Goal: Task Accomplishment & Management: Manage account settings

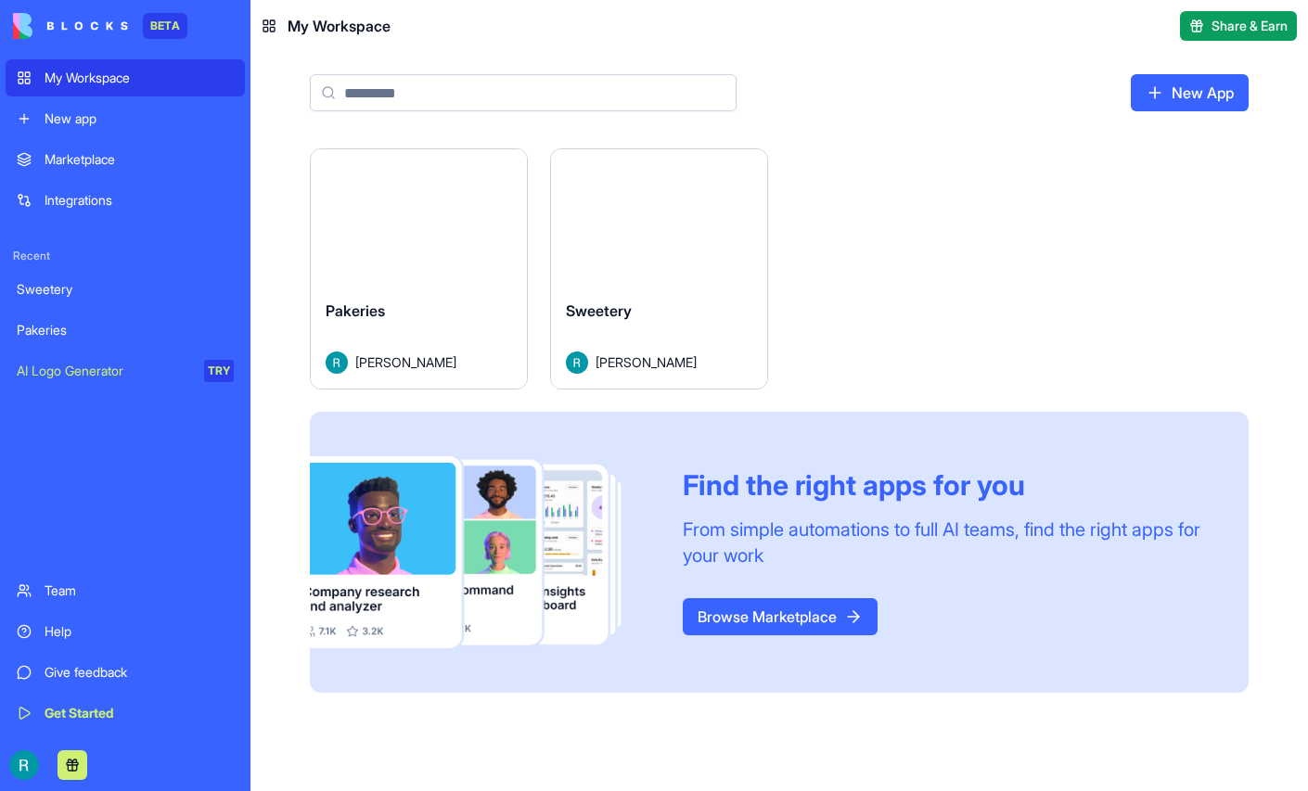
click at [729, 236] on button "Launch" at bounding box center [659, 216] width 139 height 37
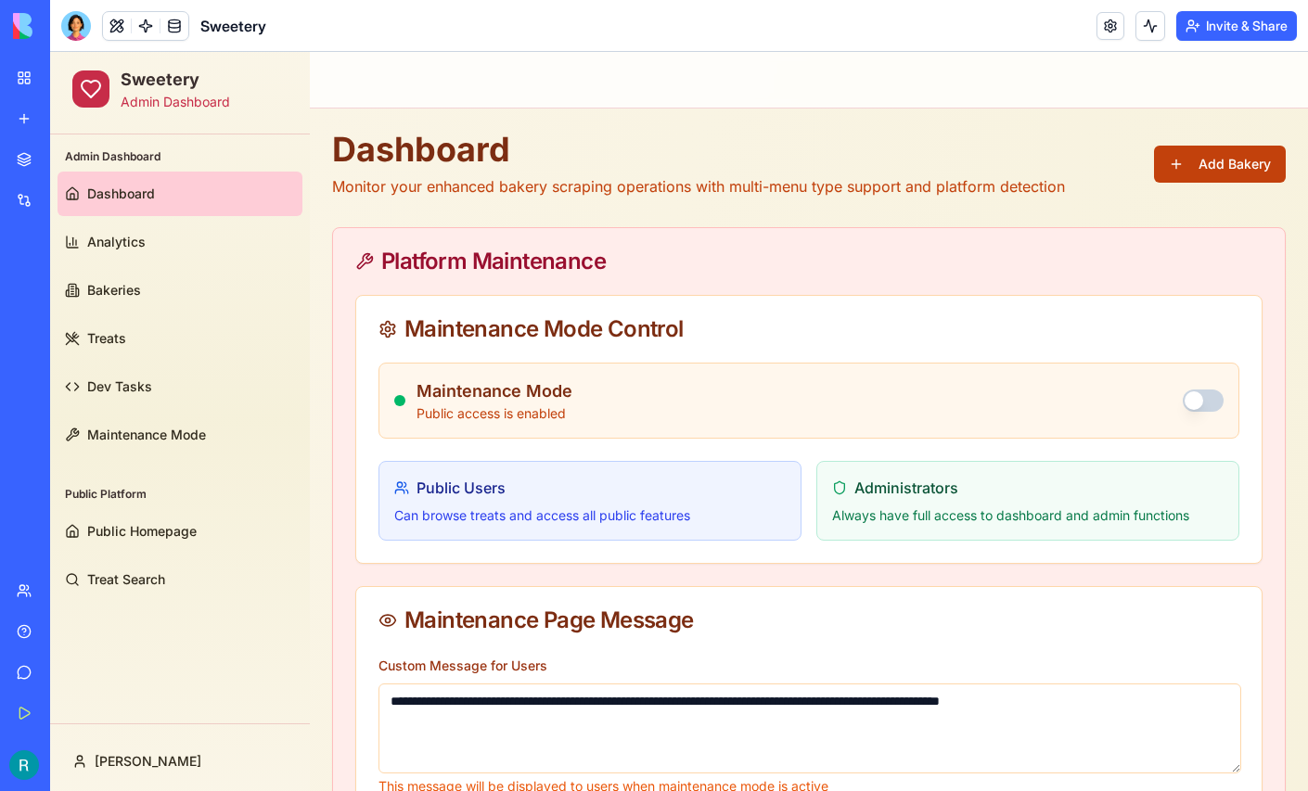
click at [1194, 172] on button "Add Bakery" at bounding box center [1220, 164] width 132 height 37
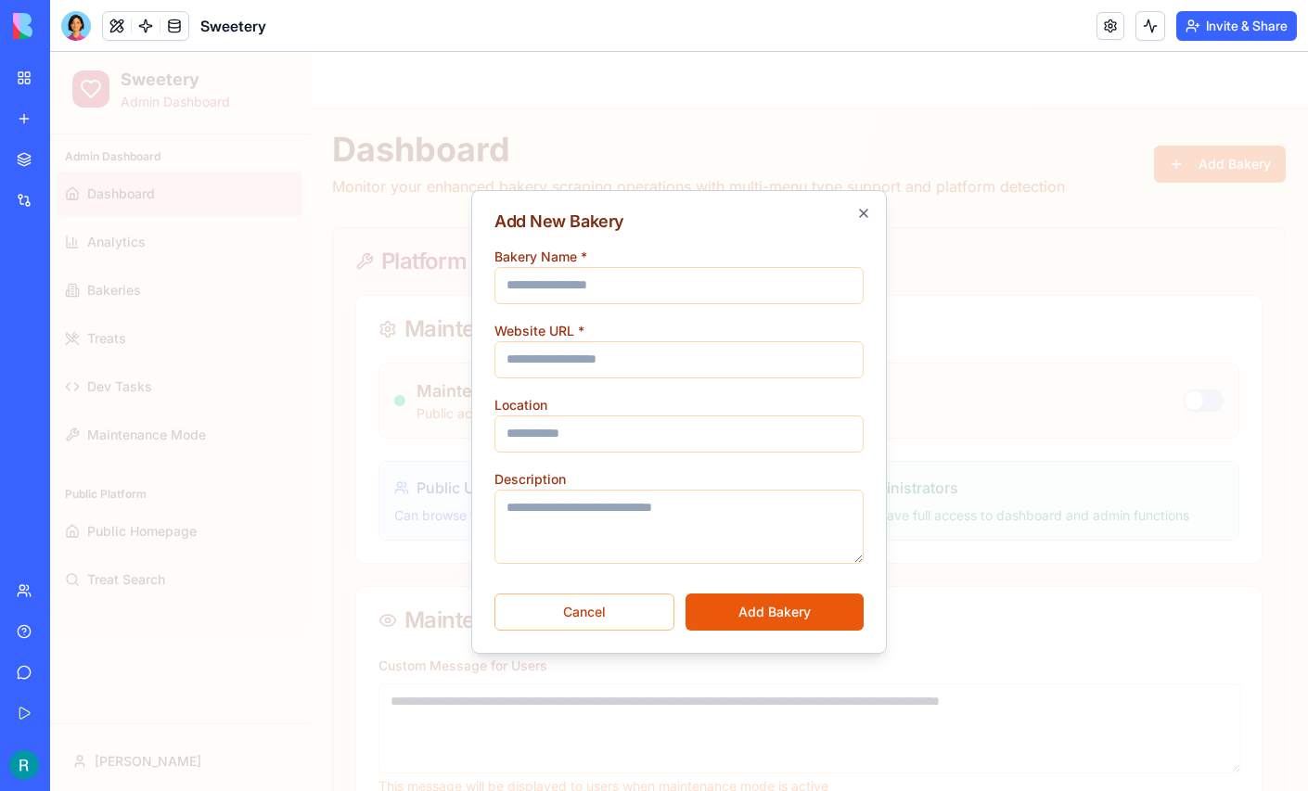
click at [653, 275] on input "Bakery Name *" at bounding box center [678, 285] width 369 height 37
type input "**********"
click at [533, 354] on input "Website URL *" at bounding box center [678, 359] width 369 height 37
paste input "**********"
type input "**********"
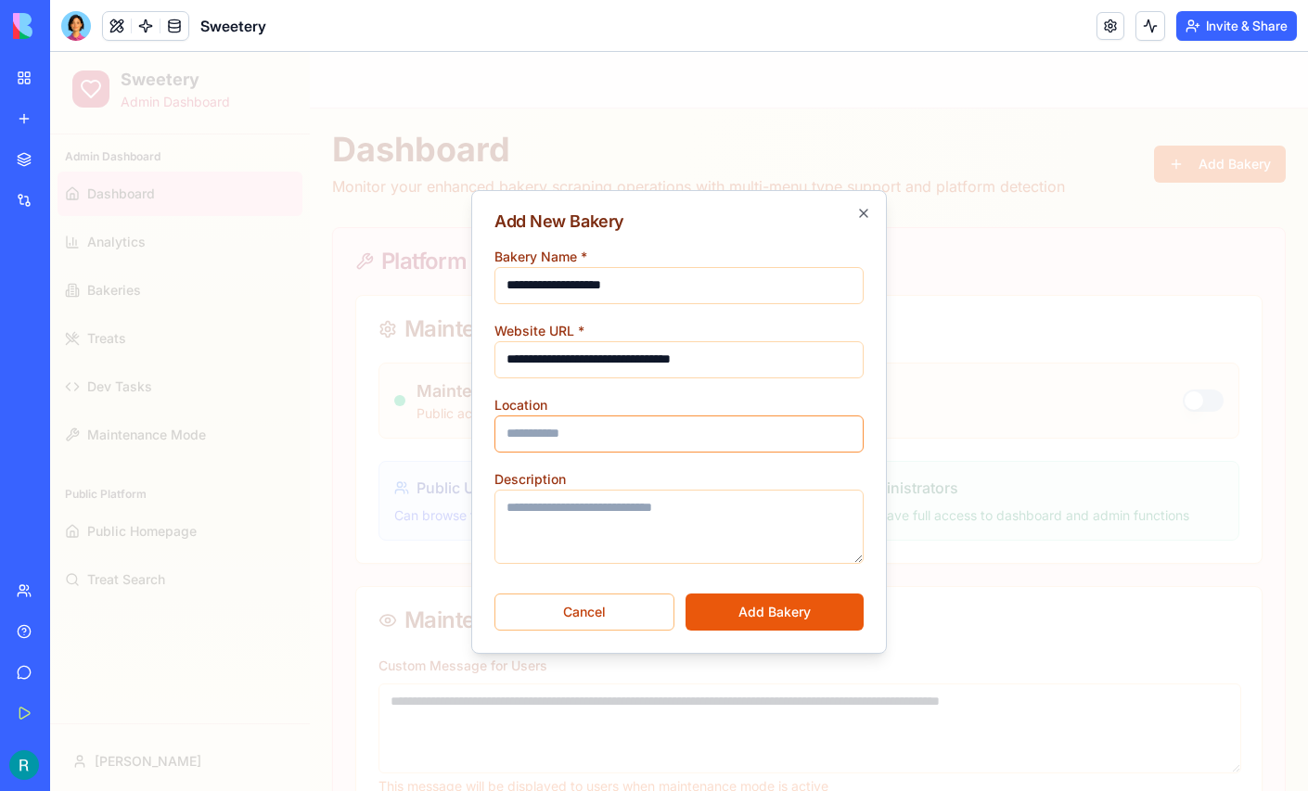
click at [613, 427] on input "Location" at bounding box center [678, 433] width 369 height 37
type input "**********"
click at [760, 601] on button "Add Bakery" at bounding box center [774, 612] width 178 height 37
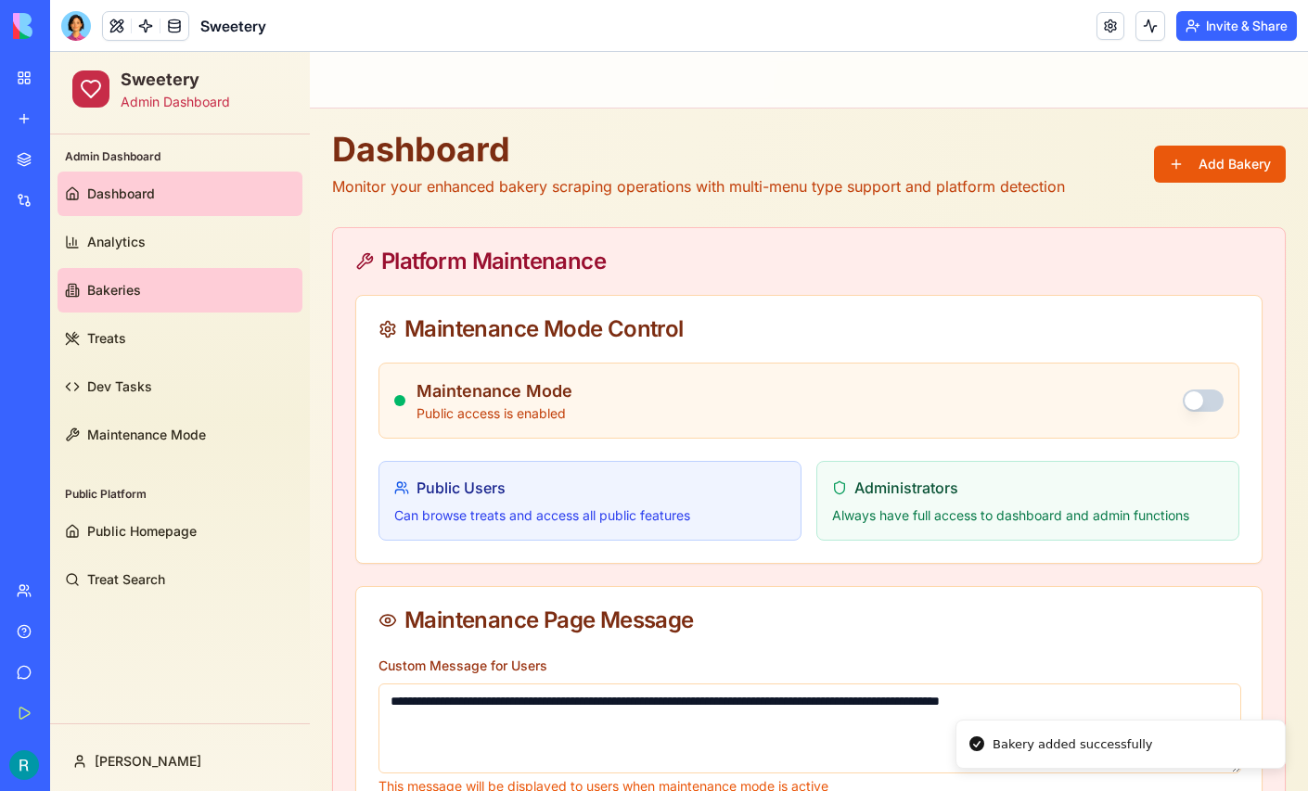
click at [129, 285] on span "Bakeries" at bounding box center [114, 290] width 54 height 19
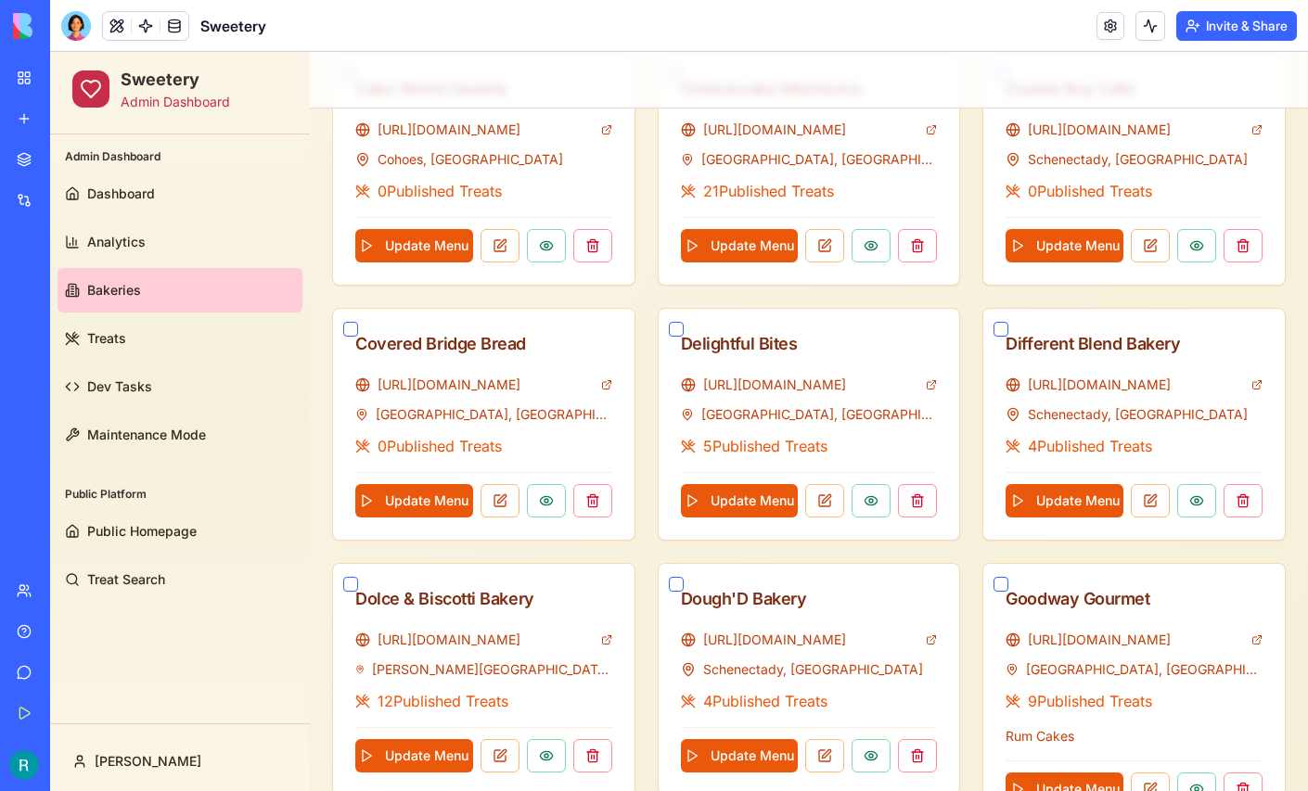
scroll to position [770, 0]
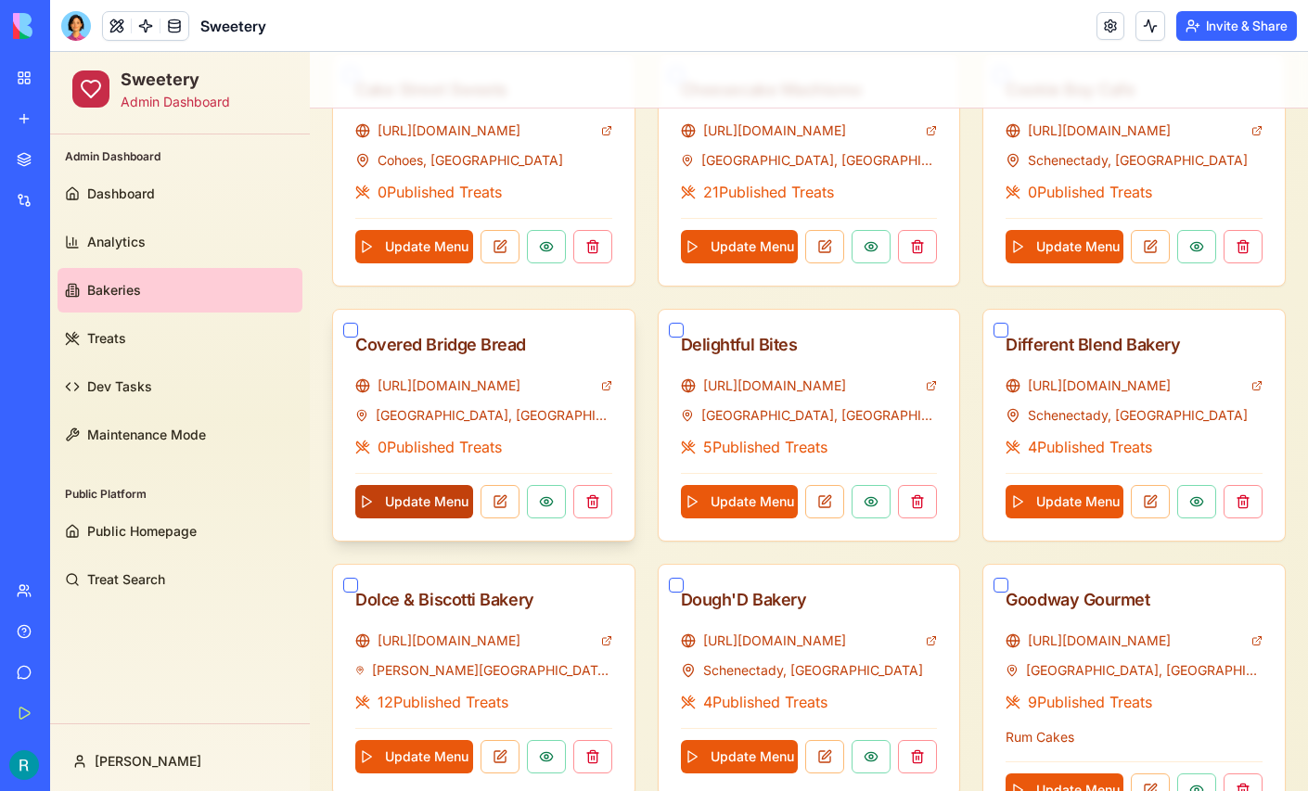
click at [421, 490] on button "Update Menu" at bounding box center [414, 501] width 118 height 33
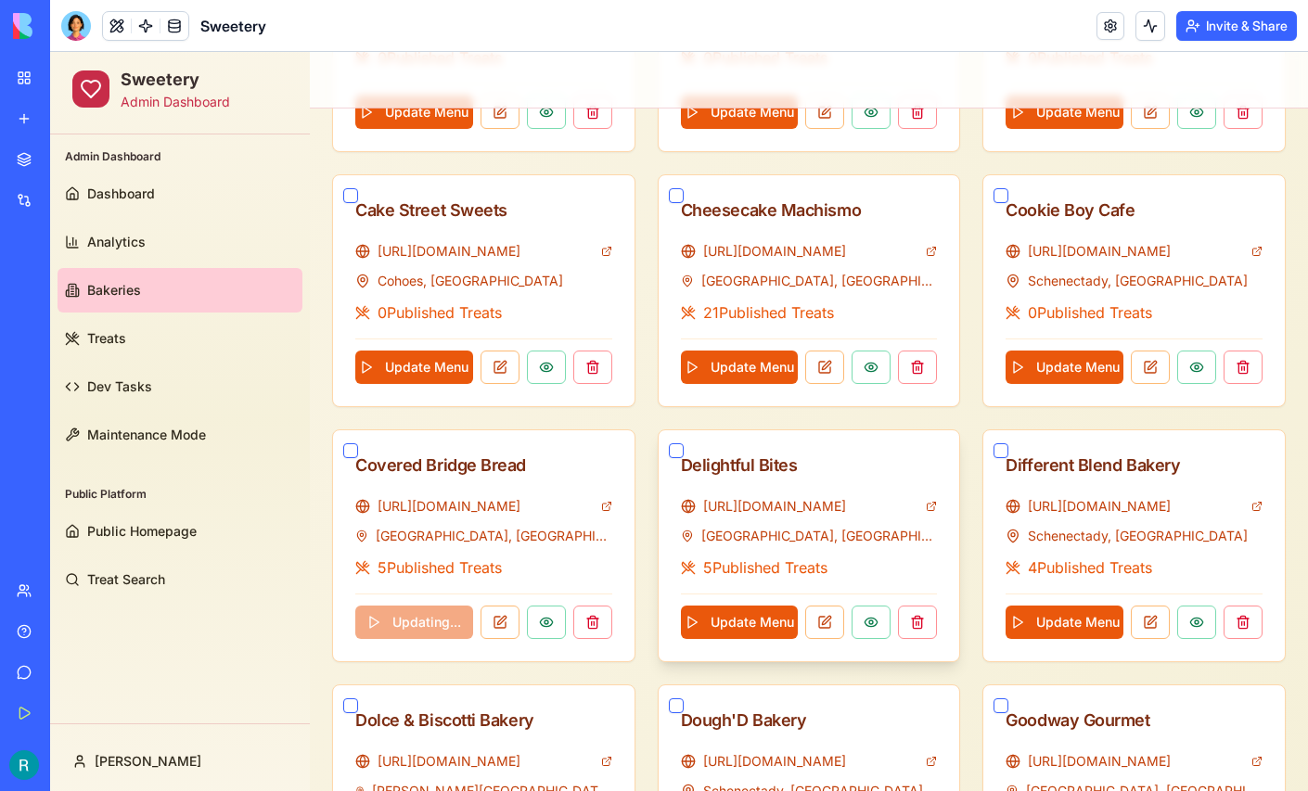
scroll to position [655, 0]
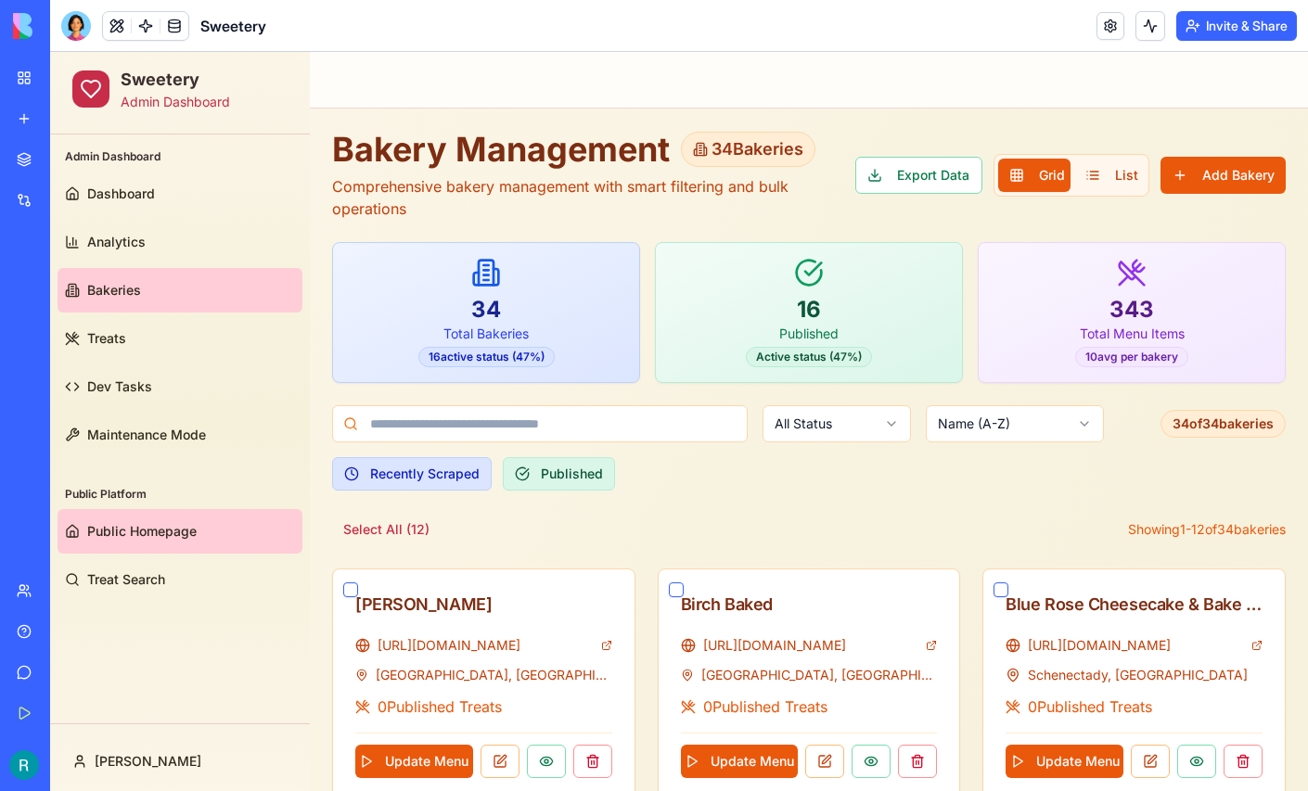
click at [93, 532] on span "Public Homepage" at bounding box center [141, 531] width 109 height 19
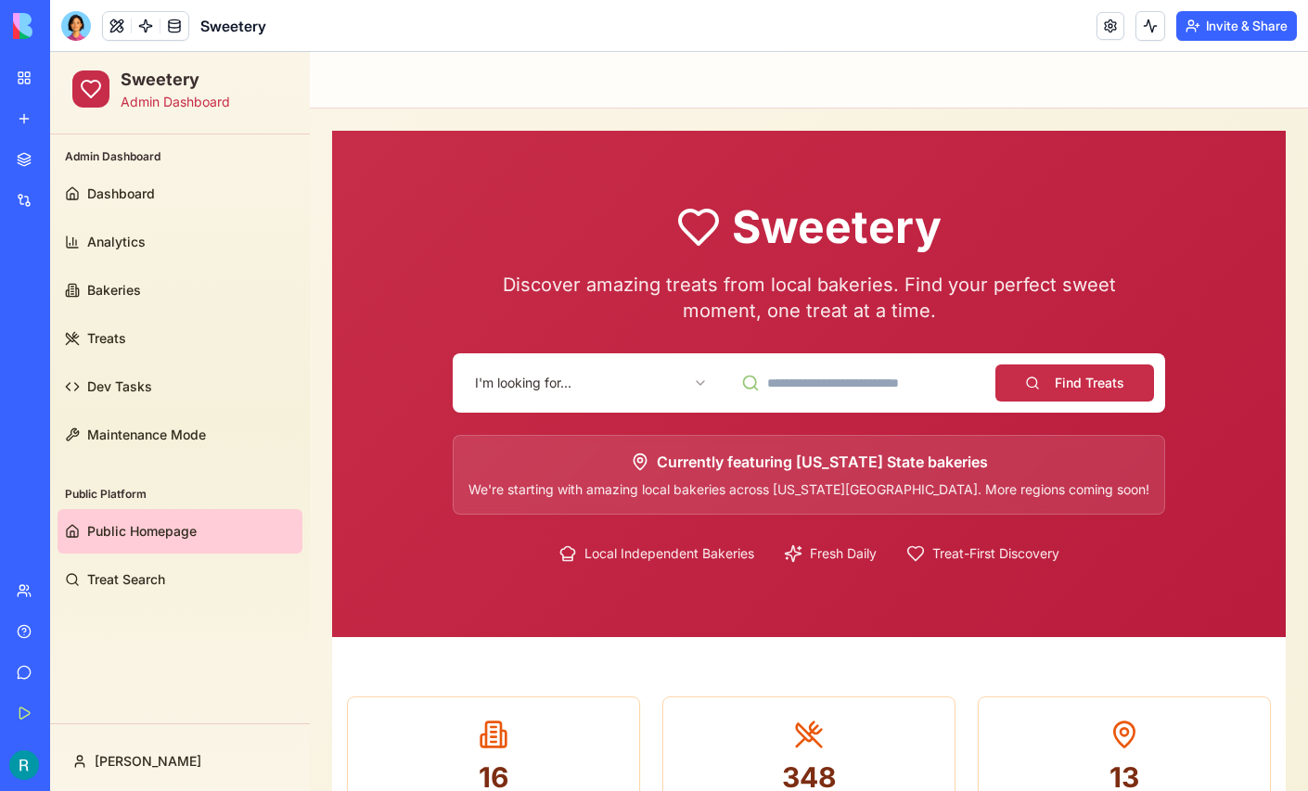
click at [579, 382] on html "Sweetery Admin Dashboard Admin Dashboard Dashboard Analytics Bakeries Treats De…" at bounding box center [679, 722] width 1258 height 1341
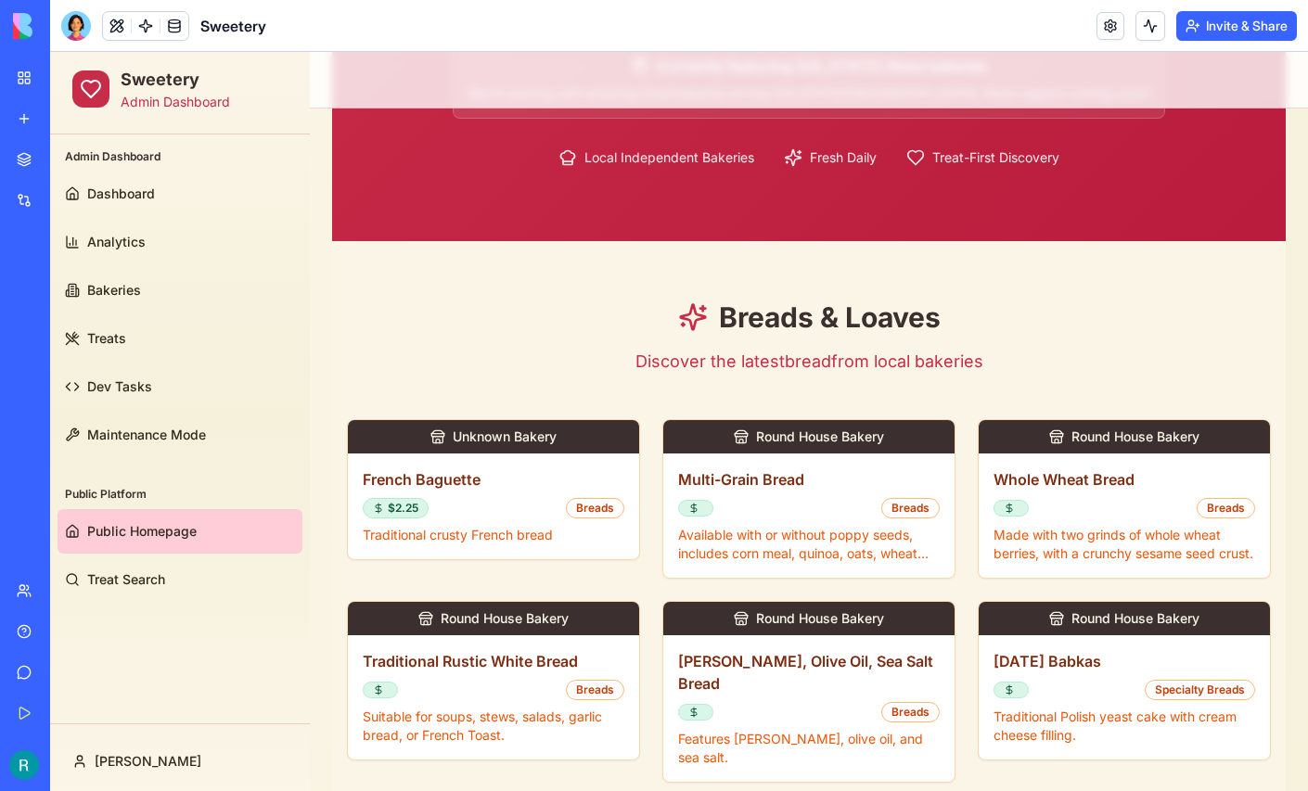
scroll to position [402, 0]
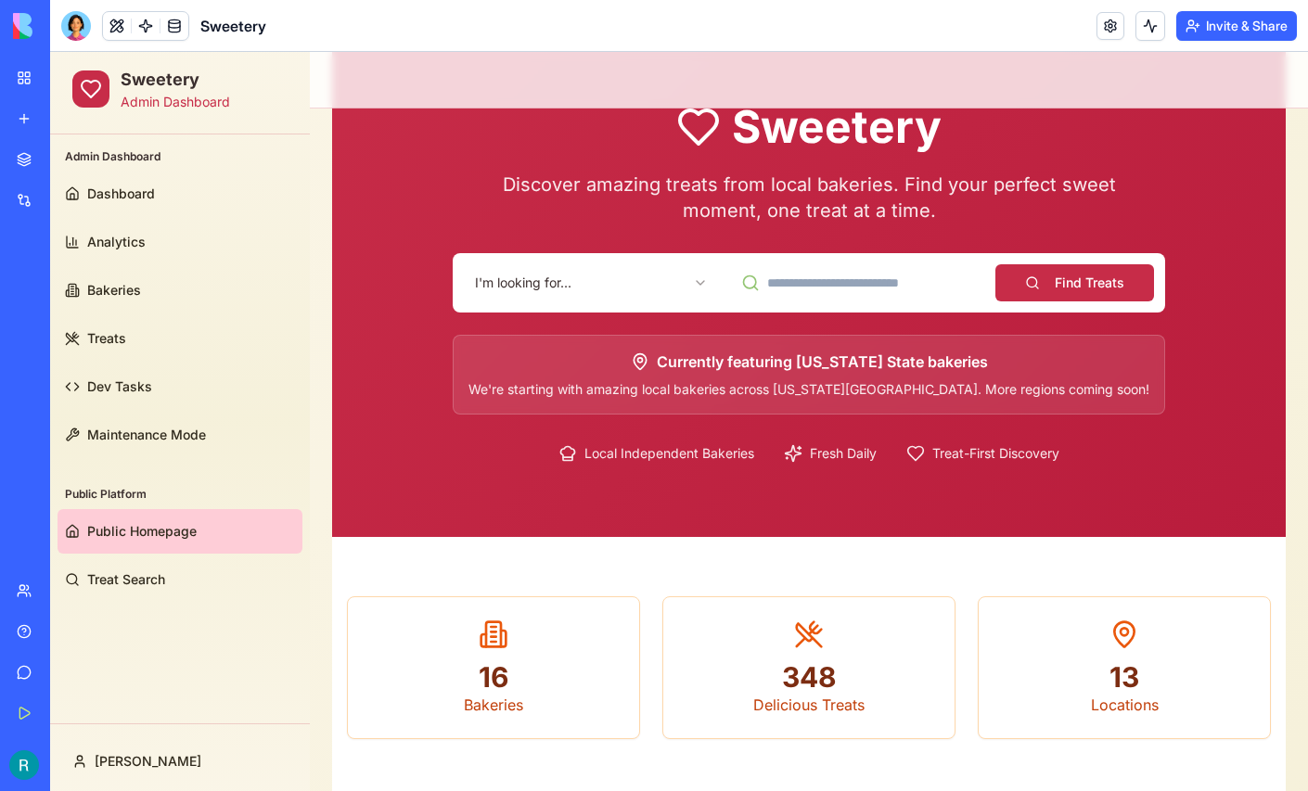
scroll to position [94, 0]
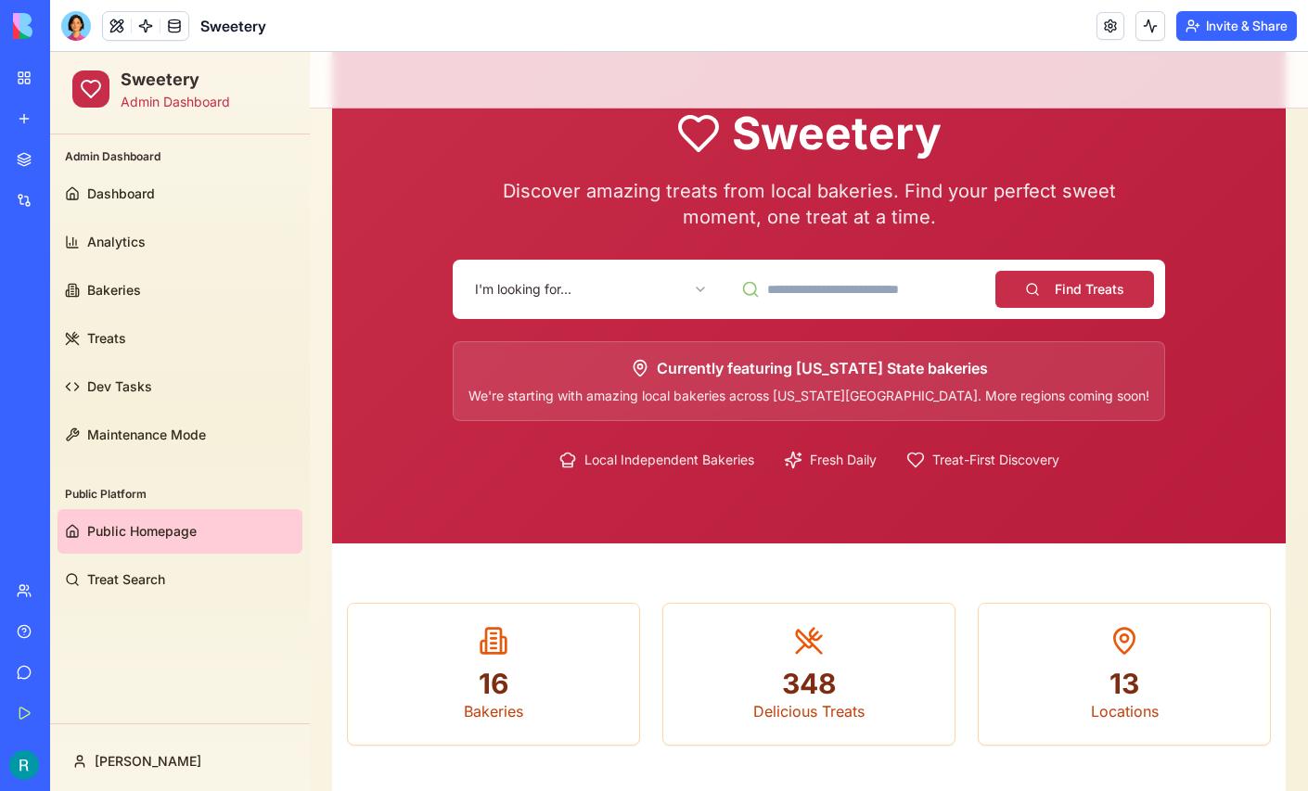
click at [620, 295] on html "Sweetery Admin Dashboard Admin Dashboard Dashboard Analytics Bakeries Treats De…" at bounding box center [679, 628] width 1258 height 1341
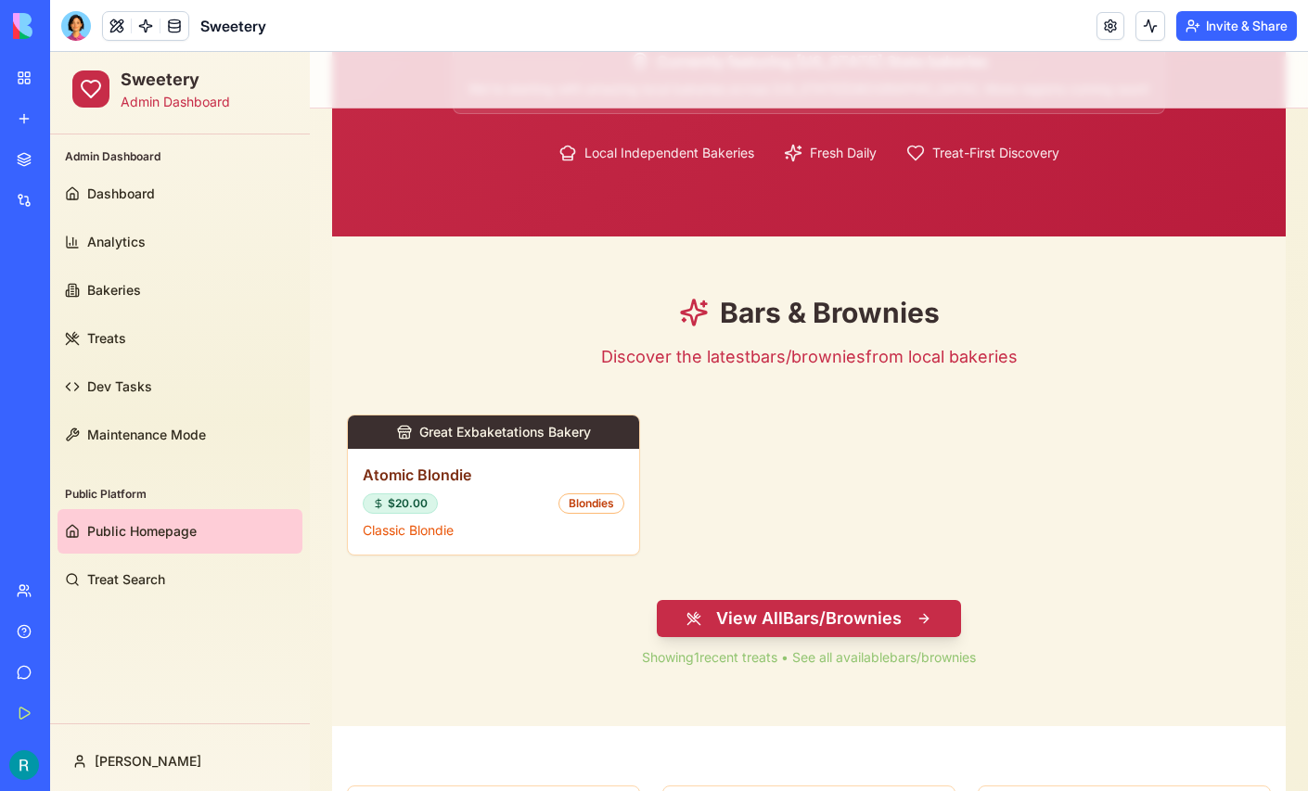
scroll to position [404, 0]
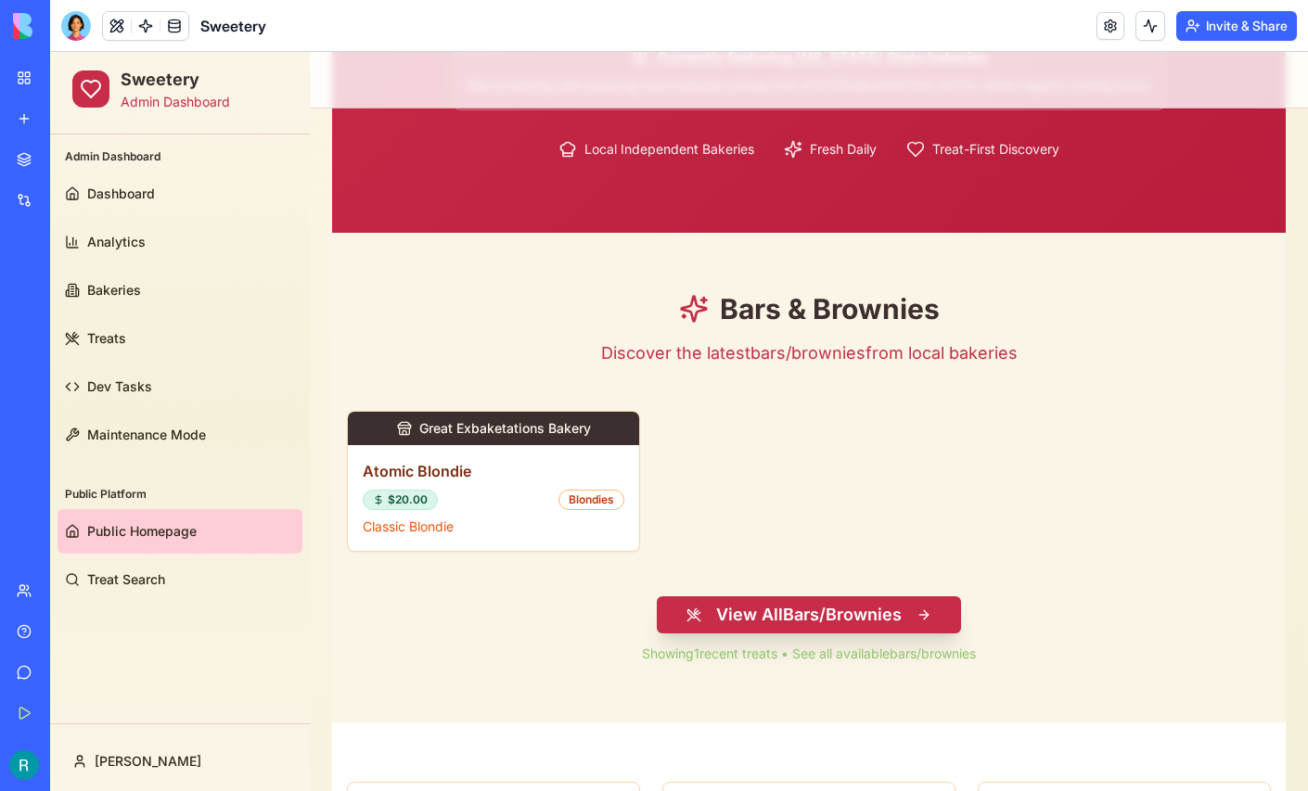
click at [798, 610] on button "View All Bars/Brownies" at bounding box center [809, 614] width 304 height 37
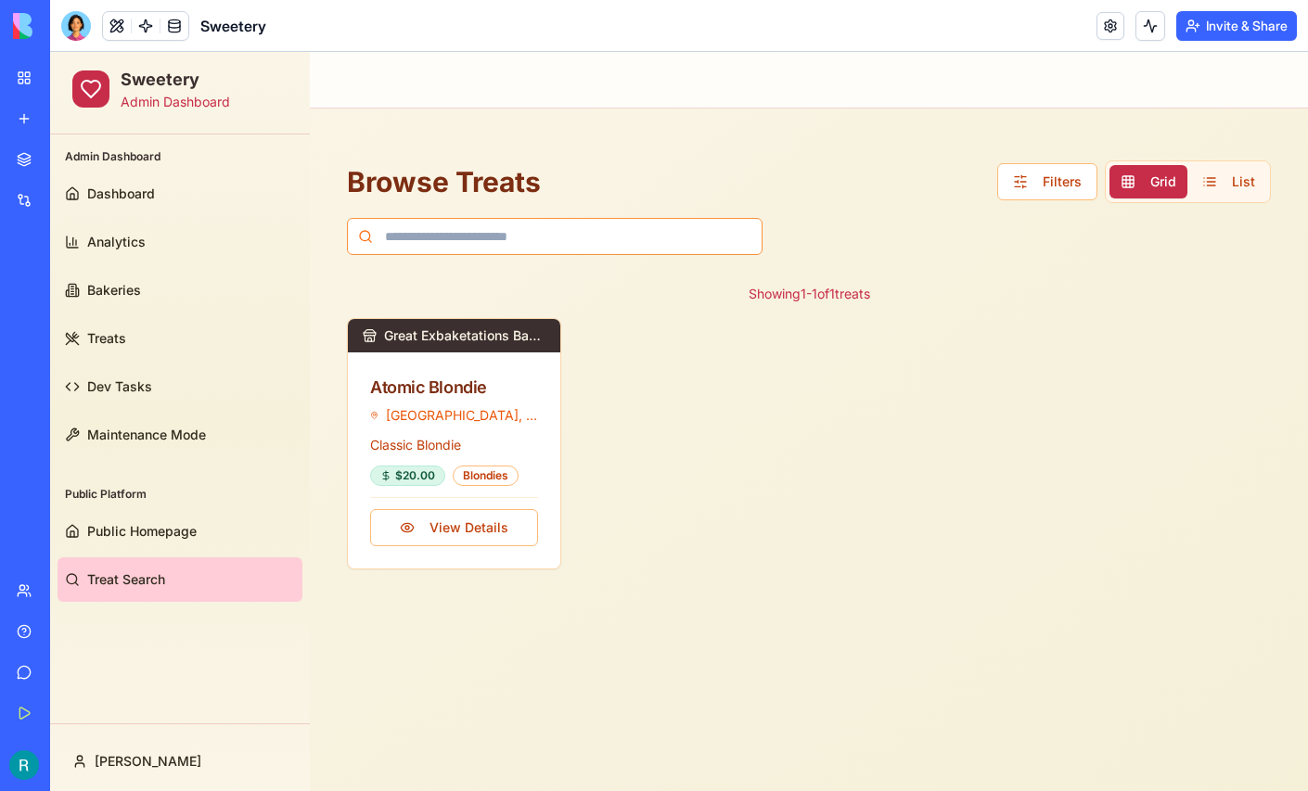
click at [490, 233] on input at bounding box center [554, 236] width 415 height 37
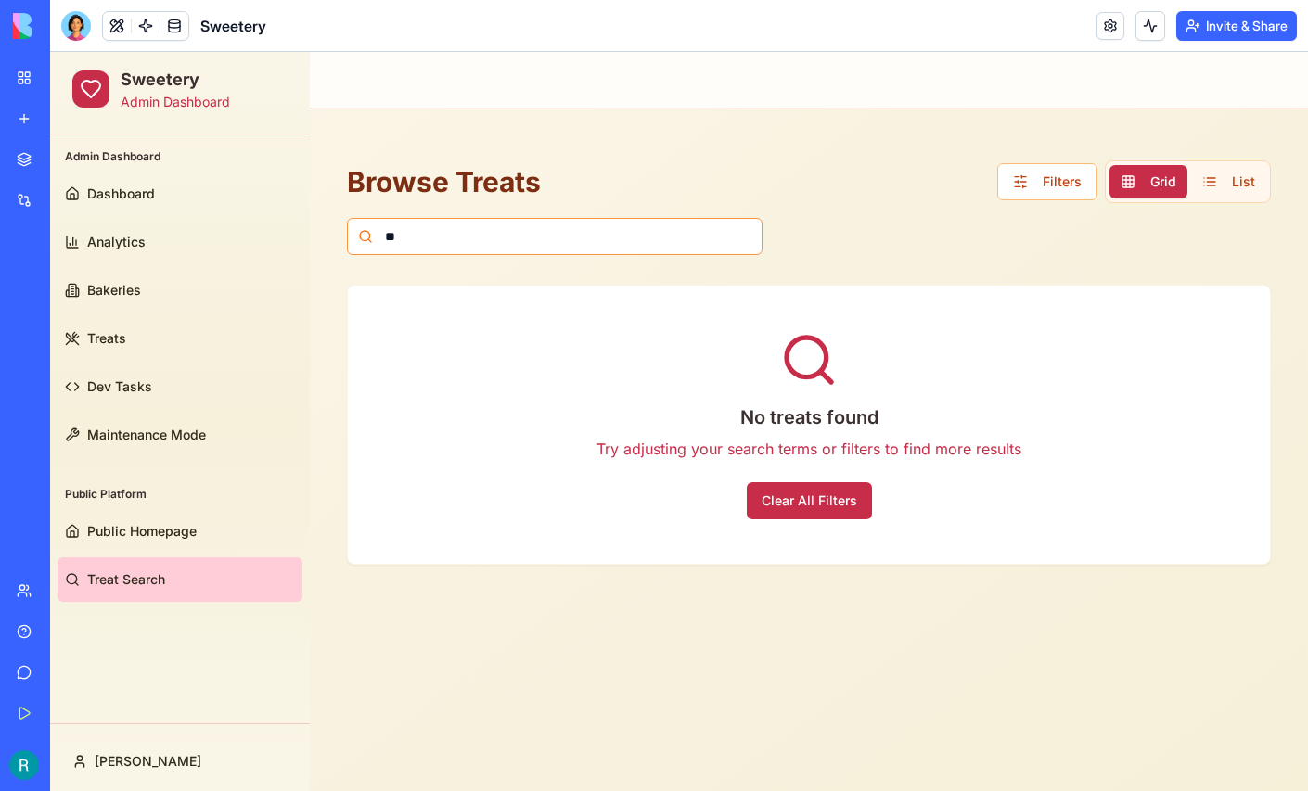
type input "*"
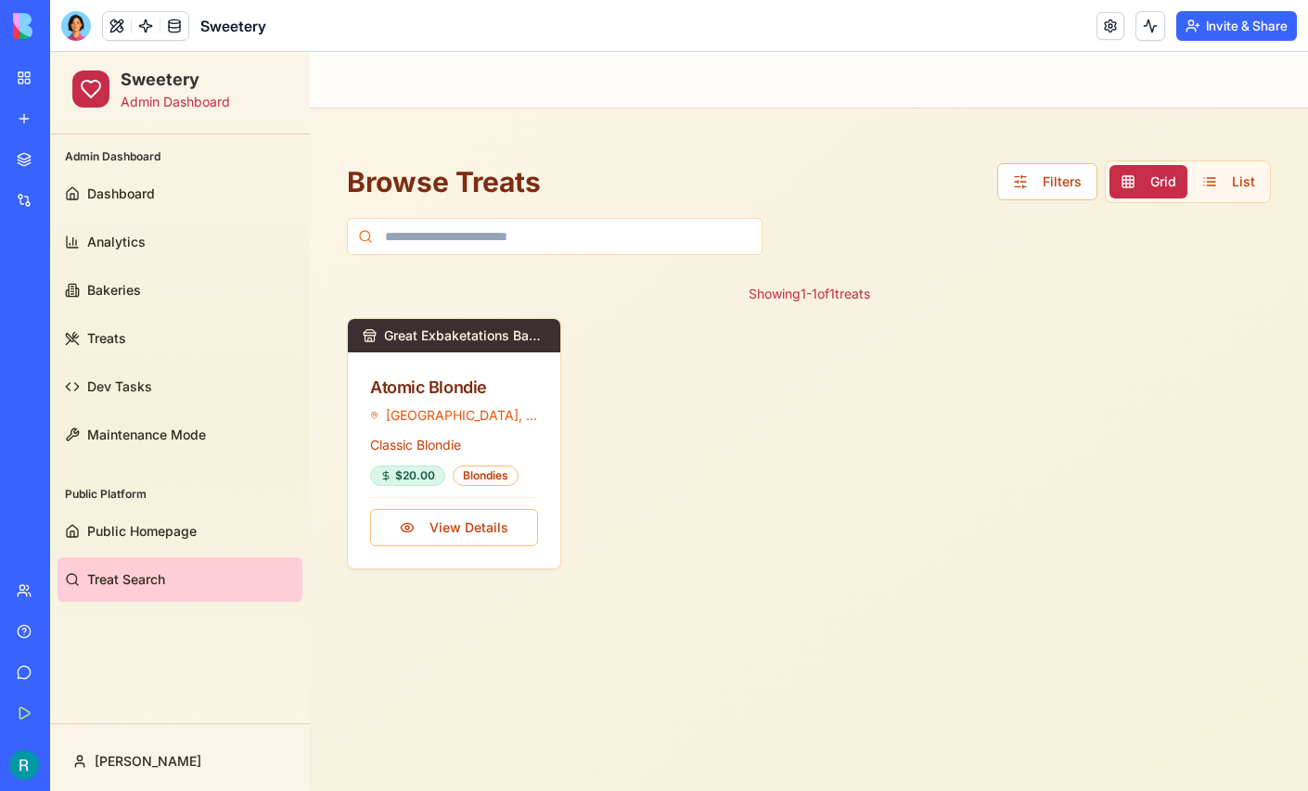
click at [515, 182] on h1 "Browse Treats" at bounding box center [444, 181] width 194 height 33
click at [154, 536] on span "Public Homepage" at bounding box center [141, 531] width 109 height 19
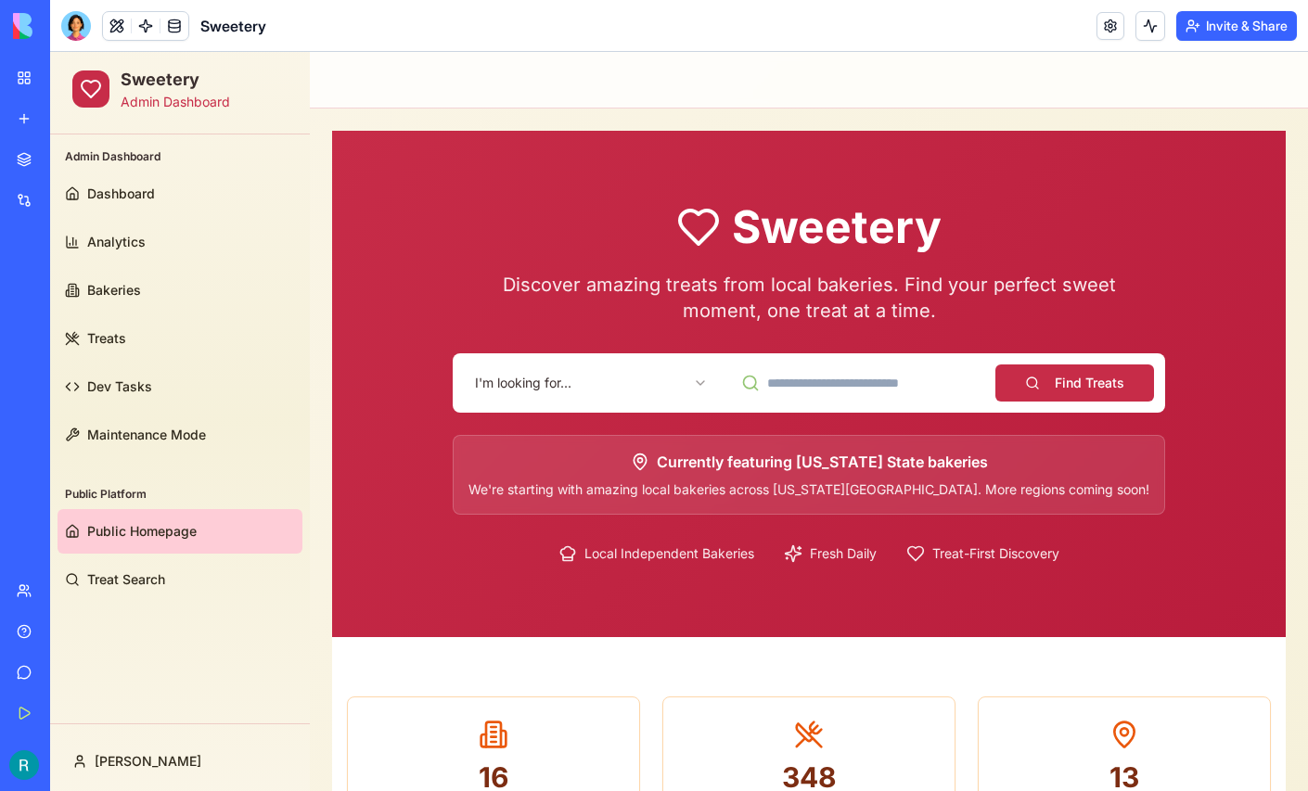
click at [830, 390] on input at bounding box center [857, 382] width 255 height 37
type input "***"
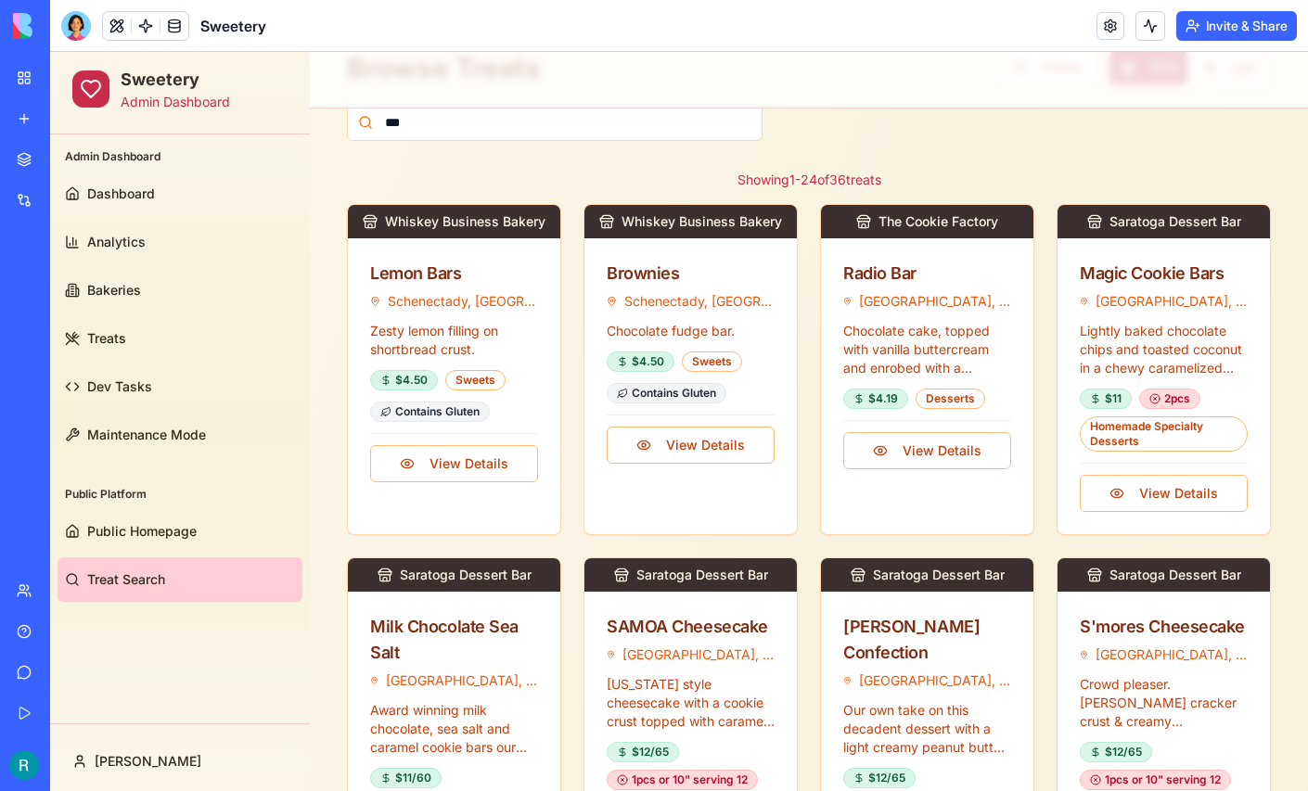
scroll to position [113, 0]
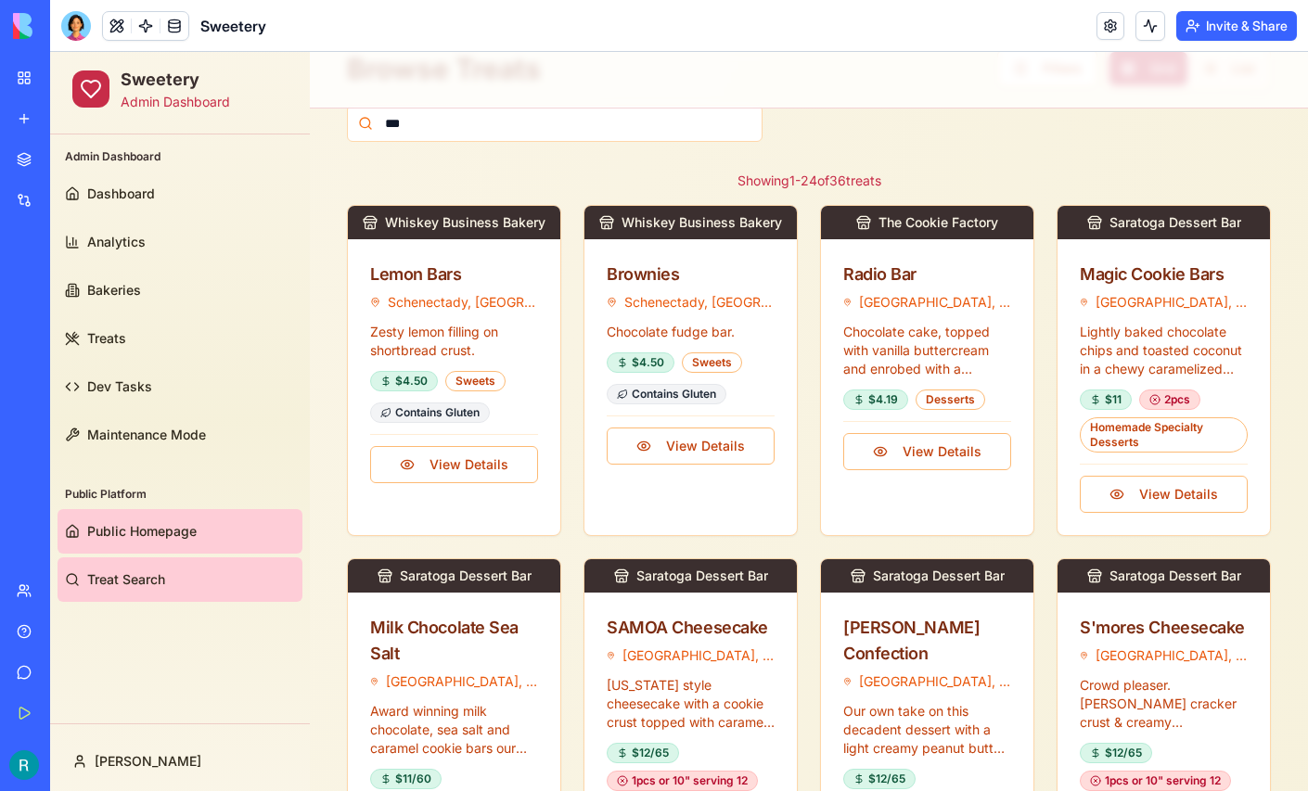
click at [158, 530] on span "Public Homepage" at bounding box center [141, 531] width 109 height 19
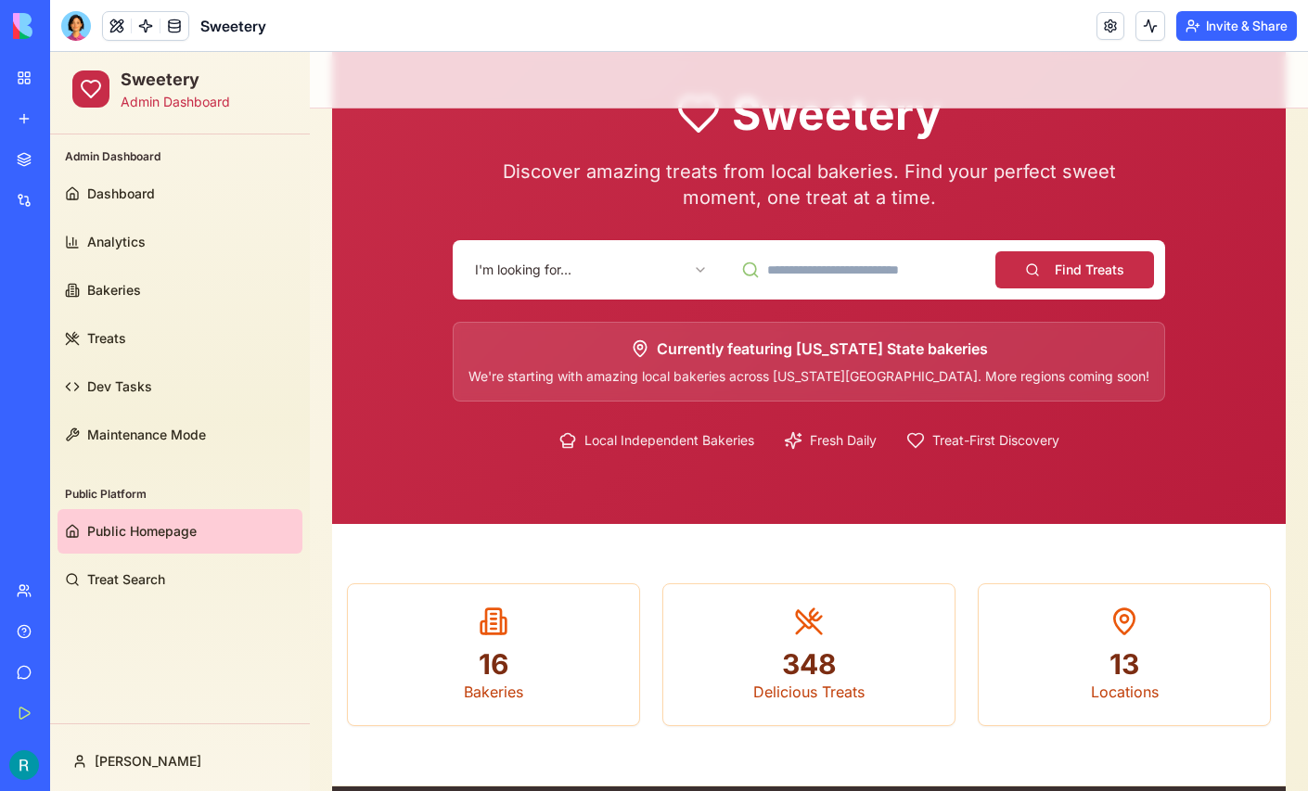
click at [645, 275] on html "Sweetery Admin Dashboard Admin Dashboard Dashboard Analytics Bakeries Treats De…" at bounding box center [679, 609] width 1258 height 1341
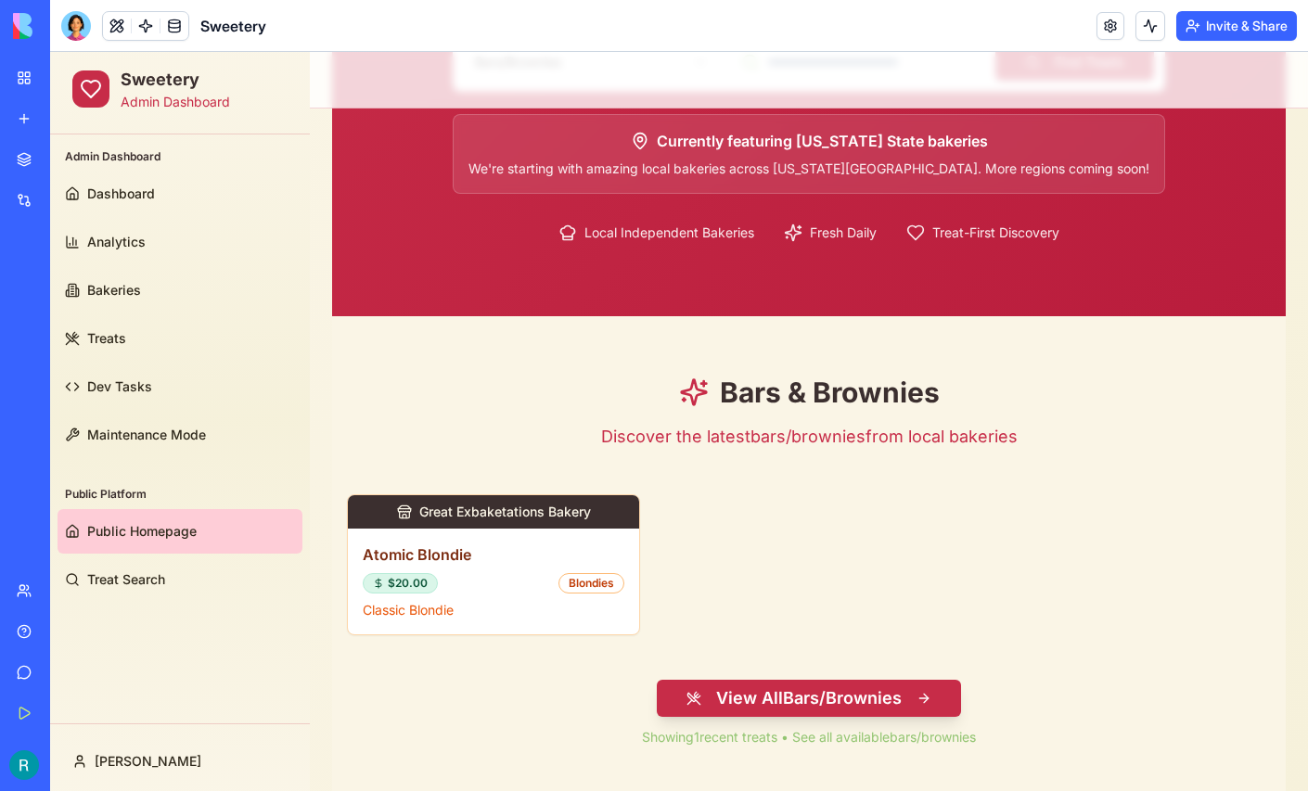
scroll to position [391, 0]
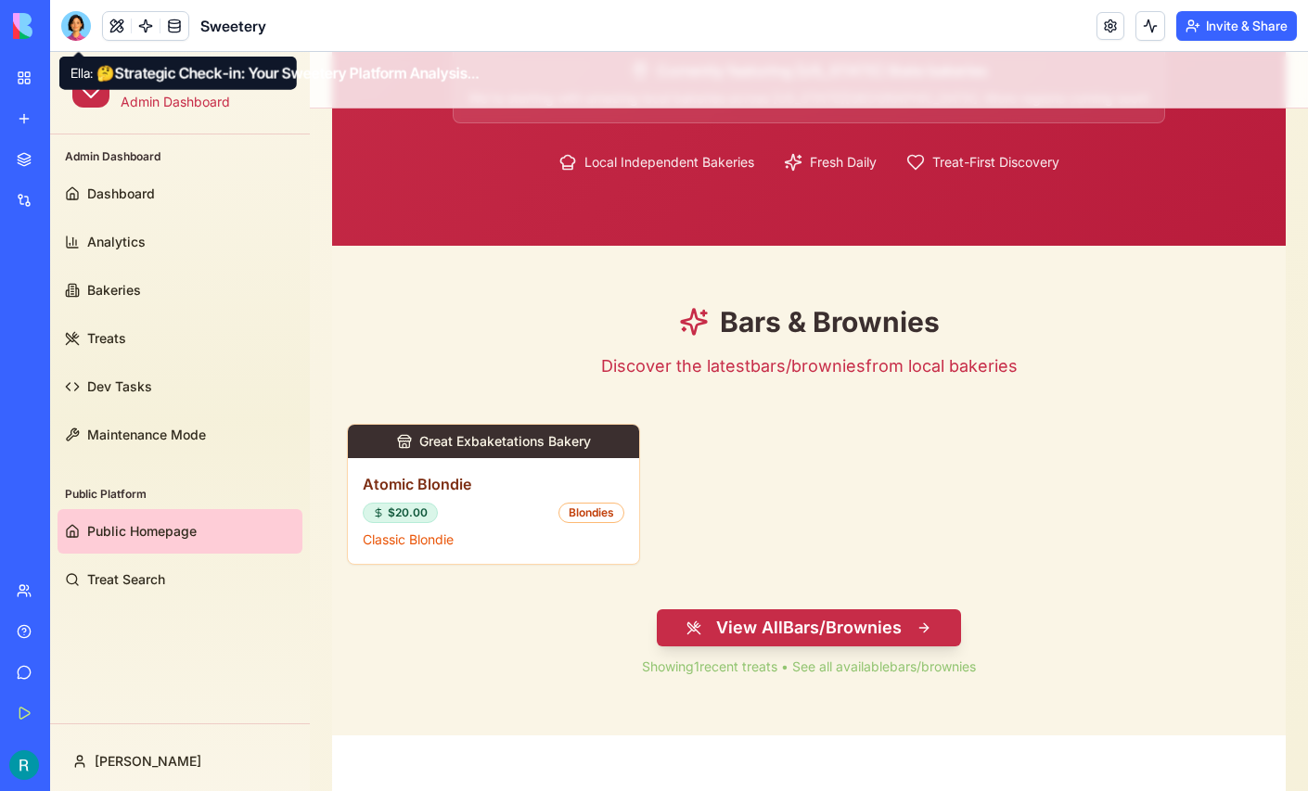
click at [77, 29] on div at bounding box center [76, 26] width 30 height 30
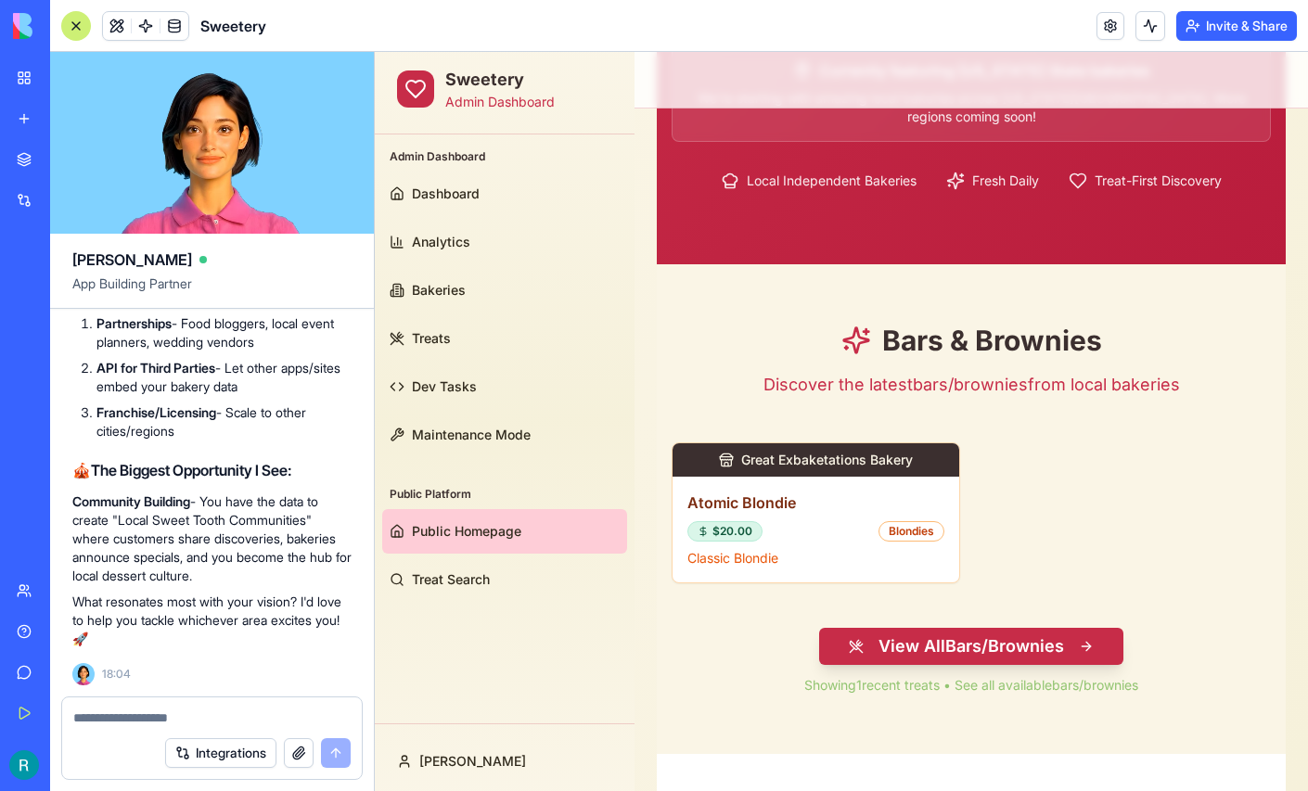
scroll to position [261681, 0]
click at [115, 712] on textarea at bounding box center [211, 718] width 277 height 19
type textarea "*"
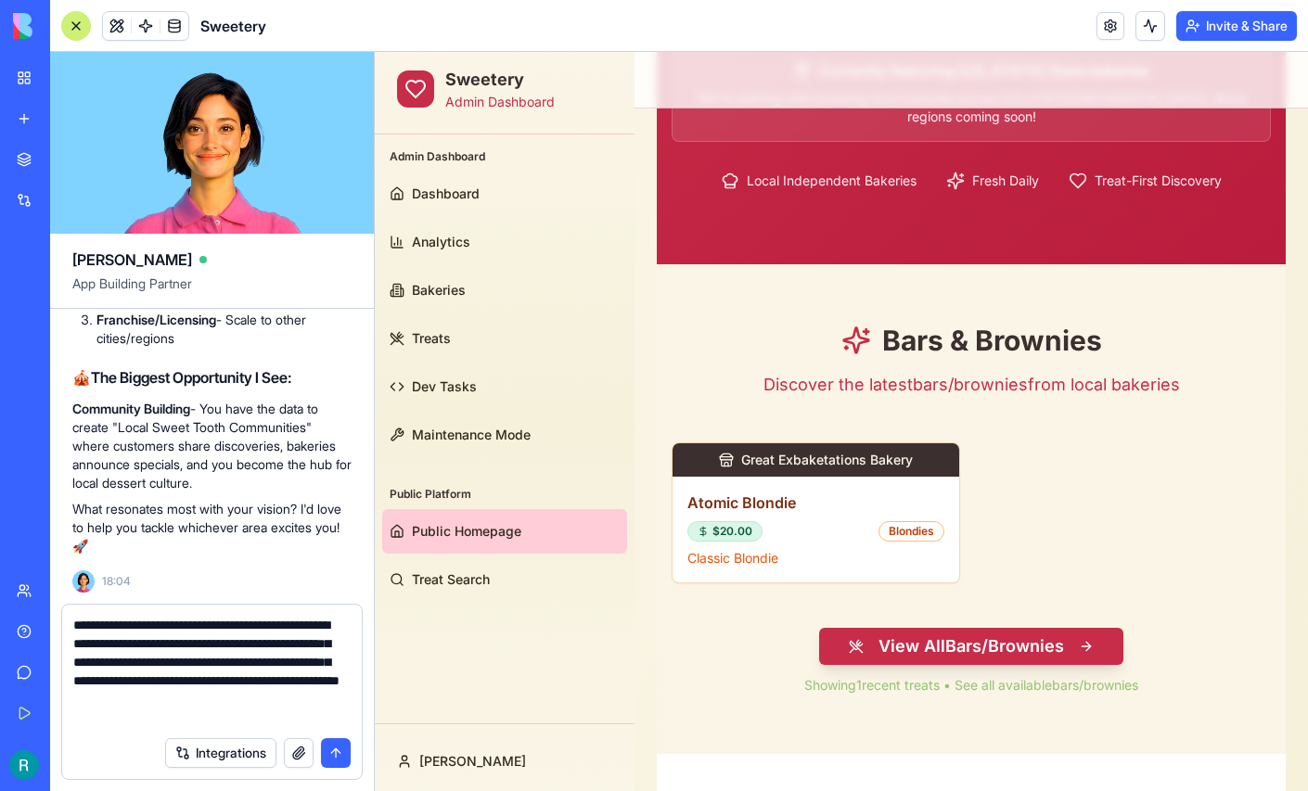
scroll to position [32, 0]
type textarea "**********"
click at [292, 742] on button "button" at bounding box center [299, 753] width 30 height 30
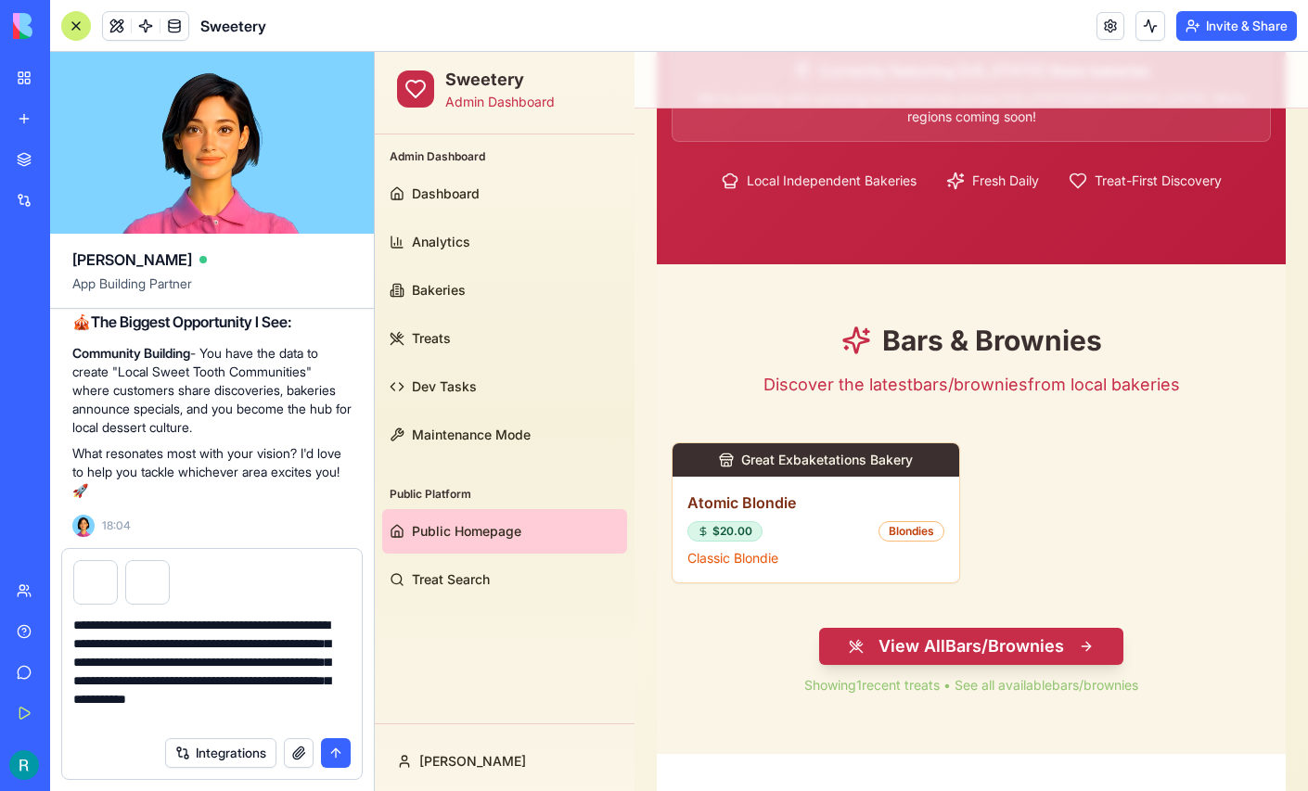
click at [333, 738] on button "submit" at bounding box center [336, 753] width 30 height 30
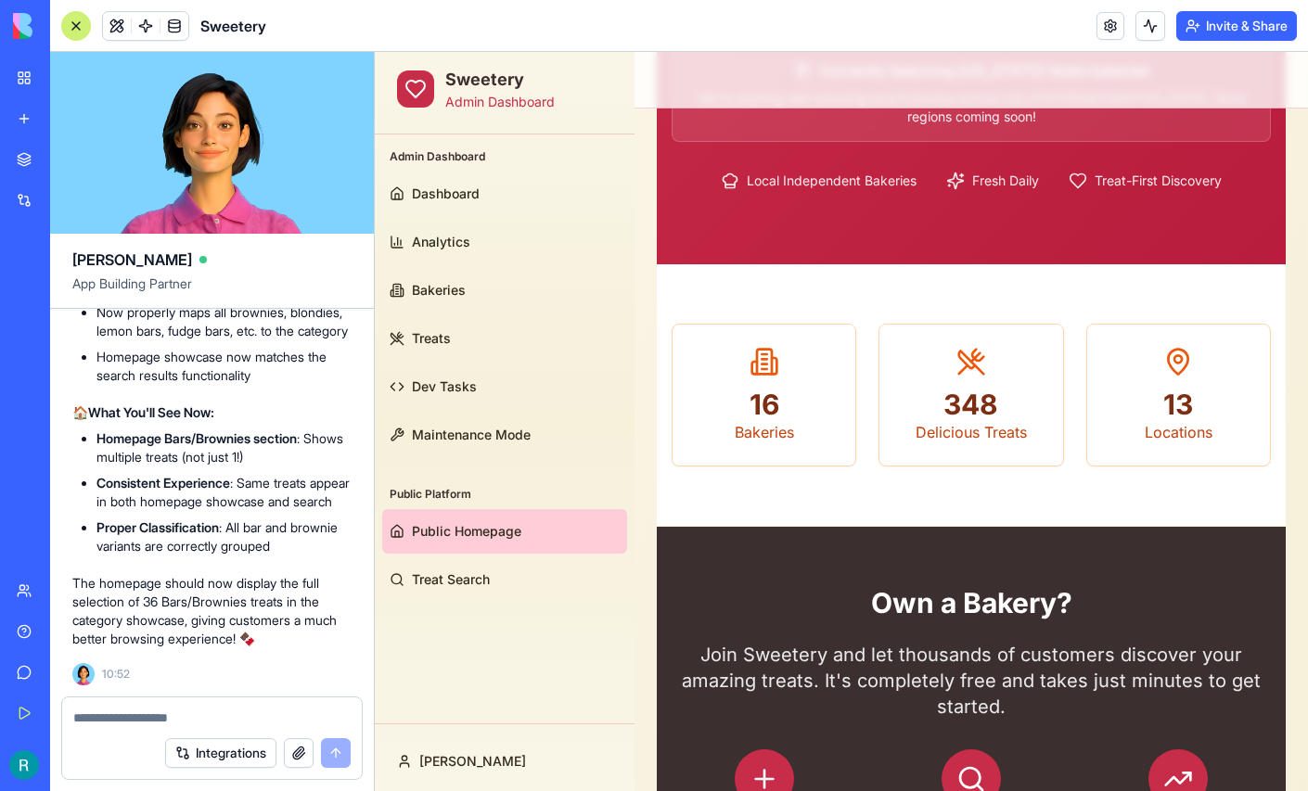
scroll to position [263350, 0]
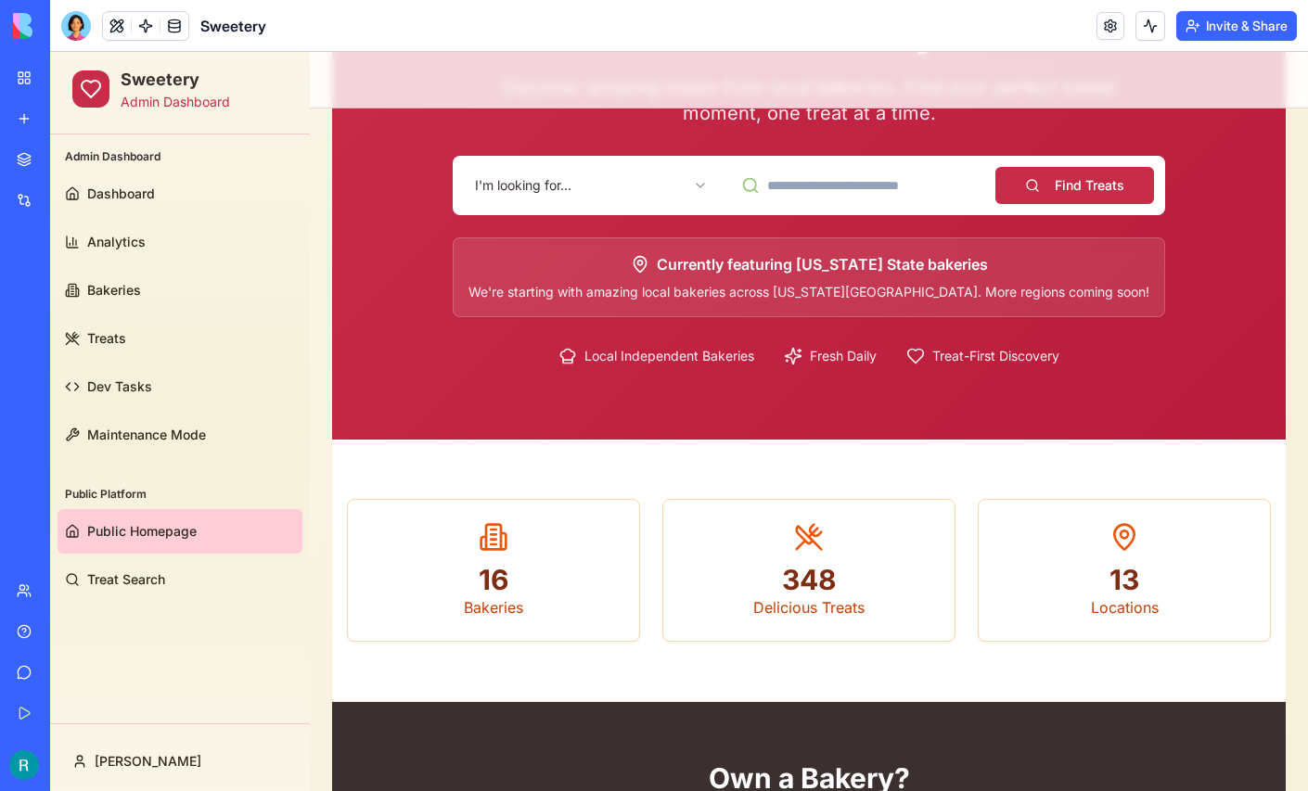
scroll to position [195, 0]
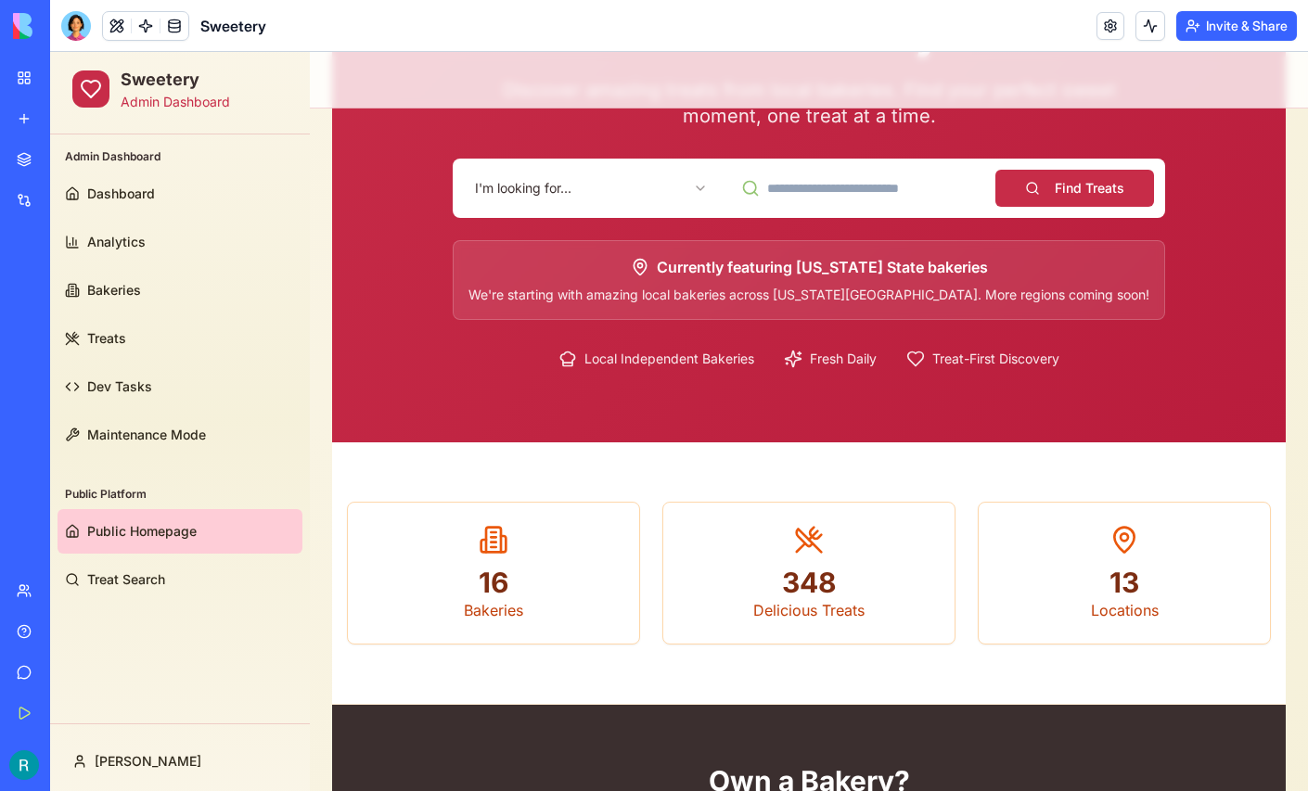
click at [632, 185] on html "Sweetery Admin Dashboard Admin Dashboard Dashboard Analytics Bakeries Treats De…" at bounding box center [679, 527] width 1258 height 1341
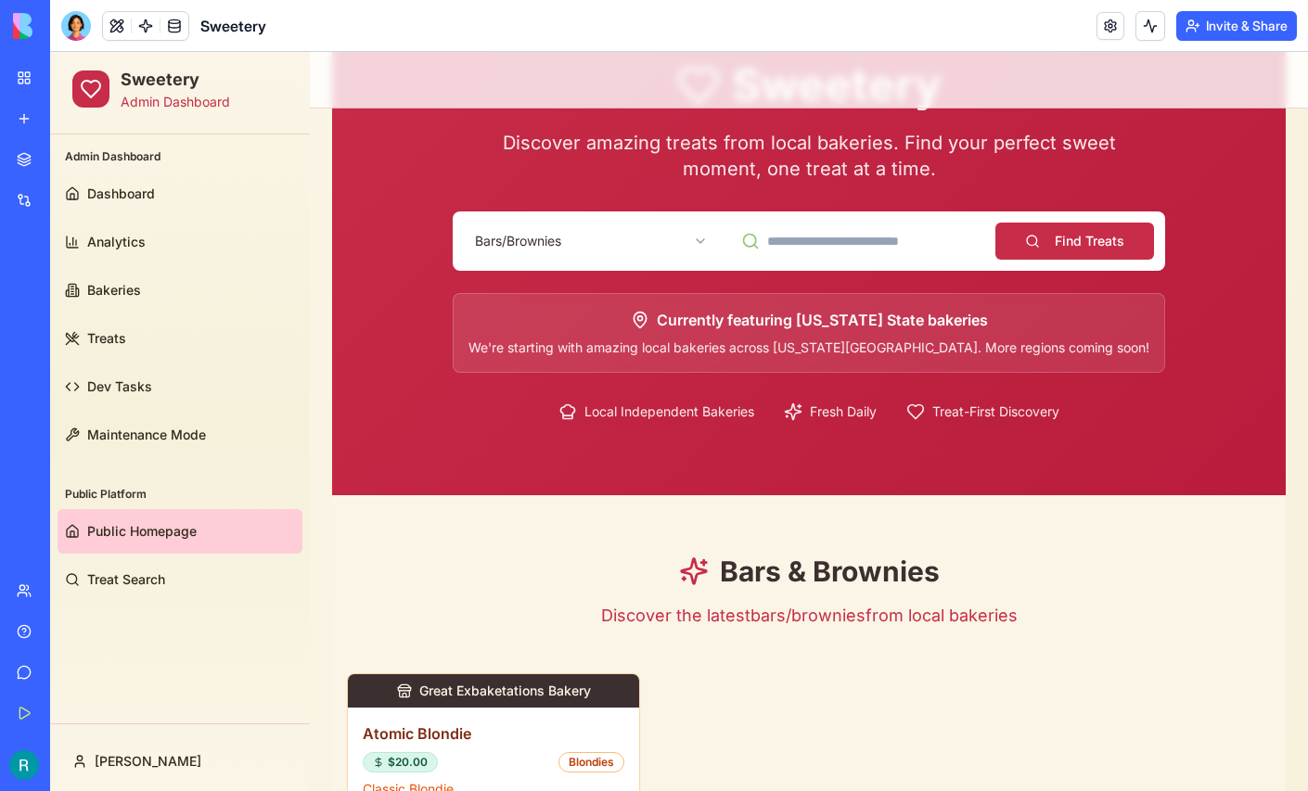
scroll to position [141, 0]
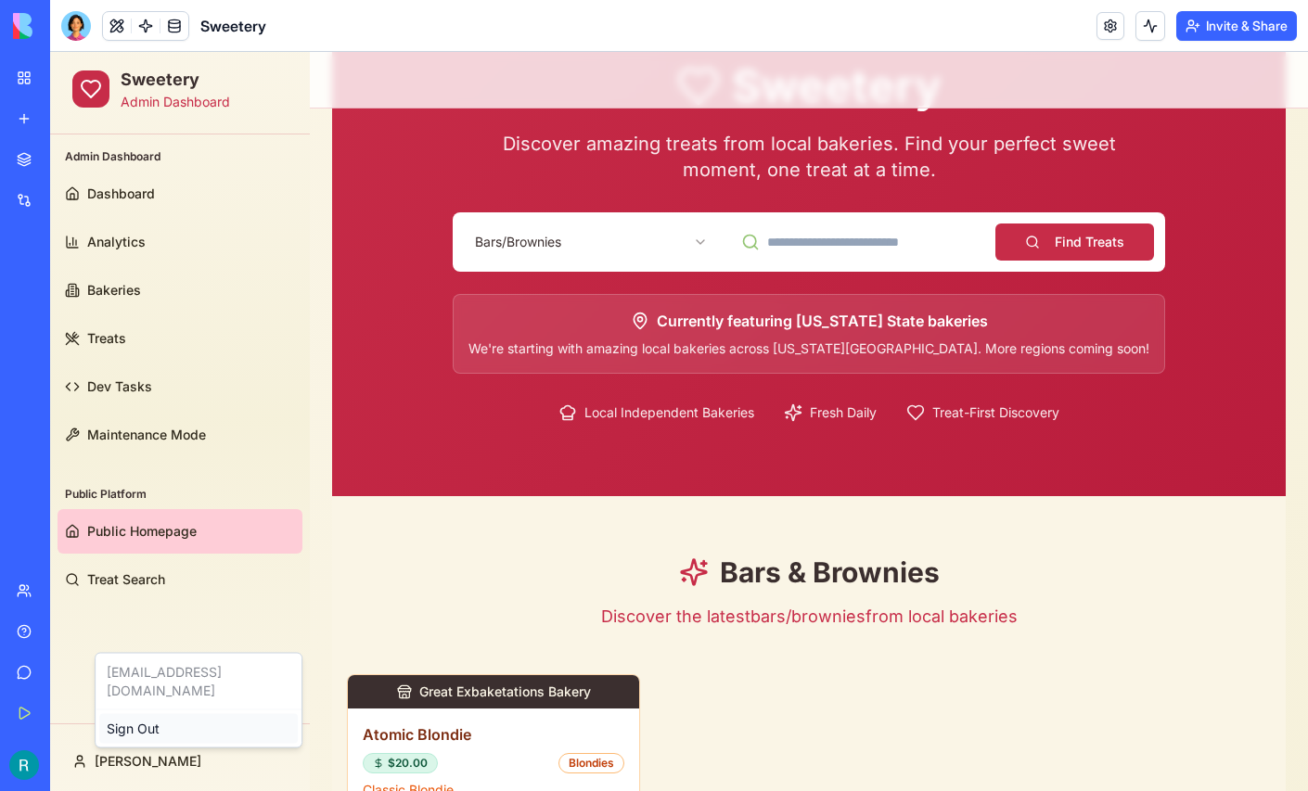
click at [134, 714] on div "Sign Out" at bounding box center [198, 729] width 198 height 30
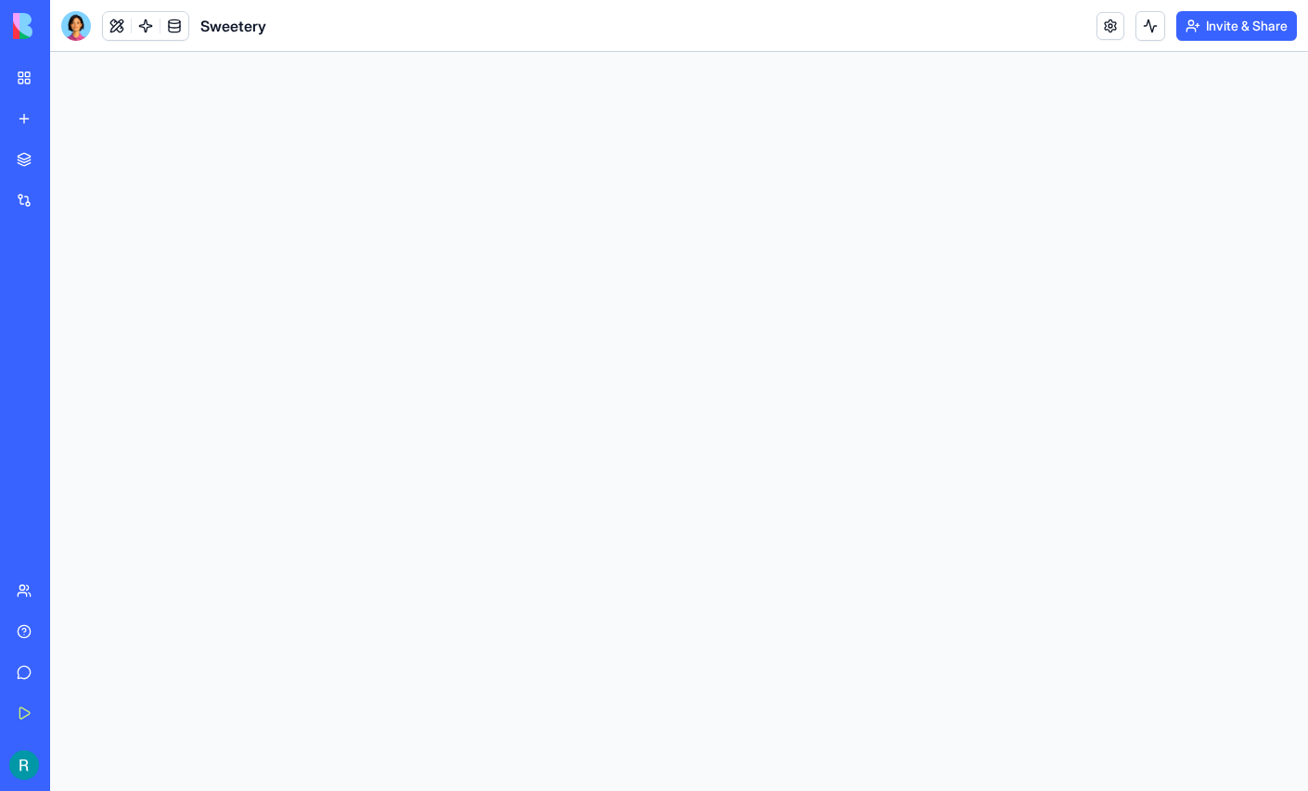
scroll to position [0, 0]
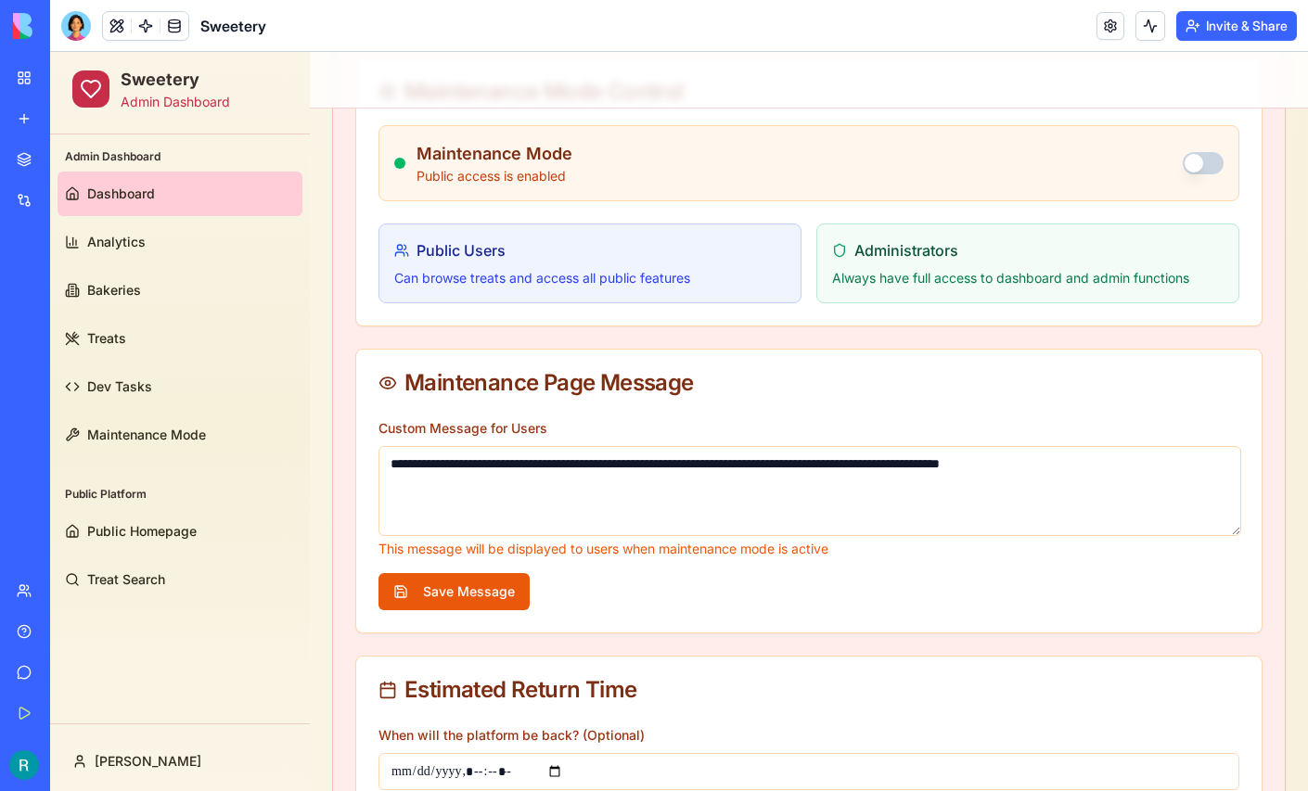
scroll to position [249, 0]
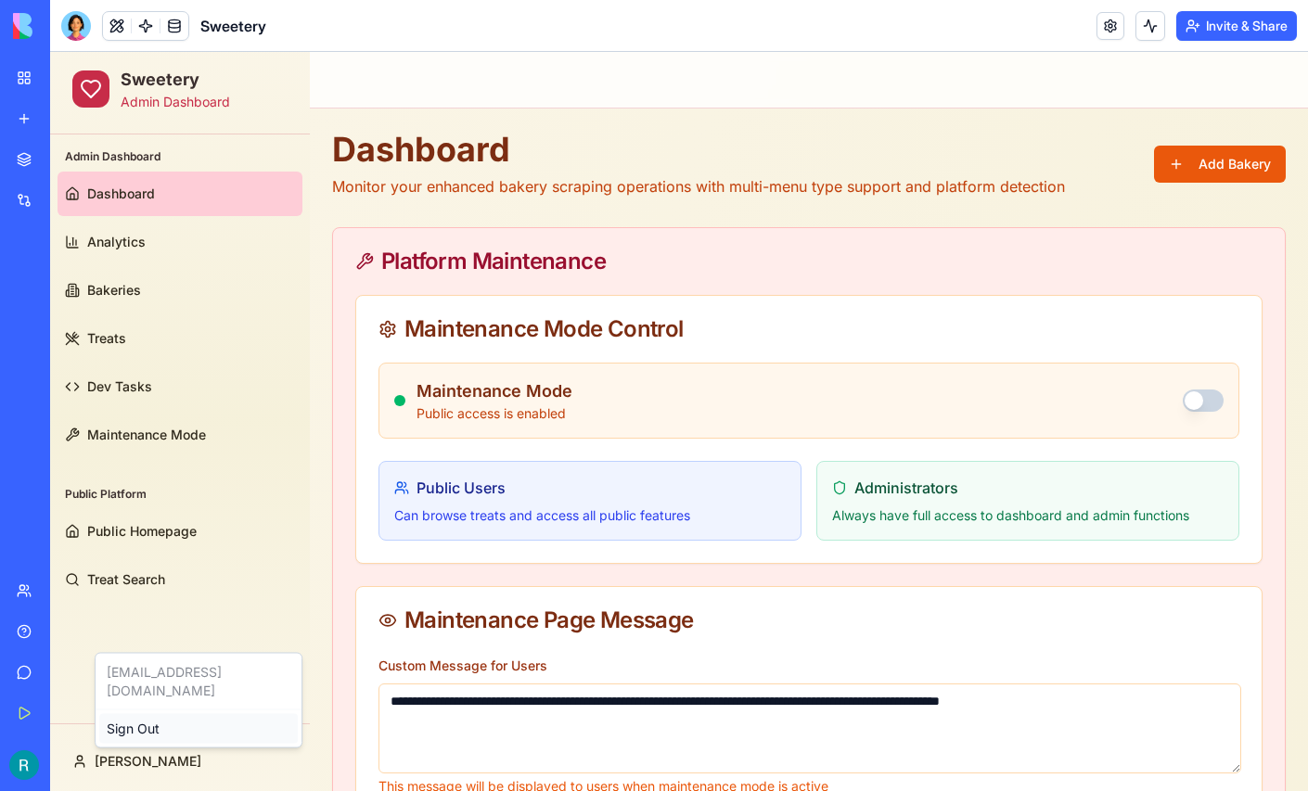
click at [139, 714] on div "Sign Out" at bounding box center [198, 729] width 198 height 30
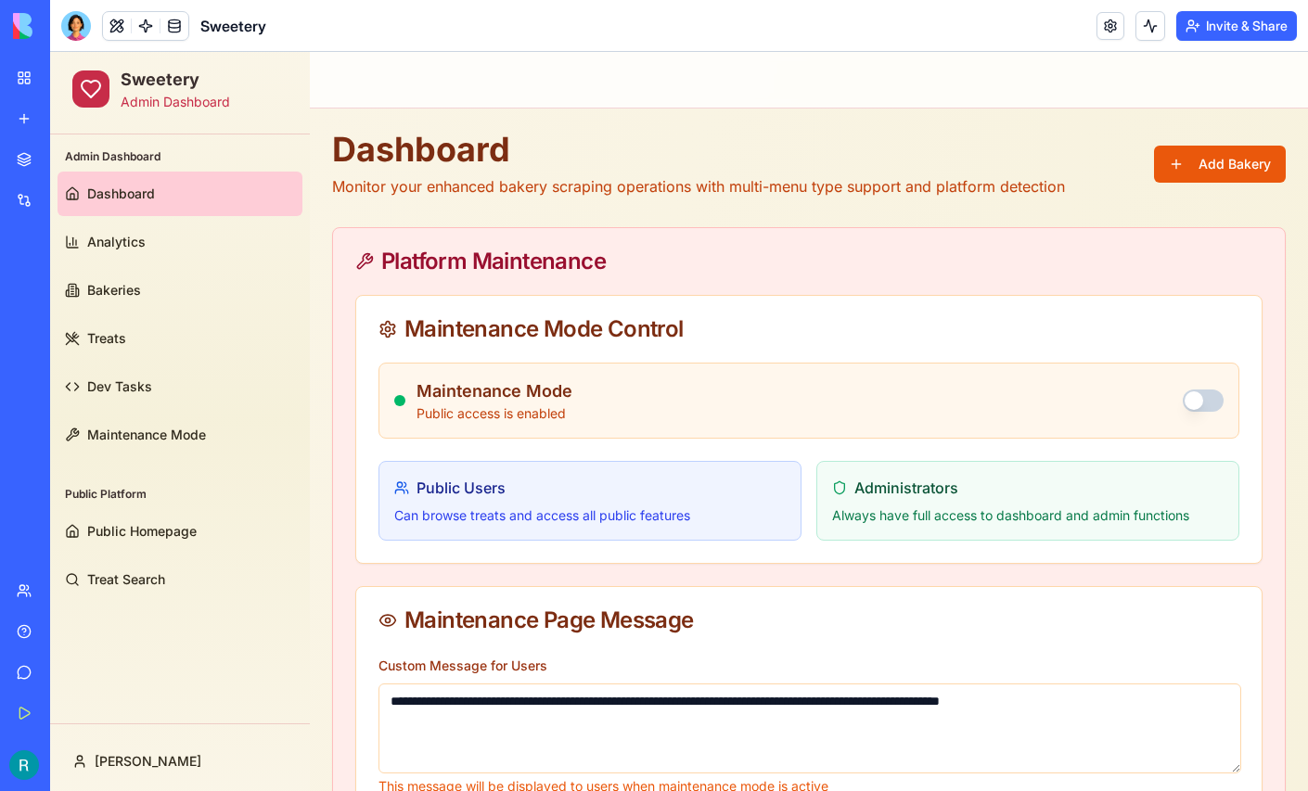
click at [69, 663] on div "Give feedback" at bounding box center [57, 672] width 24 height 19
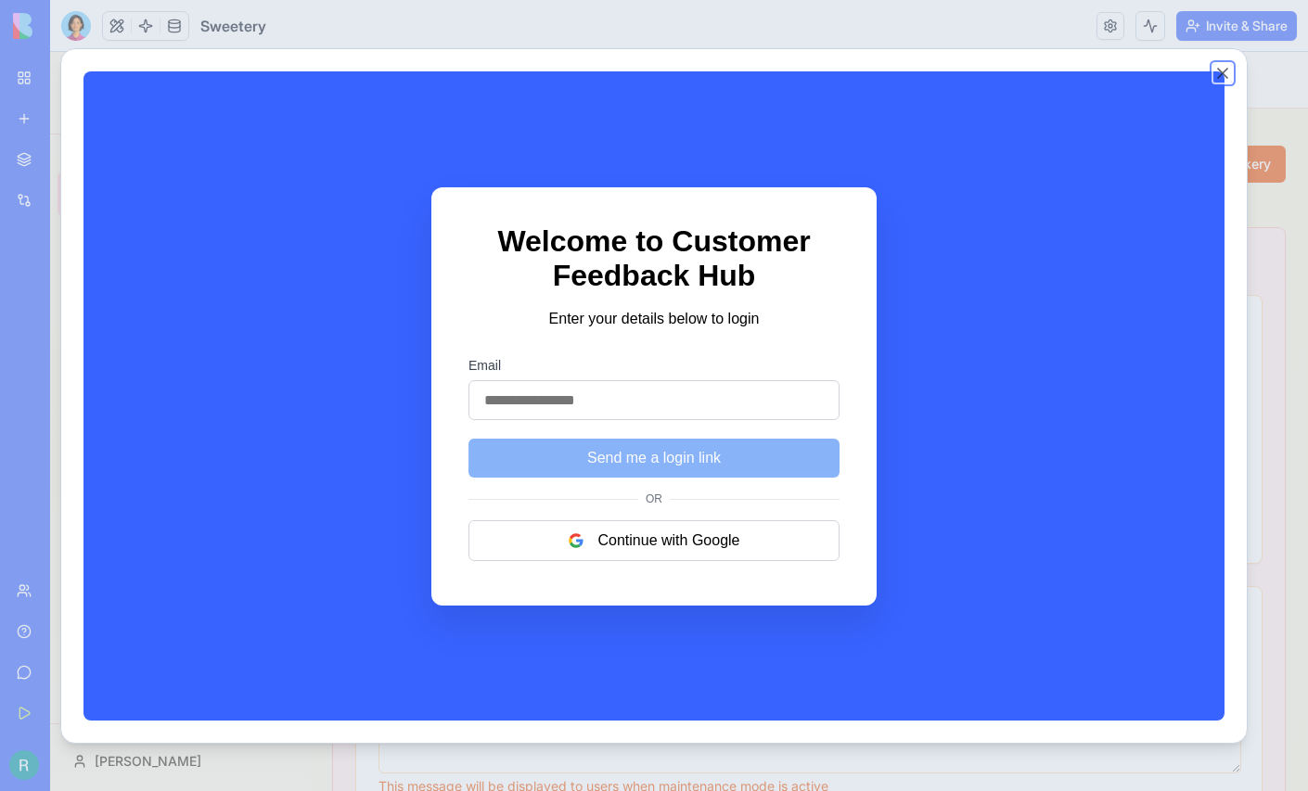
click at [1232, 70] on button "Close" at bounding box center [1222, 73] width 19 height 19
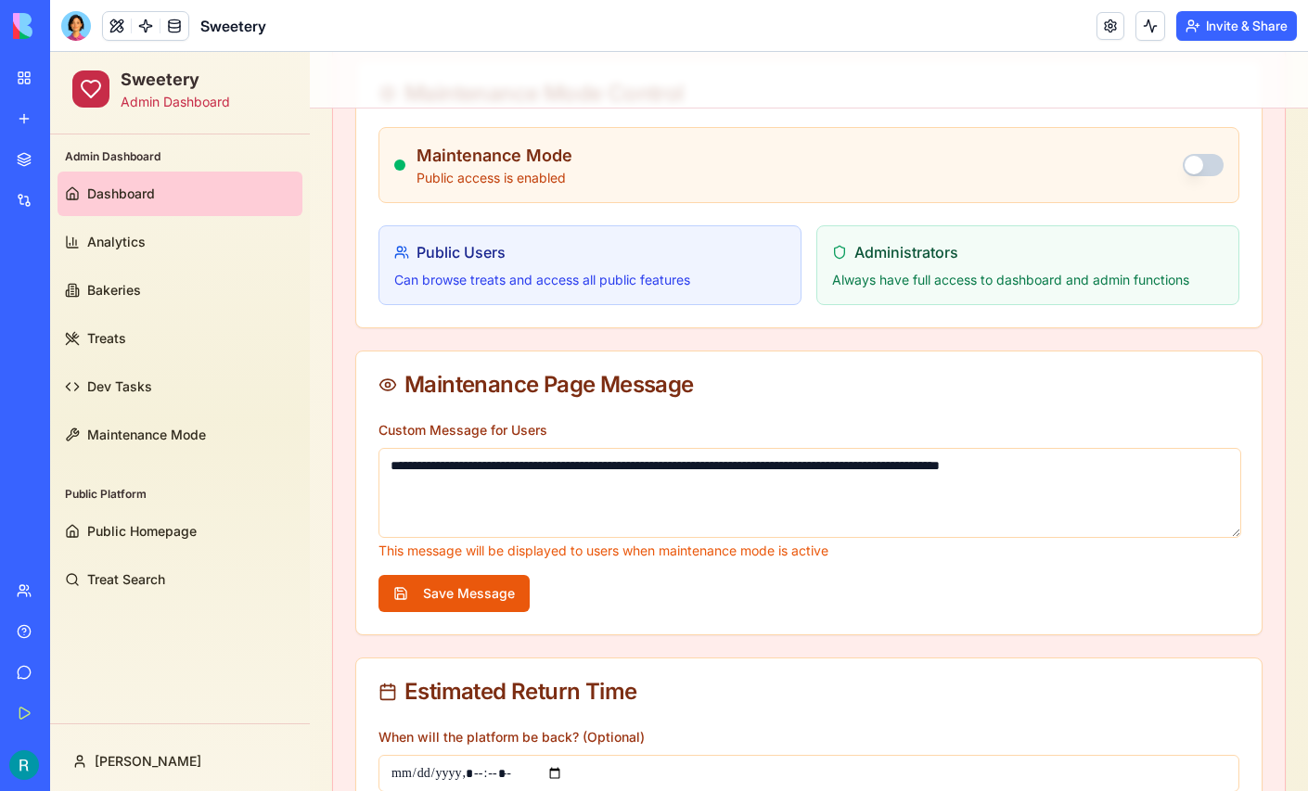
scroll to position [249, 0]
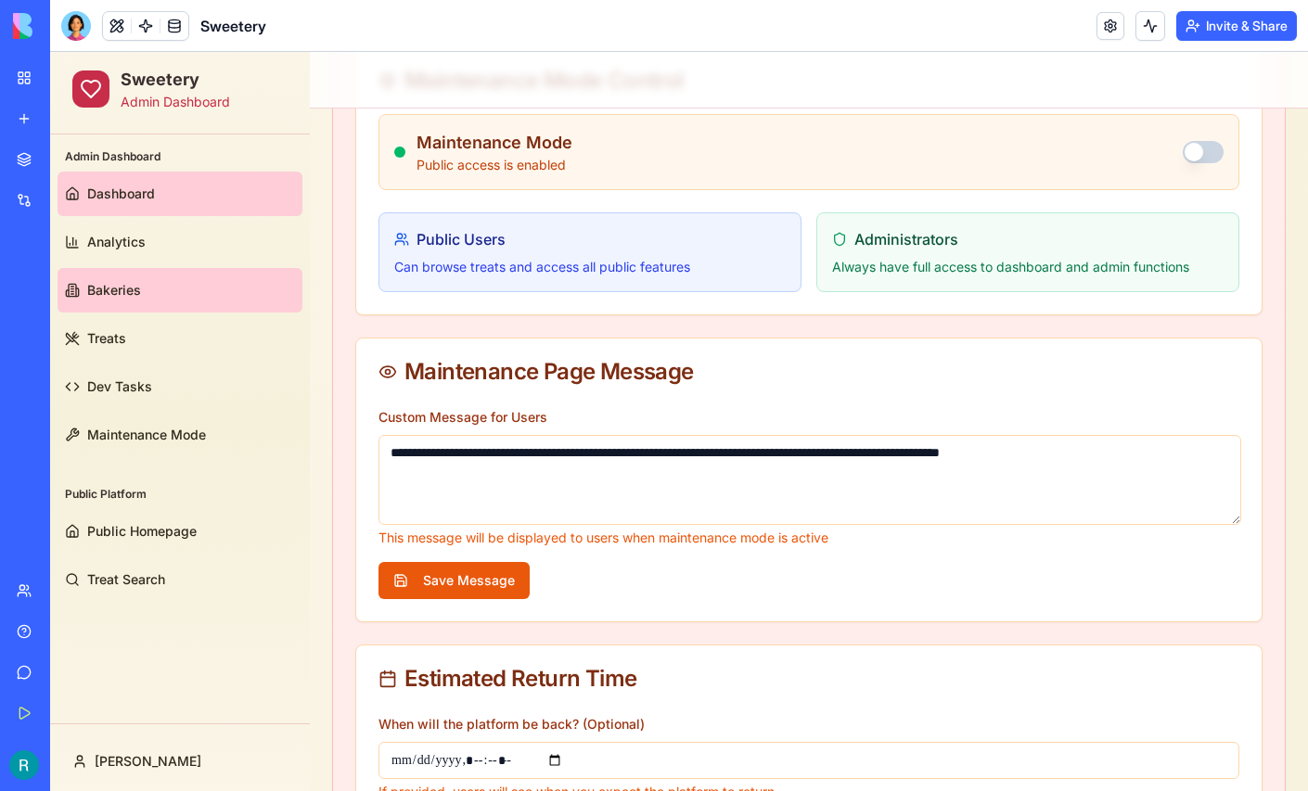
click at [117, 272] on link "Bakeries" at bounding box center [179, 290] width 245 height 45
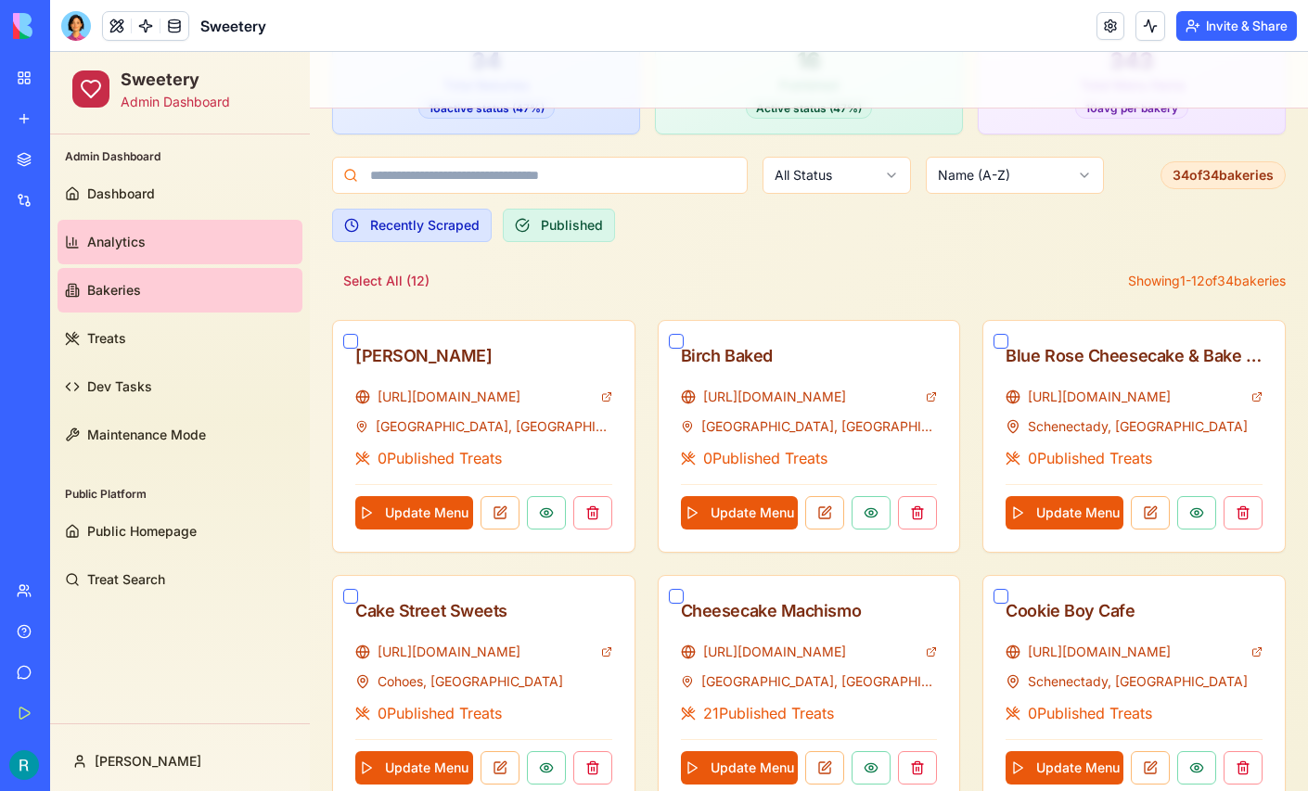
click at [136, 236] on span "Analytics" at bounding box center [116, 242] width 58 height 19
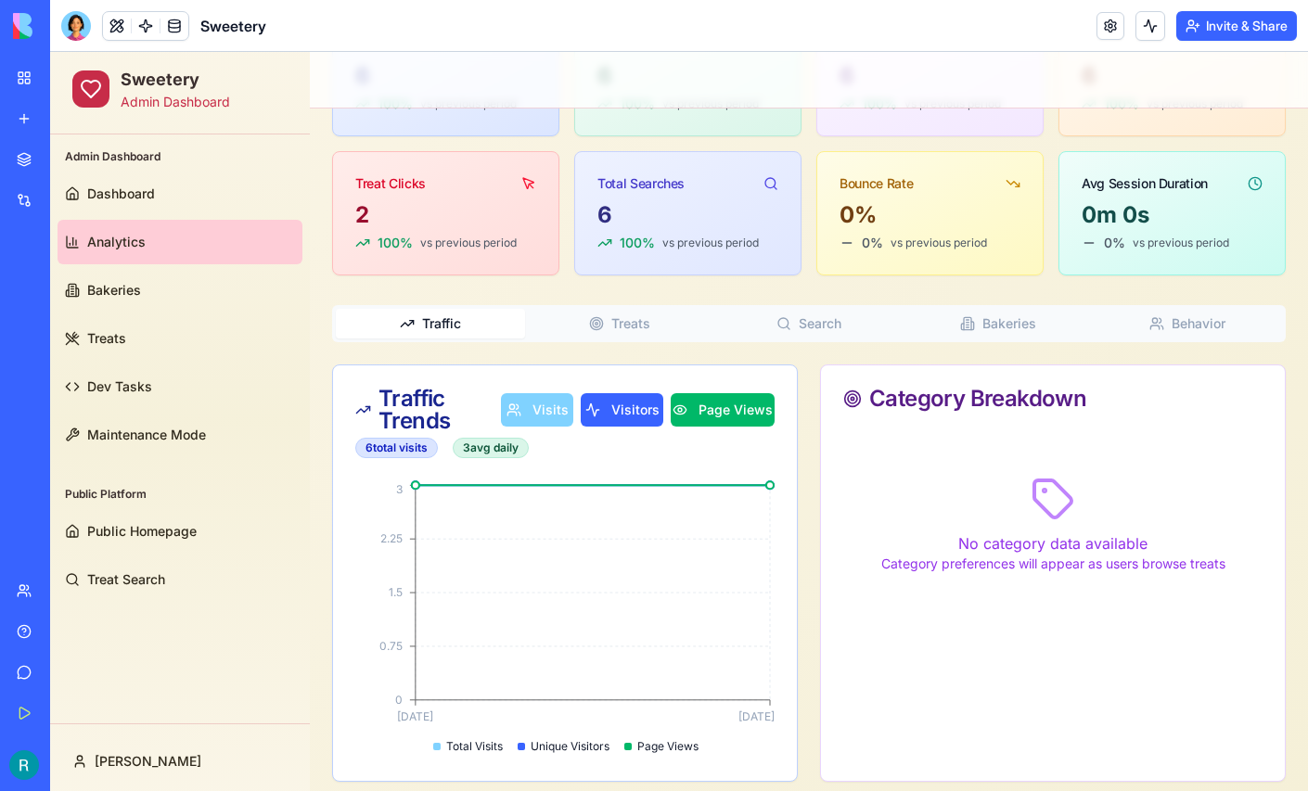
scroll to position [253, 0]
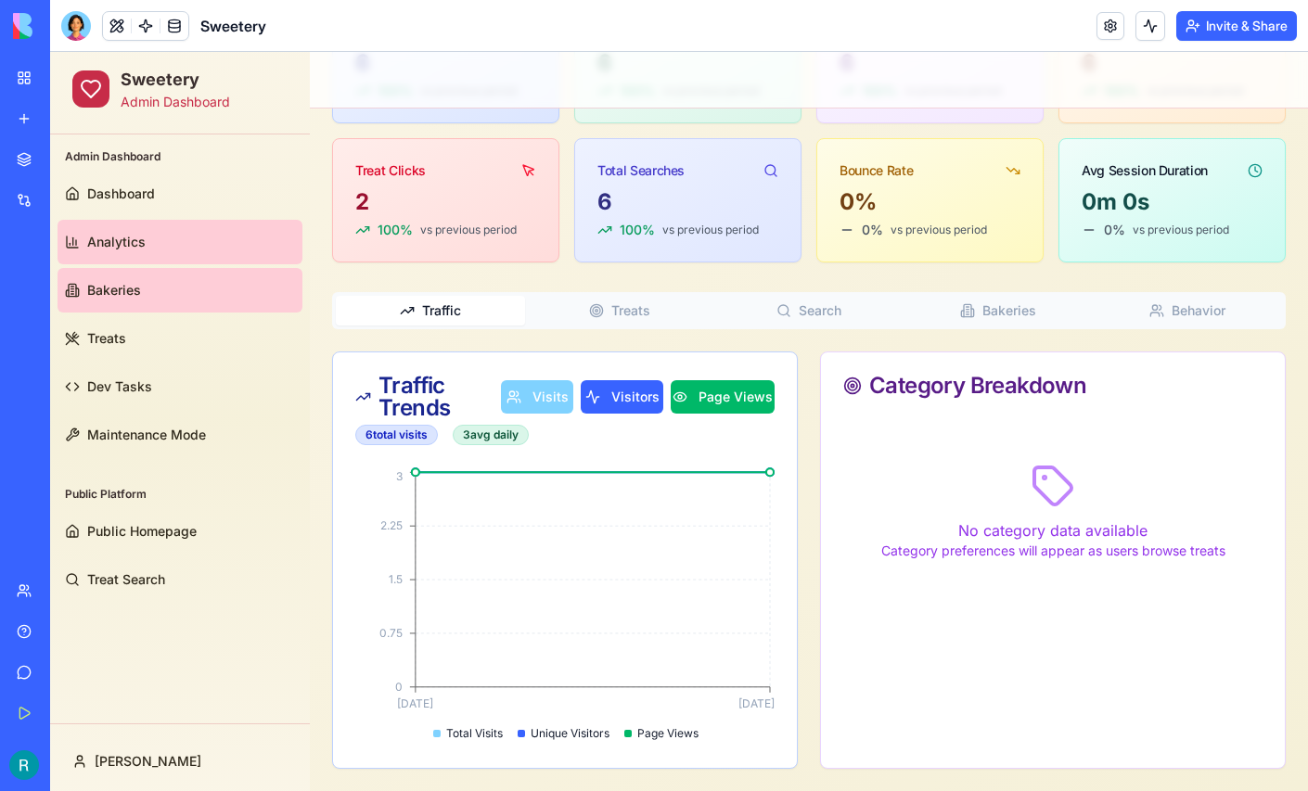
click at [128, 291] on span "Bakeries" at bounding box center [114, 290] width 54 height 19
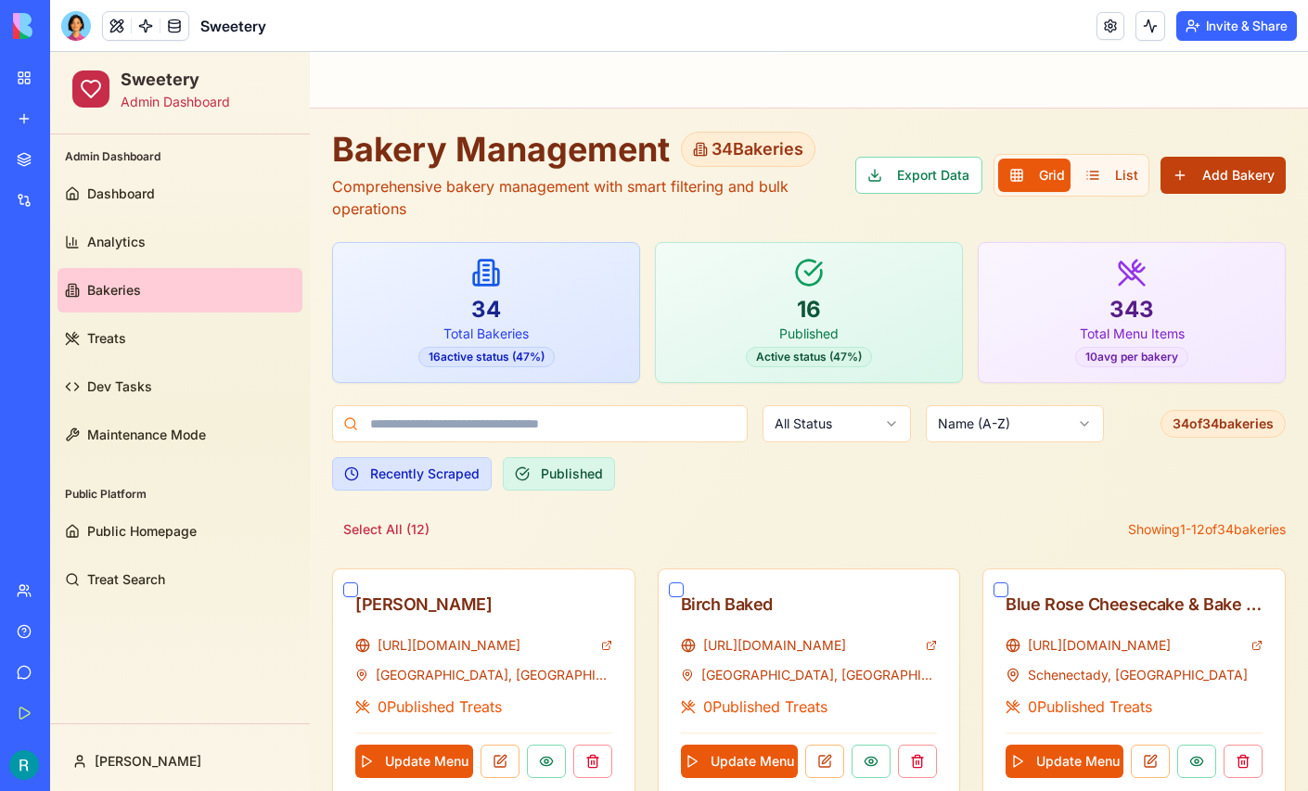
click at [1215, 164] on button "Add Bakery" at bounding box center [1222, 175] width 125 height 37
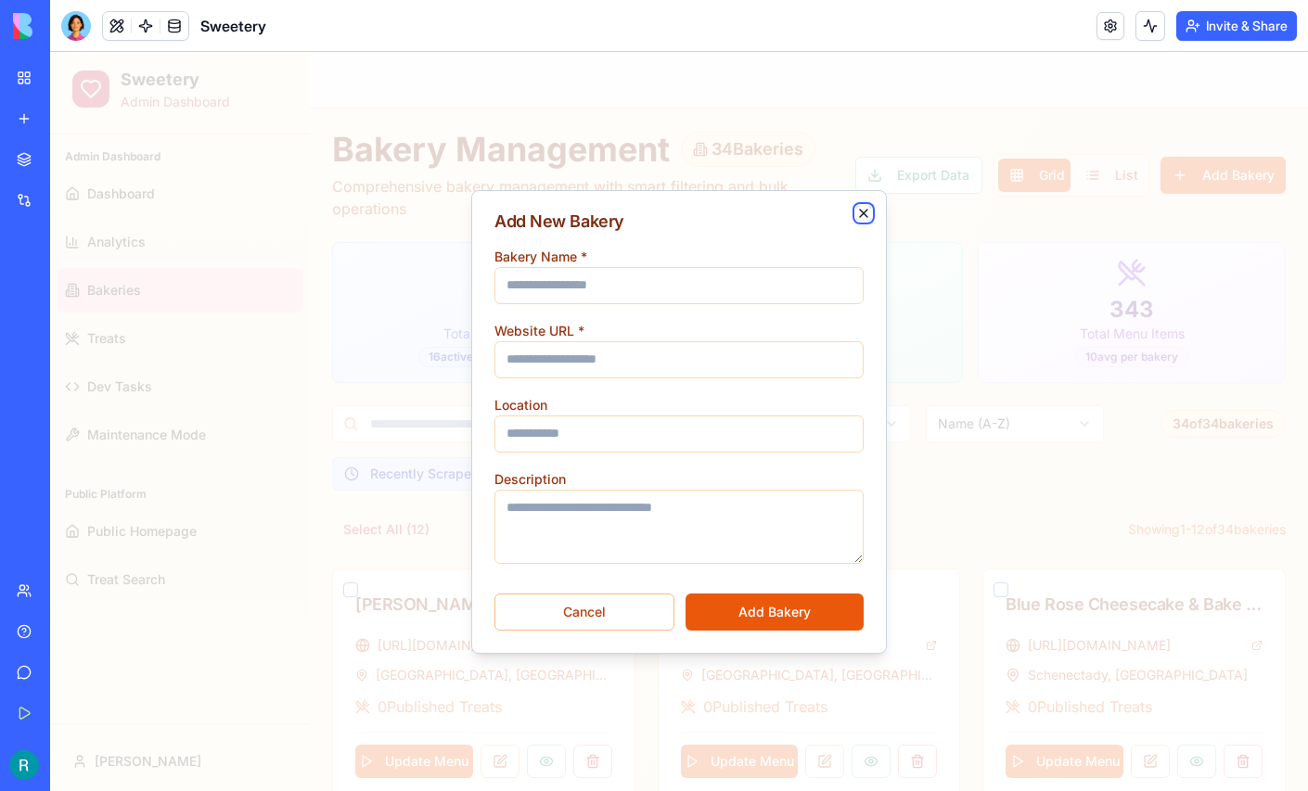
click at [862, 210] on icon "button" at bounding box center [863, 213] width 7 height 7
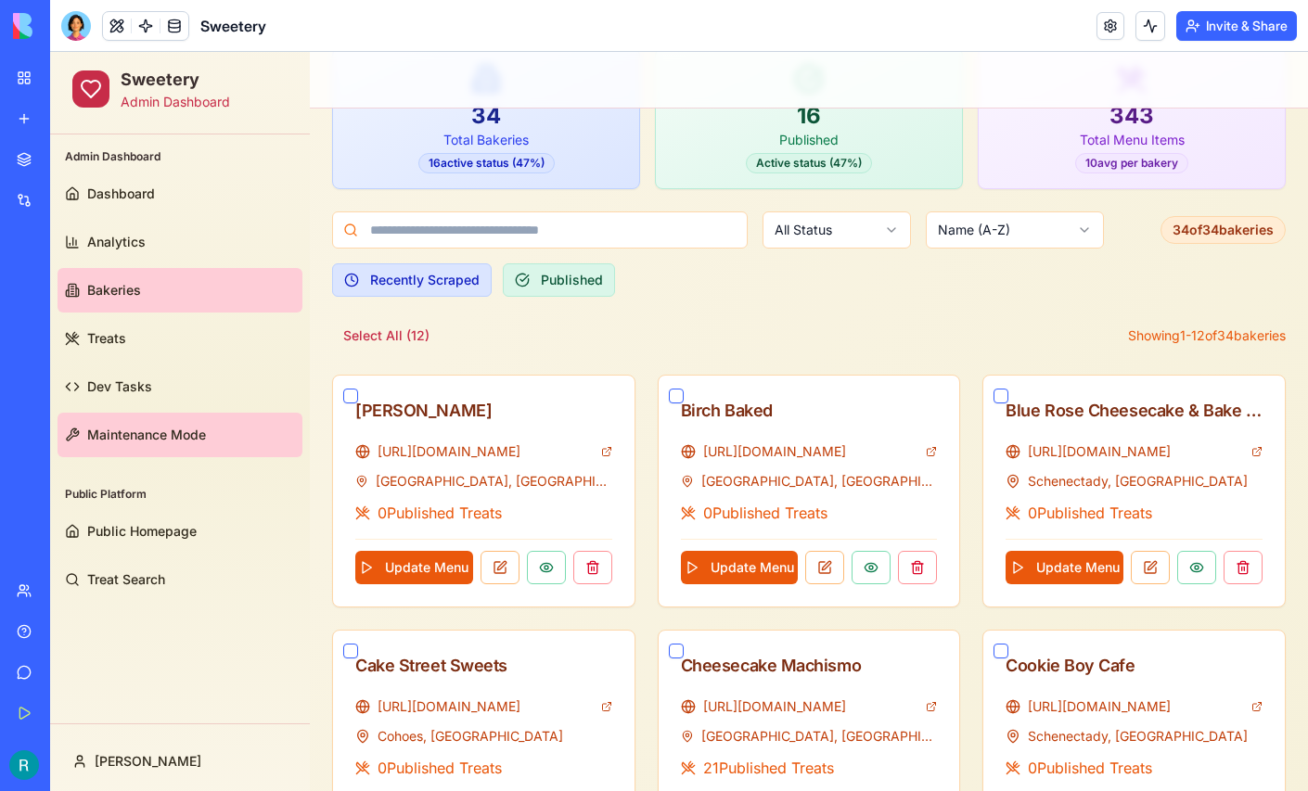
scroll to position [205, 0]
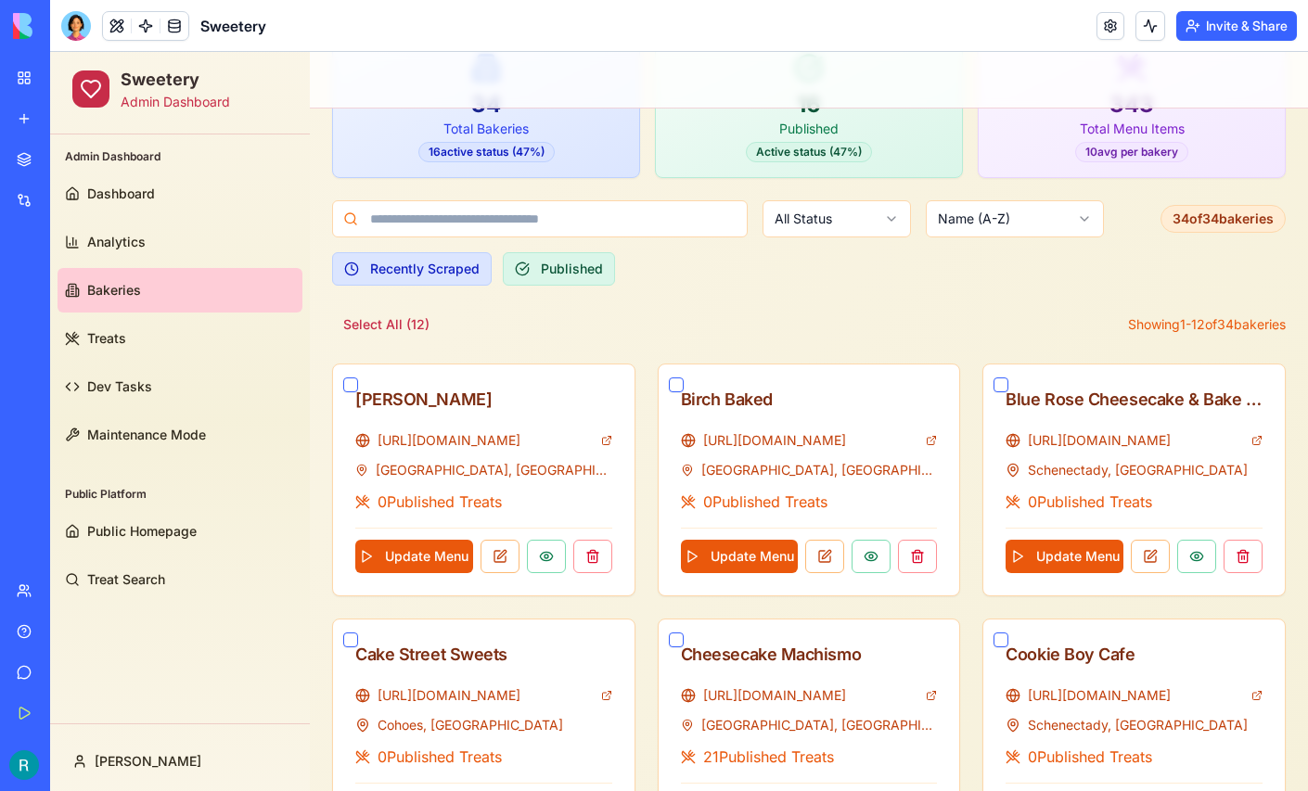
click at [69, 663] on div "Give feedback" at bounding box center [57, 672] width 24 height 19
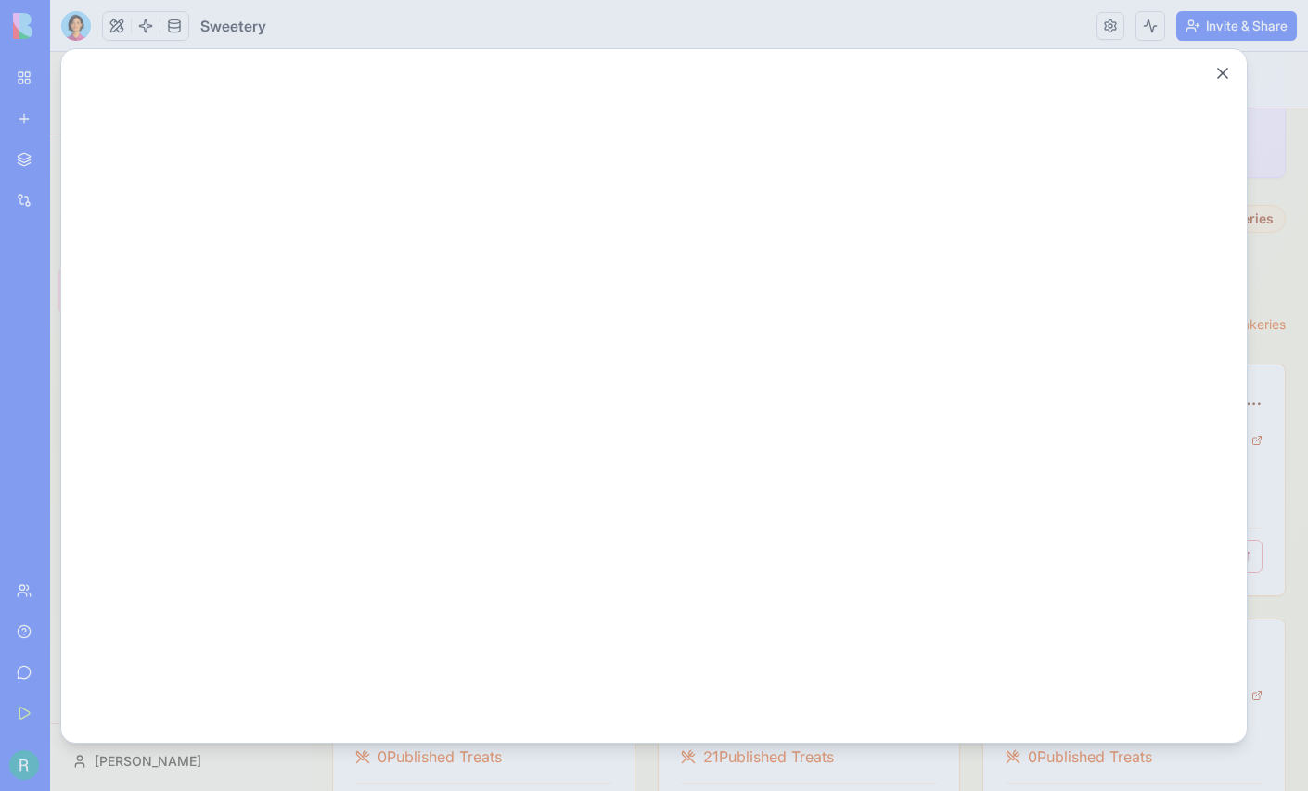
scroll to position [0, 0]
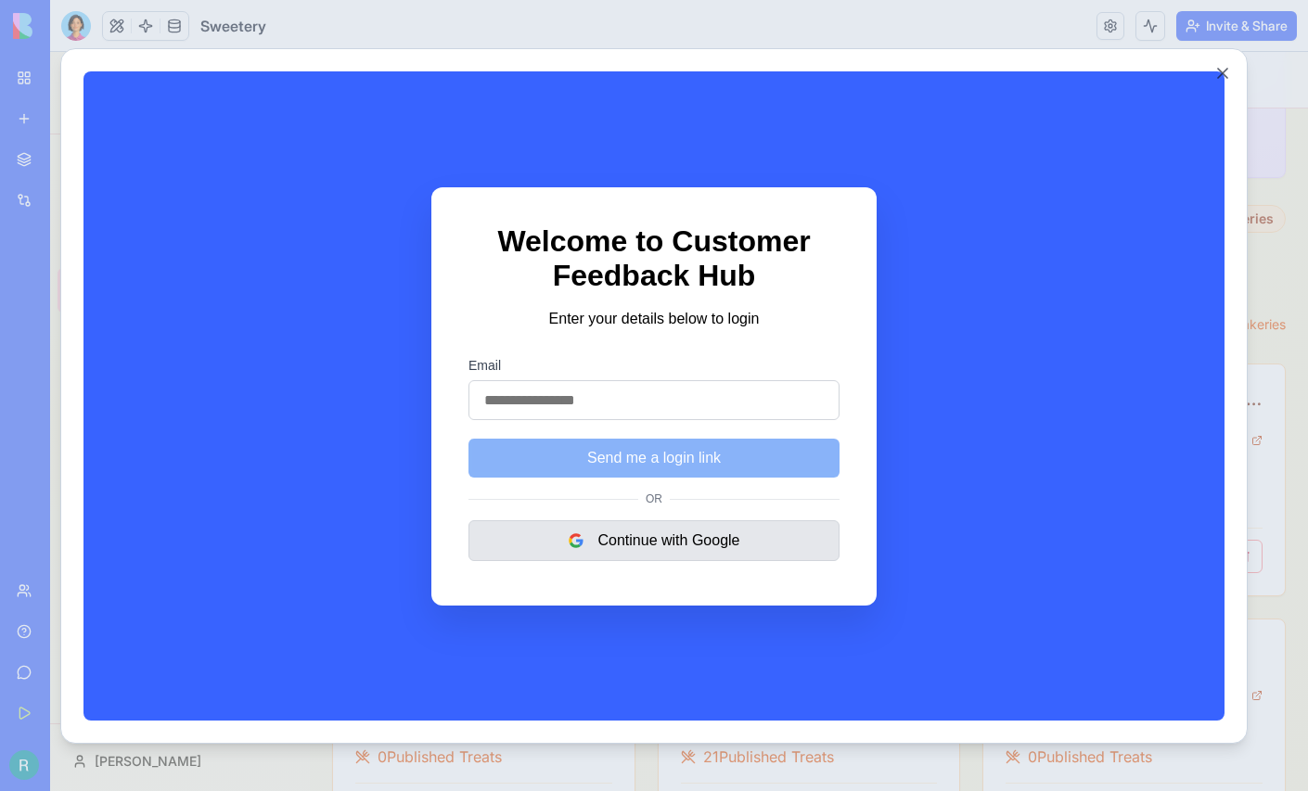
click at [732, 543] on button "Continue with Google" at bounding box center [653, 539] width 371 height 41
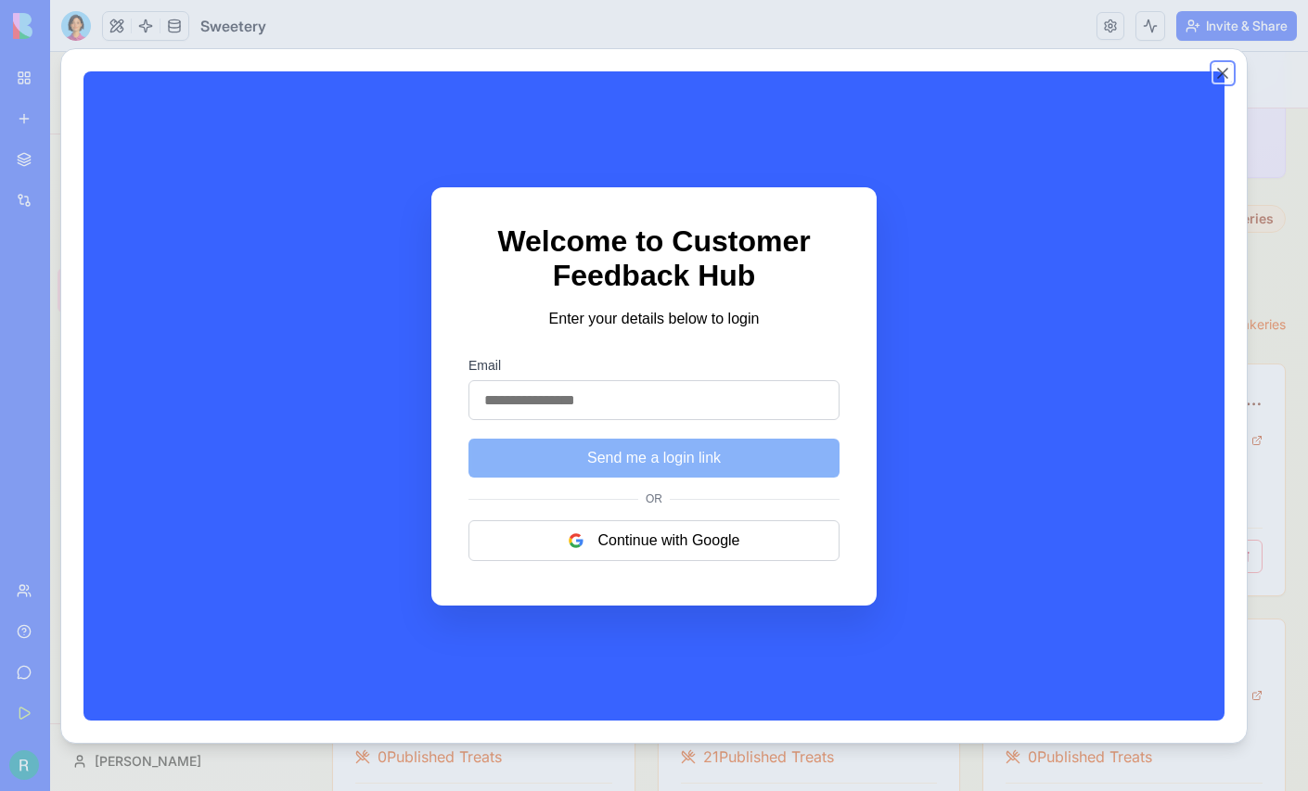
click at [1232, 72] on button "Close" at bounding box center [1222, 73] width 19 height 19
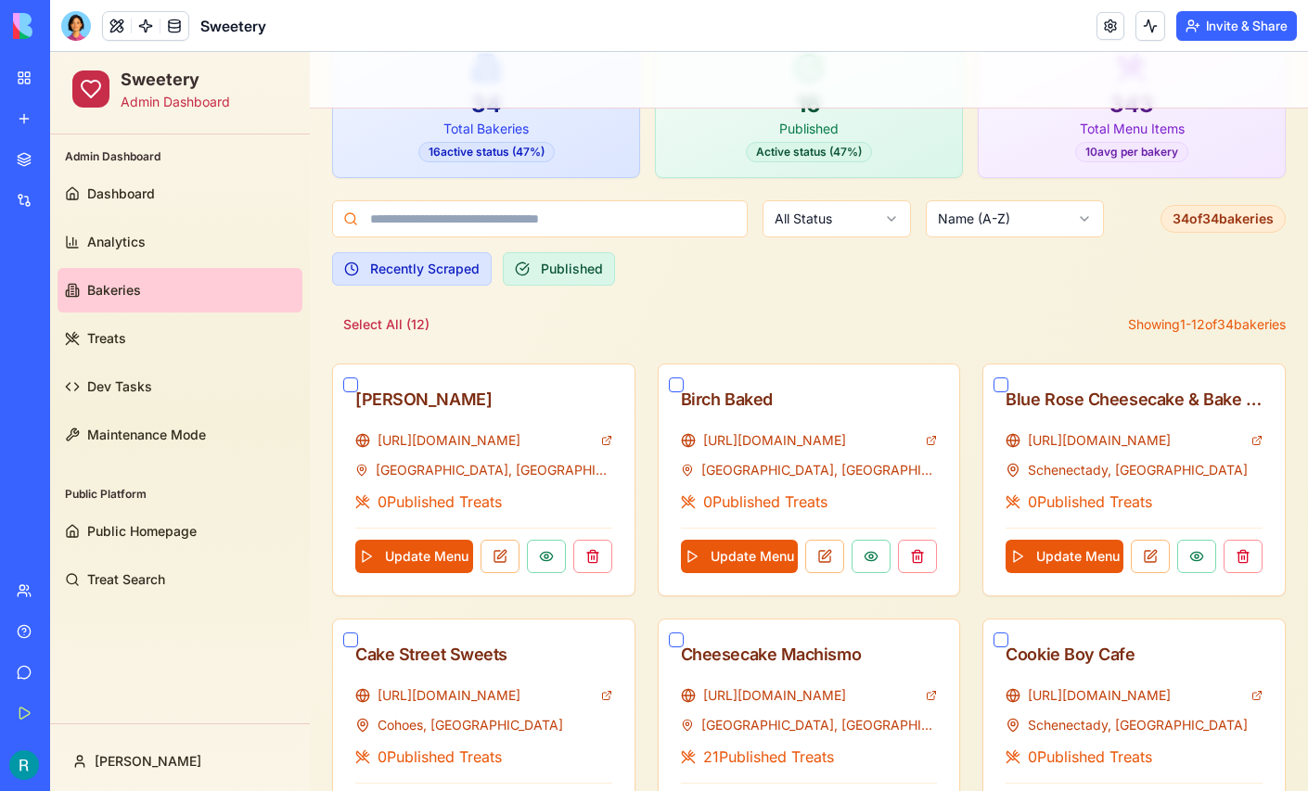
click at [20, 30] on img at bounding box center [70, 26] width 115 height 26
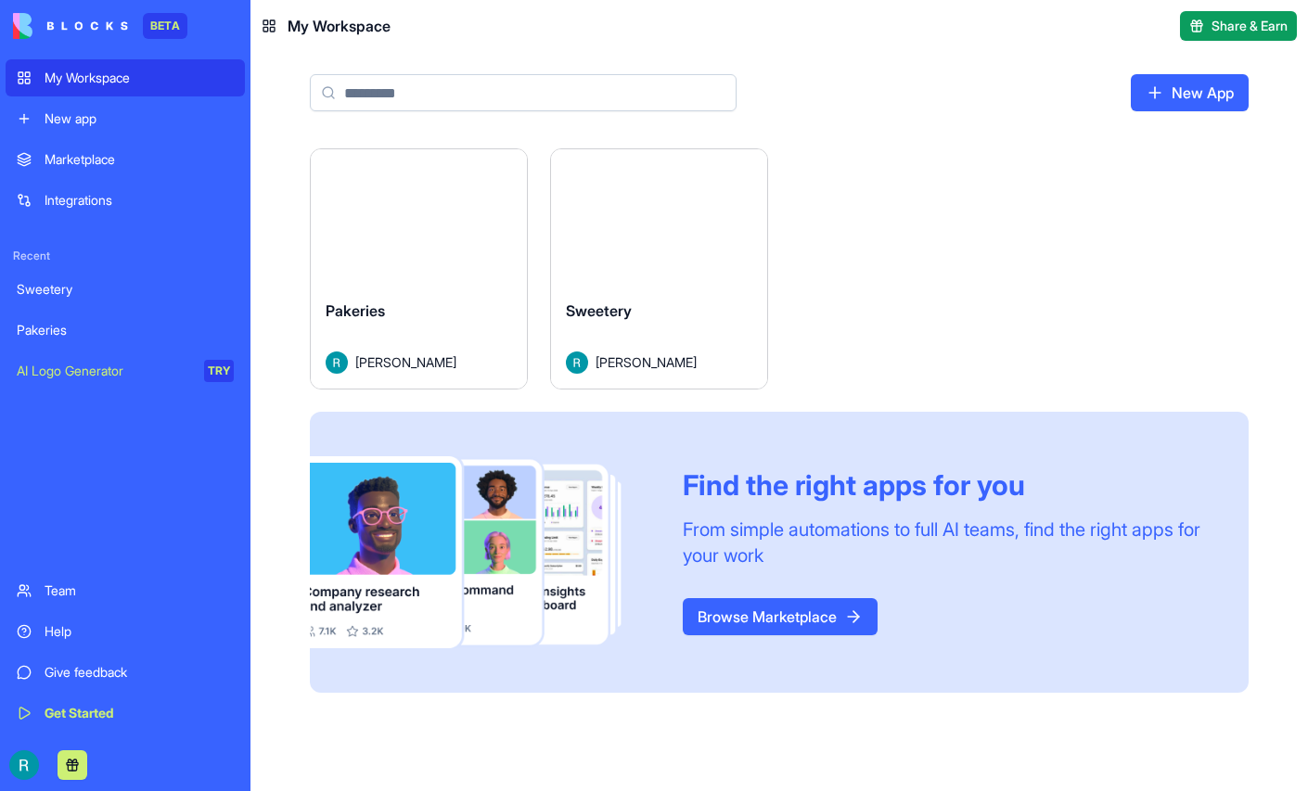
click at [729, 236] on button "Launch" at bounding box center [659, 216] width 139 height 37
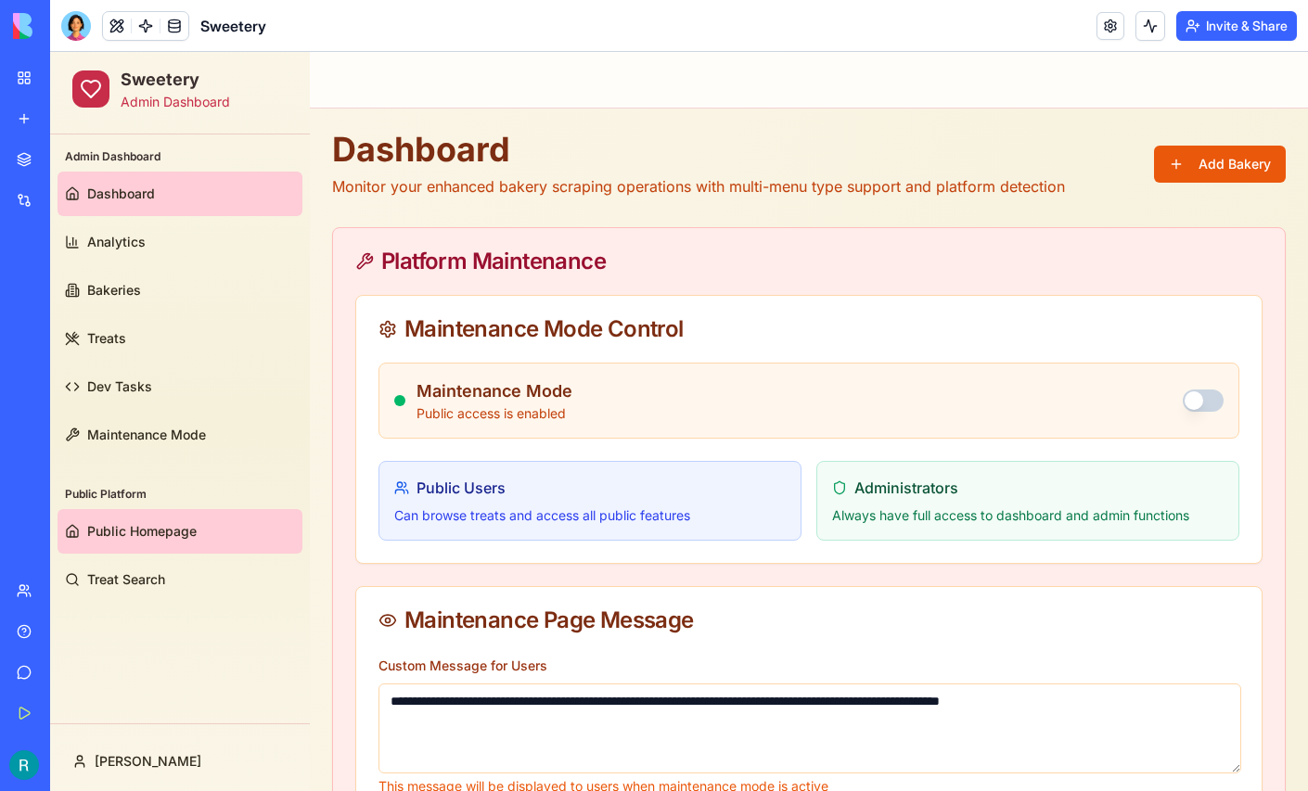
click at [159, 543] on link "Public Homepage" at bounding box center [179, 531] width 245 height 45
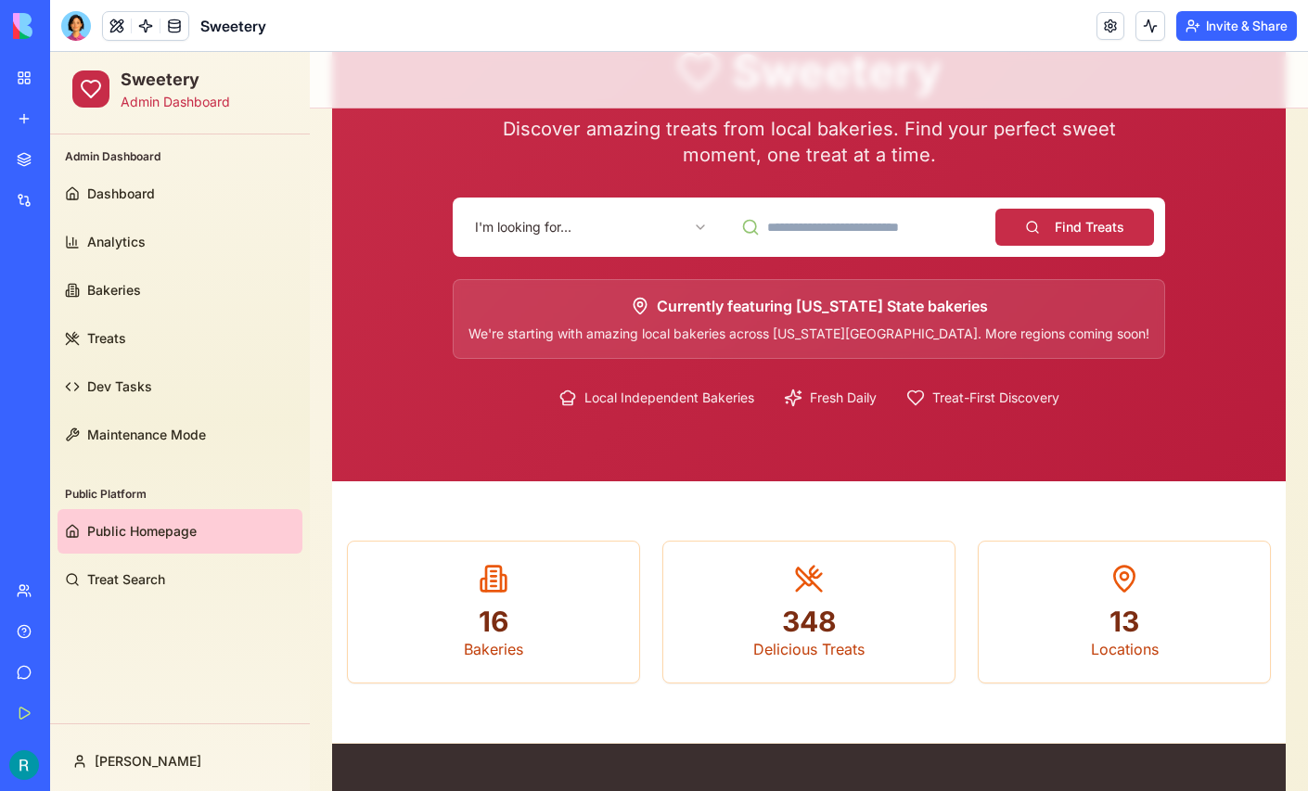
scroll to position [156, 0]
click at [627, 216] on html "Sweetery Admin Dashboard Admin Dashboard Dashboard Analytics Bakeries Treats De…" at bounding box center [679, 566] width 1258 height 1341
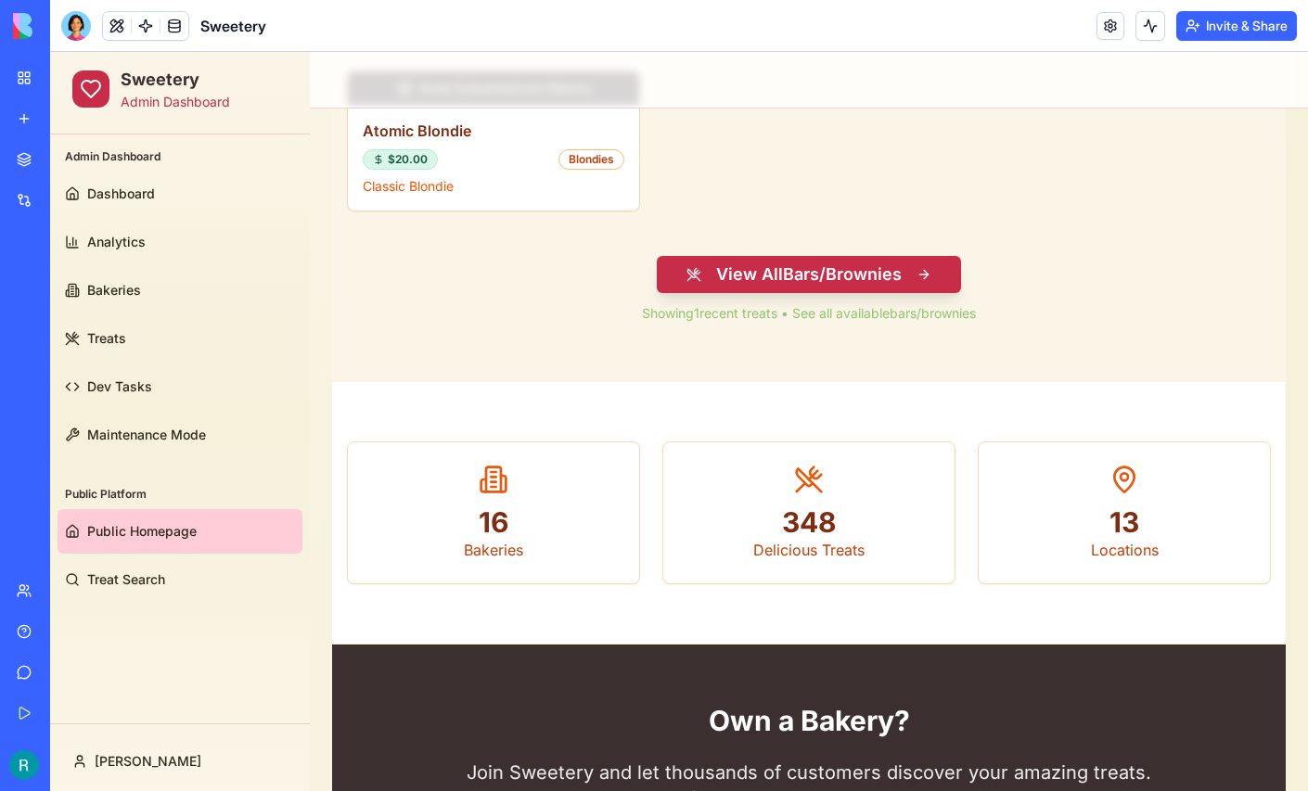
scroll to position [755, 0]
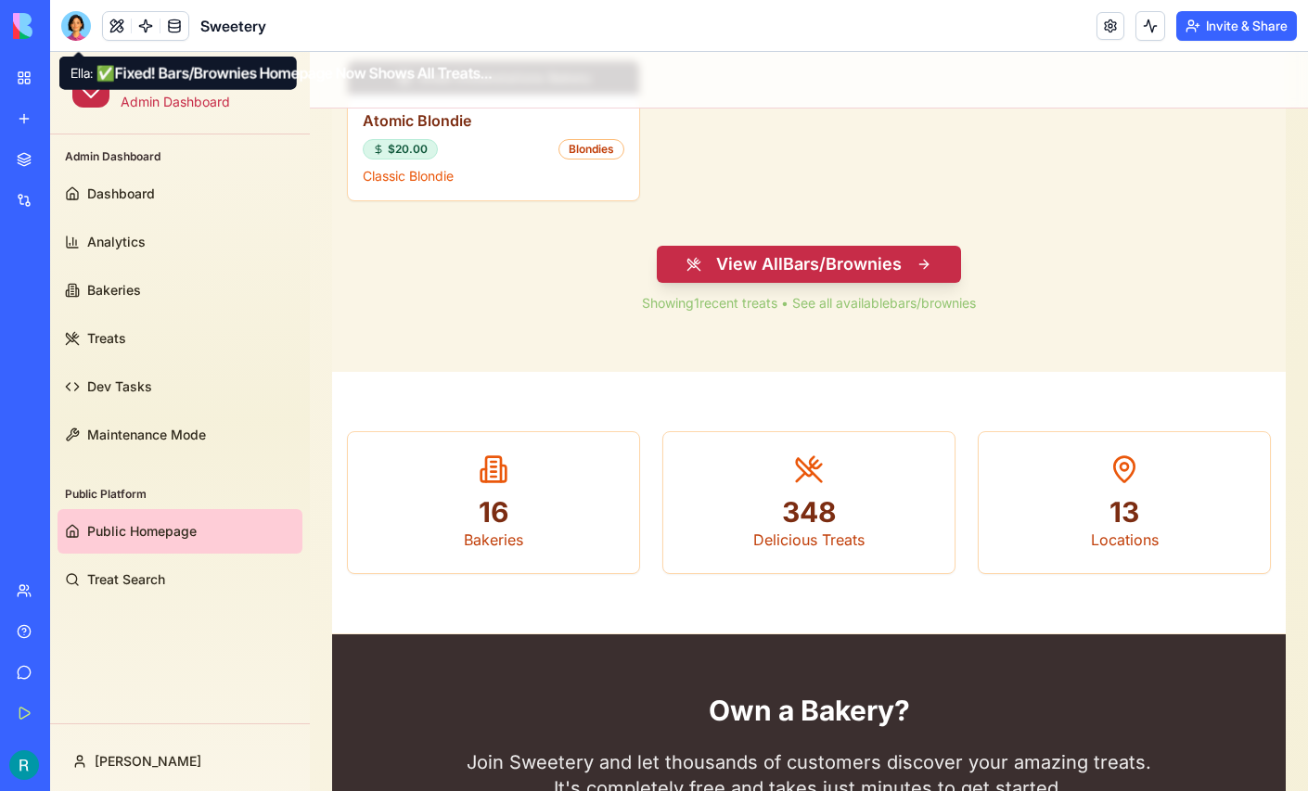
click at [76, 32] on div at bounding box center [76, 26] width 30 height 30
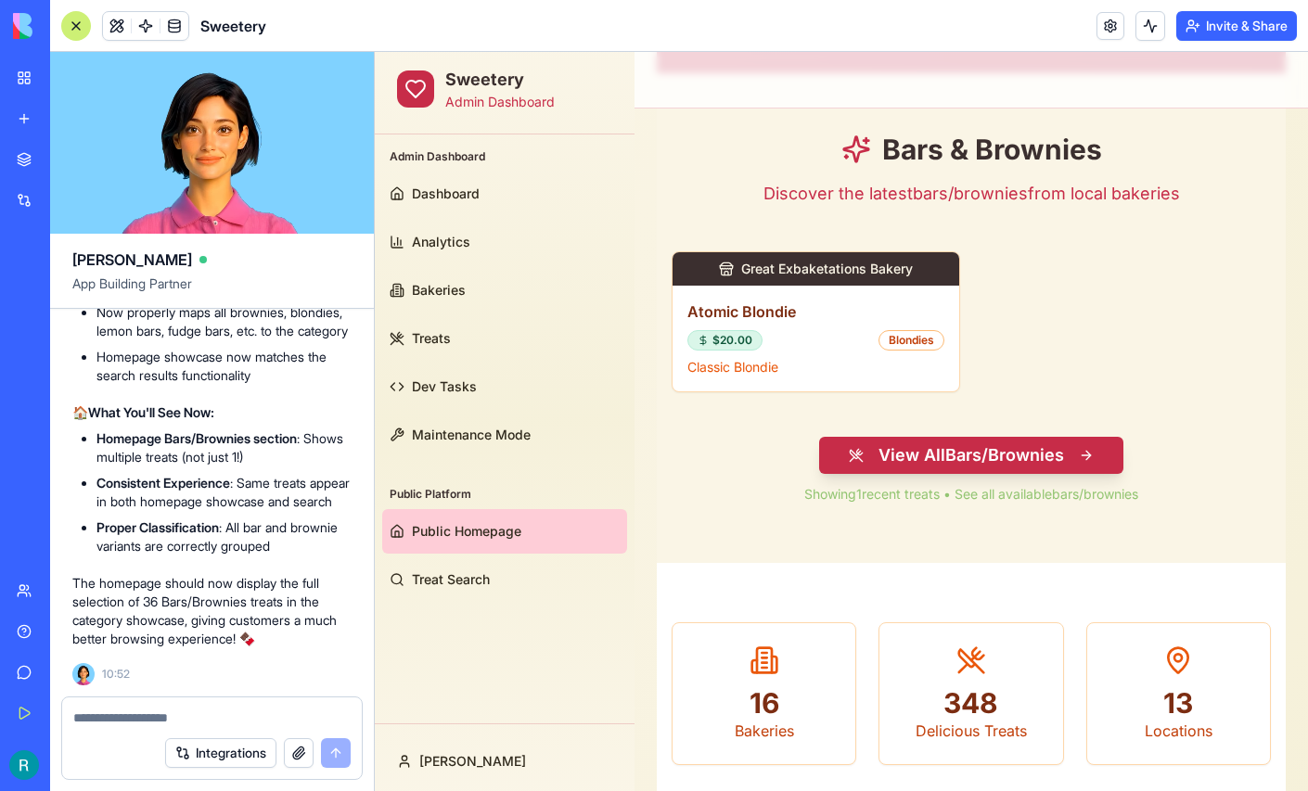
scroll to position [580, 0]
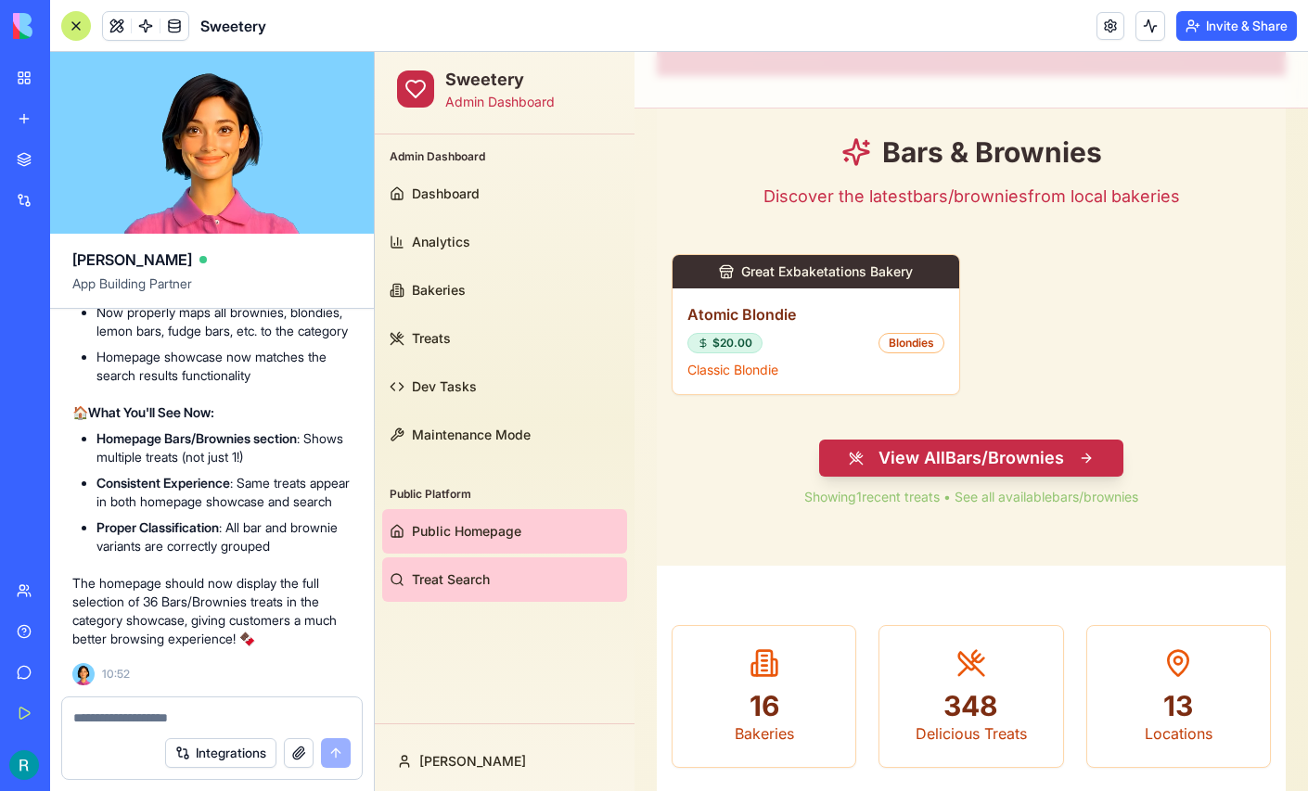
click at [464, 581] on span "Treat Search" at bounding box center [451, 579] width 78 height 19
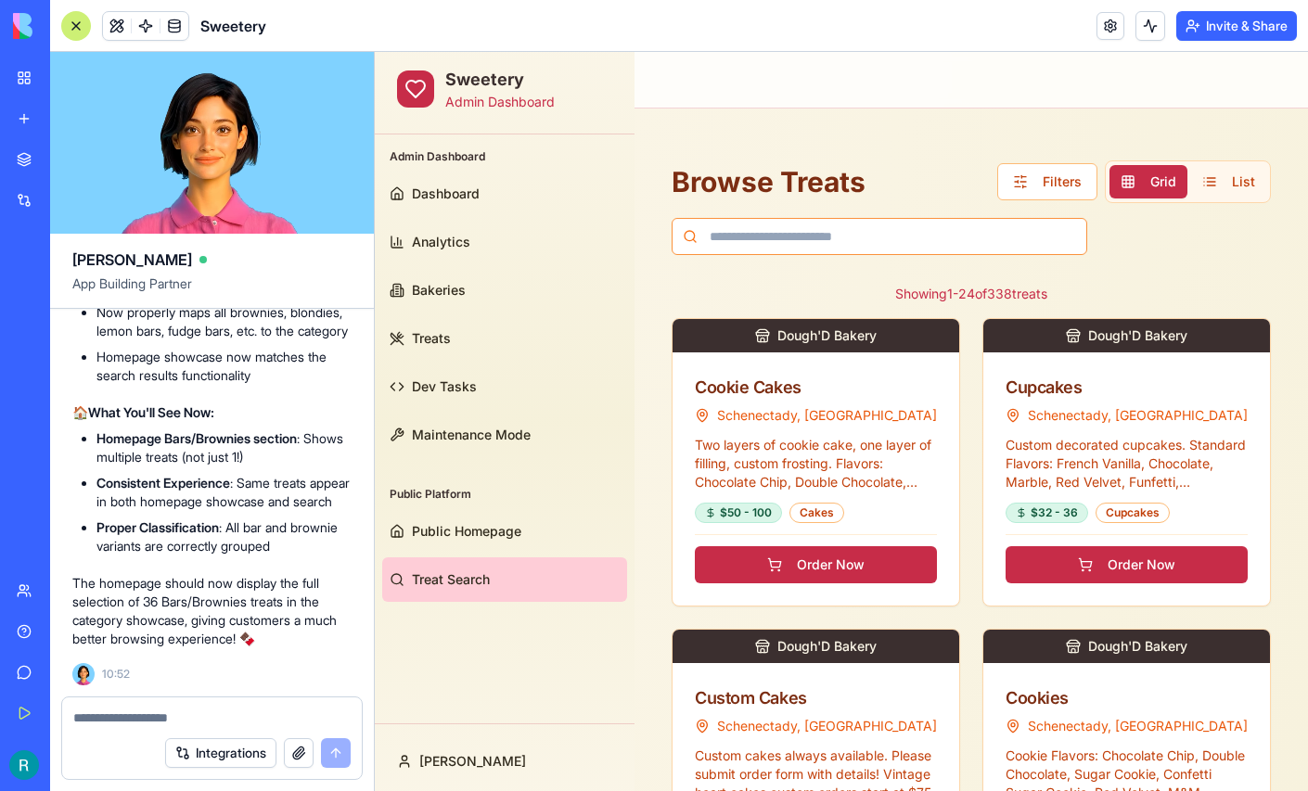
click at [780, 240] on input at bounding box center [878, 236] width 415 height 37
type input "*"
click at [170, 713] on textarea at bounding box center [211, 718] width 277 height 19
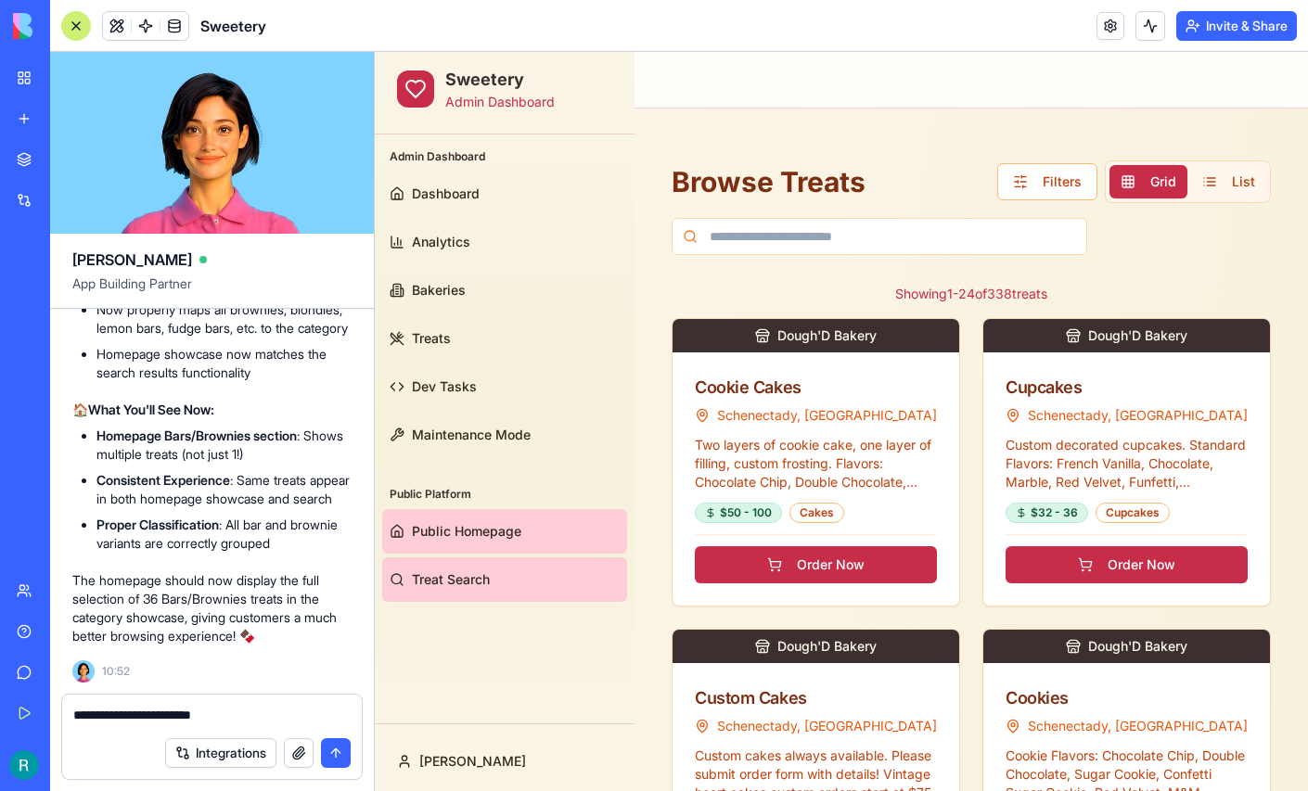
click at [467, 544] on link "Public Homepage" at bounding box center [504, 531] width 245 height 45
type textarea "**********"
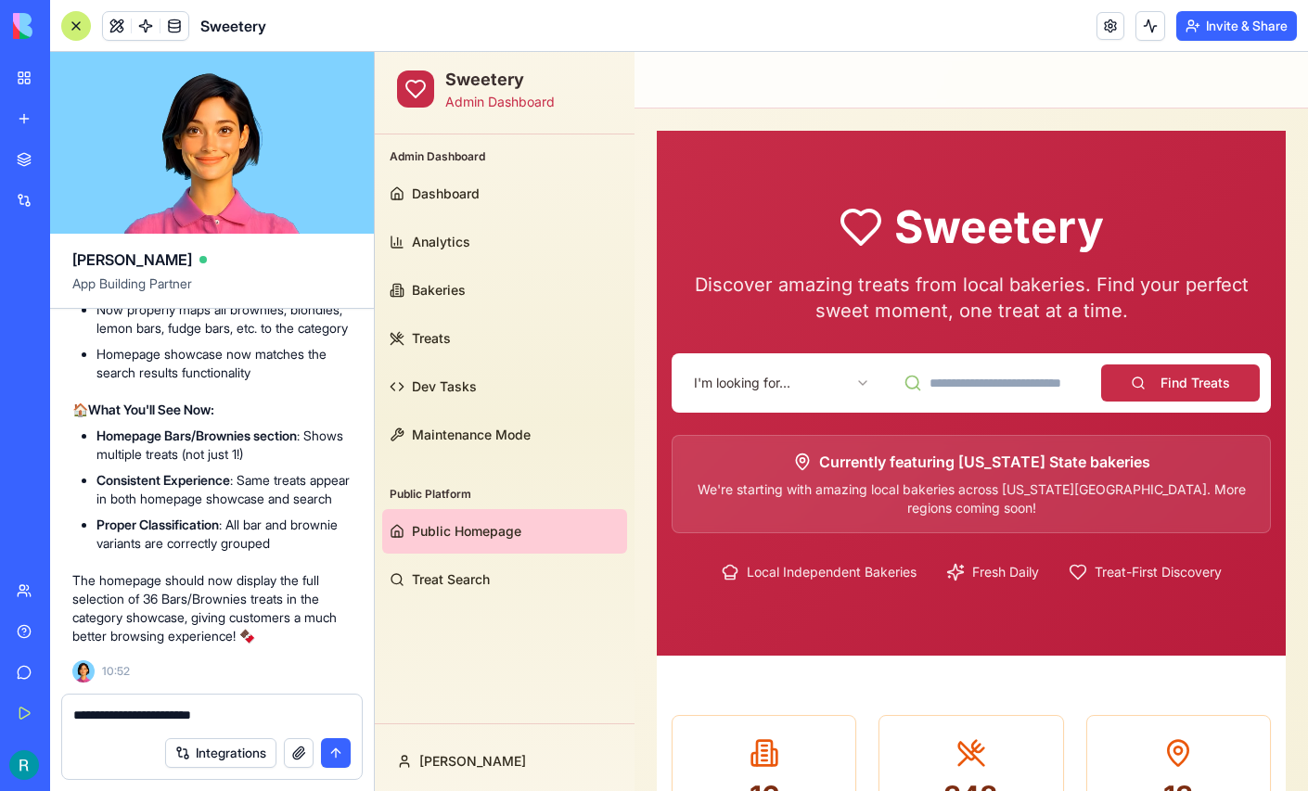
click at [814, 376] on html "Sweetery Admin Dashboard Admin Dashboard Dashboard Analytics Bakeries Treats De…" at bounding box center [841, 745] width 933 height 1386
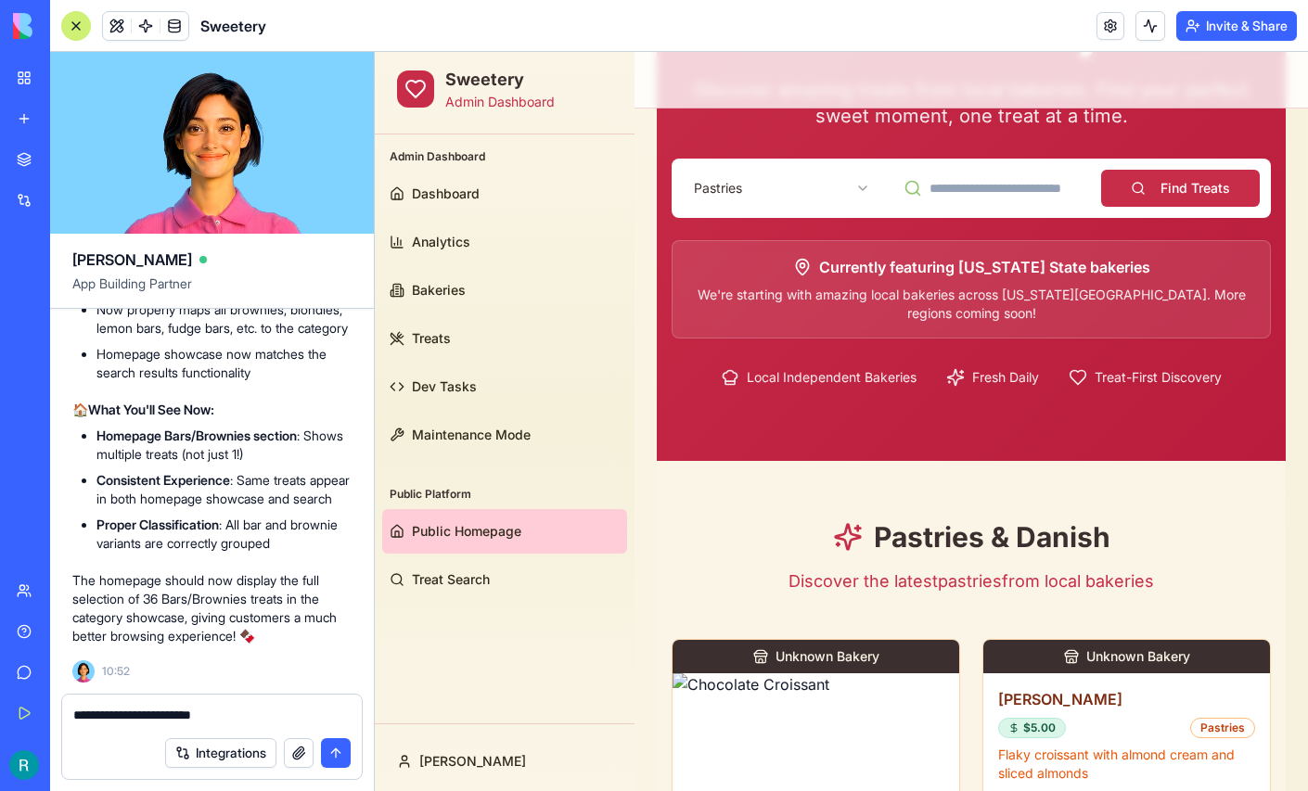
scroll to position [182, 0]
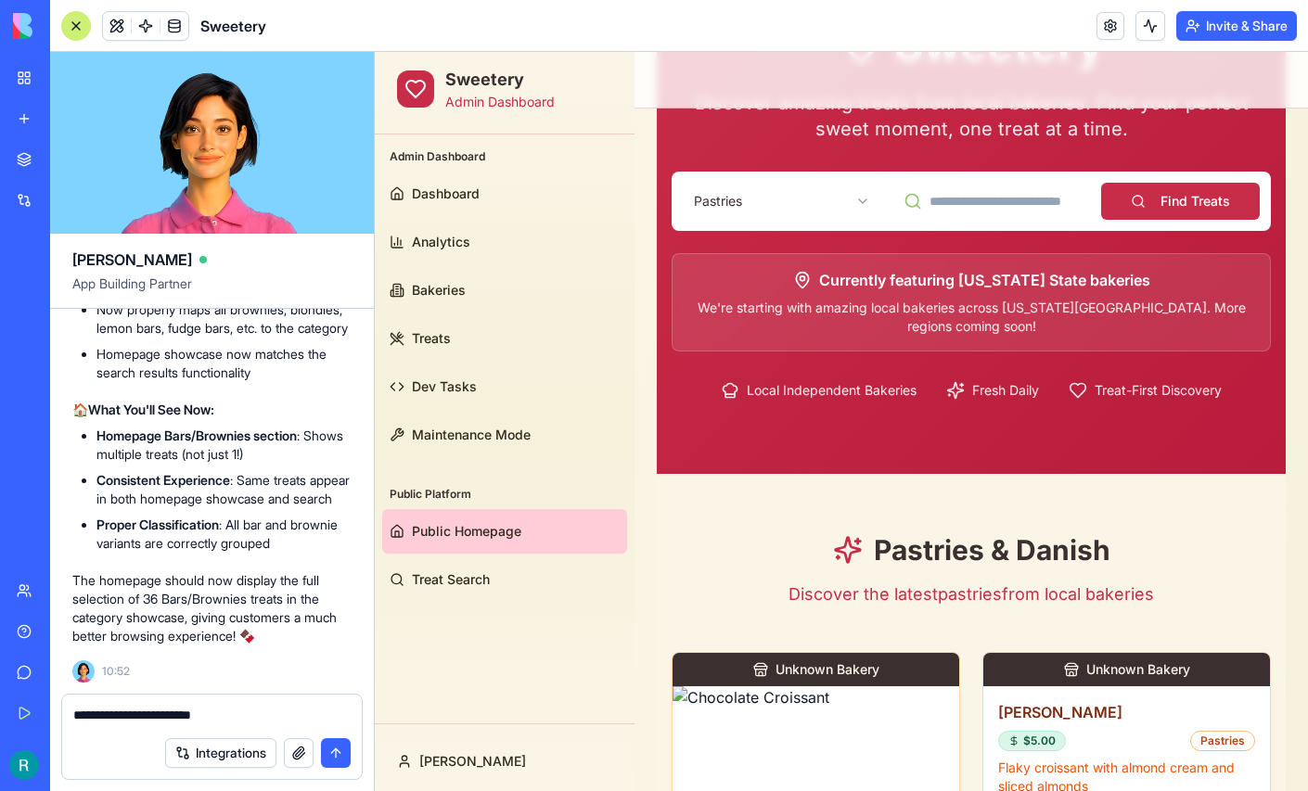
click at [772, 220] on div "Pastries Find Treats" at bounding box center [970, 201] width 599 height 59
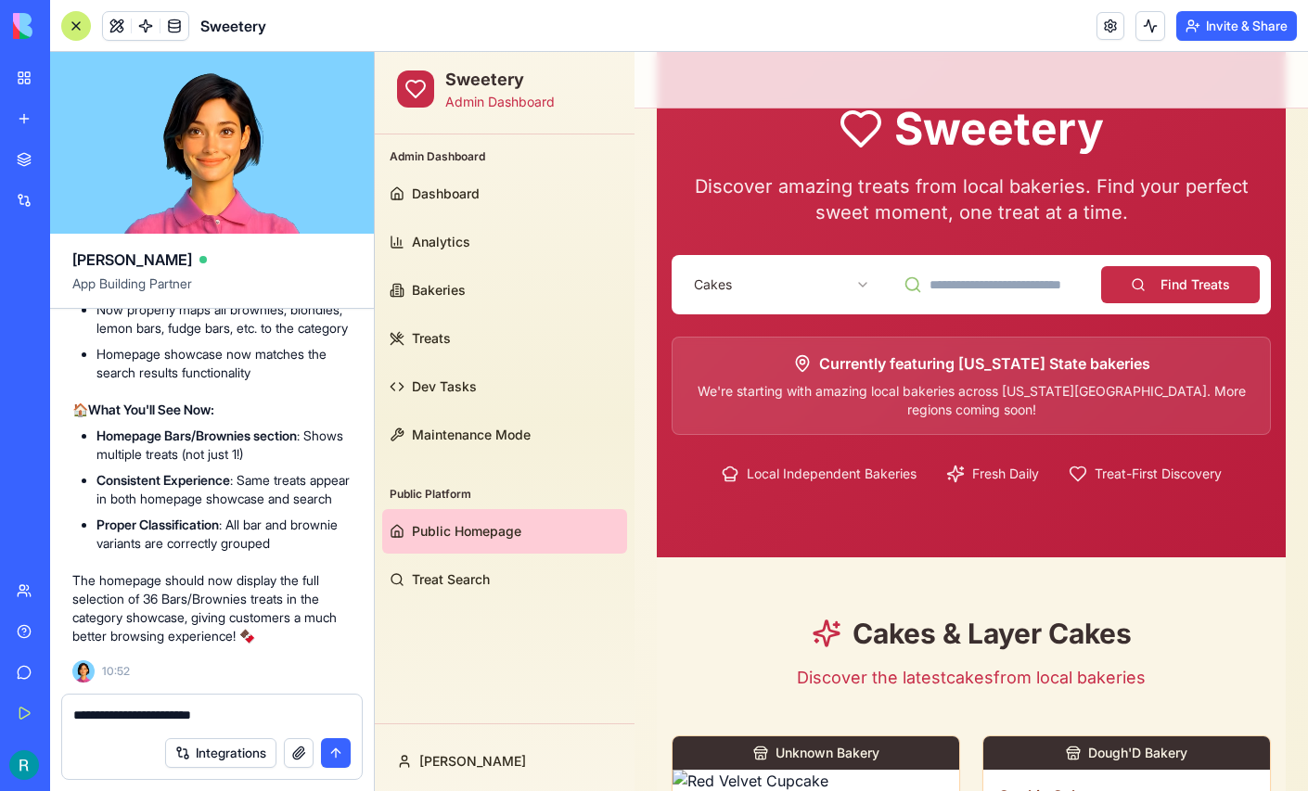
scroll to position [98, 0]
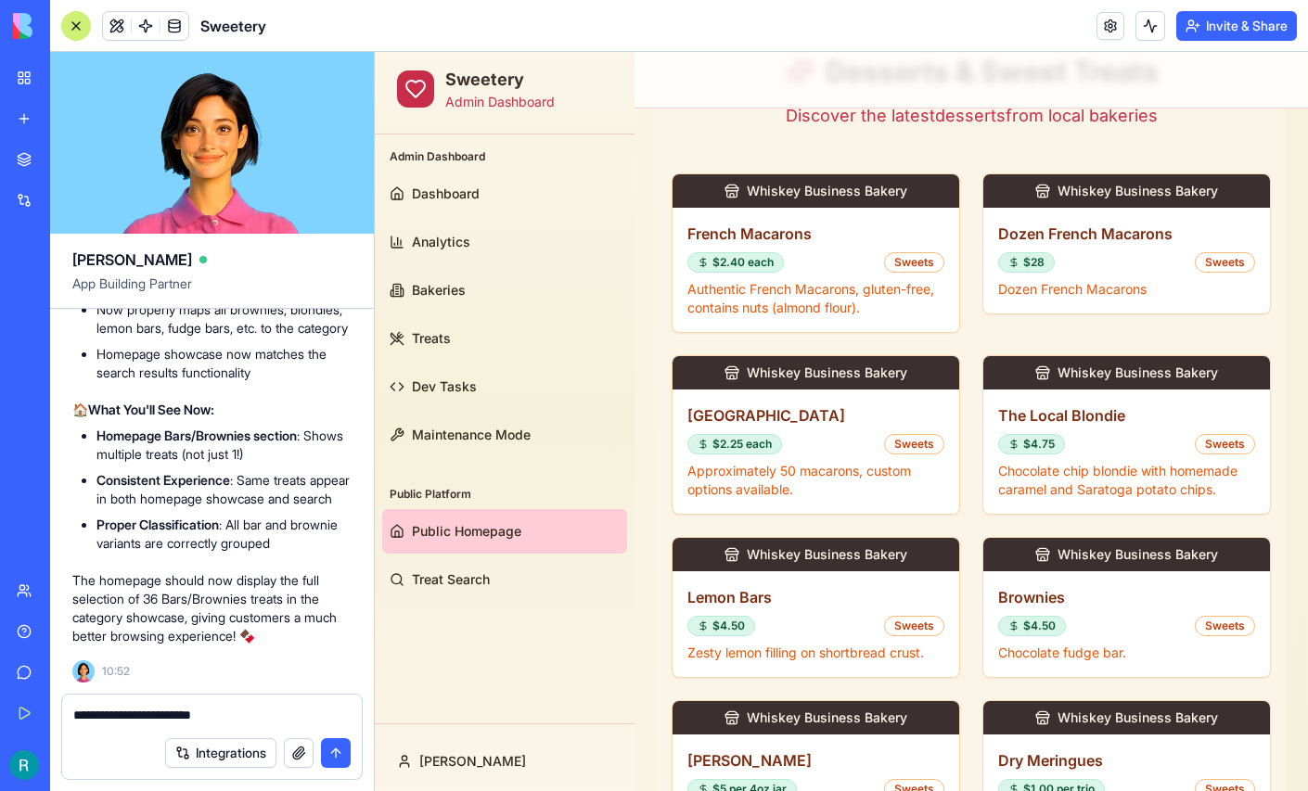
scroll to position [657, 0]
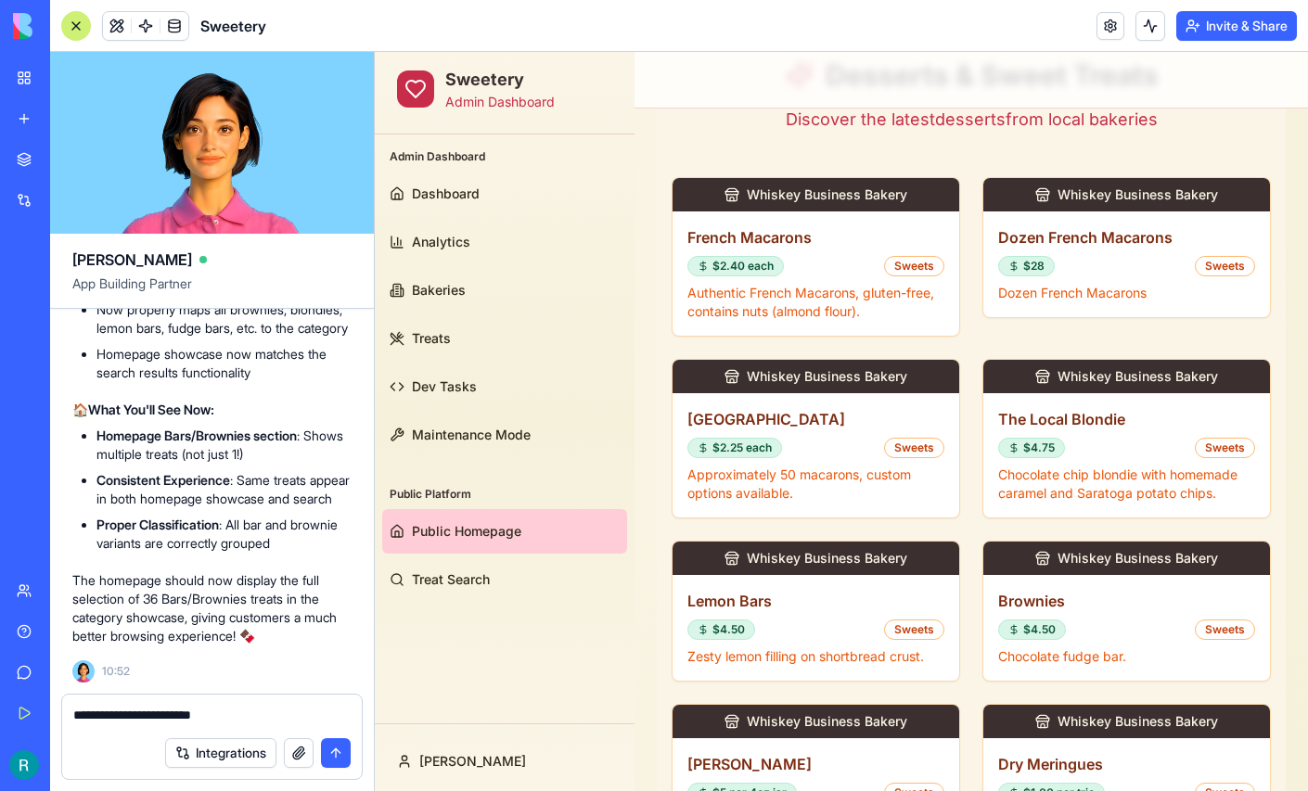
click at [79, 20] on div at bounding box center [76, 26] width 30 height 30
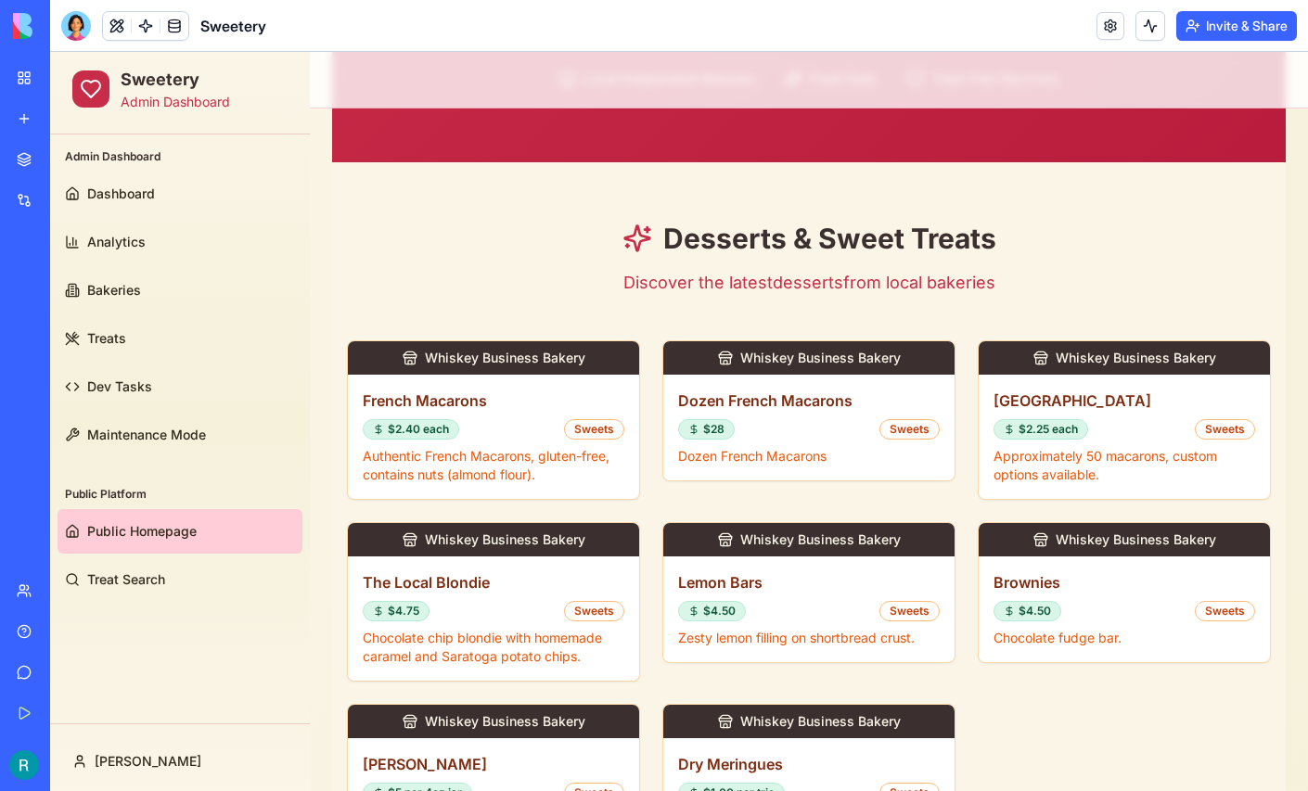
scroll to position [474, 0]
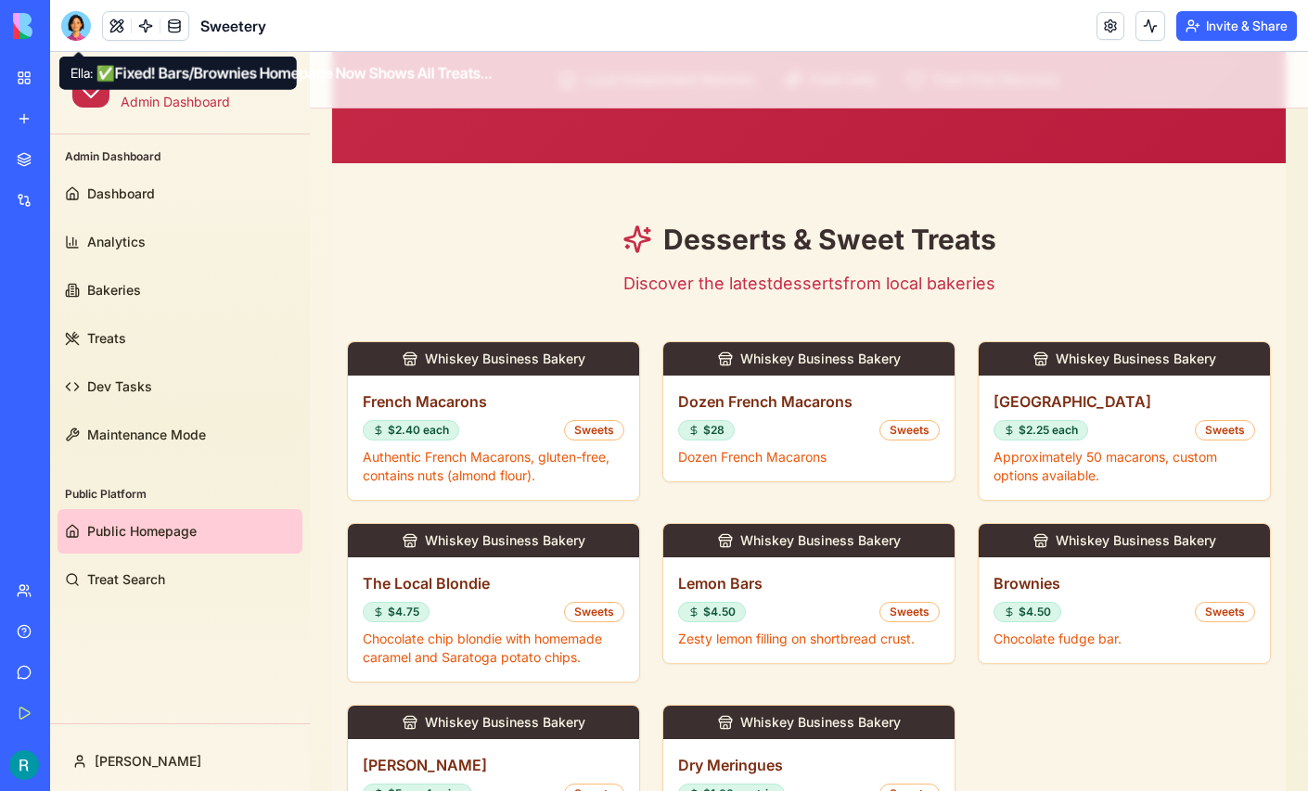
click at [70, 20] on div at bounding box center [76, 26] width 30 height 30
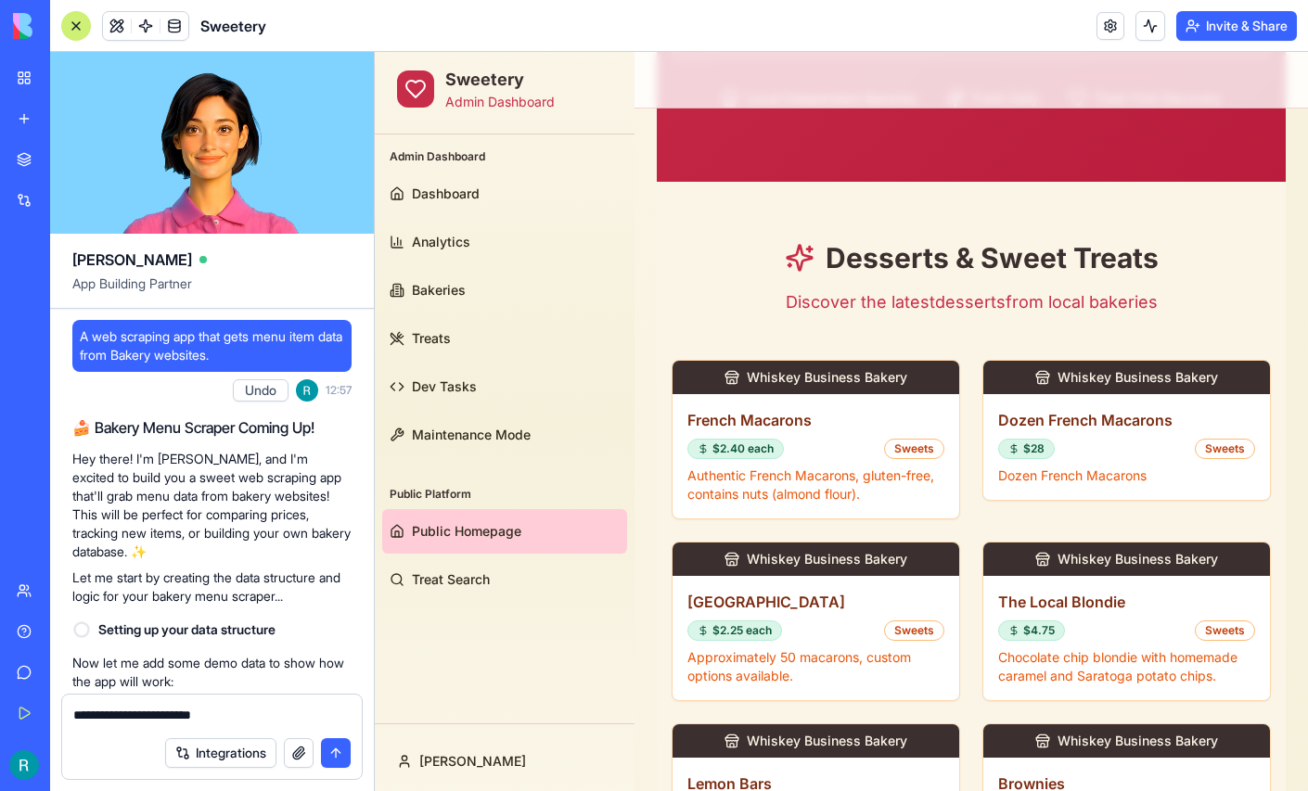
scroll to position [263353, 0]
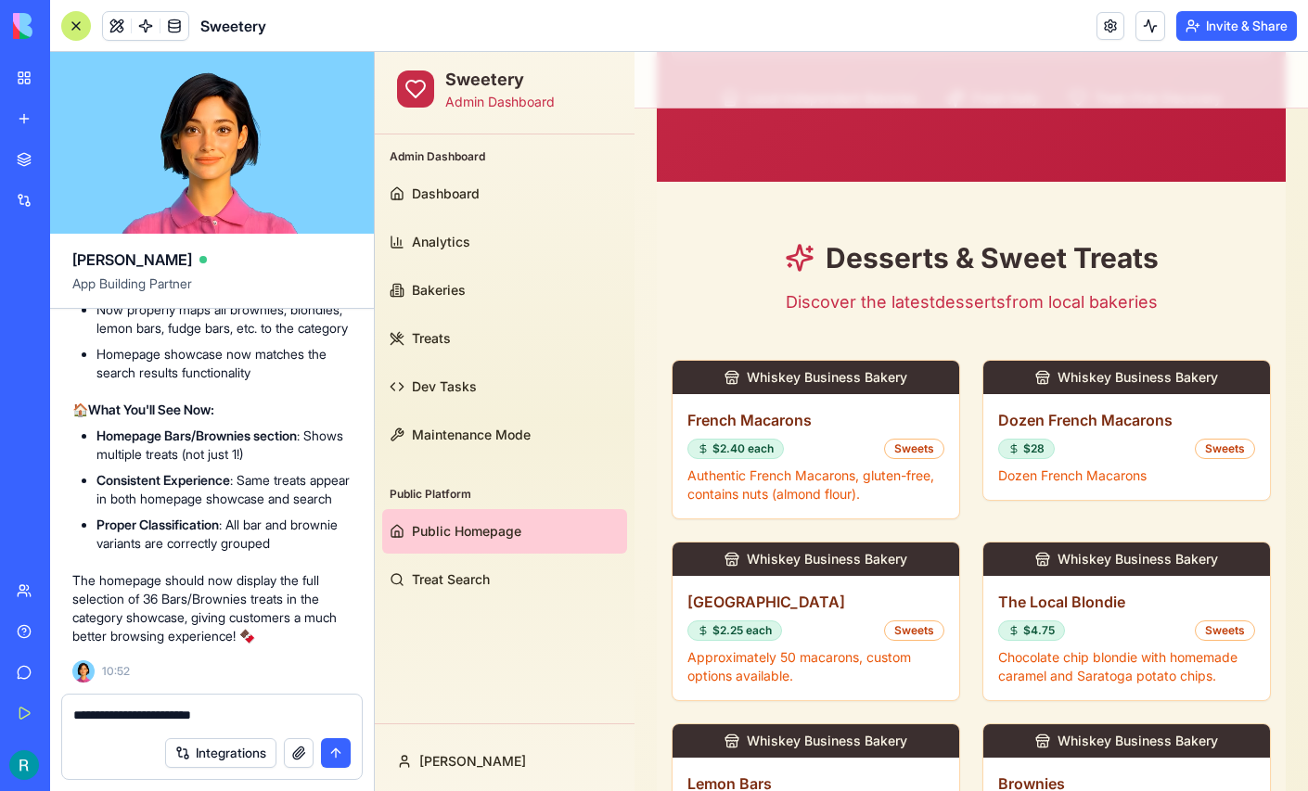
click at [252, 706] on textarea "**********" at bounding box center [209, 716] width 273 height 21
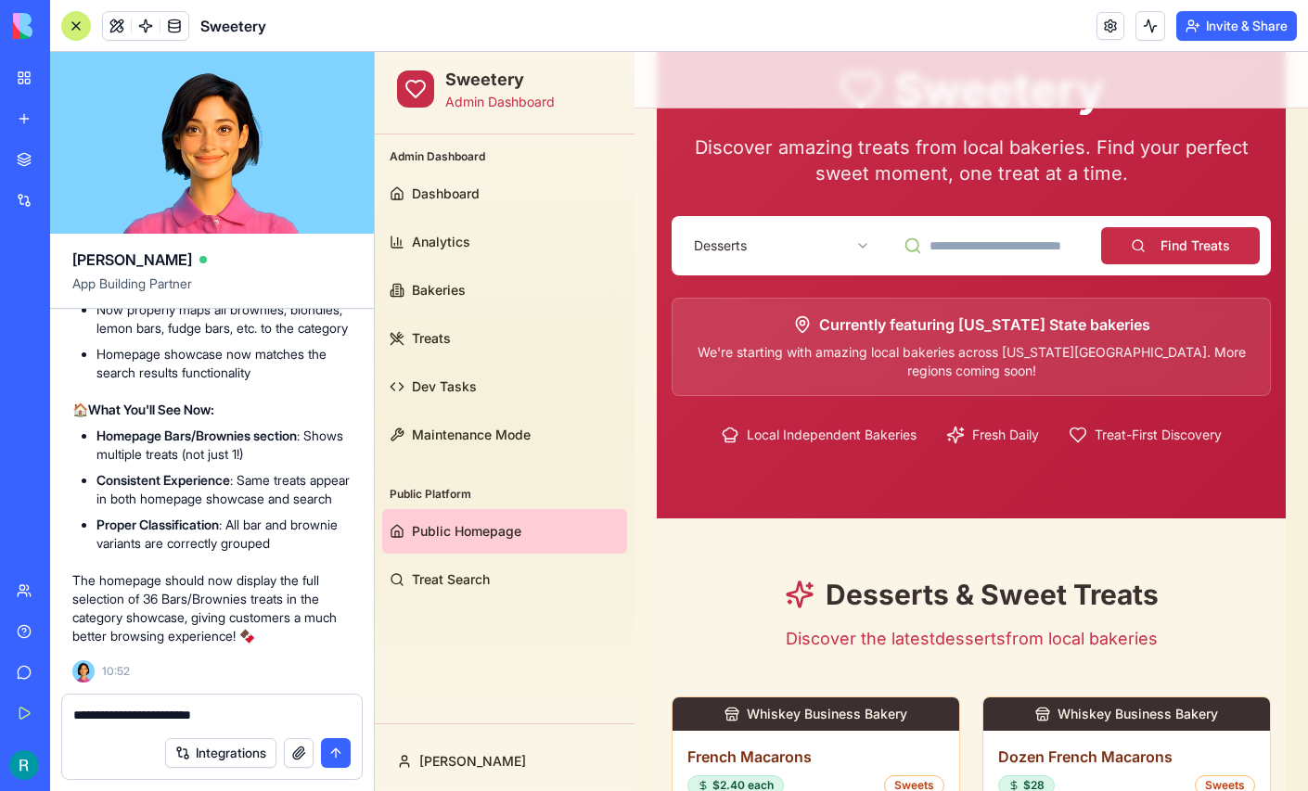
scroll to position [133, 0]
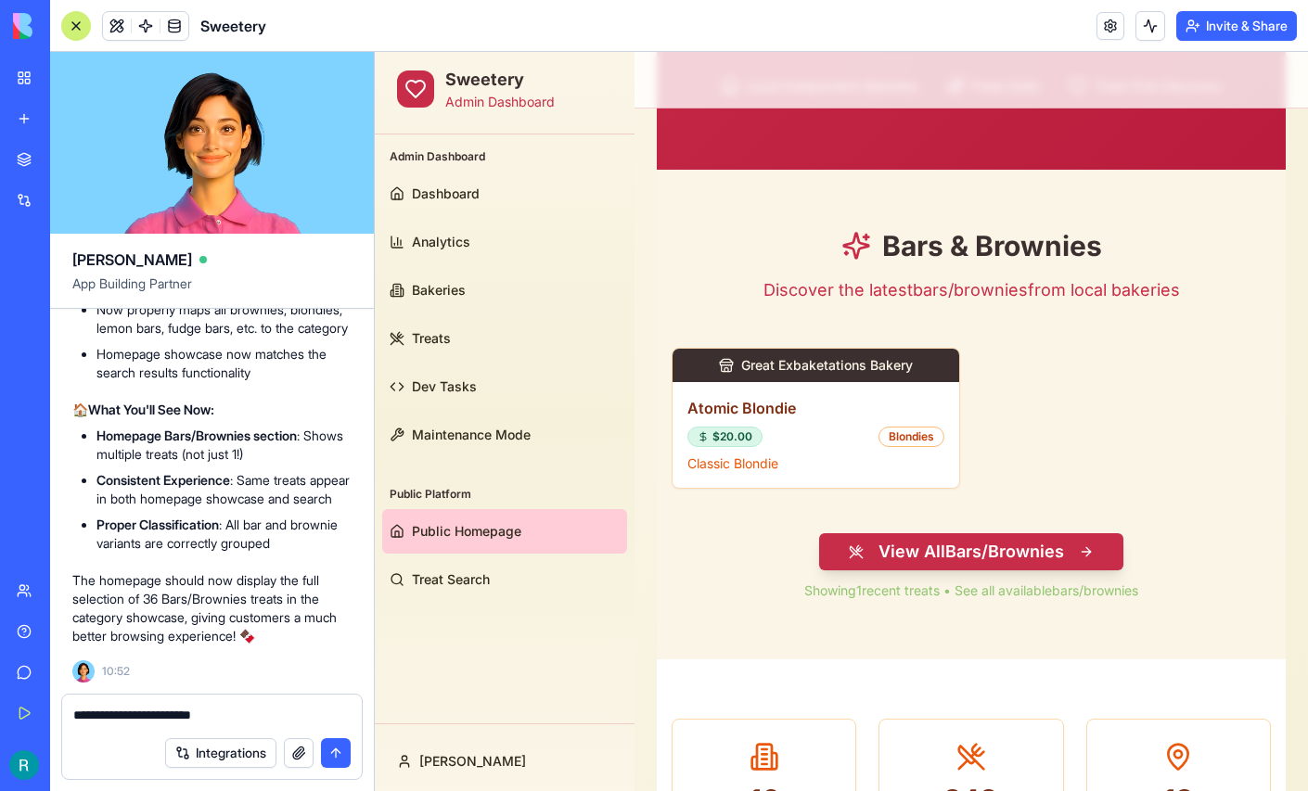
scroll to position [501, 0]
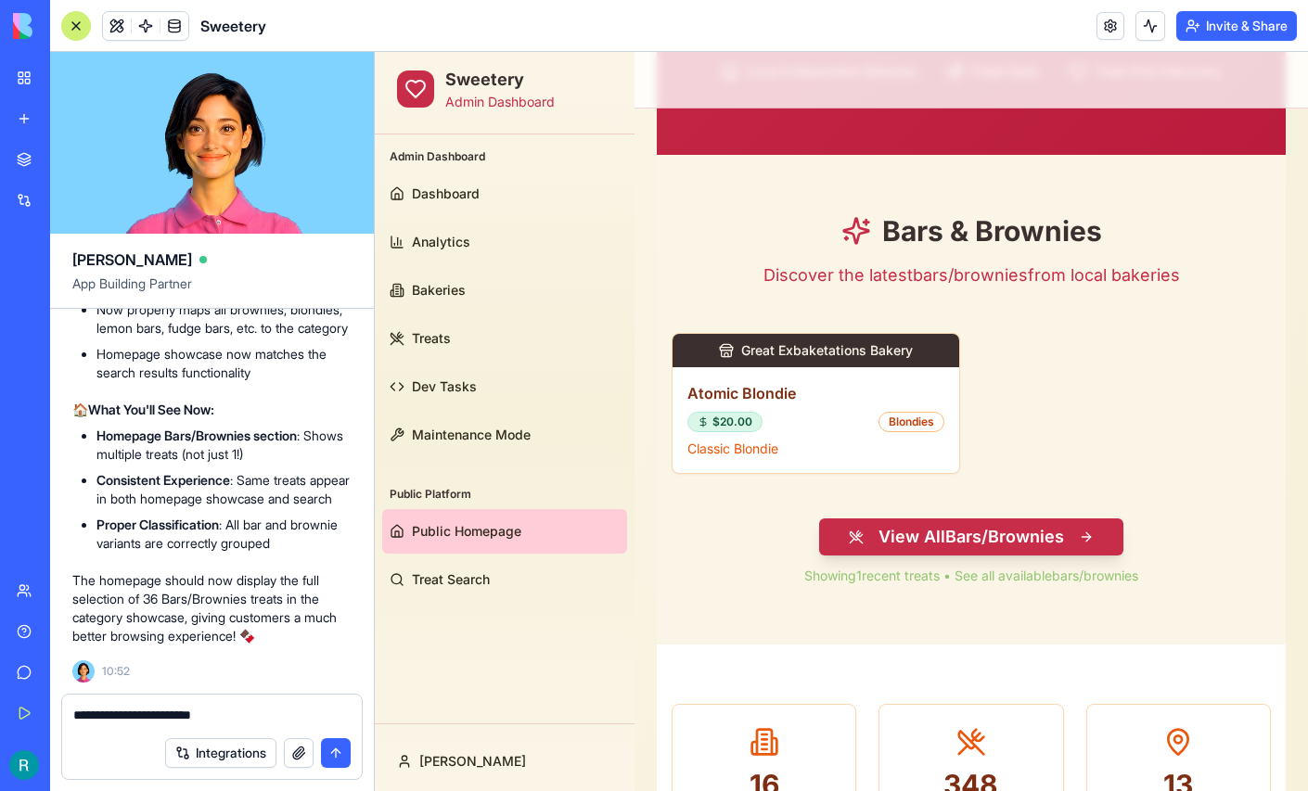
click at [248, 706] on textarea "**********" at bounding box center [209, 716] width 273 height 21
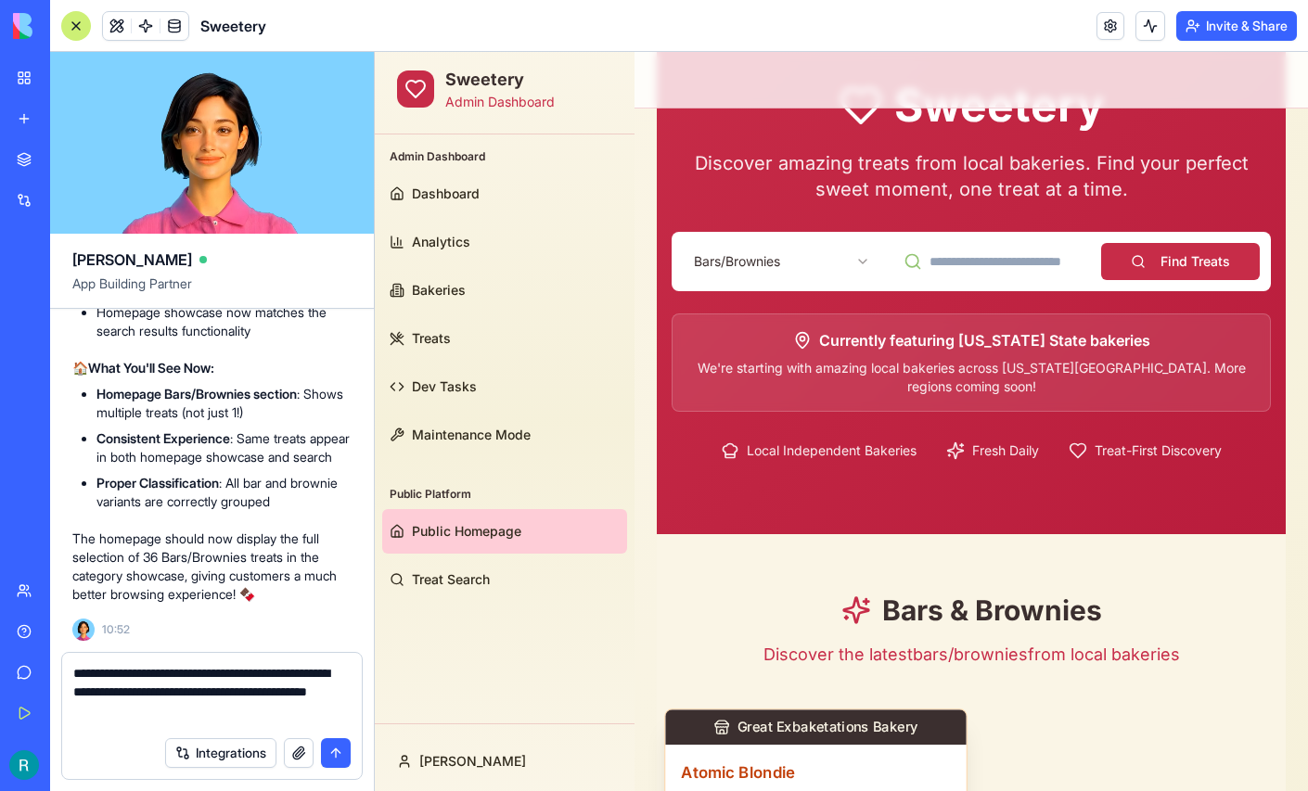
scroll to position [90, 0]
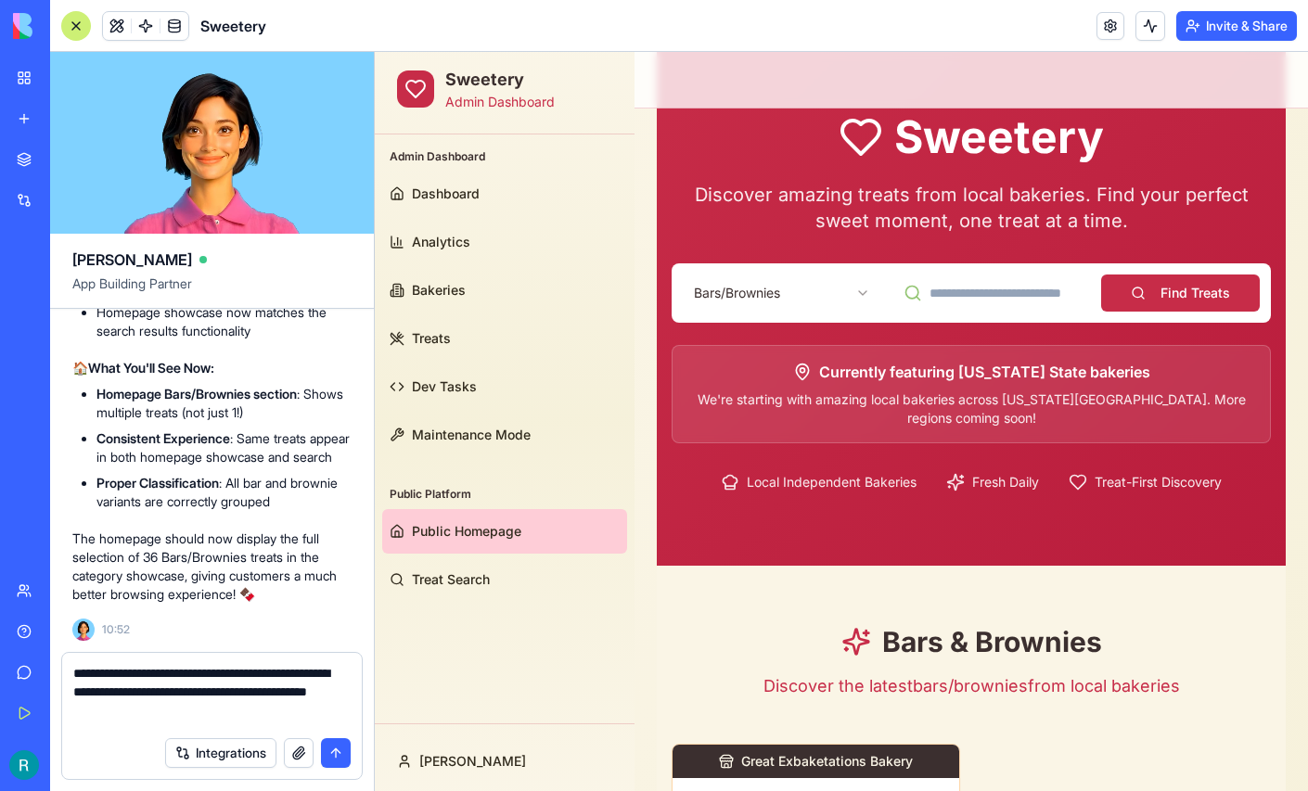
type textarea "**********"
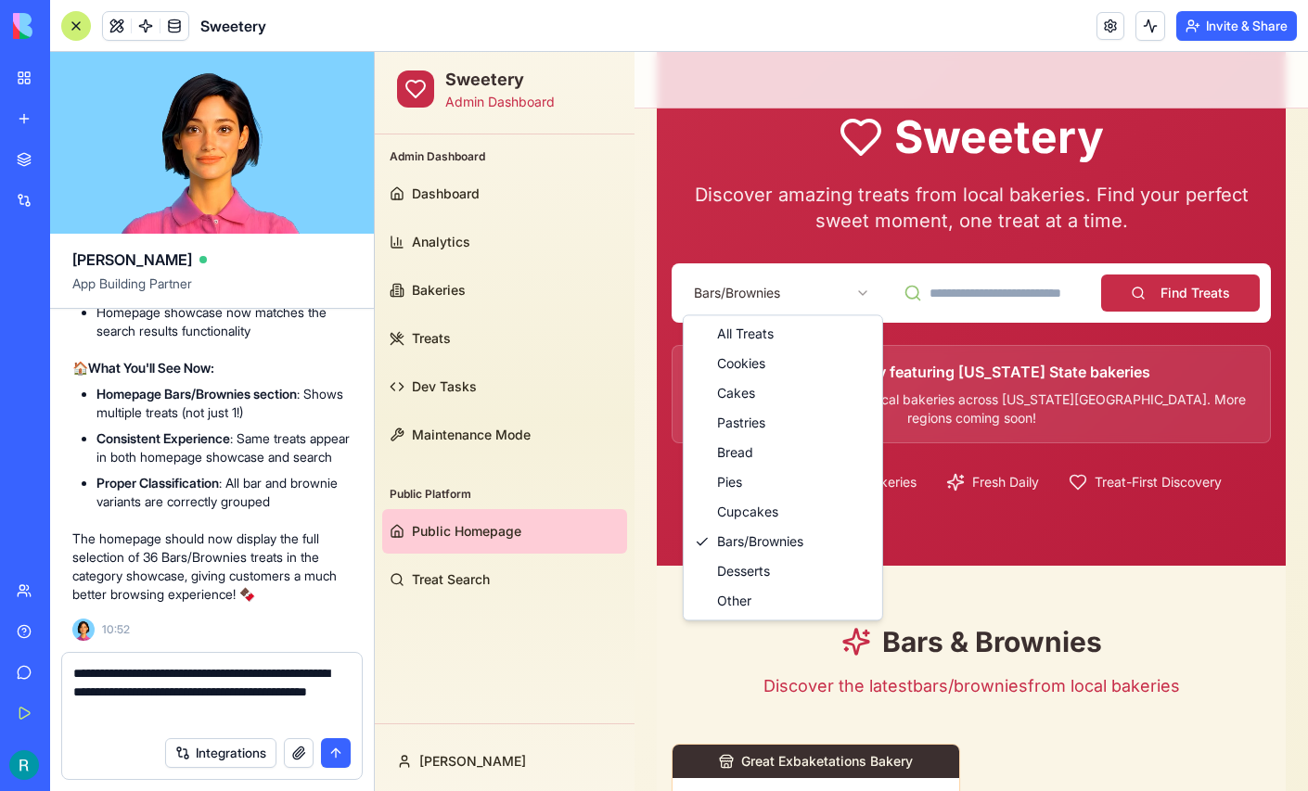
click at [278, 713] on textarea "**********" at bounding box center [209, 695] width 273 height 63
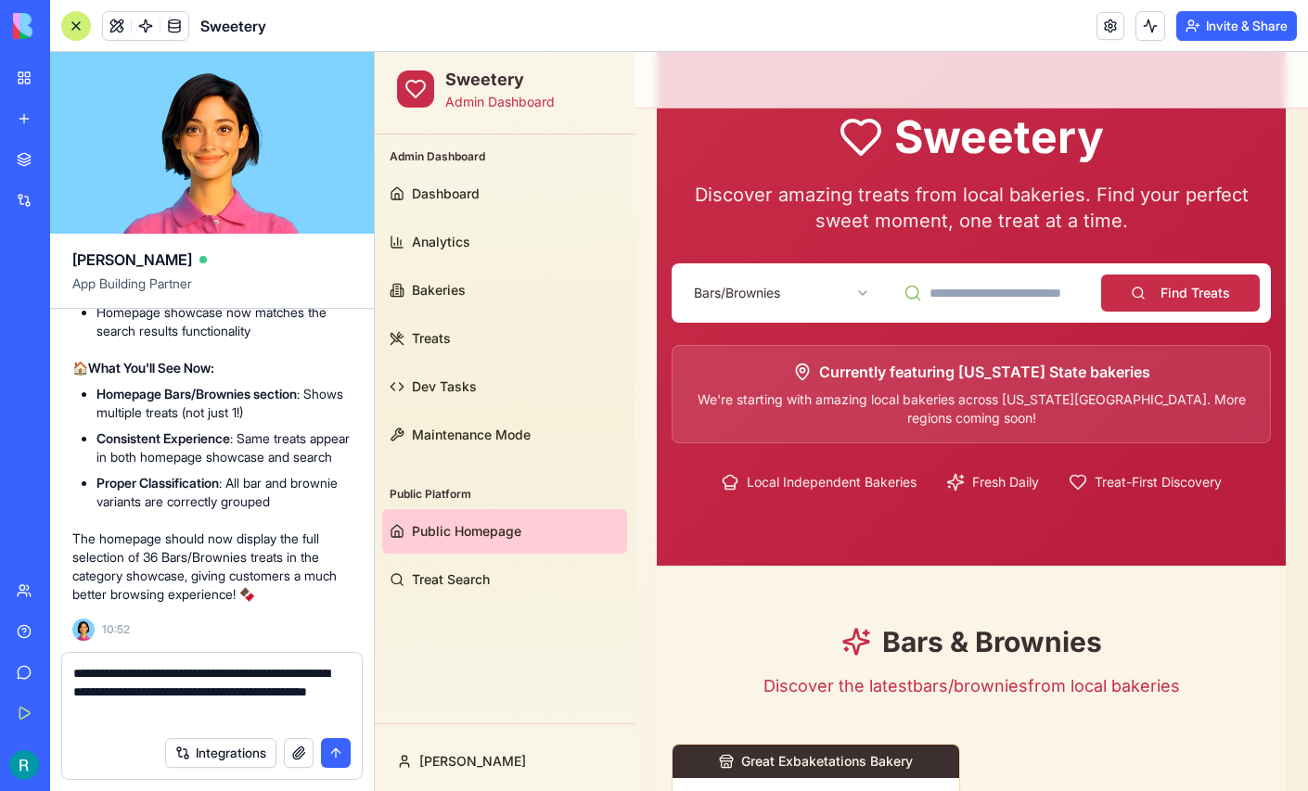
click at [288, 708] on textarea "**********" at bounding box center [209, 695] width 273 height 63
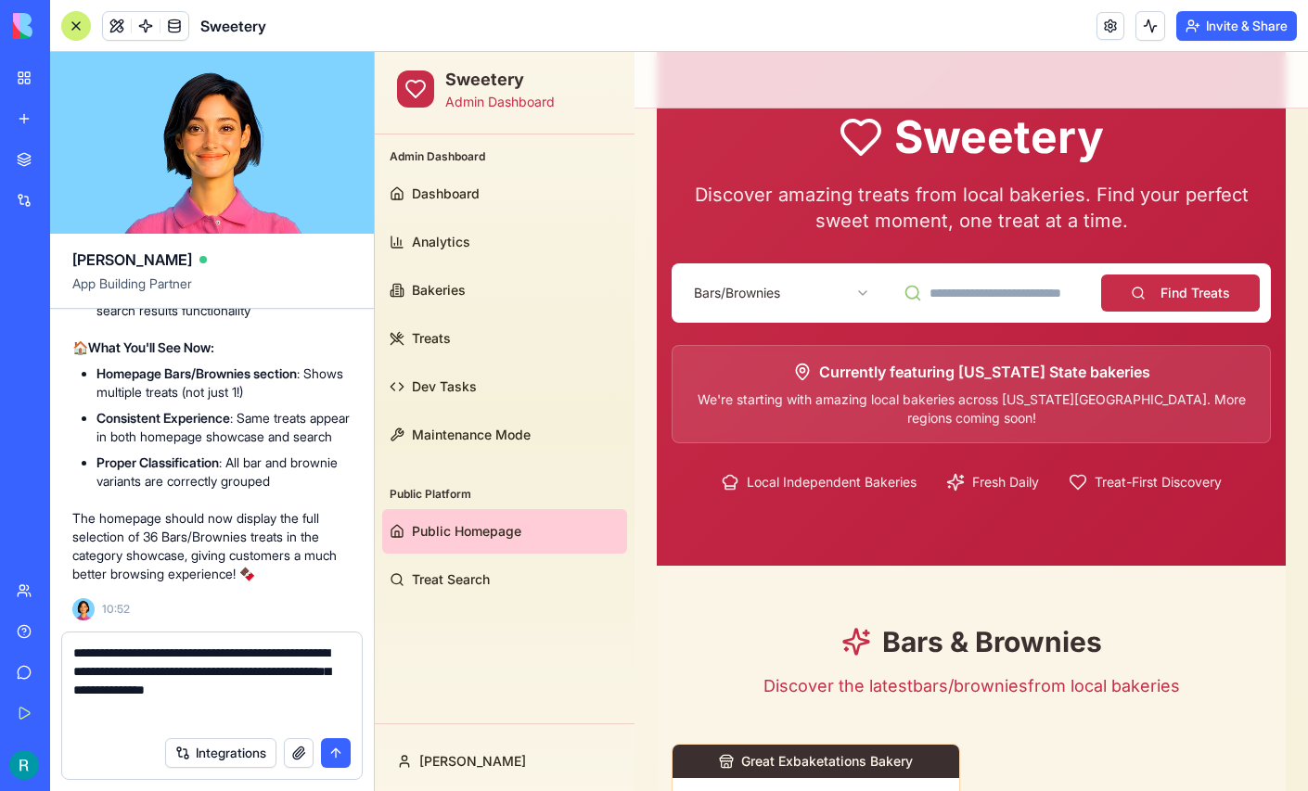
type textarea "**********"
click at [292, 756] on button "button" at bounding box center [299, 753] width 30 height 30
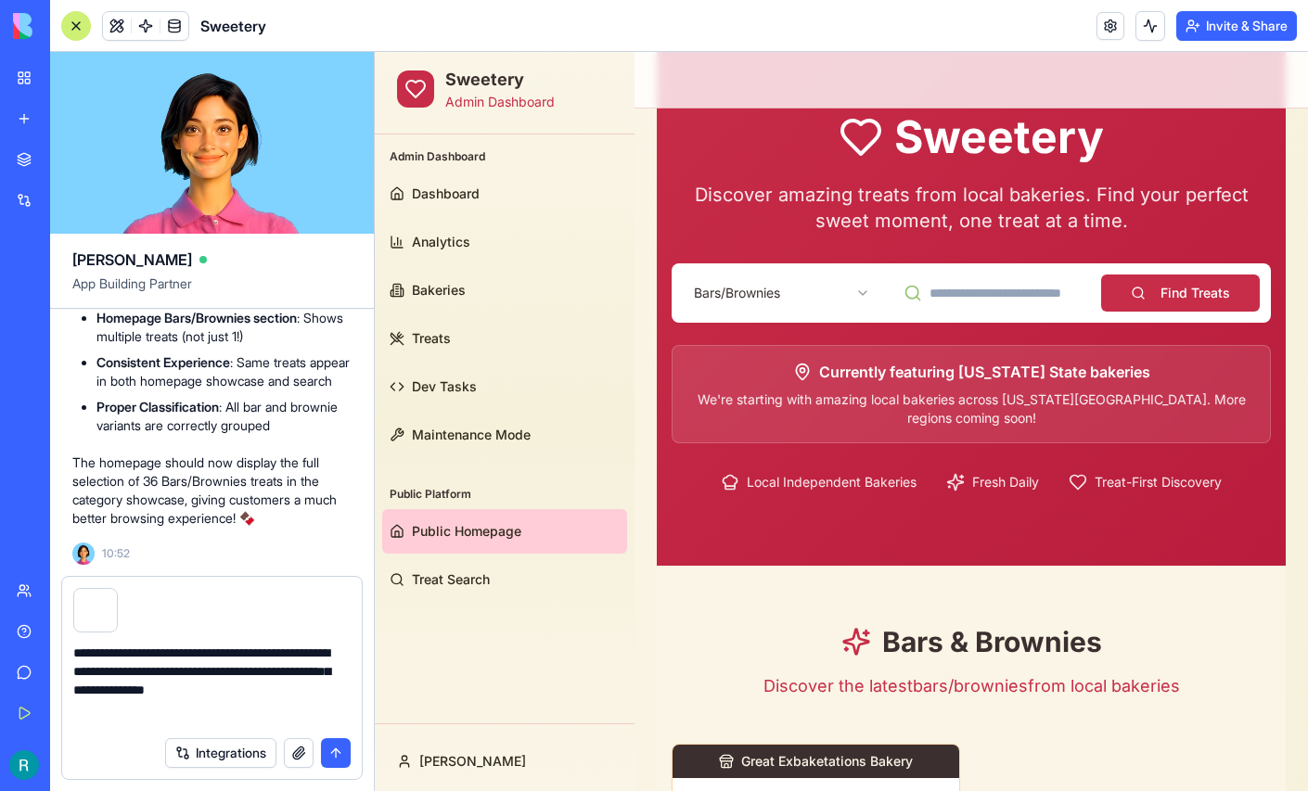
click at [337, 747] on button "submit" at bounding box center [336, 753] width 30 height 30
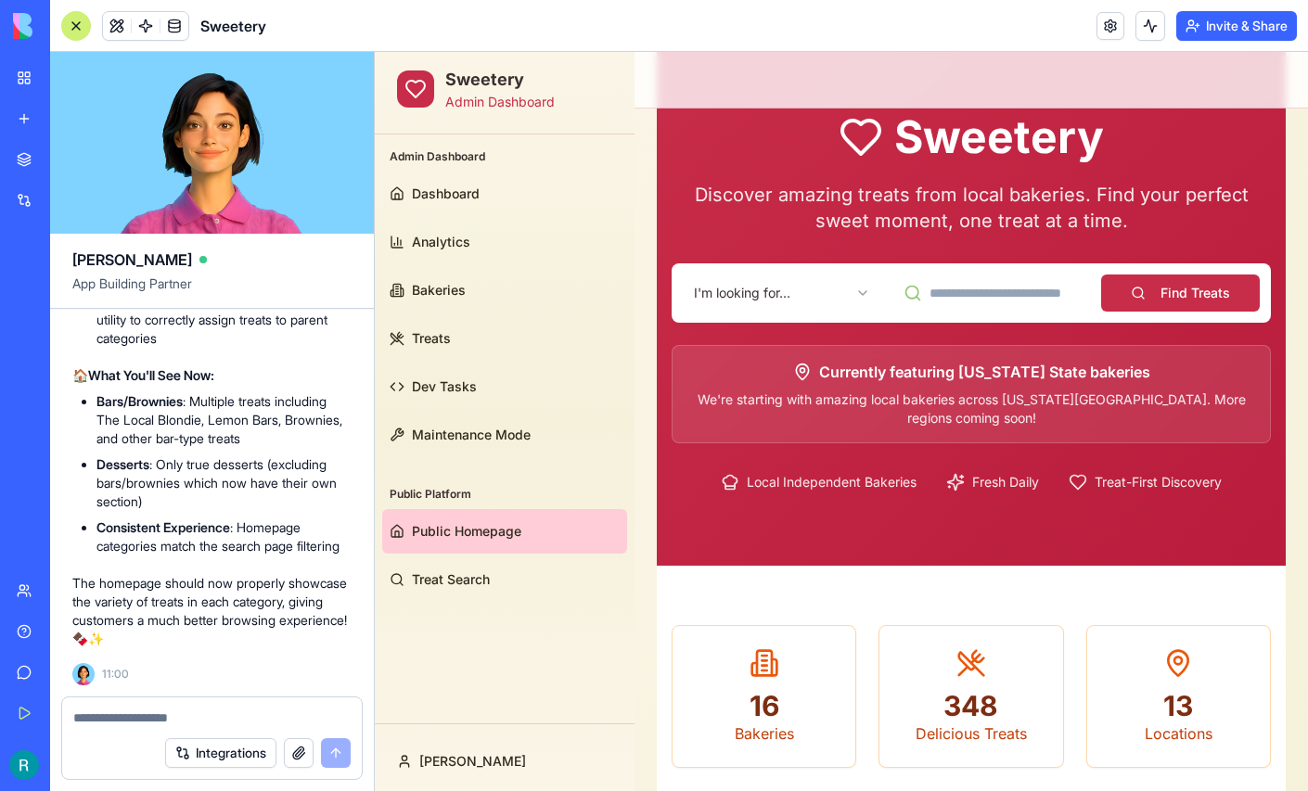
scroll to position [264799, 0]
click at [79, 31] on div at bounding box center [76, 26] width 30 height 30
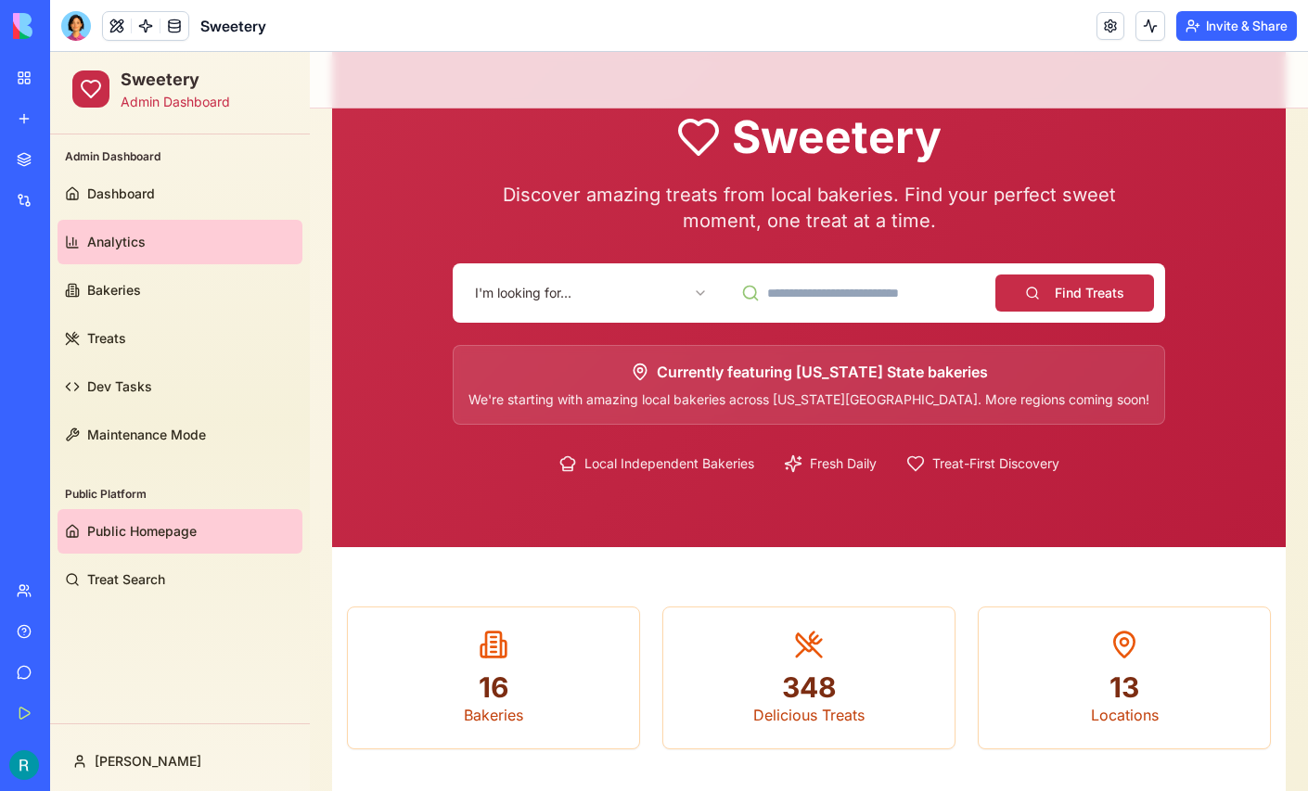
click at [123, 243] on span "Analytics" at bounding box center [116, 242] width 58 height 19
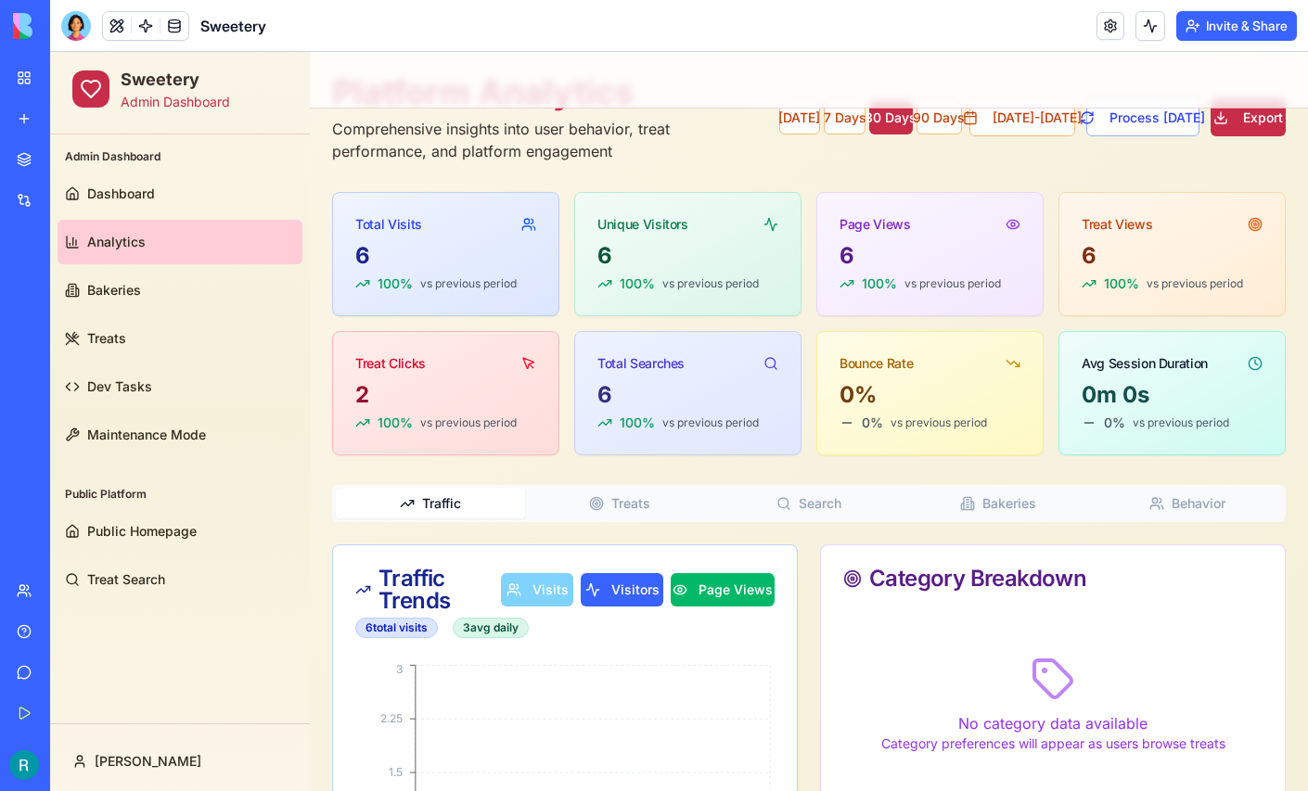
scroll to position [90, 0]
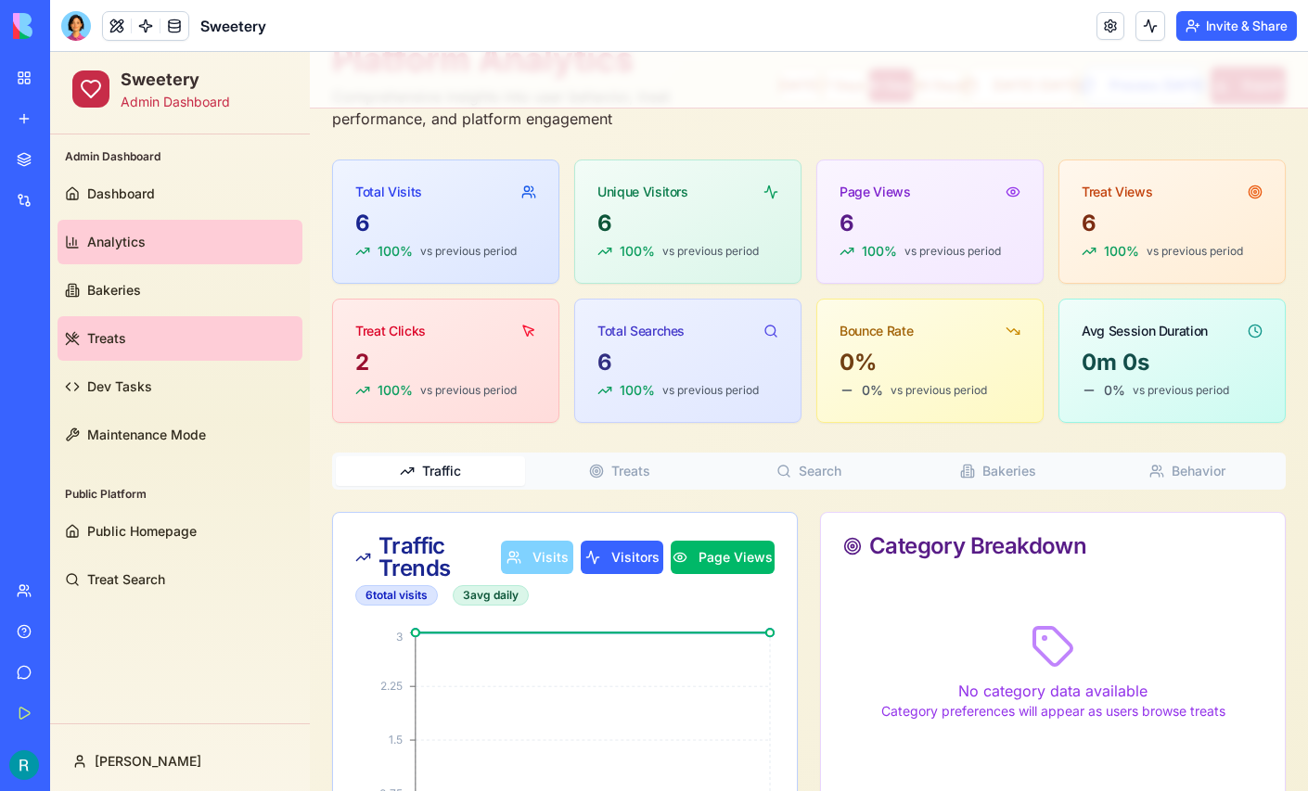
click at [144, 350] on link "Treats" at bounding box center [179, 338] width 245 height 45
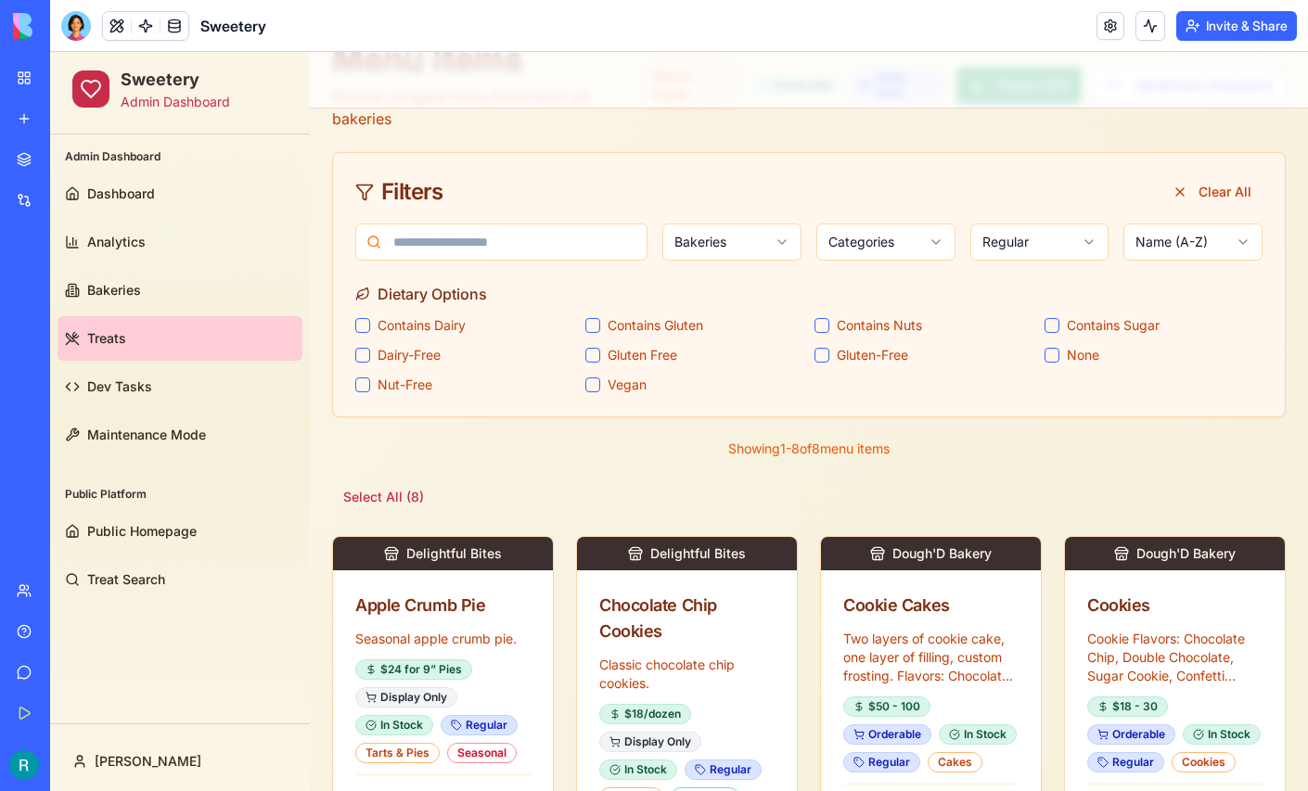
click at [1035, 236] on html "Sweetery Admin Dashboard Admin Dashboard Dashboard Analytics Bakeries Treats De…" at bounding box center [679, 610] width 1258 height 1296
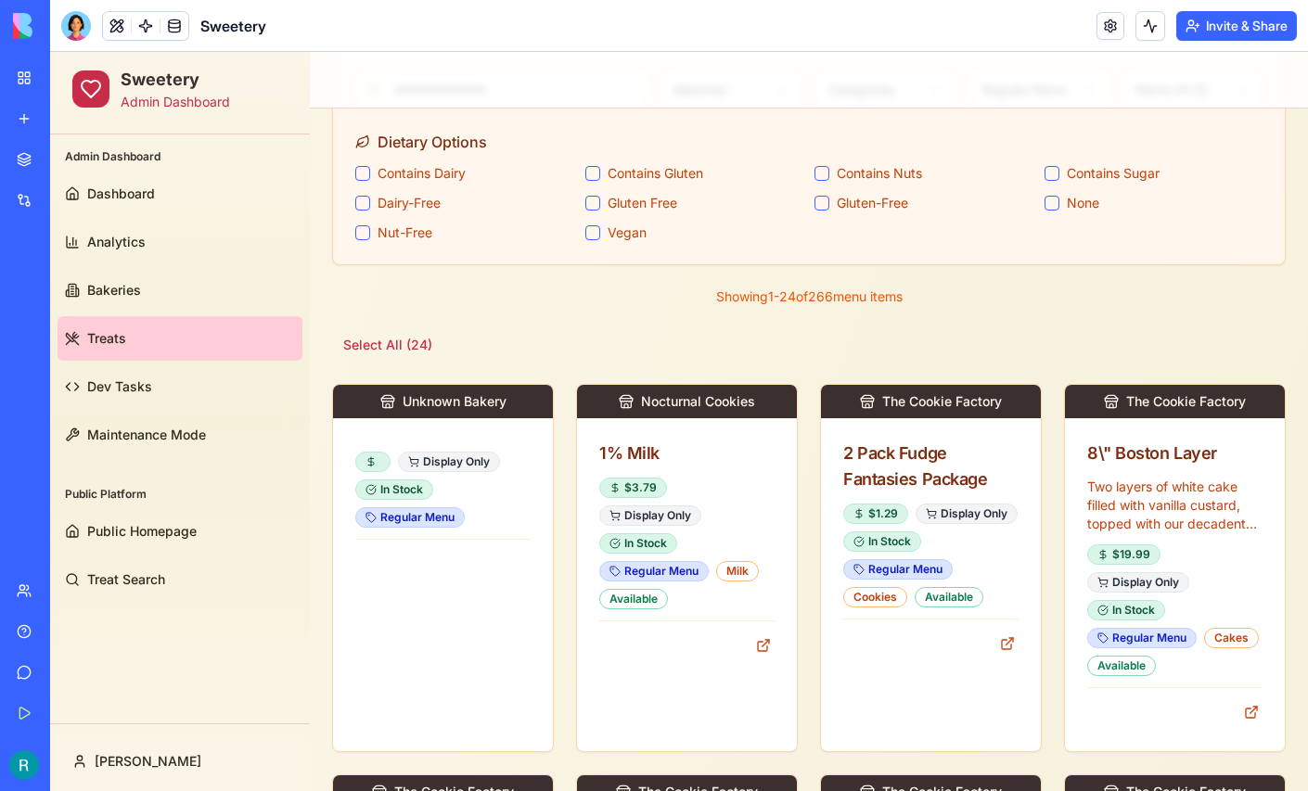
scroll to position [244, 0]
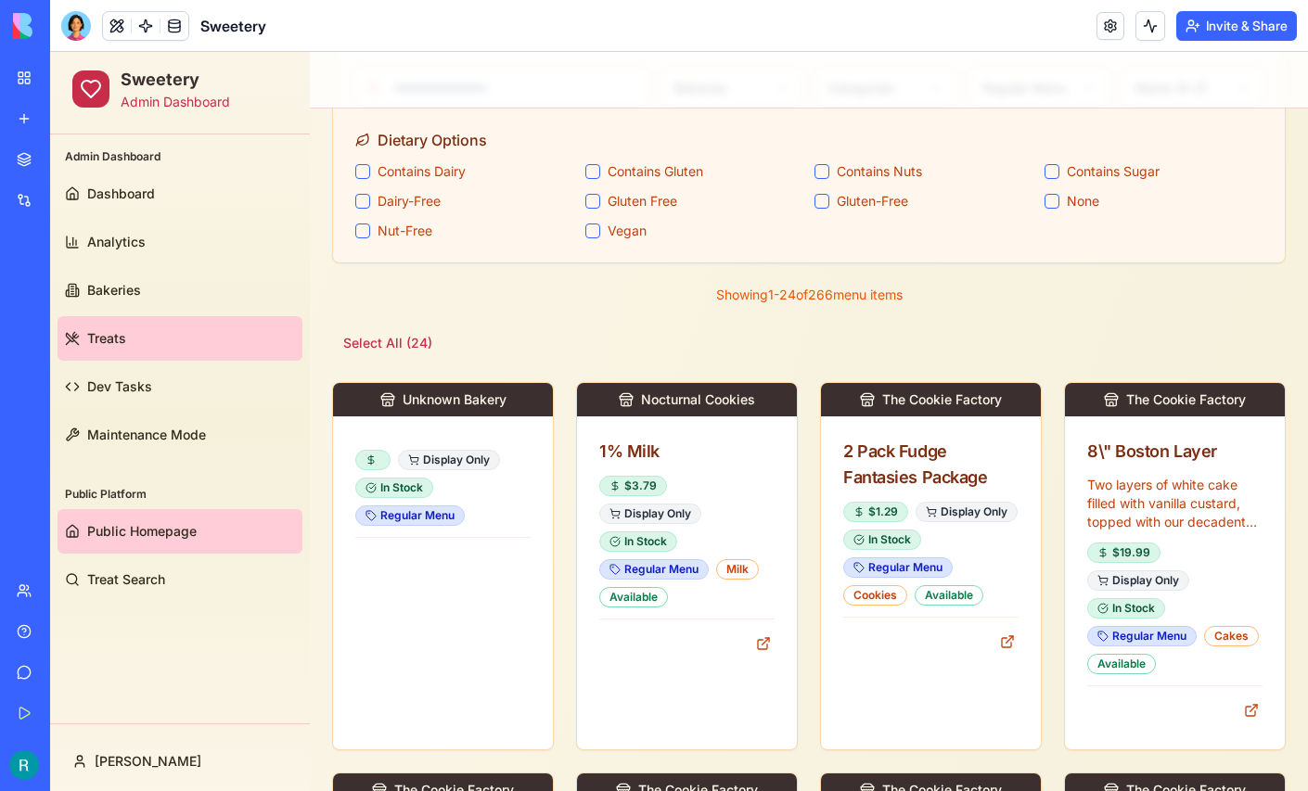
click at [144, 530] on span "Public Homepage" at bounding box center [141, 531] width 109 height 19
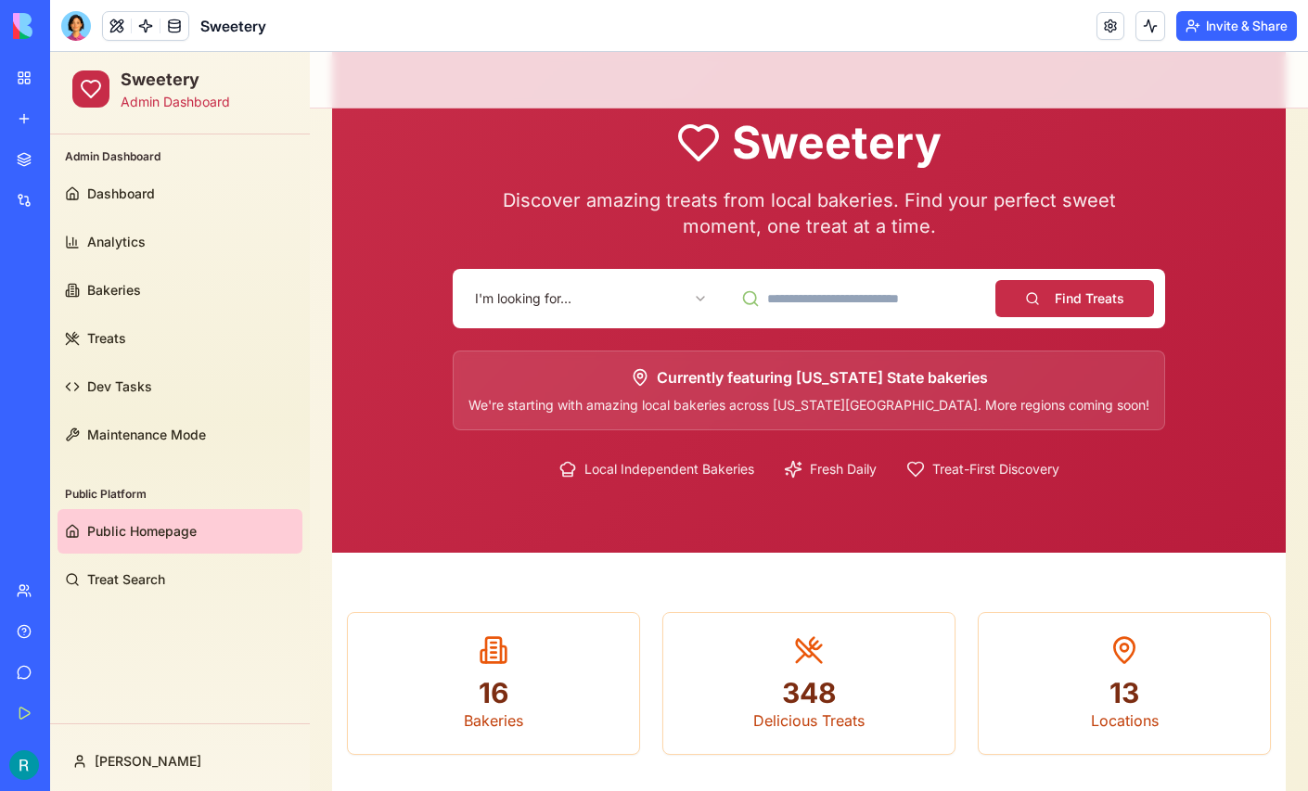
scroll to position [54, 0]
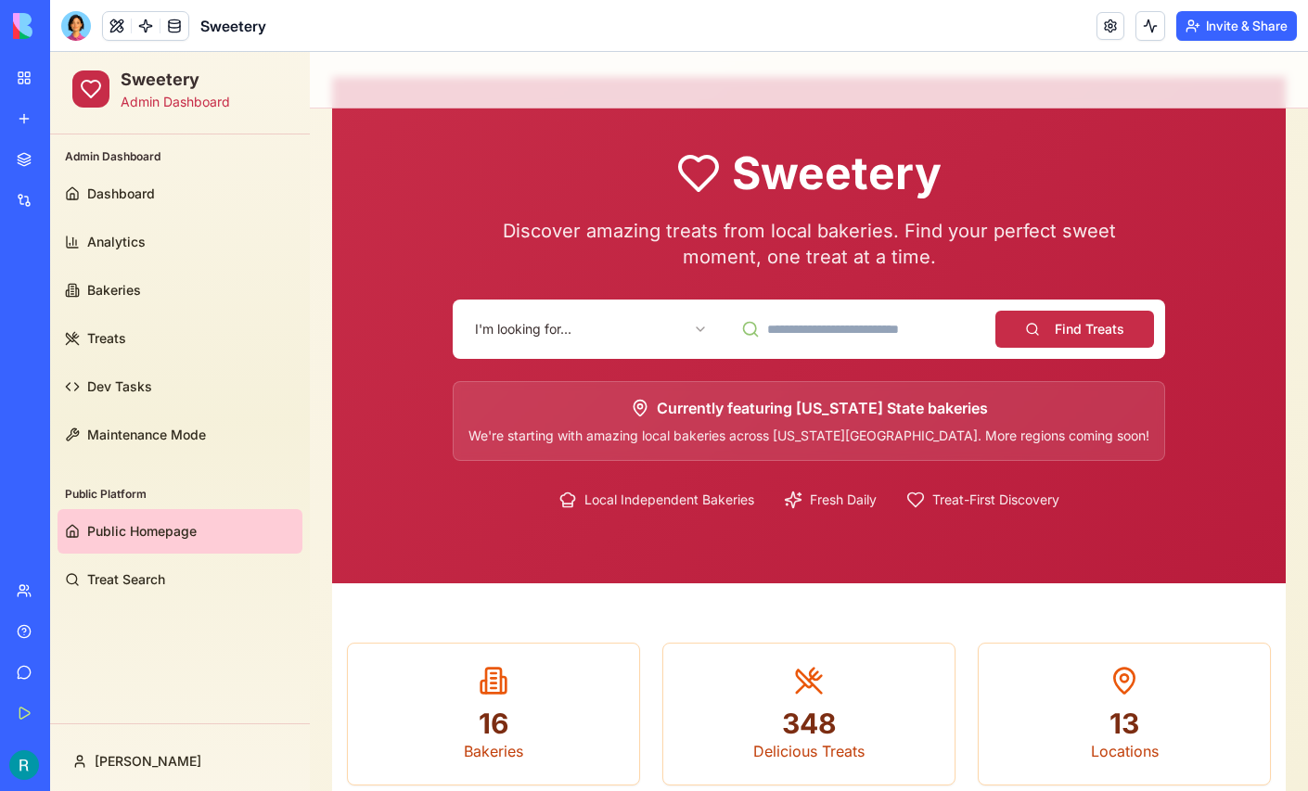
click at [610, 326] on html "Sweetery Admin Dashboard Admin Dashboard Dashboard Analytics Bakeries Treats De…" at bounding box center [679, 668] width 1258 height 1341
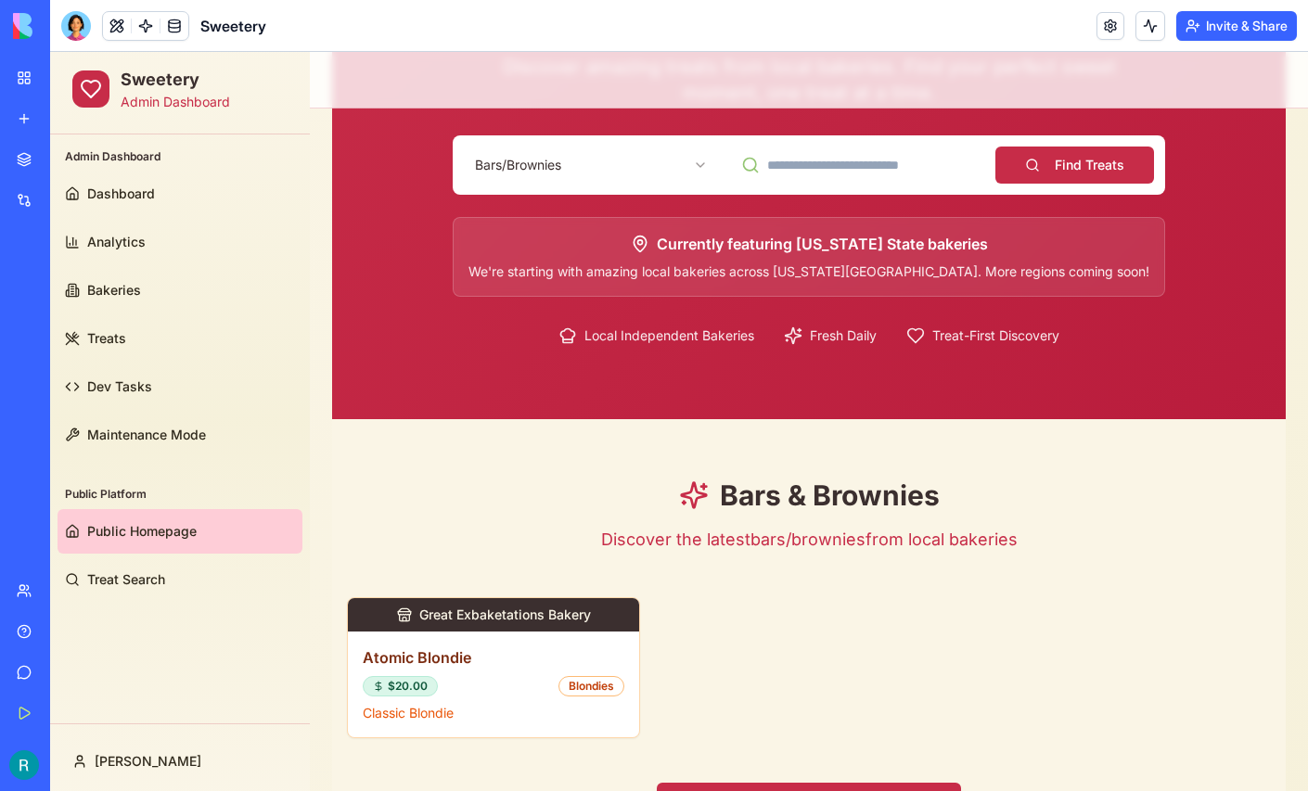
scroll to position [211, 0]
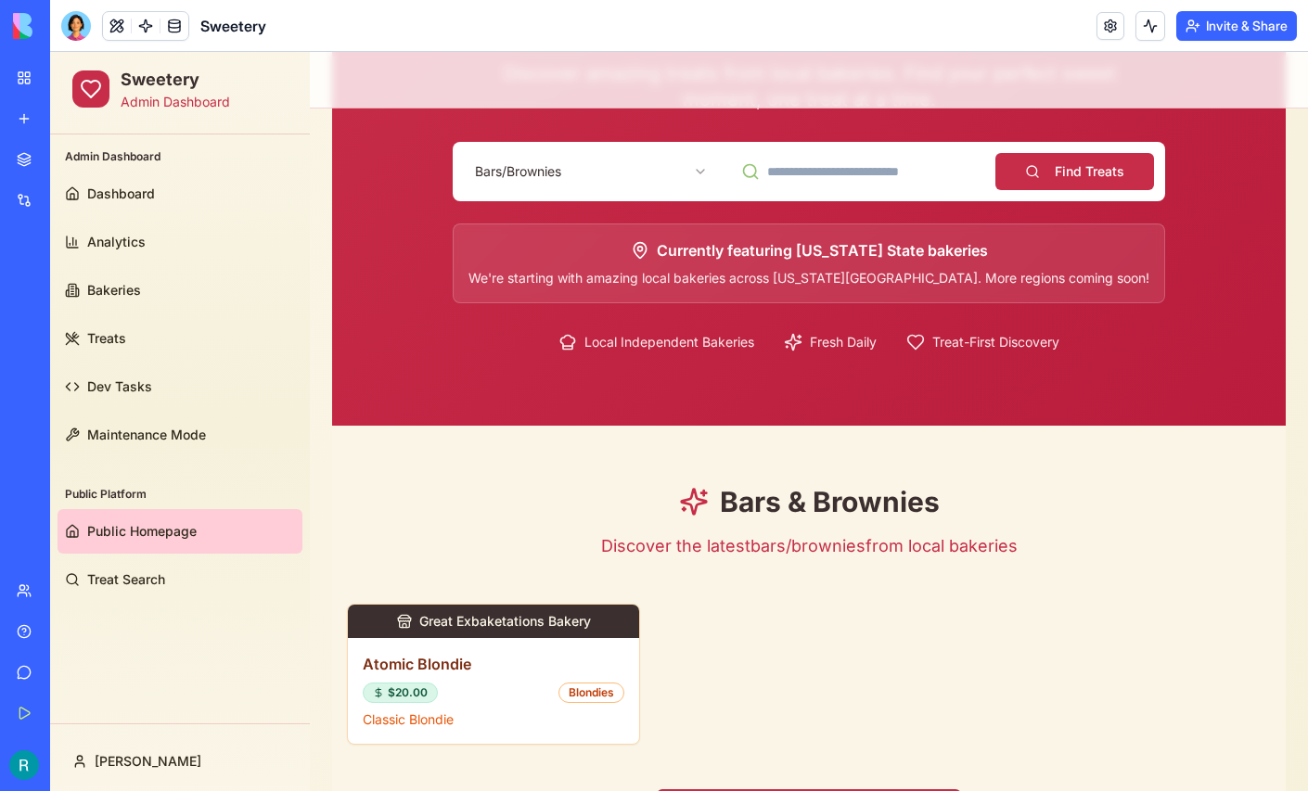
click at [594, 177] on html "Sweetery Admin Dashboard Admin Dashboard Dashboard Analytics Bakeries Treats De…" at bounding box center [679, 755] width 1258 height 1831
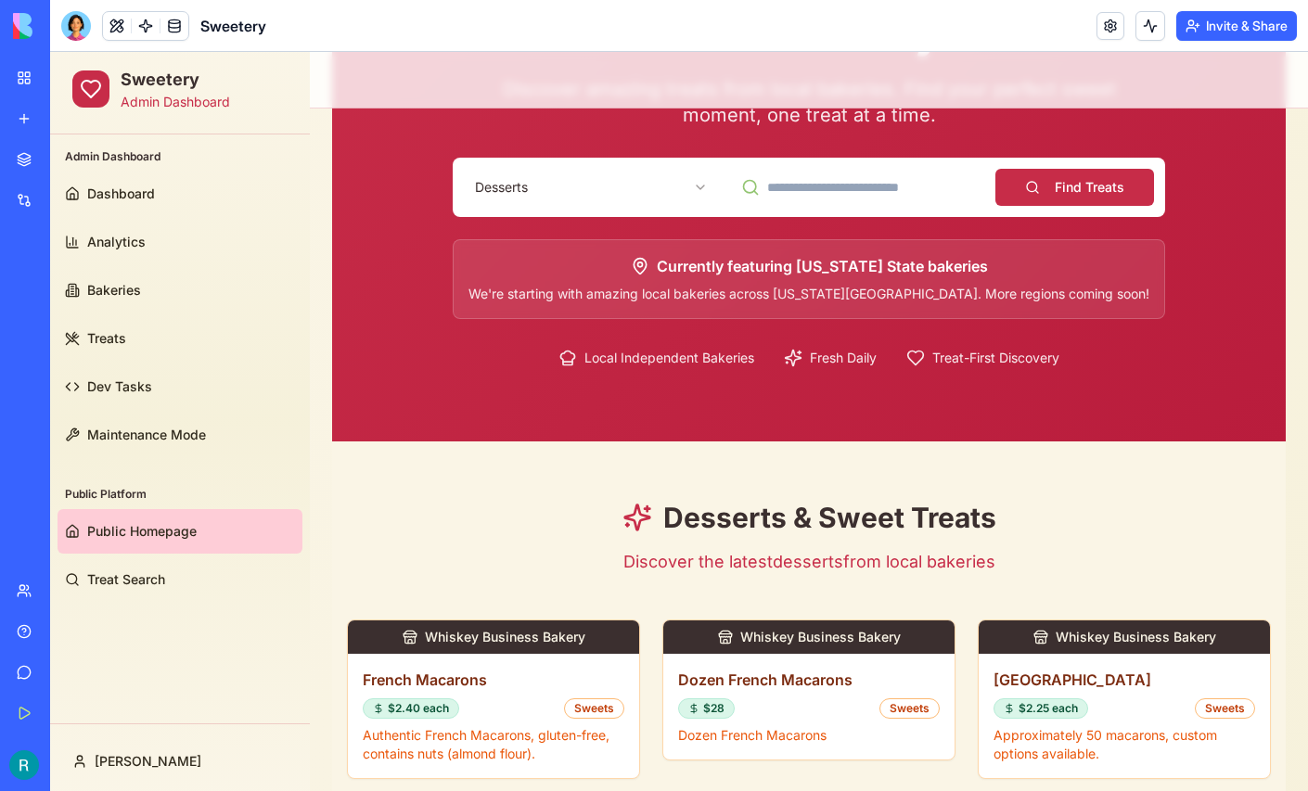
scroll to position [202, 0]
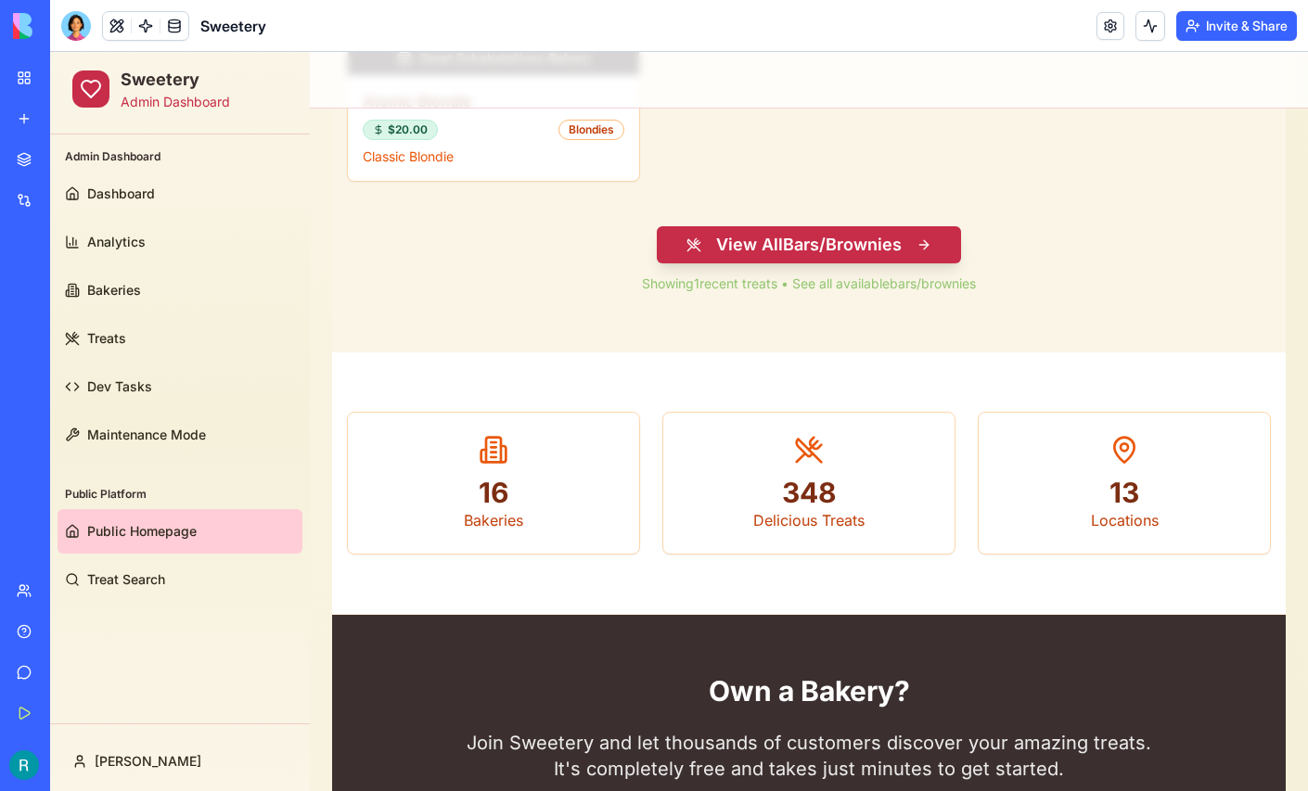
scroll to position [775, 0]
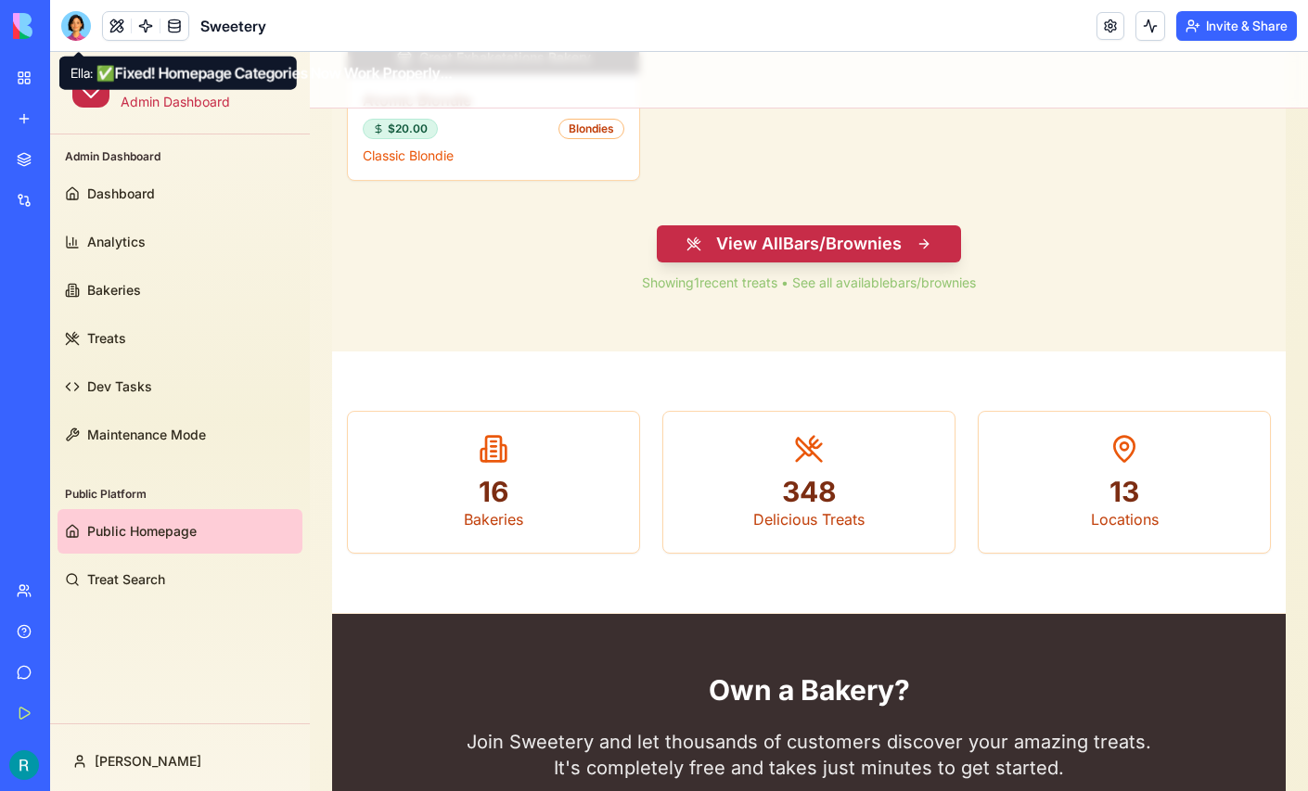
click at [78, 30] on div at bounding box center [76, 26] width 30 height 30
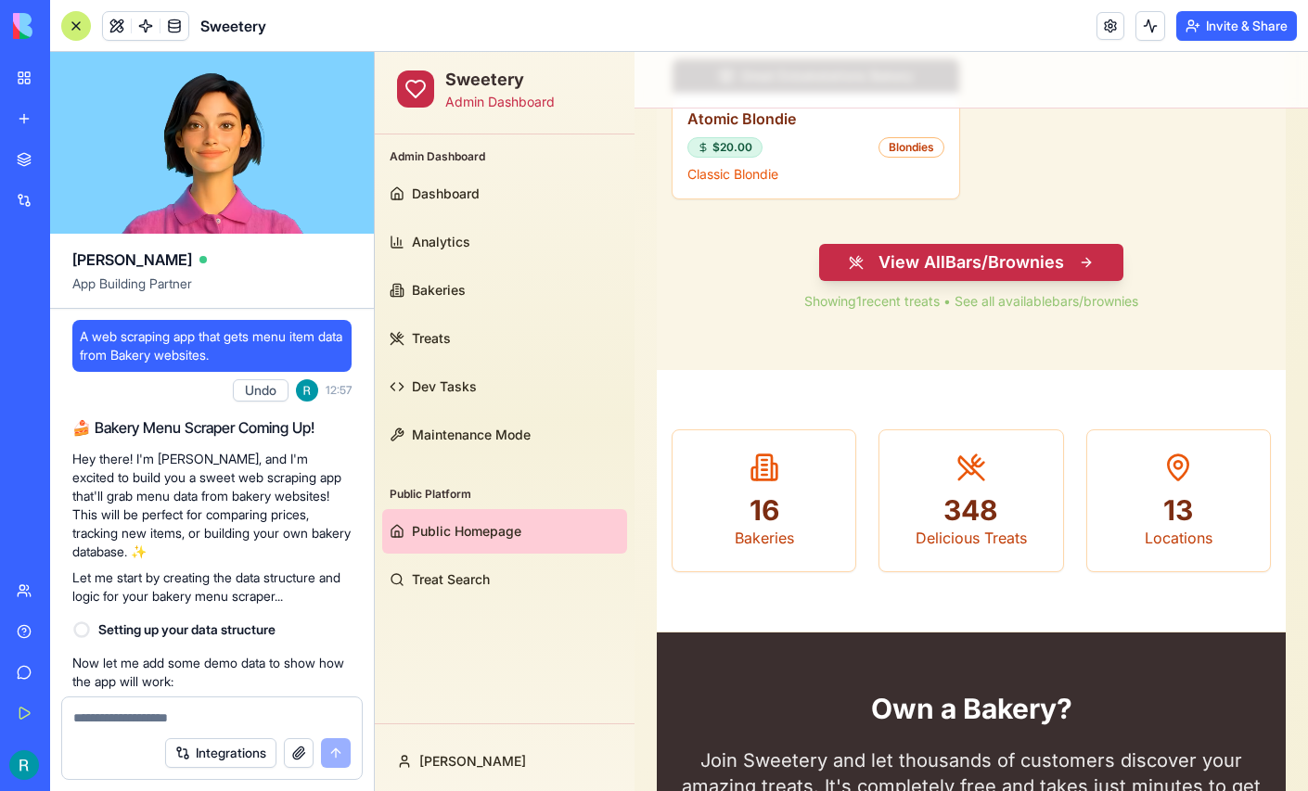
scroll to position [264799, 0]
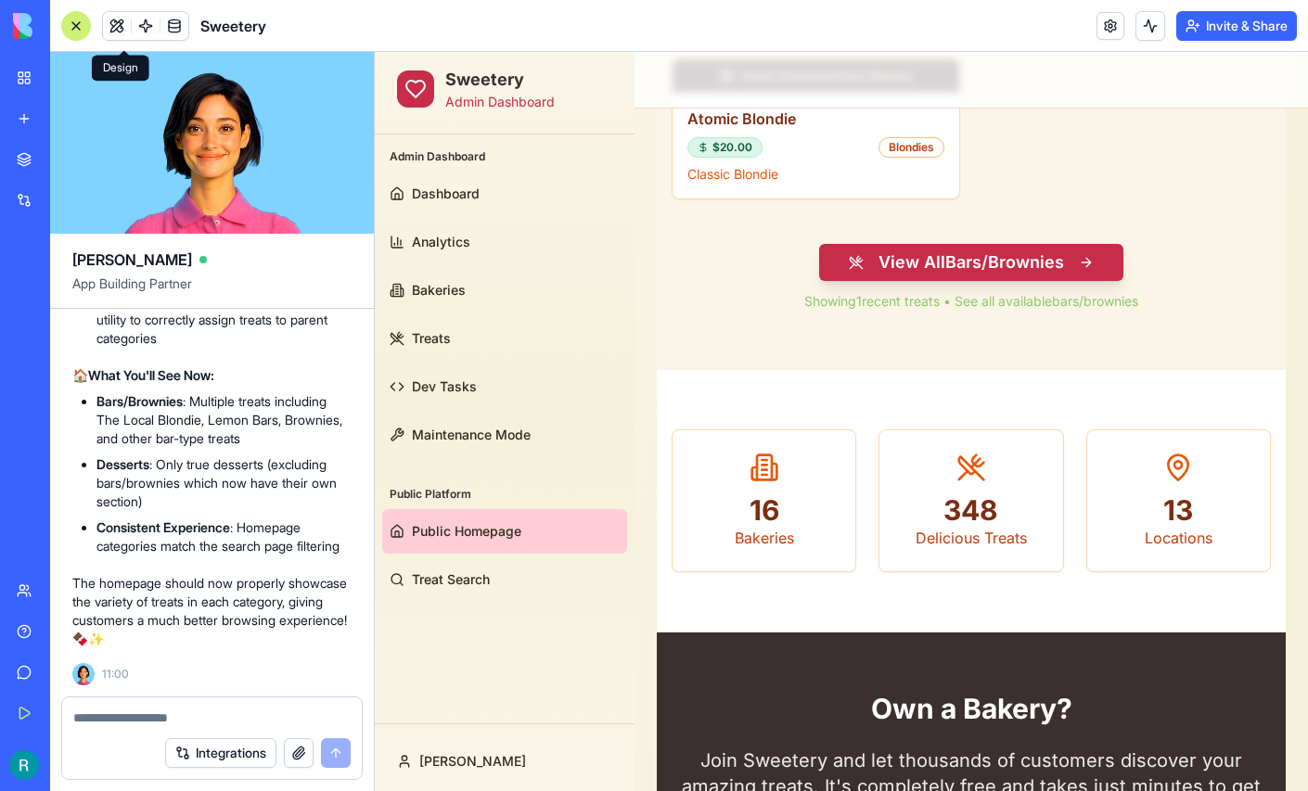
click at [126, 27] on span at bounding box center [117, 26] width 52 height 52
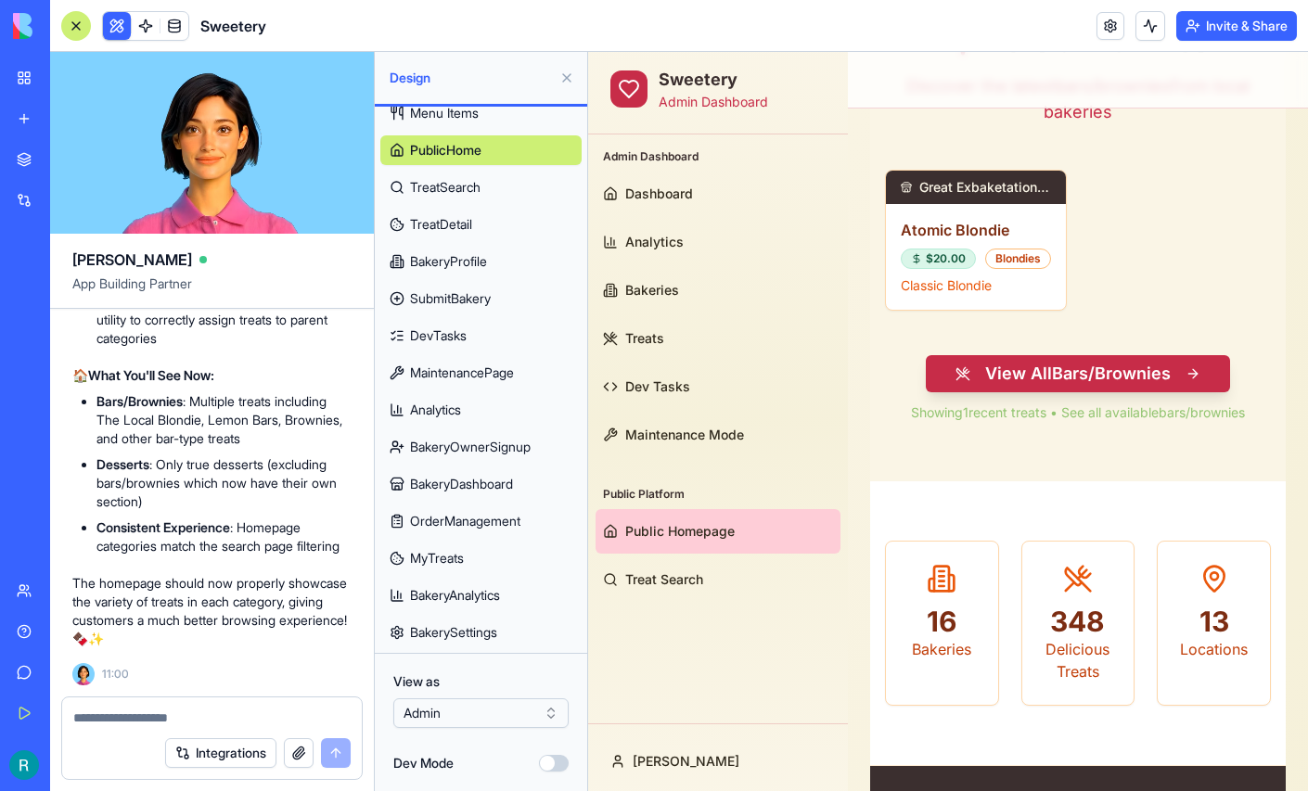
scroll to position [237, 0]
click at [149, 698] on div at bounding box center [212, 712] width 300 height 30
click at [121, 709] on textarea at bounding box center [211, 718] width 277 height 19
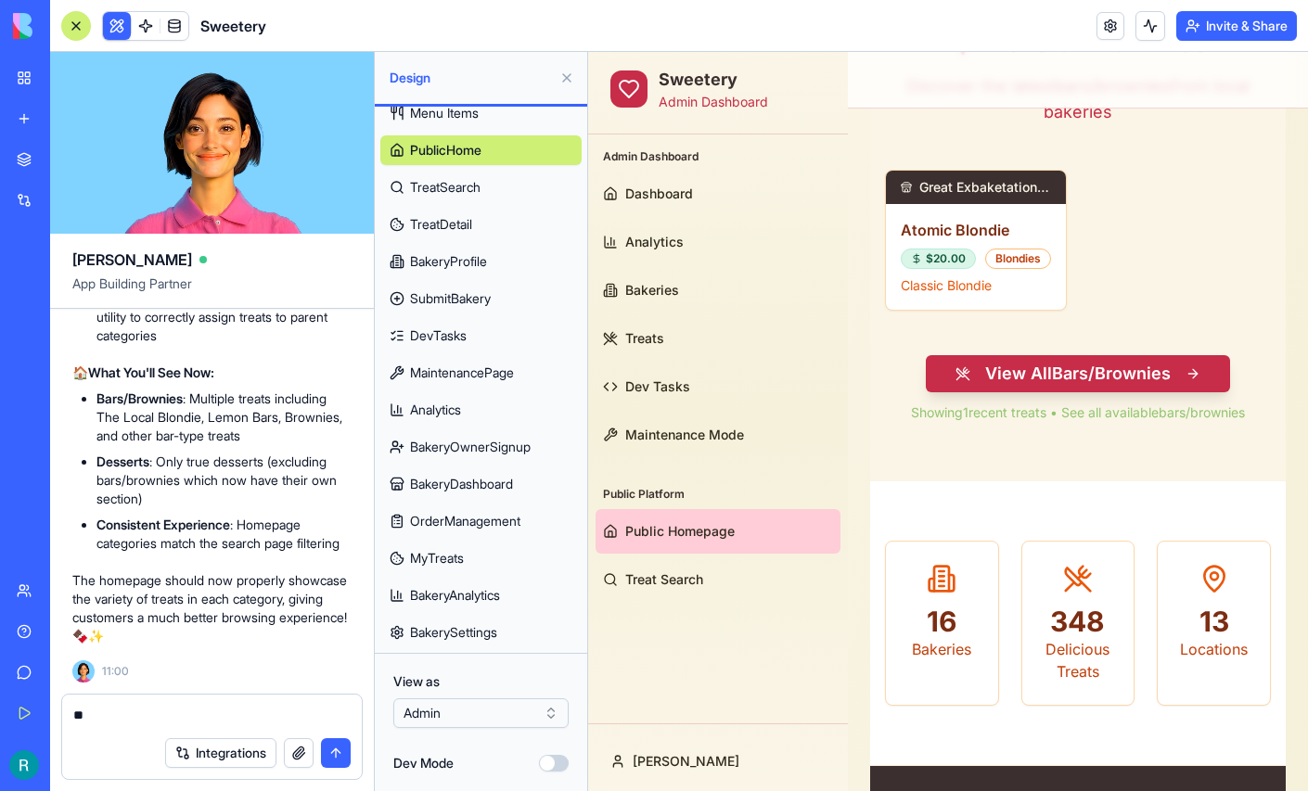
type textarea "*"
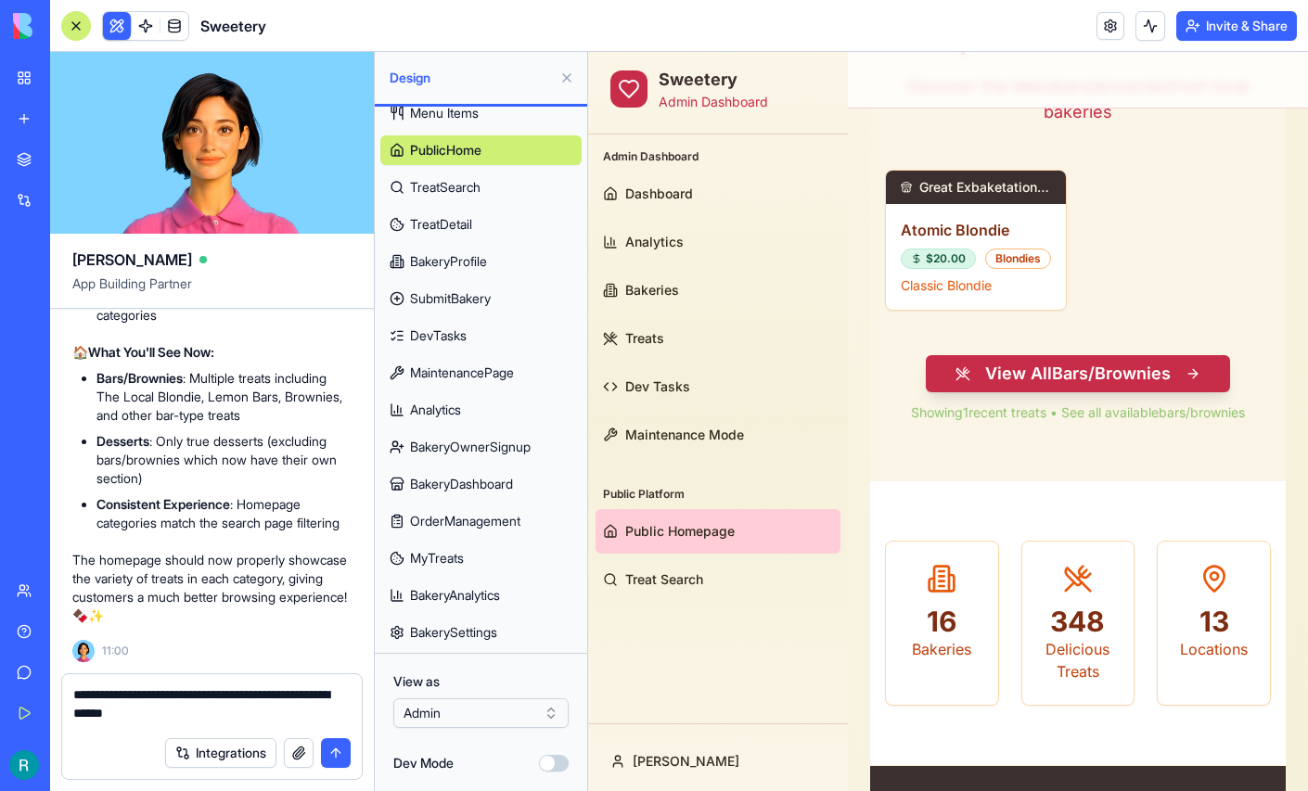
click at [337, 686] on textarea "**********" at bounding box center [209, 706] width 273 height 42
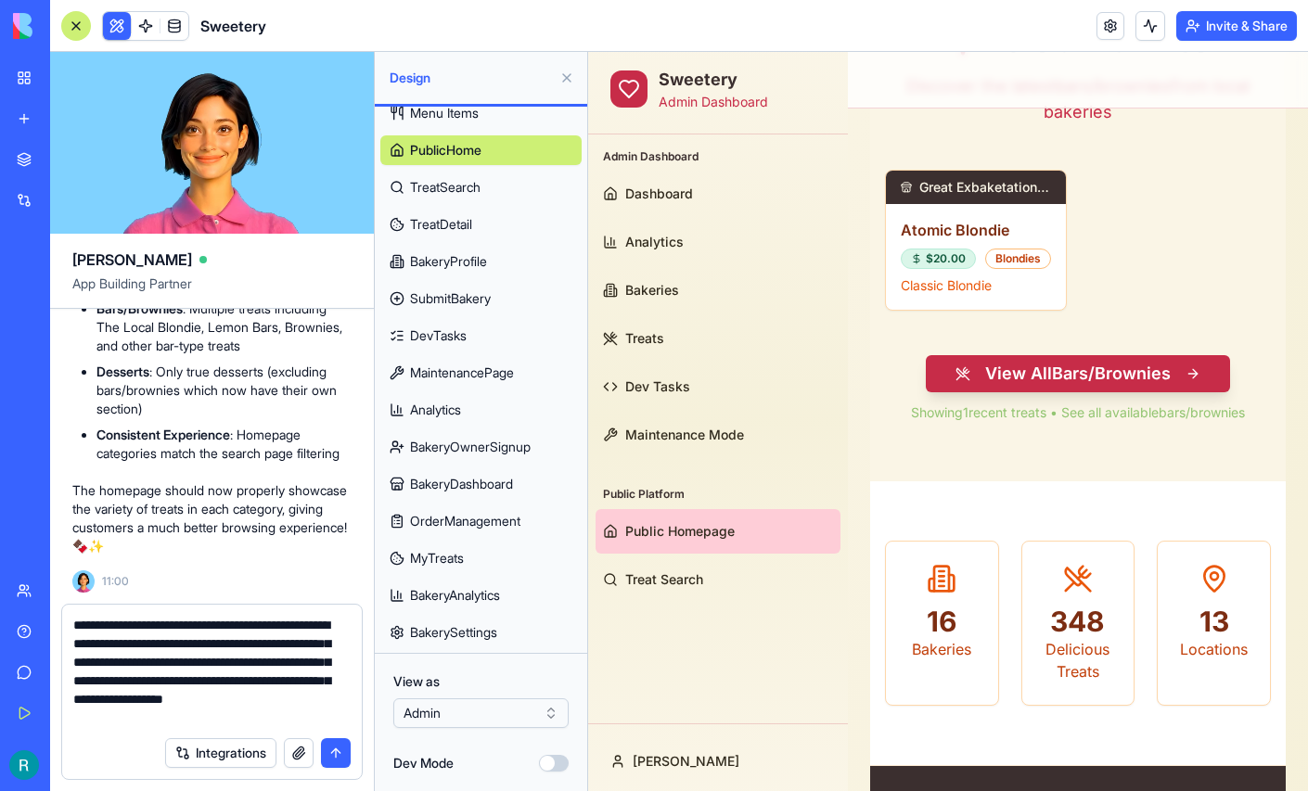
scroll to position [54, 0]
type textarea "**********"
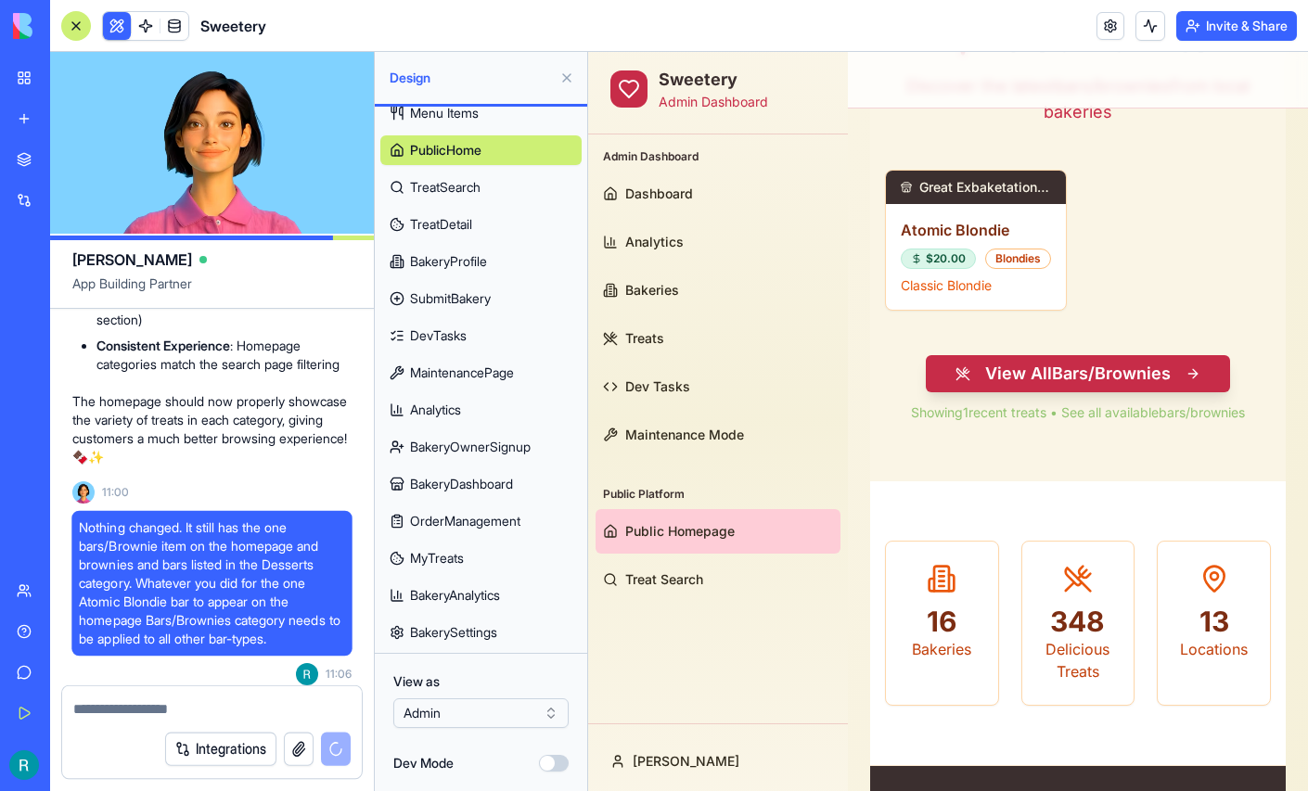
scroll to position [0, 0]
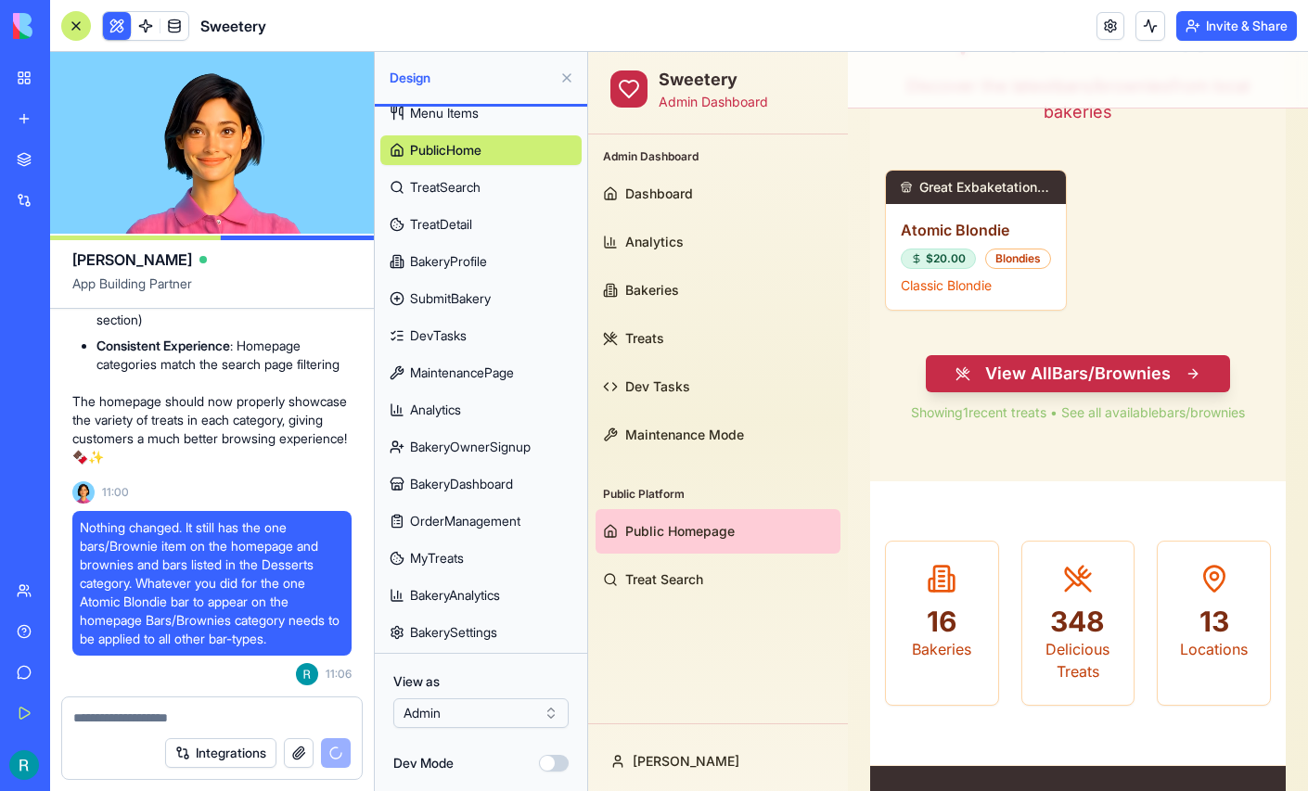
click at [561, 90] on button at bounding box center [567, 78] width 30 height 30
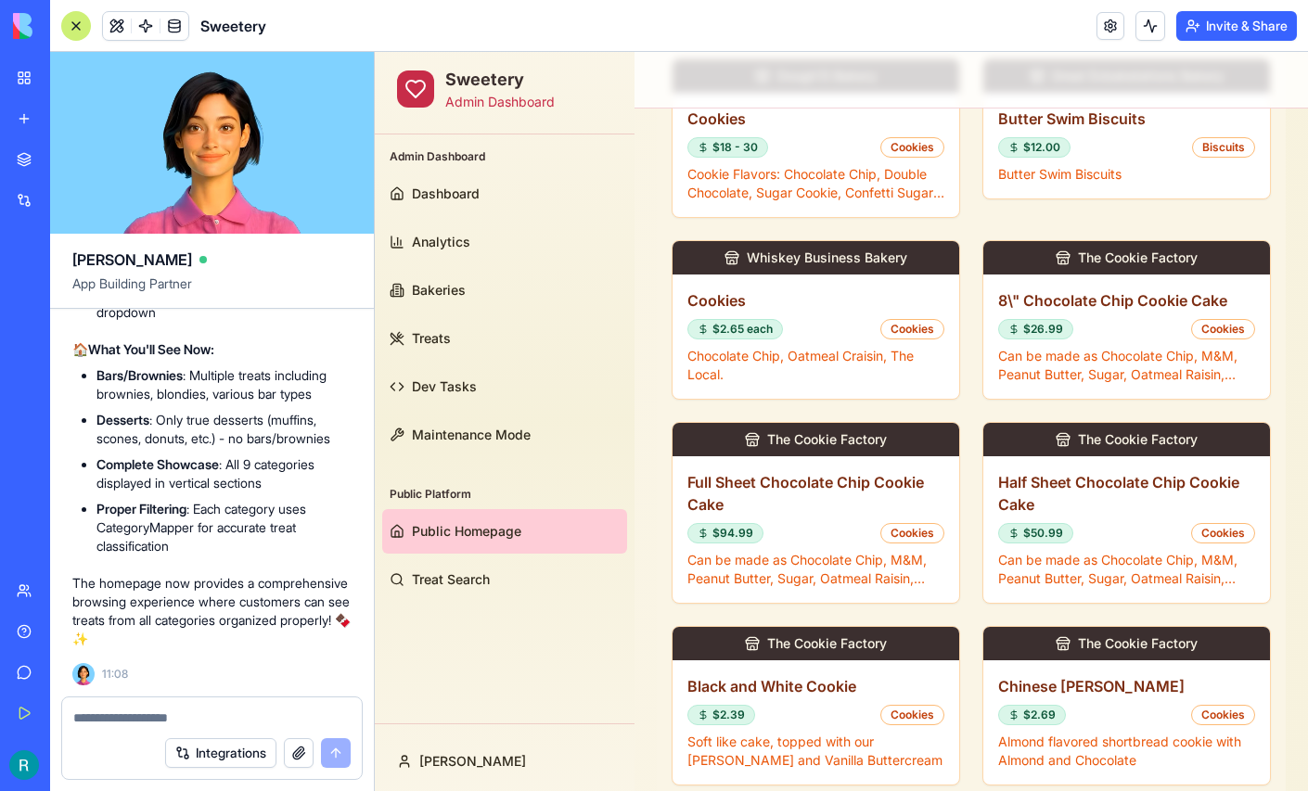
scroll to position [266216, 0]
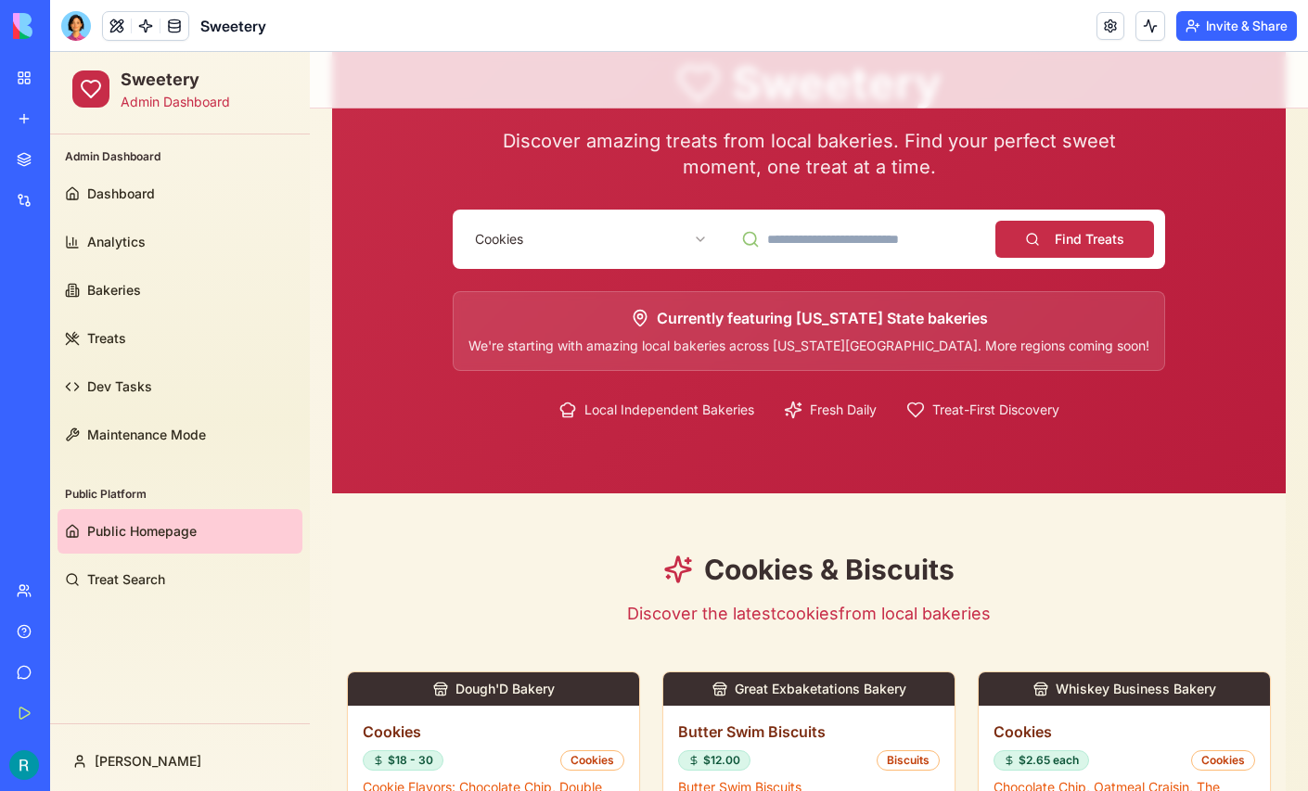
scroll to position [145, 0]
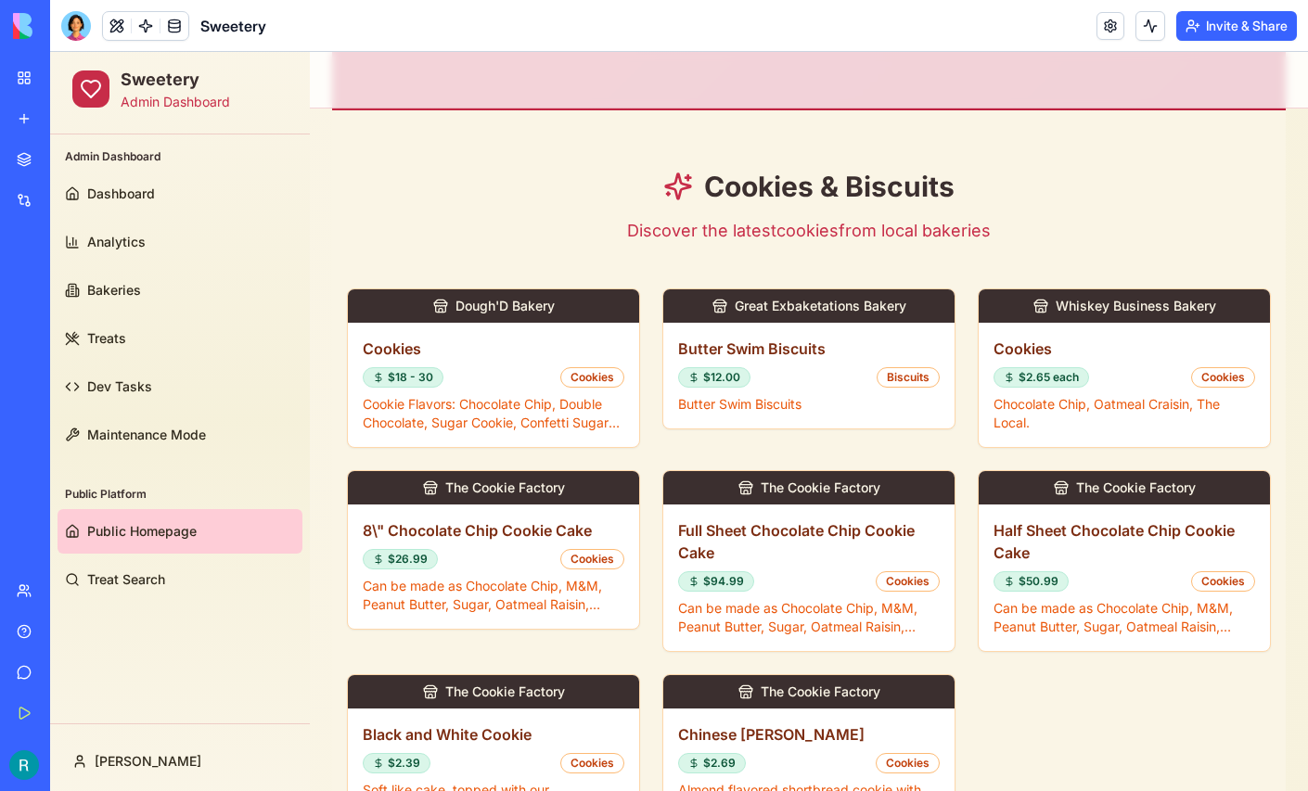
scroll to position [533, 0]
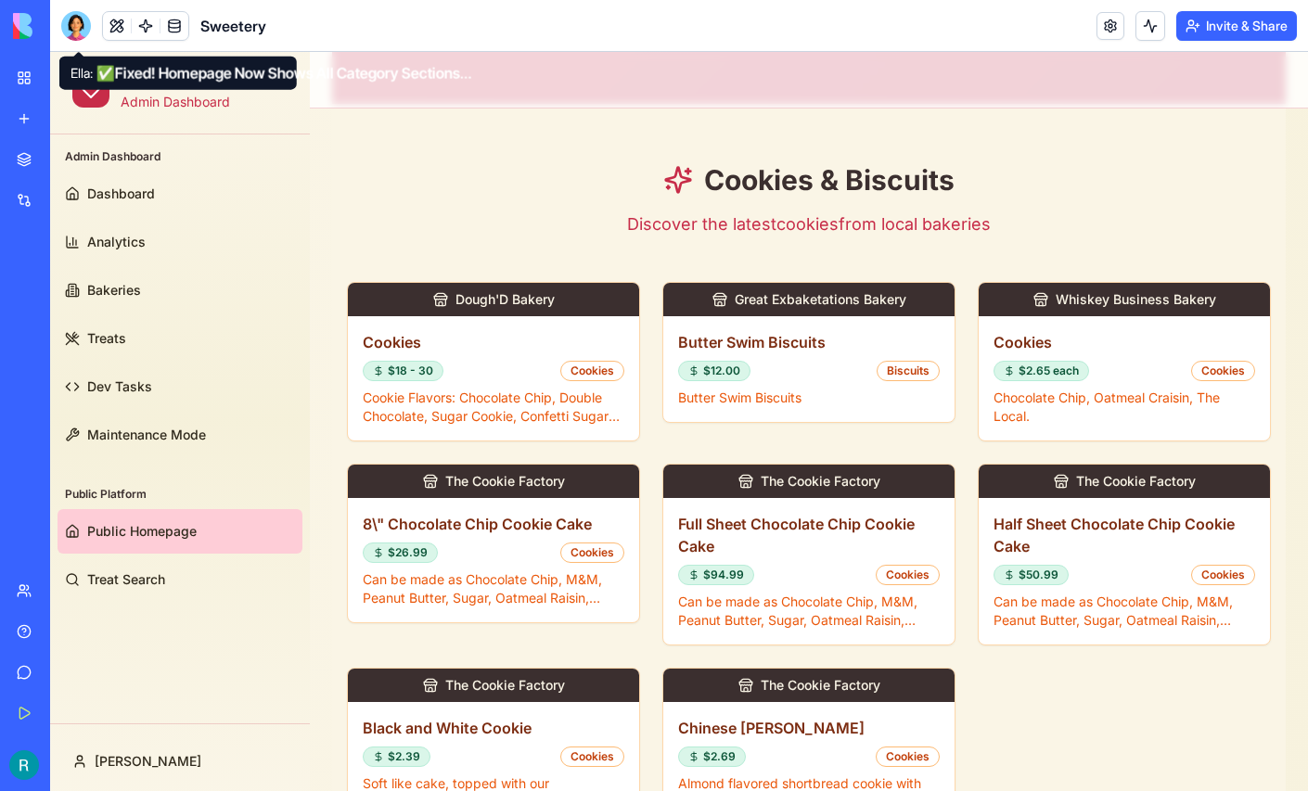
click at [79, 32] on div at bounding box center [76, 26] width 30 height 30
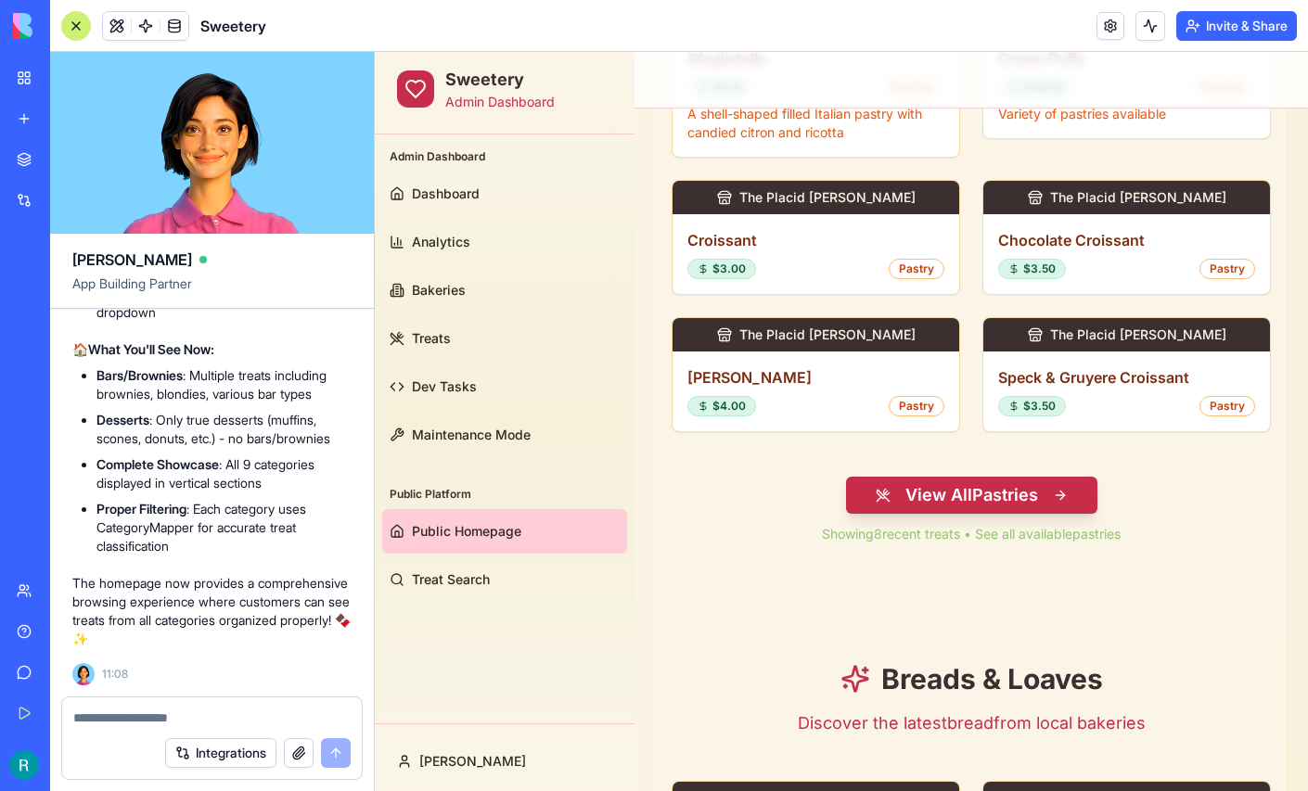
scroll to position [265232, 0]
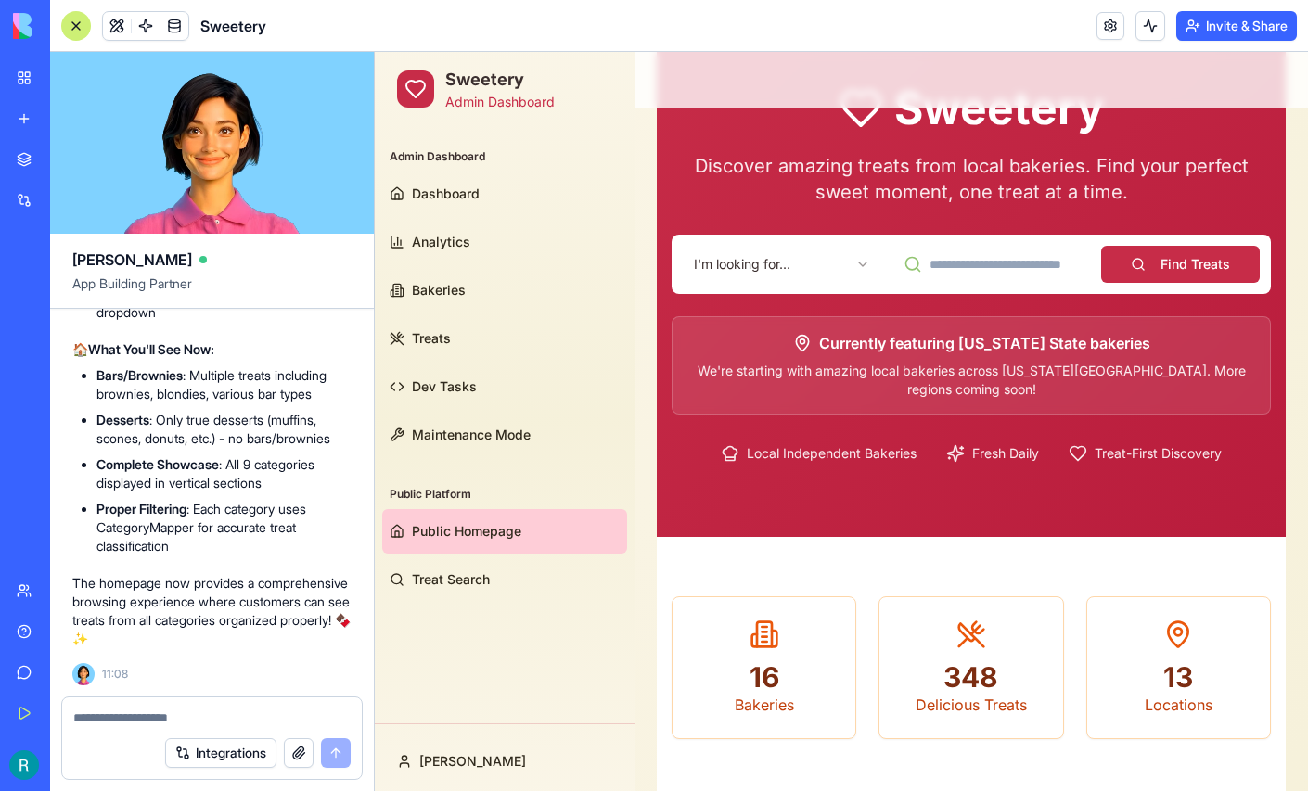
scroll to position [119, 0]
click at [83, 32] on div at bounding box center [76, 26] width 30 height 30
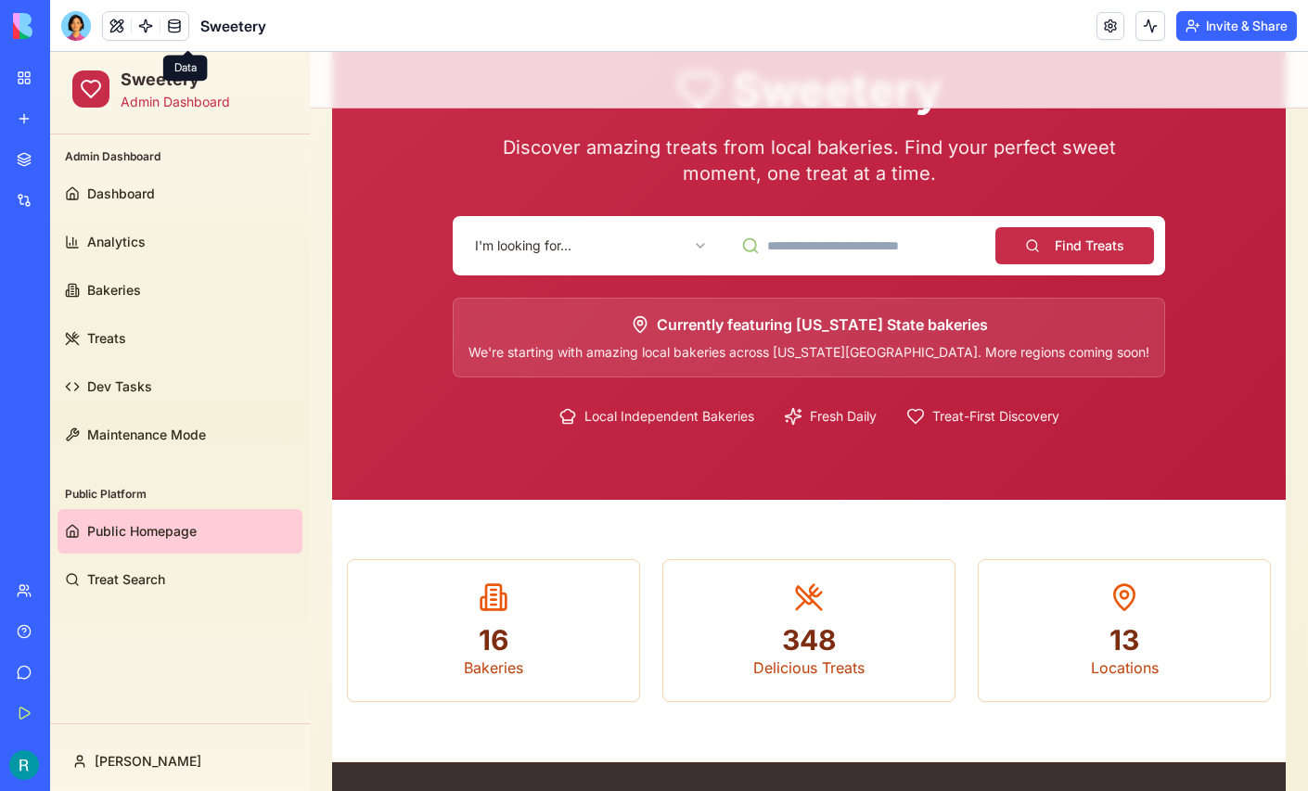
scroll to position [0, 0]
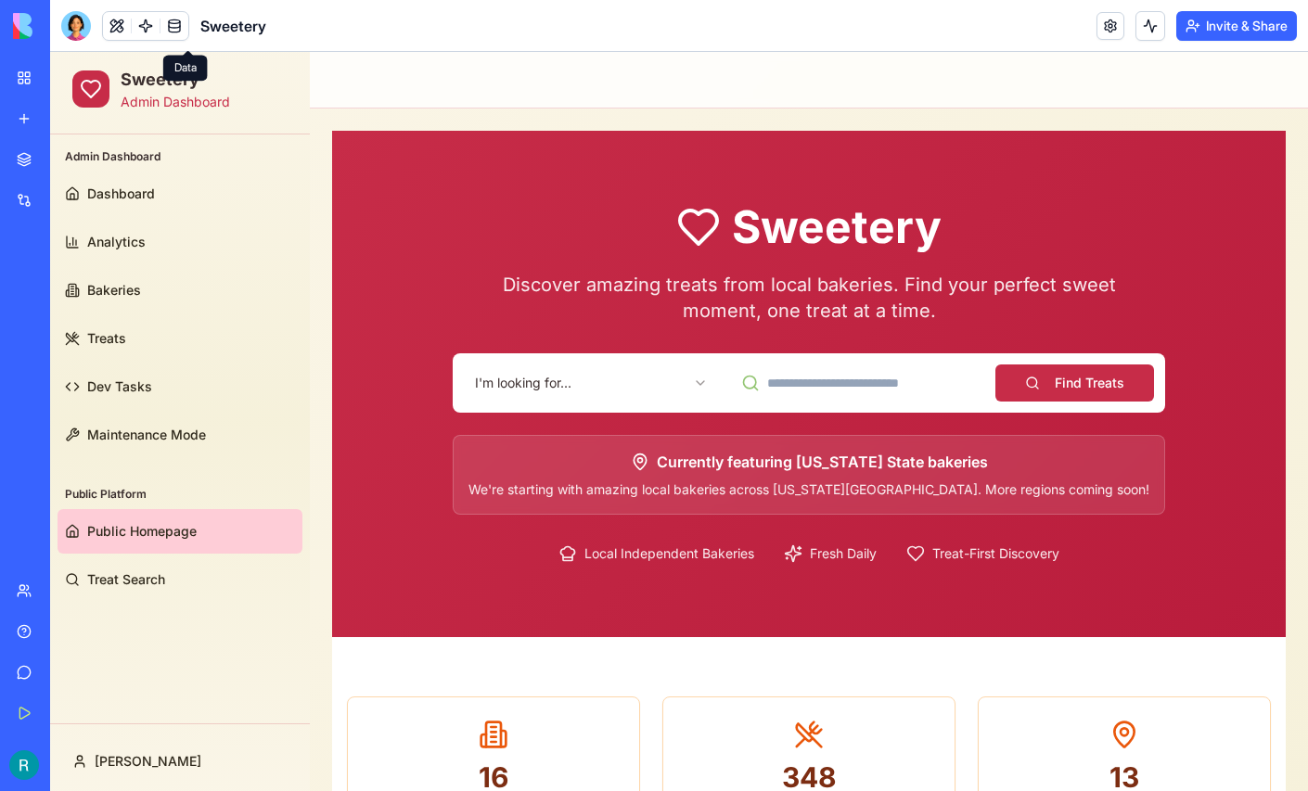
click at [595, 380] on html "Sweetery Admin Dashboard Admin Dashboard Dashboard Analytics Bakeries Treats De…" at bounding box center [679, 722] width 1258 height 1341
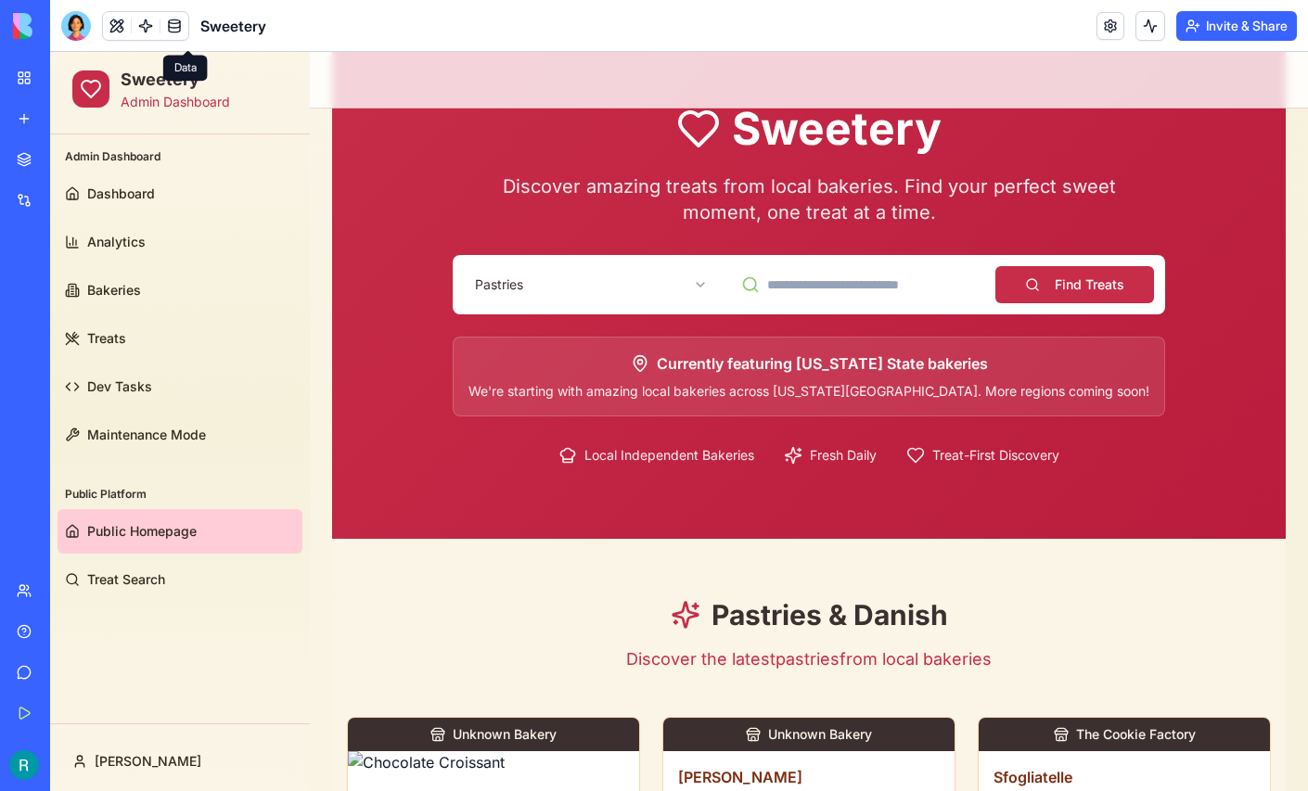
scroll to position [93, 0]
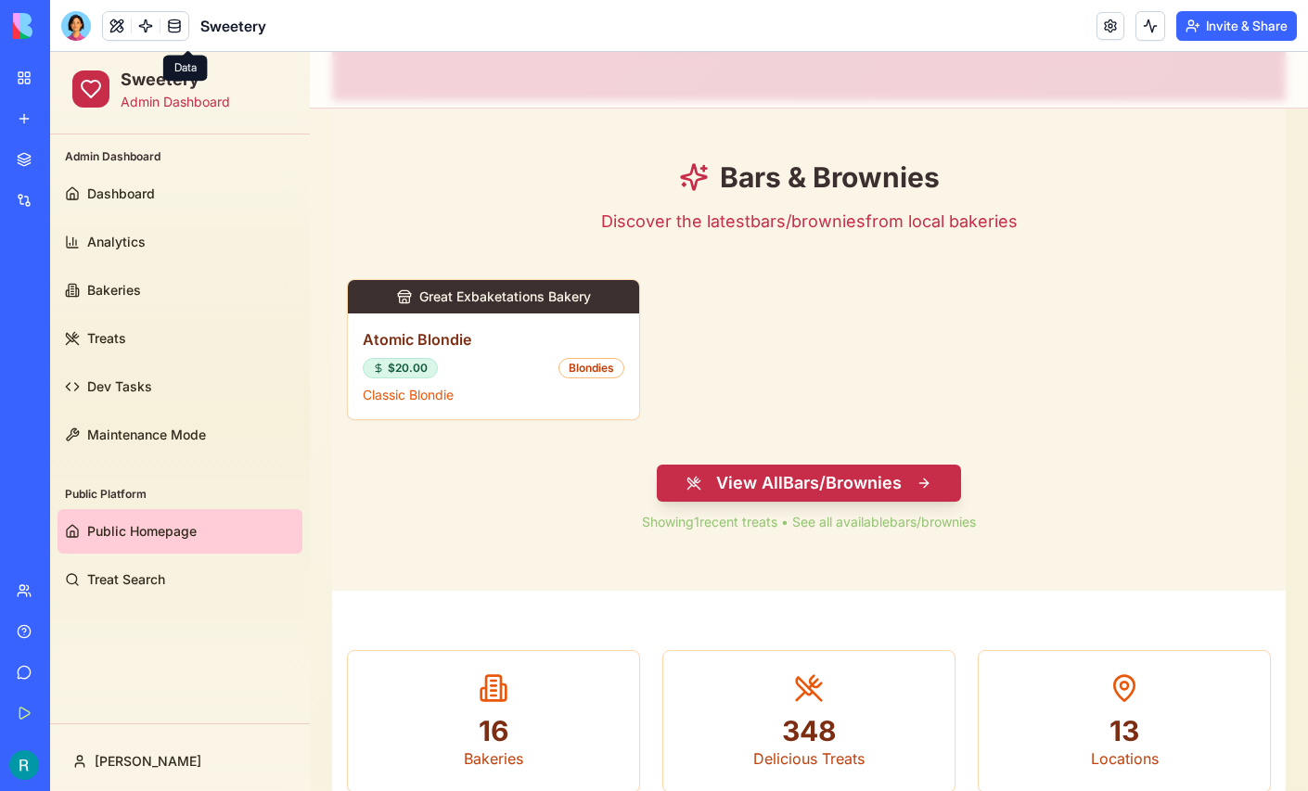
scroll to position [645, 0]
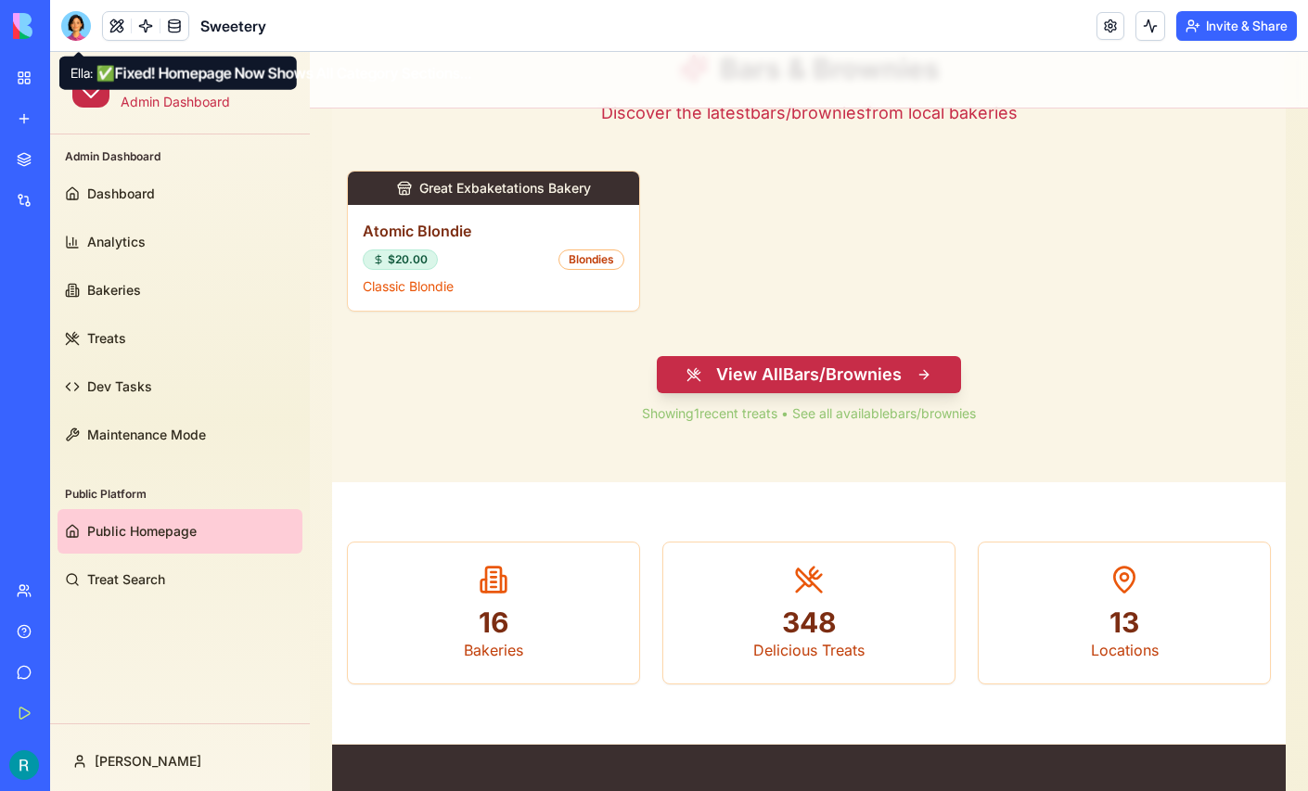
click at [72, 27] on div at bounding box center [76, 26] width 30 height 30
click at [76, 36] on div at bounding box center [76, 26] width 30 height 30
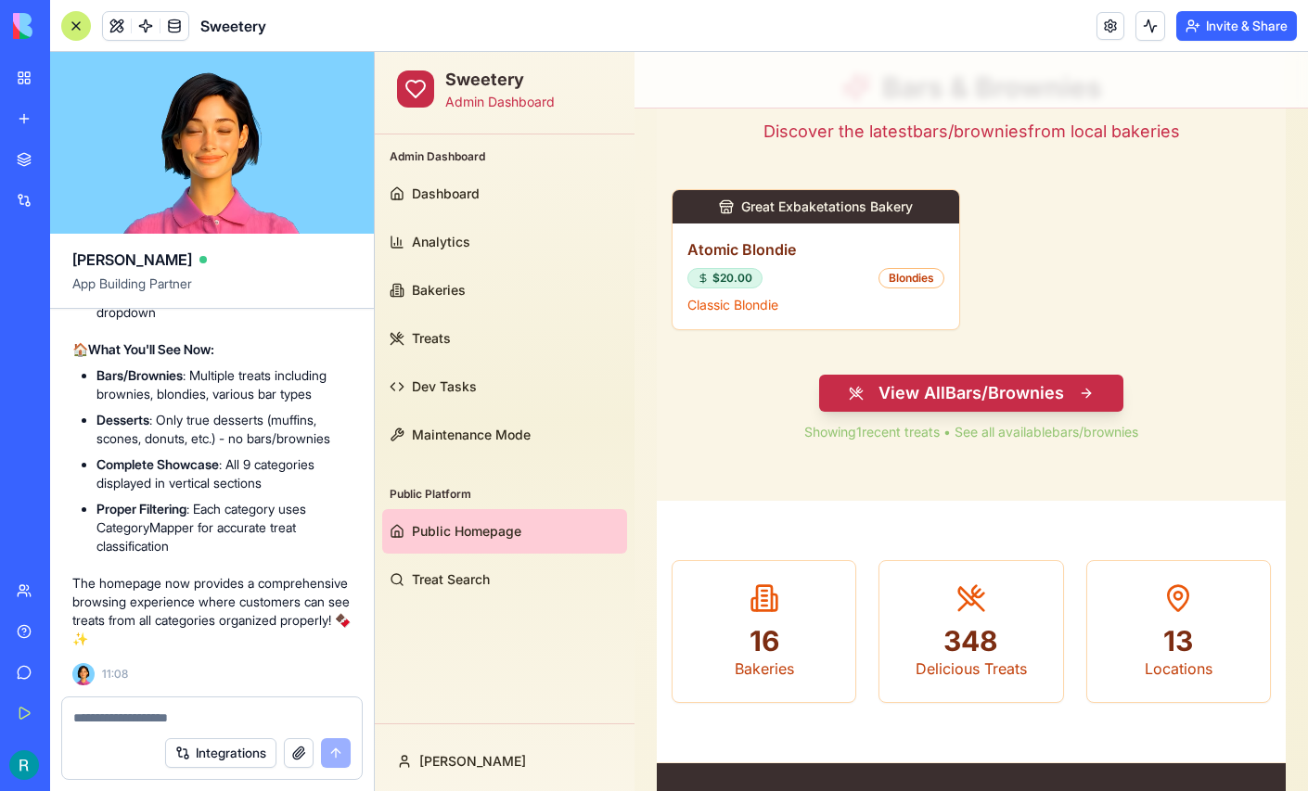
scroll to position [266623, 0]
click at [157, 709] on textarea at bounding box center [211, 718] width 277 height 19
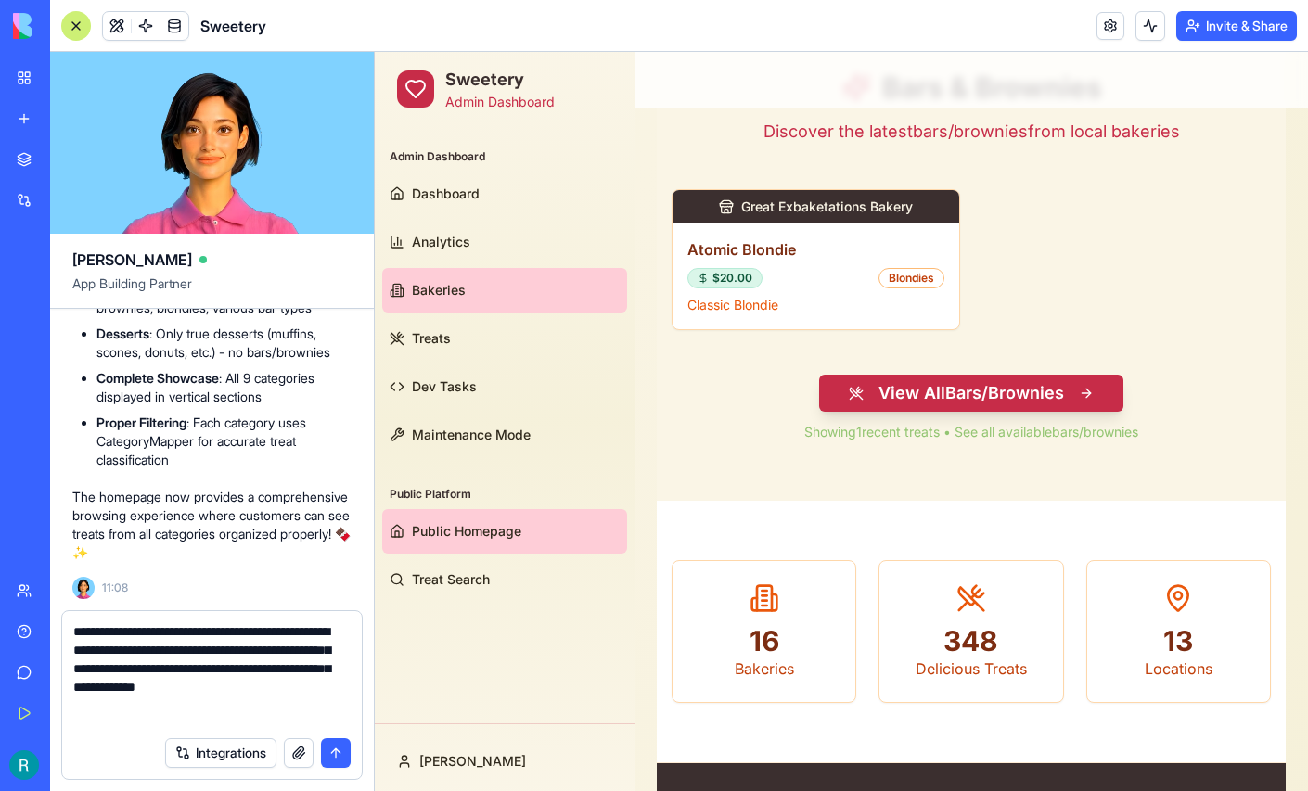
click at [437, 281] on span "Bakeries" at bounding box center [439, 290] width 54 height 19
type textarea "**********"
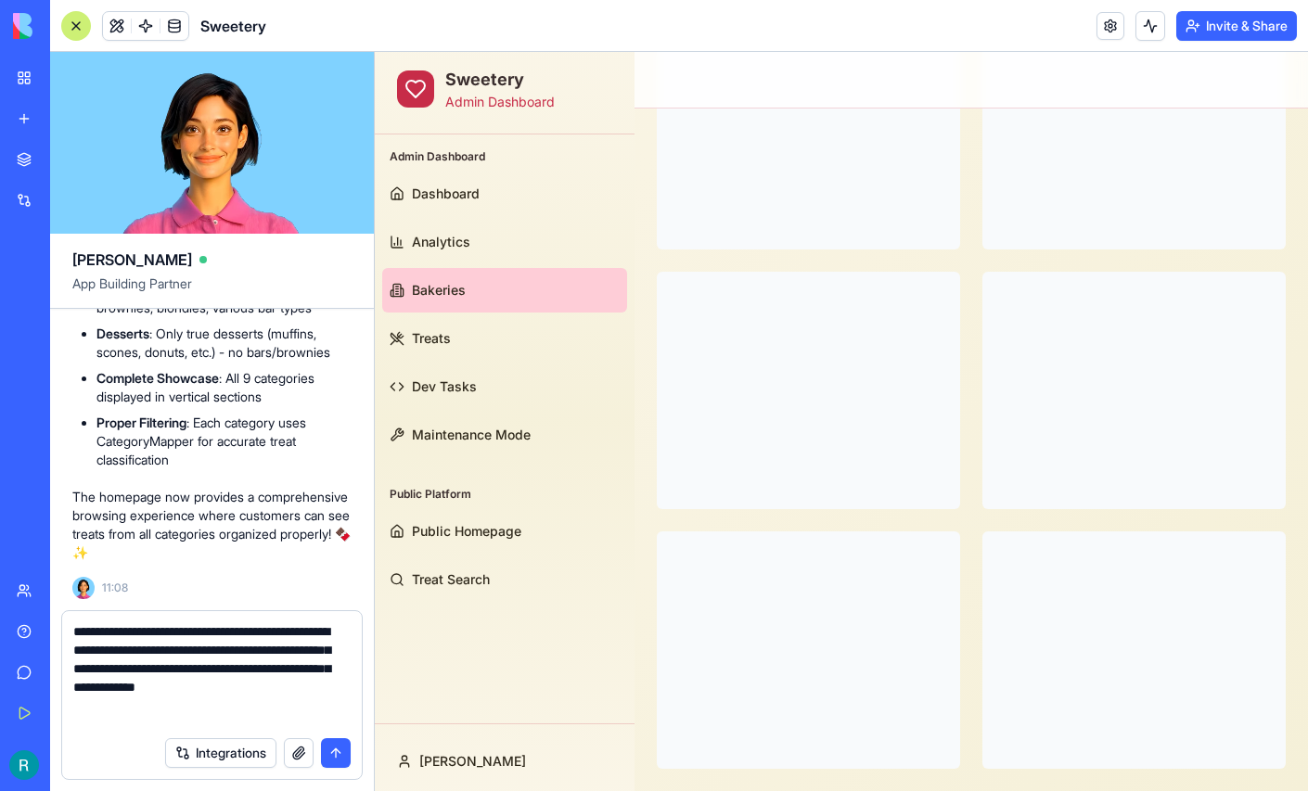
scroll to position [645, 0]
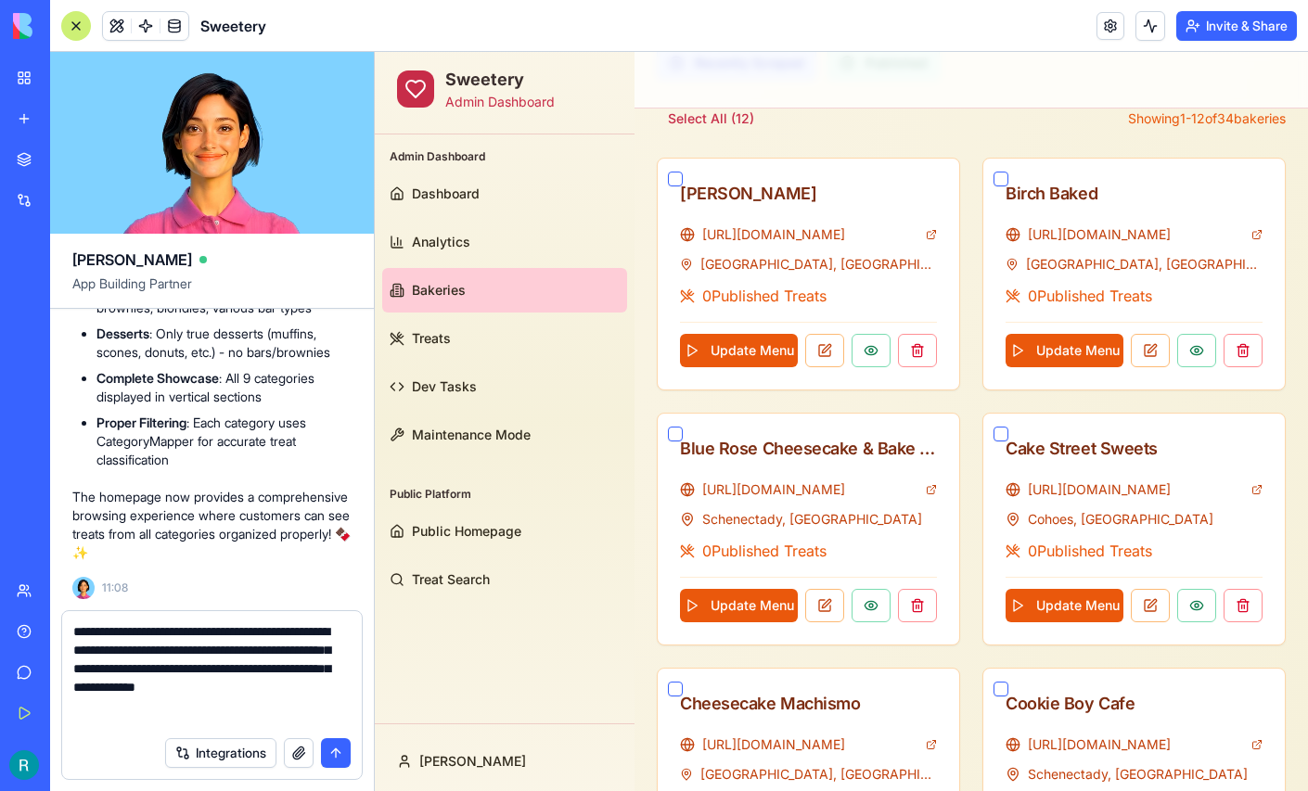
click at [84, 27] on div at bounding box center [76, 26] width 30 height 30
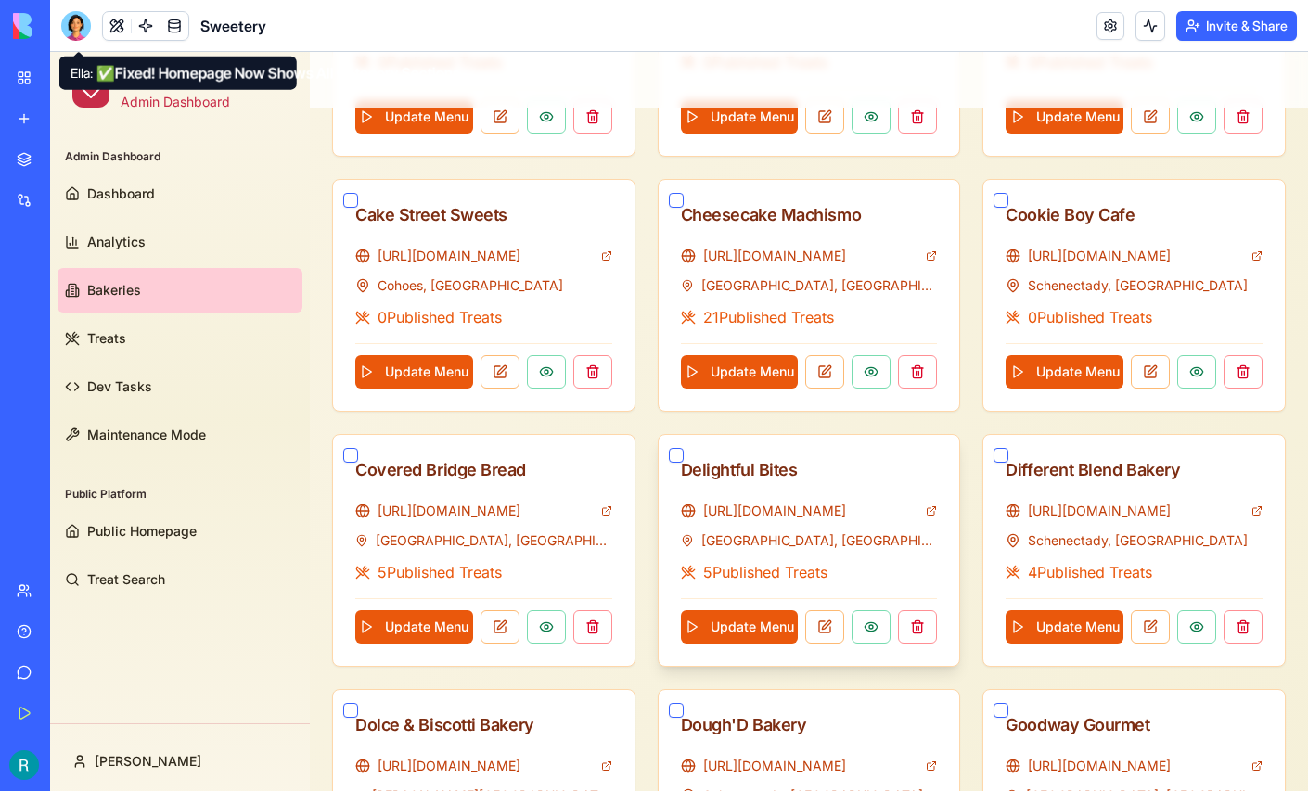
scroll to position [920, 0]
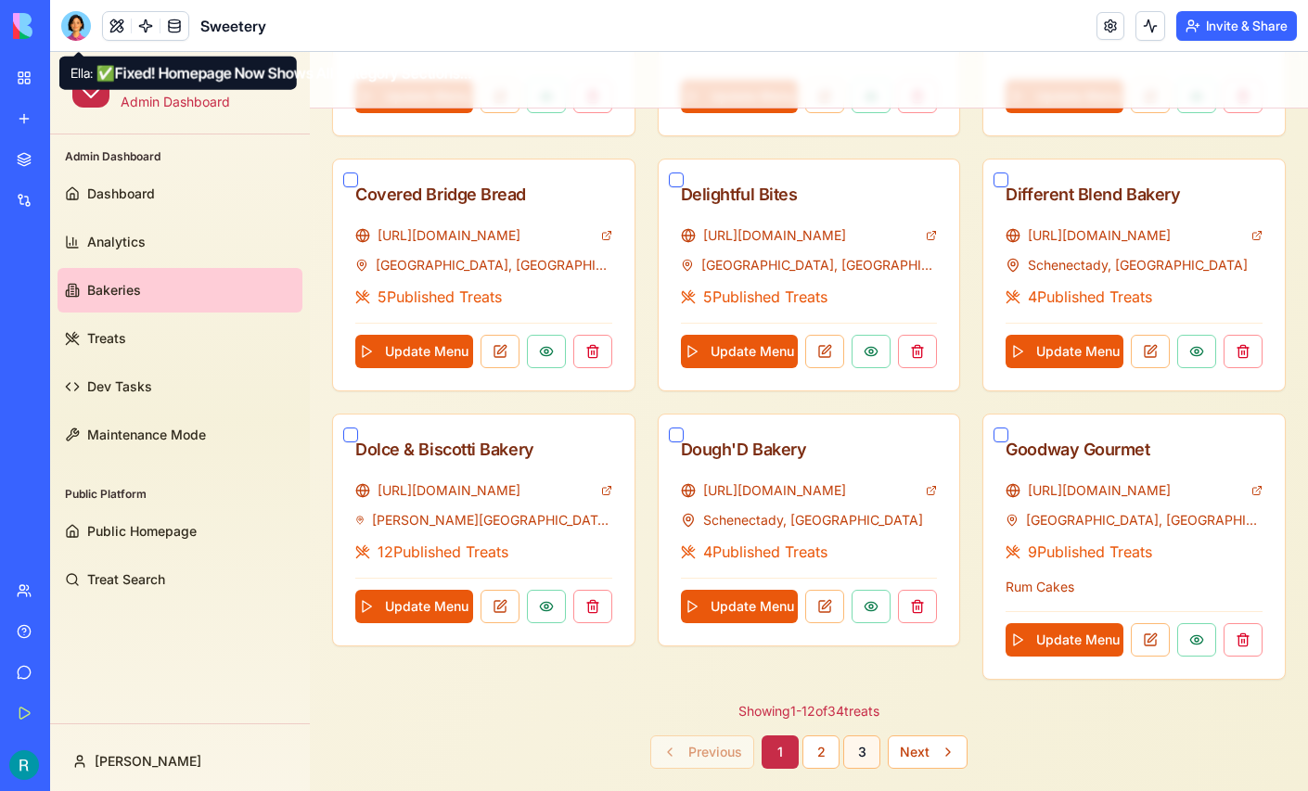
click at [858, 740] on button "3" at bounding box center [861, 751] width 37 height 33
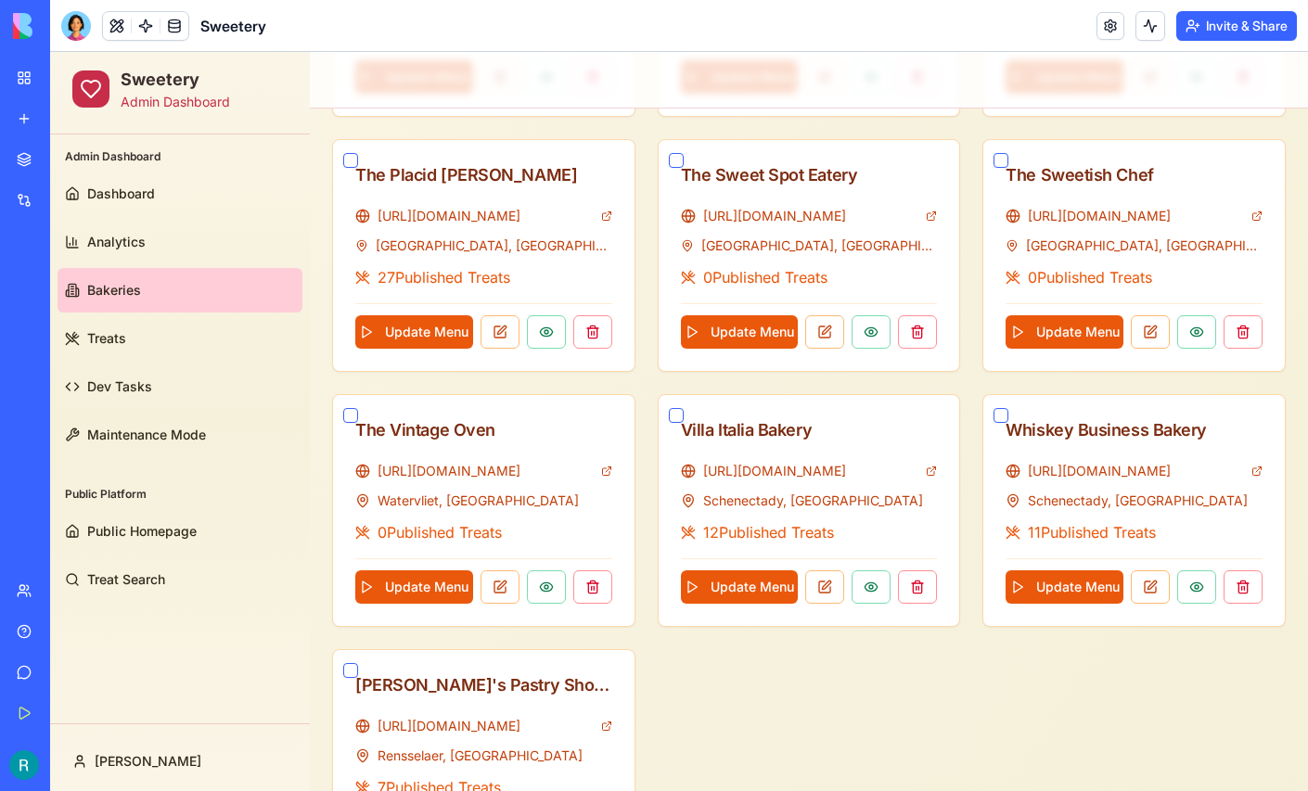
scroll to position [680, 0]
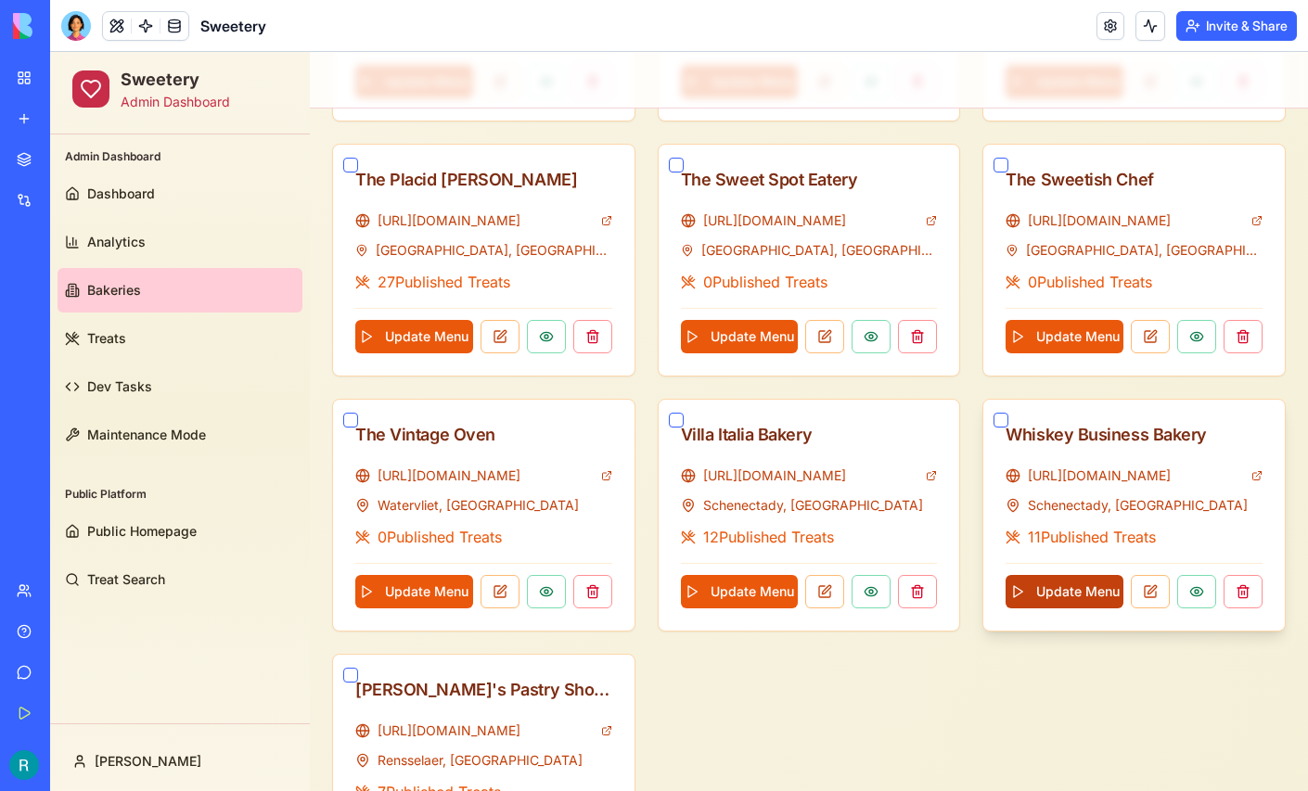
click at [1083, 590] on button "Update Menu" at bounding box center [1064, 591] width 118 height 33
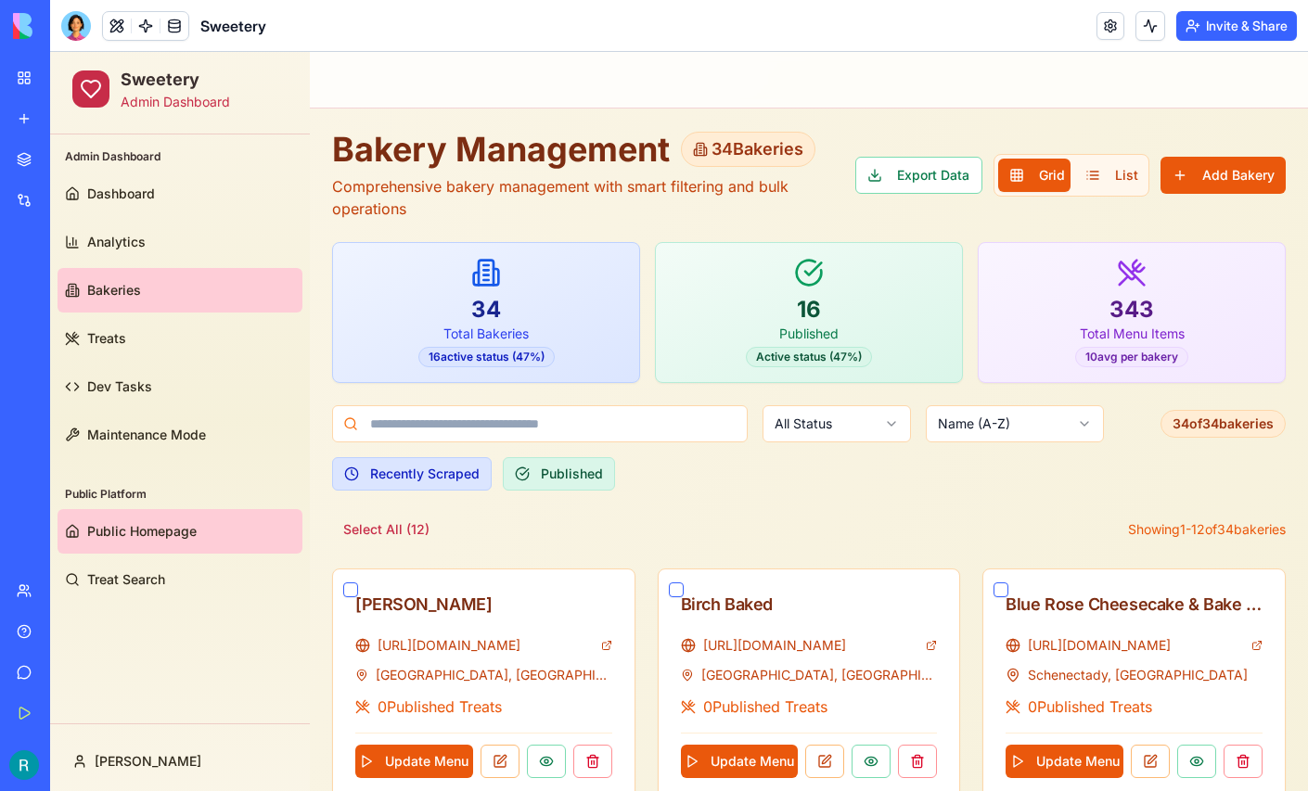
click at [140, 542] on link "Public Homepage" at bounding box center [179, 531] width 245 height 45
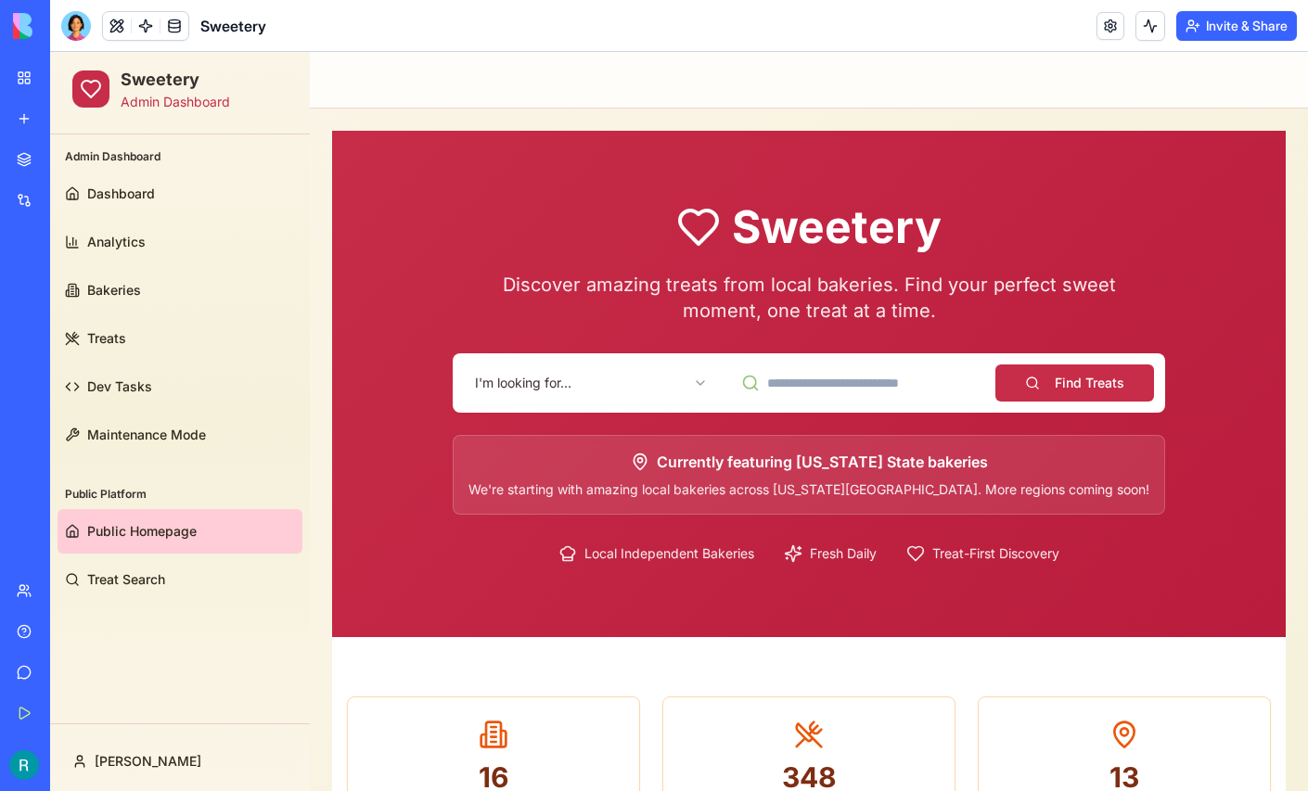
click at [624, 383] on html "Sweetery Admin Dashboard Admin Dashboard Dashboard Analytics Bakeries Treats De…" at bounding box center [679, 722] width 1258 height 1341
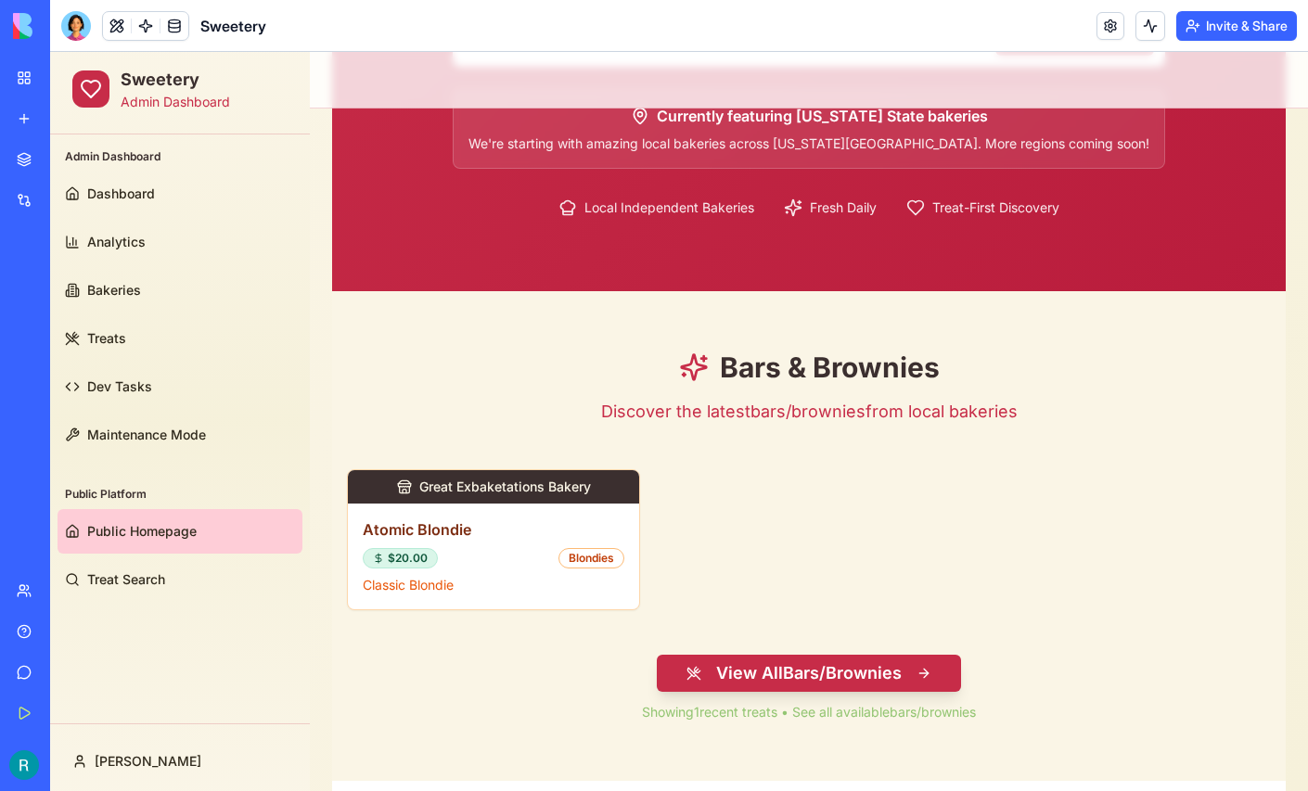
scroll to position [351, 0]
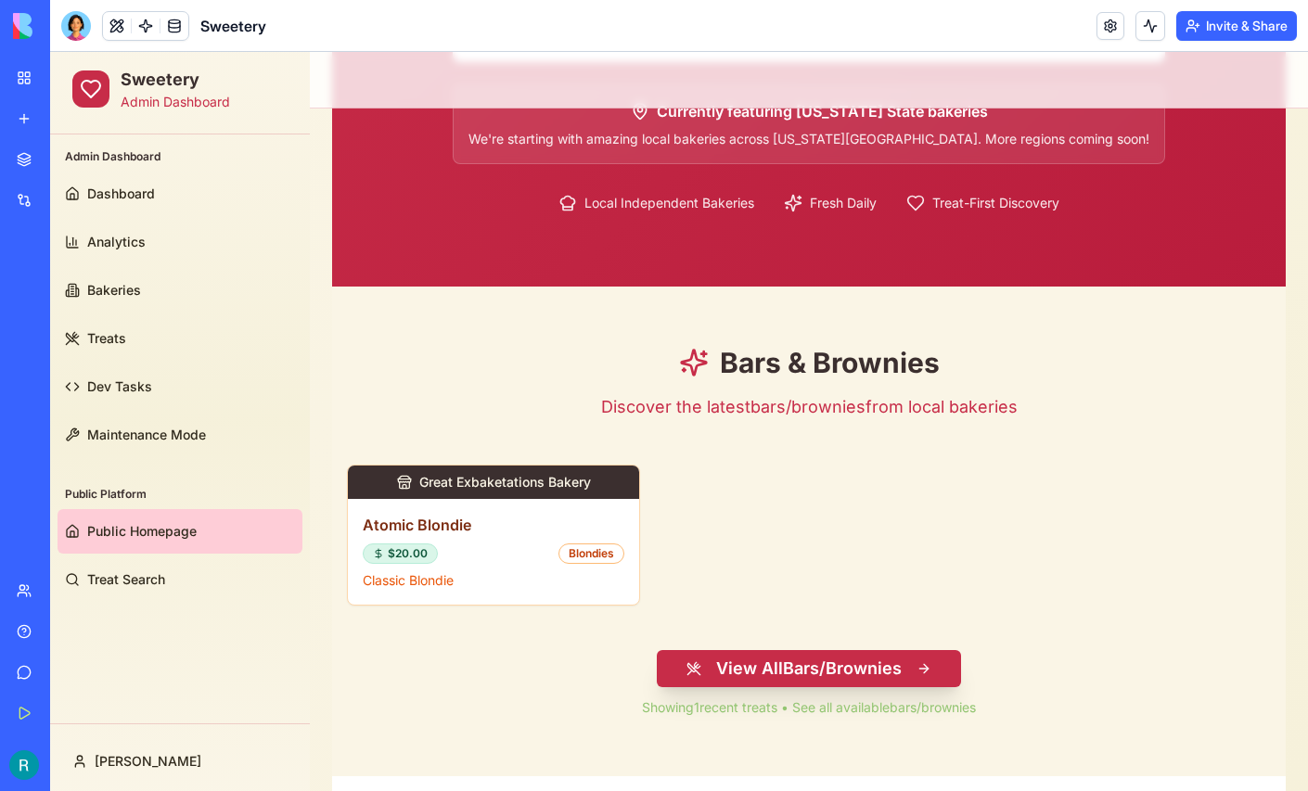
click at [796, 658] on button "View All Bars/Brownies" at bounding box center [809, 668] width 304 height 37
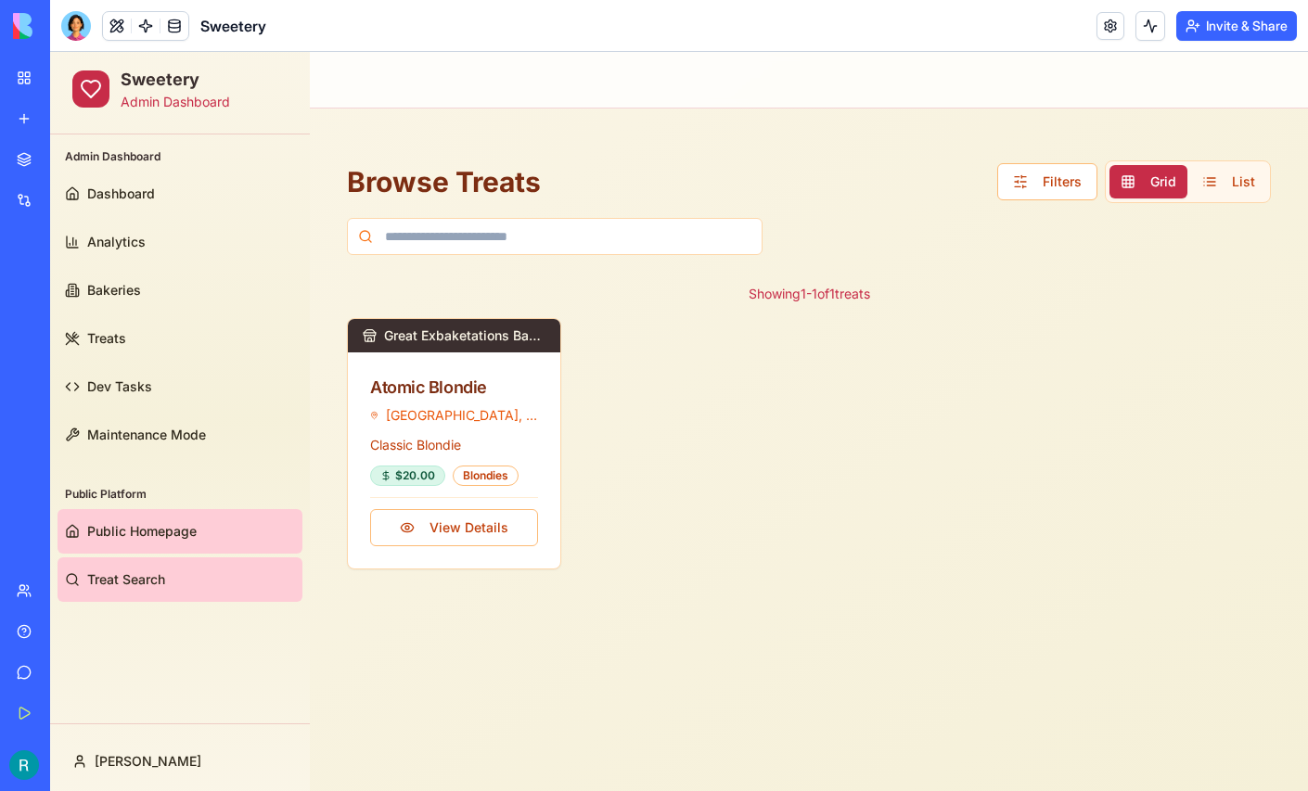
click at [145, 517] on link "Public Homepage" at bounding box center [179, 531] width 245 height 45
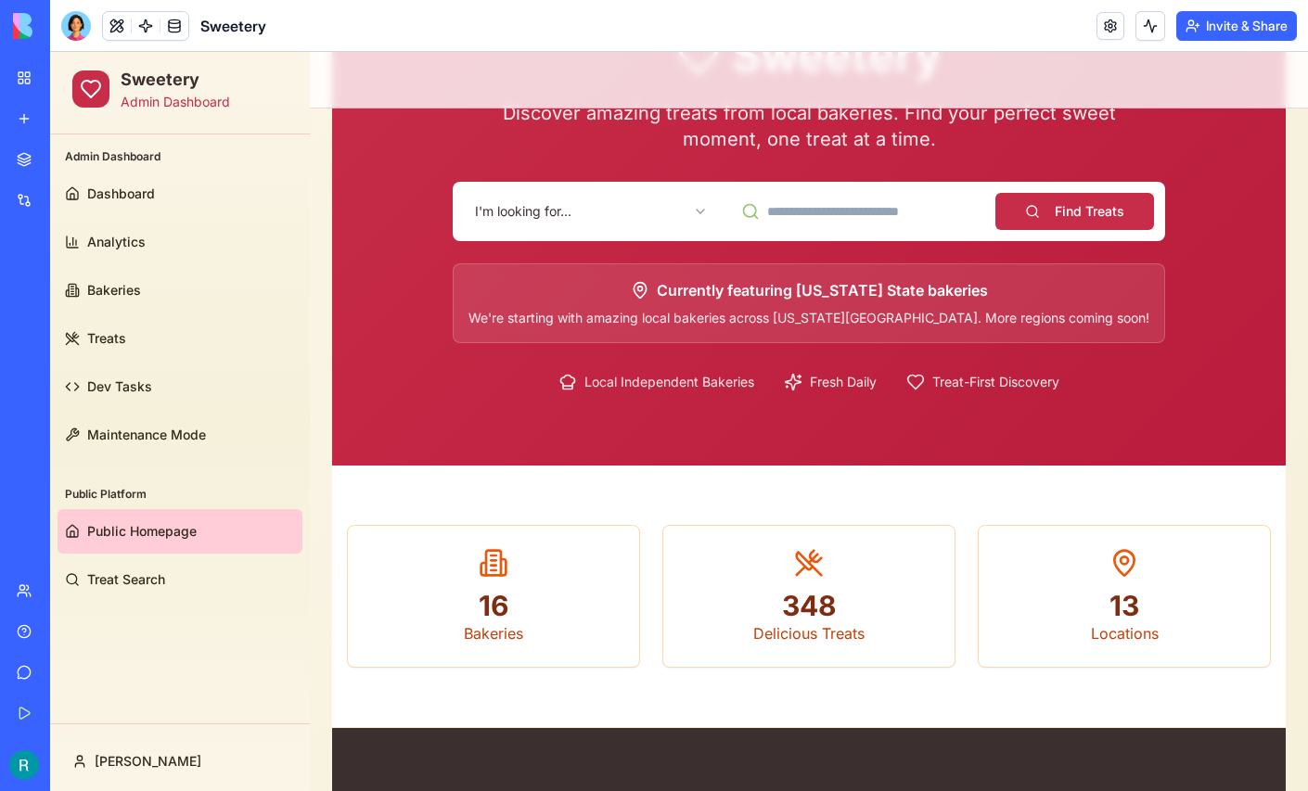
scroll to position [166, 0]
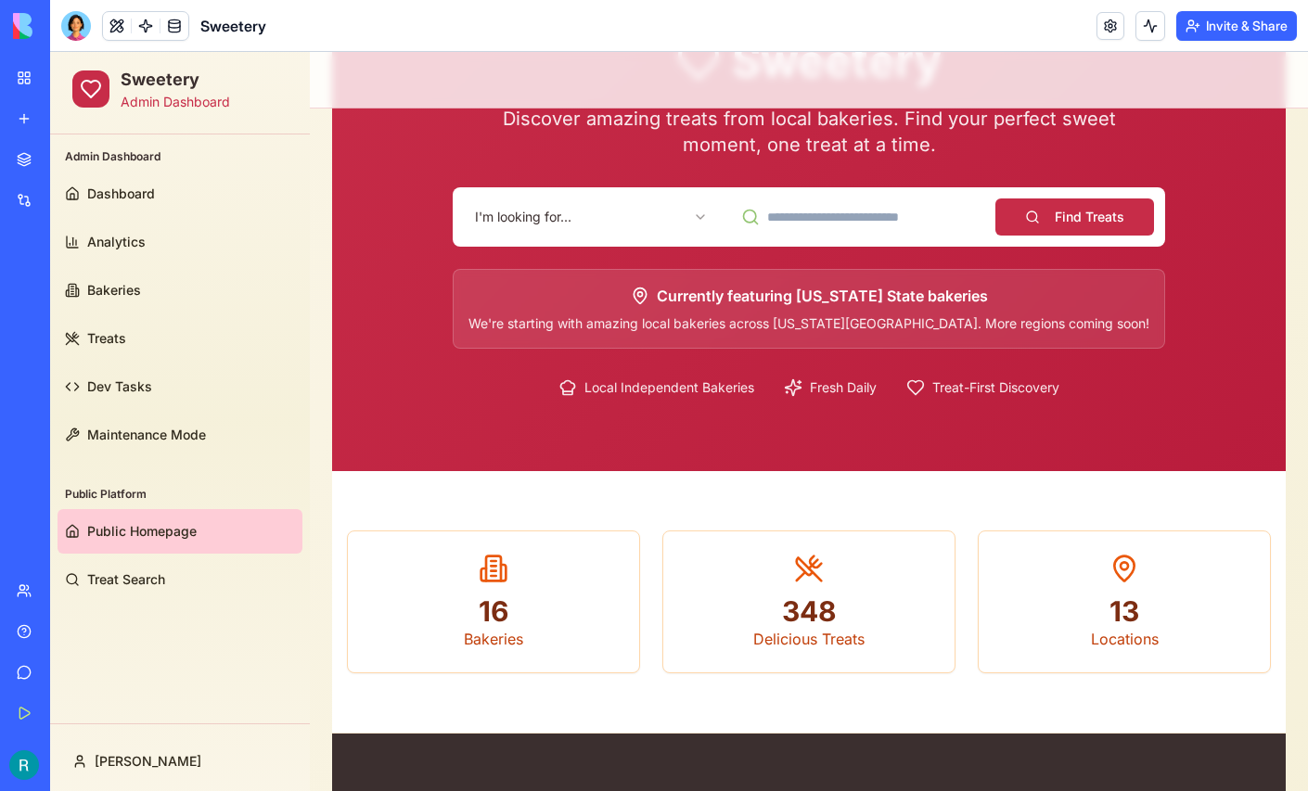
click at [600, 219] on html "Sweetery Admin Dashboard Admin Dashboard Dashboard Analytics Bakeries Treats De…" at bounding box center [679, 556] width 1258 height 1341
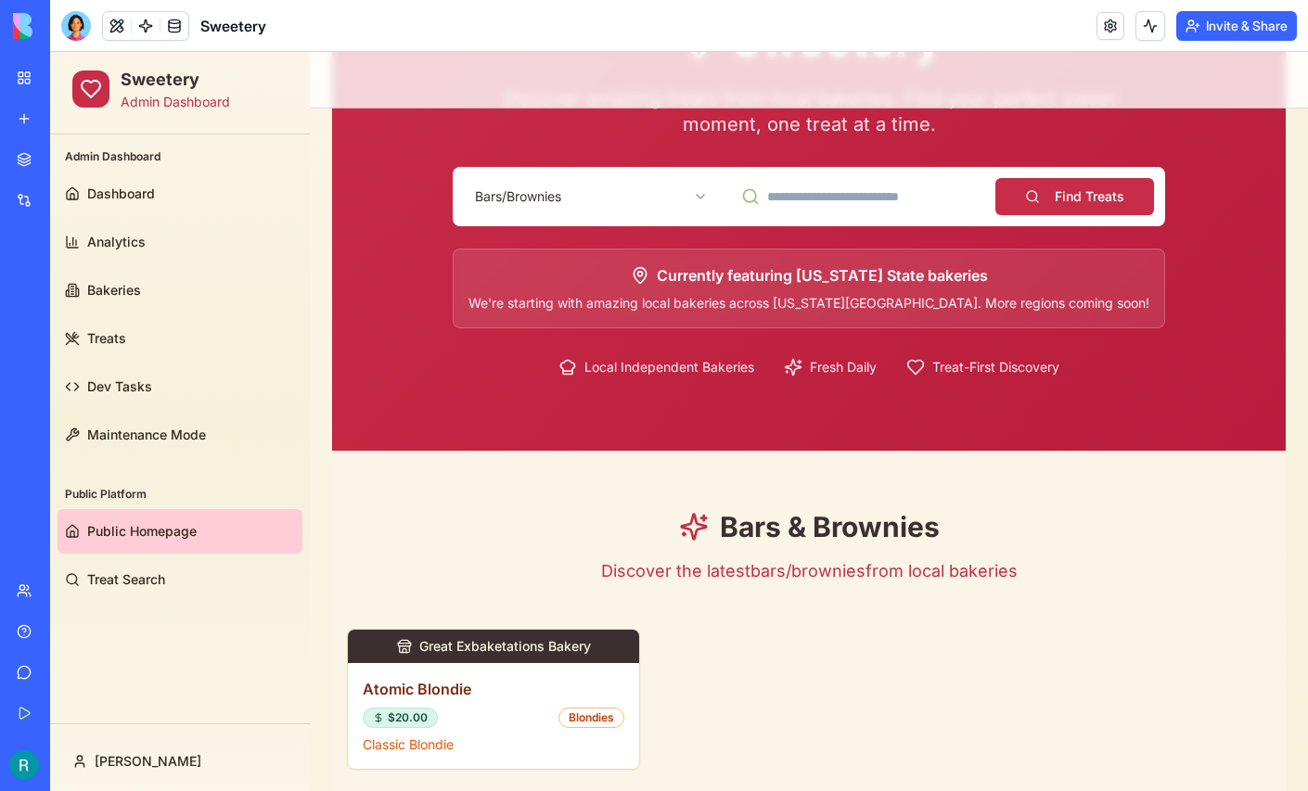
scroll to position [185, 0]
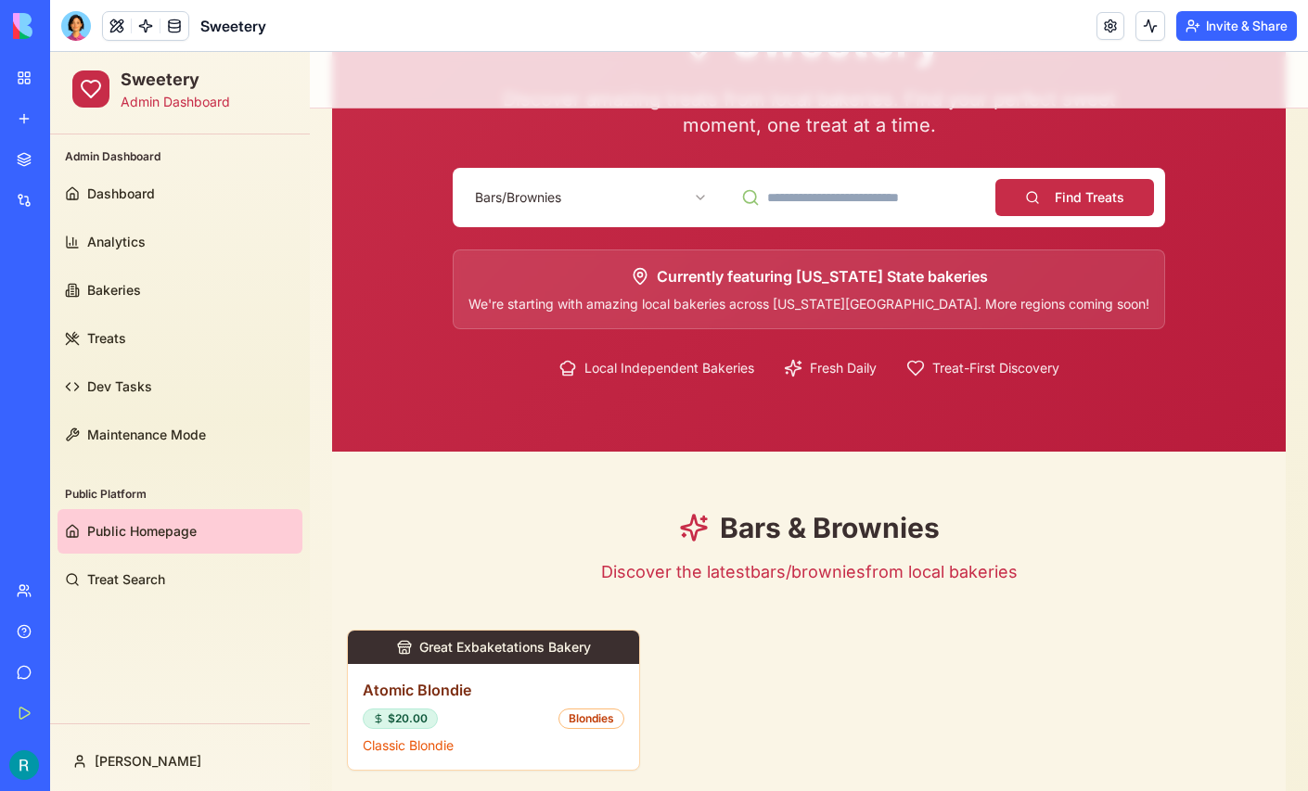
click at [81, 30] on div at bounding box center [76, 26] width 30 height 30
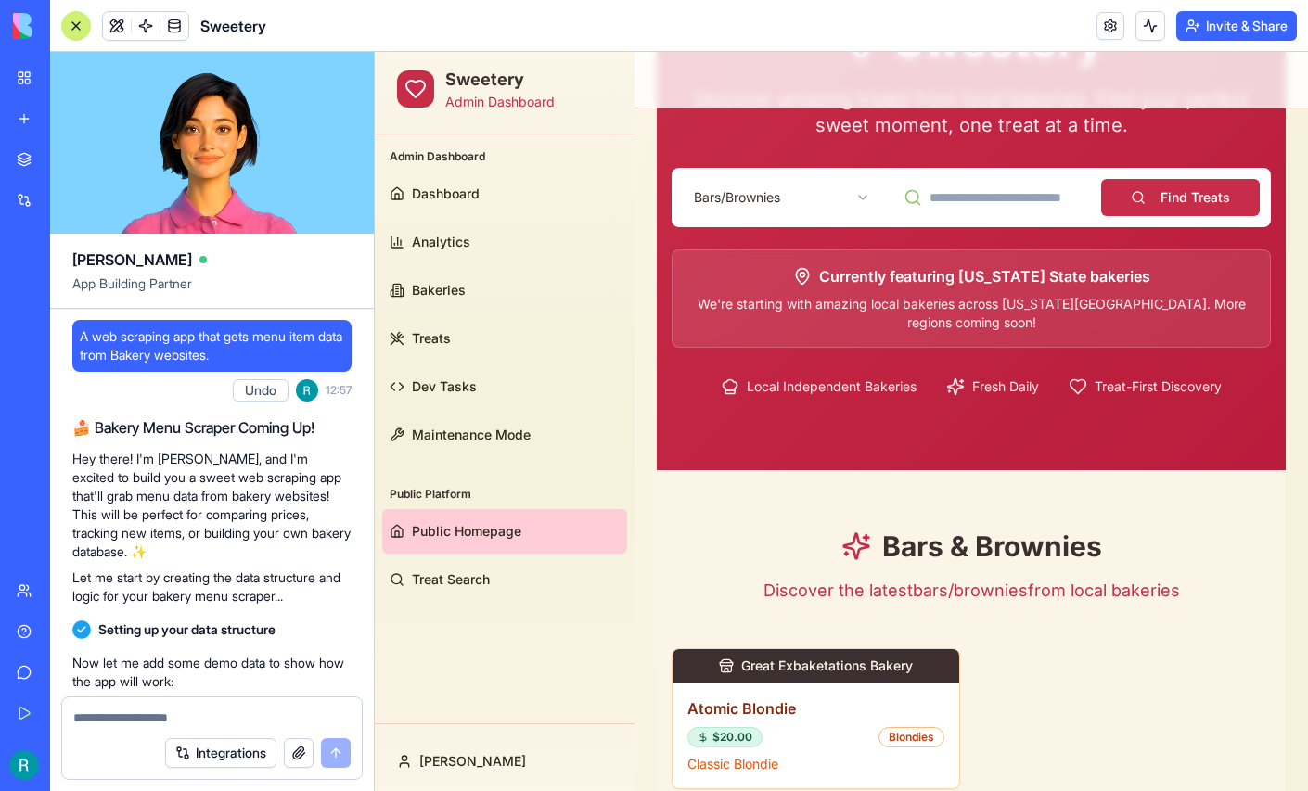
scroll to position [0, 0]
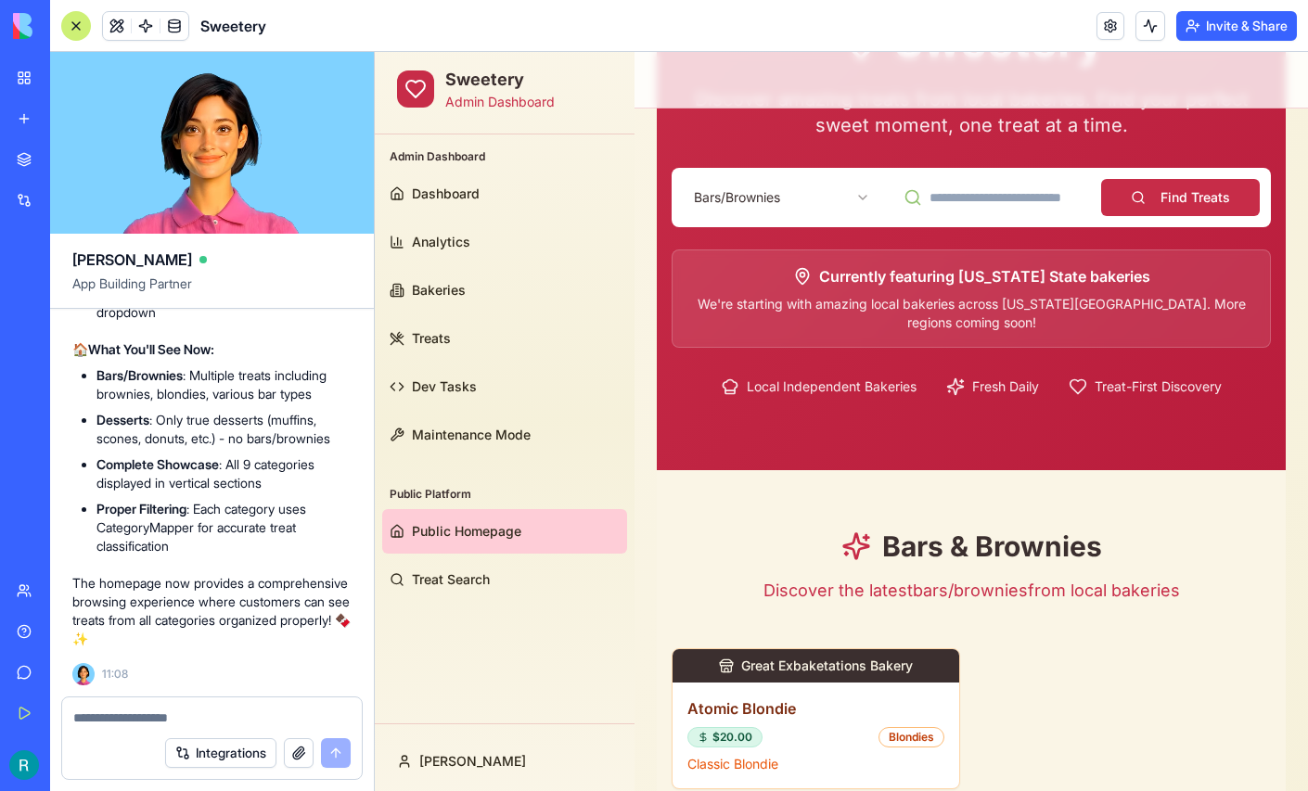
click at [151, 709] on textarea at bounding box center [211, 718] width 277 height 19
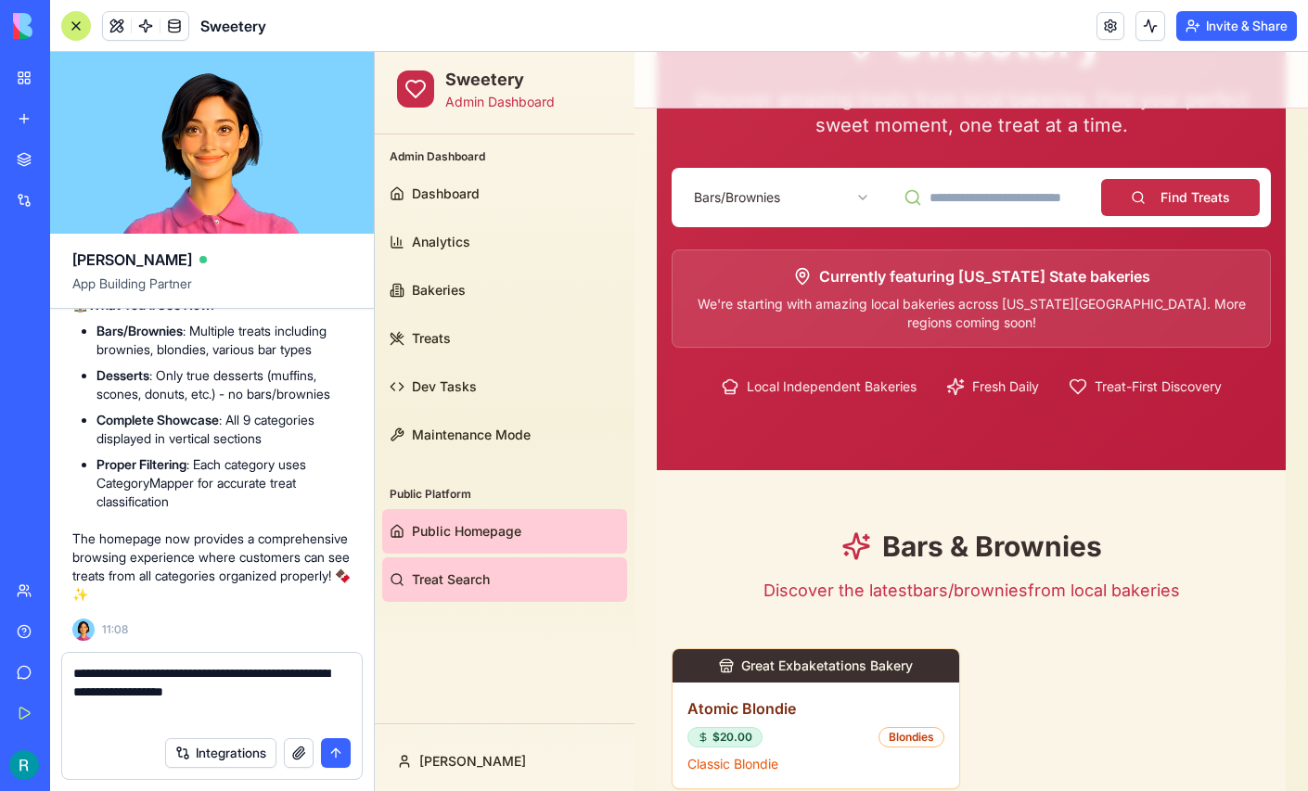
click at [484, 570] on span "Treat Search" at bounding box center [451, 579] width 78 height 19
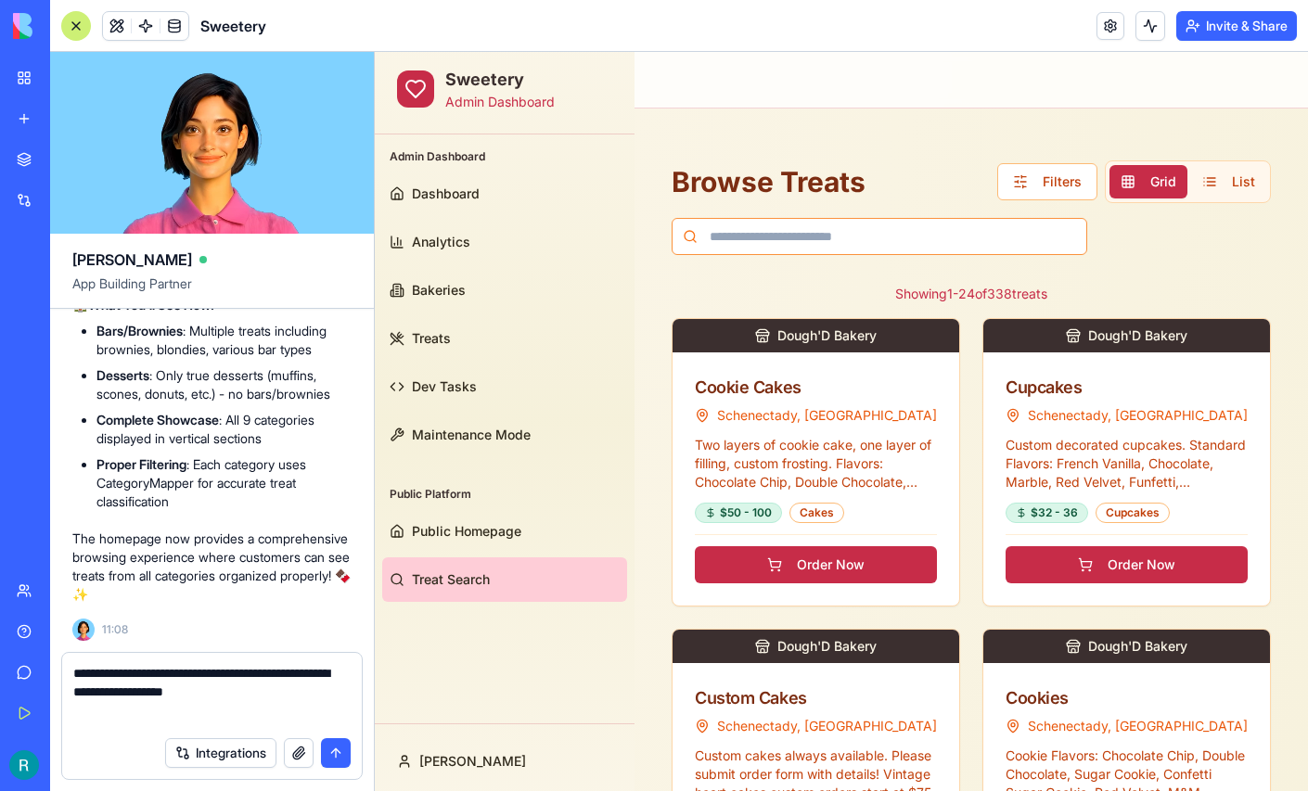
click at [794, 231] on input at bounding box center [878, 236] width 415 height 37
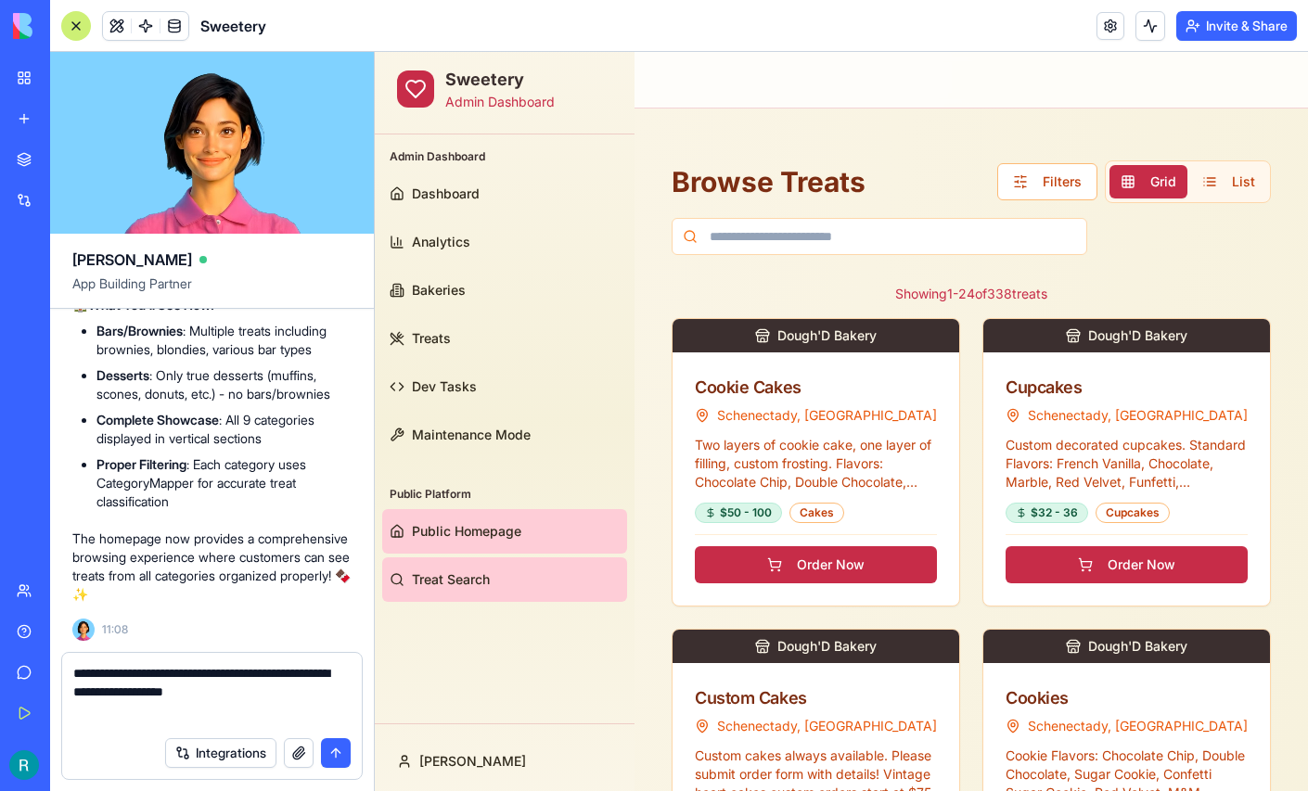
click at [488, 525] on span "Public Homepage" at bounding box center [466, 531] width 109 height 19
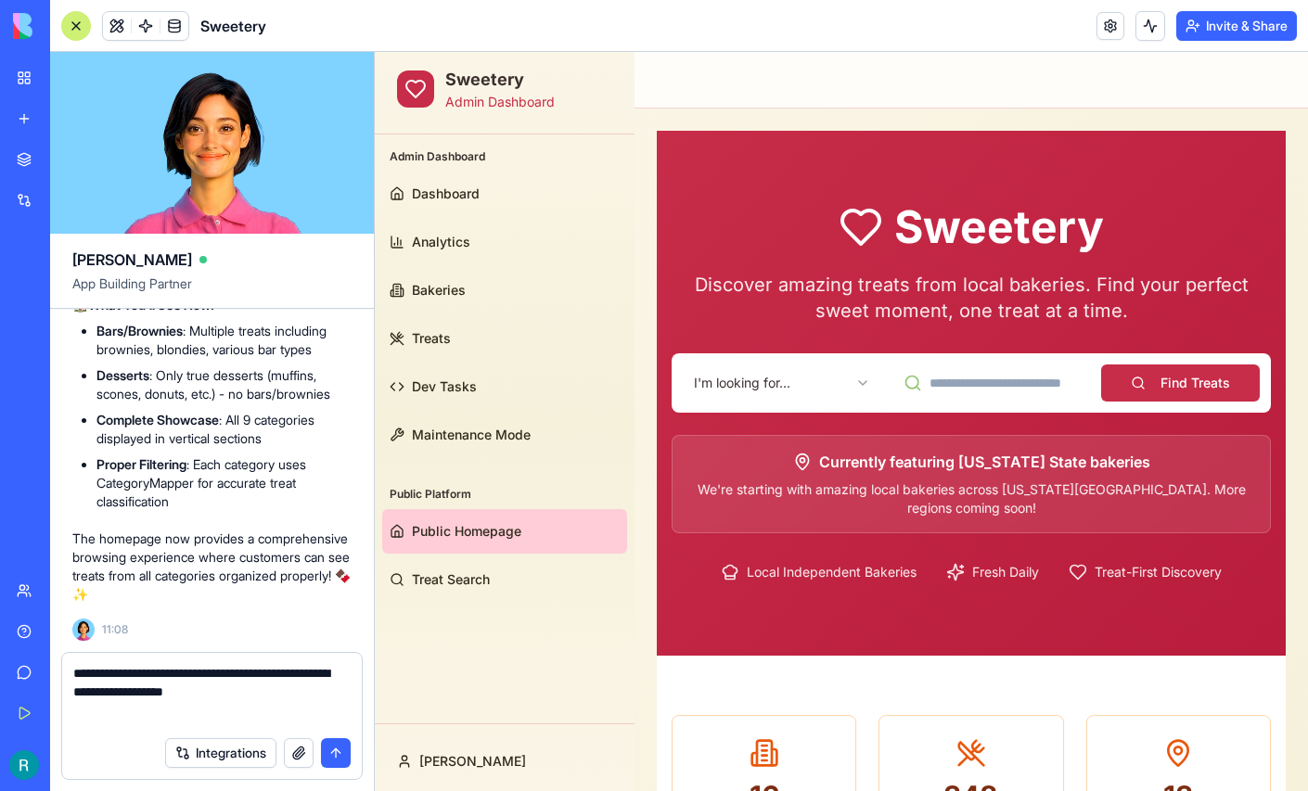
click at [799, 390] on html "Sweetery Admin Dashboard Admin Dashboard Dashboard Analytics Bakeries Treats De…" at bounding box center [841, 745] width 933 height 1386
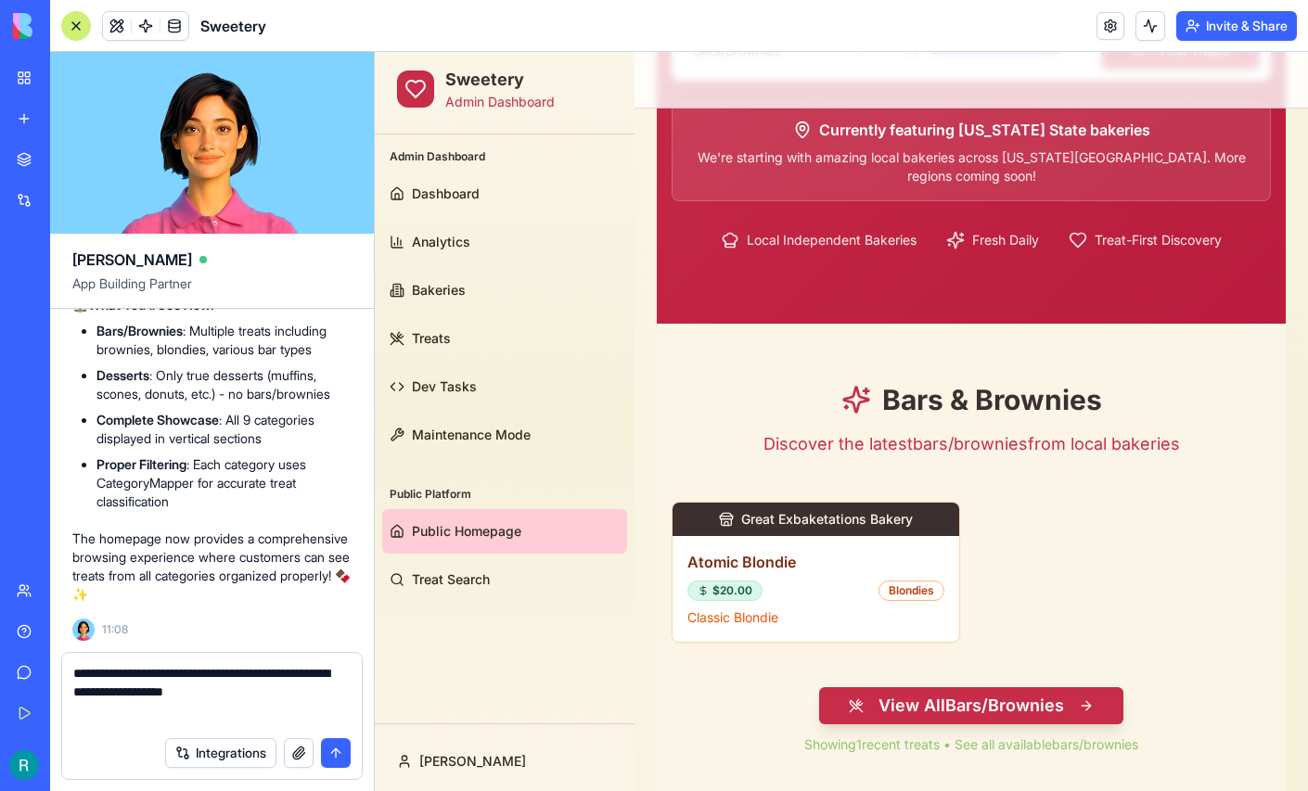
scroll to position [432, 0]
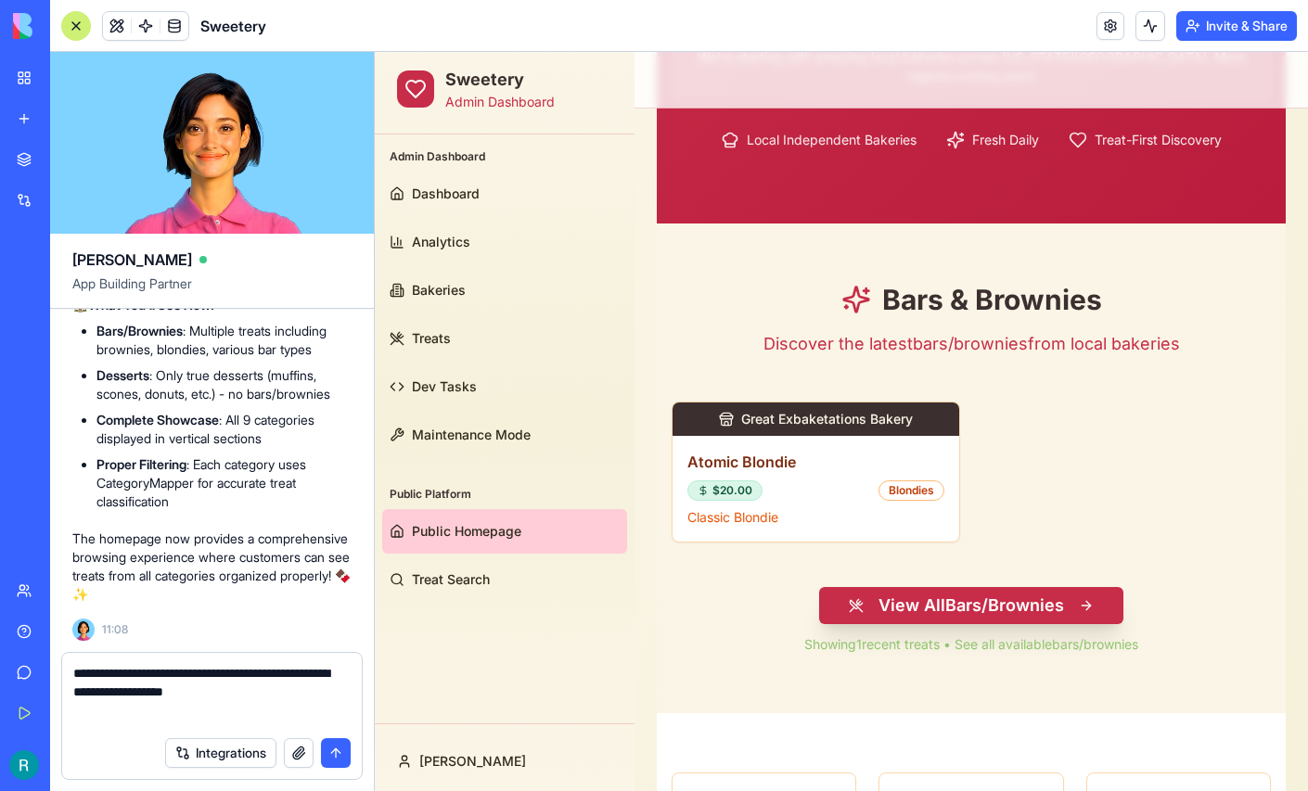
click at [965, 609] on button "View All Bars/Brownies" at bounding box center [971, 605] width 304 height 37
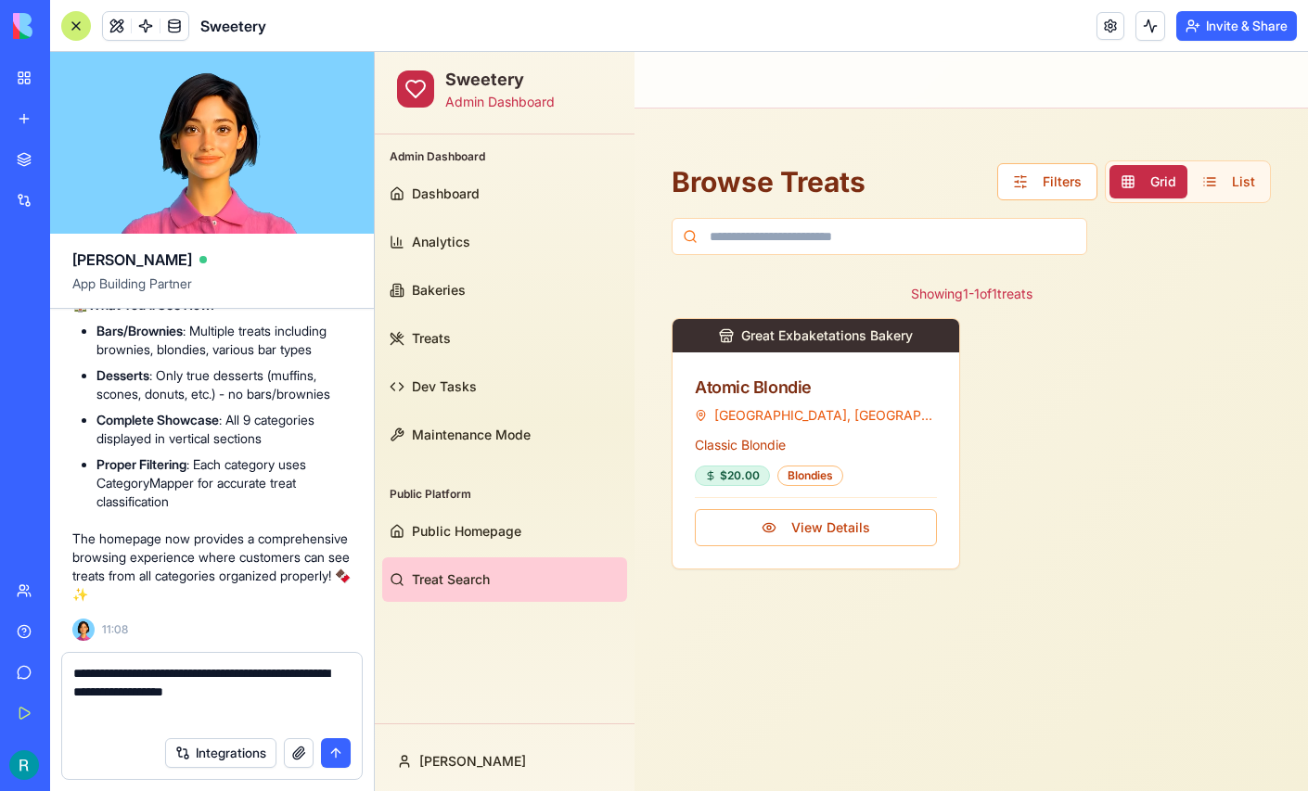
click at [216, 708] on textarea "**********" at bounding box center [209, 695] width 273 height 63
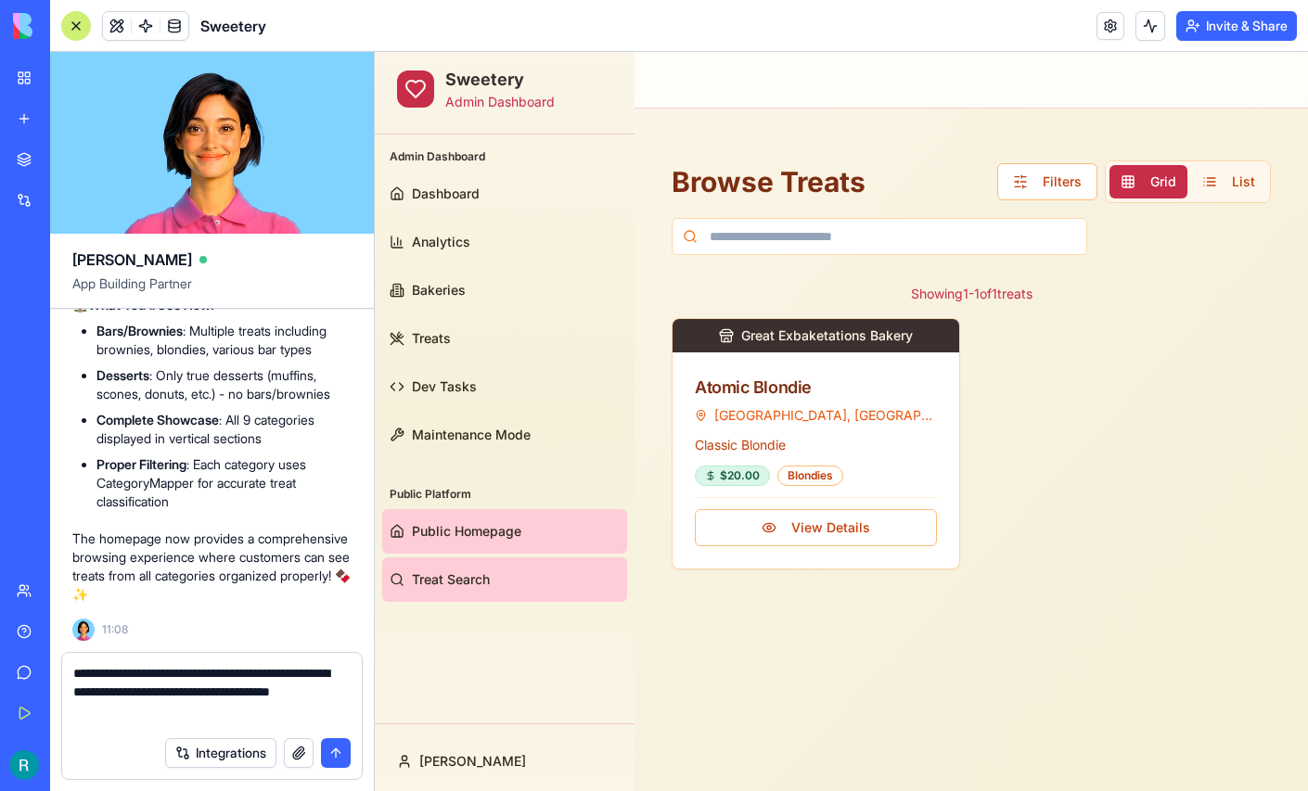
click at [430, 527] on span "Public Homepage" at bounding box center [466, 531] width 109 height 19
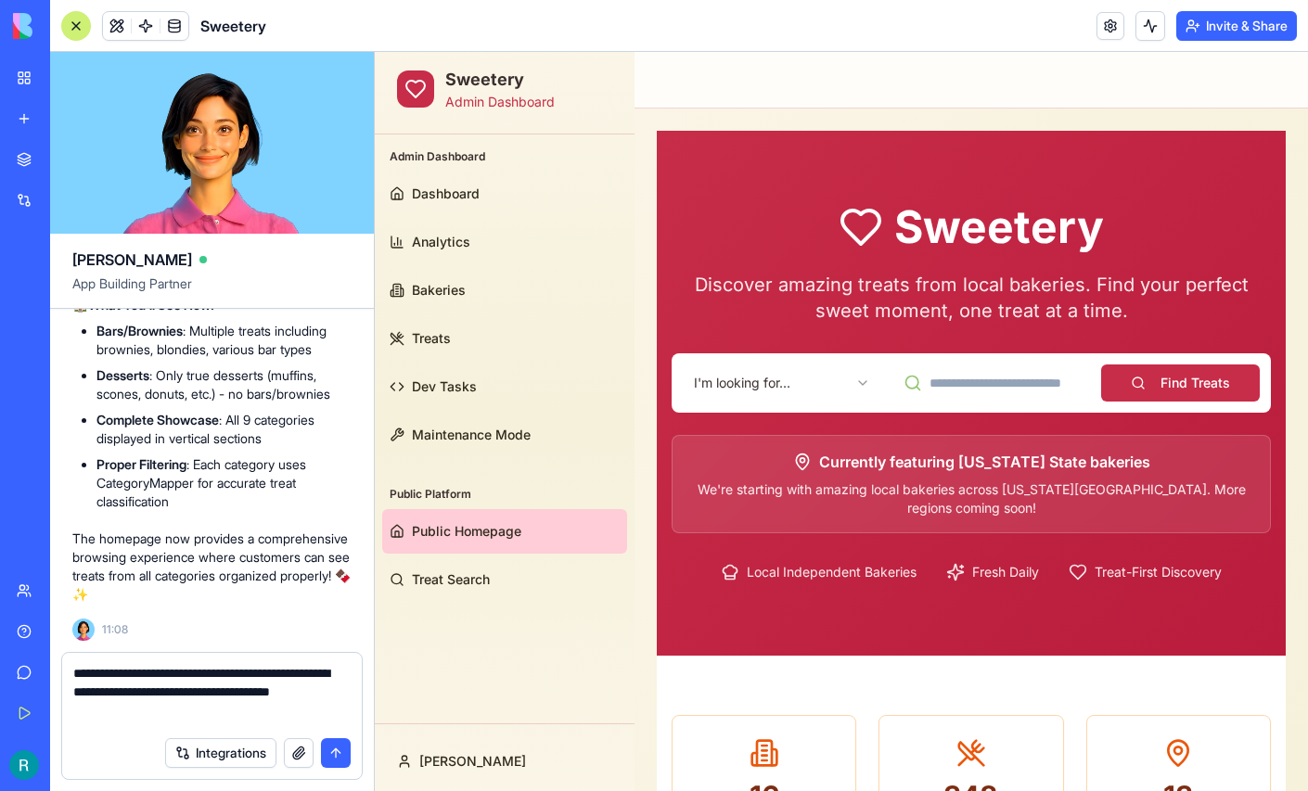
click at [813, 400] on body "Sweetery Admin Dashboard Admin Dashboard Dashboard Analytics Bakeries Treats De…" at bounding box center [841, 745] width 933 height 1386
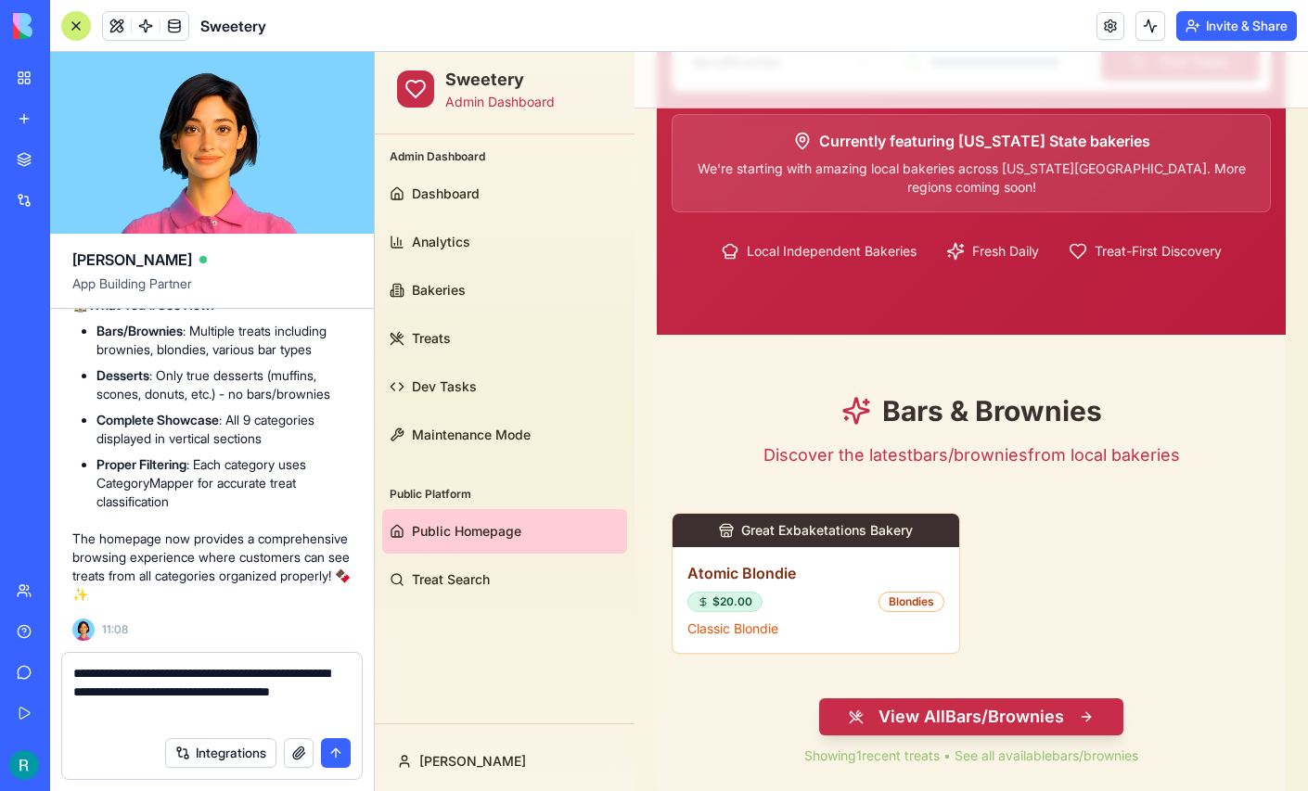
scroll to position [327, 0]
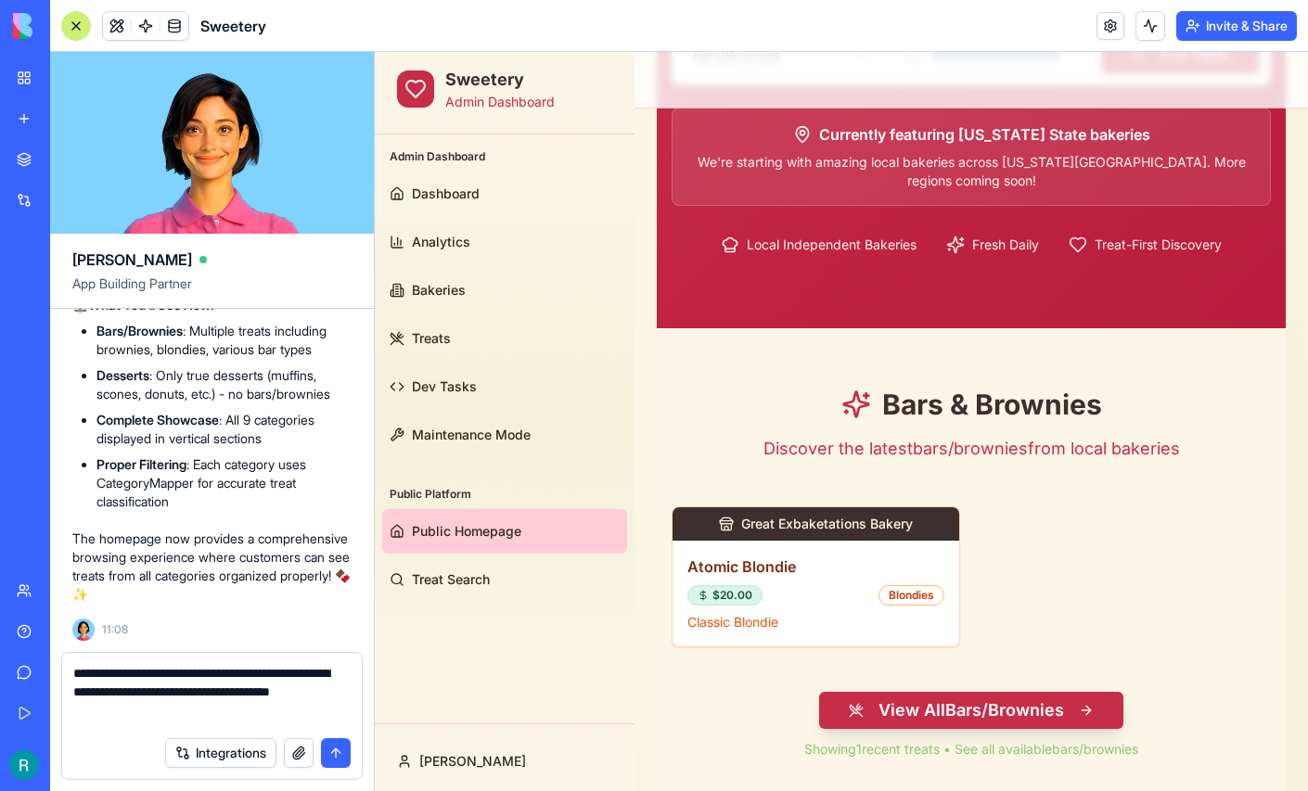
click at [310, 698] on textarea "**********" at bounding box center [209, 695] width 273 height 63
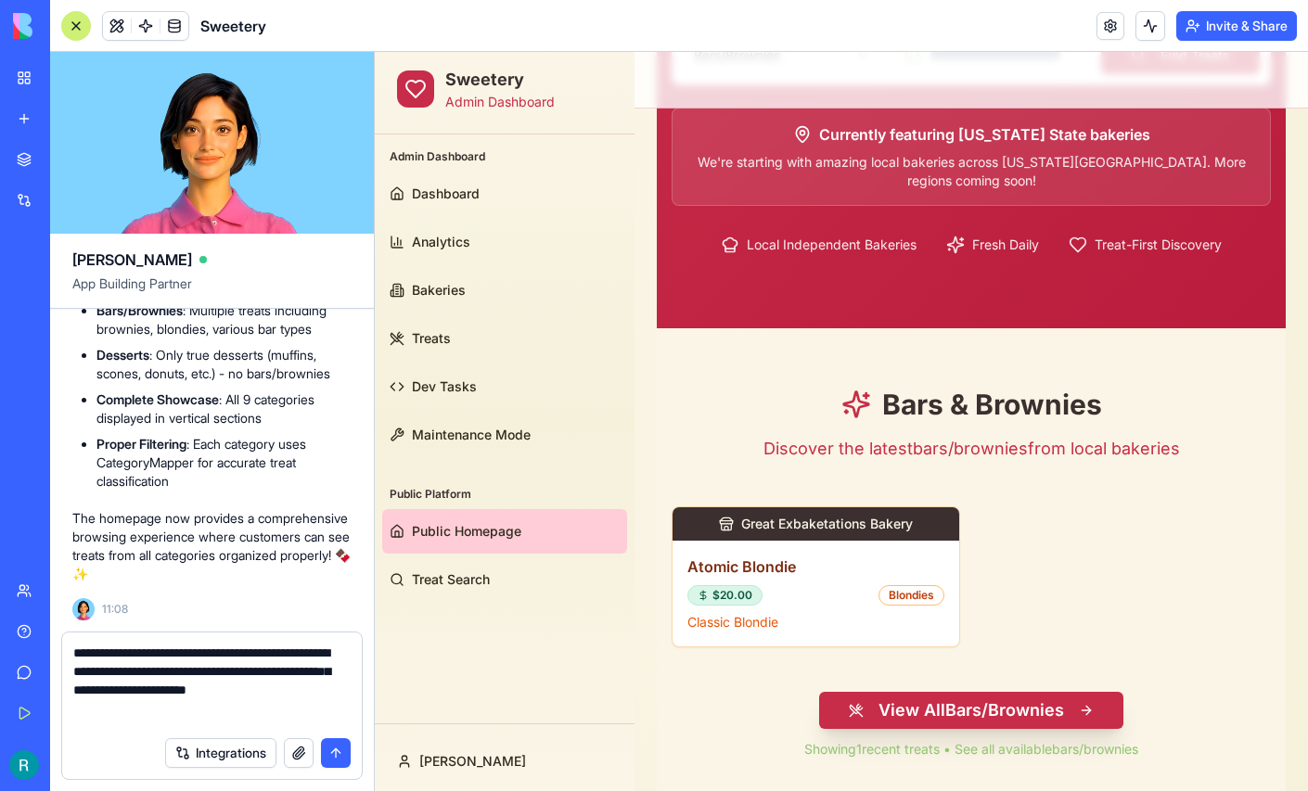
click at [969, 711] on button "View All Bars/Brownies" at bounding box center [971, 710] width 304 height 37
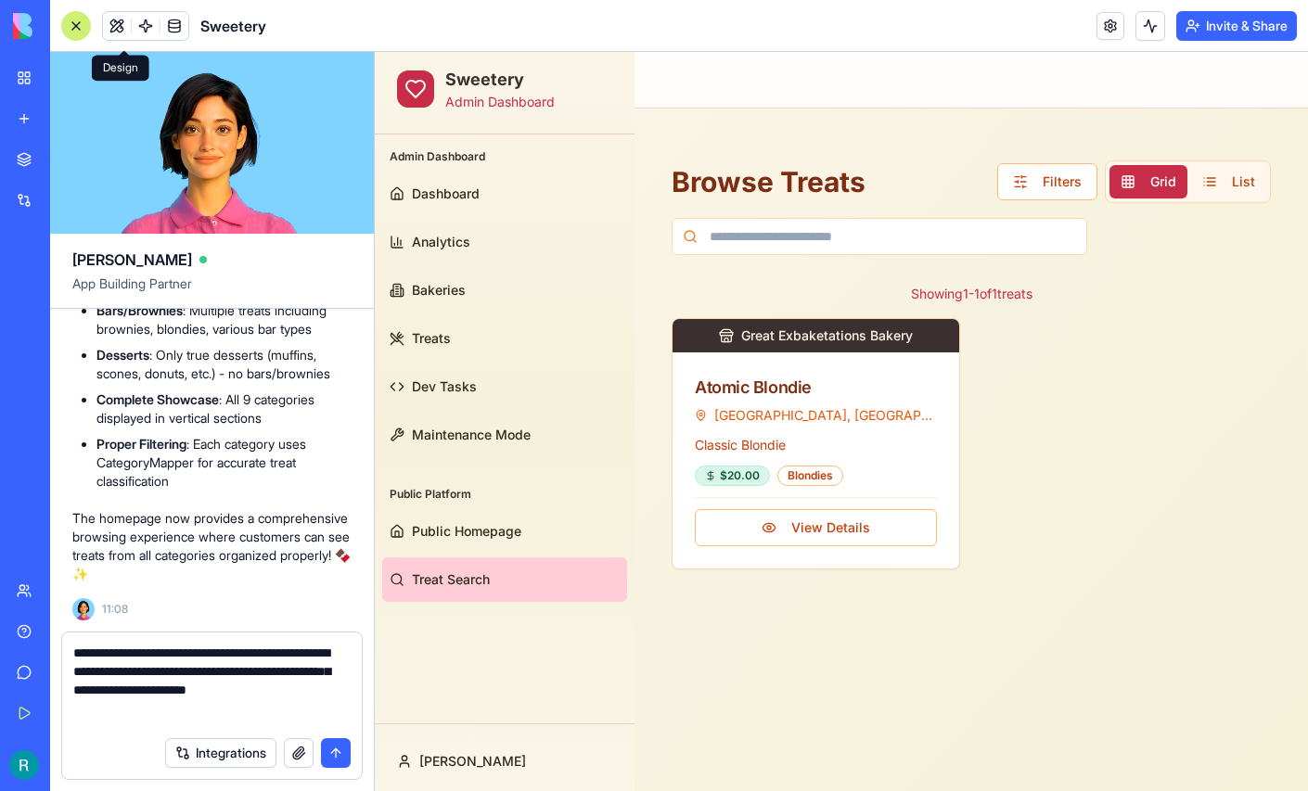
click at [131, 35] on button at bounding box center [117, 26] width 28 height 28
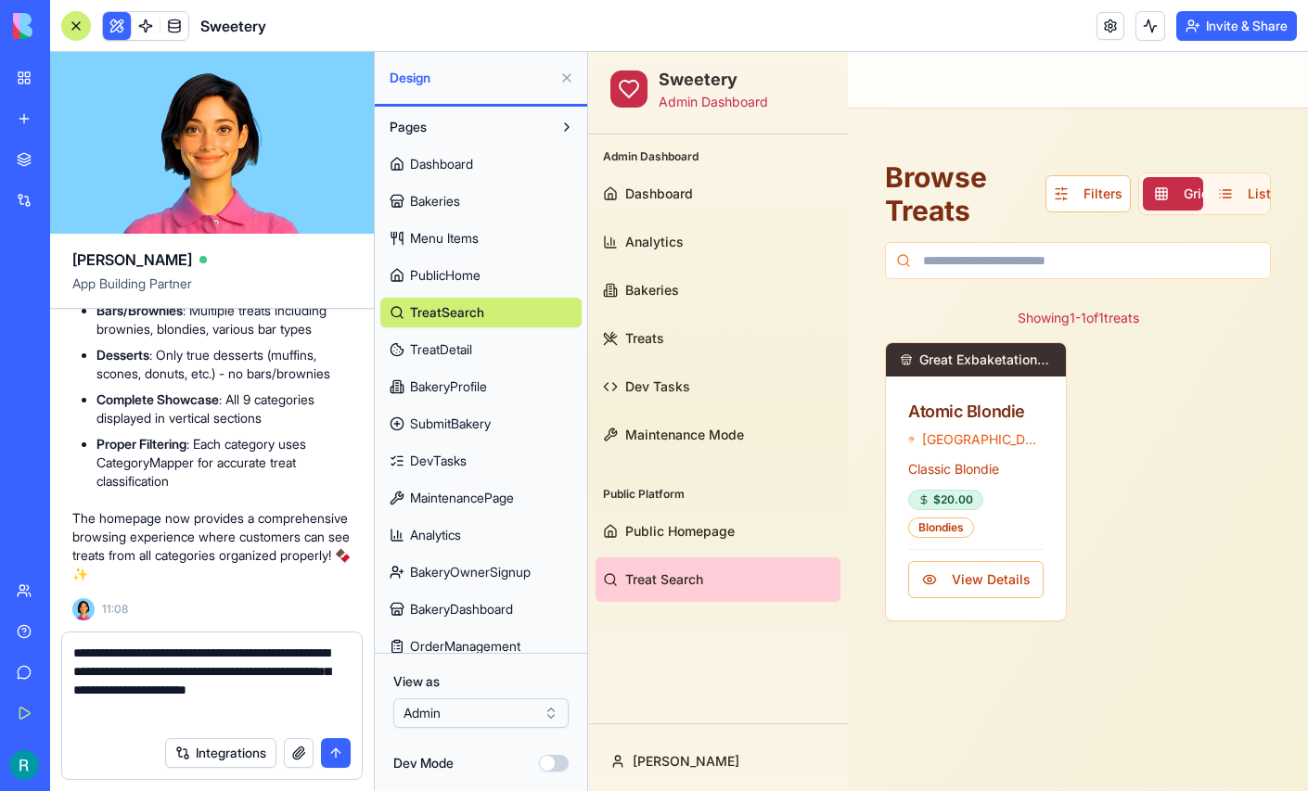
click at [336, 708] on textarea "**********" at bounding box center [209, 685] width 273 height 83
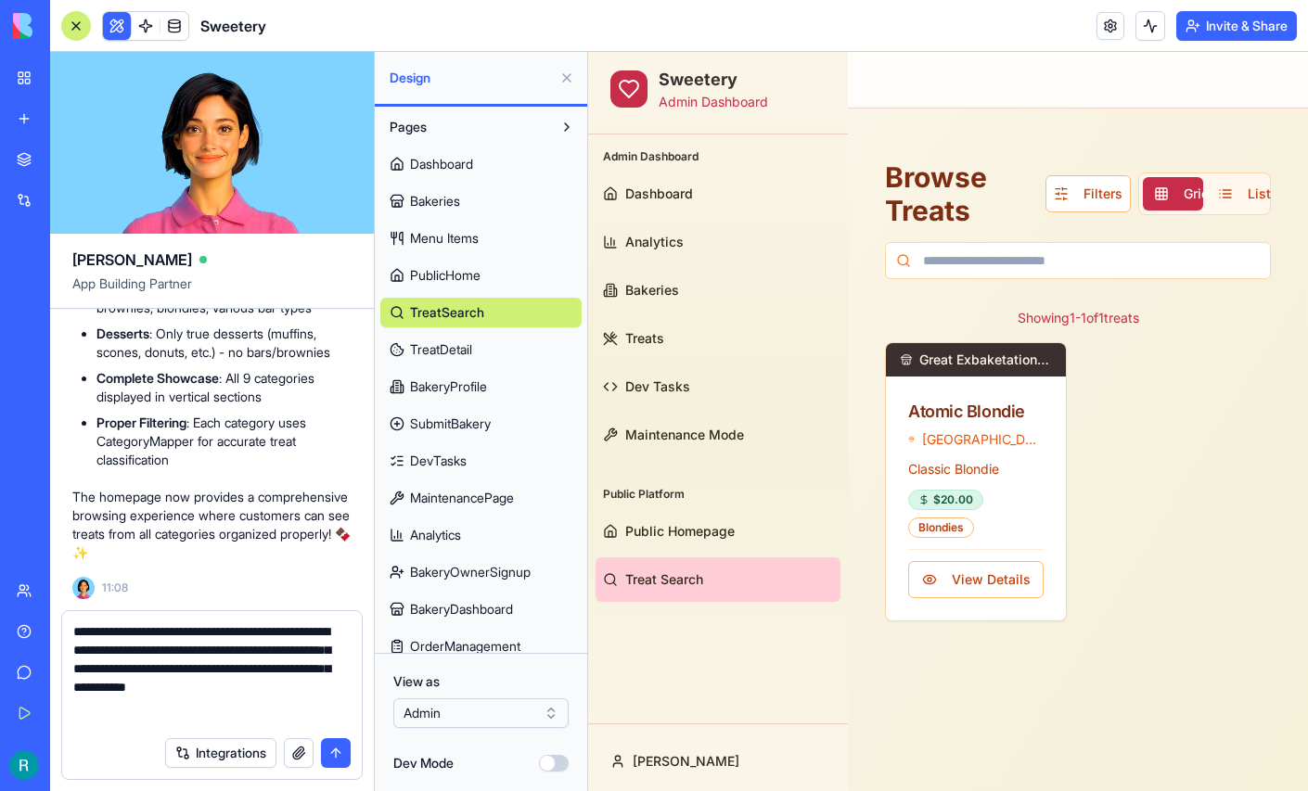
type textarea "**********"
click at [292, 739] on button "button" at bounding box center [299, 753] width 30 height 30
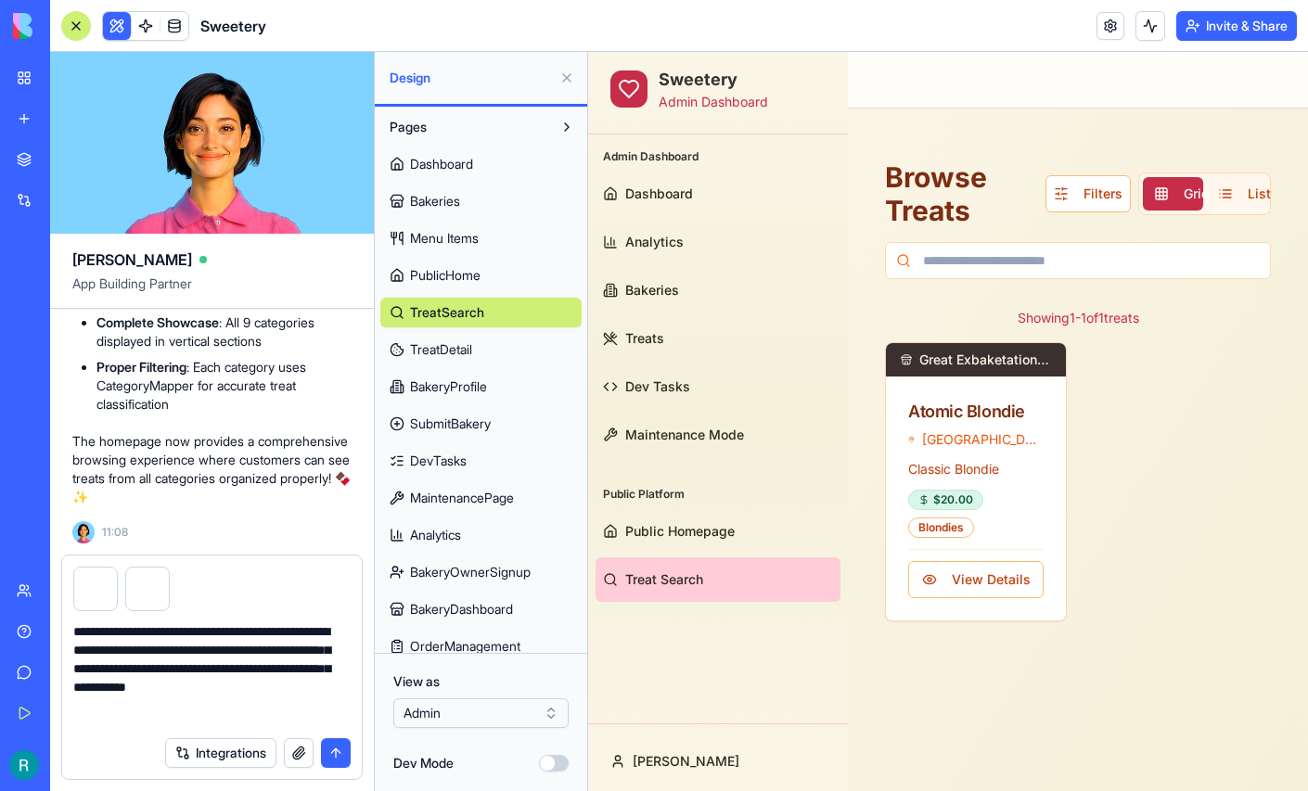
click at [346, 704] on textarea "**********" at bounding box center [209, 674] width 273 height 105
click at [333, 747] on button "submit" at bounding box center [336, 753] width 30 height 30
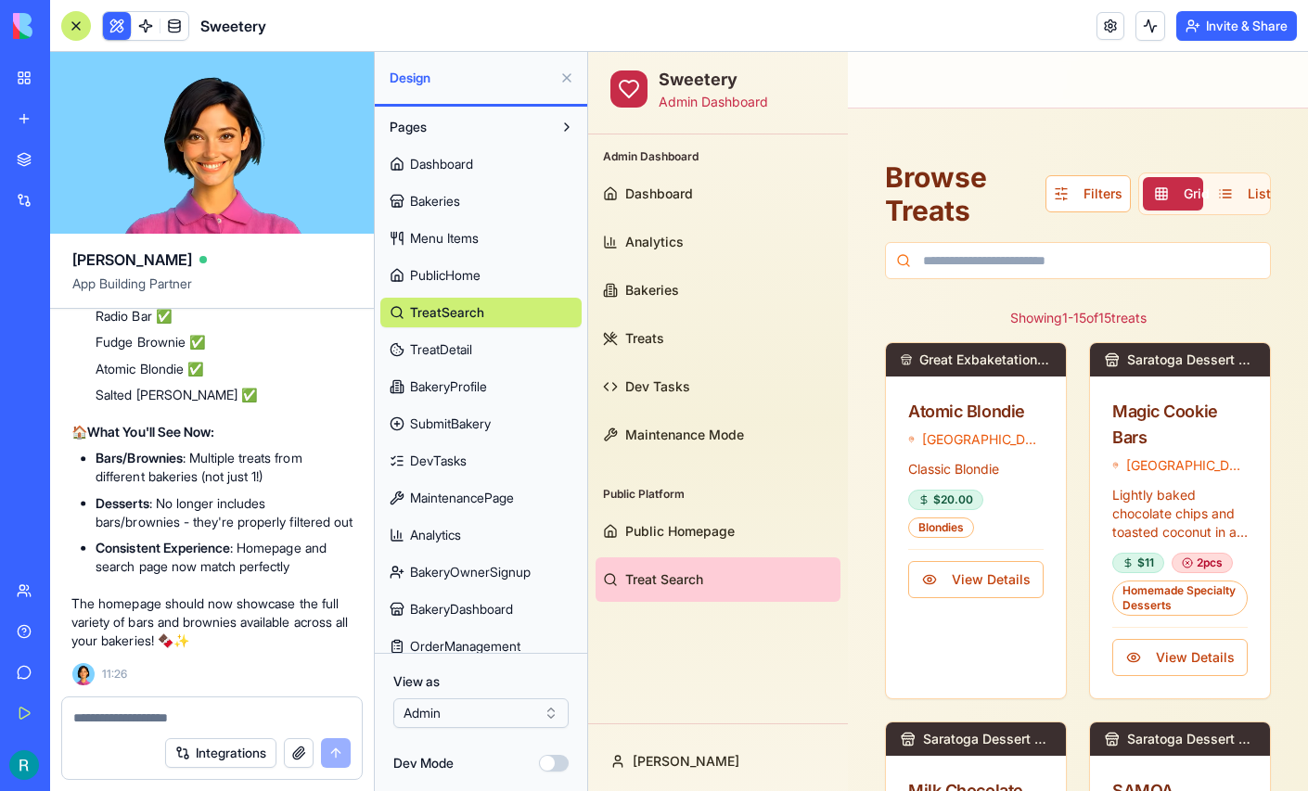
scroll to position [269269, 0]
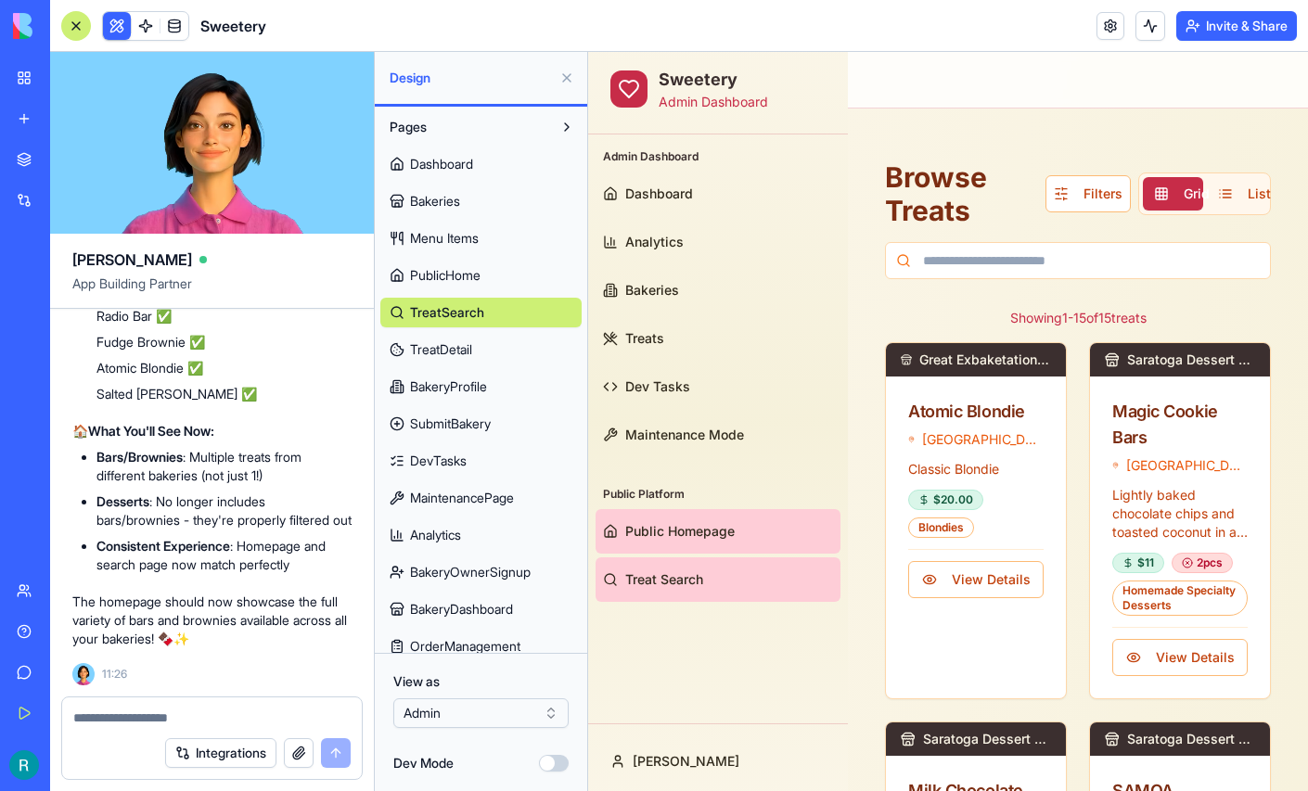
click at [652, 526] on span "Public Homepage" at bounding box center [679, 531] width 109 height 19
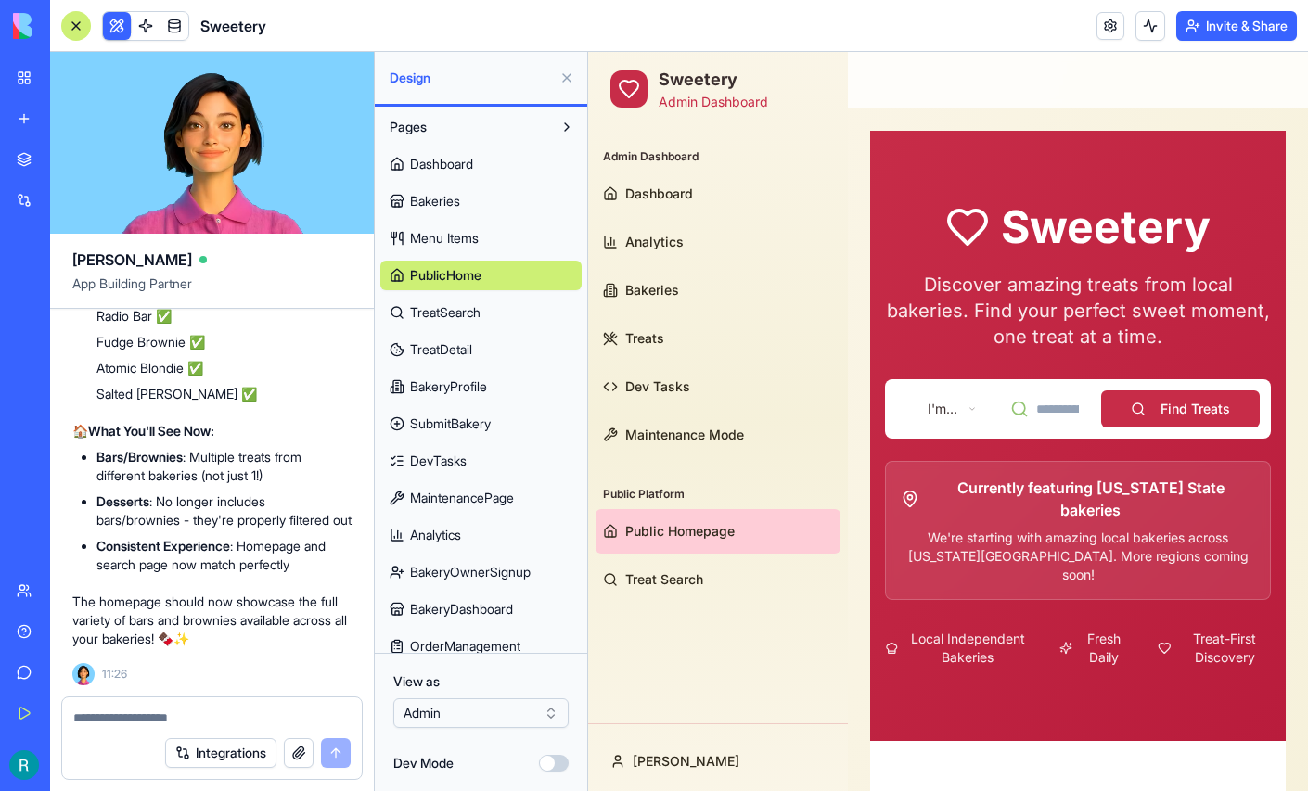
click at [562, 85] on button at bounding box center [567, 78] width 30 height 30
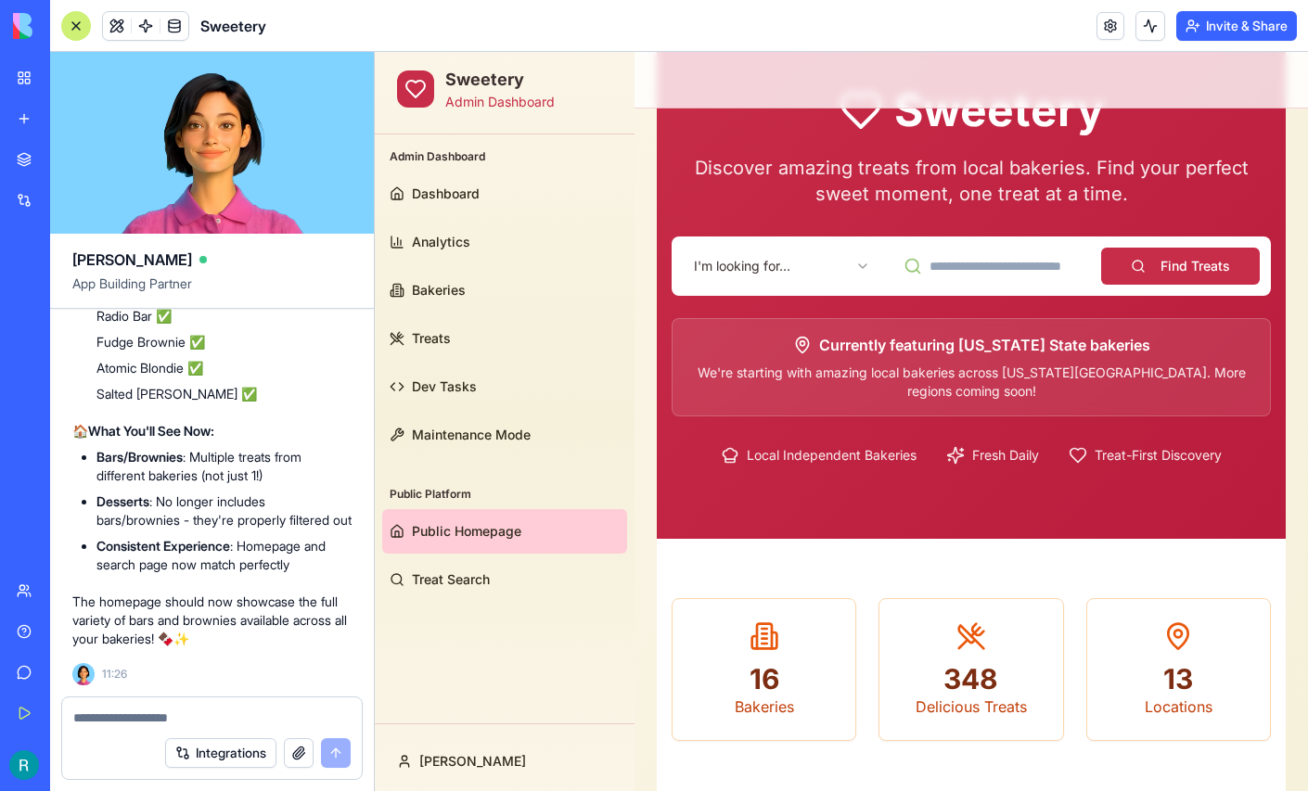
scroll to position [94, 0]
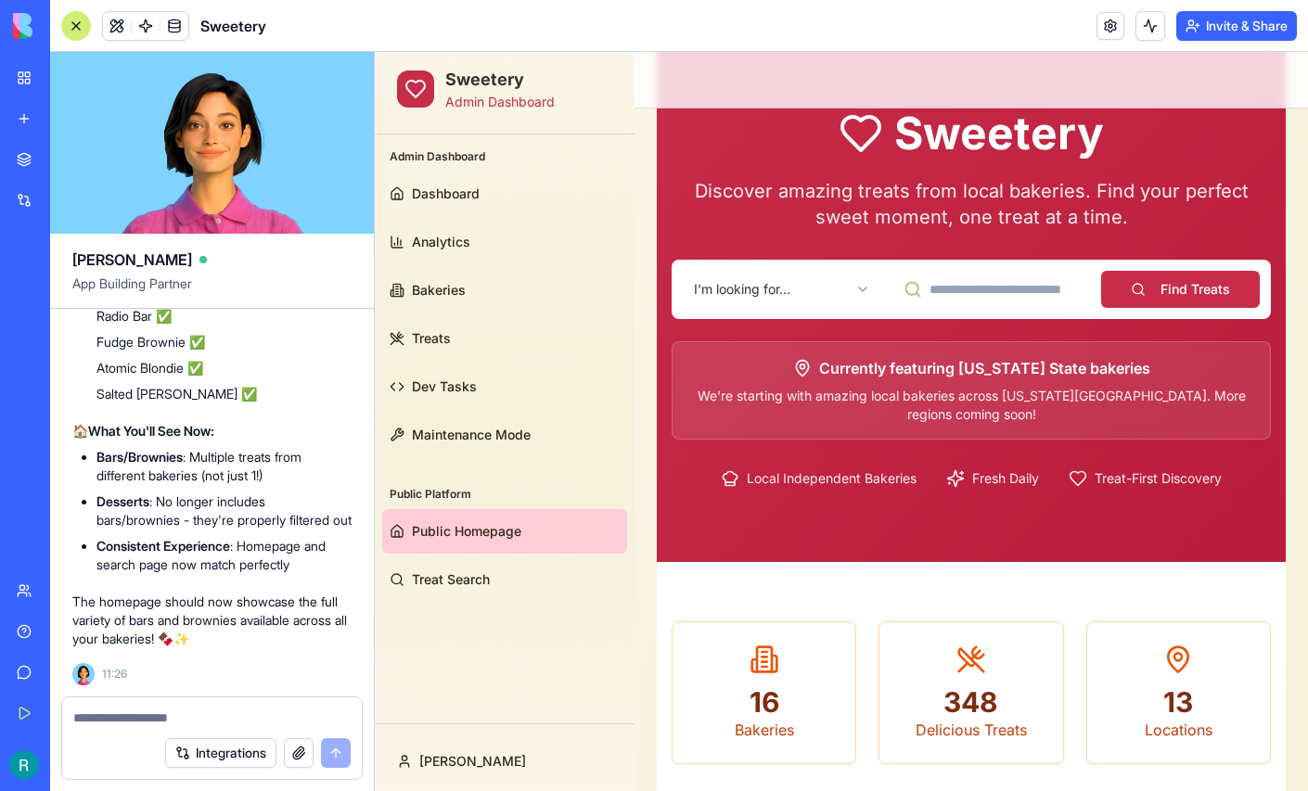
click at [750, 282] on html "Sweetery Admin Dashboard Admin Dashboard Dashboard Analytics Bakeries Treats De…" at bounding box center [841, 651] width 933 height 1386
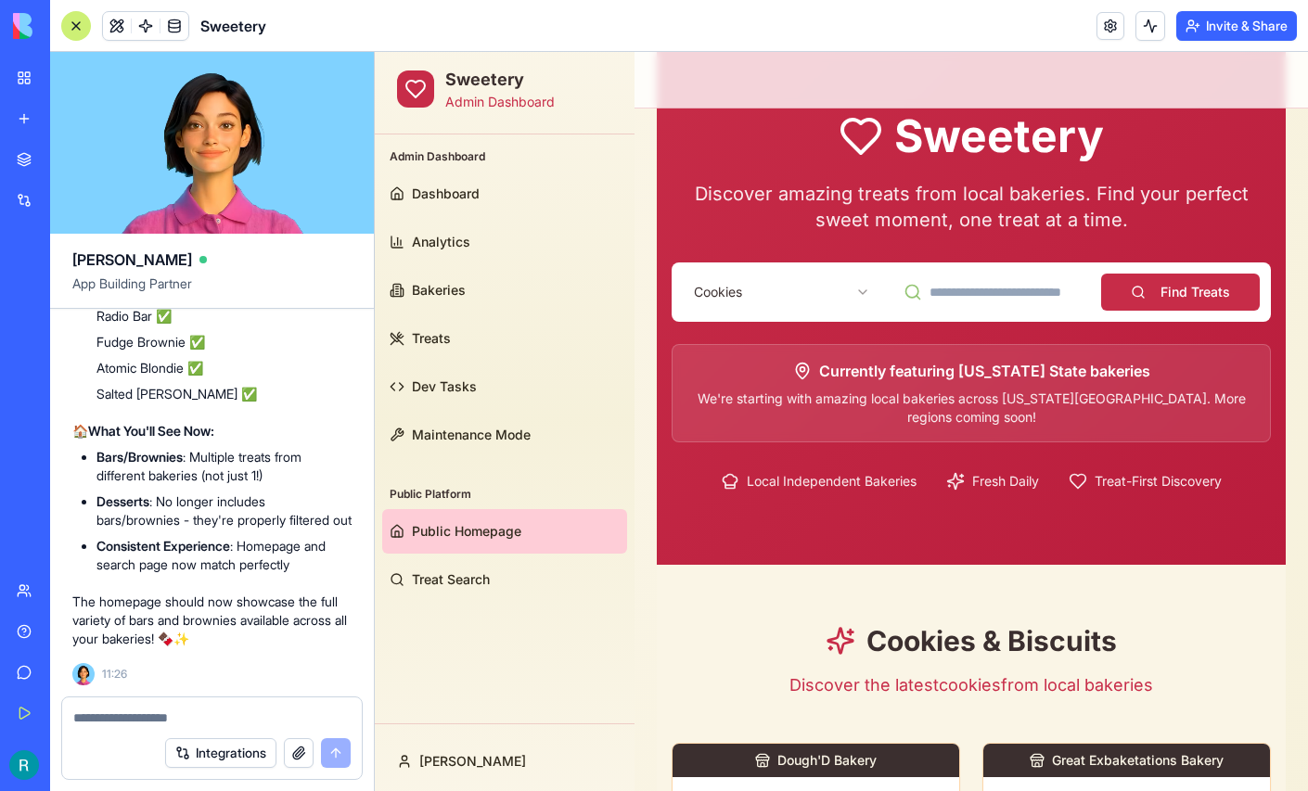
scroll to position [66, 0]
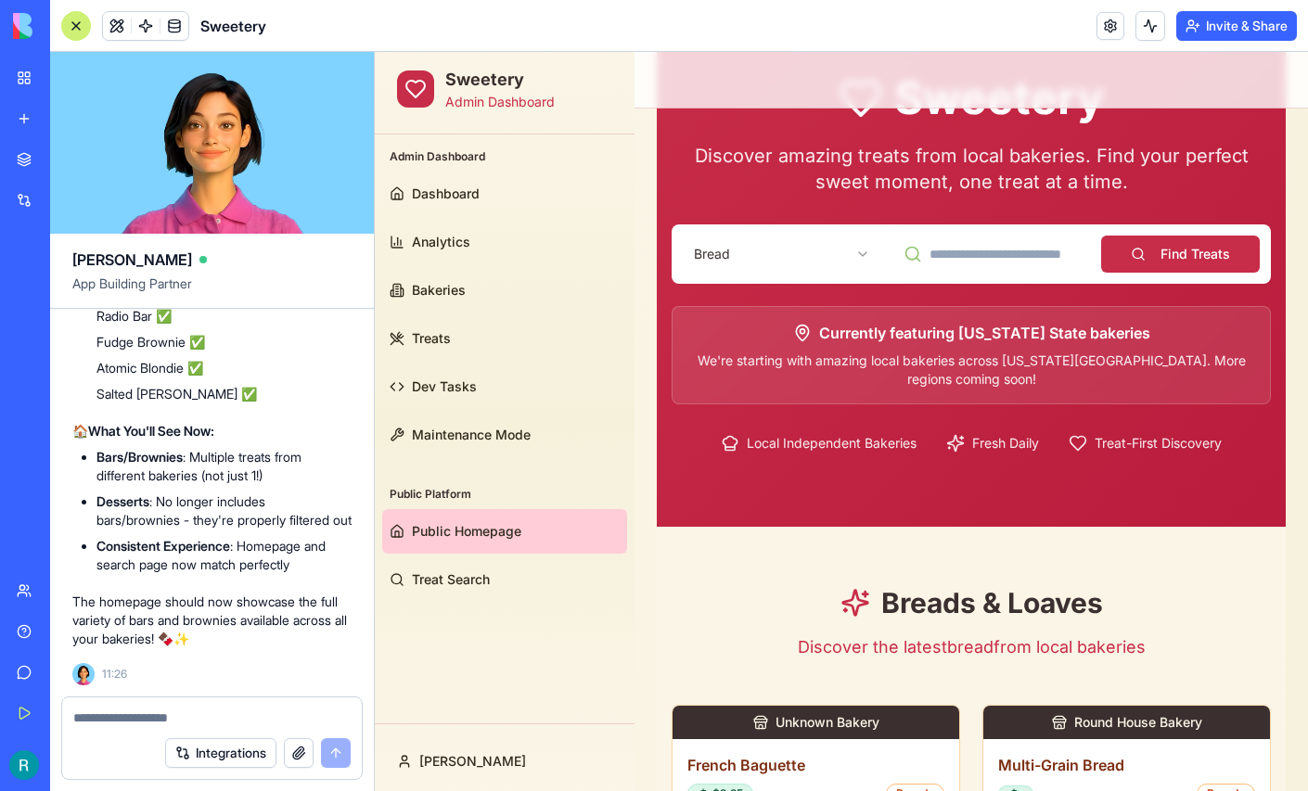
scroll to position [0, 0]
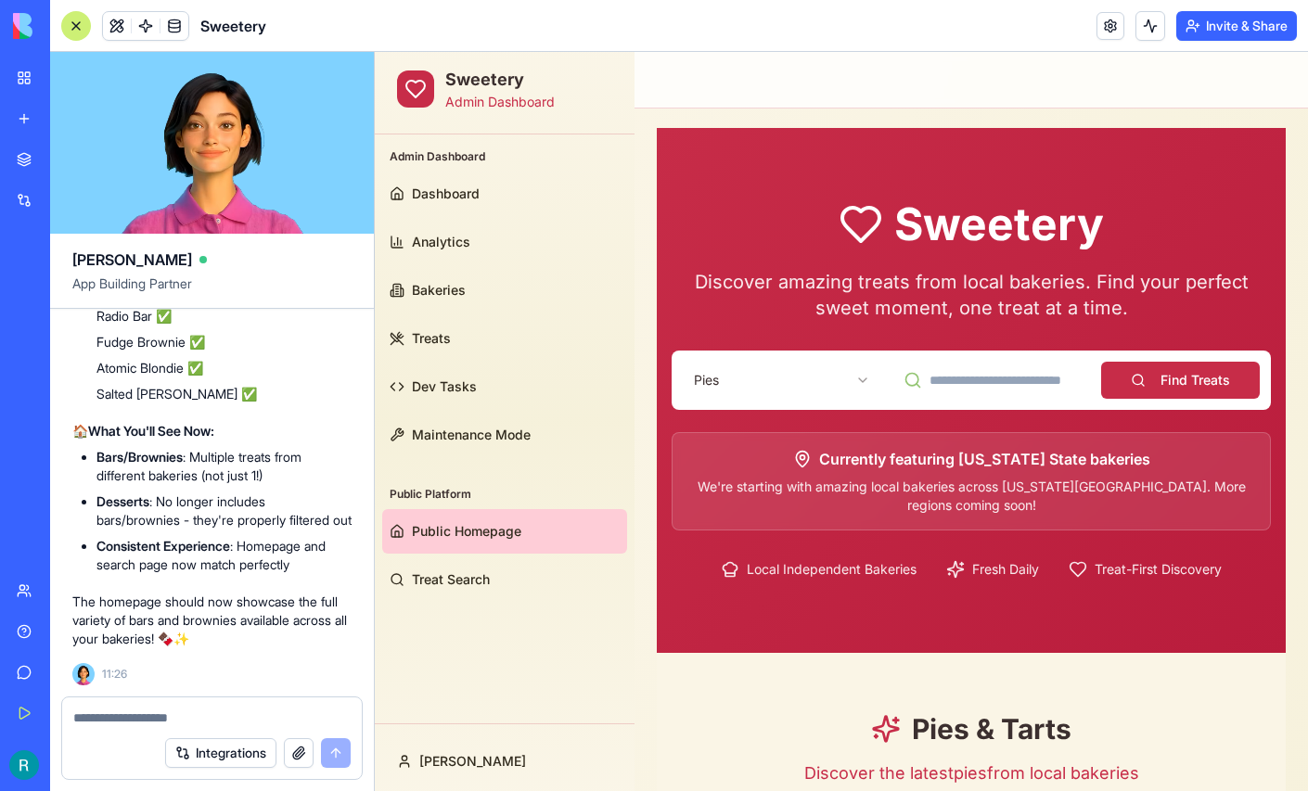
scroll to position [1, 0]
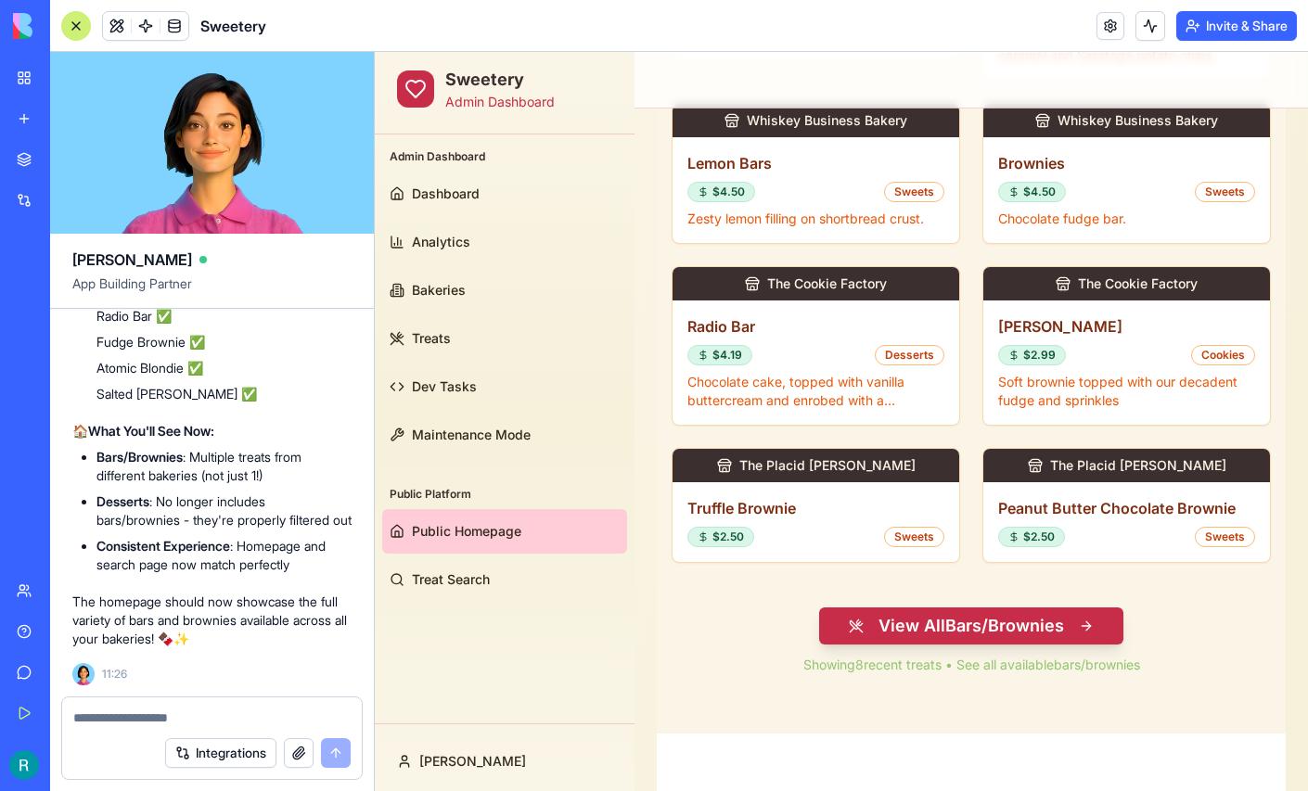
scroll to position [917, 0]
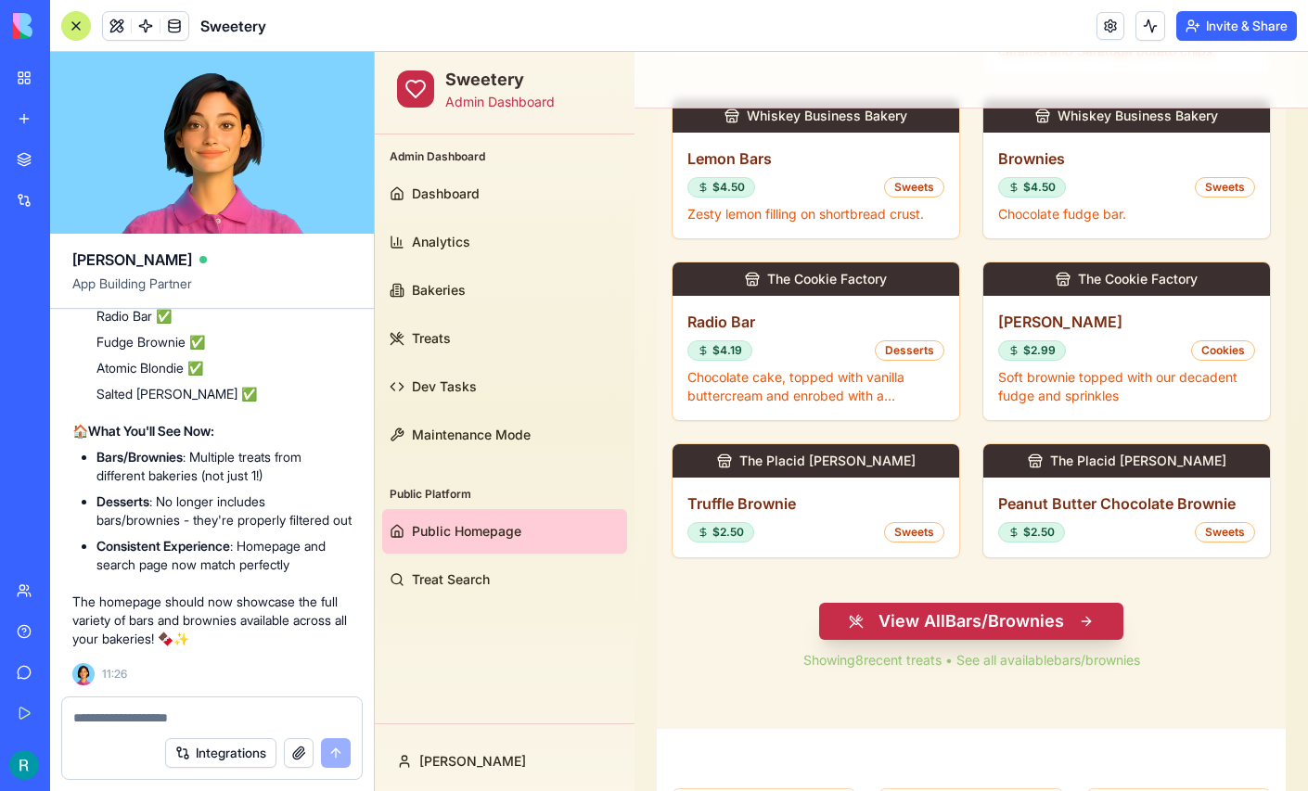
click at [918, 614] on button "View All Bars/Brownies" at bounding box center [971, 621] width 304 height 37
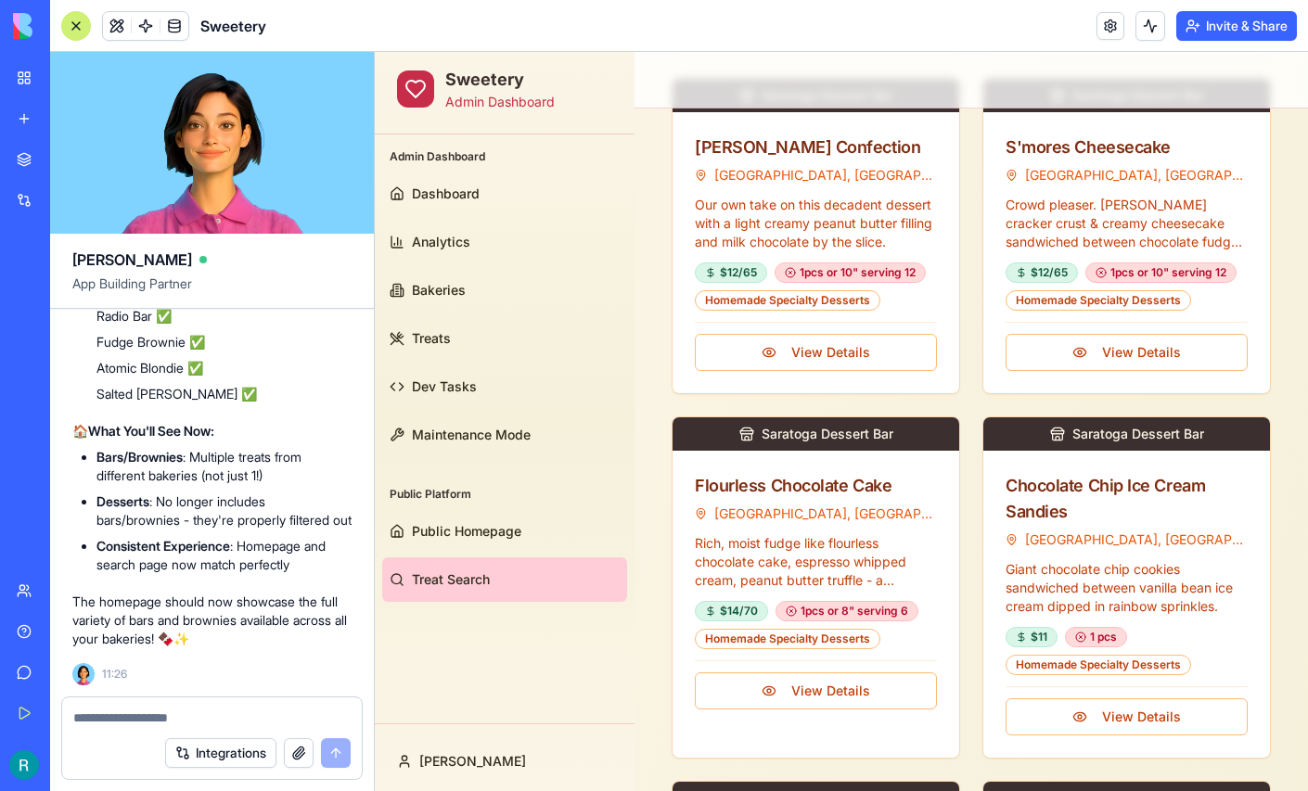
click at [64, 23] on div at bounding box center [76, 26] width 30 height 30
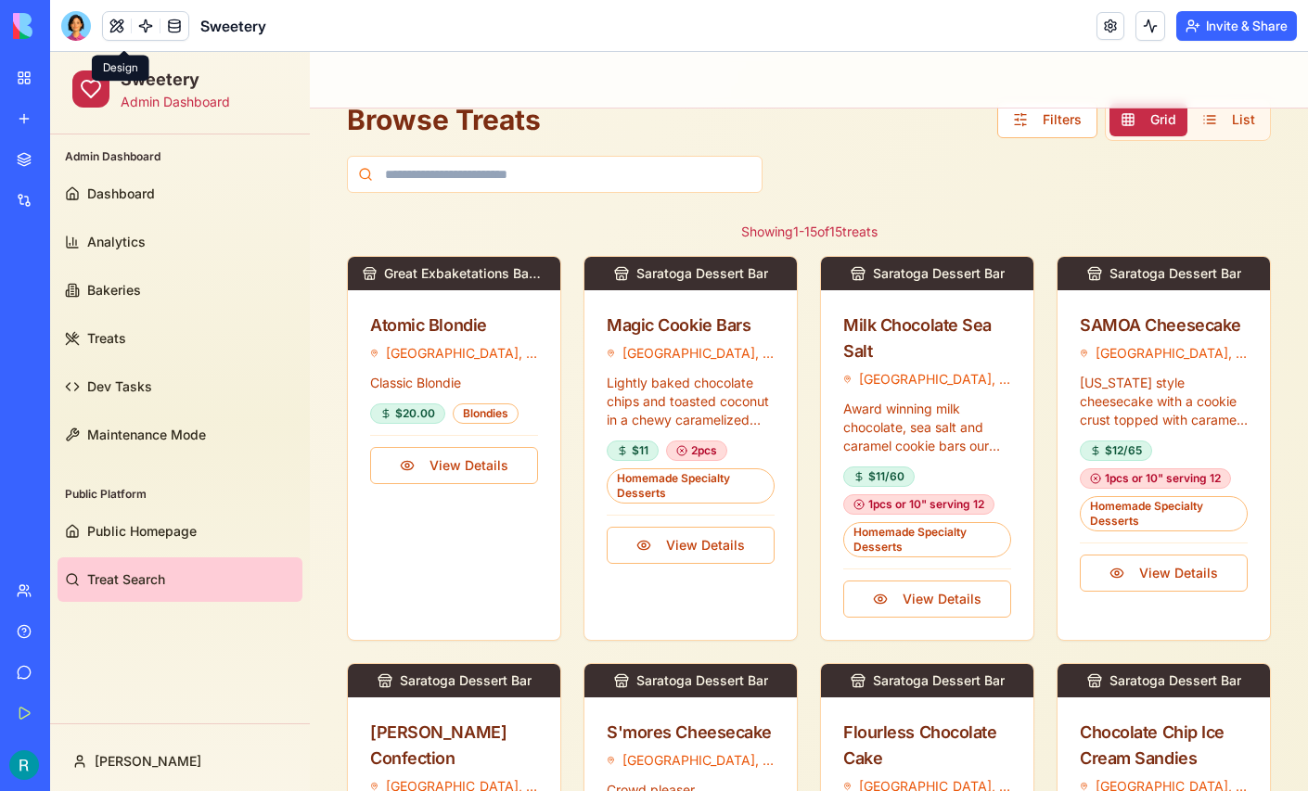
scroll to position [64, 0]
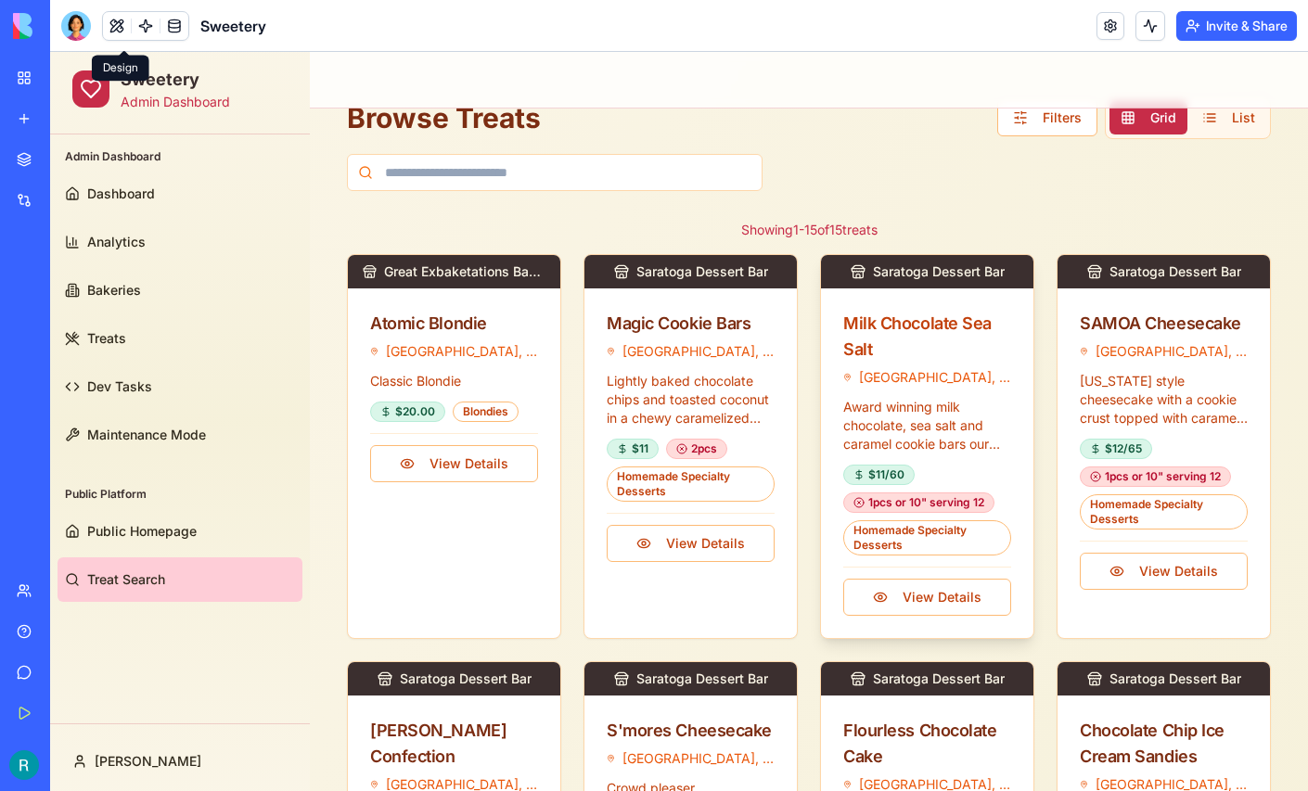
click at [964, 349] on div "Milk Chocolate Sea Salt" at bounding box center [927, 337] width 168 height 52
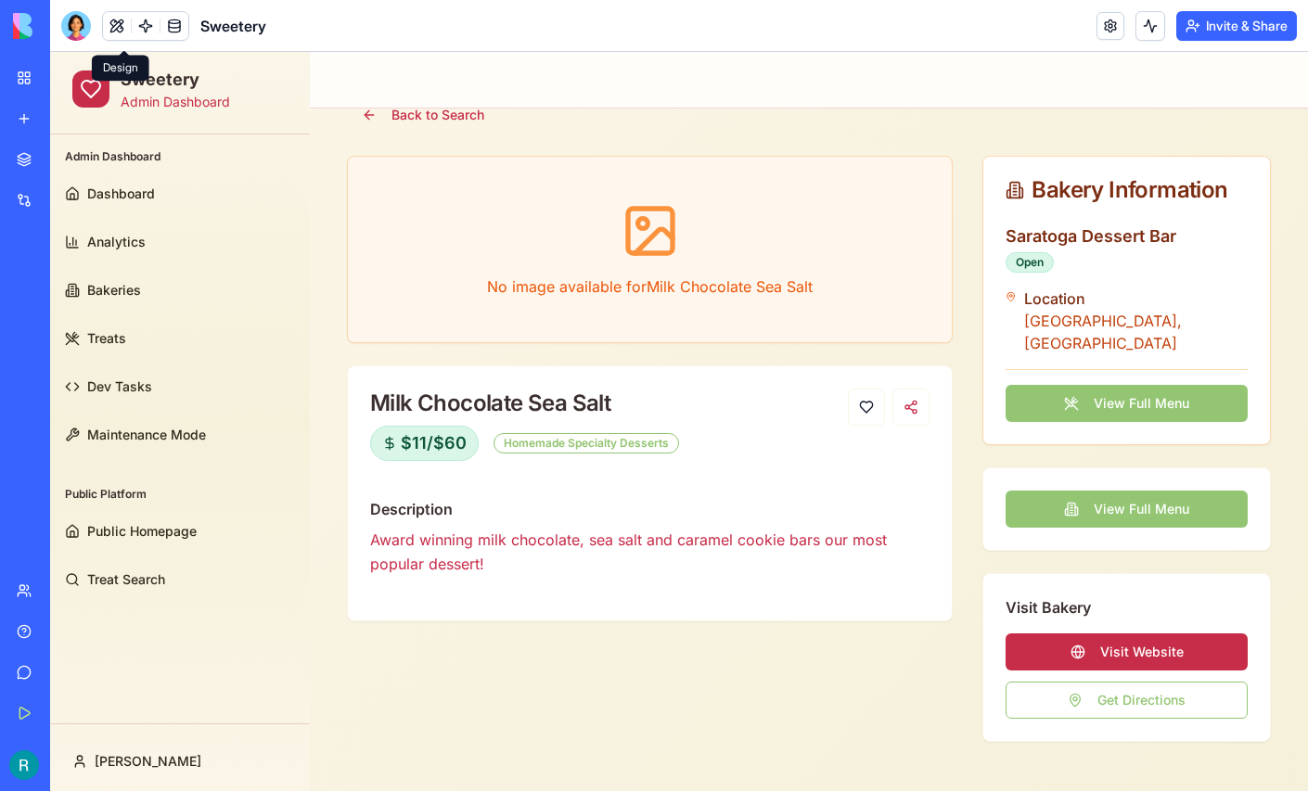
scroll to position [0, 0]
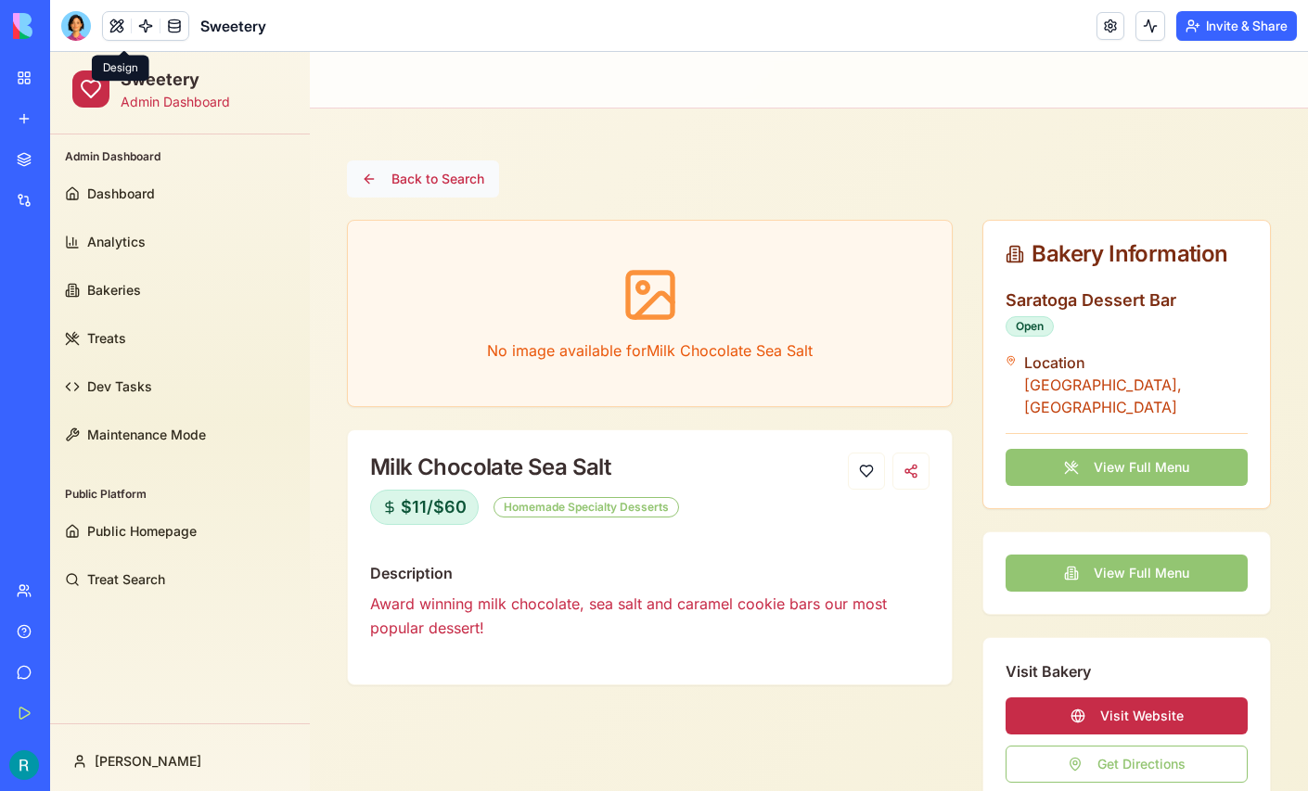
click at [380, 180] on button "Back to Search" at bounding box center [423, 178] width 152 height 37
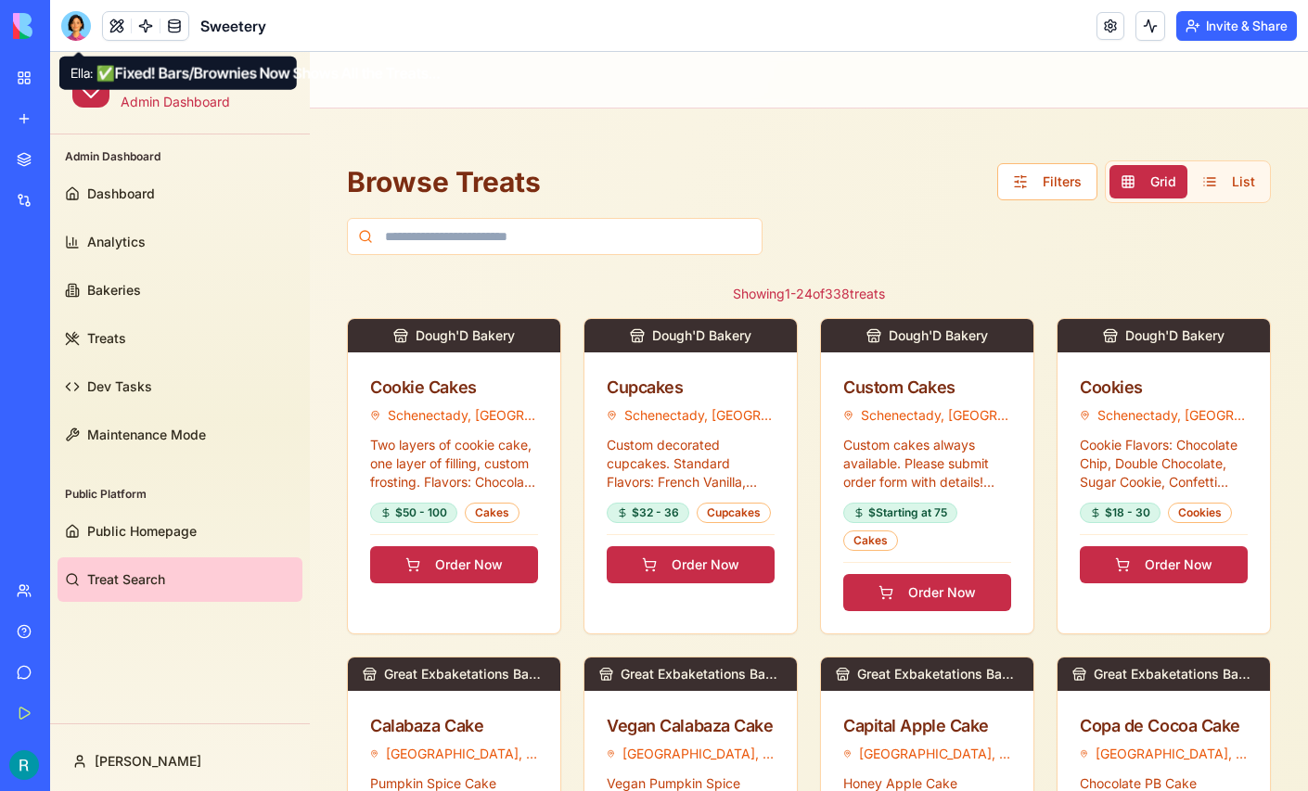
click at [81, 41] on div at bounding box center [76, 26] width 30 height 30
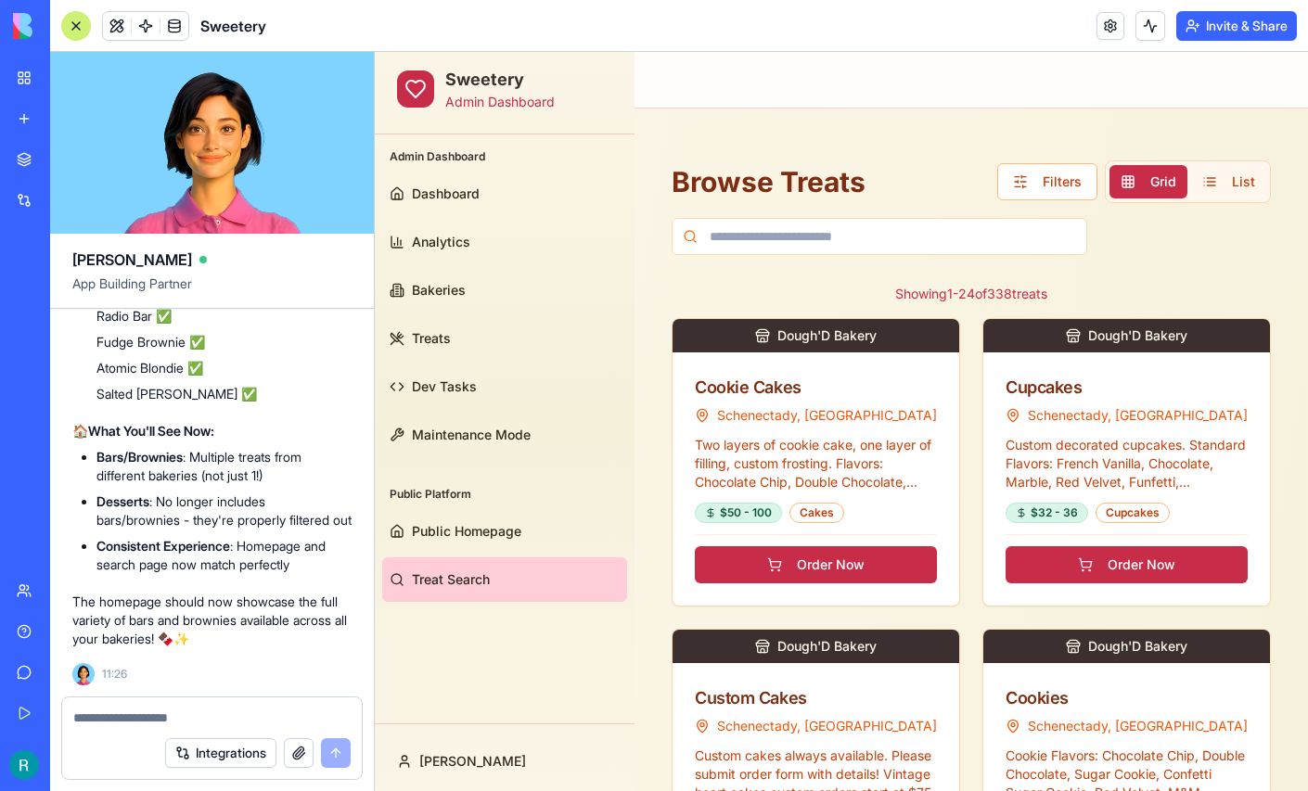
scroll to position [269269, 0]
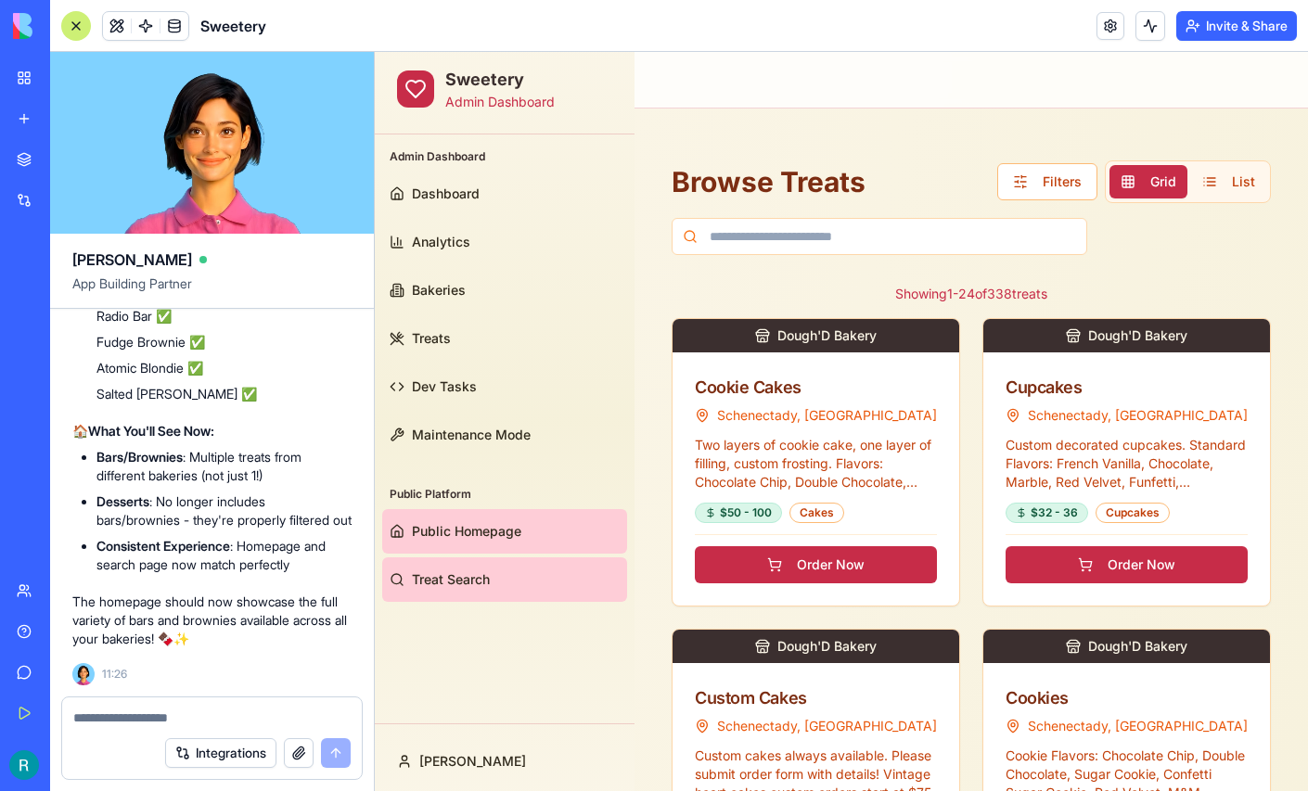
click at [479, 529] on span "Public Homepage" at bounding box center [466, 531] width 109 height 19
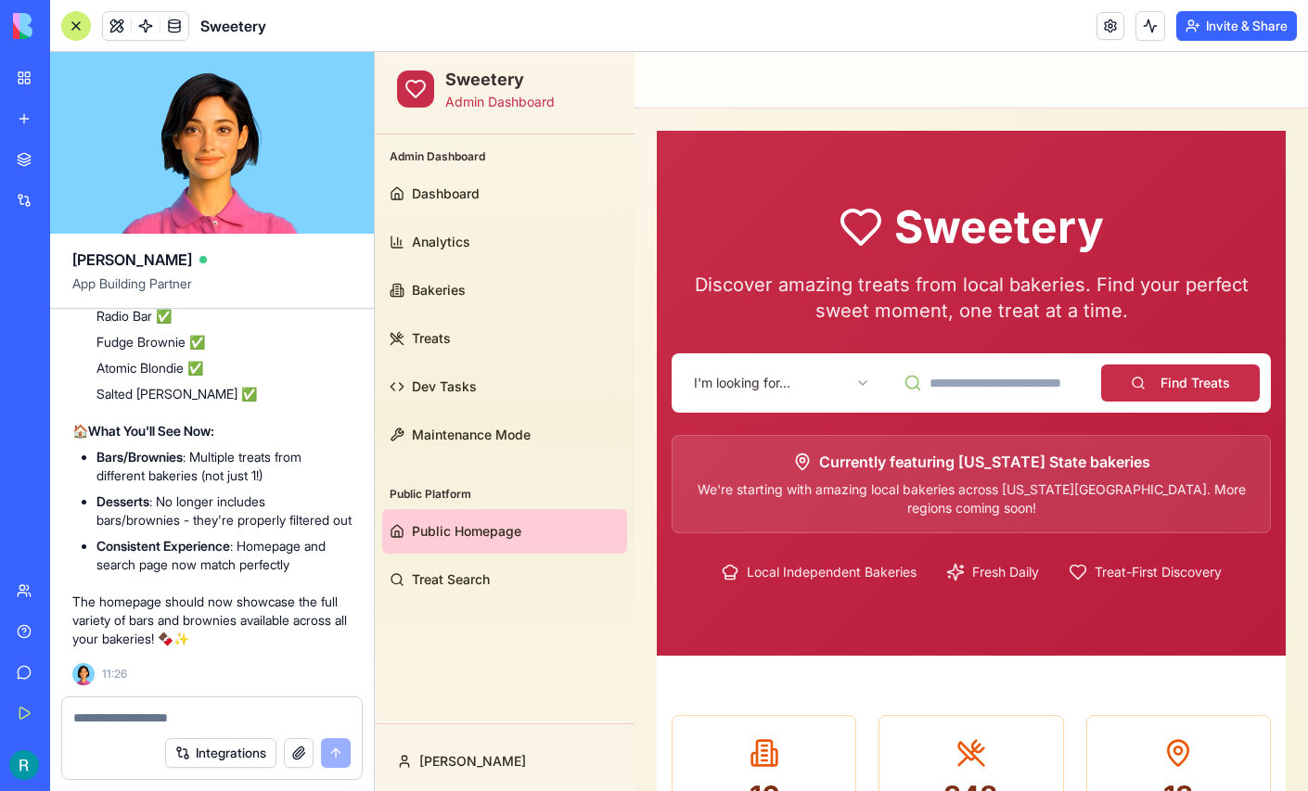
click at [820, 384] on html "Sweetery Admin Dashboard Admin Dashboard Dashboard Analytics Bakeries Treats De…" at bounding box center [841, 745] width 933 height 1386
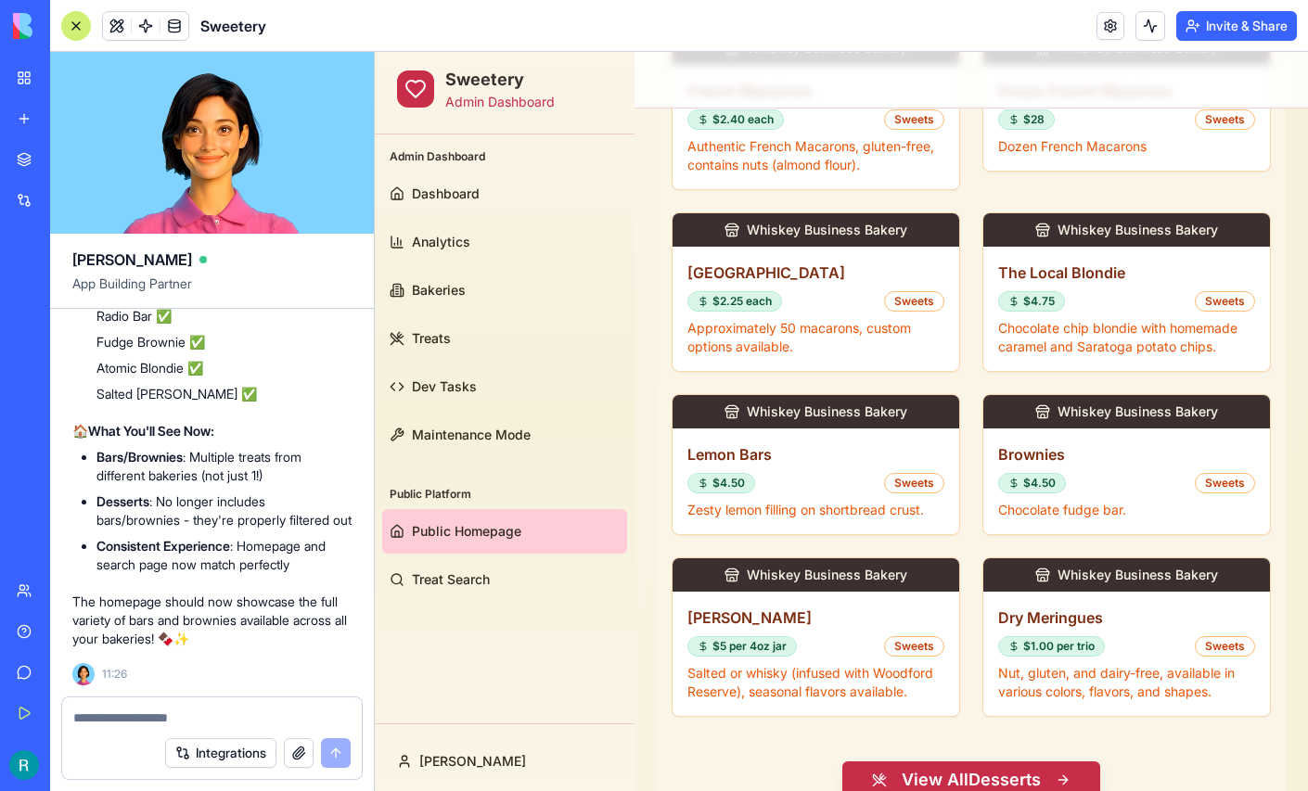
scroll to position [805, 0]
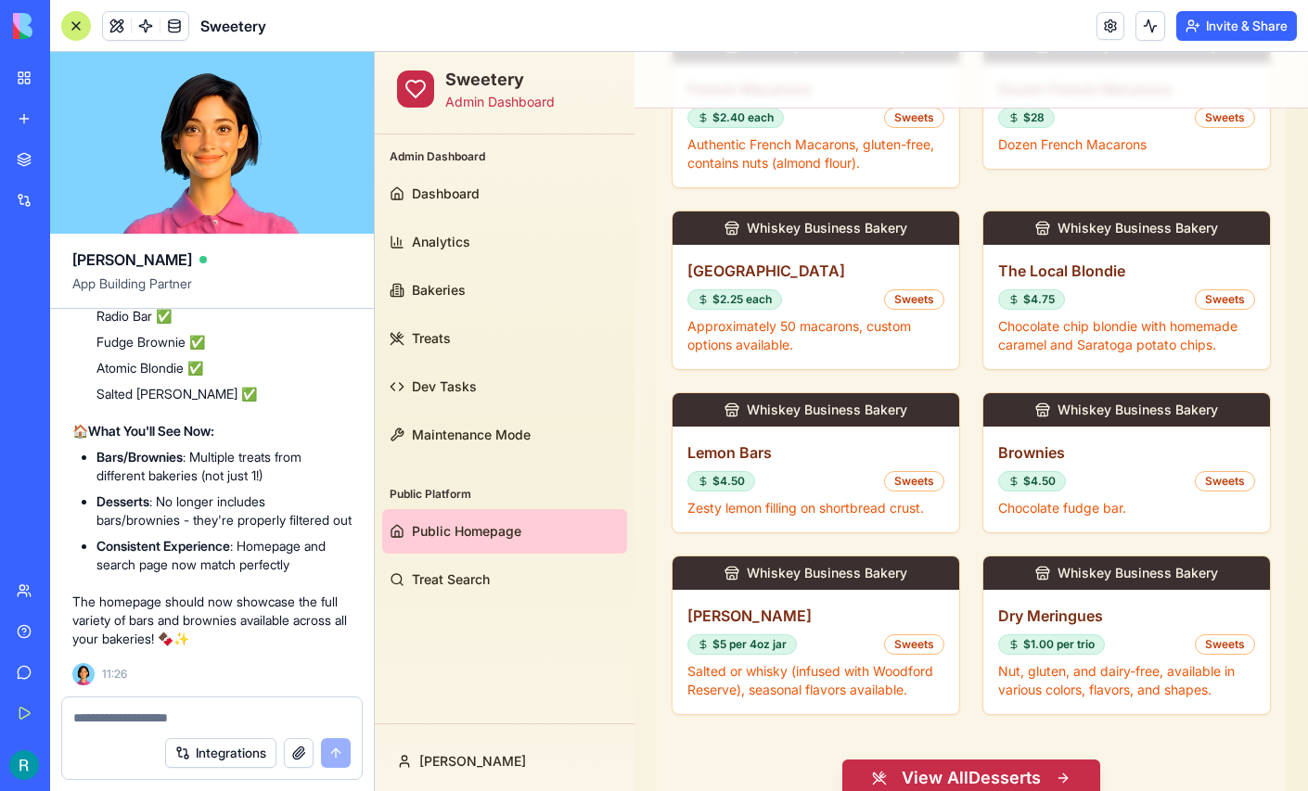
click at [78, 32] on div at bounding box center [76, 26] width 30 height 30
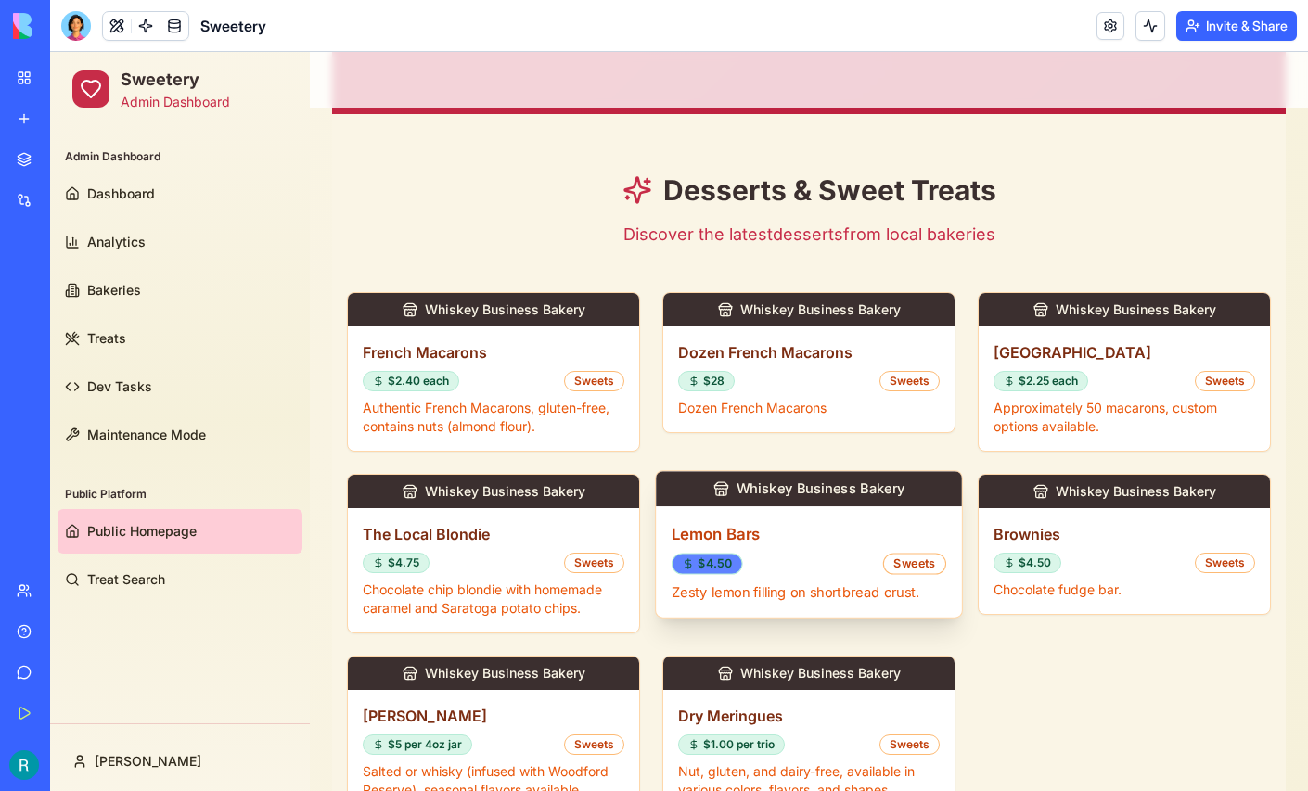
scroll to position [507, 0]
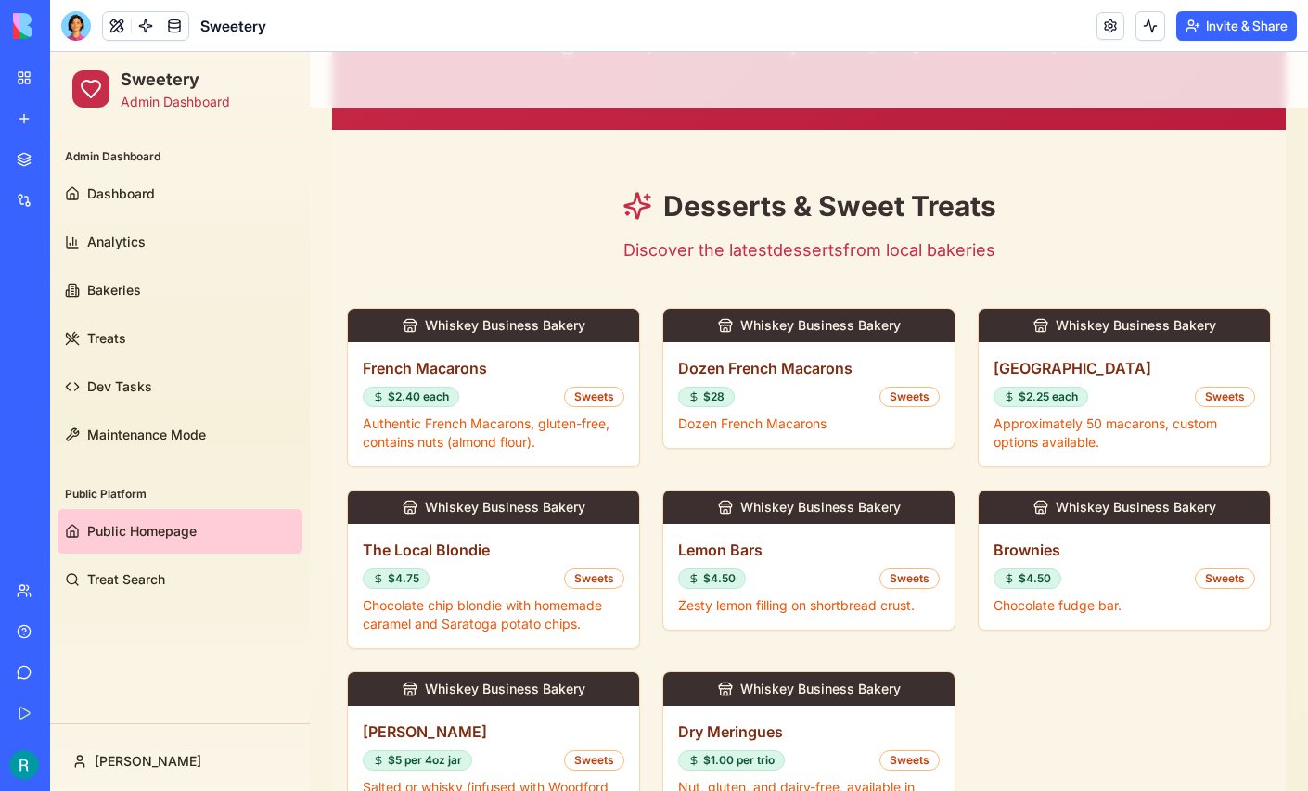
click at [72, 41] on div at bounding box center [76, 26] width 30 height 30
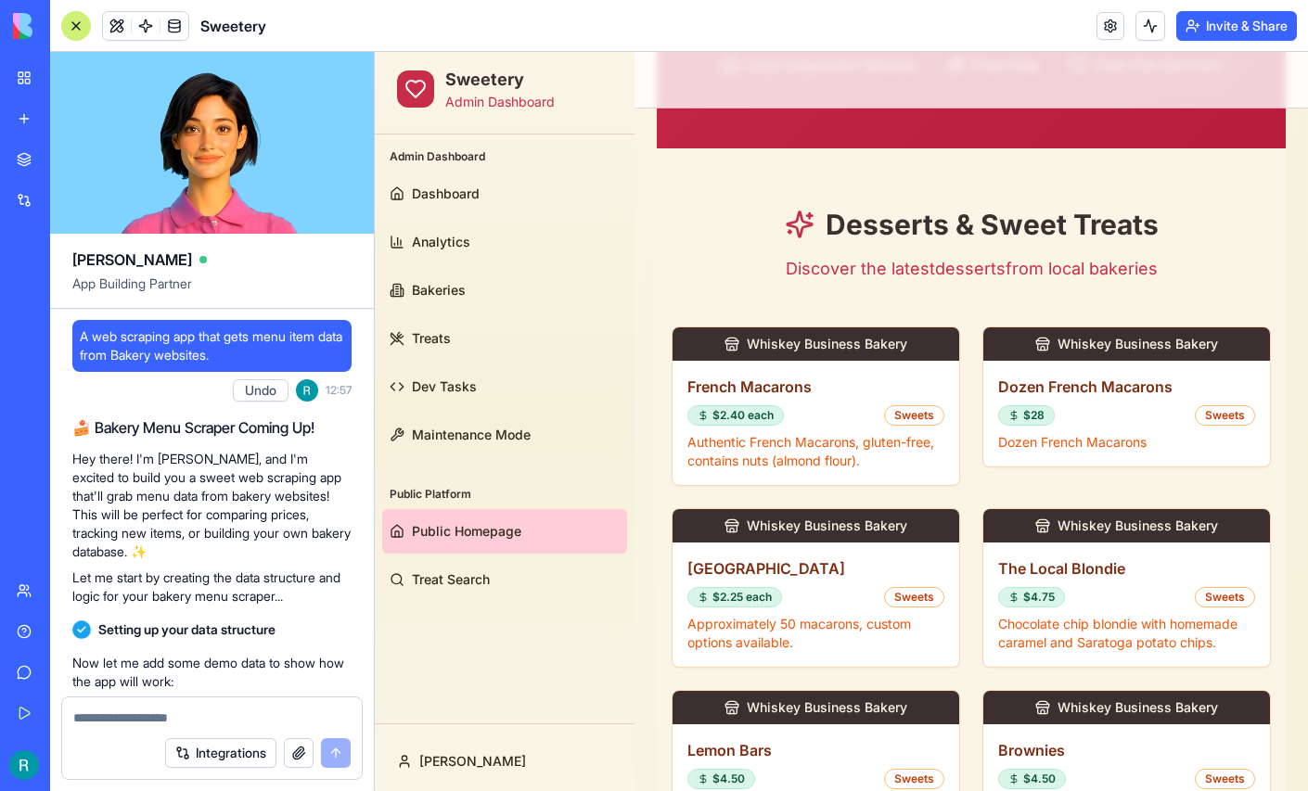
scroll to position [269269, 0]
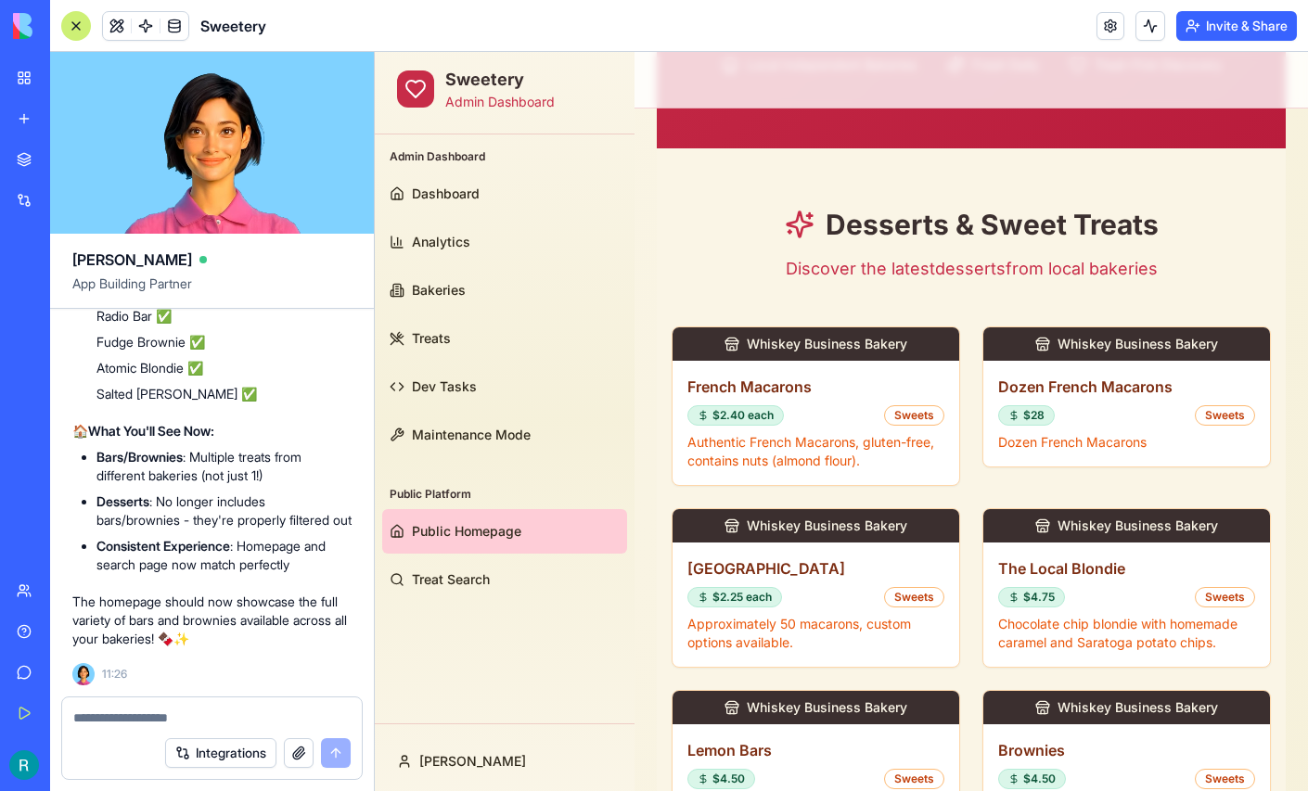
click at [137, 697] on div at bounding box center [212, 712] width 300 height 30
click at [111, 716] on textarea at bounding box center [211, 718] width 277 height 19
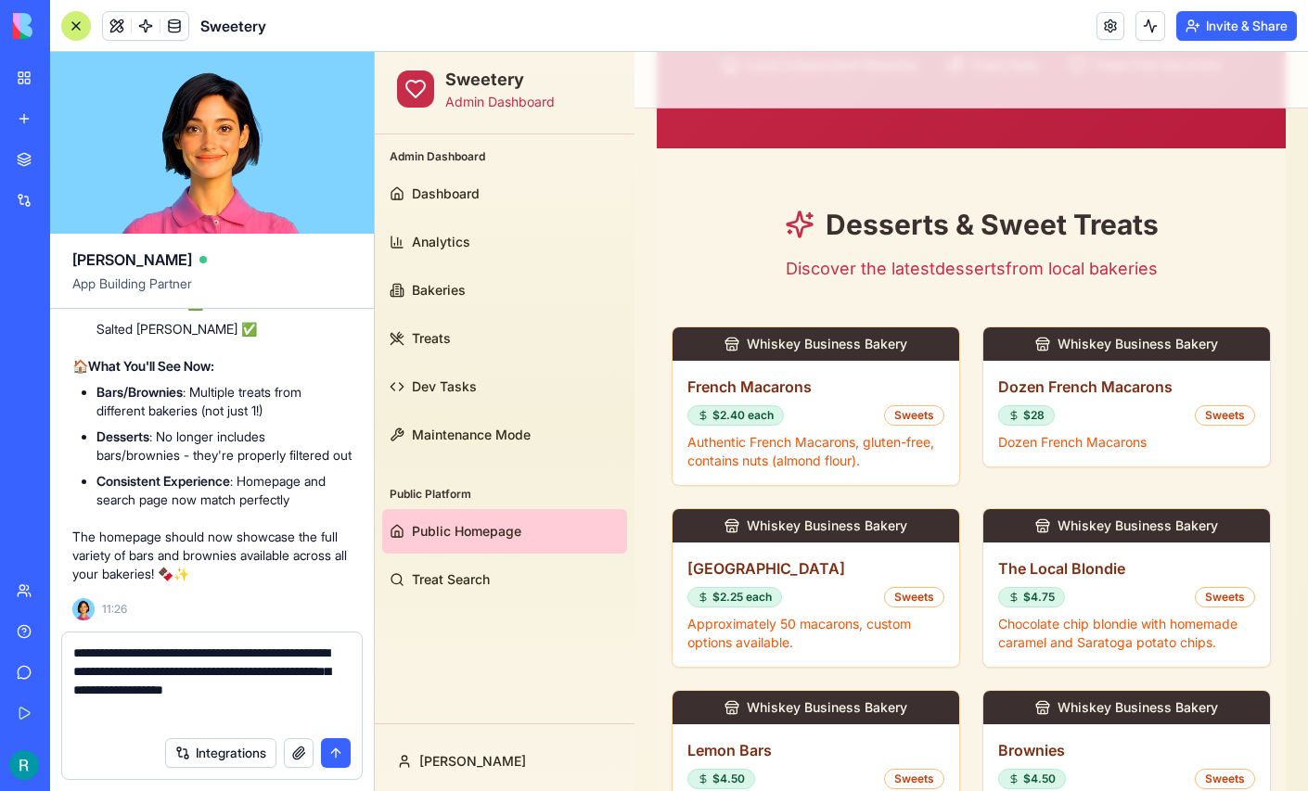
type textarea "**********"
click at [286, 749] on button "button" at bounding box center [299, 753] width 30 height 30
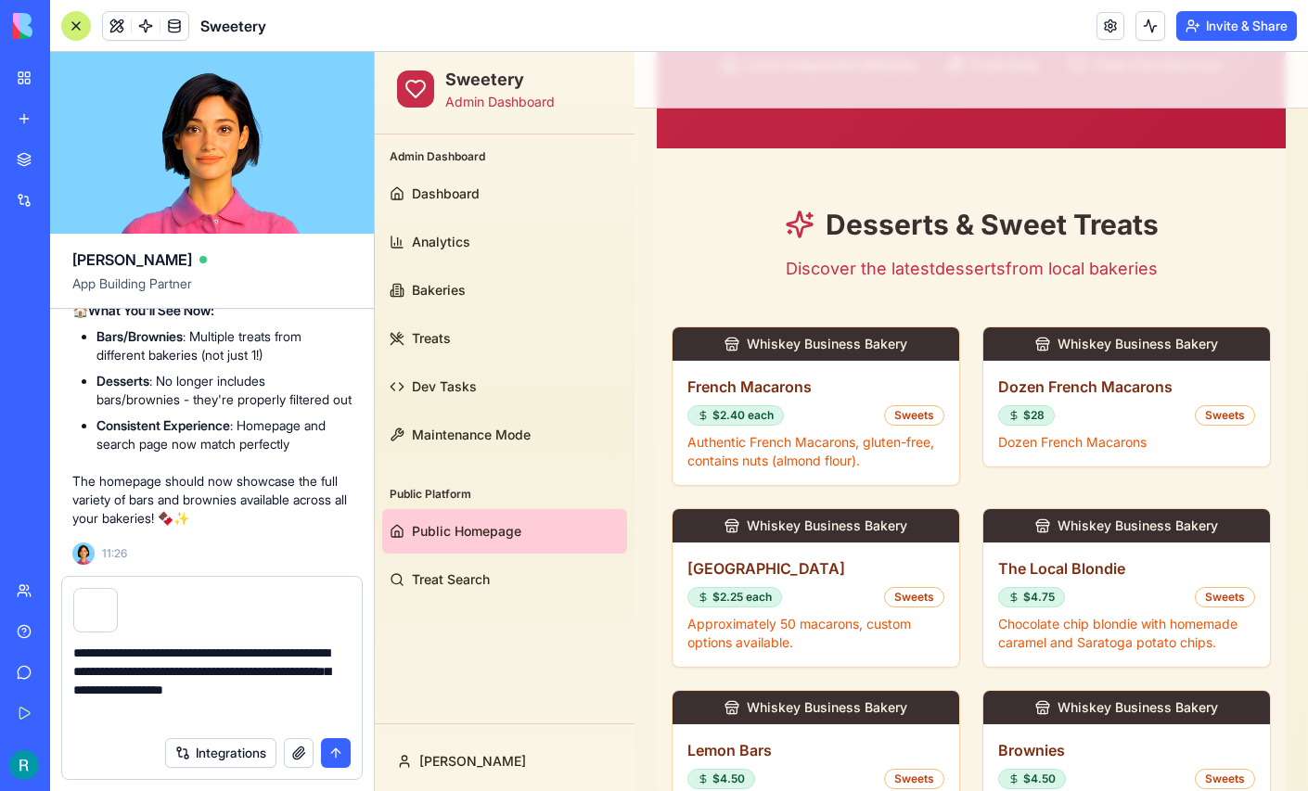
click at [247, 718] on textarea "**********" at bounding box center [209, 685] width 273 height 83
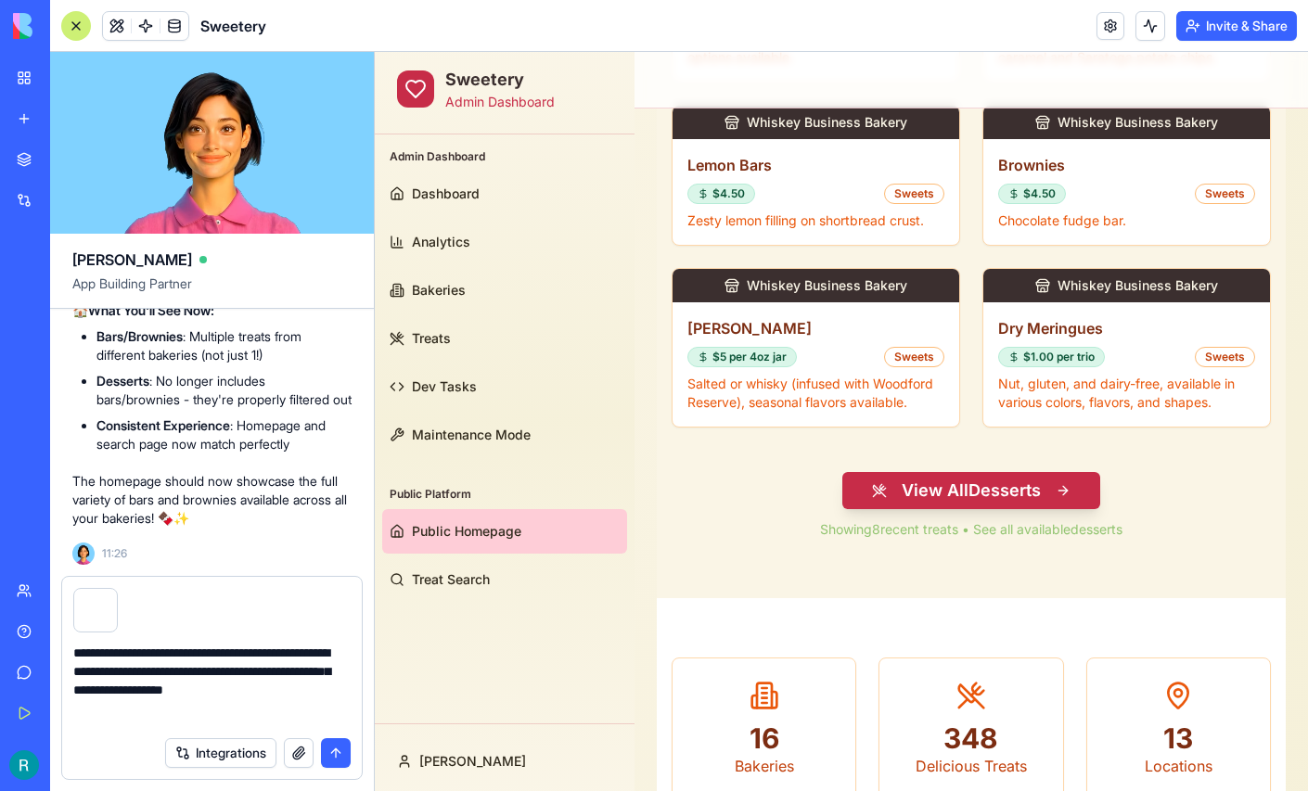
scroll to position [1105, 0]
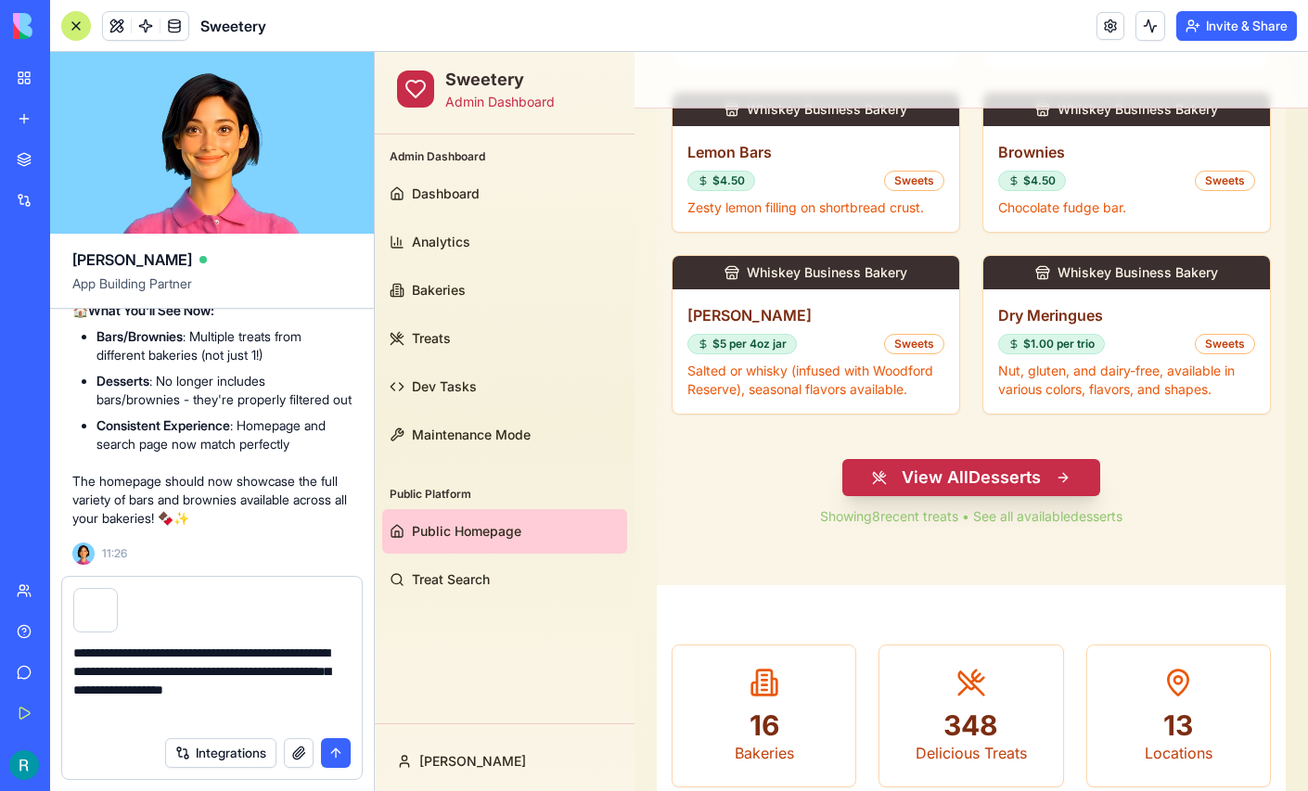
click at [987, 475] on button "View All Desserts" at bounding box center [971, 477] width 258 height 37
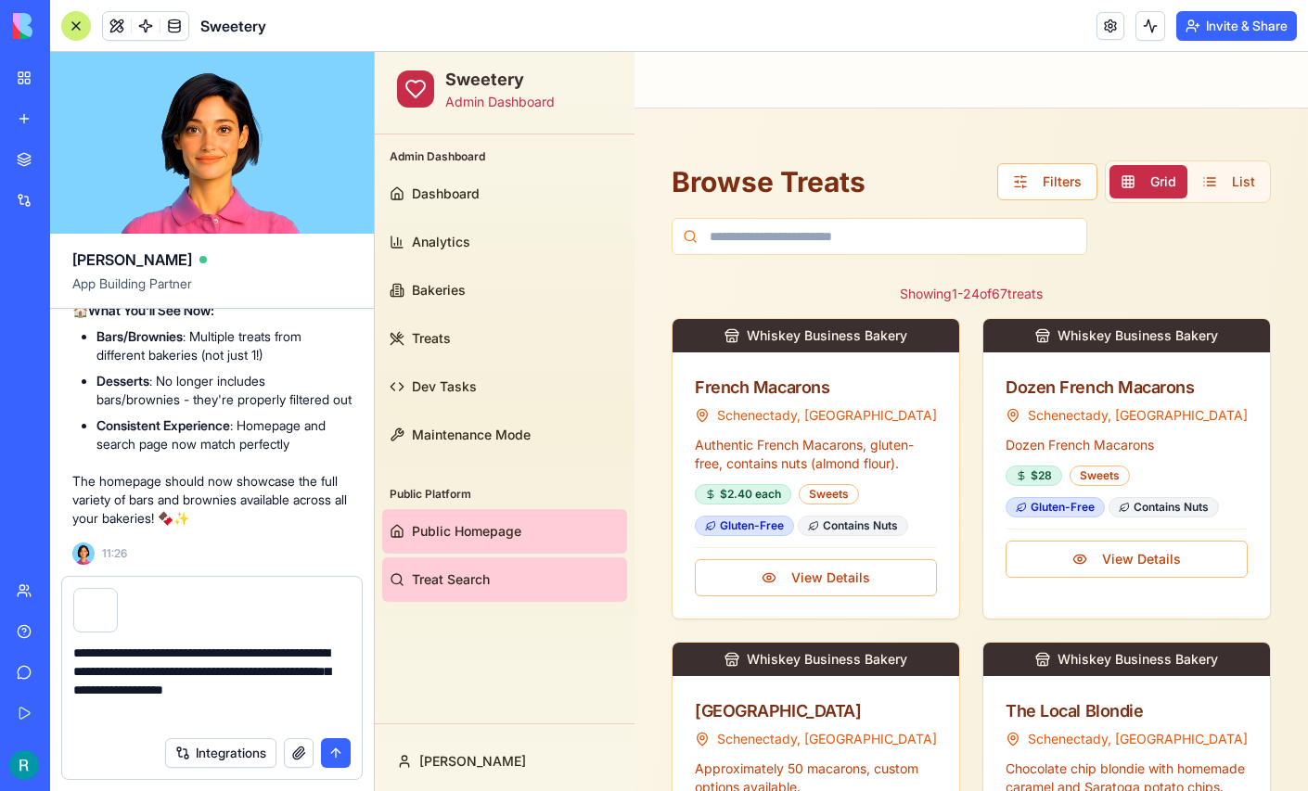
click at [453, 530] on span "Public Homepage" at bounding box center [466, 531] width 109 height 19
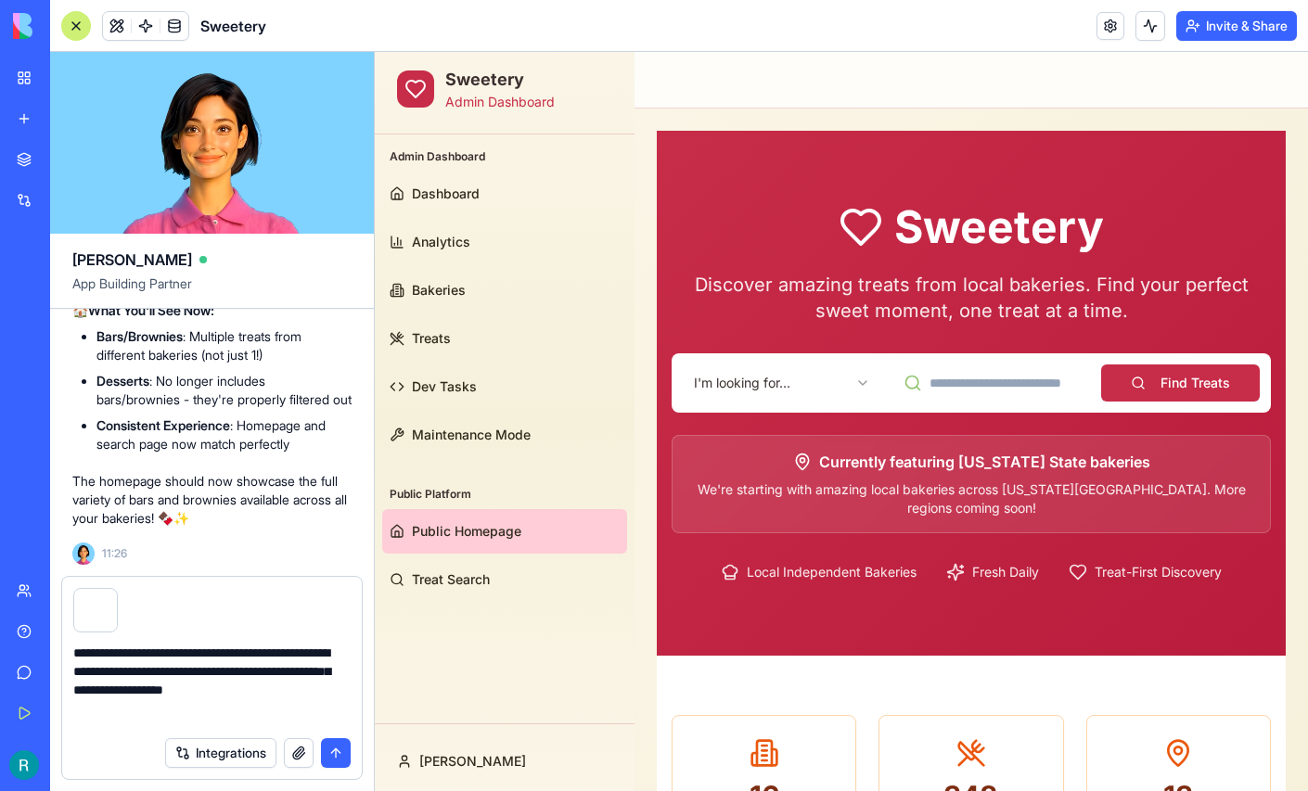
click at [790, 380] on html "Sweetery Admin Dashboard Admin Dashboard Dashboard Analytics Bakeries Treats De…" at bounding box center [841, 745] width 933 height 1386
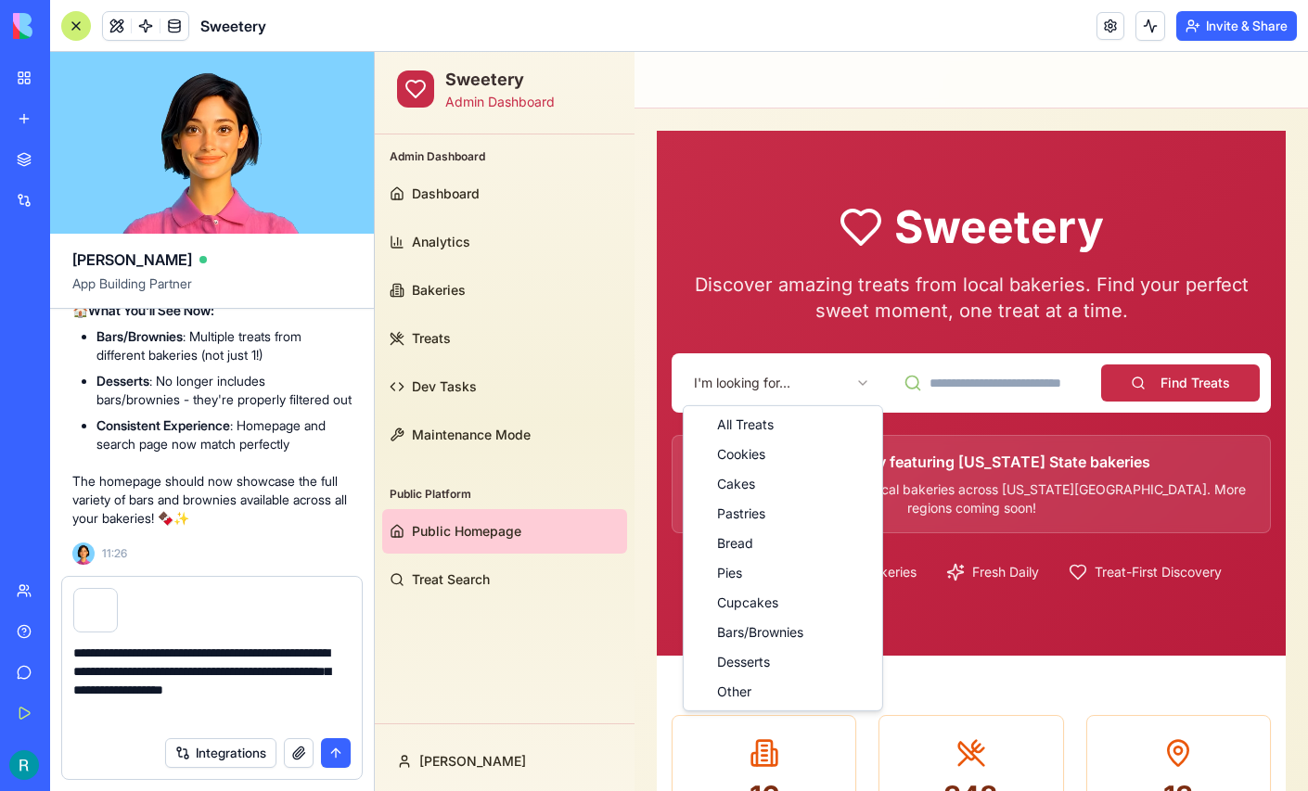
click at [649, 349] on html "Sweetery Admin Dashboard Admin Dashboard Dashboard Analytics Bakeries Treats De…" at bounding box center [841, 745] width 933 height 1386
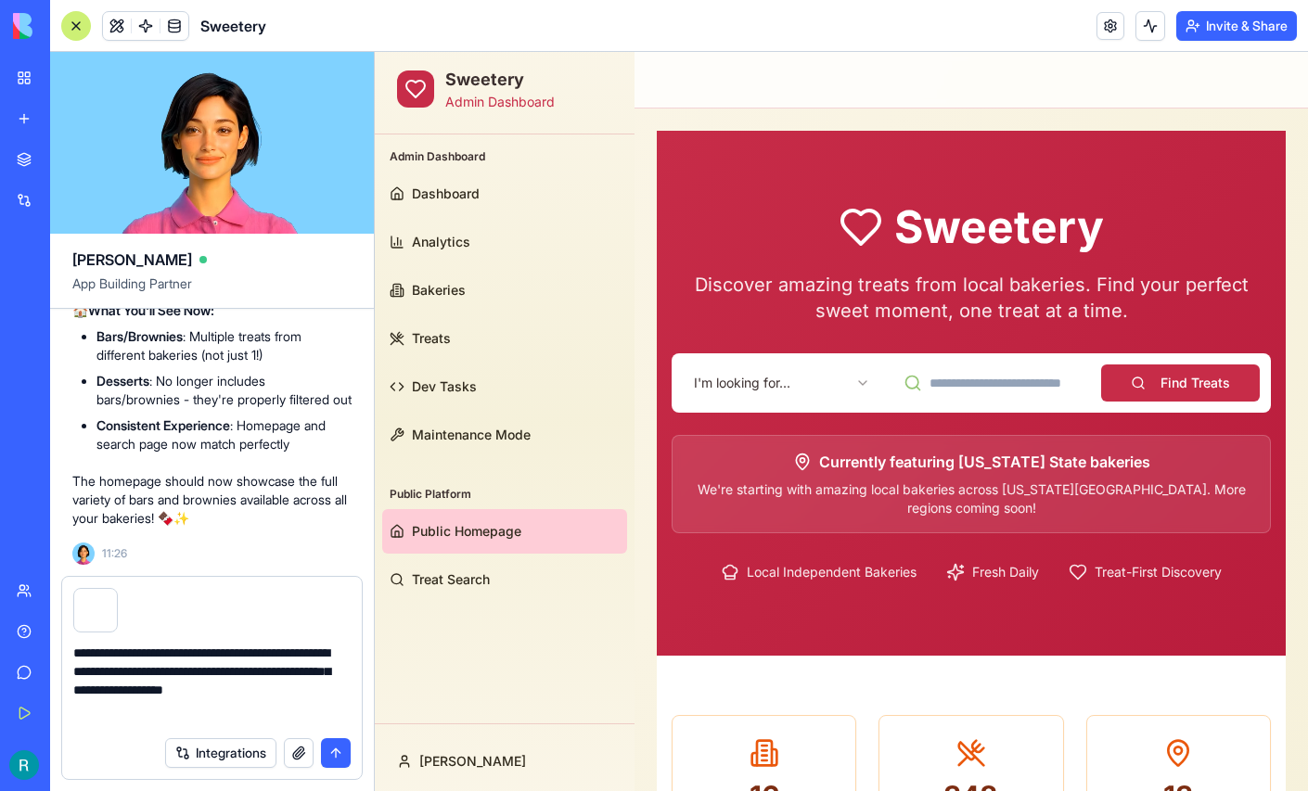
click at [963, 375] on input at bounding box center [991, 382] width 198 height 37
type input "****"
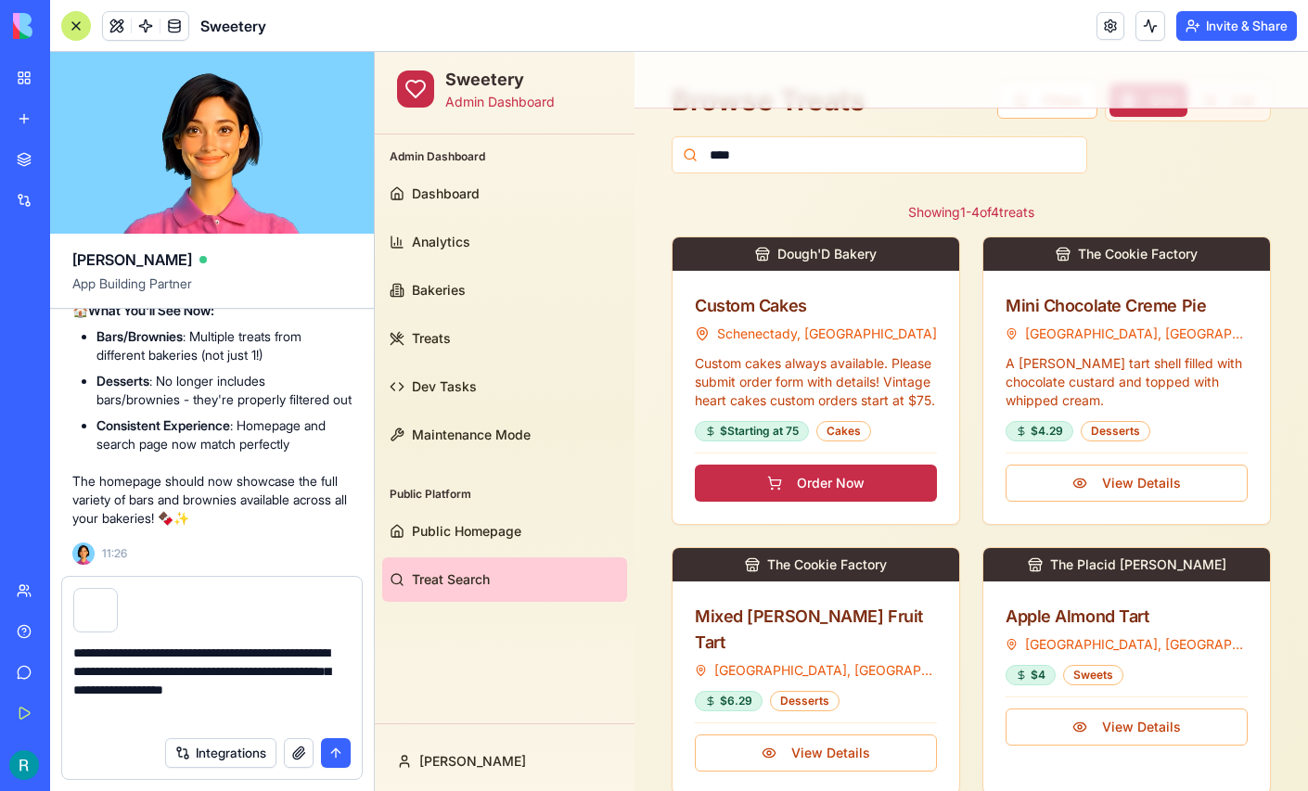
scroll to position [112, 0]
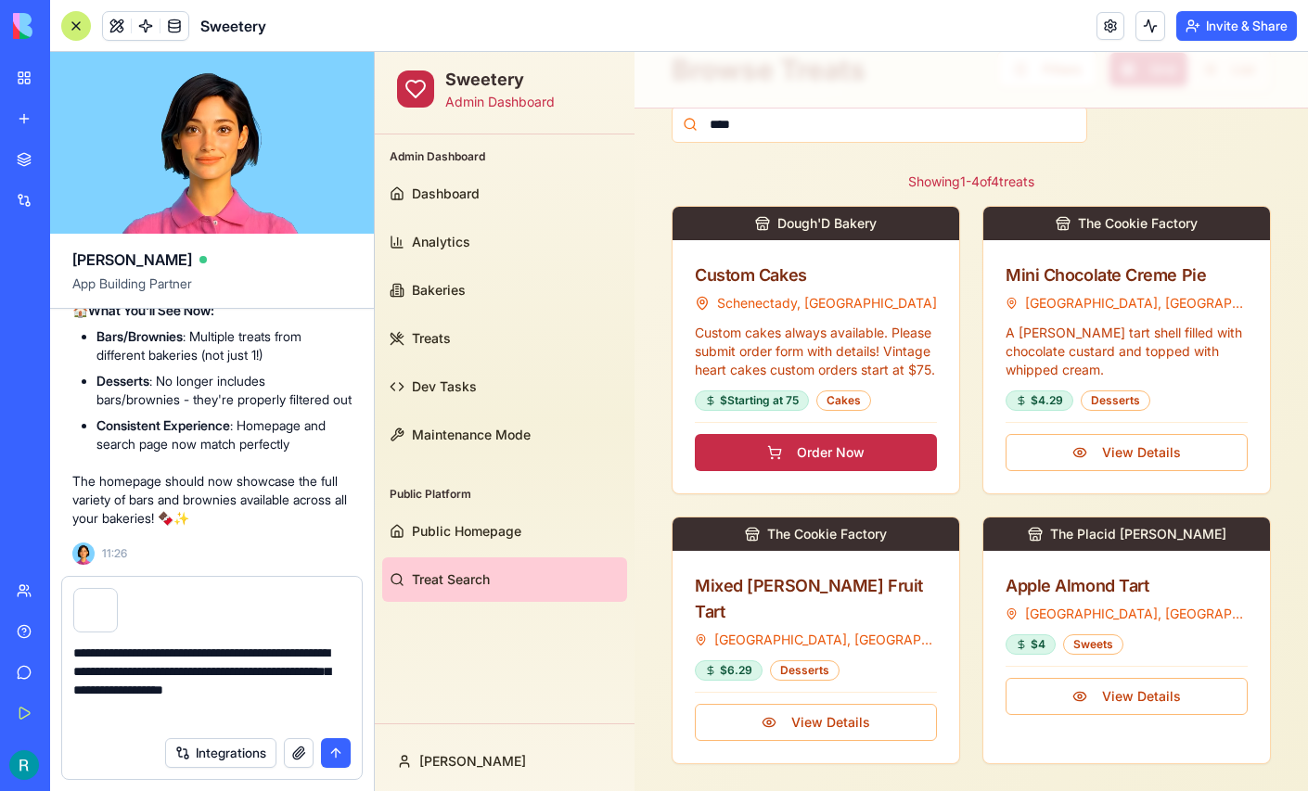
click at [240, 705] on textarea "**********" at bounding box center [209, 685] width 273 height 83
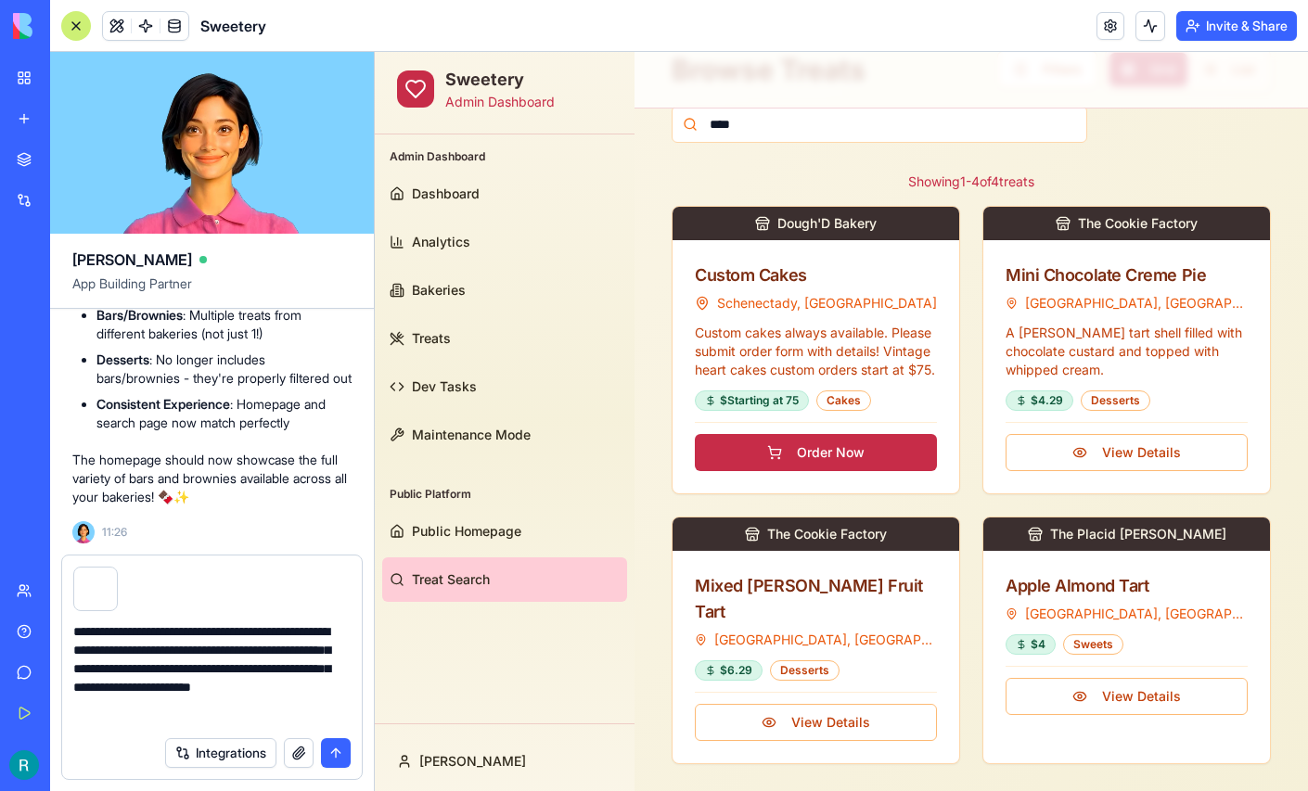
scroll to position [0, 0]
type textarea "**********"
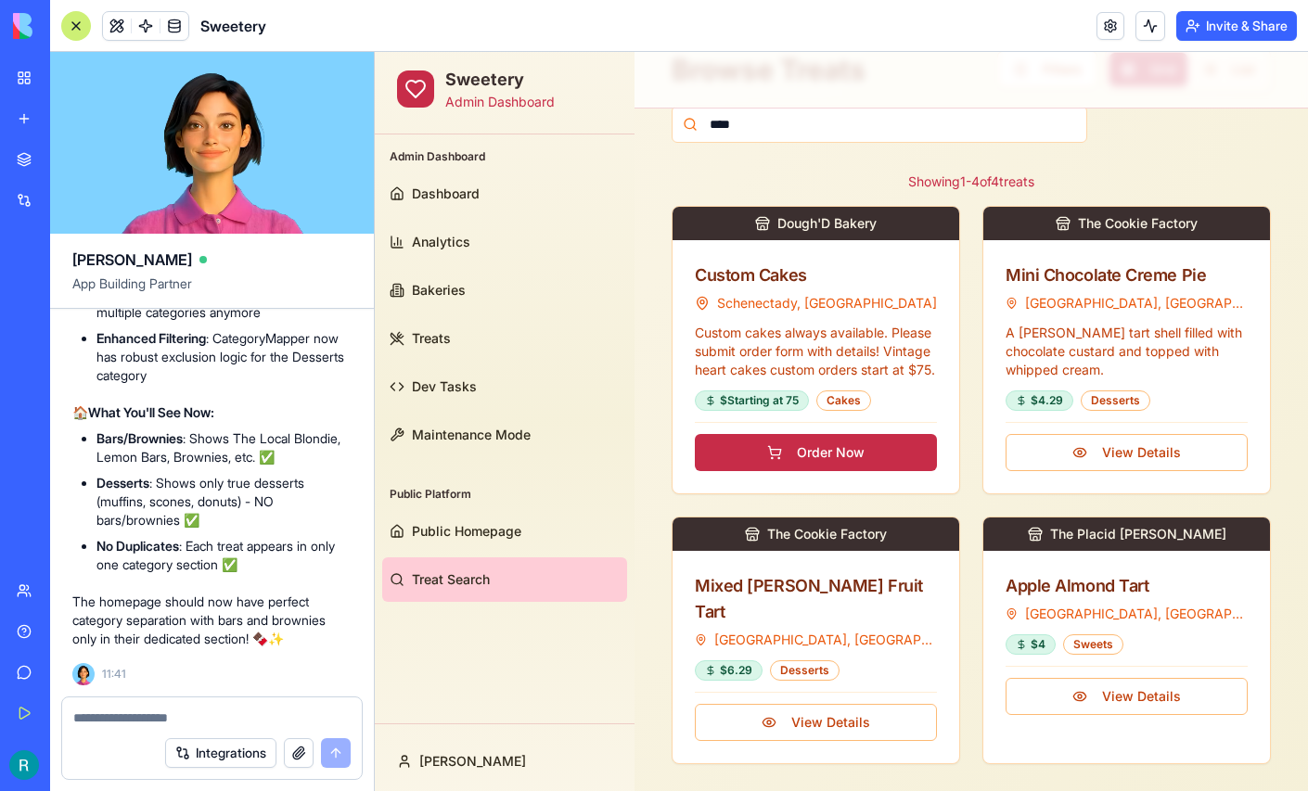
scroll to position [270708, 0]
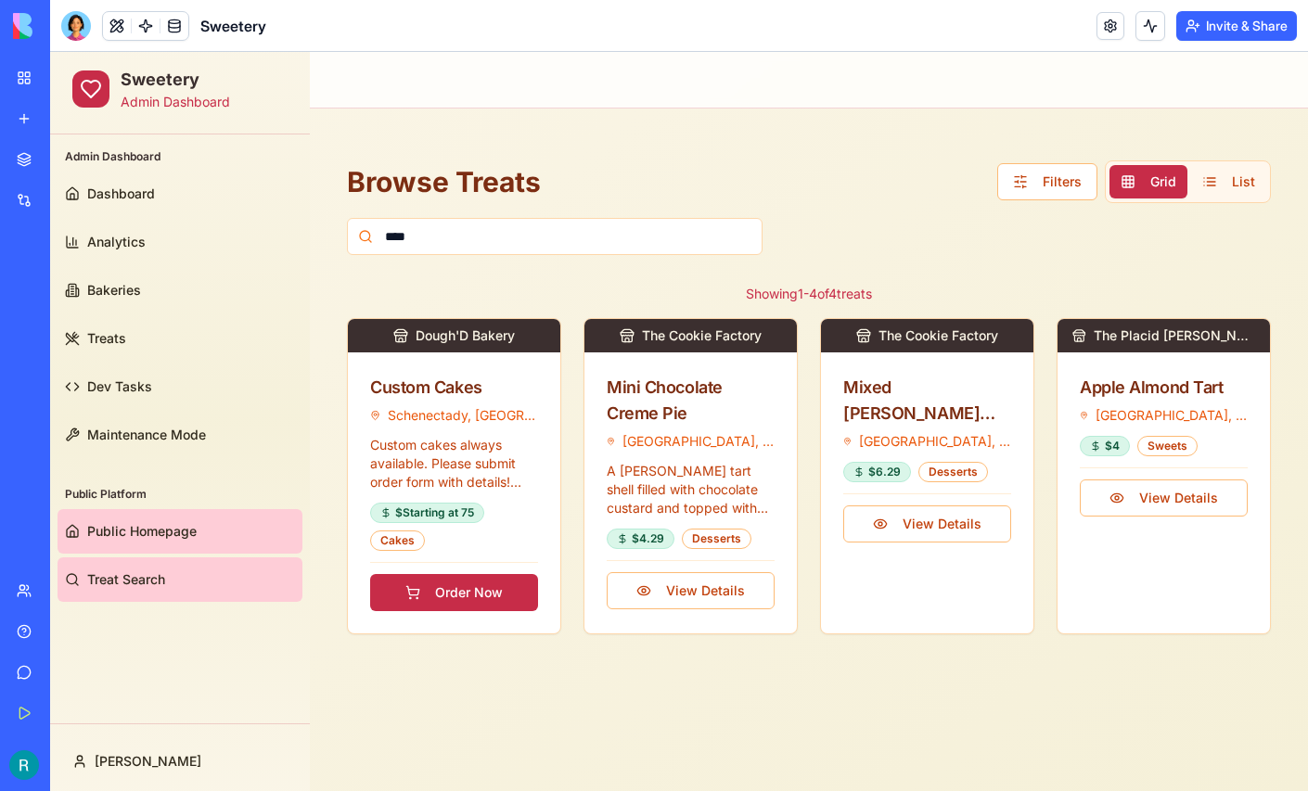
click at [123, 532] on span "Public Homepage" at bounding box center [141, 531] width 109 height 19
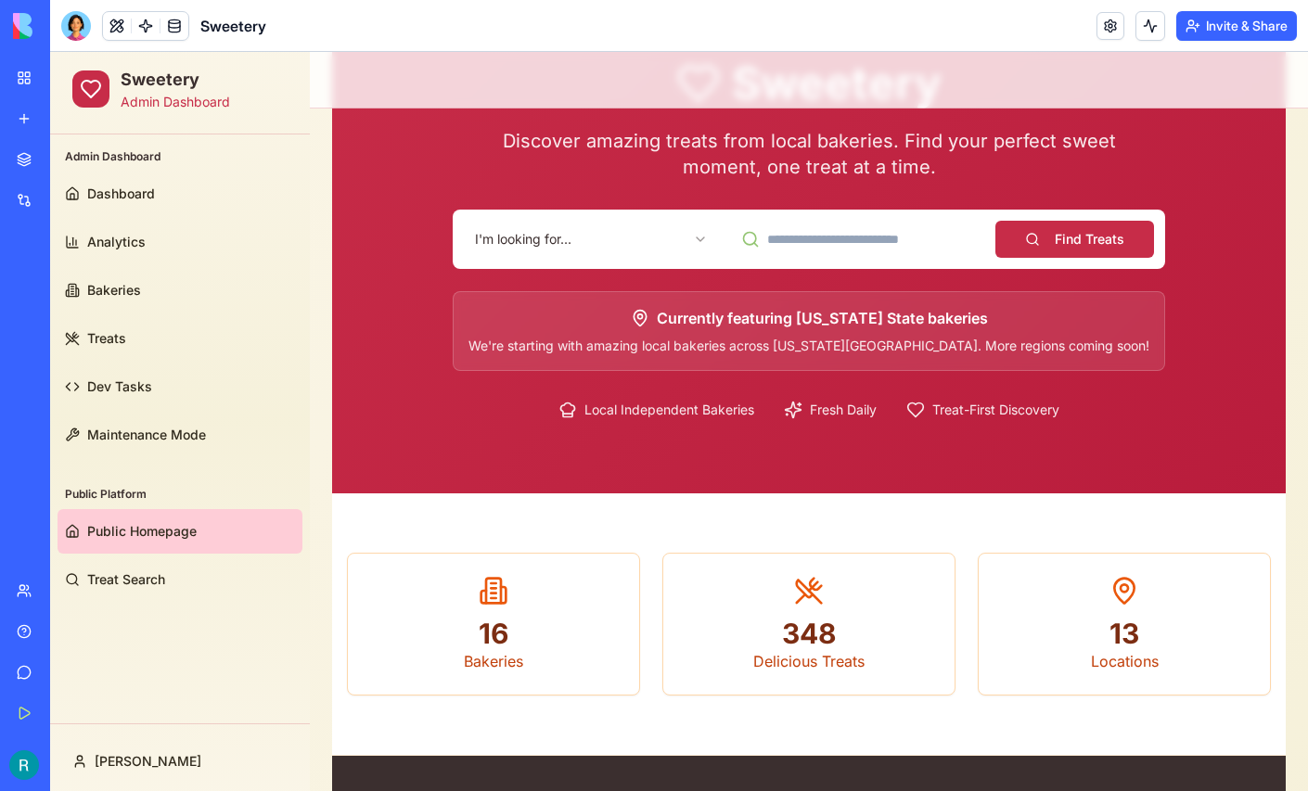
scroll to position [147, 0]
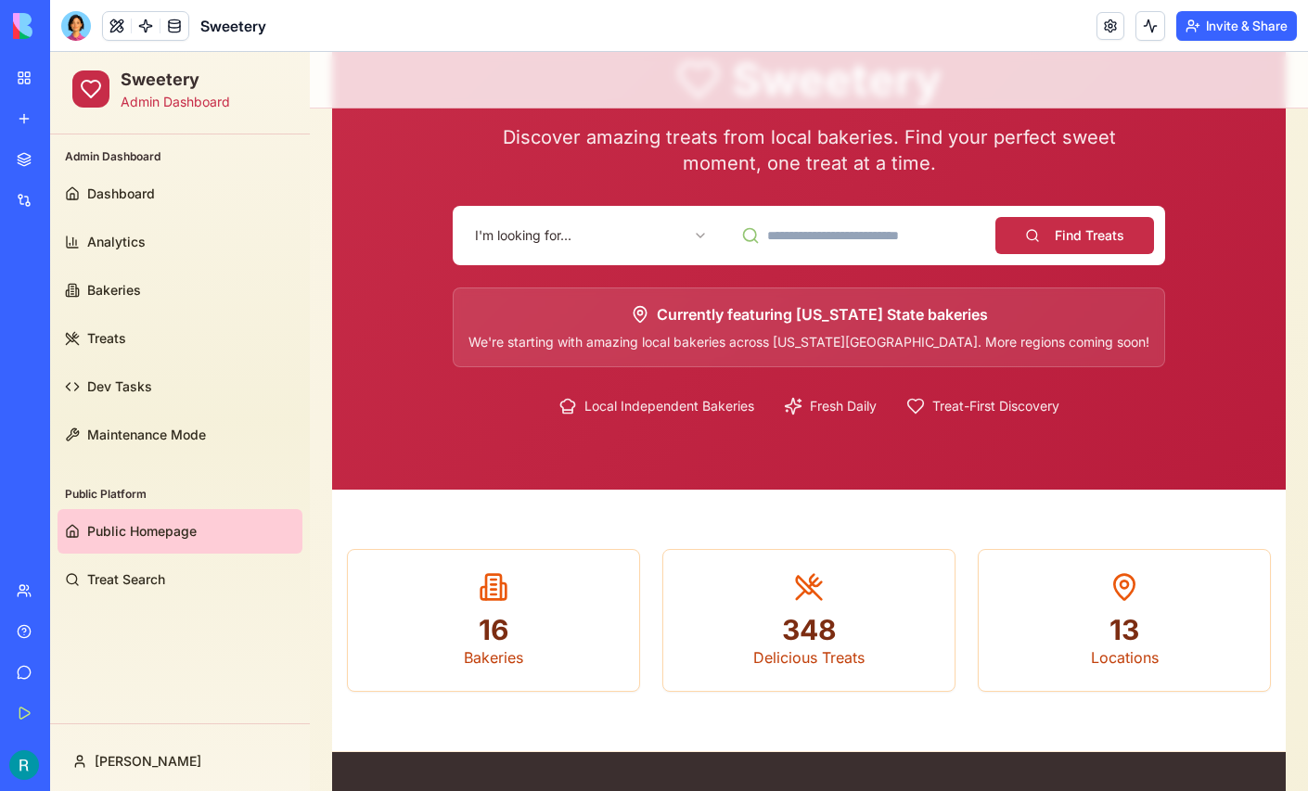
click at [573, 235] on html "Sweetery Admin Dashboard Admin Dashboard Dashboard Analytics Bakeries Treats De…" at bounding box center [679, 574] width 1258 height 1341
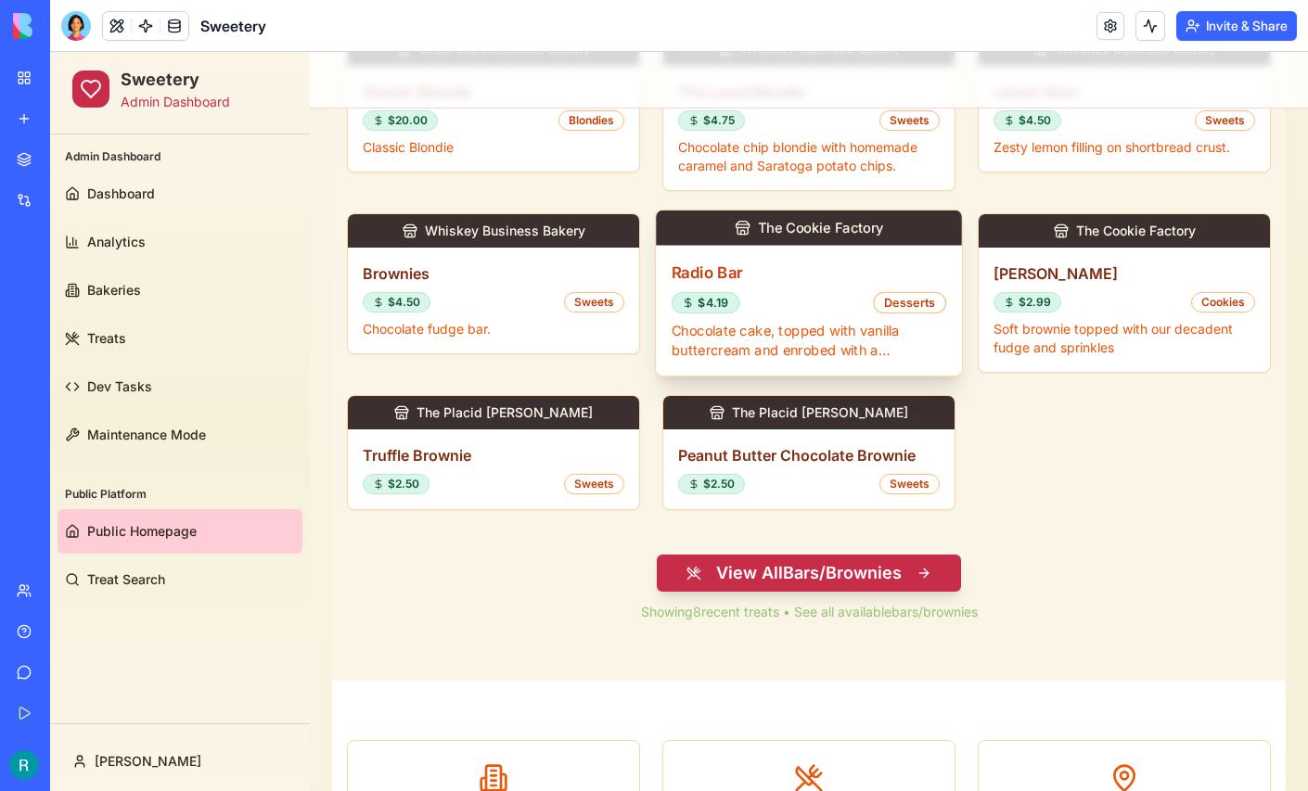
scroll to position [807, 0]
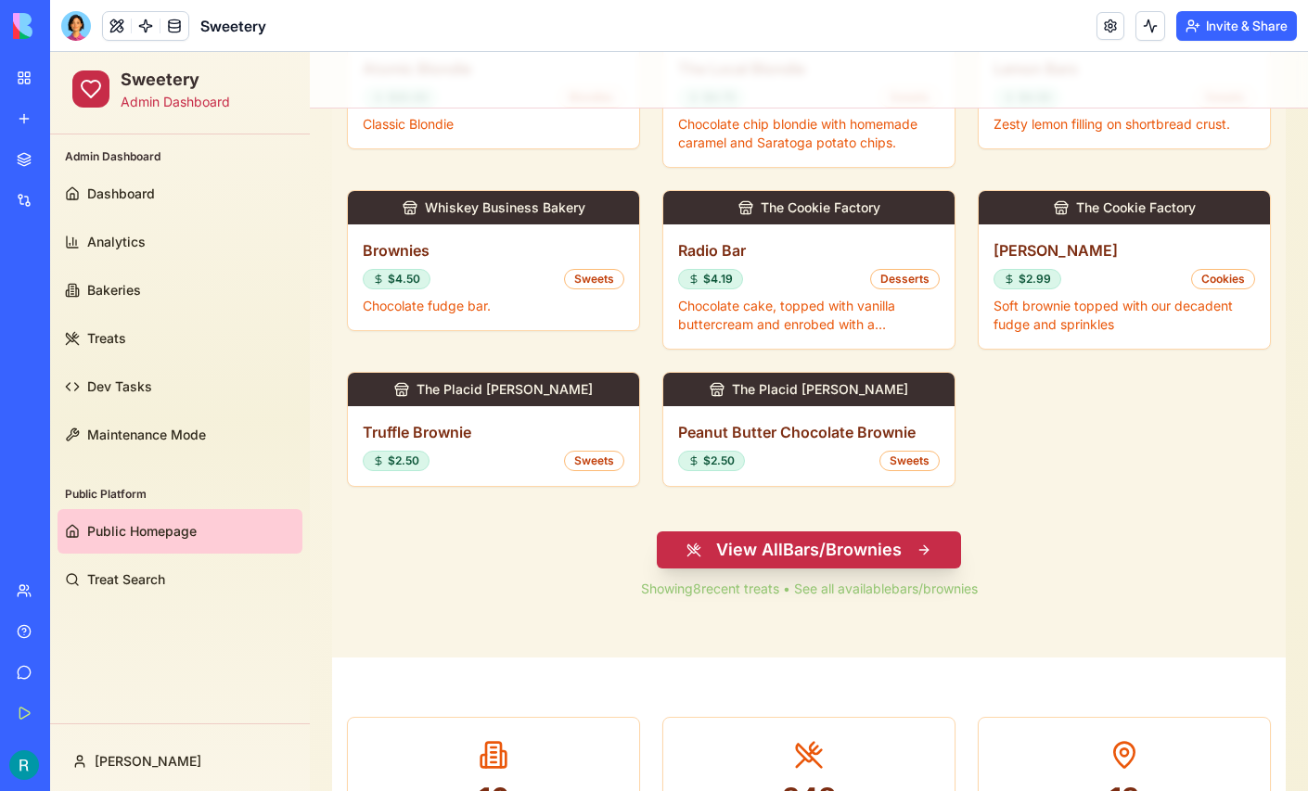
click at [725, 540] on button "View All Bars/Brownies" at bounding box center [809, 549] width 304 height 37
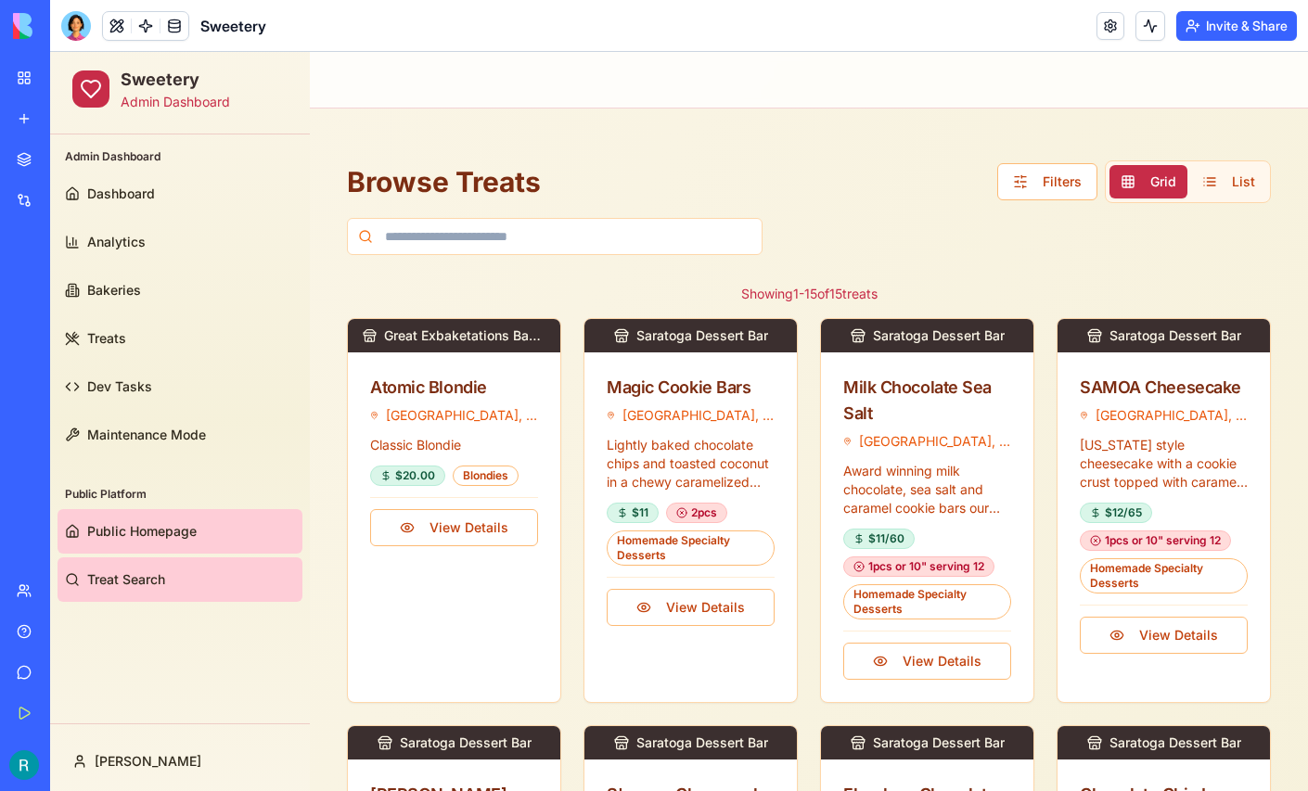
click at [169, 537] on span "Public Homepage" at bounding box center [141, 531] width 109 height 19
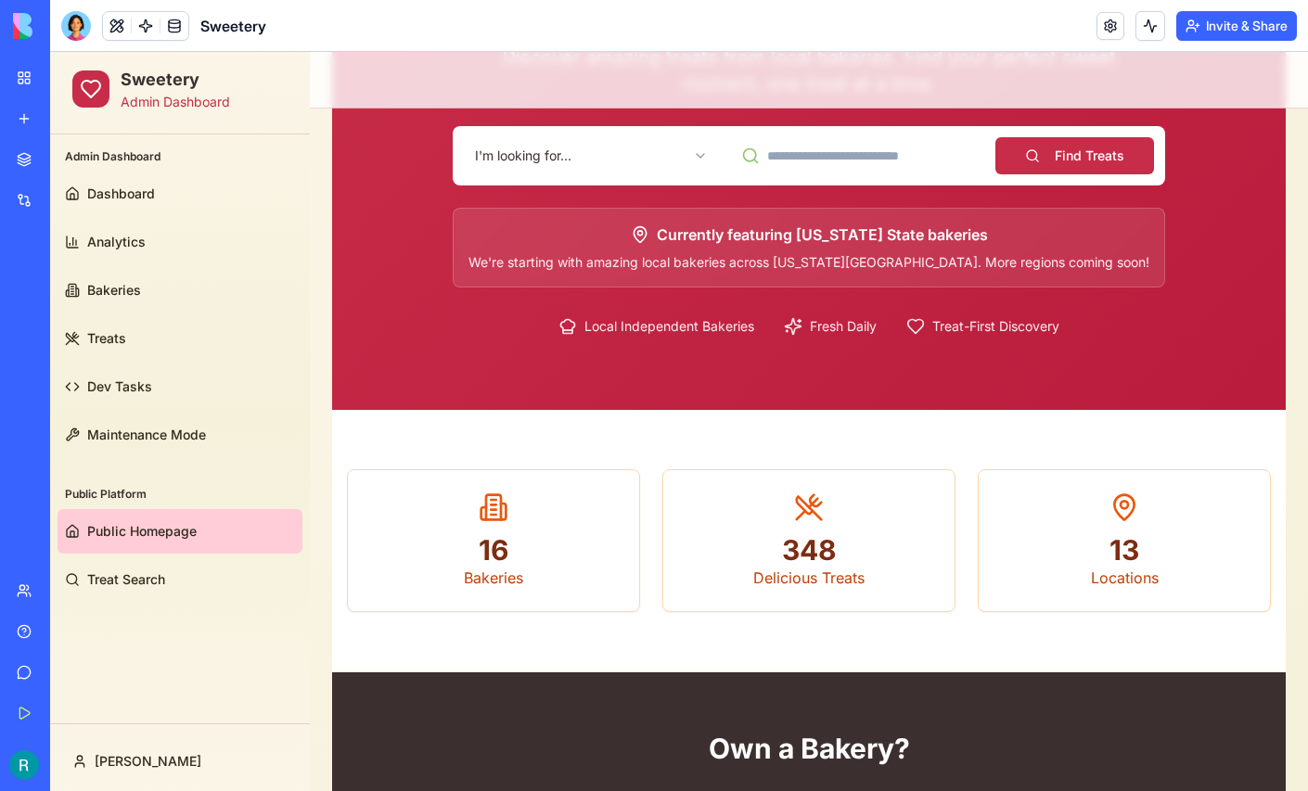
scroll to position [234, 0]
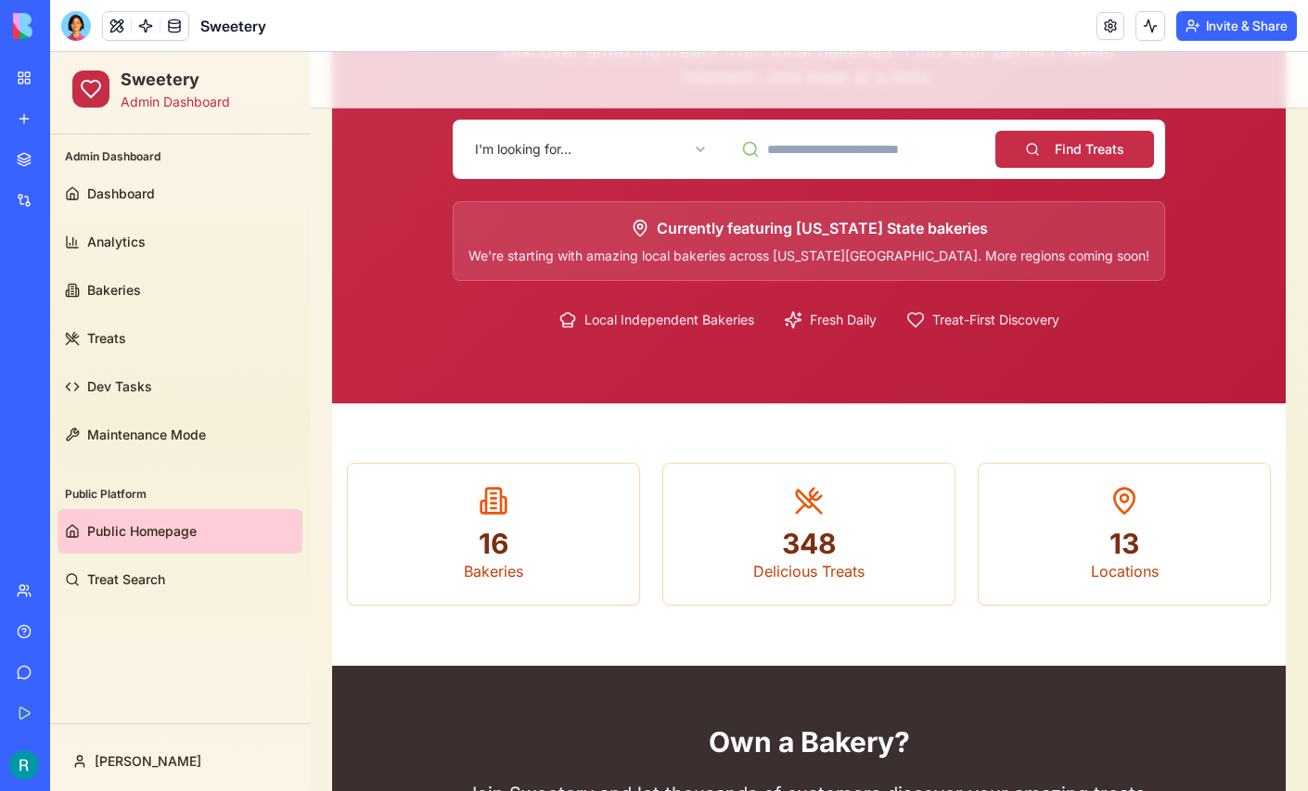
click at [536, 137] on html "Sweetery Admin Dashboard Admin Dashboard Dashboard Analytics Bakeries Treats De…" at bounding box center [679, 488] width 1258 height 1341
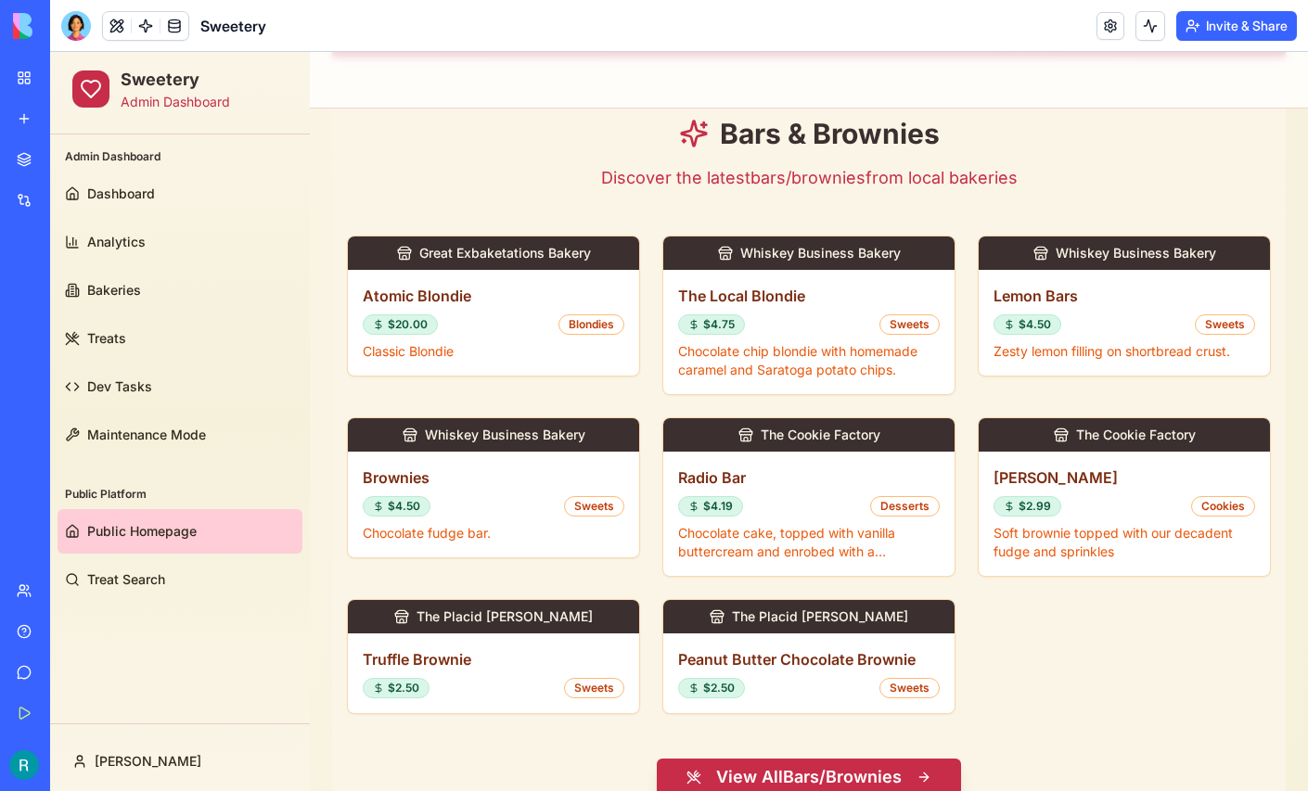
scroll to position [586, 0]
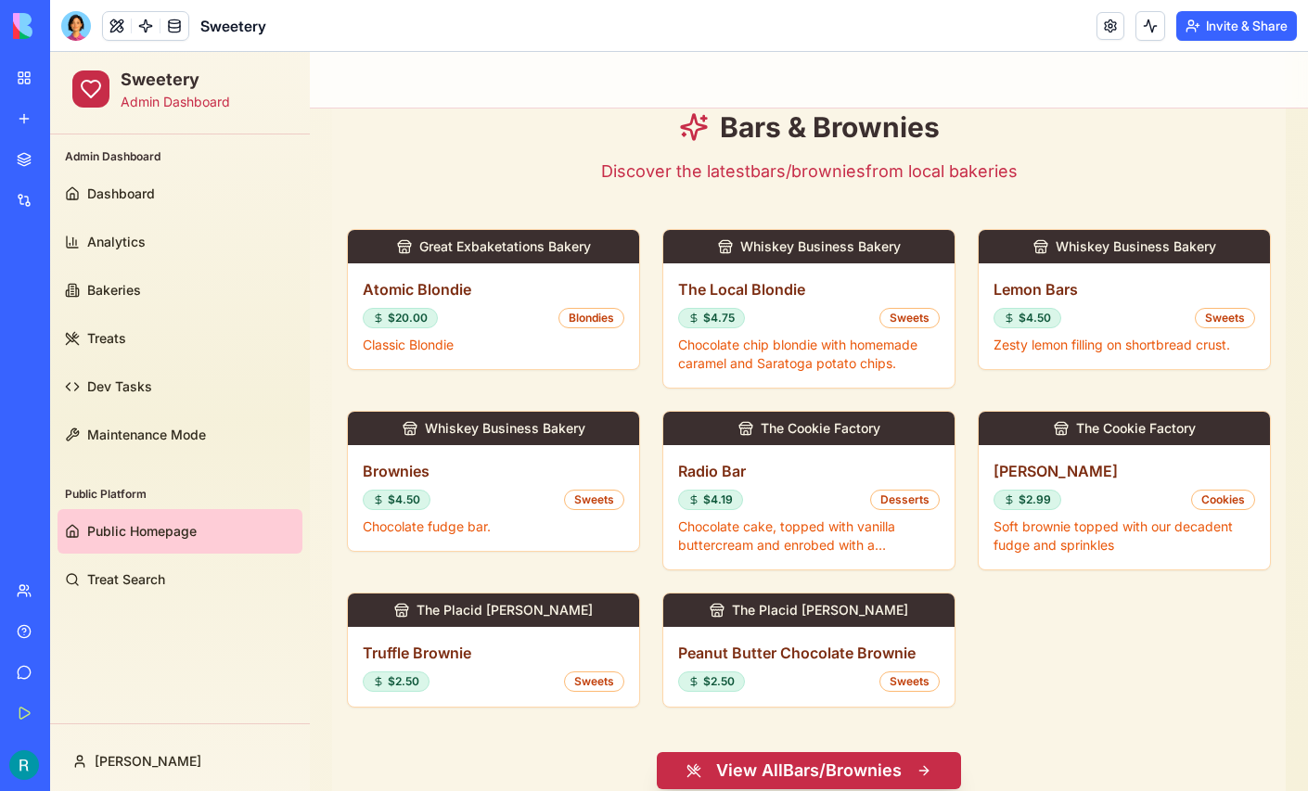
click at [792, 760] on button "View All Bars/Brownies" at bounding box center [809, 770] width 304 height 37
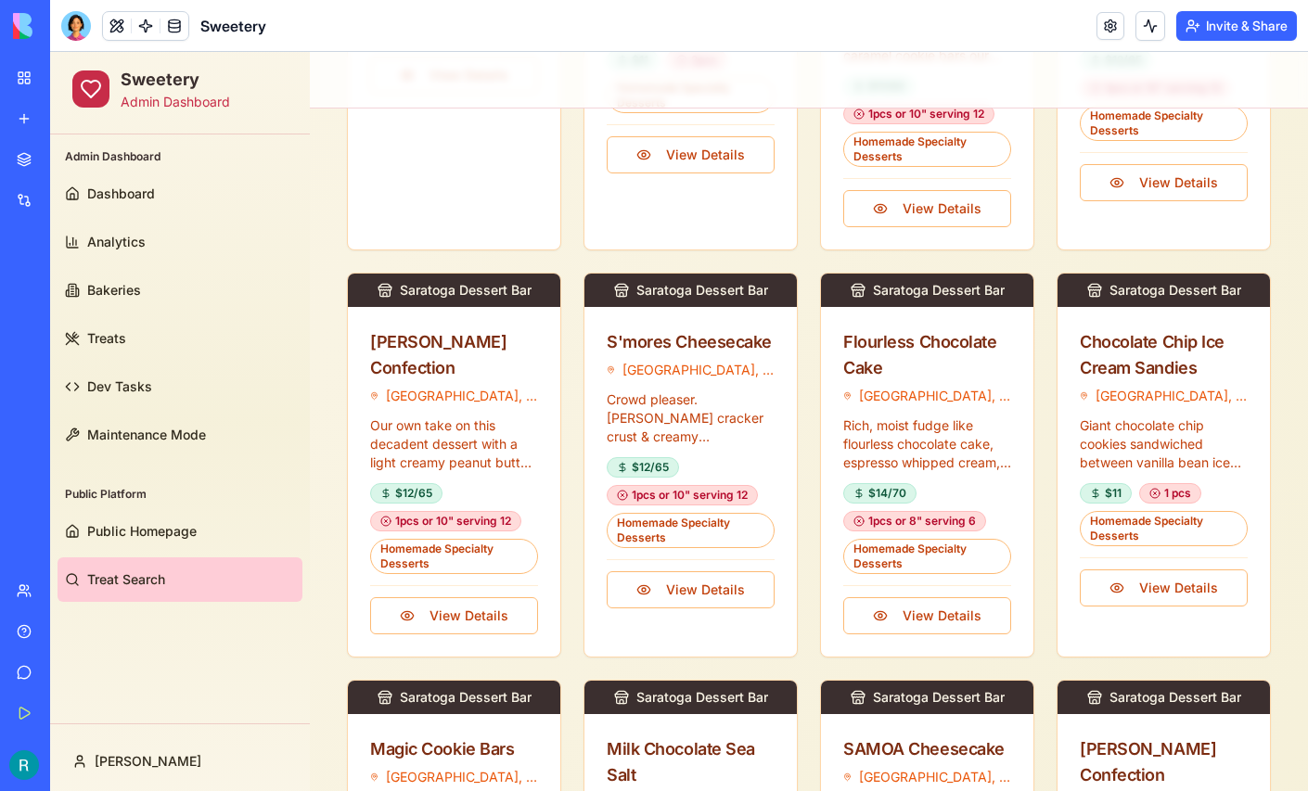
scroll to position [455, 0]
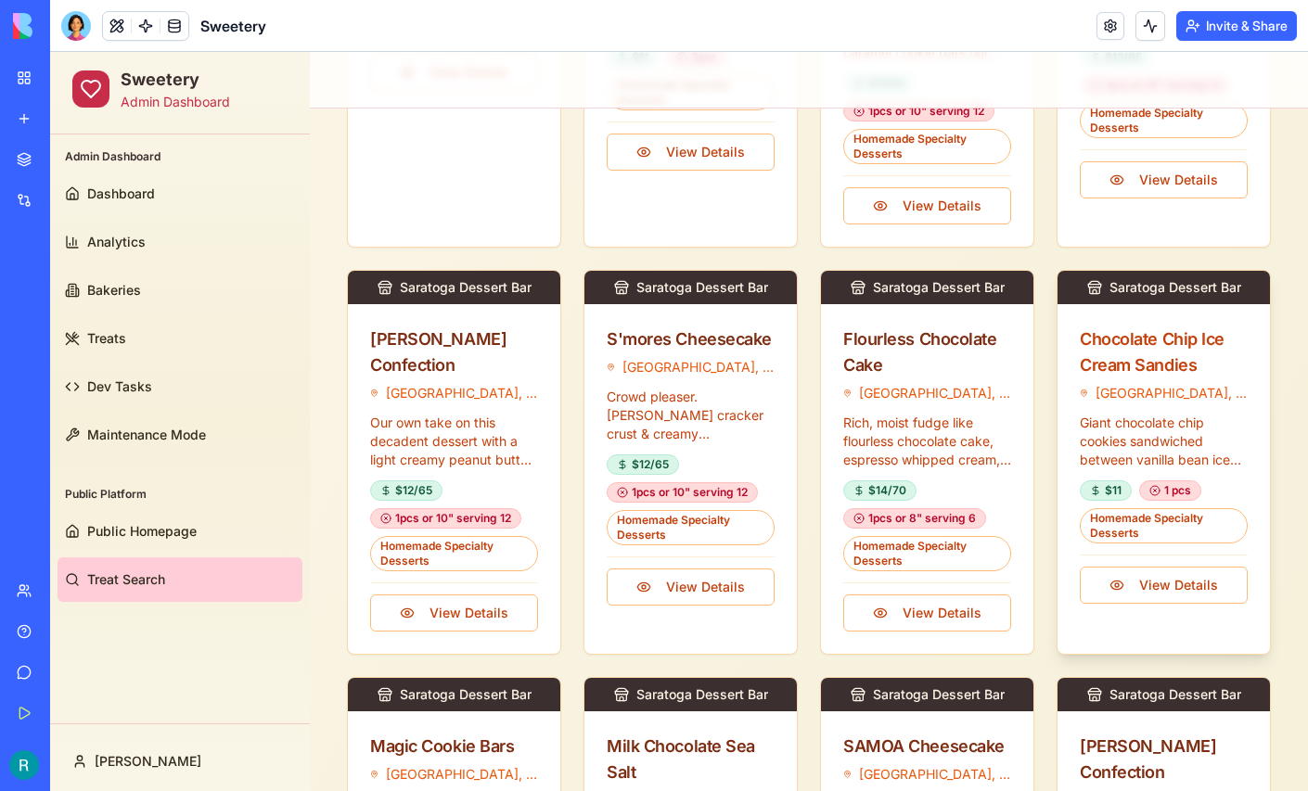
click at [1130, 363] on div "Chocolate Chip Ice Cream Sandies" at bounding box center [1163, 352] width 168 height 52
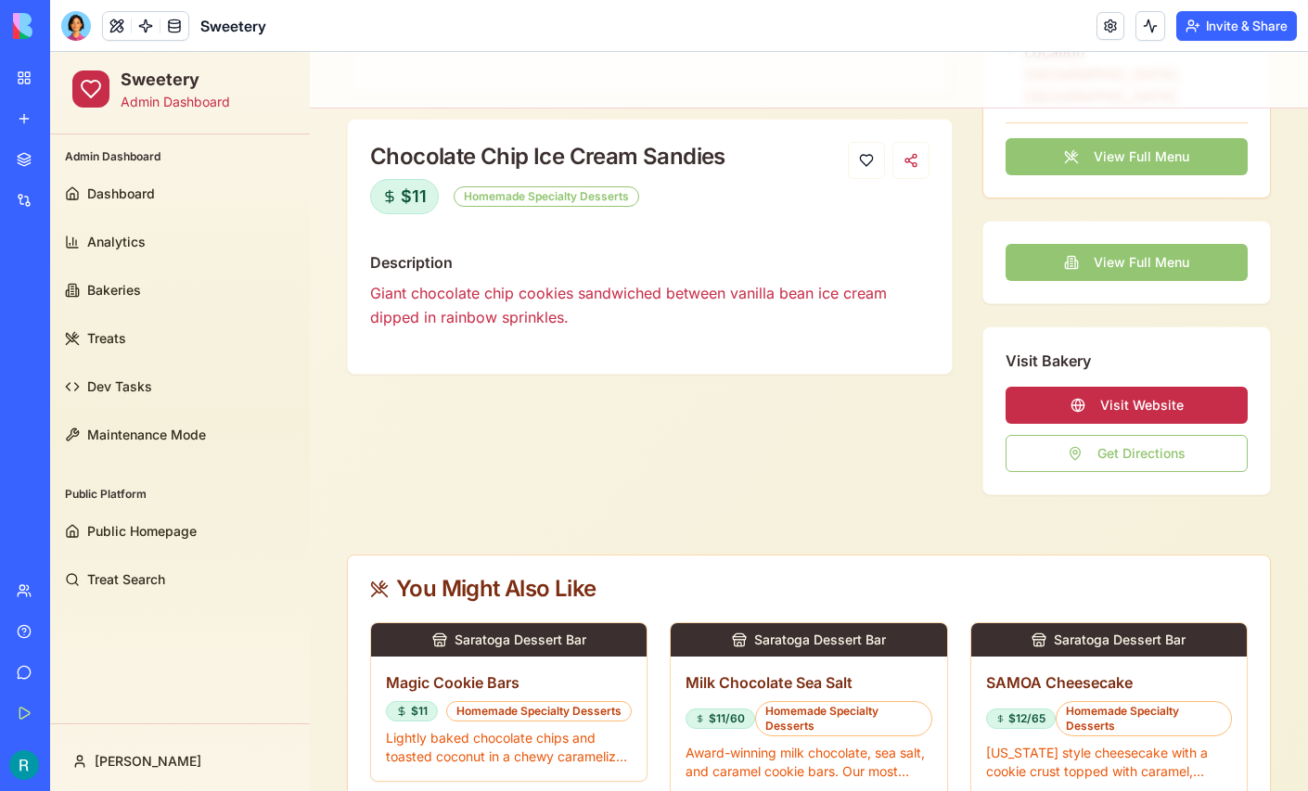
scroll to position [369, 0]
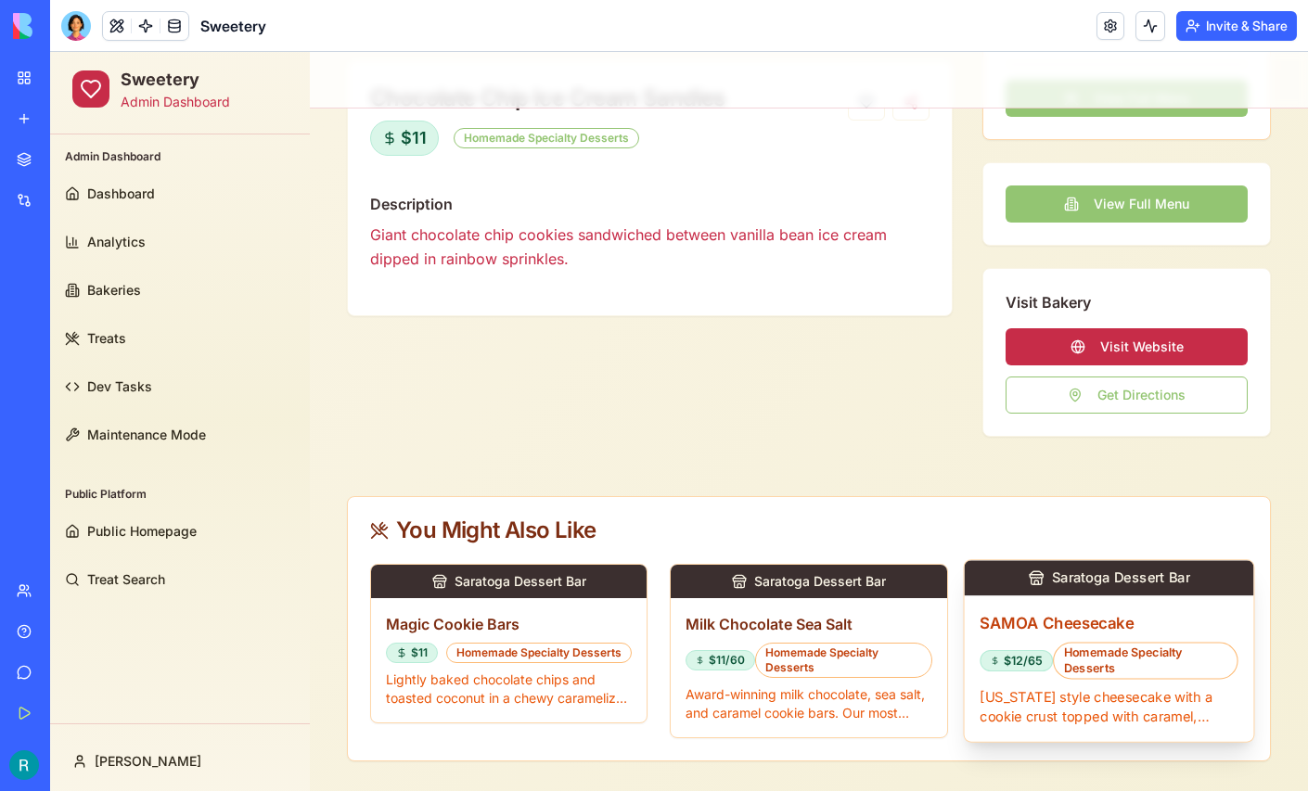
click at [1067, 687] on p "[US_STATE] style cheesecake with a cookie crust topped with caramel, toasted co…" at bounding box center [1108, 706] width 259 height 39
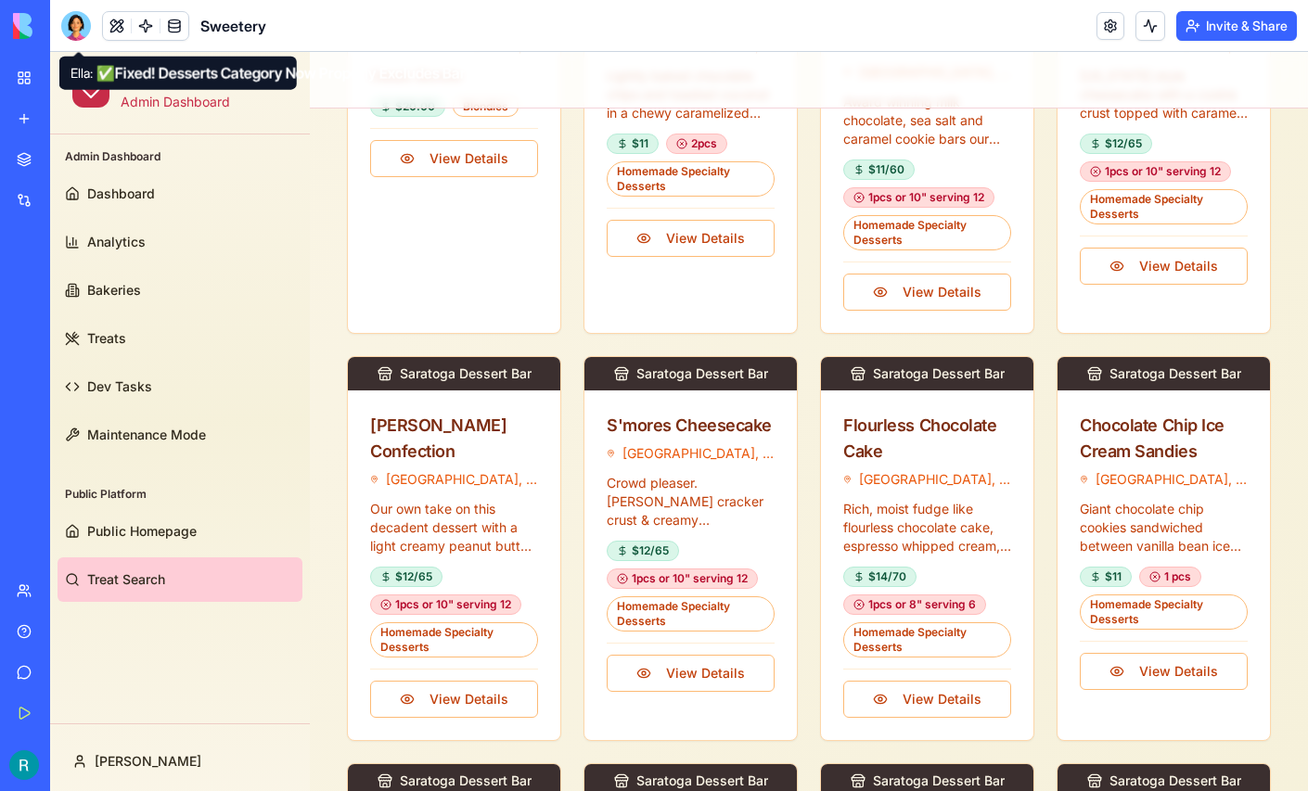
scroll to position [455, 0]
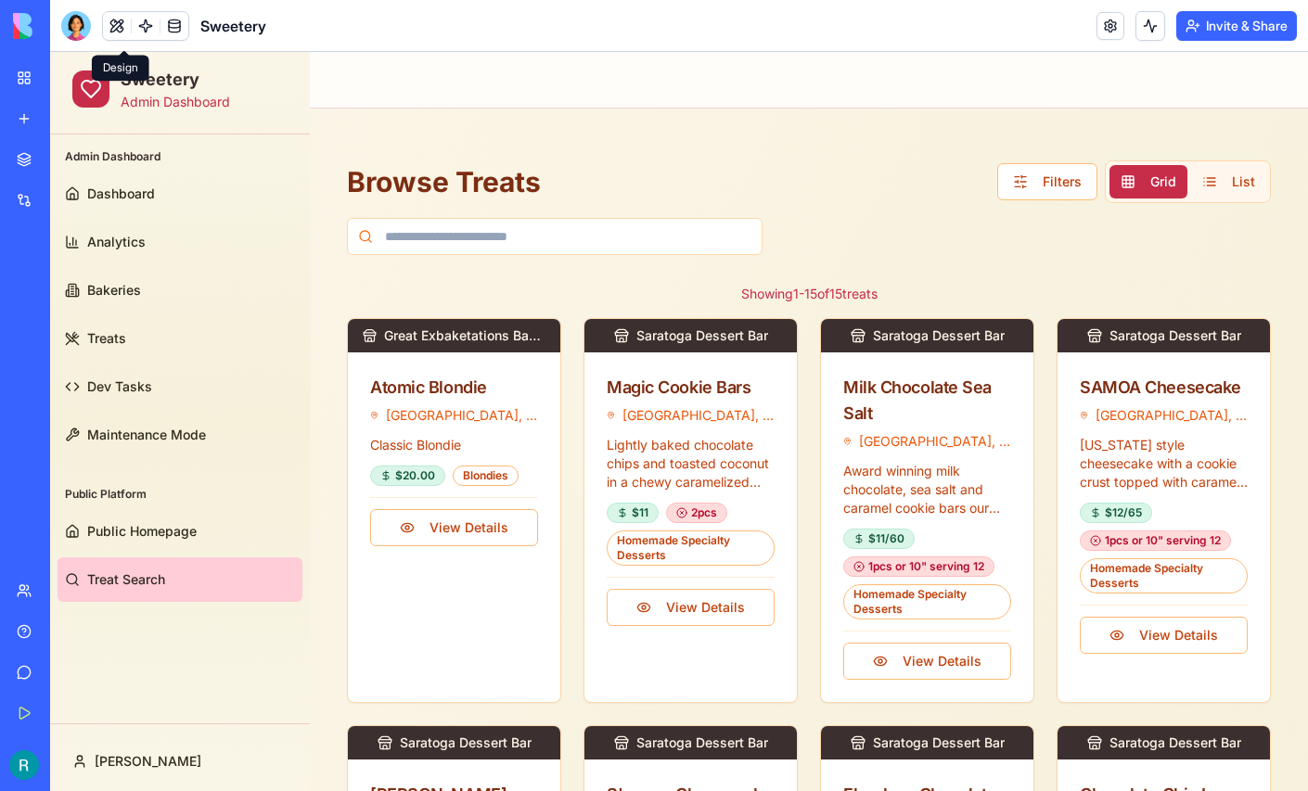
click at [126, 25] on button at bounding box center [117, 26] width 28 height 28
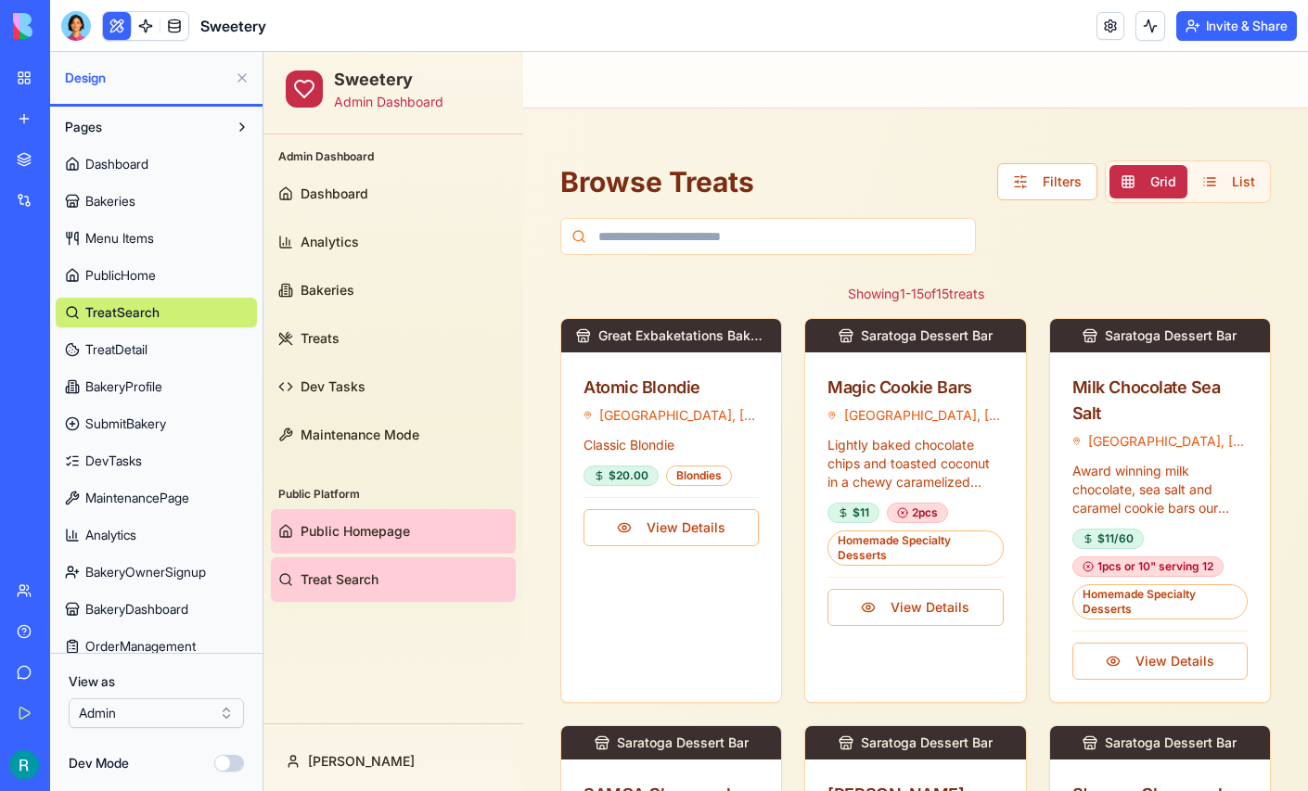
click at [340, 528] on span "Public Homepage" at bounding box center [354, 531] width 109 height 19
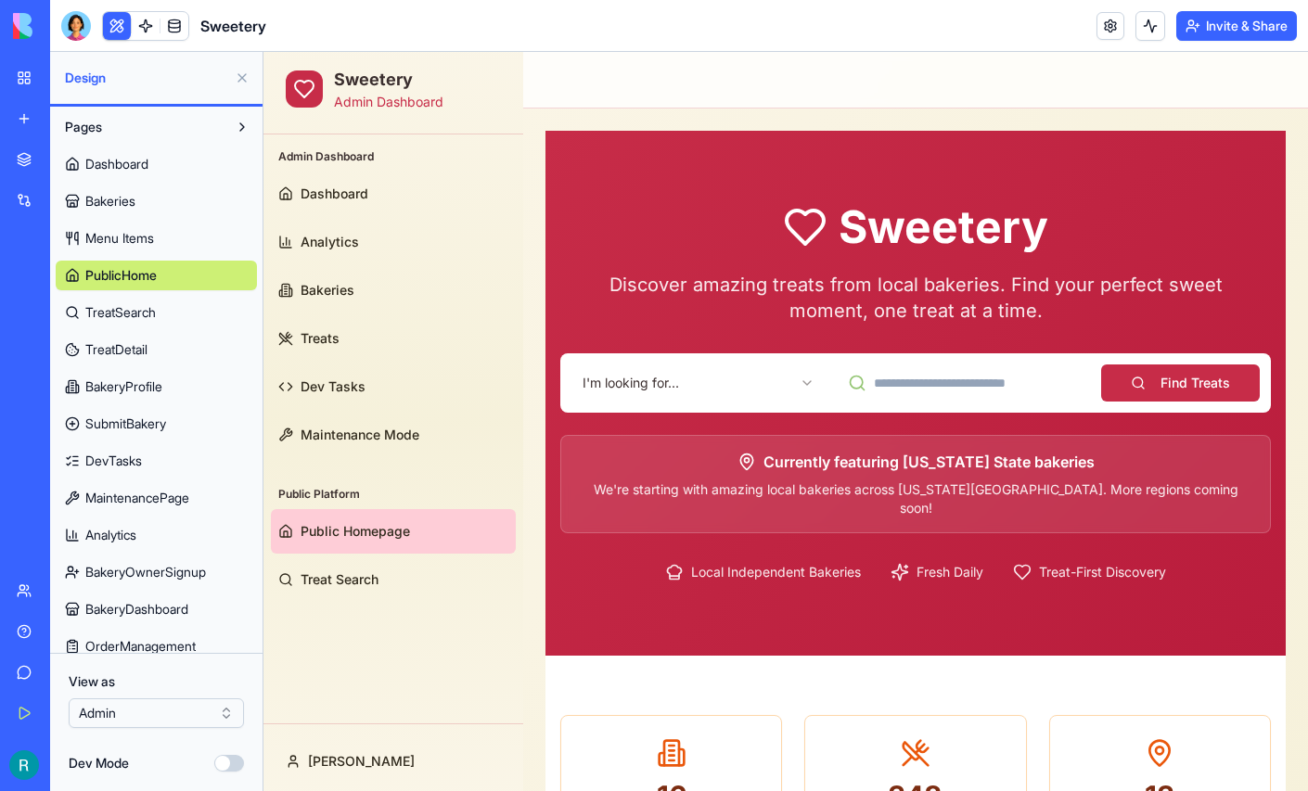
click at [710, 373] on html "Sweetery Admin Dashboard Admin Dashboard Dashboard Analytics Bakeries Treats De…" at bounding box center [785, 732] width 1044 height 1360
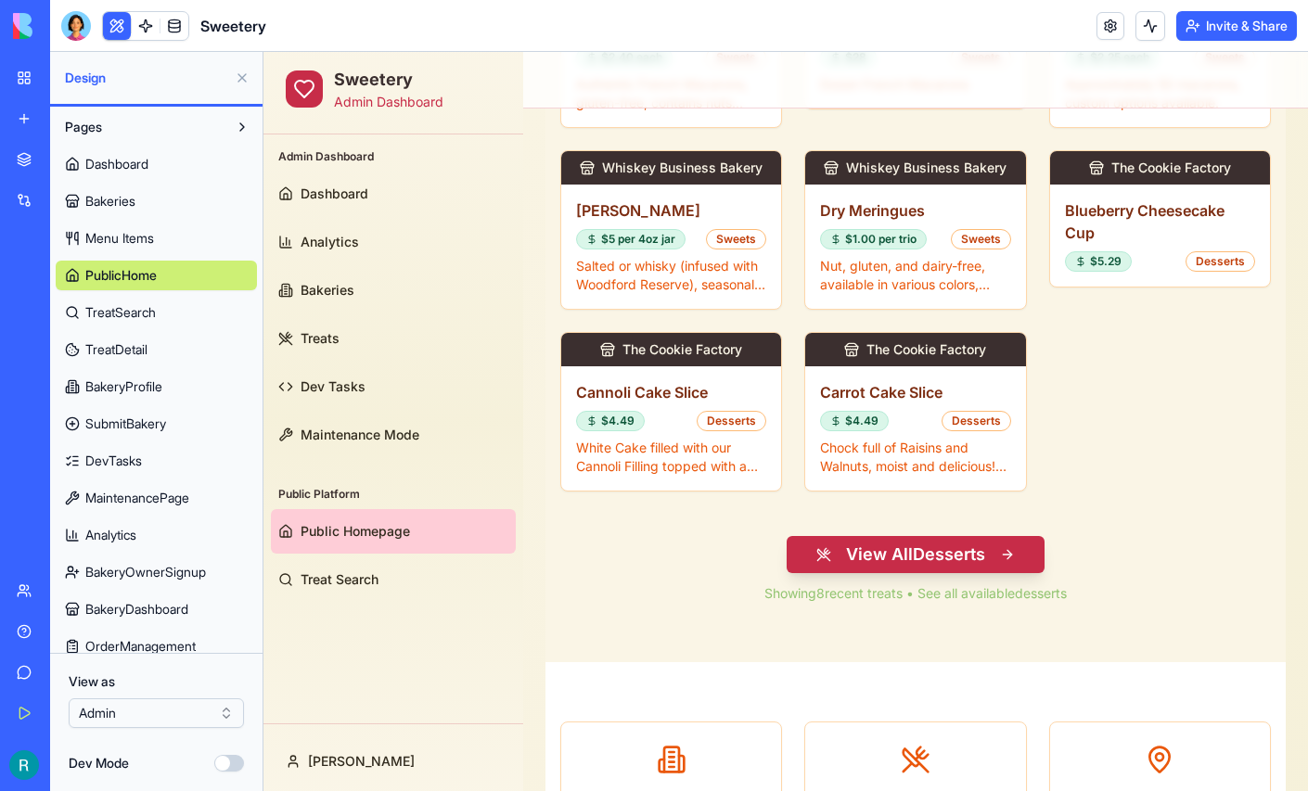
scroll to position [868, 0]
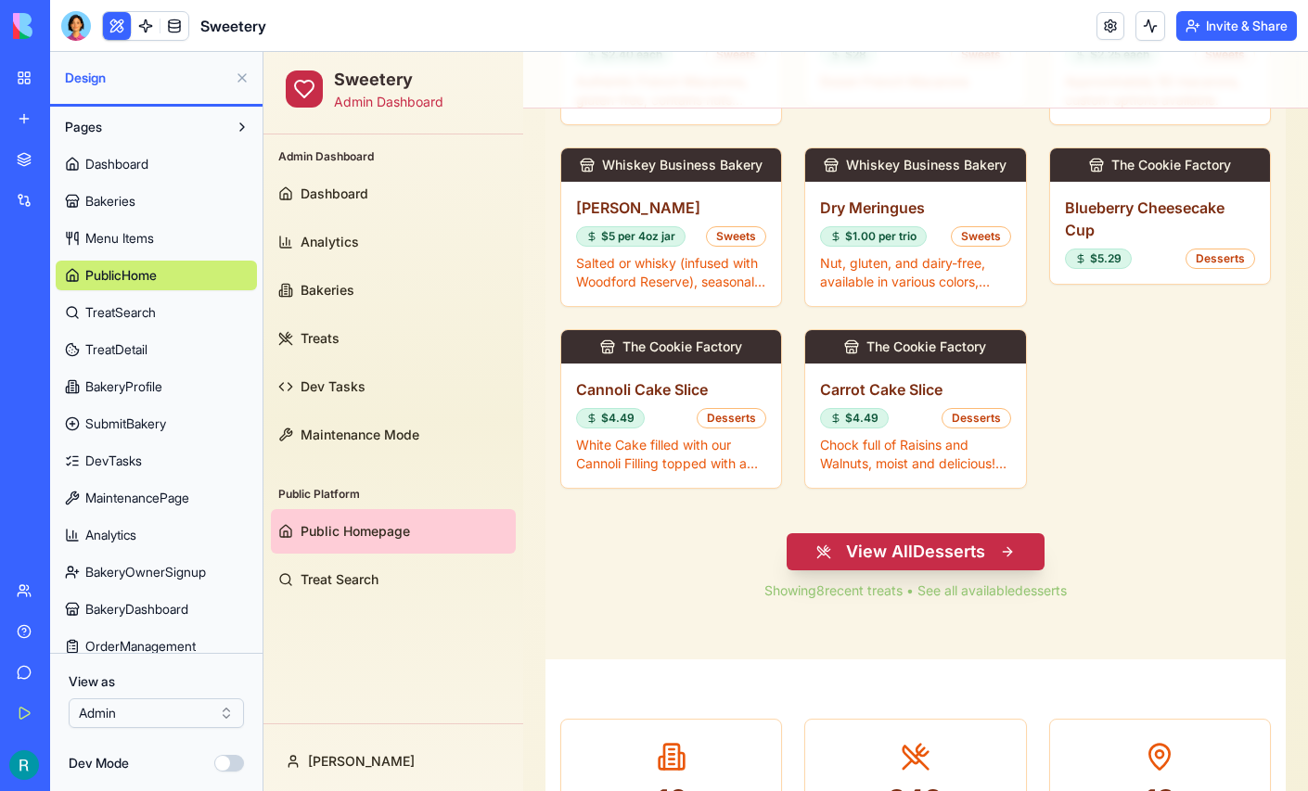
click at [902, 533] on button "View All Desserts" at bounding box center [915, 551] width 258 height 37
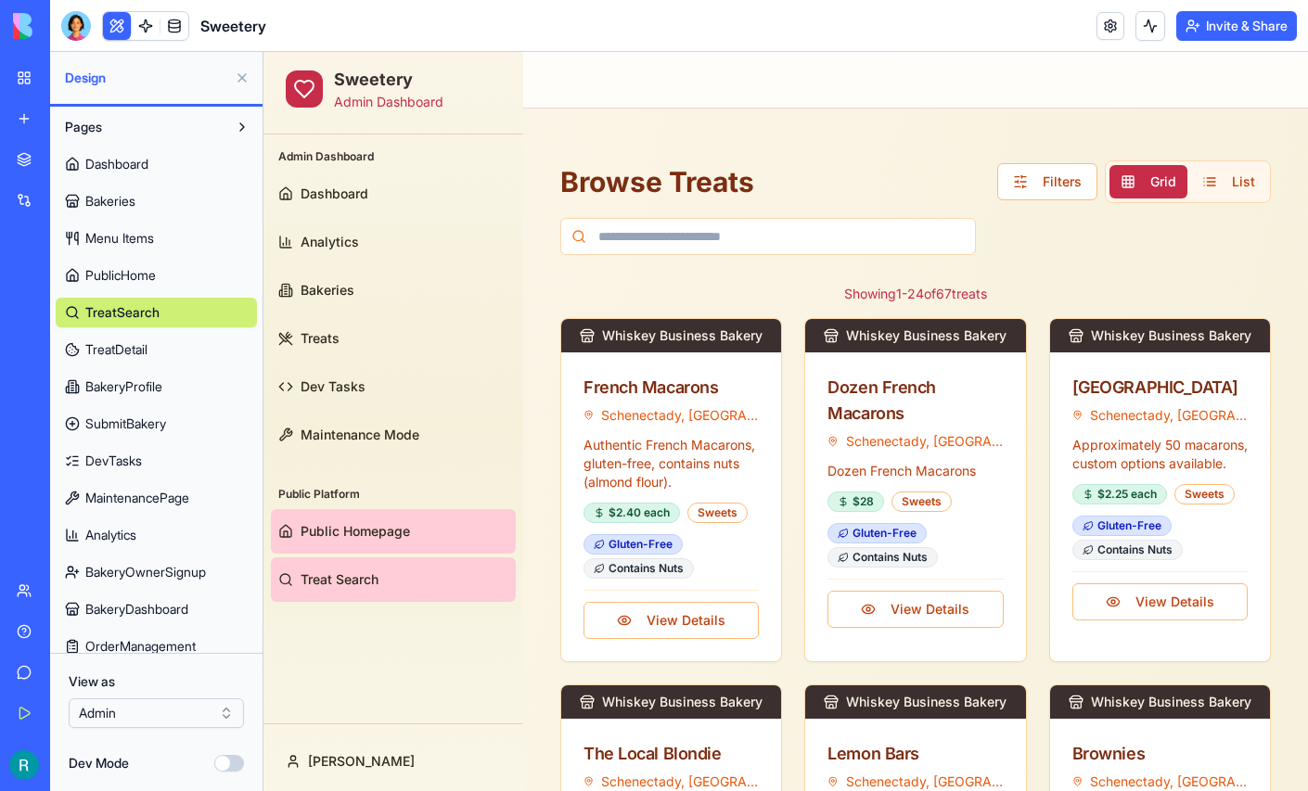
click at [356, 530] on span "Public Homepage" at bounding box center [354, 531] width 109 height 19
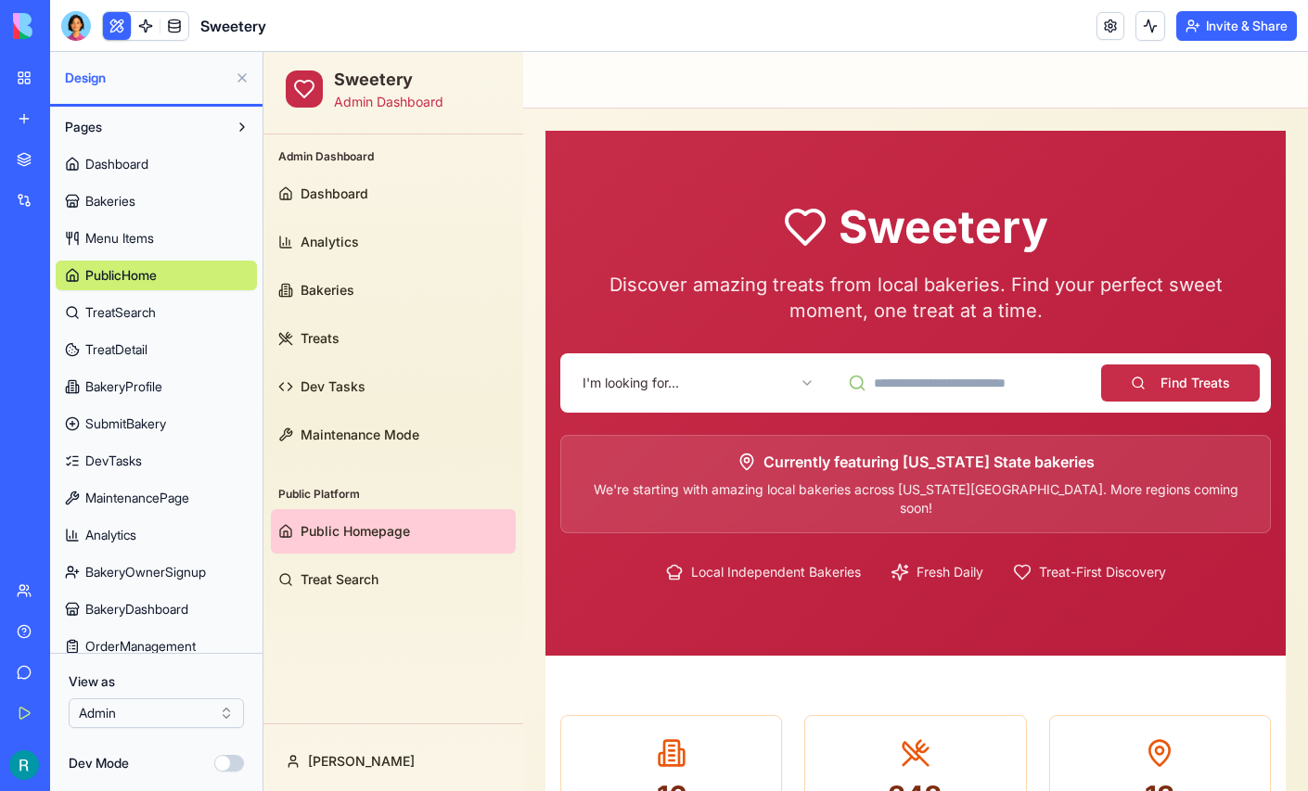
click at [697, 388] on html "Sweetery Admin Dashboard Admin Dashboard Dashboard Analytics Bakeries Treats De…" at bounding box center [785, 732] width 1044 height 1360
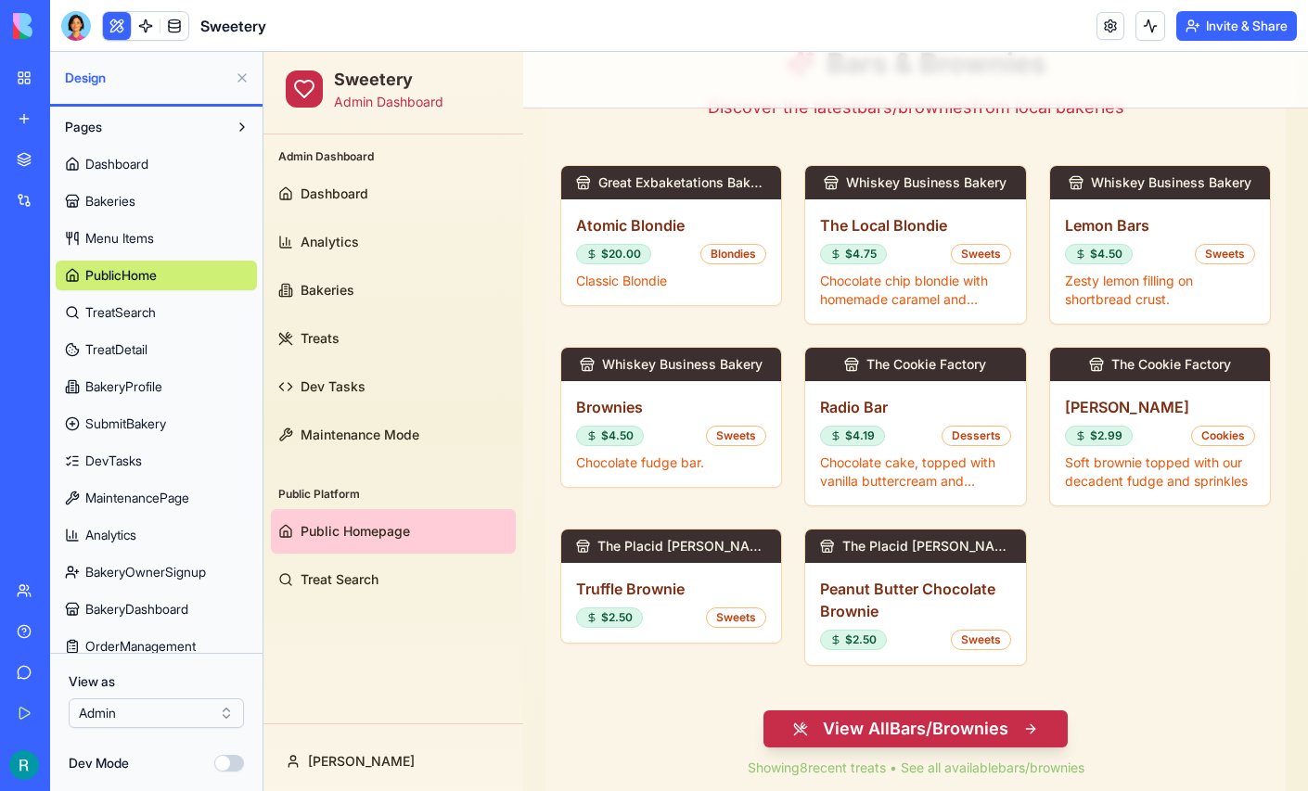
scroll to position [671, 0]
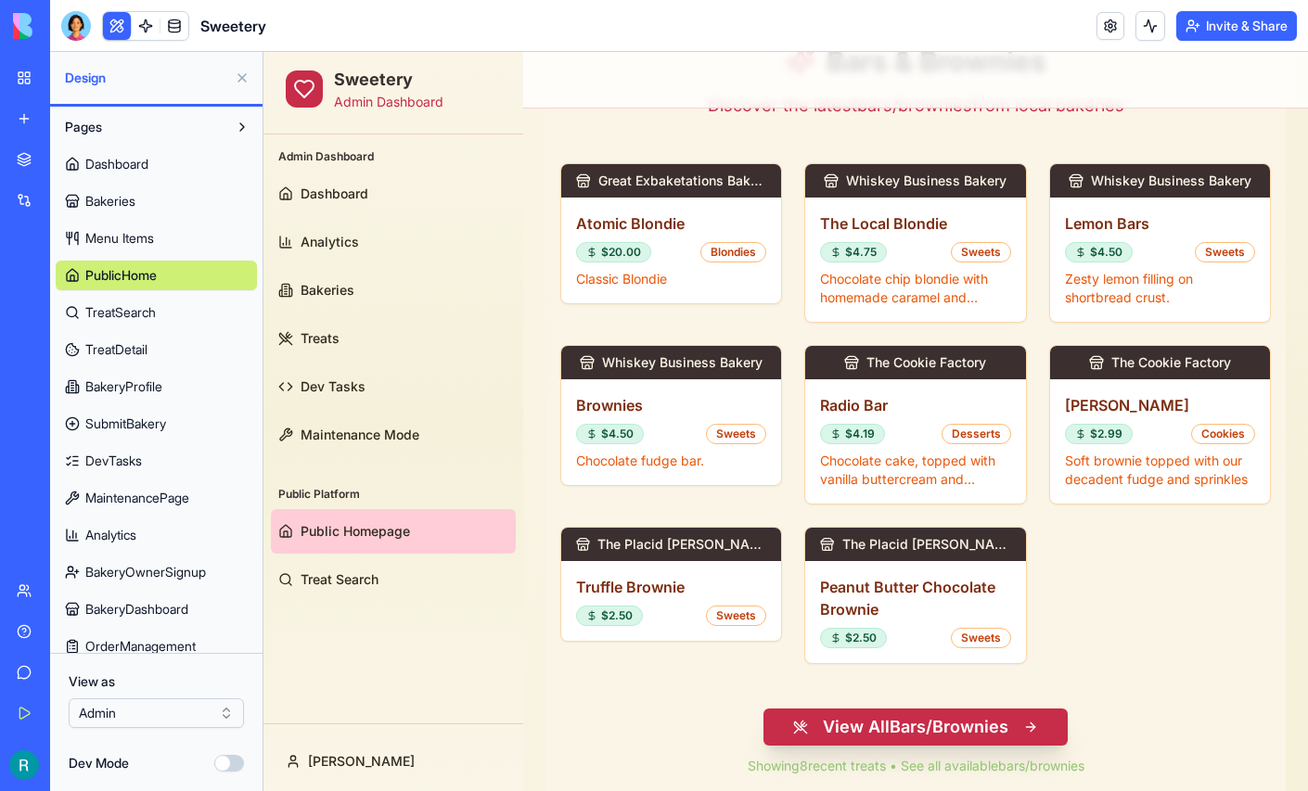
click at [928, 709] on button "View All Bars/Brownies" at bounding box center [915, 727] width 304 height 37
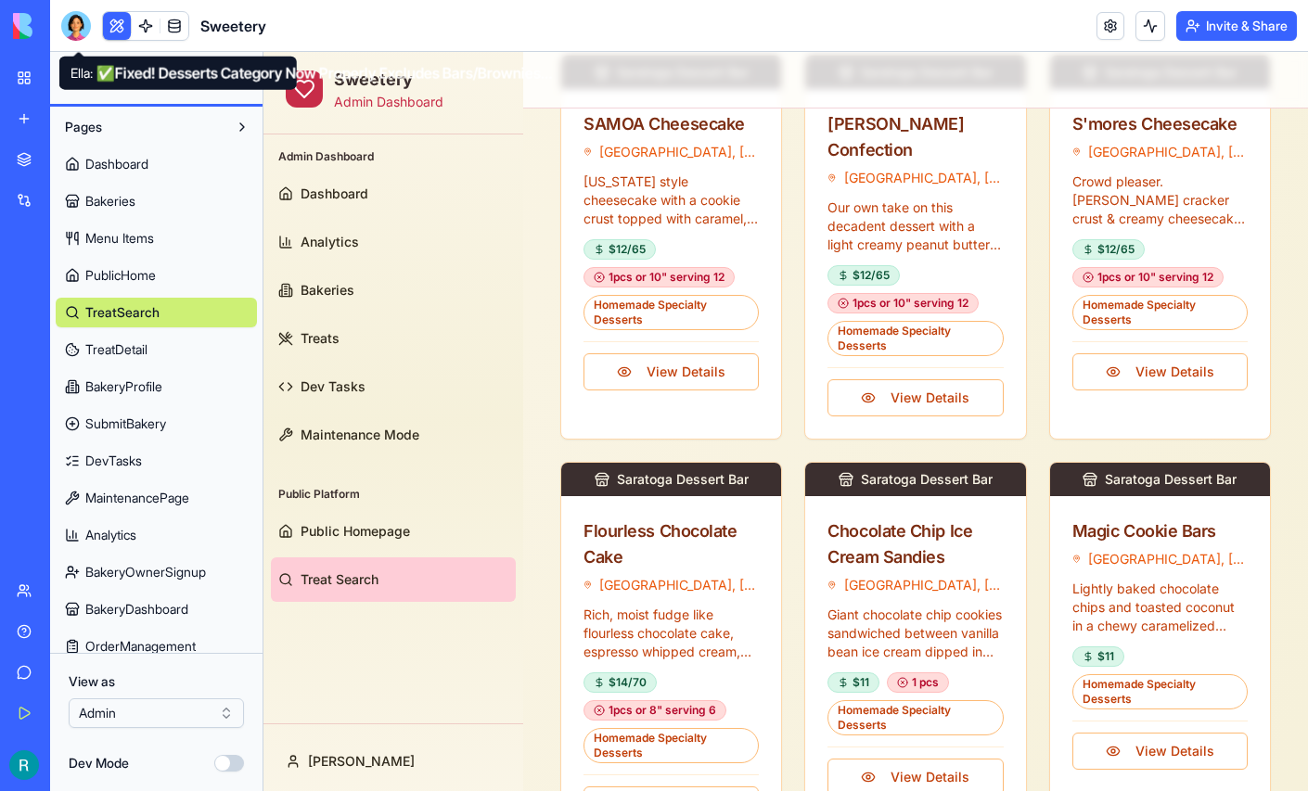
click at [77, 41] on div at bounding box center [76, 26] width 30 height 30
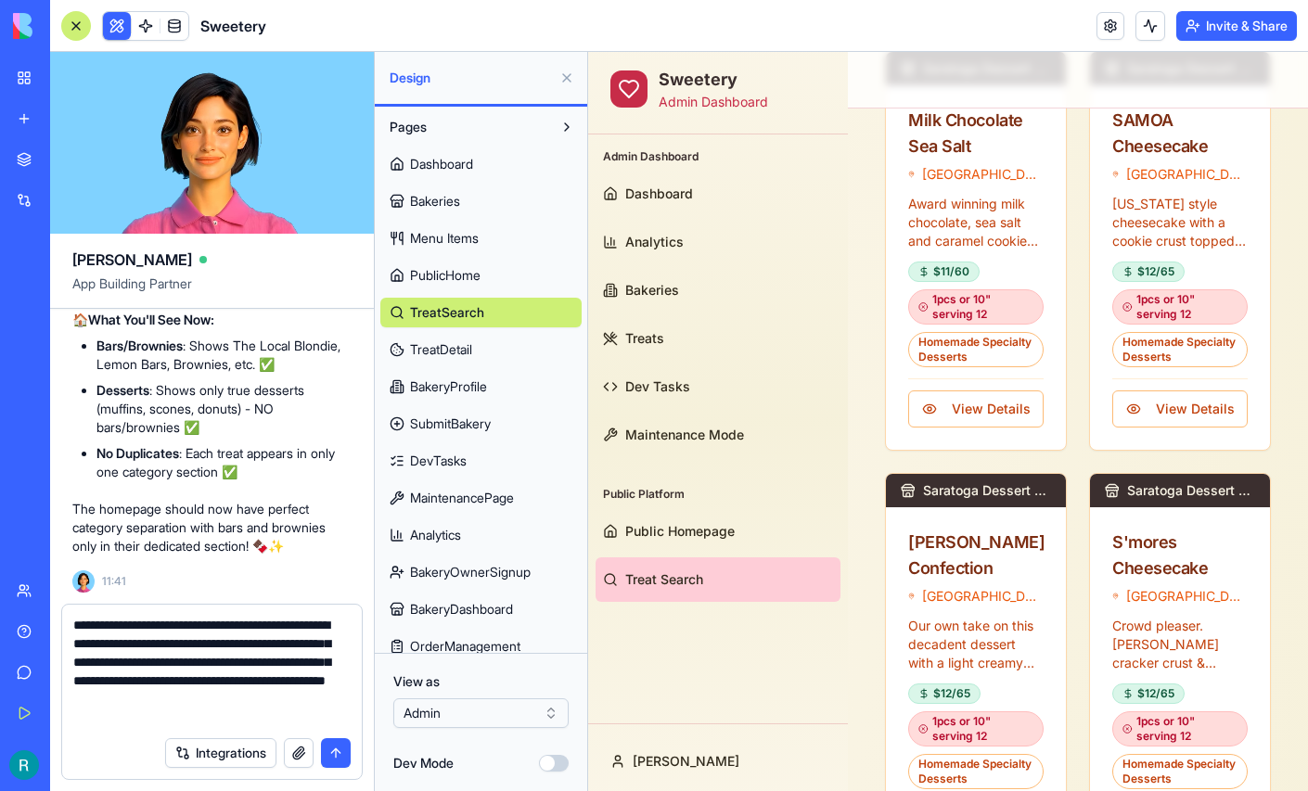
scroll to position [32, 0]
click at [257, 693] on textarea "**********" at bounding box center [209, 671] width 273 height 111
click at [313, 706] on textarea "**********" at bounding box center [209, 671] width 273 height 111
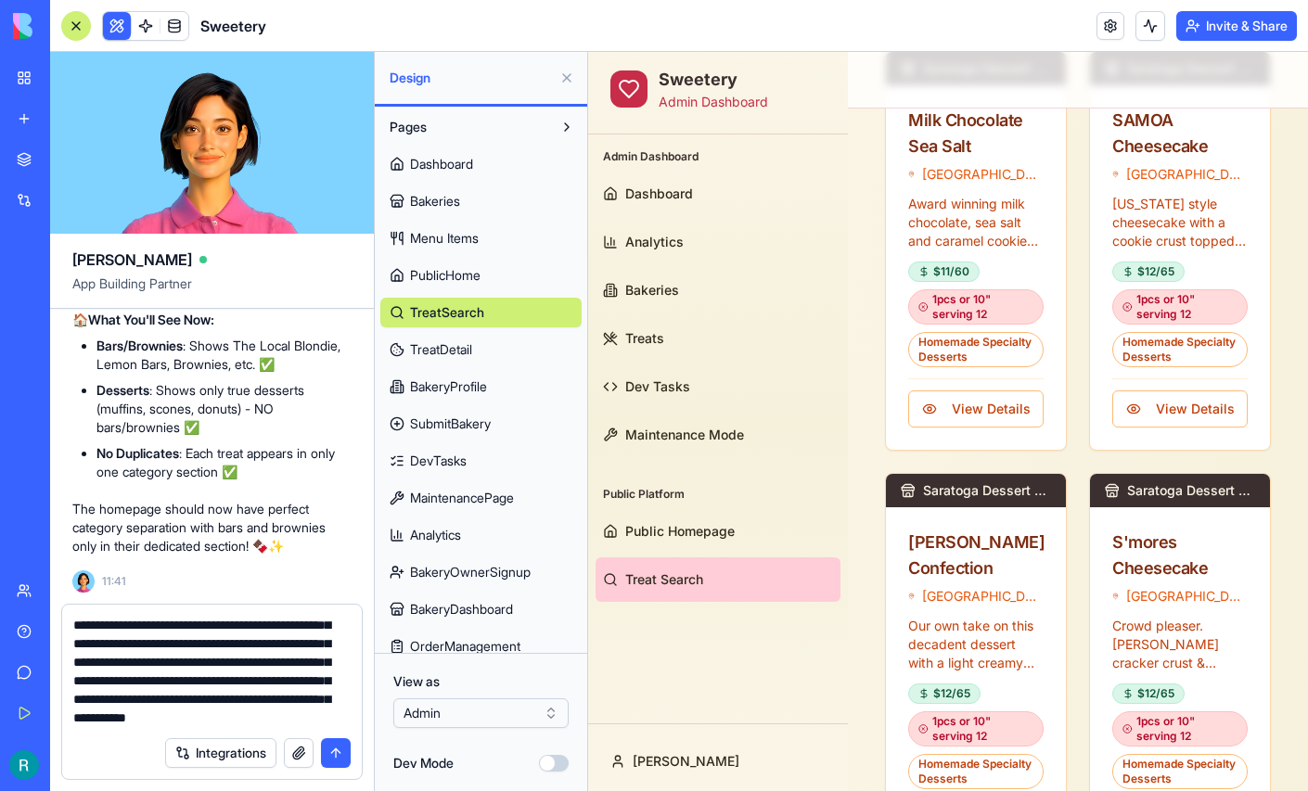
type textarea "**********"
click at [290, 750] on button "button" at bounding box center [299, 753] width 30 height 30
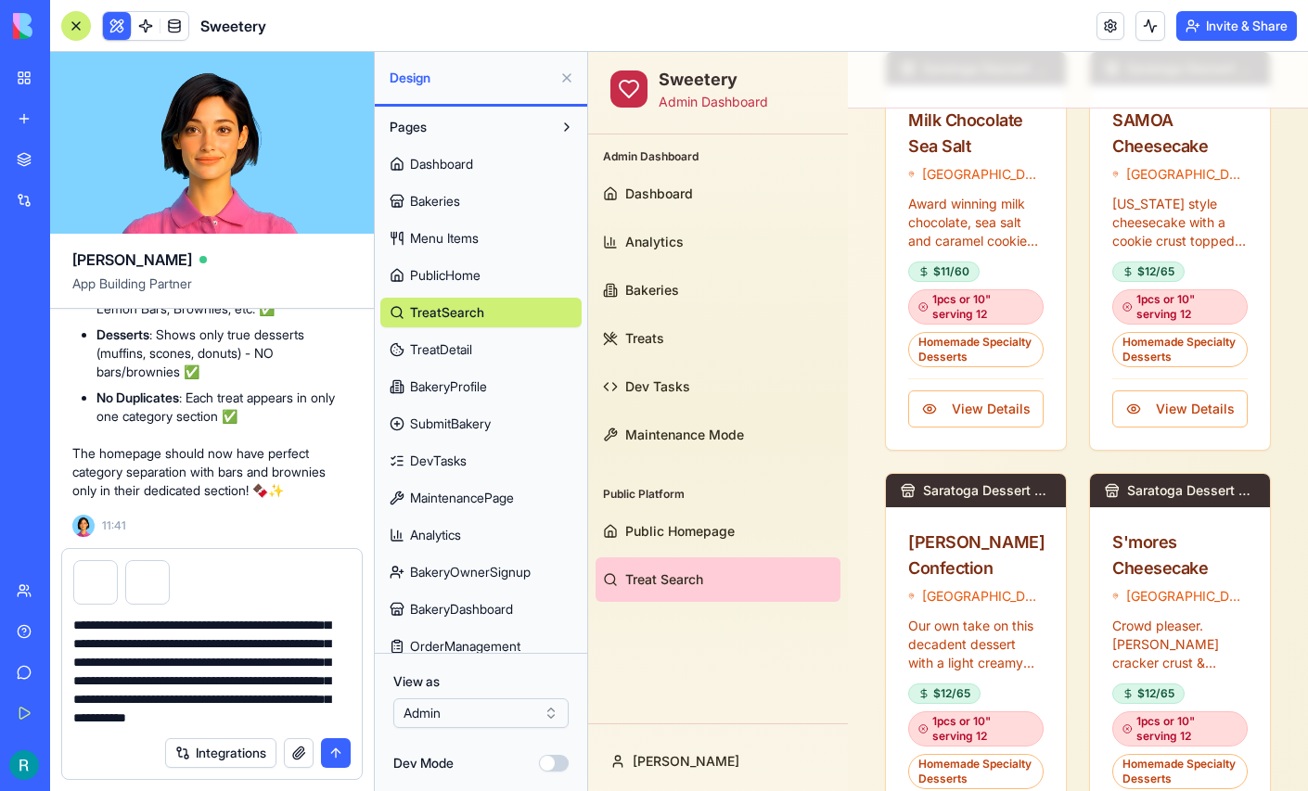
click at [284, 738] on button "button" at bounding box center [299, 753] width 30 height 30
click at [330, 741] on button "submit" at bounding box center [336, 753] width 30 height 30
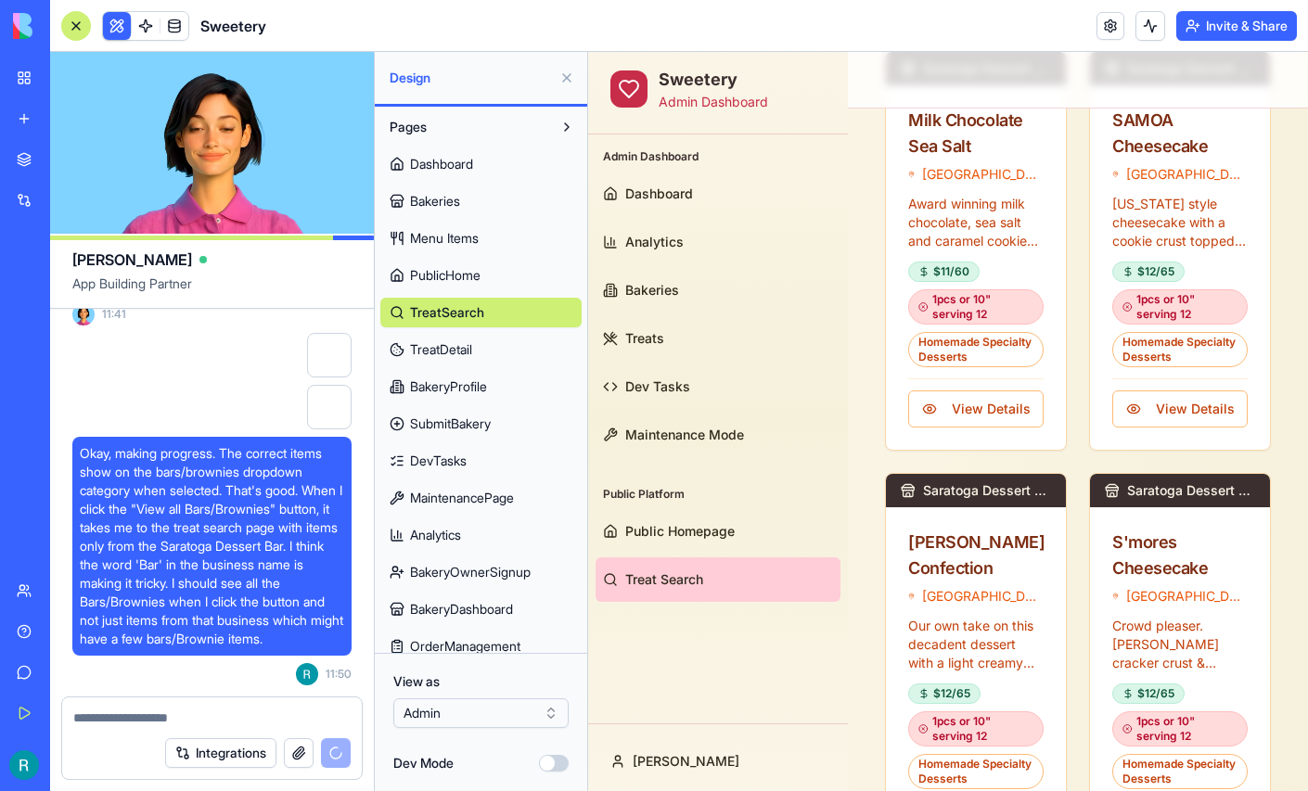
scroll to position [271122, 0]
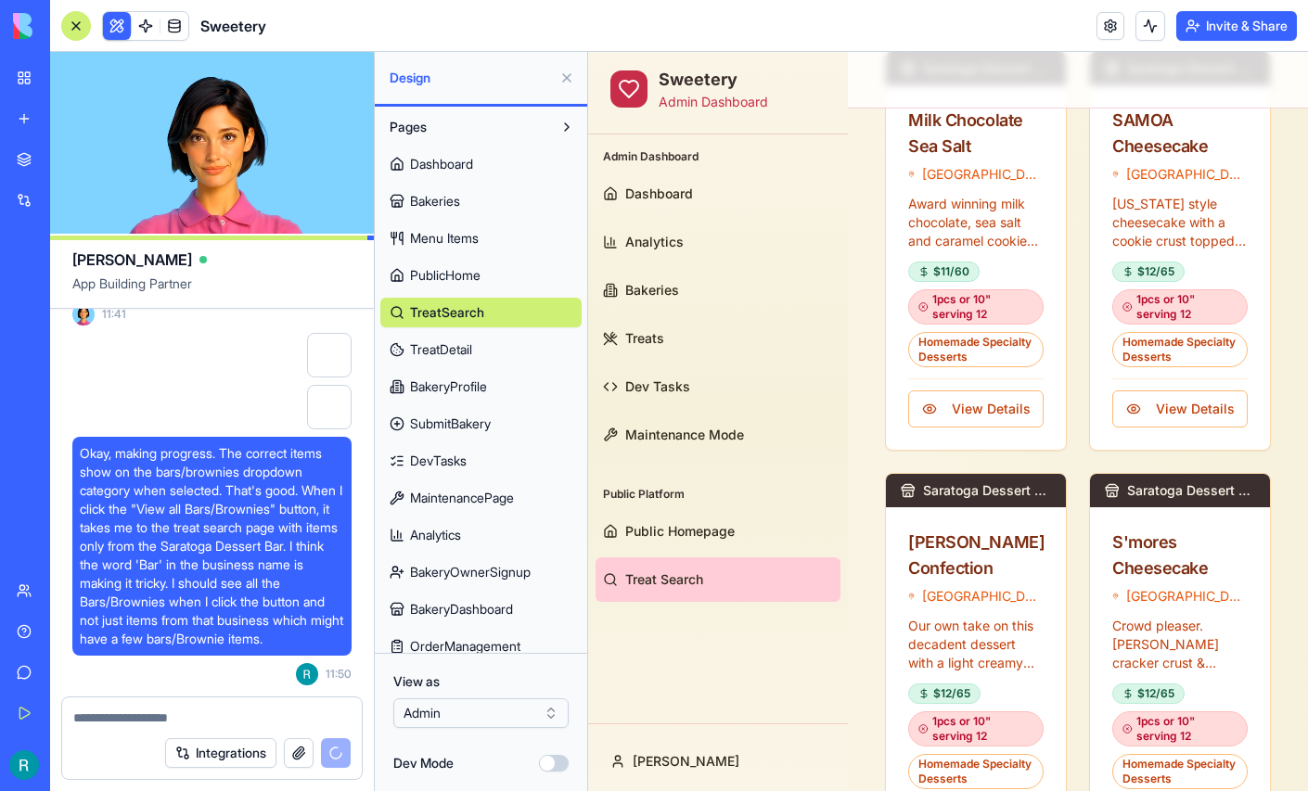
click at [564, 86] on button at bounding box center [567, 78] width 30 height 30
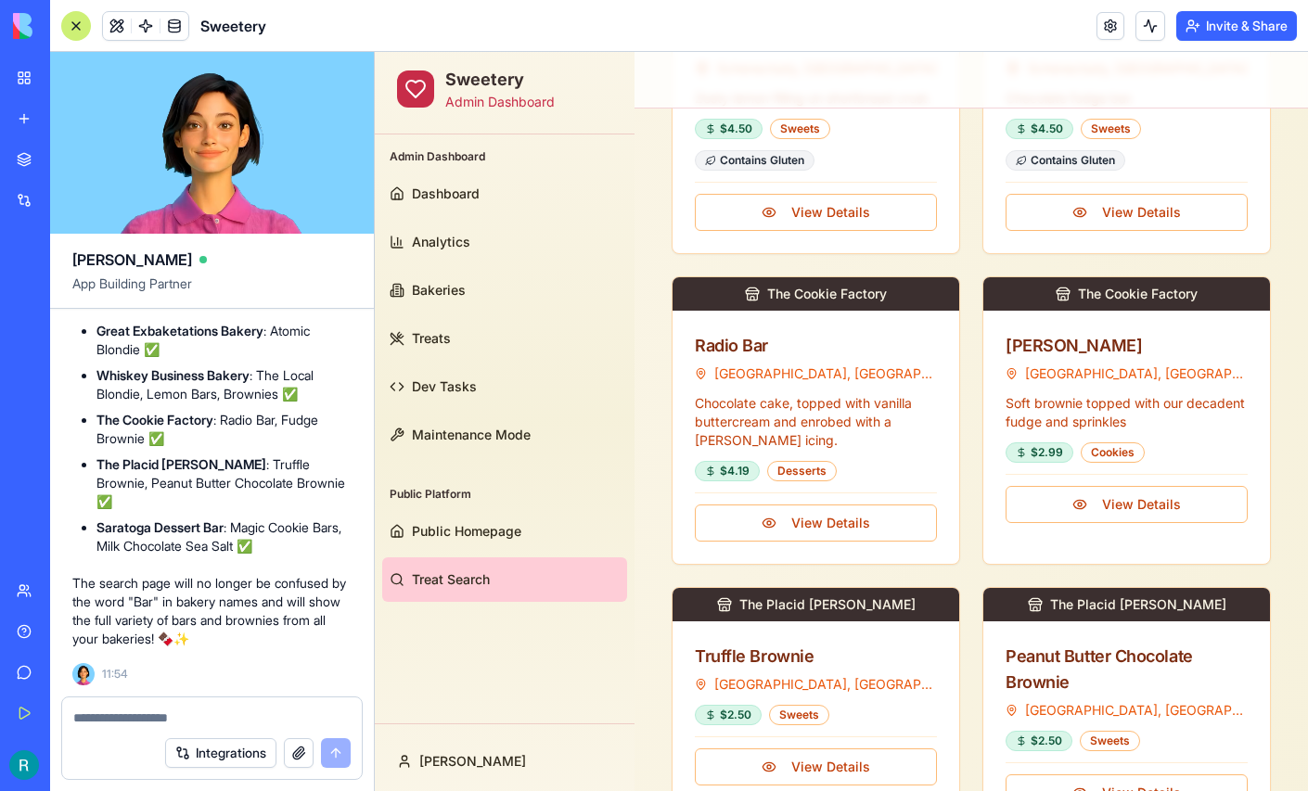
scroll to position [273048, 0]
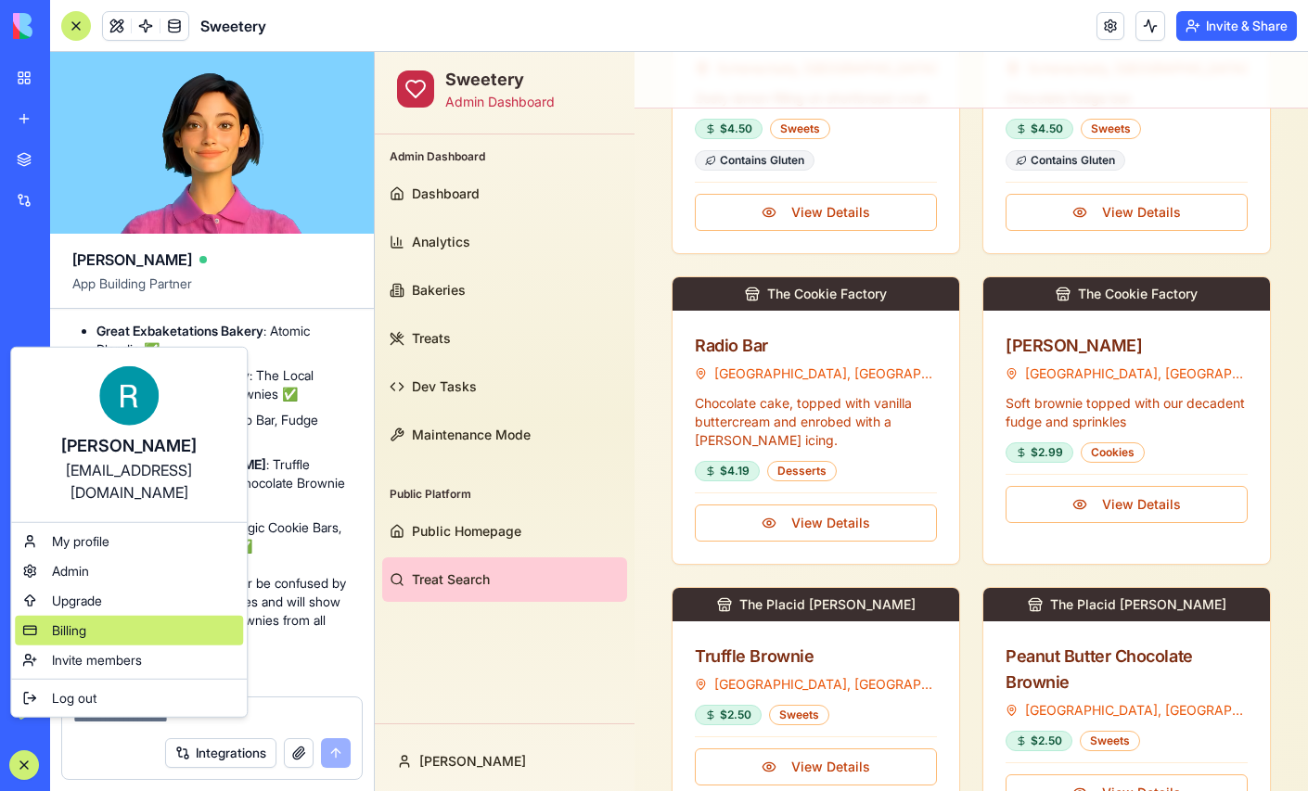
click at [103, 645] on div "Billing" at bounding box center [129, 631] width 228 height 30
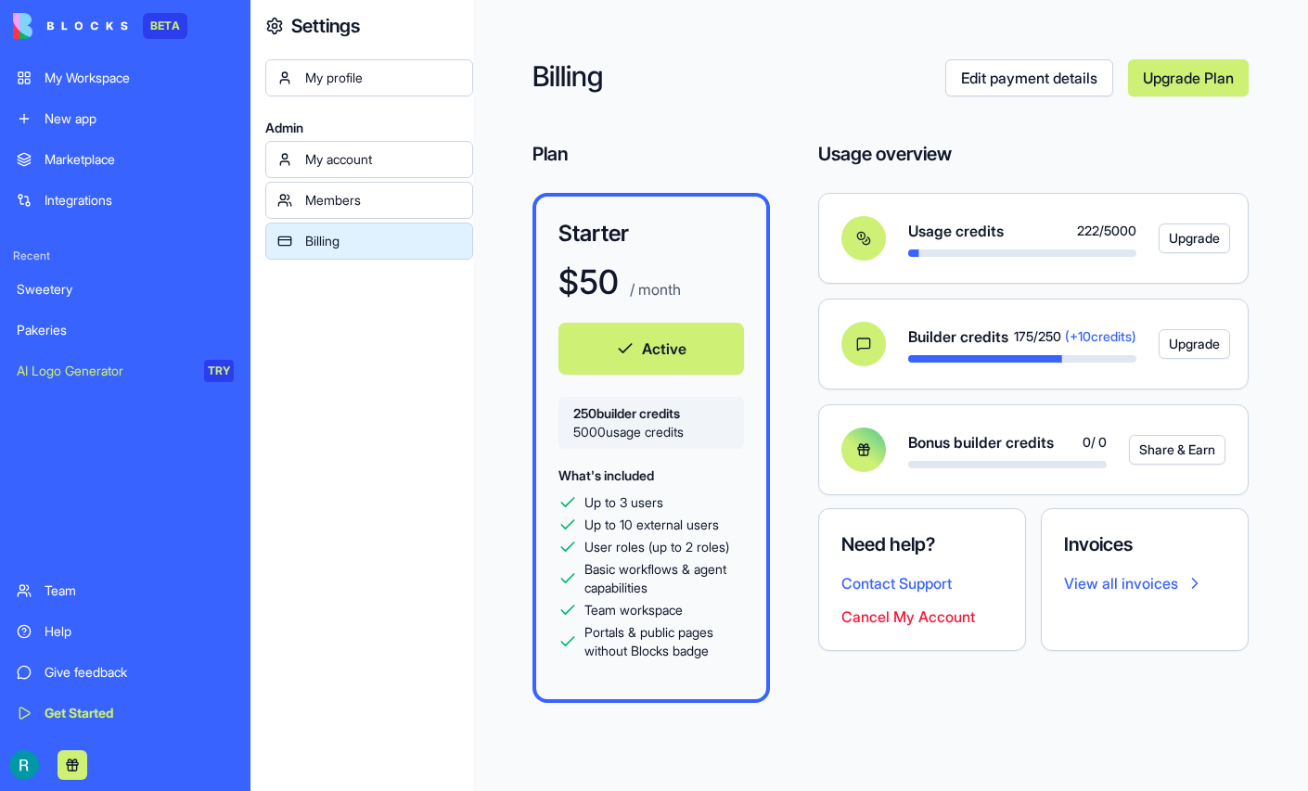
click at [729, 441] on span "5000 usage credits" at bounding box center [651, 432] width 156 height 19
click at [1183, 96] on link "Upgrade Plan" at bounding box center [1188, 77] width 121 height 37
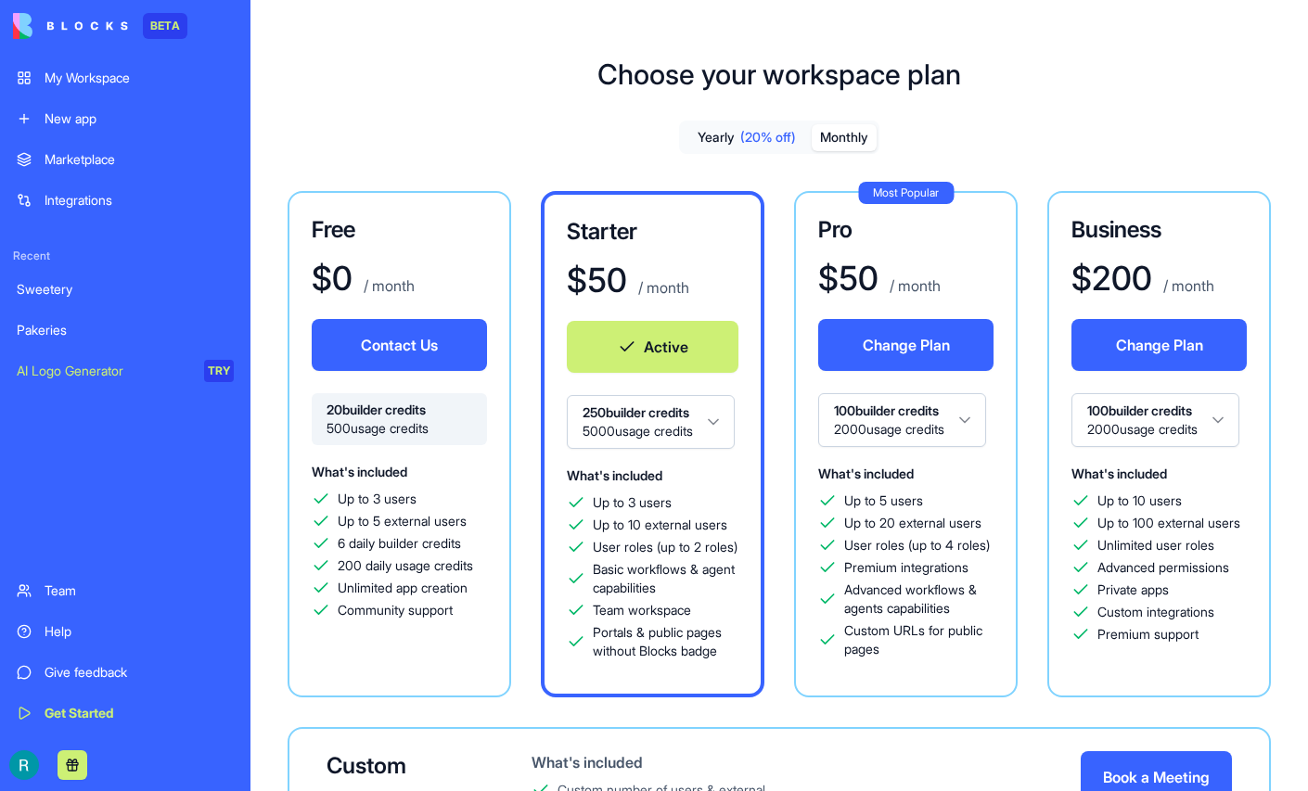
click at [952, 478] on html "BETA My Workspace New app Marketplace Integrations Recent Sweetery Pakeries AI …" at bounding box center [654, 395] width 1308 height 791
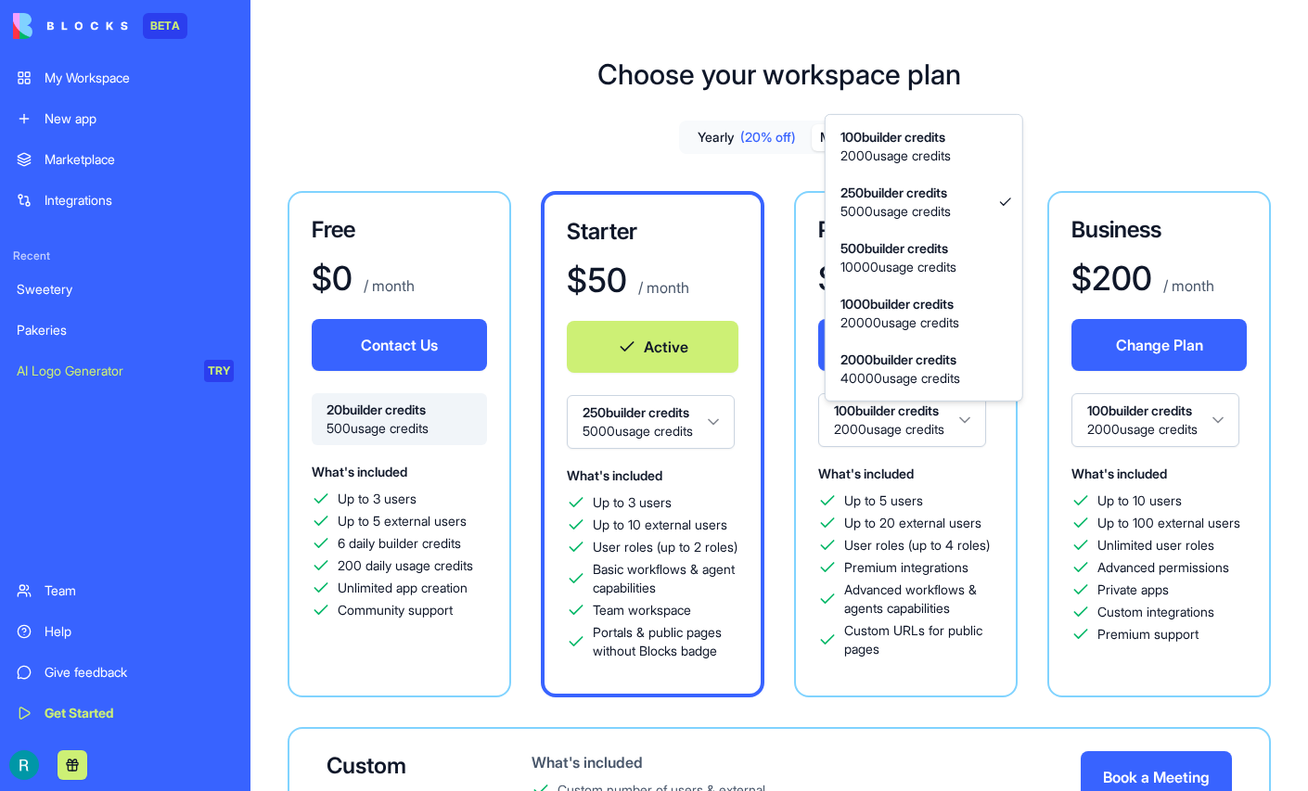
click at [594, 124] on html "BETA My Workspace New app Marketplace Integrations Recent Sweetery Pakeries AI …" at bounding box center [654, 395] width 1308 height 791
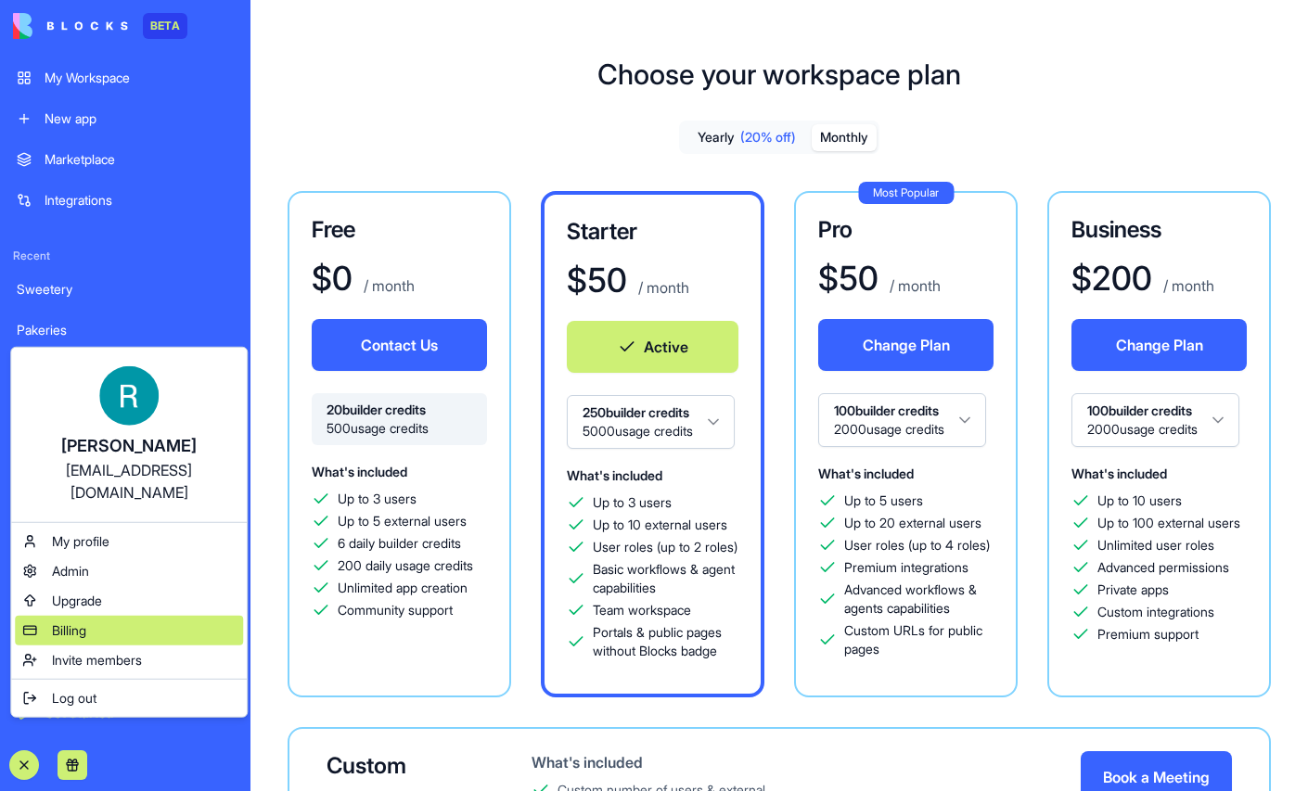
click at [108, 641] on div "Billing" at bounding box center [129, 631] width 228 height 30
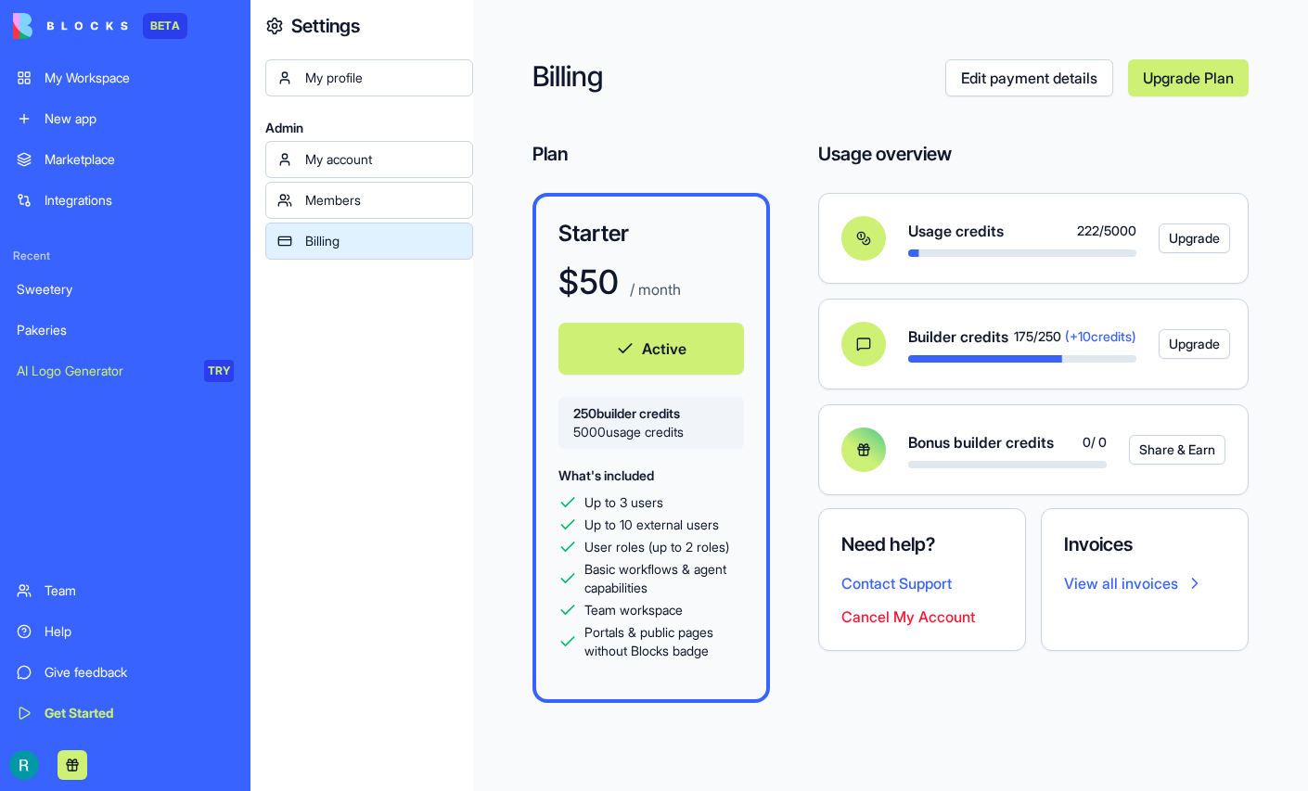
click at [373, 169] on div "My account" at bounding box center [383, 159] width 156 height 19
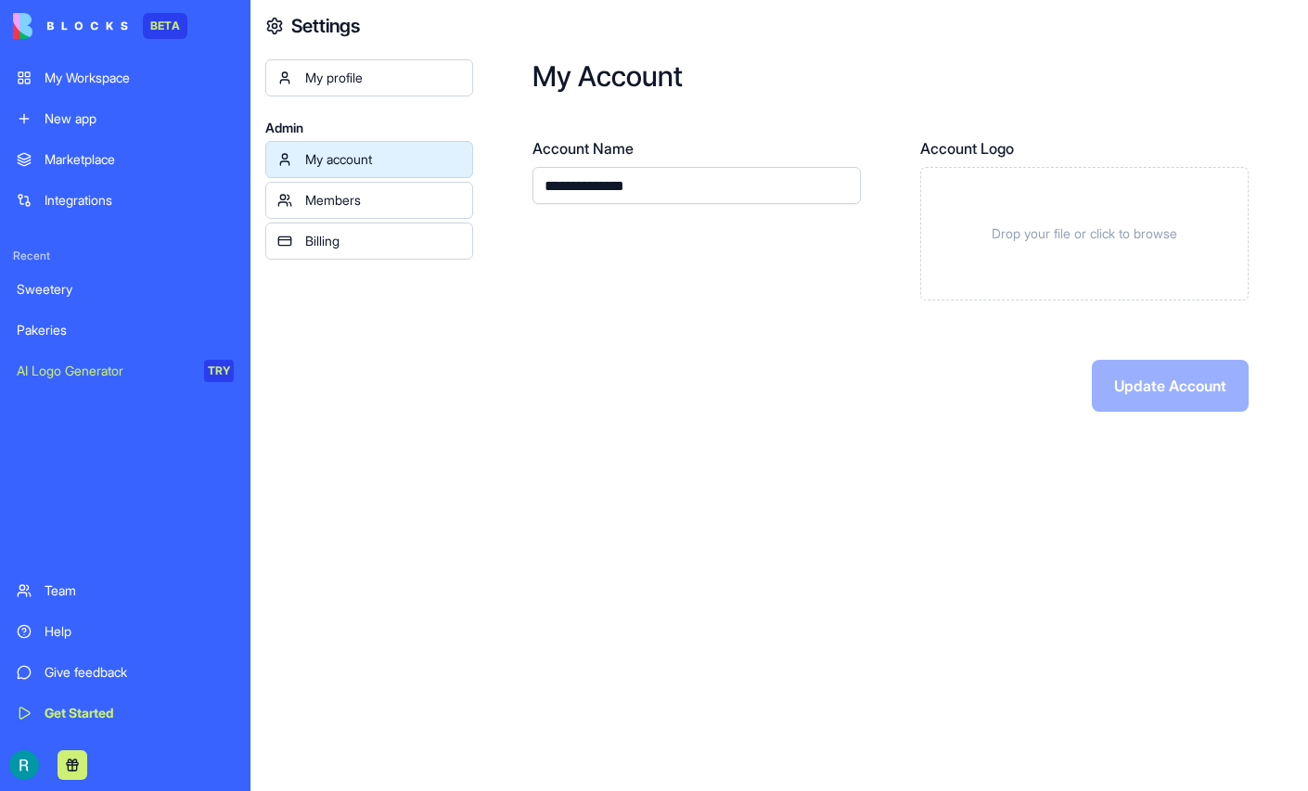
click at [370, 87] on div "My profile" at bounding box center [383, 78] width 156 height 19
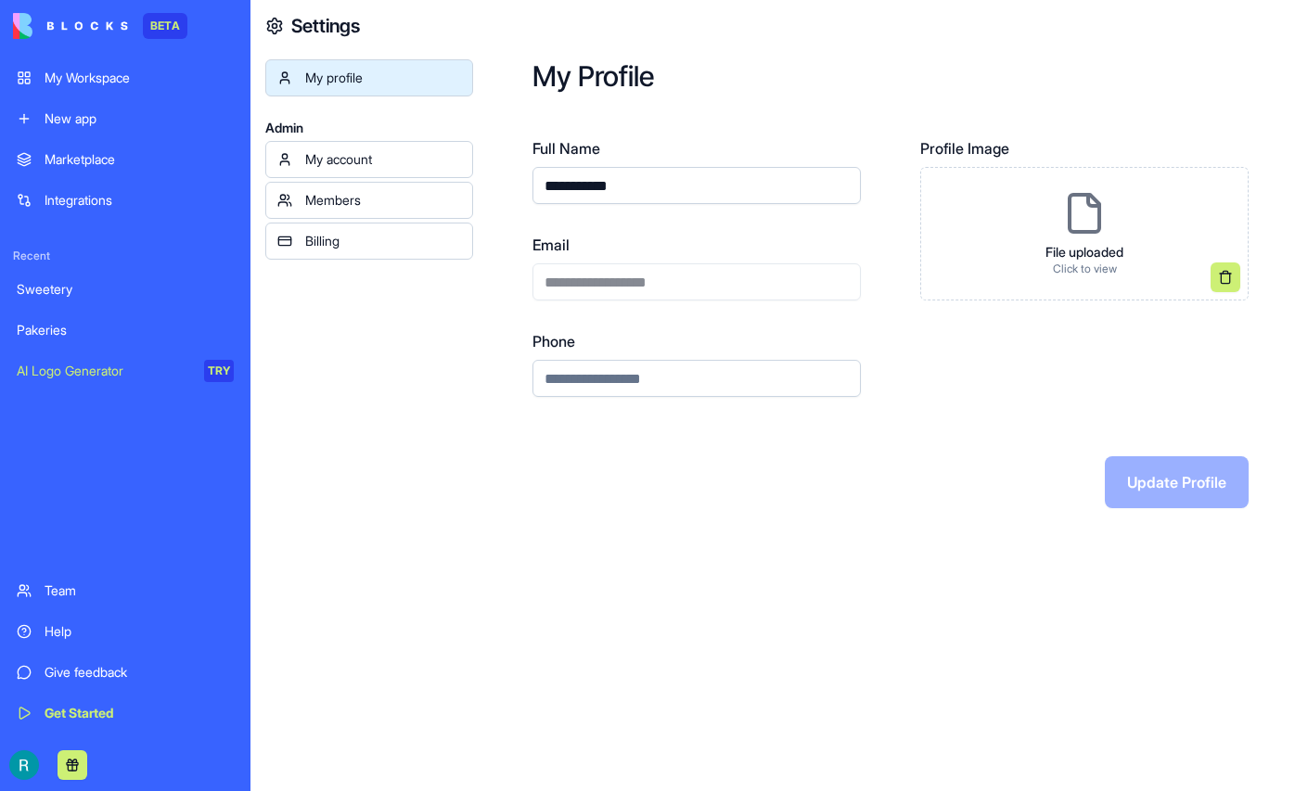
click at [340, 250] on div "Billing" at bounding box center [383, 241] width 156 height 19
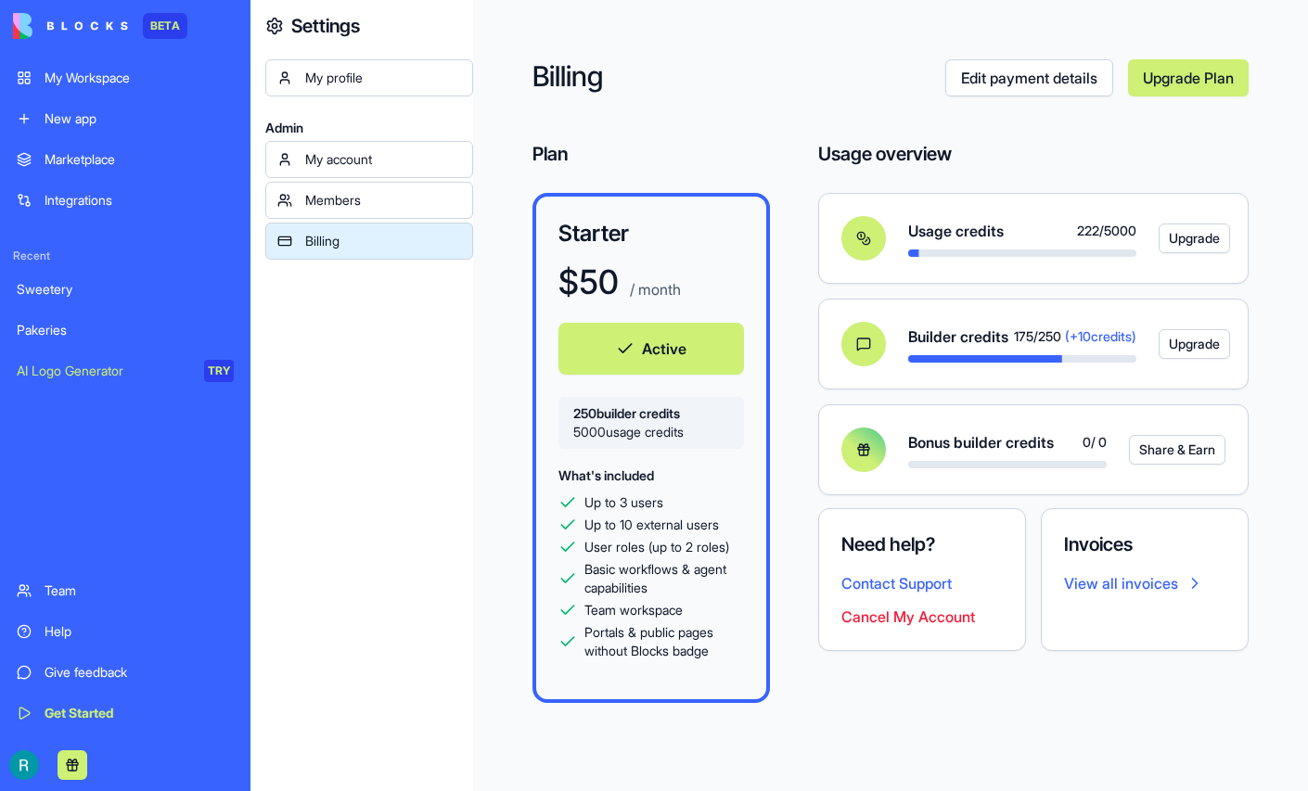
scroll to position [66, 0]
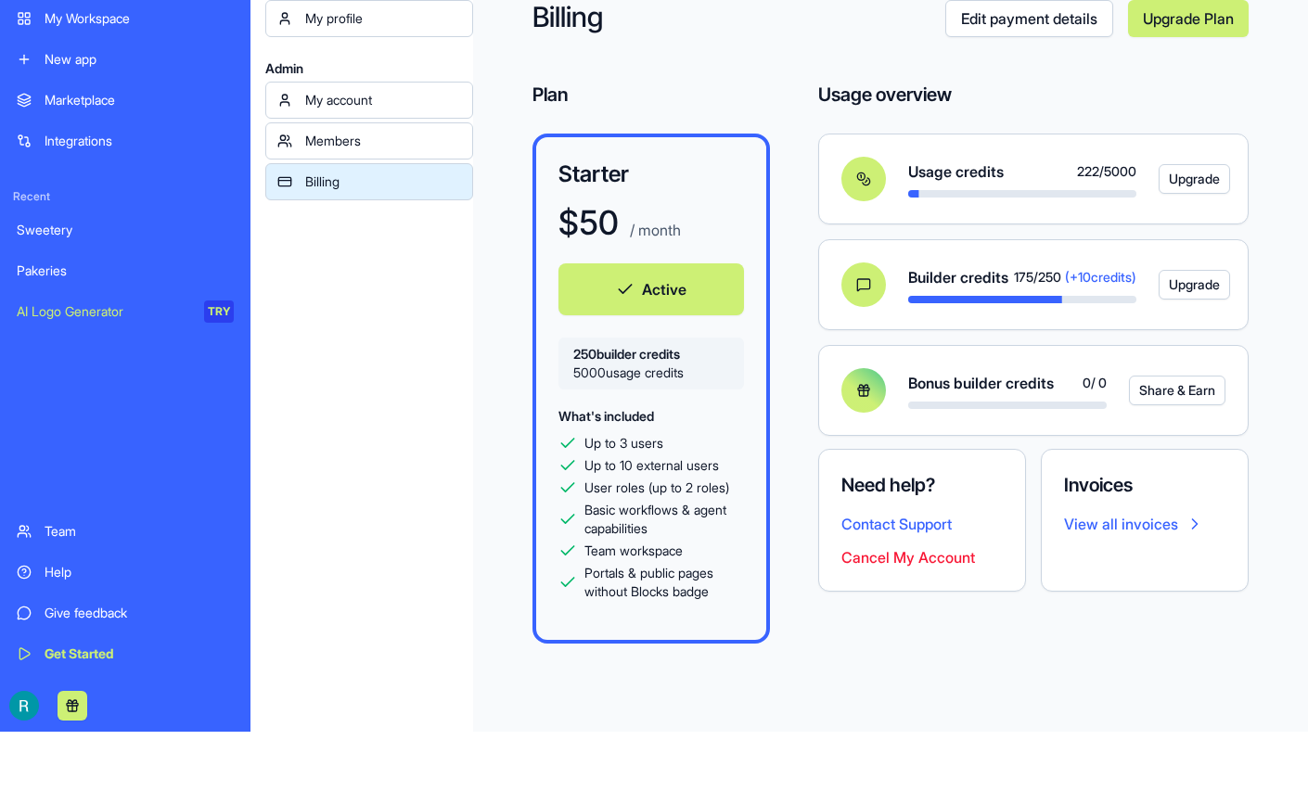
click at [1009, 22] on link "Edit payment details" at bounding box center [1029, 18] width 168 height 37
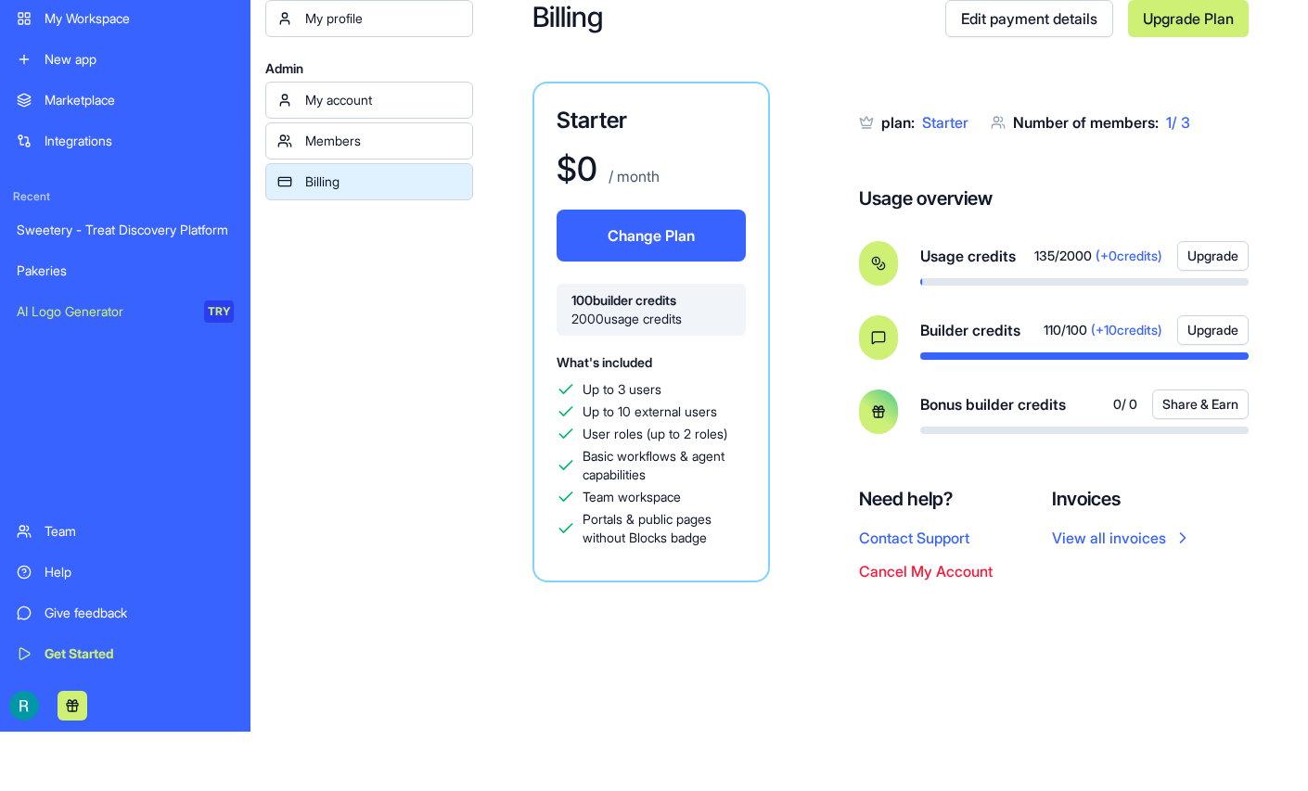
scroll to position [66, 0]
click at [86, 12] on div "My Workspace" at bounding box center [139, 18] width 189 height 19
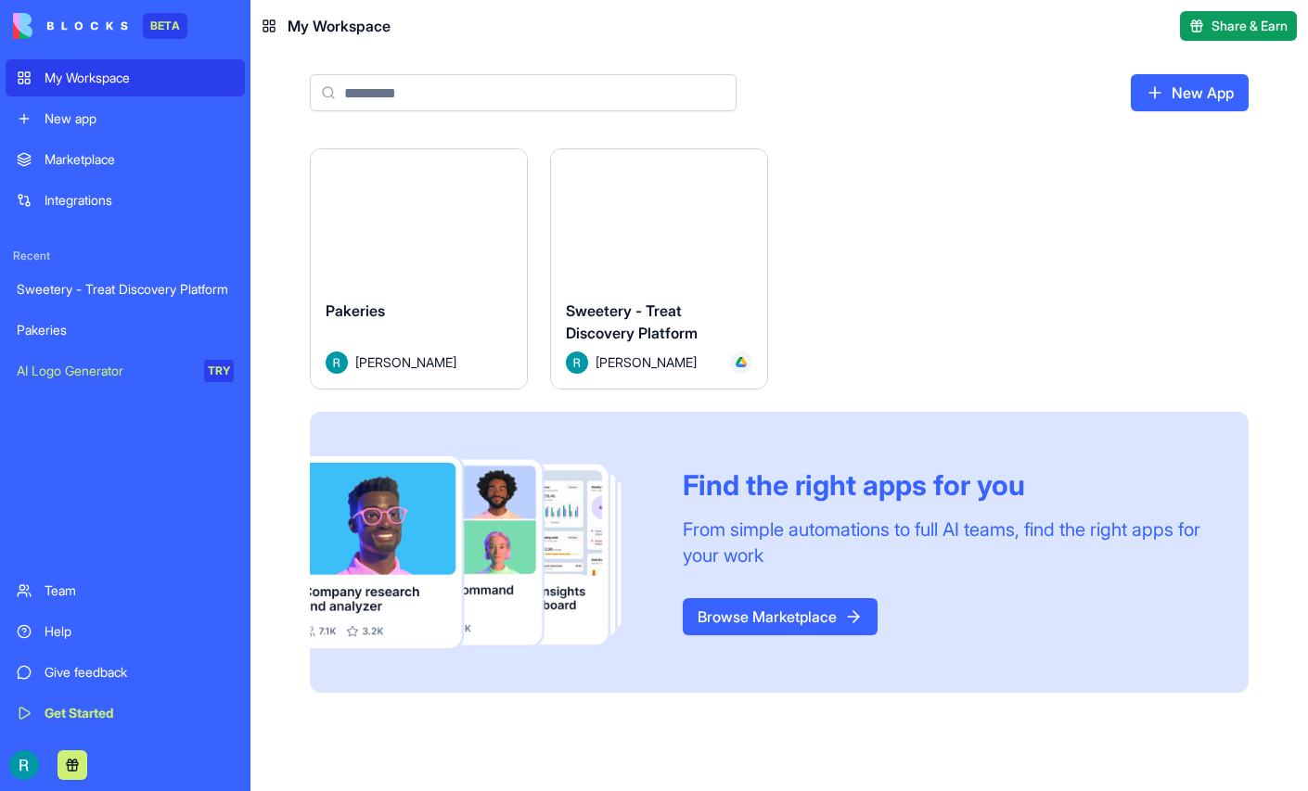
click at [729, 236] on button "Launch" at bounding box center [659, 216] width 139 height 37
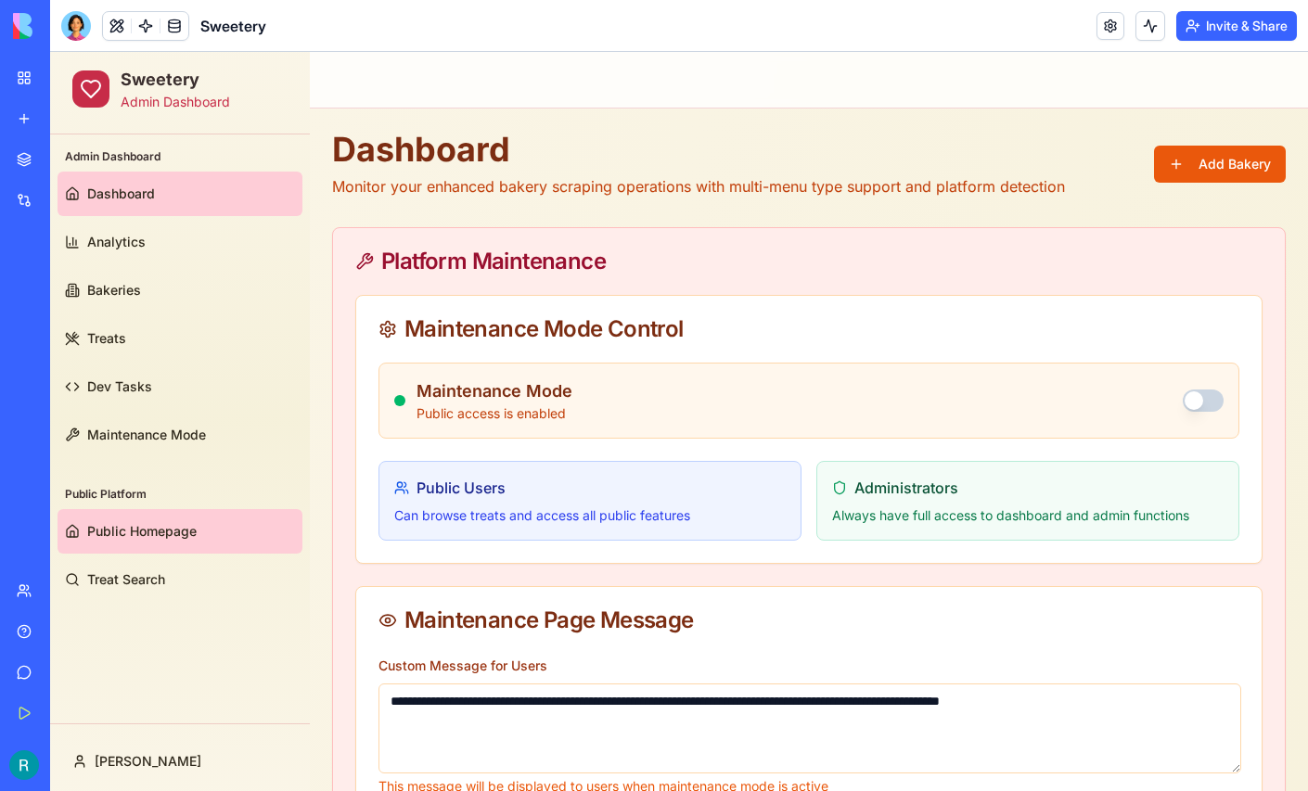
click at [192, 530] on span "Public Homepage" at bounding box center [141, 531] width 109 height 19
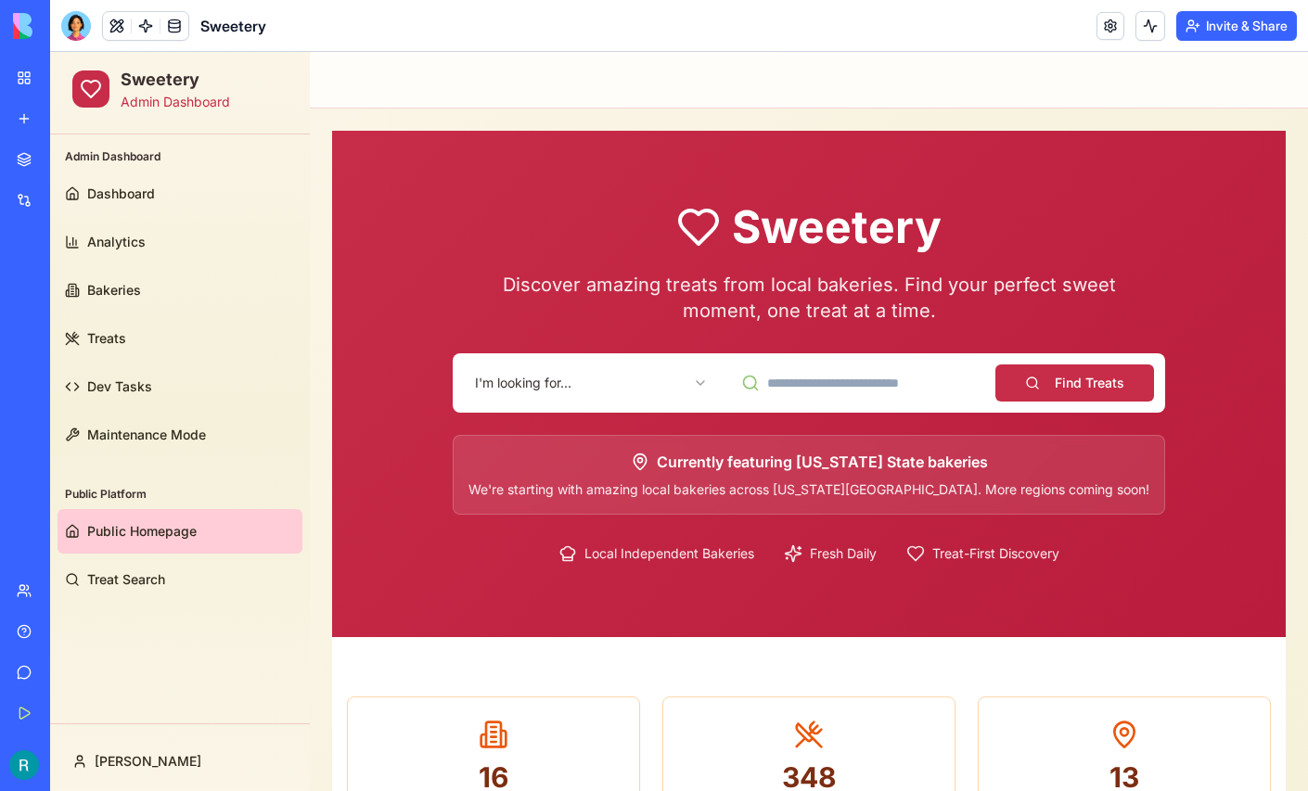
click at [619, 381] on html "Sweetery Admin Dashboard Admin Dashboard Dashboard Analytics Bakeries Treats De…" at bounding box center [679, 722] width 1258 height 1341
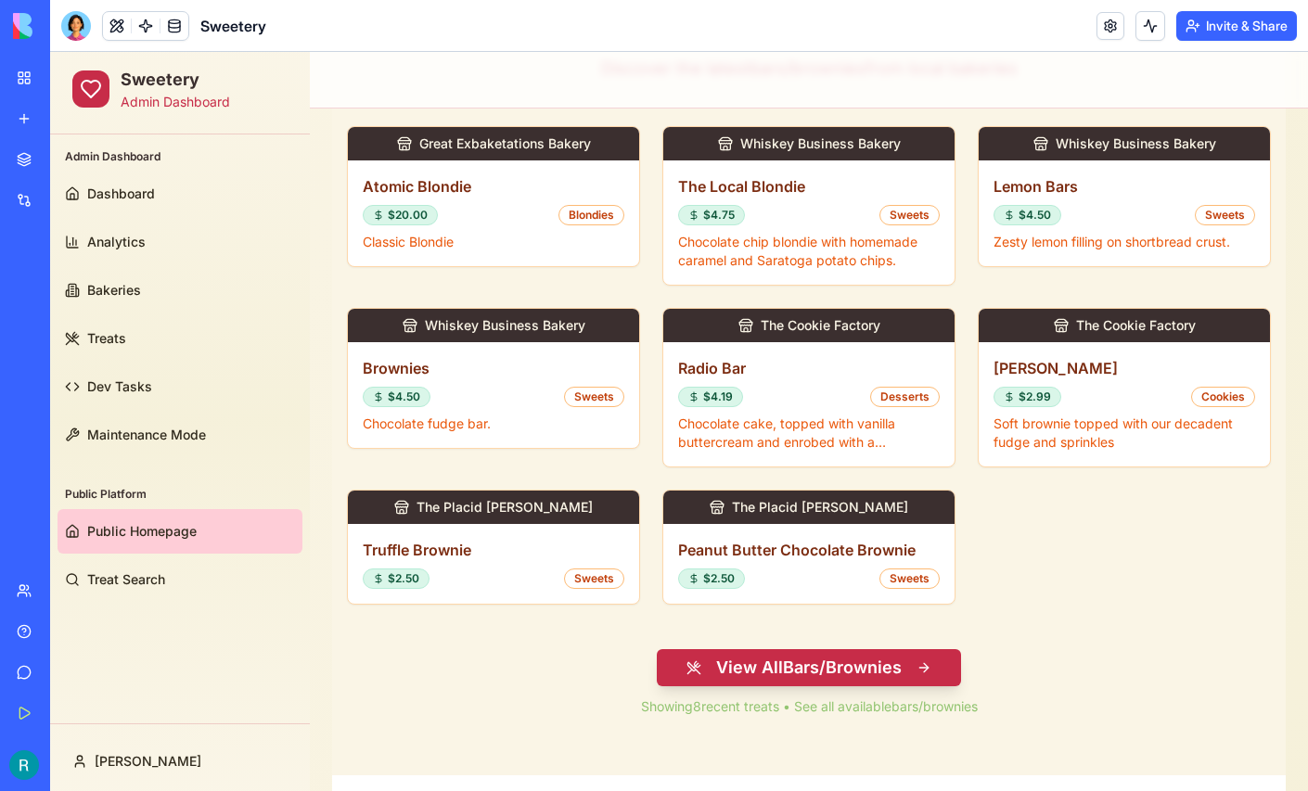
scroll to position [694, 0]
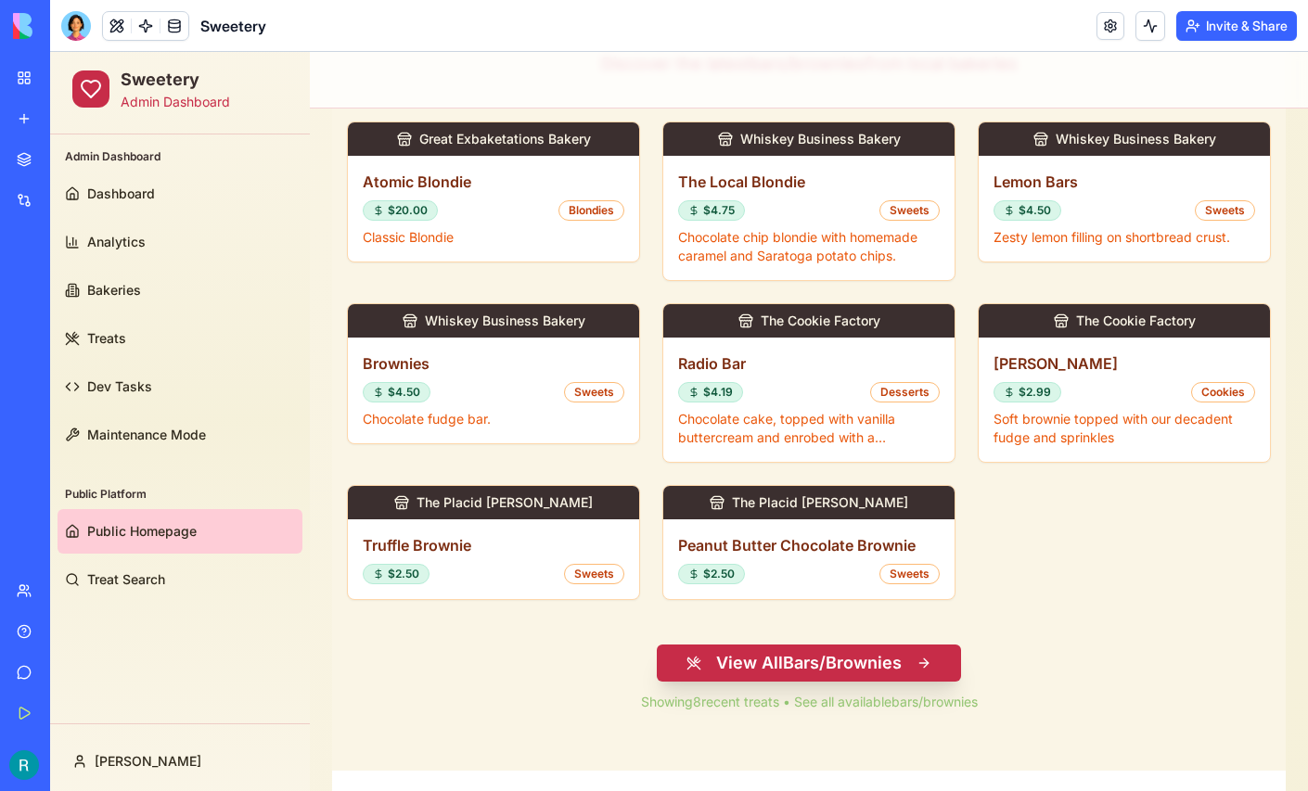
click at [784, 661] on button "View All Bars/Brownies" at bounding box center [809, 663] width 304 height 37
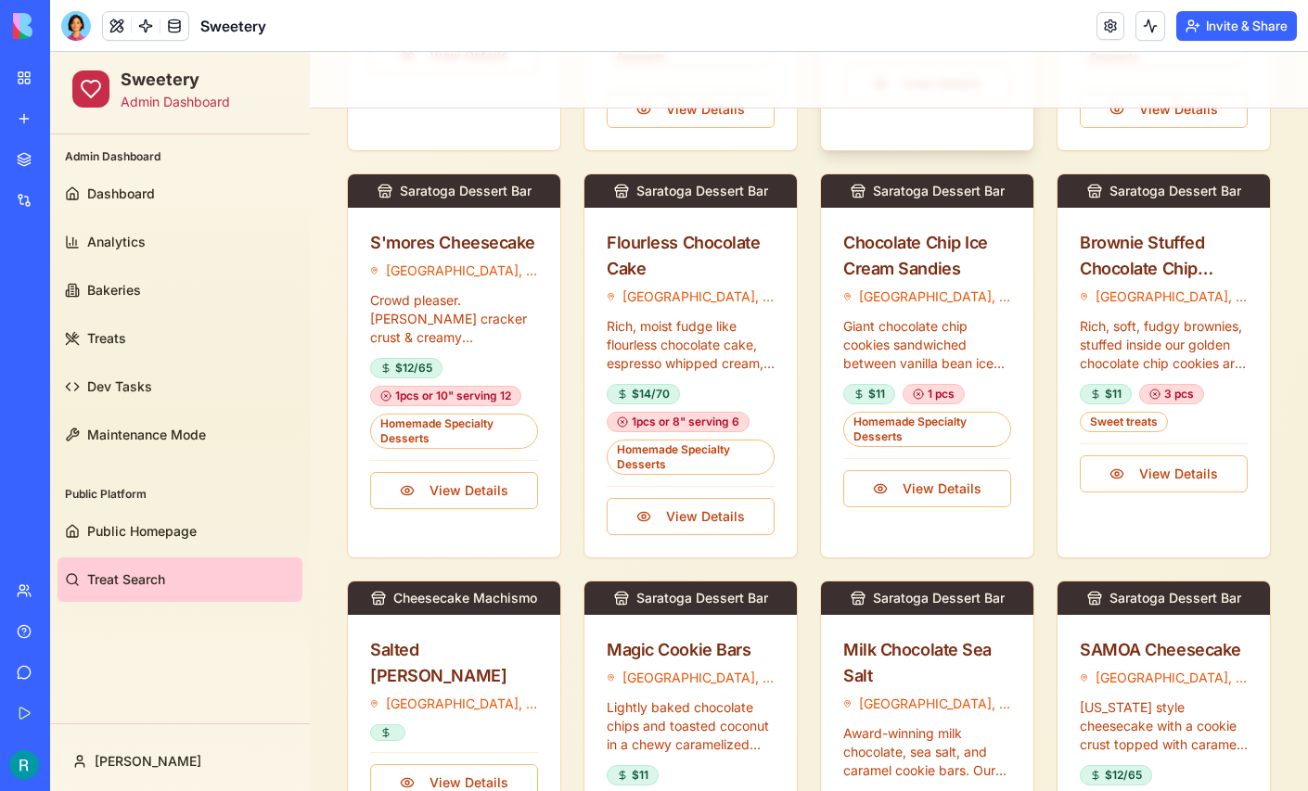
scroll to position [1197, 0]
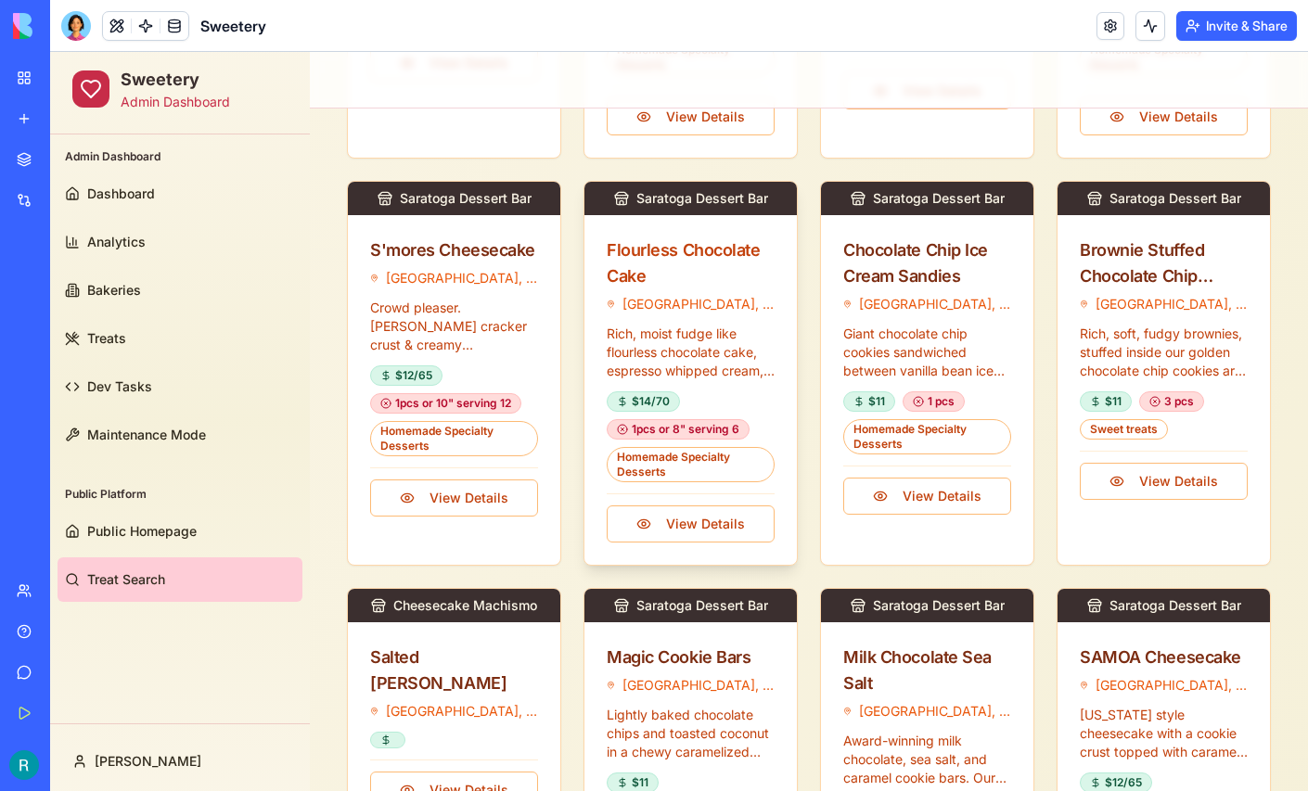
click at [672, 247] on div "Flourless Chocolate Cake" at bounding box center [691, 263] width 168 height 52
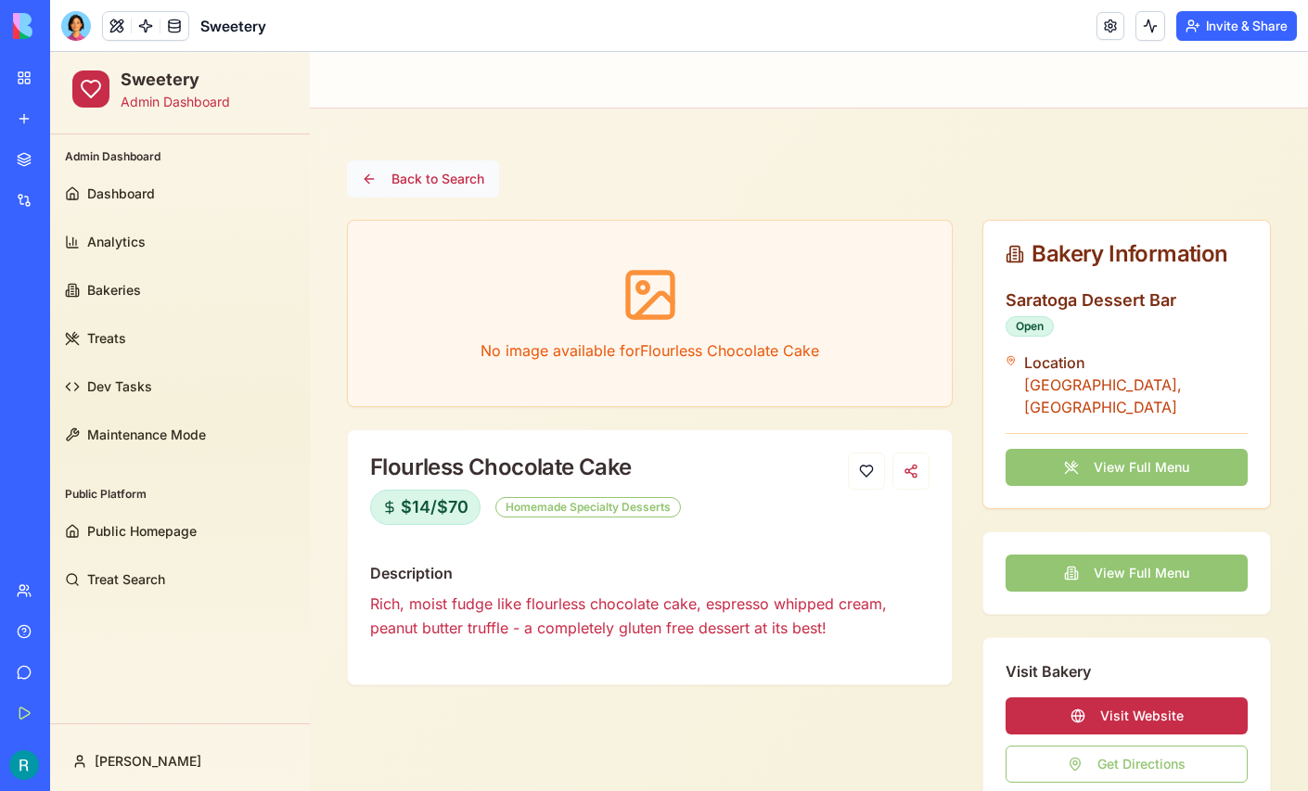
click at [403, 174] on button "Back to Search" at bounding box center [423, 178] width 152 height 37
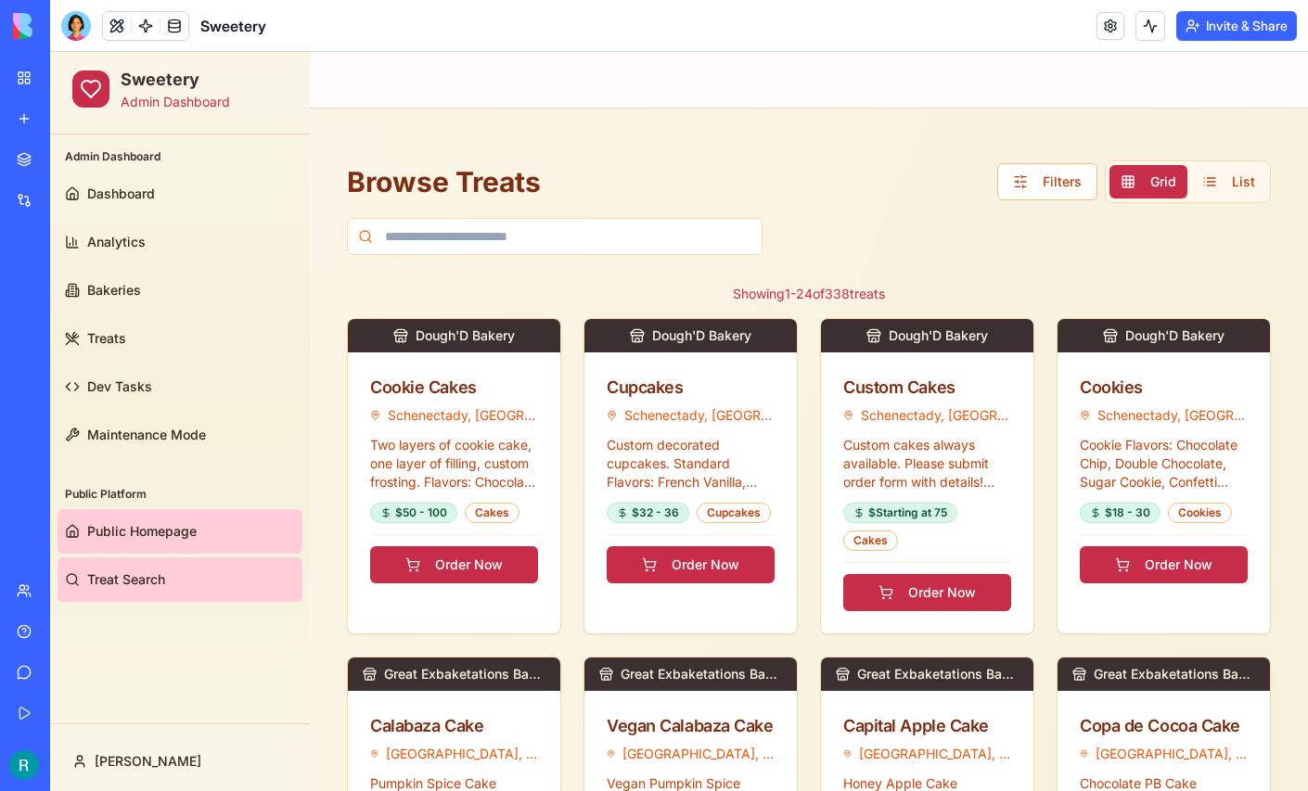
click at [134, 528] on span "Public Homepage" at bounding box center [141, 531] width 109 height 19
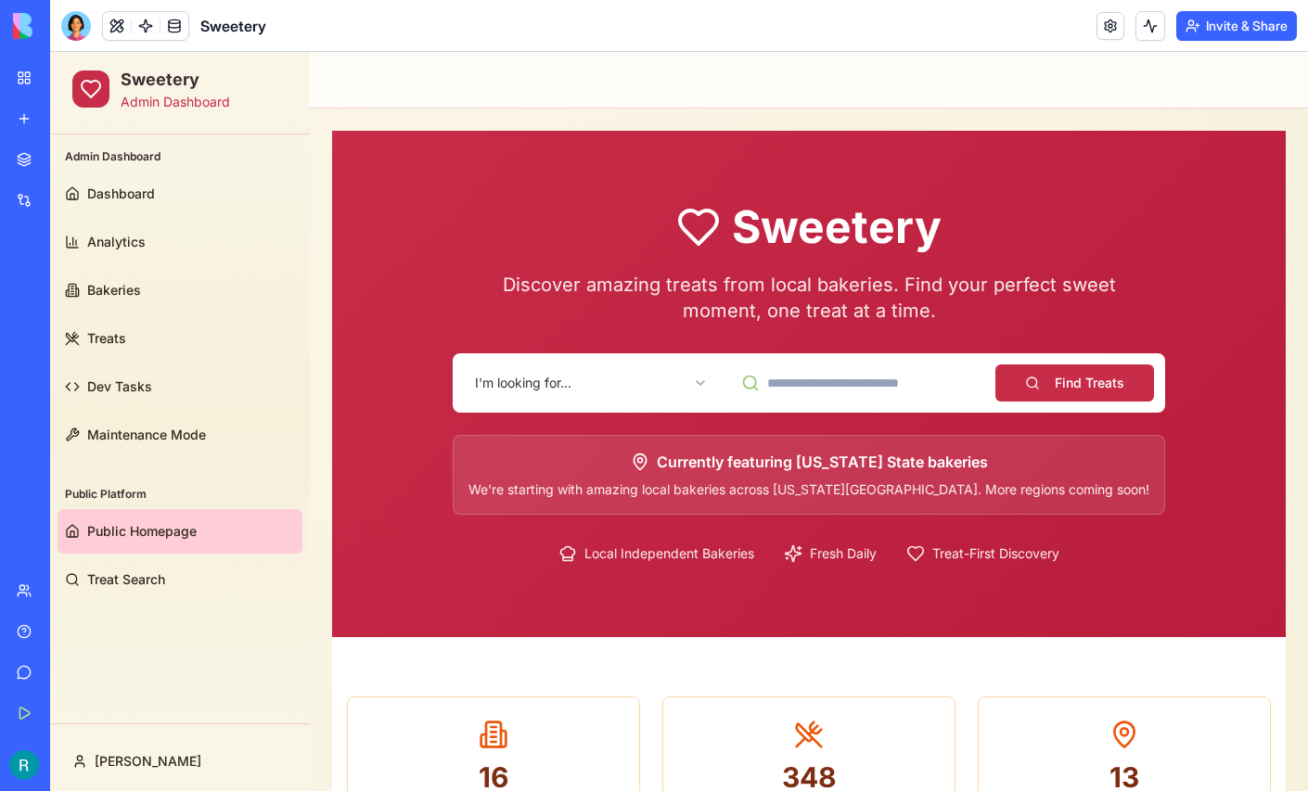
click at [619, 385] on html "Sweetery Admin Dashboard Admin Dashboard Dashboard Analytics Bakeries Treats De…" at bounding box center [679, 722] width 1258 height 1341
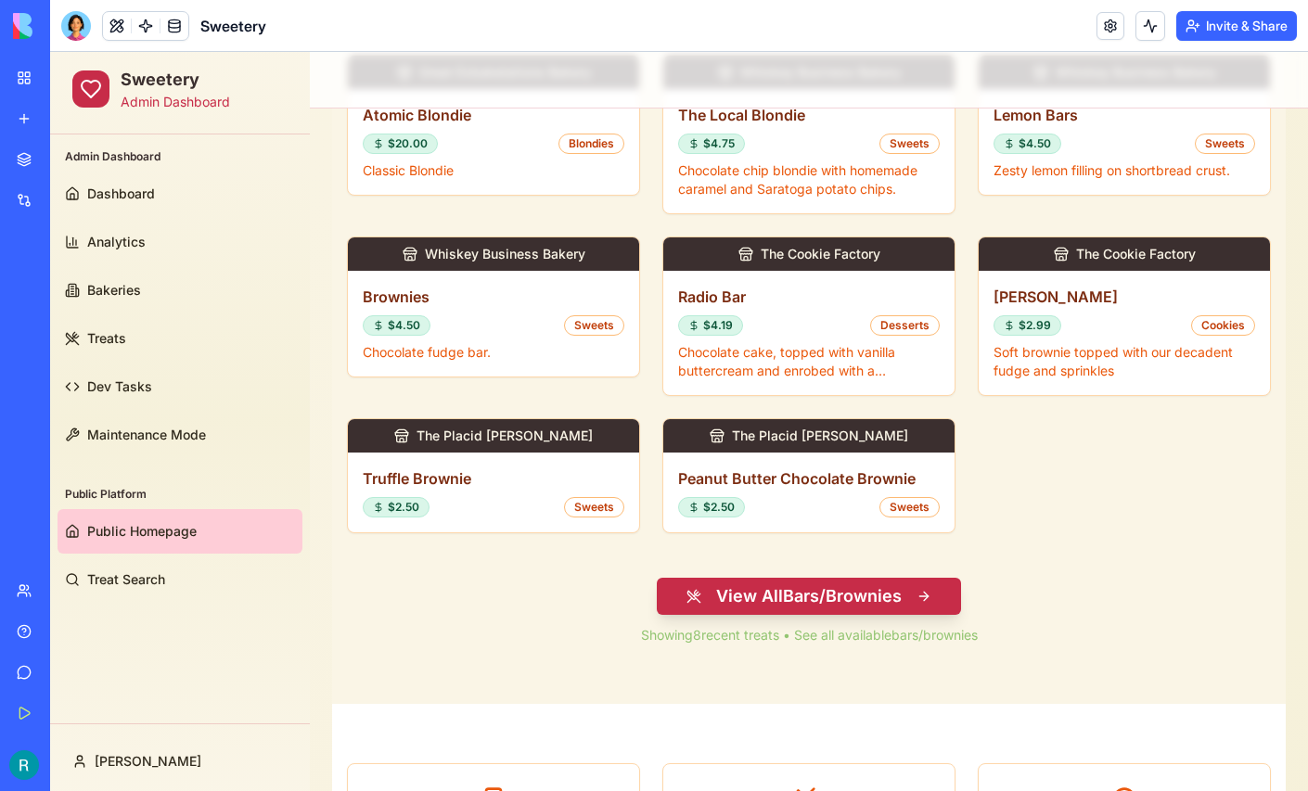
scroll to position [764, 0]
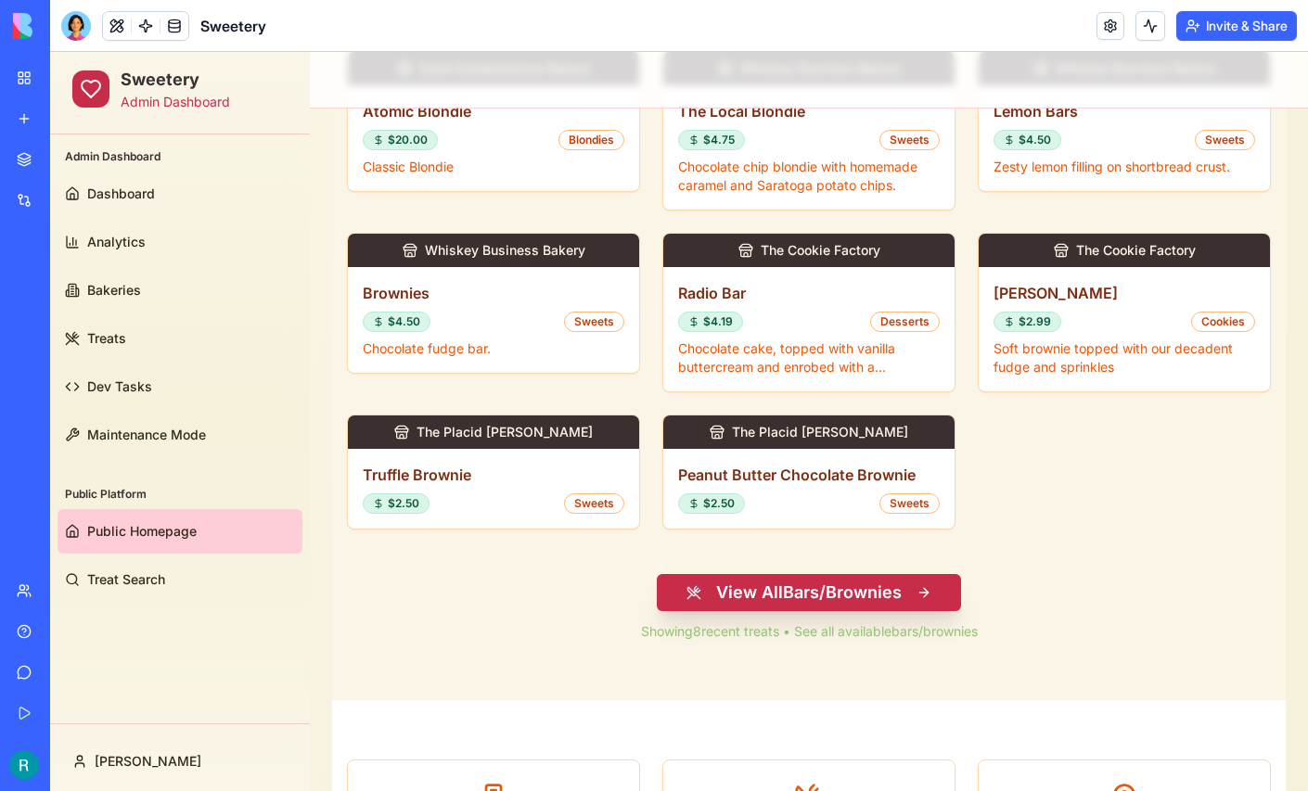
click at [793, 589] on button "View All Bars/Brownies" at bounding box center [809, 592] width 304 height 37
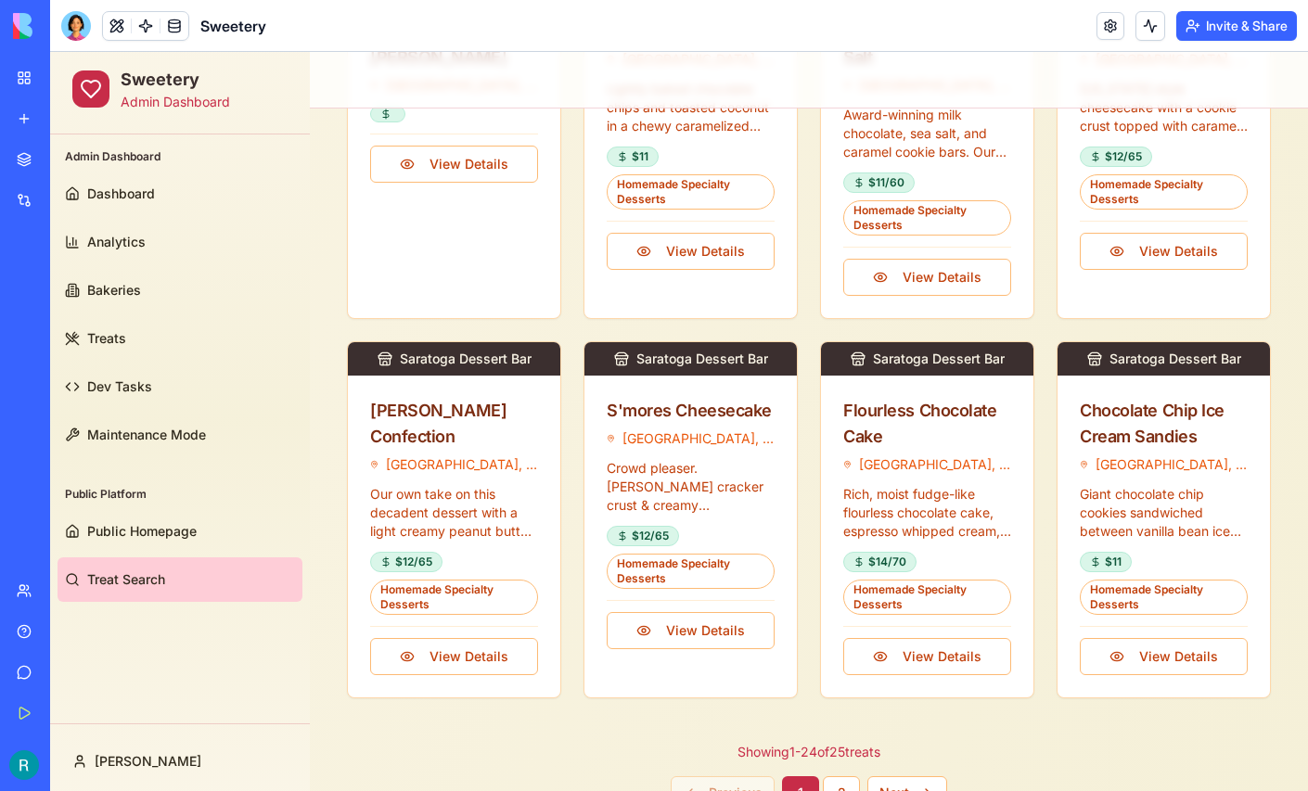
scroll to position [1883, 0]
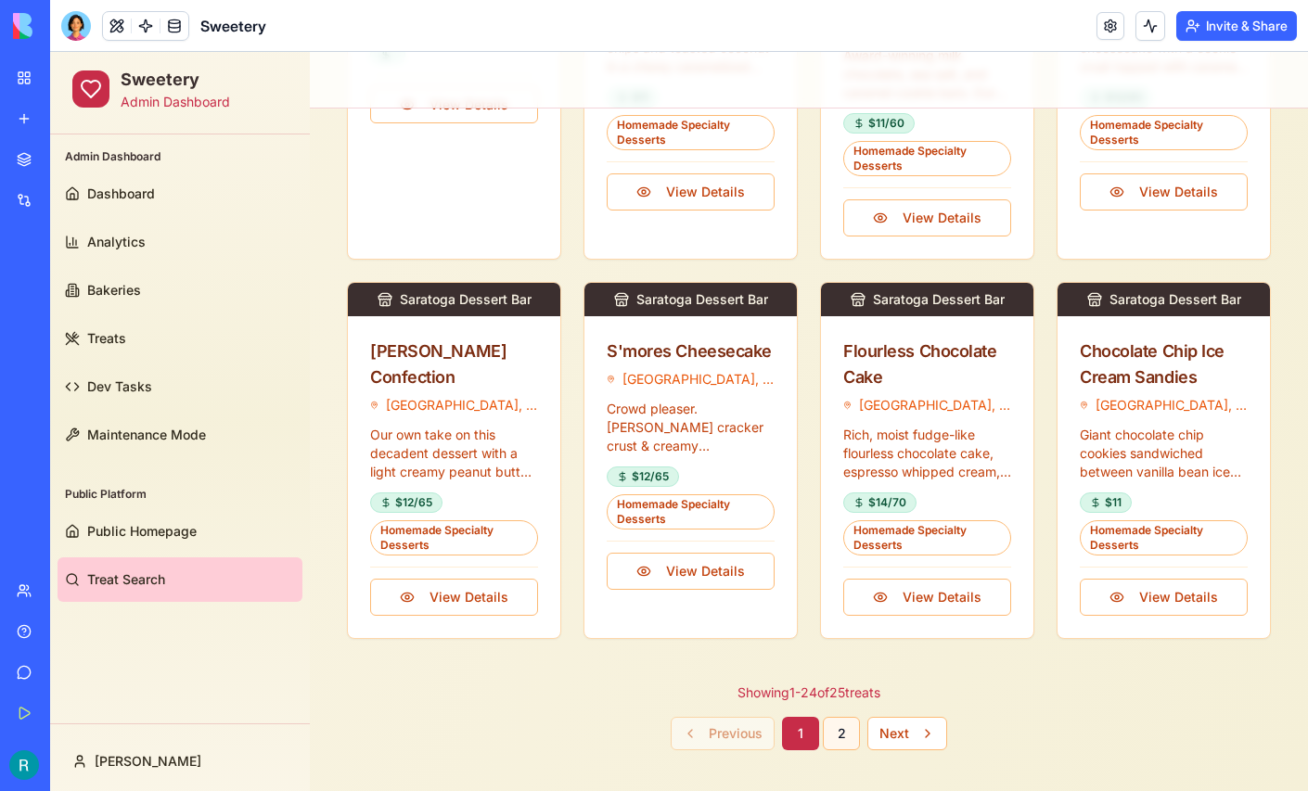
click at [841, 718] on button "2" at bounding box center [841, 733] width 37 height 33
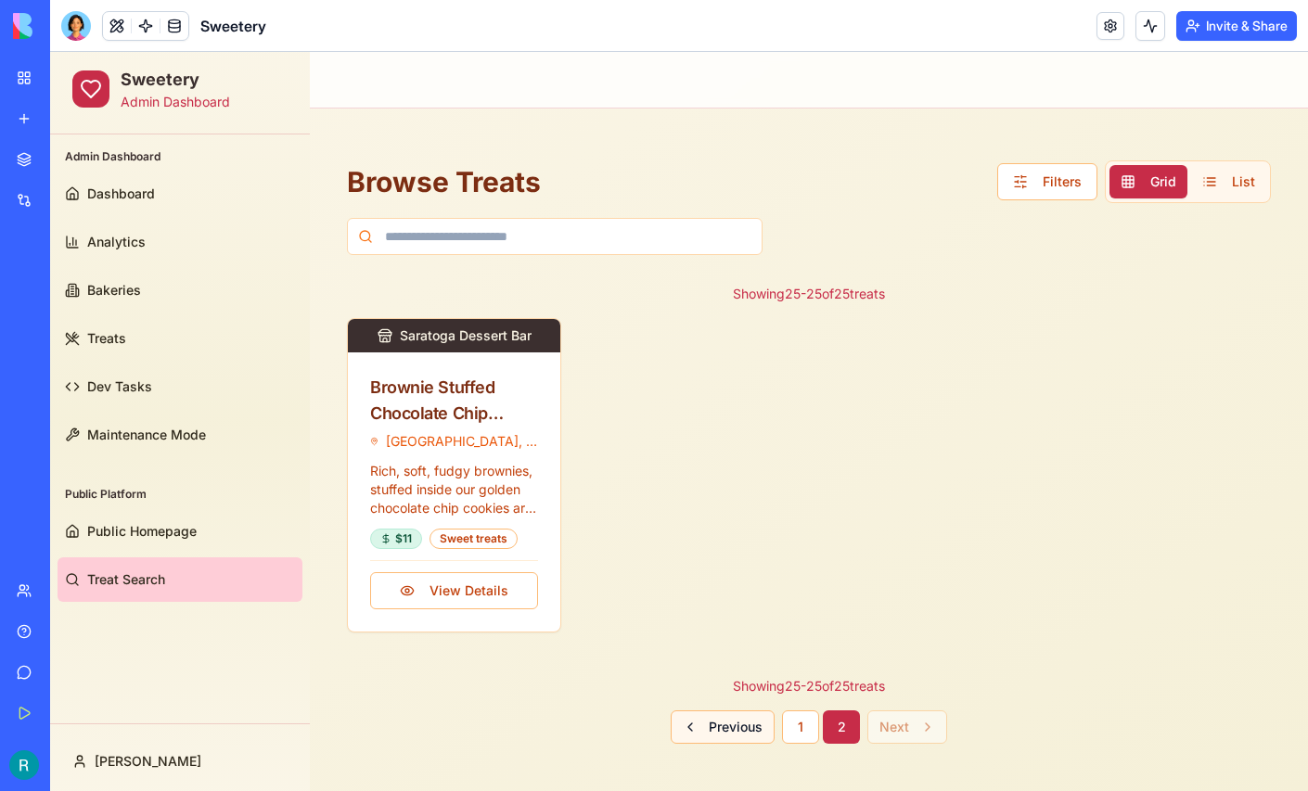
click at [740, 722] on button "Previous" at bounding box center [723, 726] width 104 height 33
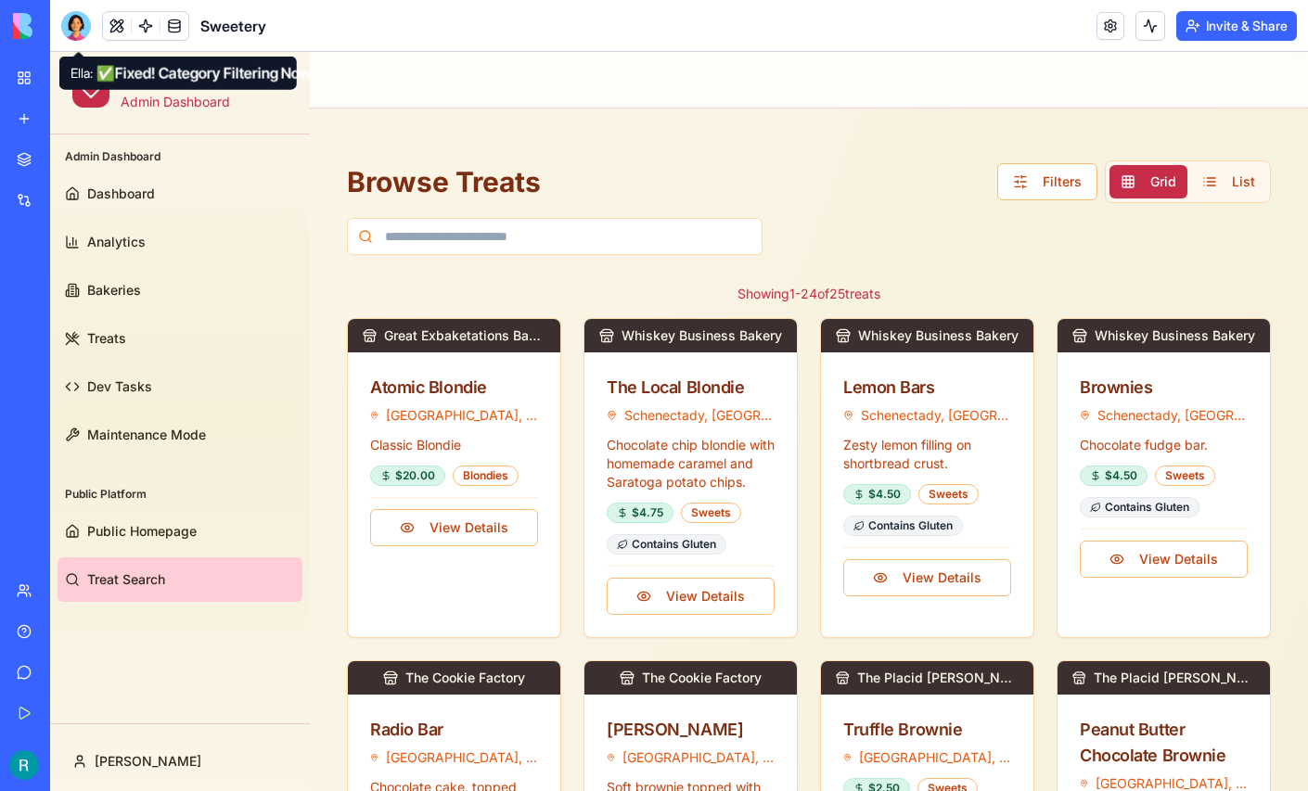
click at [83, 37] on div at bounding box center [76, 26] width 30 height 30
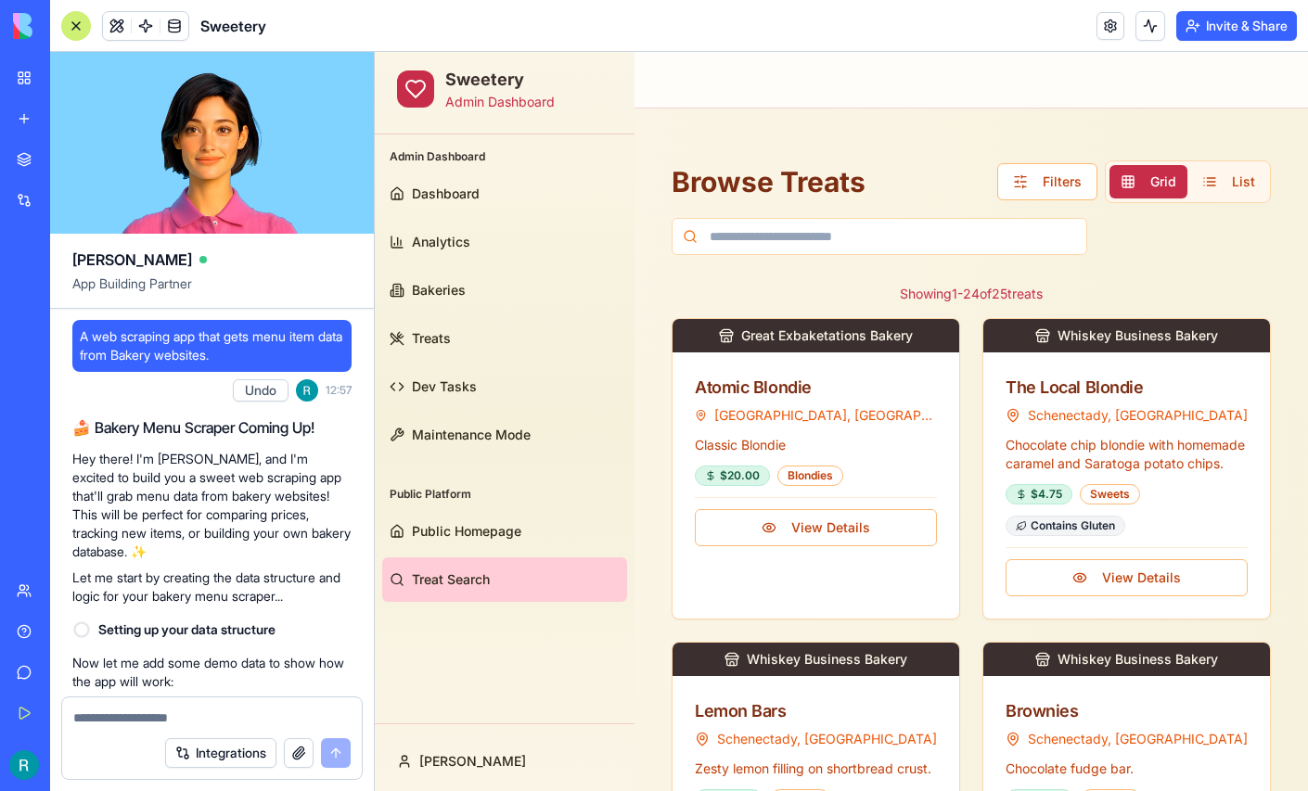
scroll to position [273213, 0]
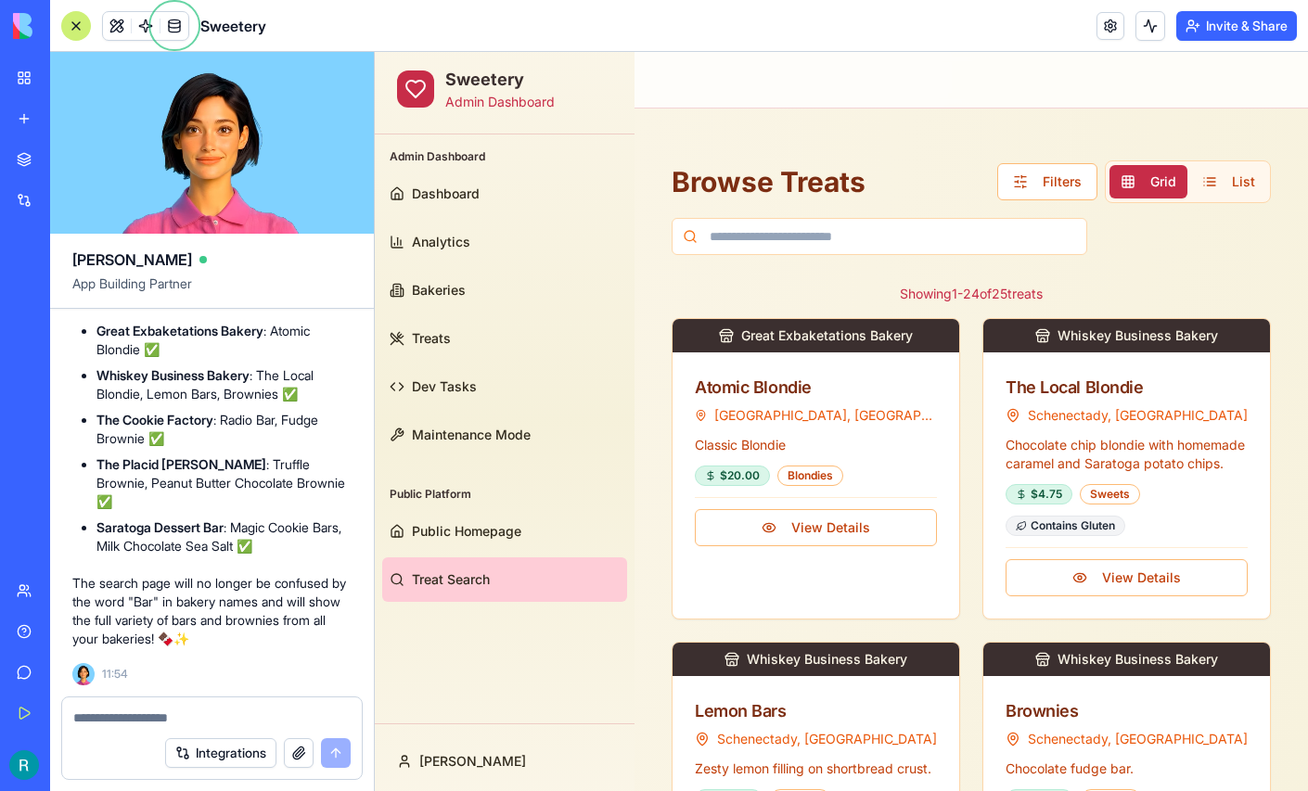
click at [196, 709] on textarea at bounding box center [211, 718] width 277 height 19
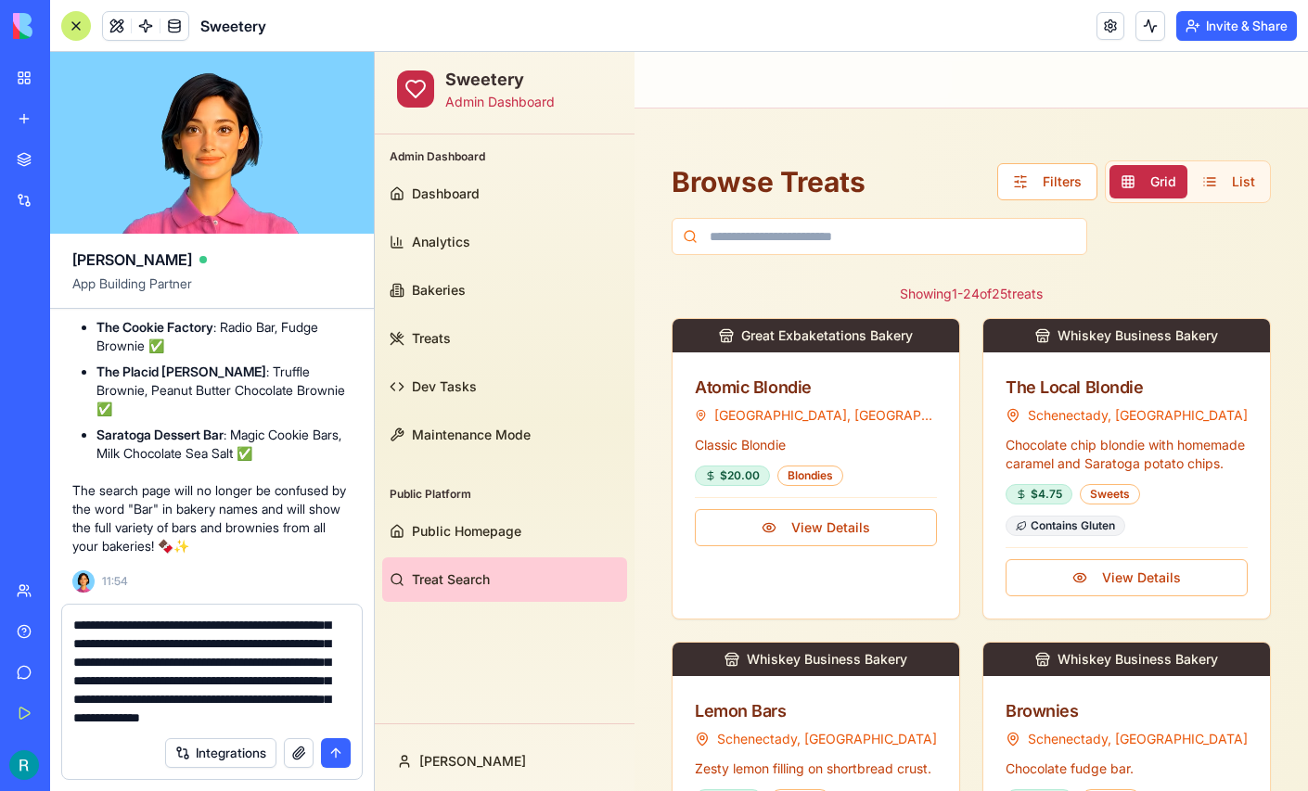
scroll to position [137, 0]
click at [290, 747] on button "button" at bounding box center [299, 753] width 30 height 30
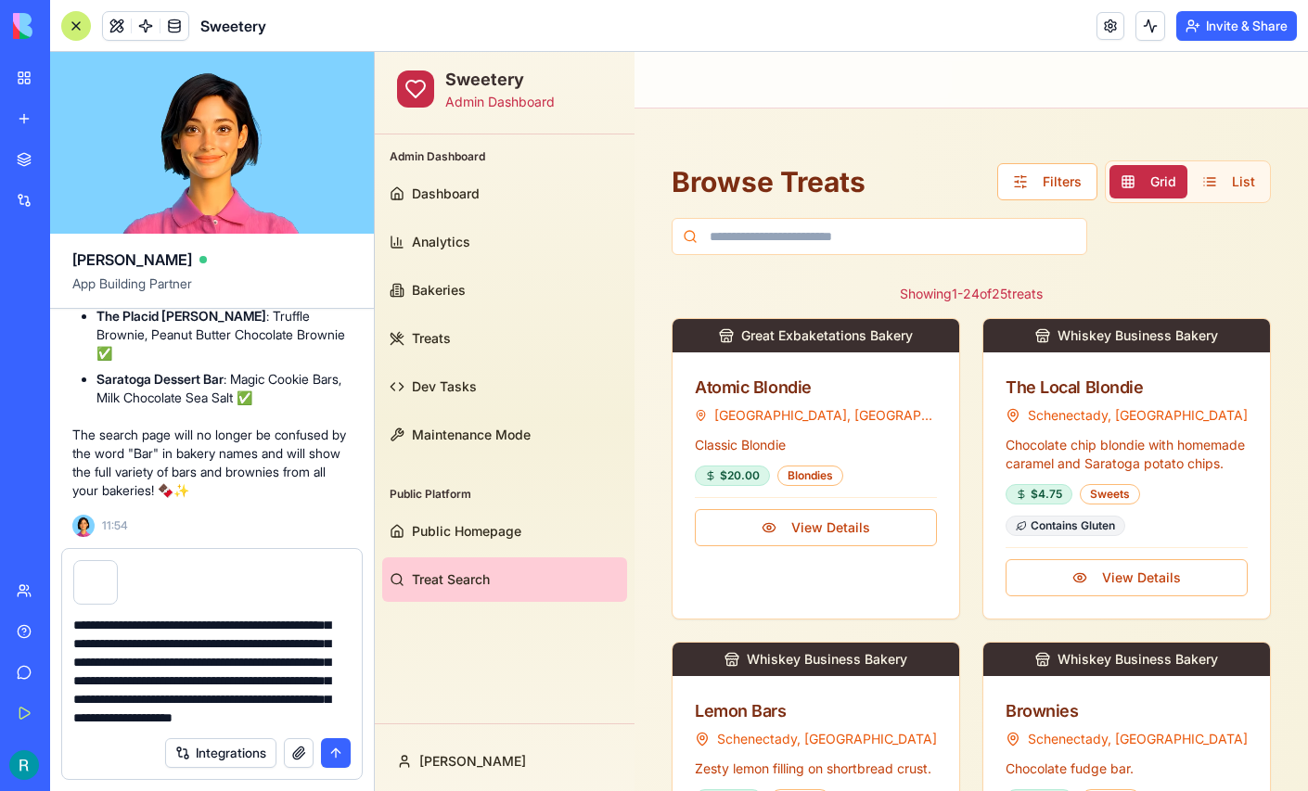
click at [218, 709] on textarea "**********" at bounding box center [209, 671] width 273 height 111
type textarea "**********"
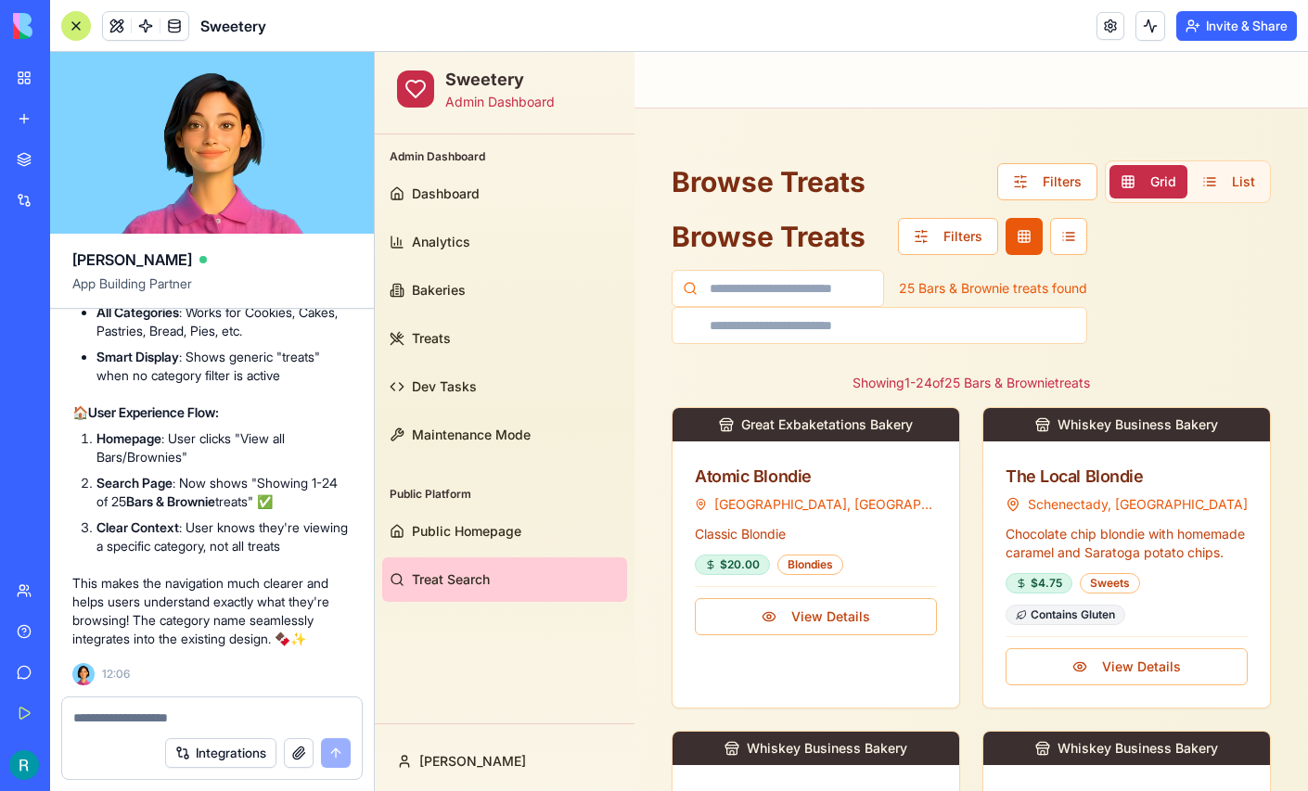
scroll to position [274770, 0]
click at [474, 522] on span "Public Homepage" at bounding box center [466, 531] width 109 height 19
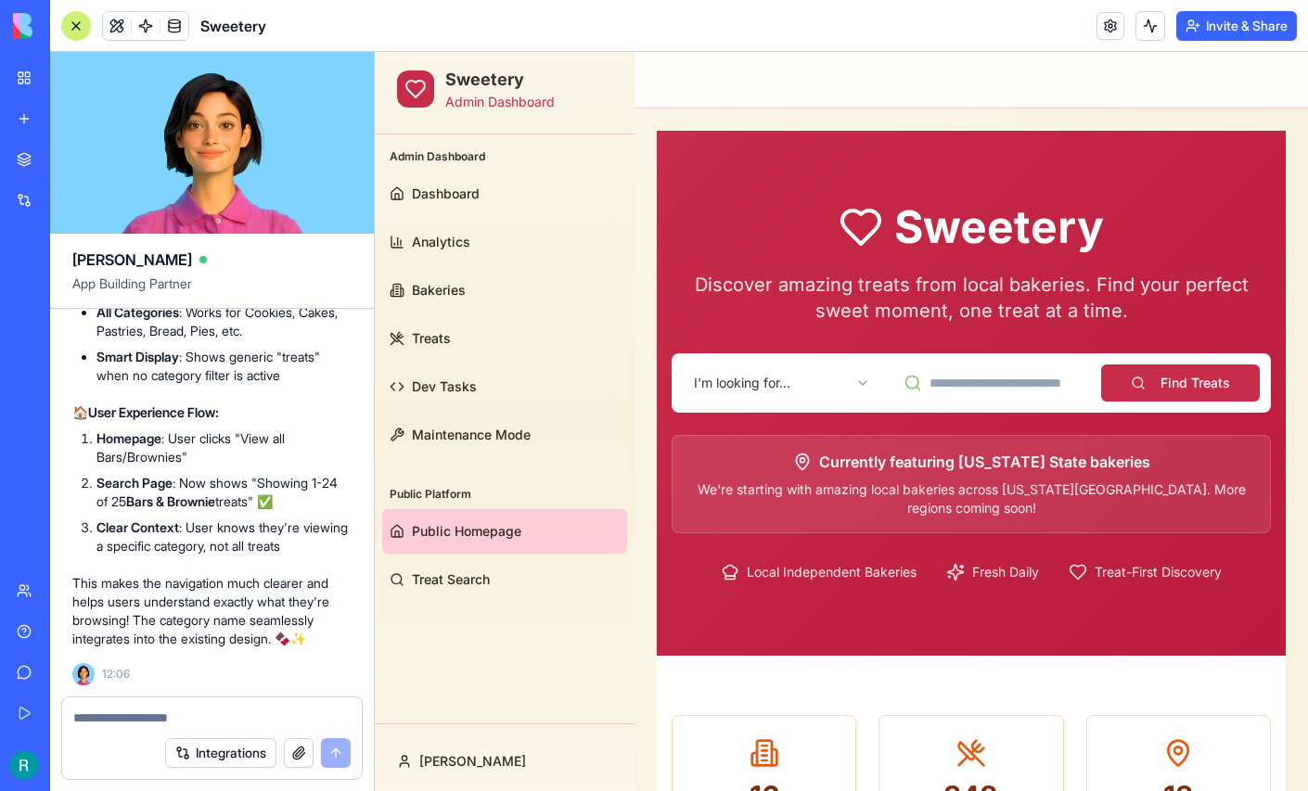
scroll to position [274391, 0]
click at [78, 26] on div at bounding box center [76, 26] width 30 height 30
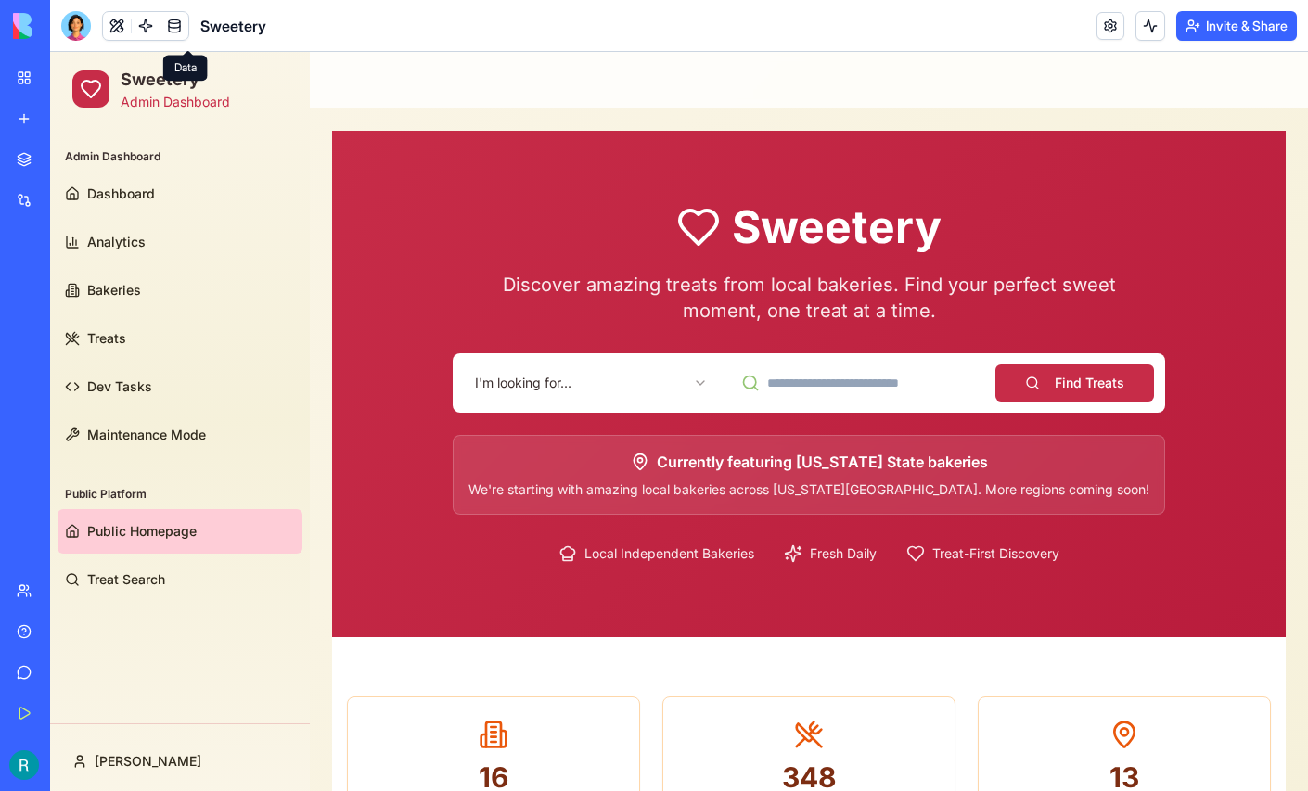
click at [659, 387] on html "Sweetery Admin Dashboard Admin Dashboard Dashboard Analytics Bakeries Treats De…" at bounding box center [679, 722] width 1258 height 1341
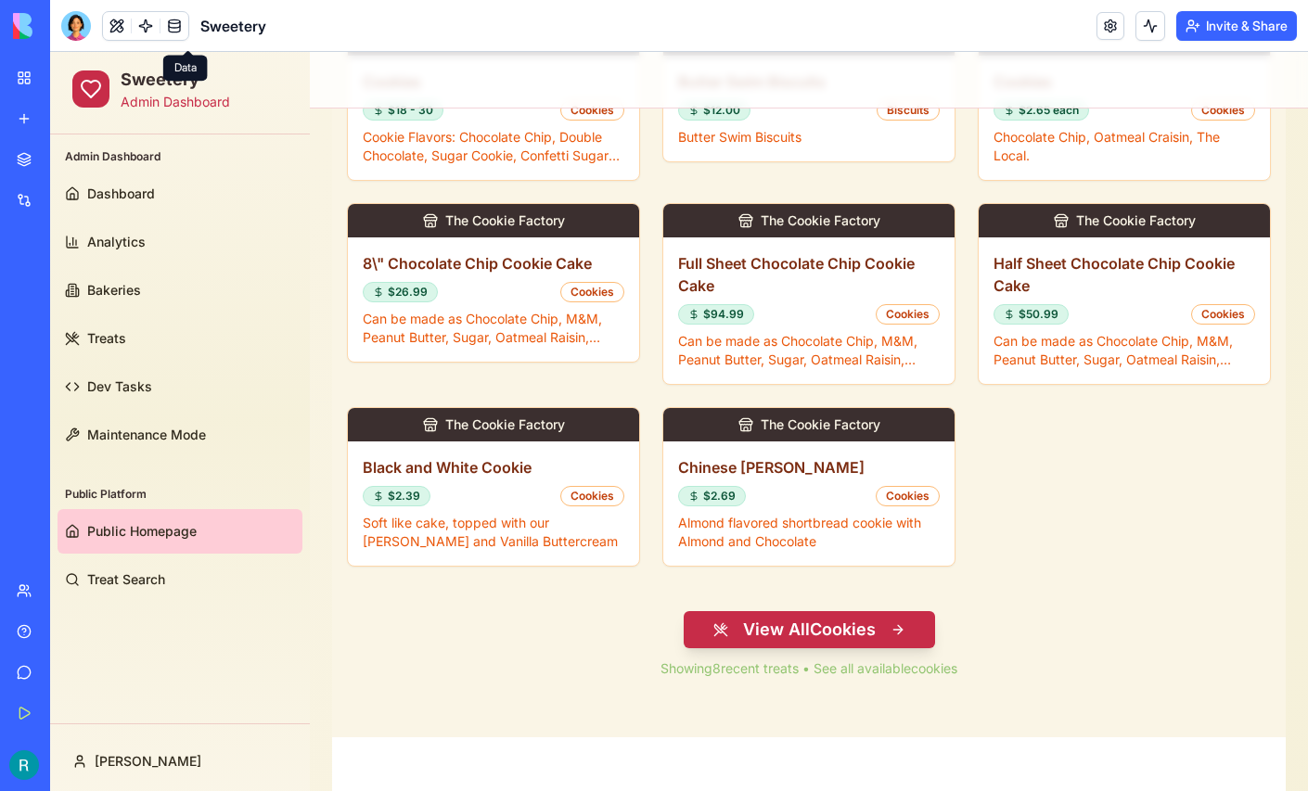
scroll to position [806, 0]
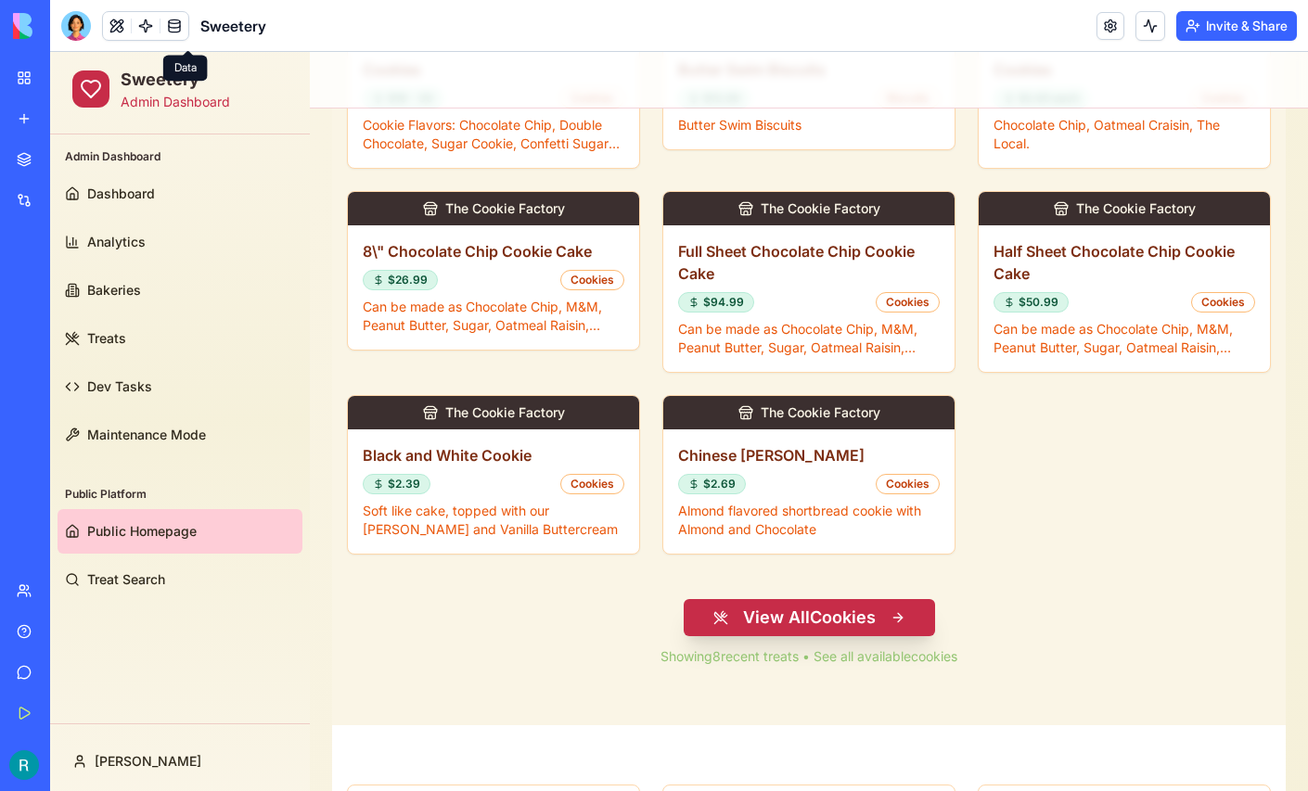
click at [777, 599] on button "View All Cookies" at bounding box center [808, 617] width 251 height 37
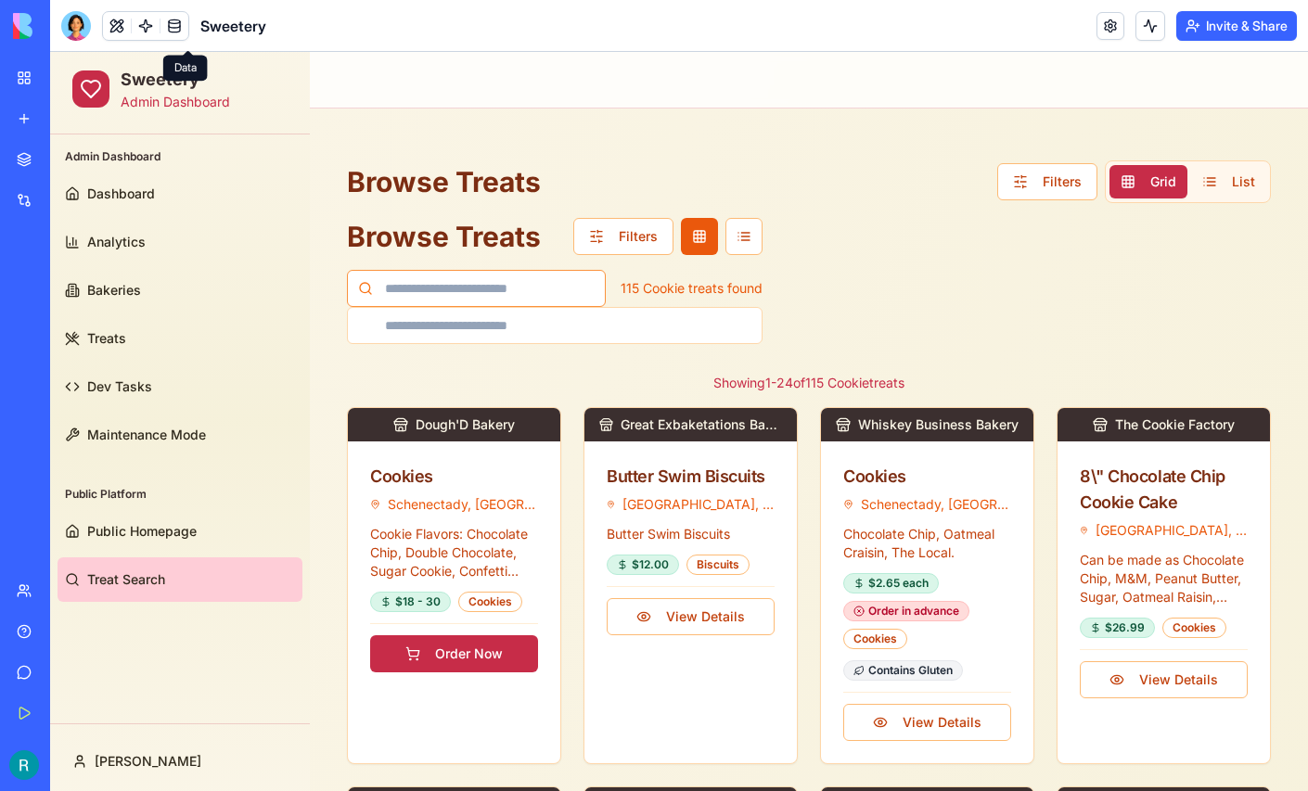
click at [468, 287] on input at bounding box center [476, 288] width 259 height 37
click at [457, 331] on input at bounding box center [554, 325] width 415 height 37
click at [136, 510] on link "Public Homepage" at bounding box center [179, 531] width 245 height 45
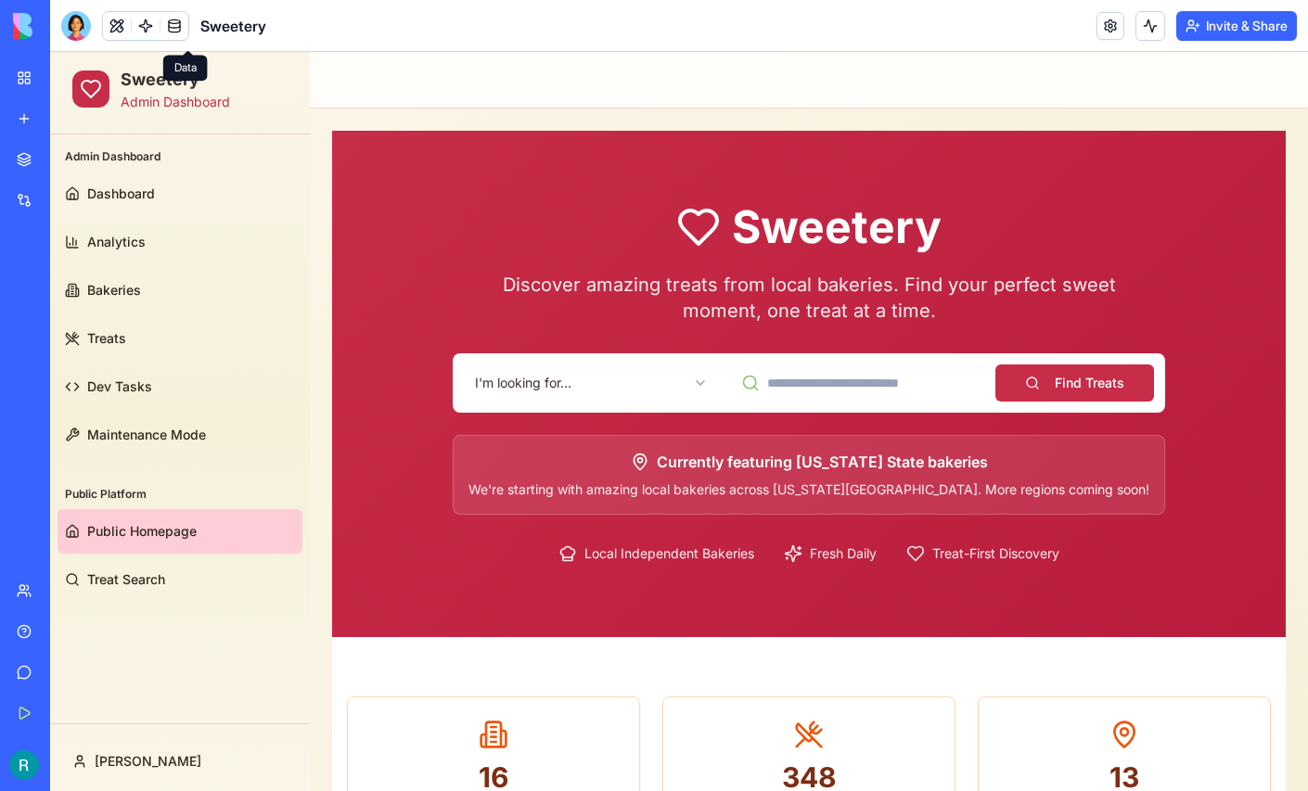
click at [576, 379] on html "Sweetery Admin Dashboard Admin Dashboard Dashboard Analytics Bakeries Treats De…" at bounding box center [679, 722] width 1258 height 1341
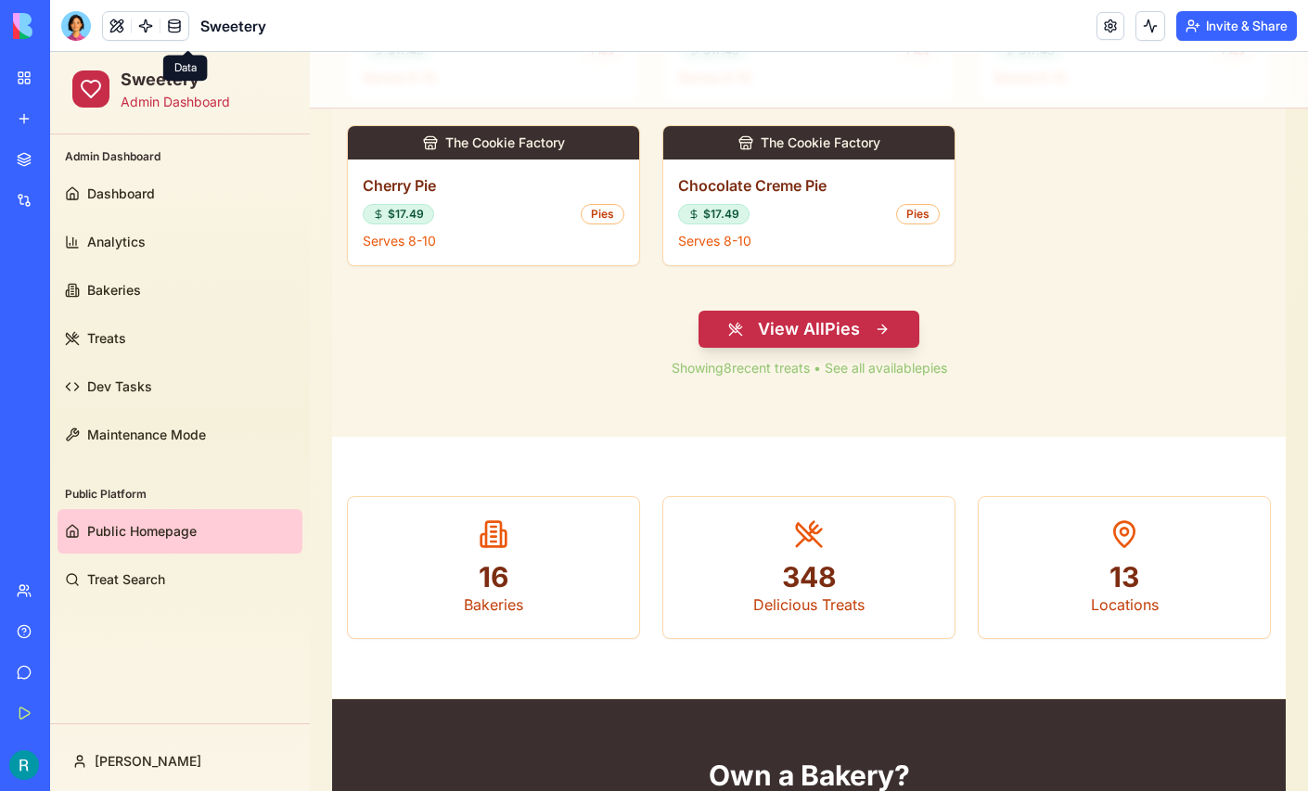
scroll to position [1034, 0]
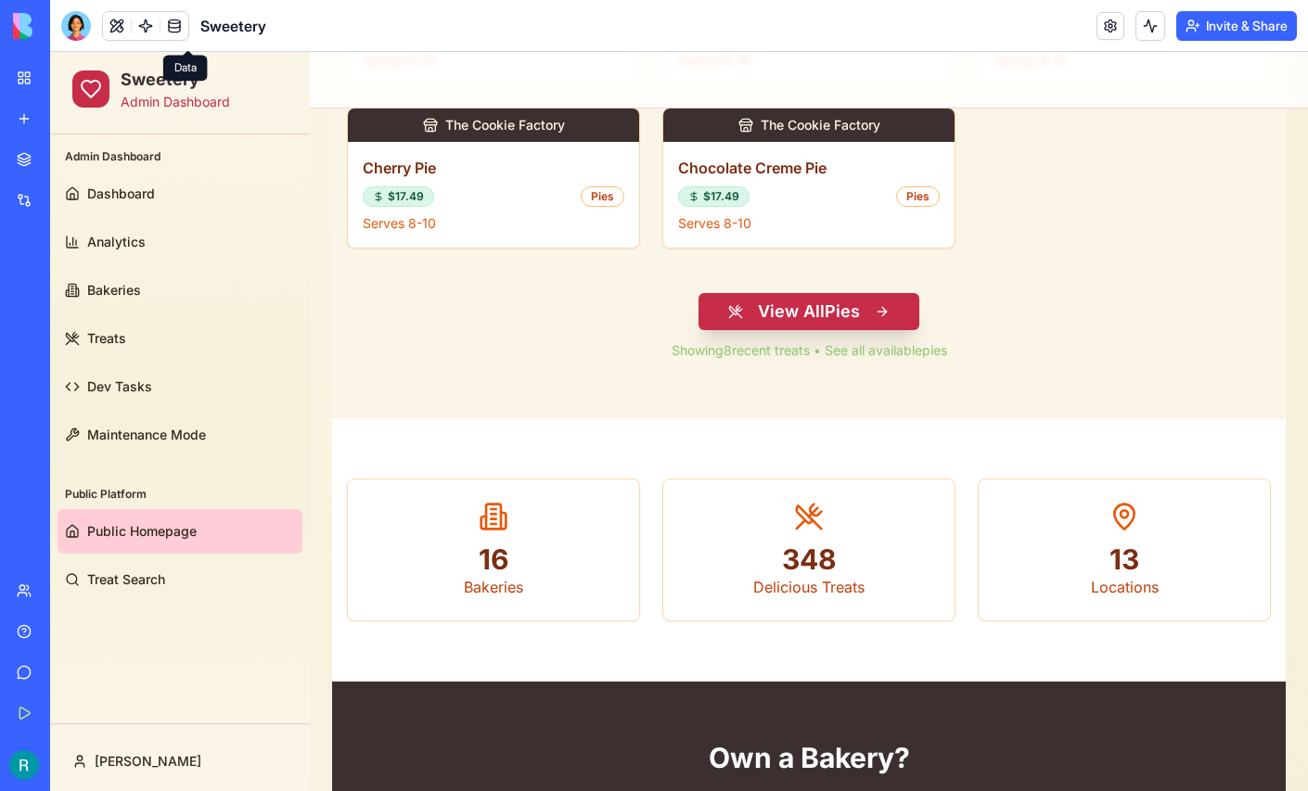
click at [817, 301] on button "View All Pies" at bounding box center [808, 311] width 221 height 37
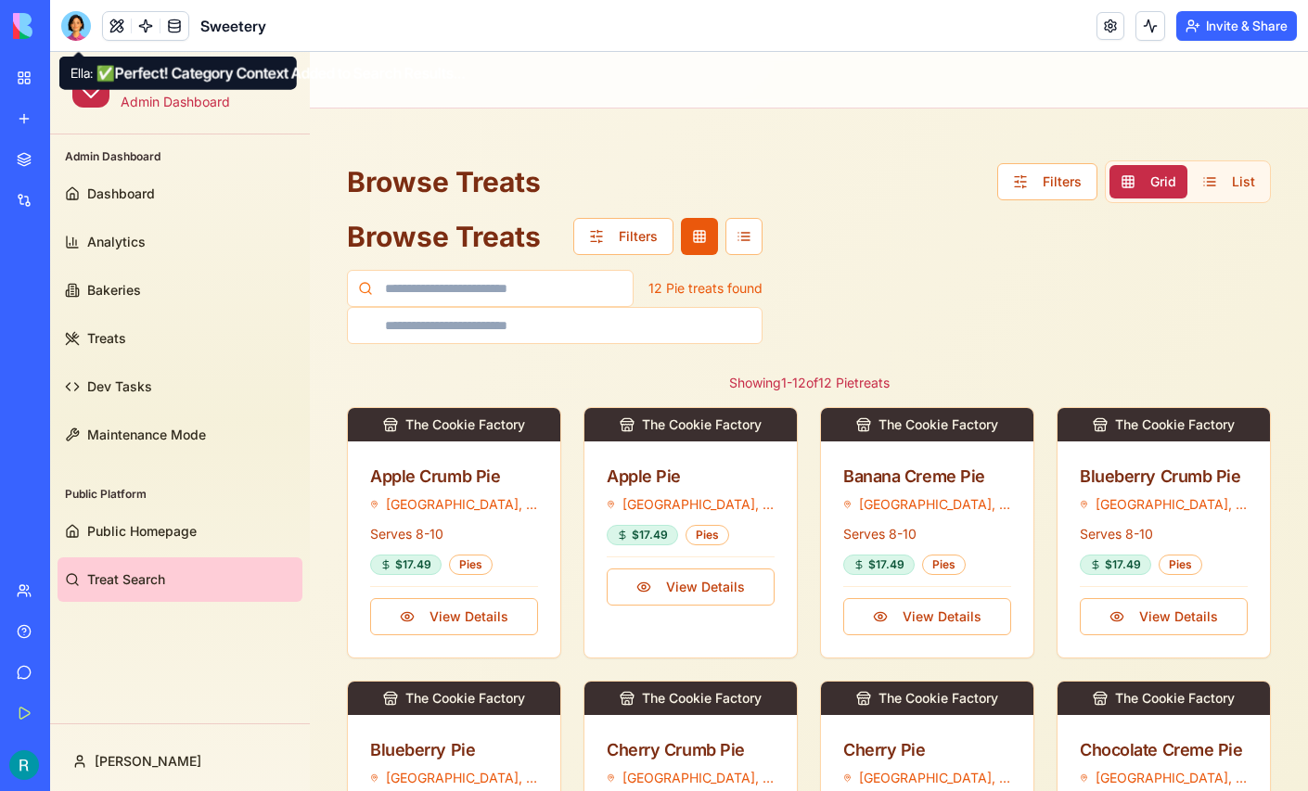
click at [77, 37] on div at bounding box center [76, 26] width 30 height 30
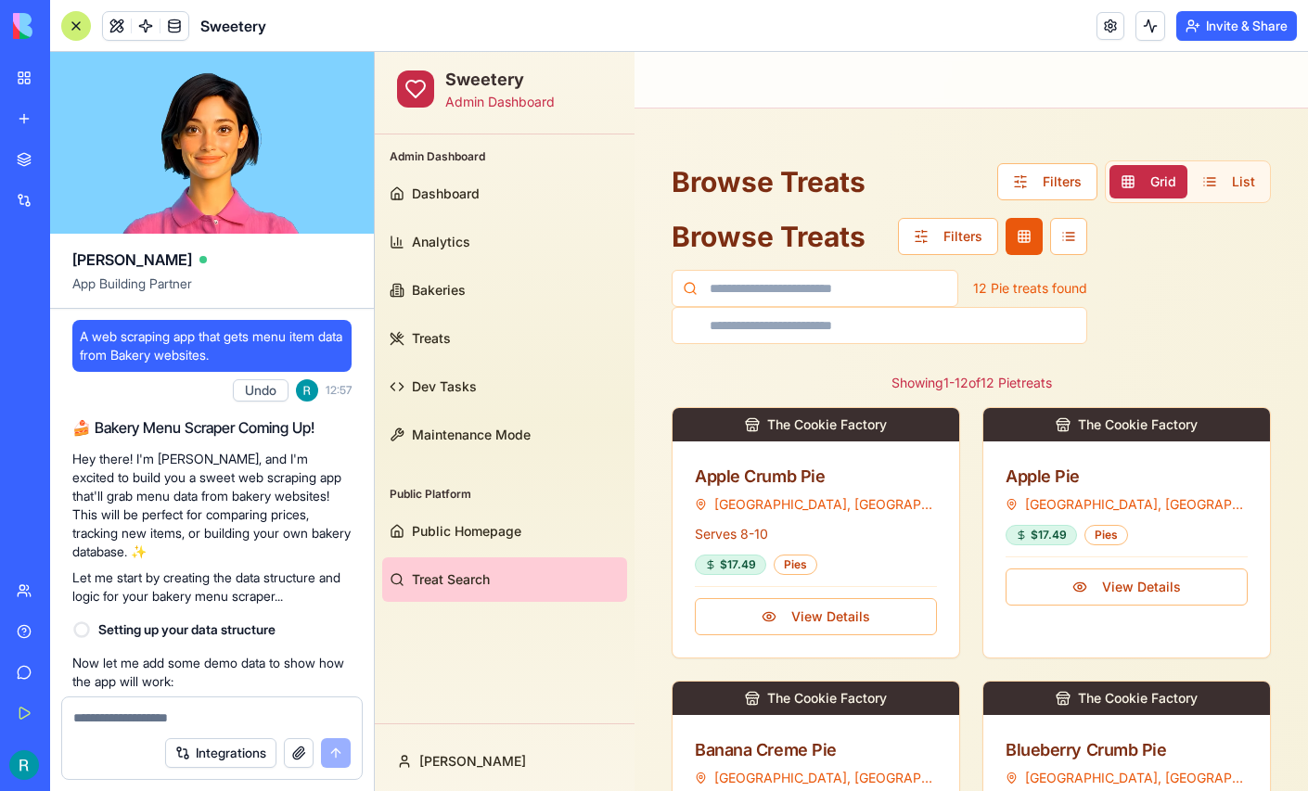
scroll to position [274857, 0]
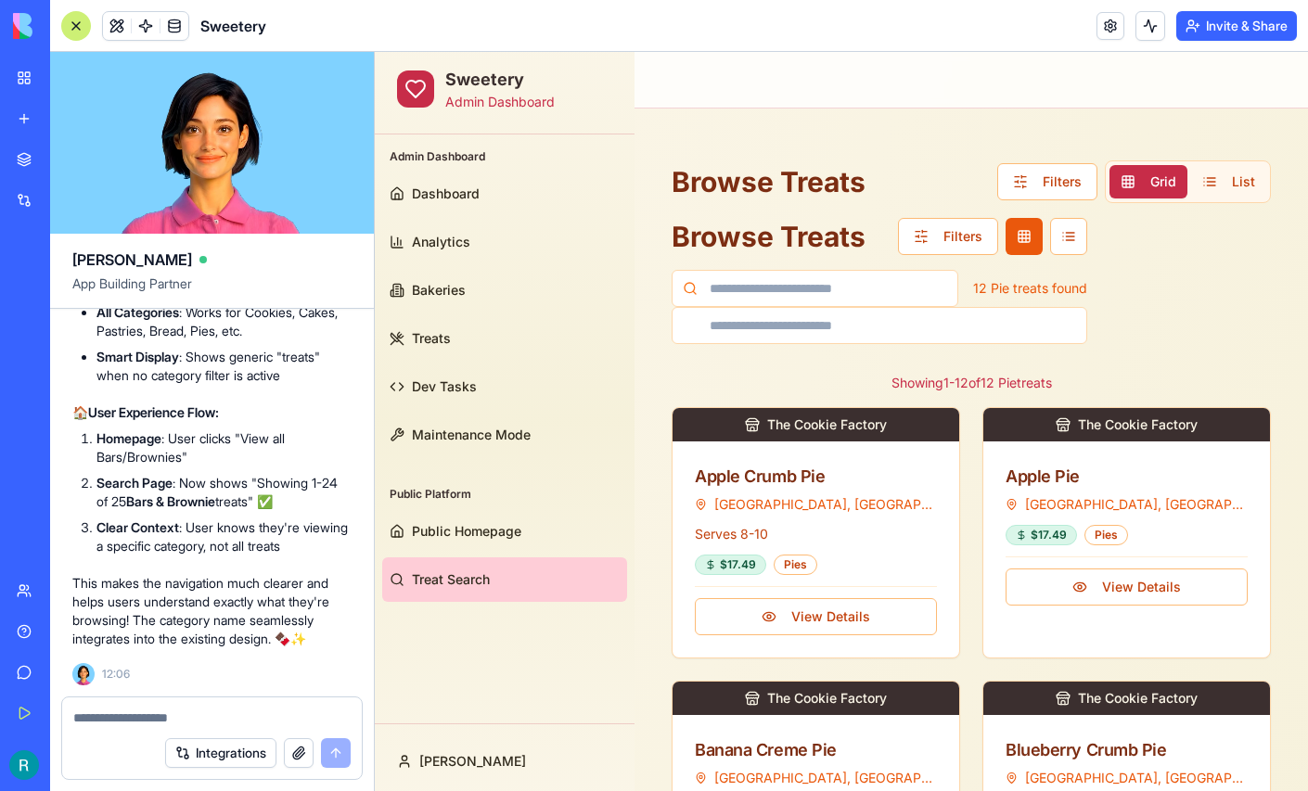
click at [132, 709] on textarea at bounding box center [211, 718] width 277 height 19
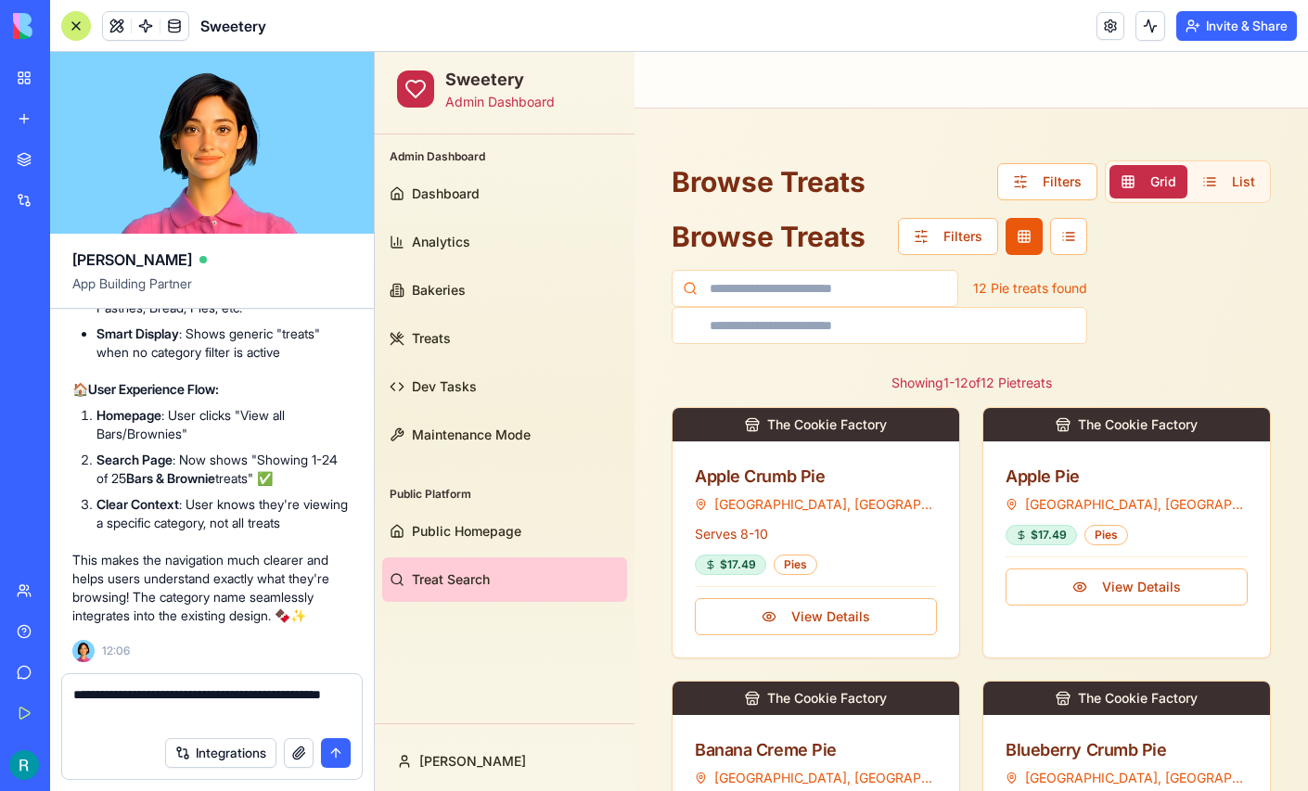
click at [286, 747] on button "button" at bounding box center [299, 753] width 30 height 30
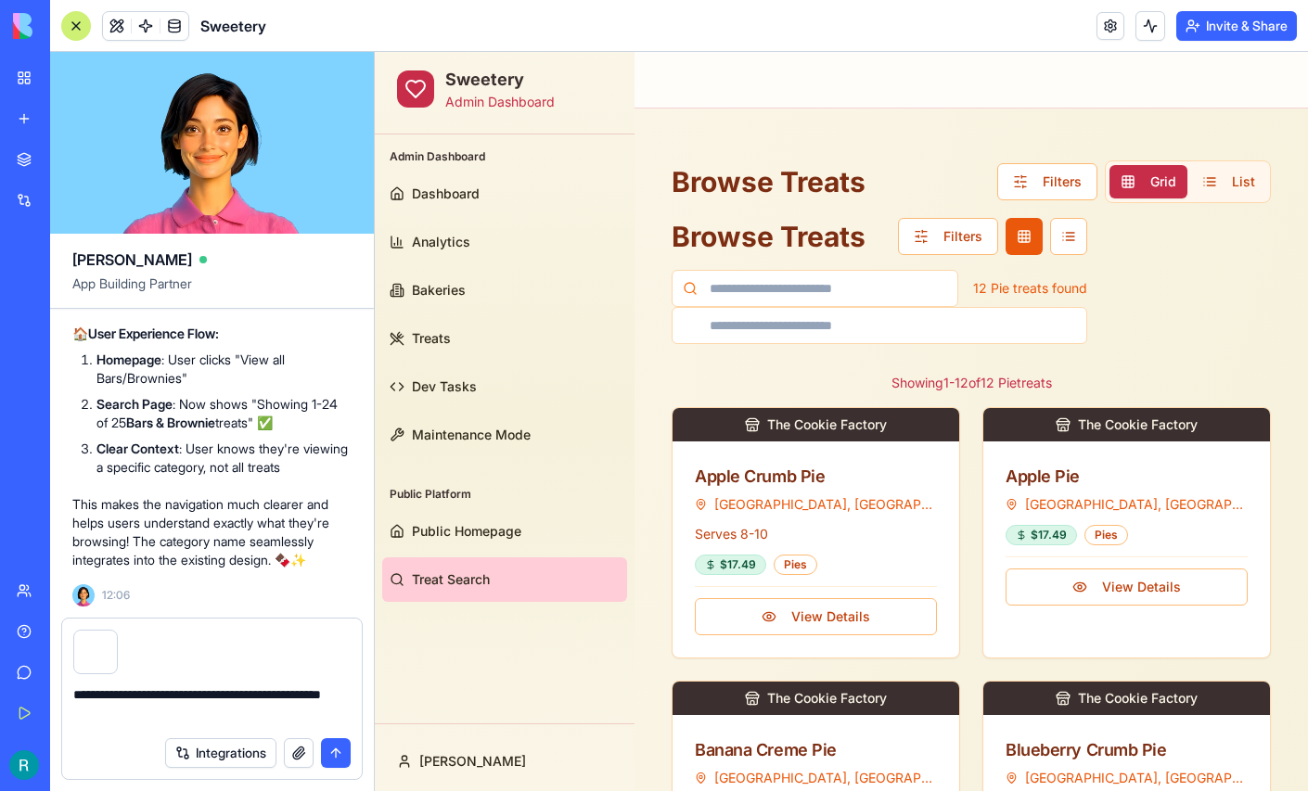
click at [263, 704] on textarea "**********" at bounding box center [209, 706] width 273 height 42
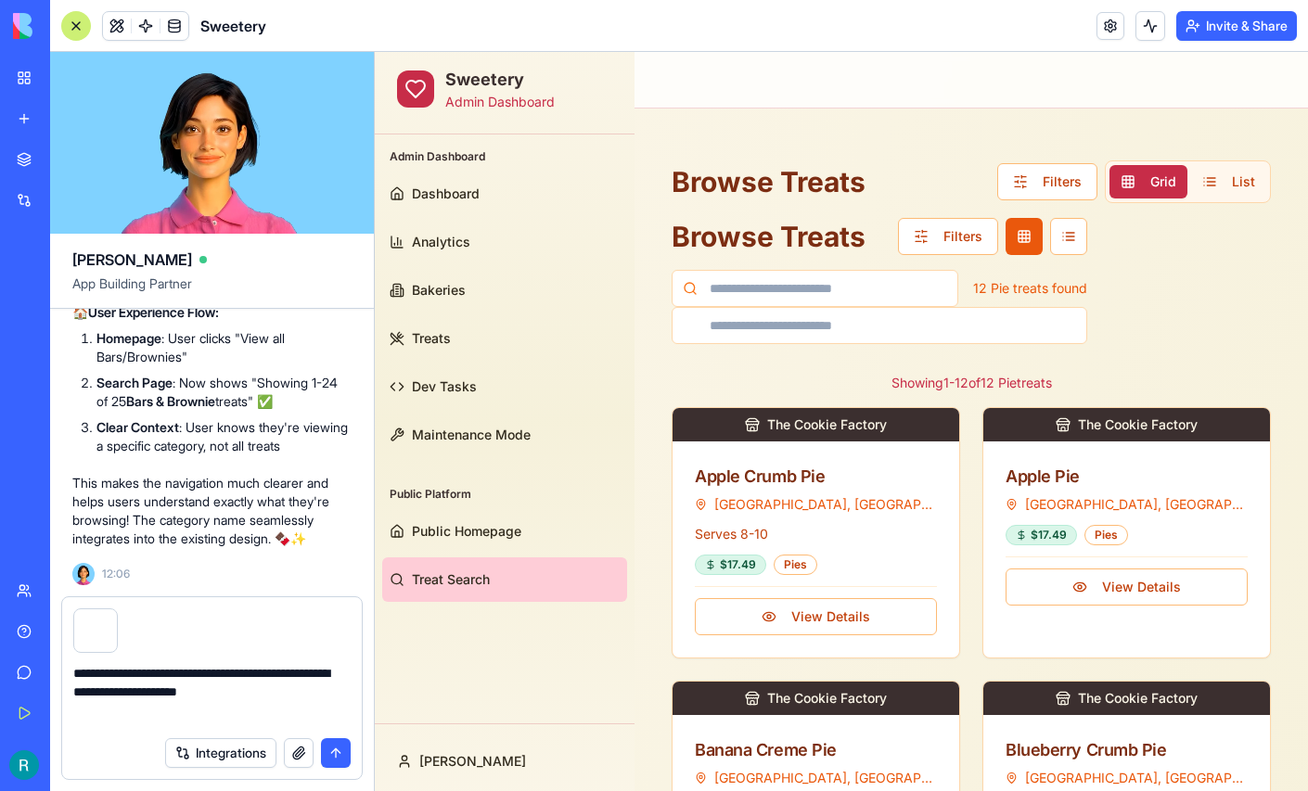
type textarea "**********"
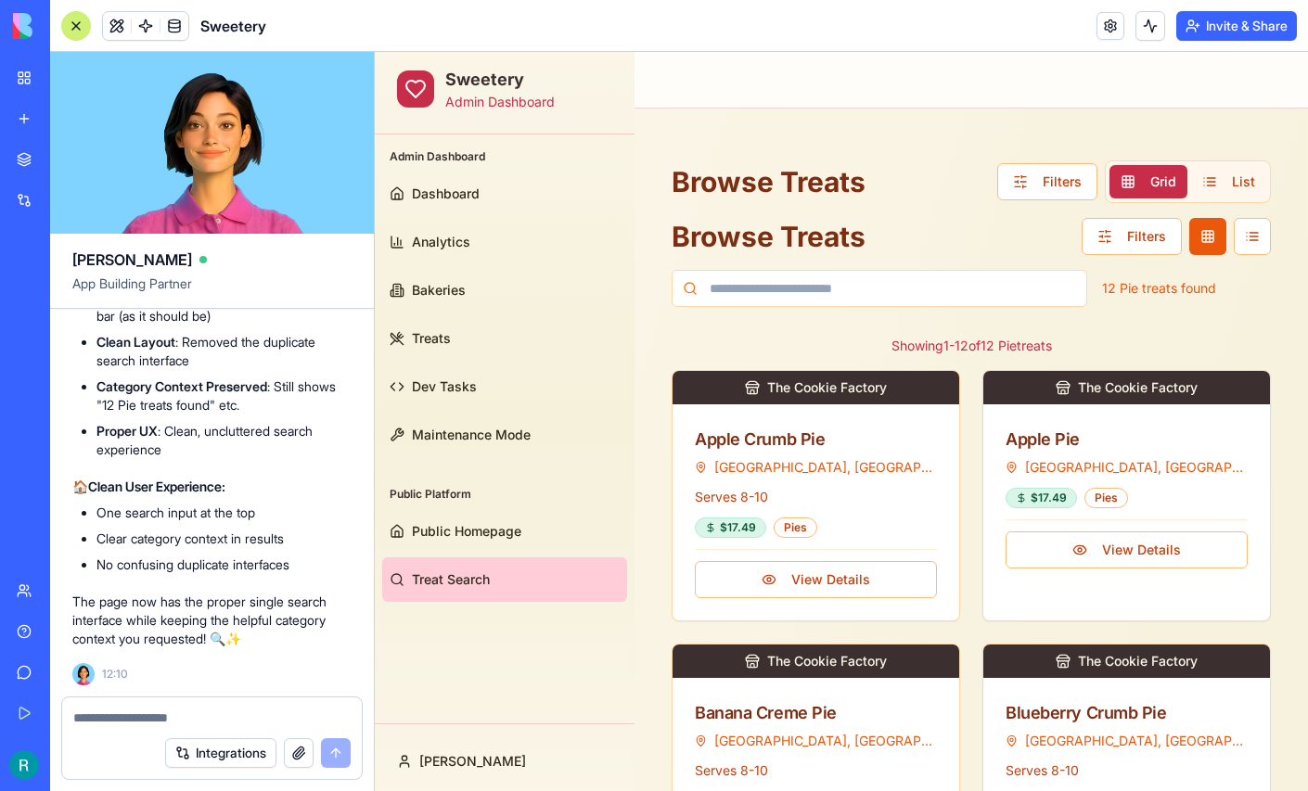
scroll to position [275285, 0]
click at [83, 31] on div at bounding box center [76, 26] width 30 height 30
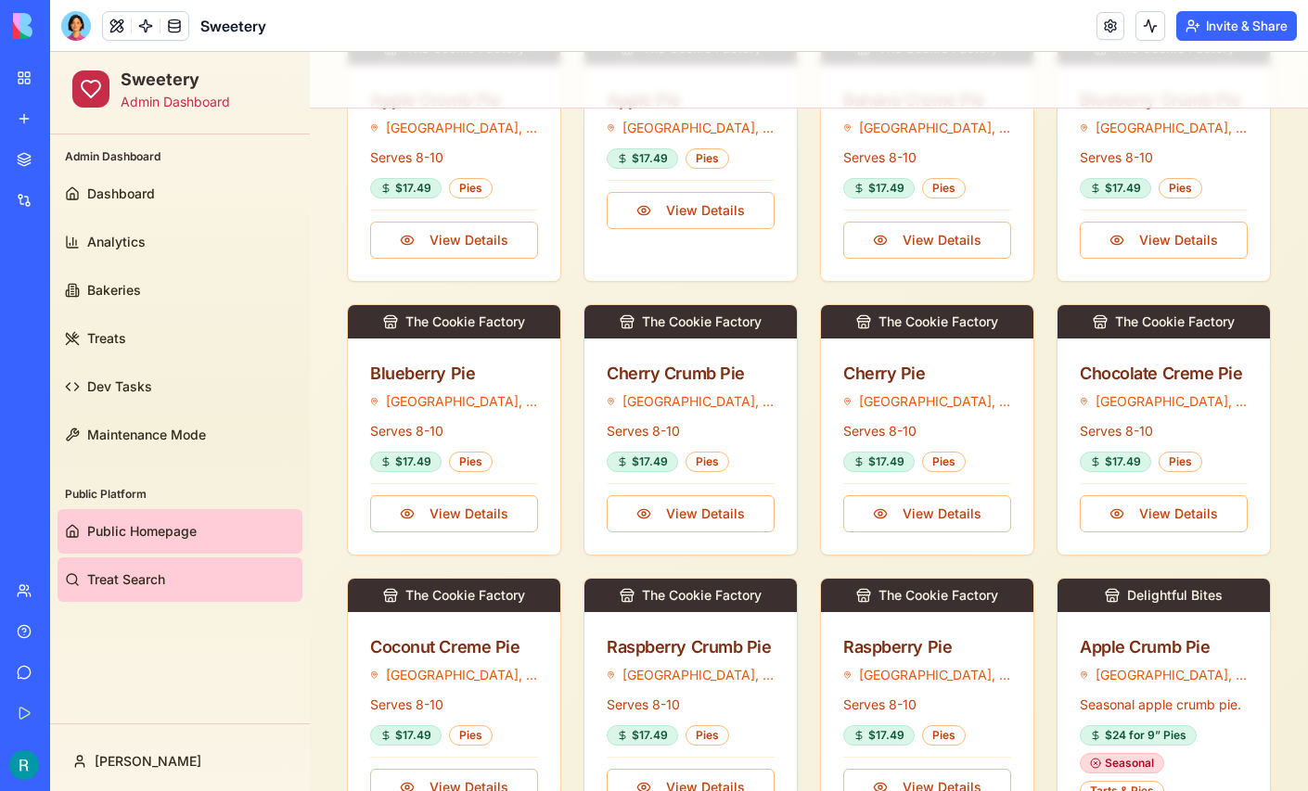
scroll to position [353, 0]
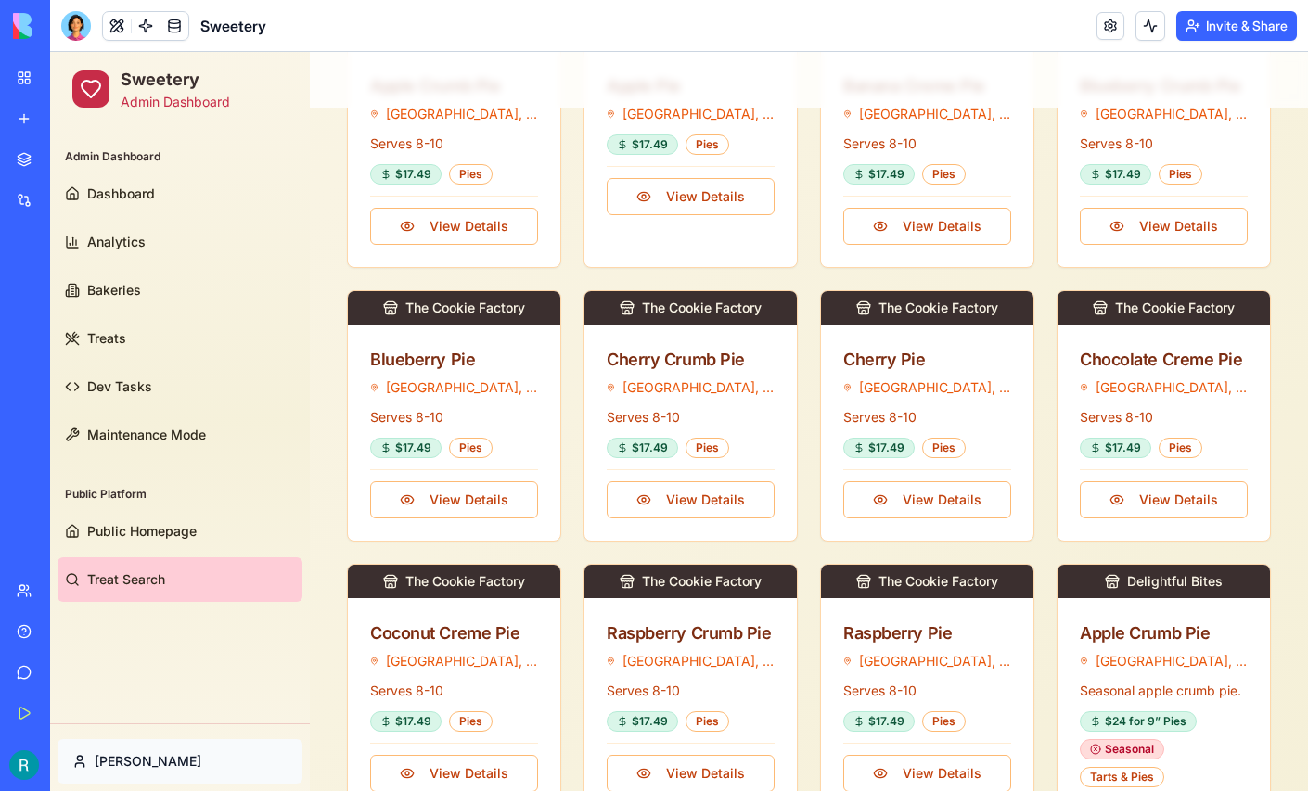
click at [109, 753] on html "Sweetery Admin Dashboard Admin Dashboard Dashboard Analytics Bakeries Treats De…" at bounding box center [679, 311] width 1258 height 1224
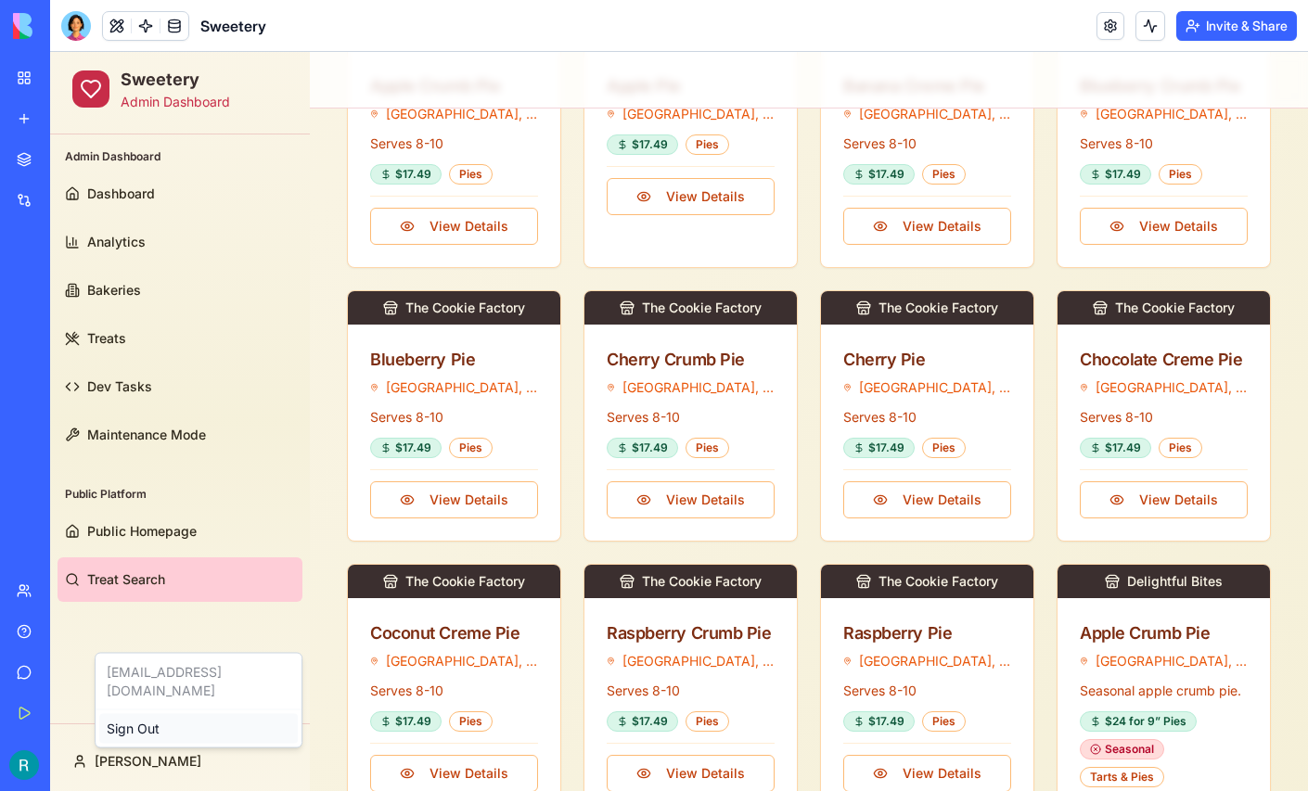
click at [149, 718] on div "Sign Out" at bounding box center [198, 729] width 198 height 30
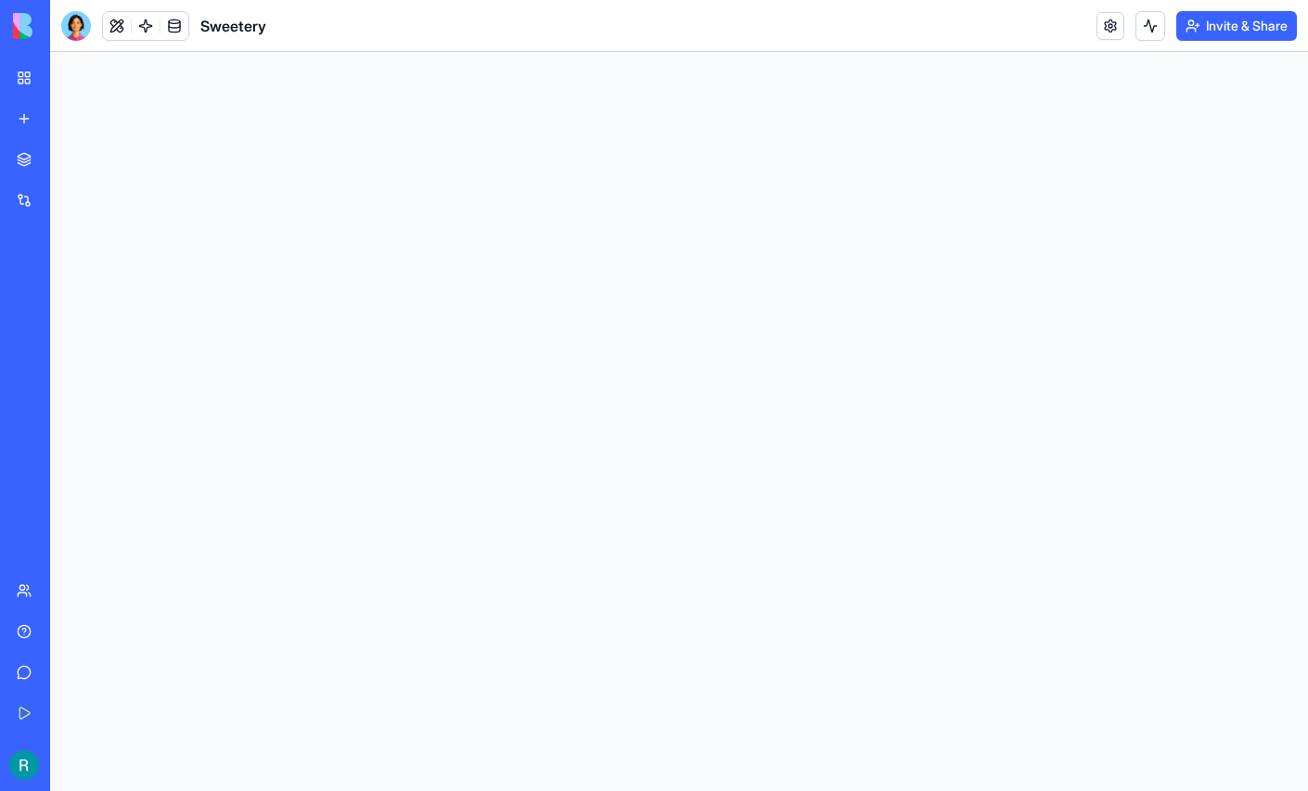
scroll to position [0, 0]
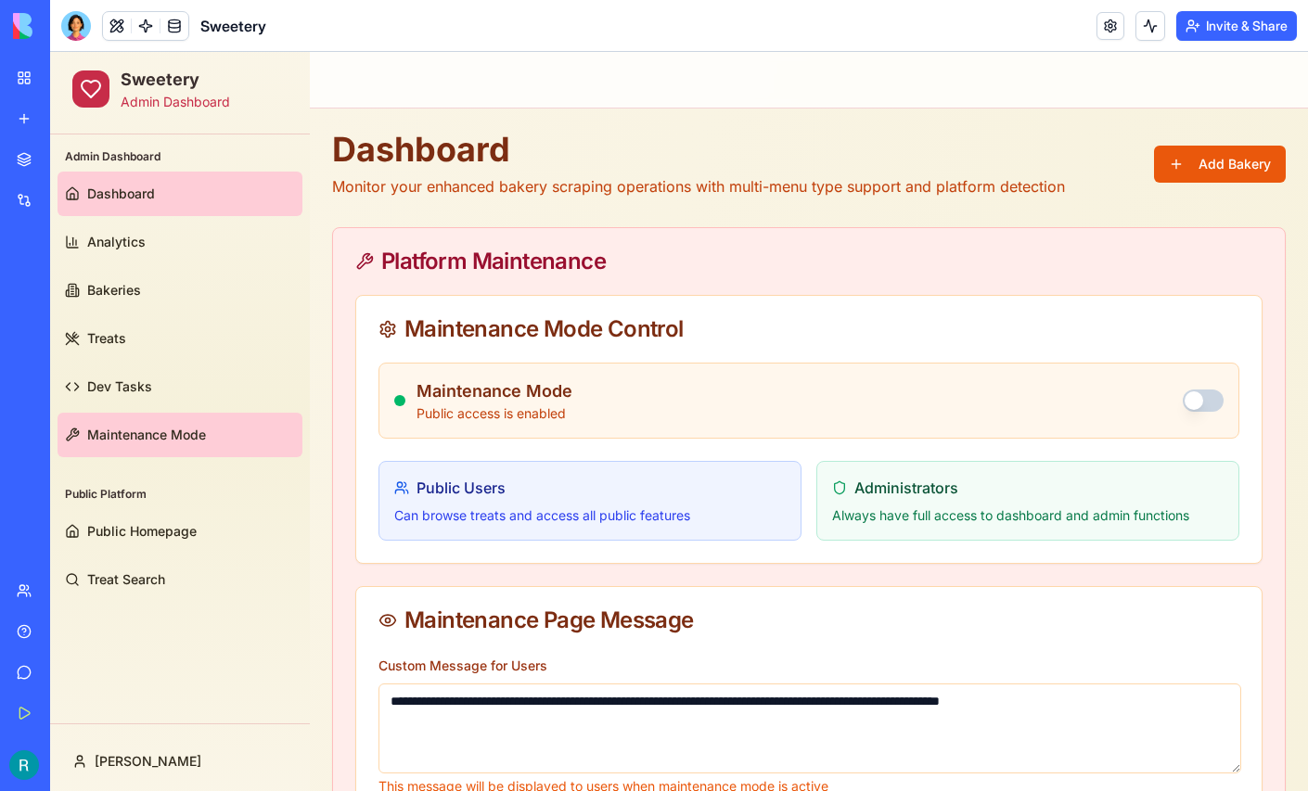
click at [145, 429] on span "Maintenance Mode" at bounding box center [146, 435] width 119 height 19
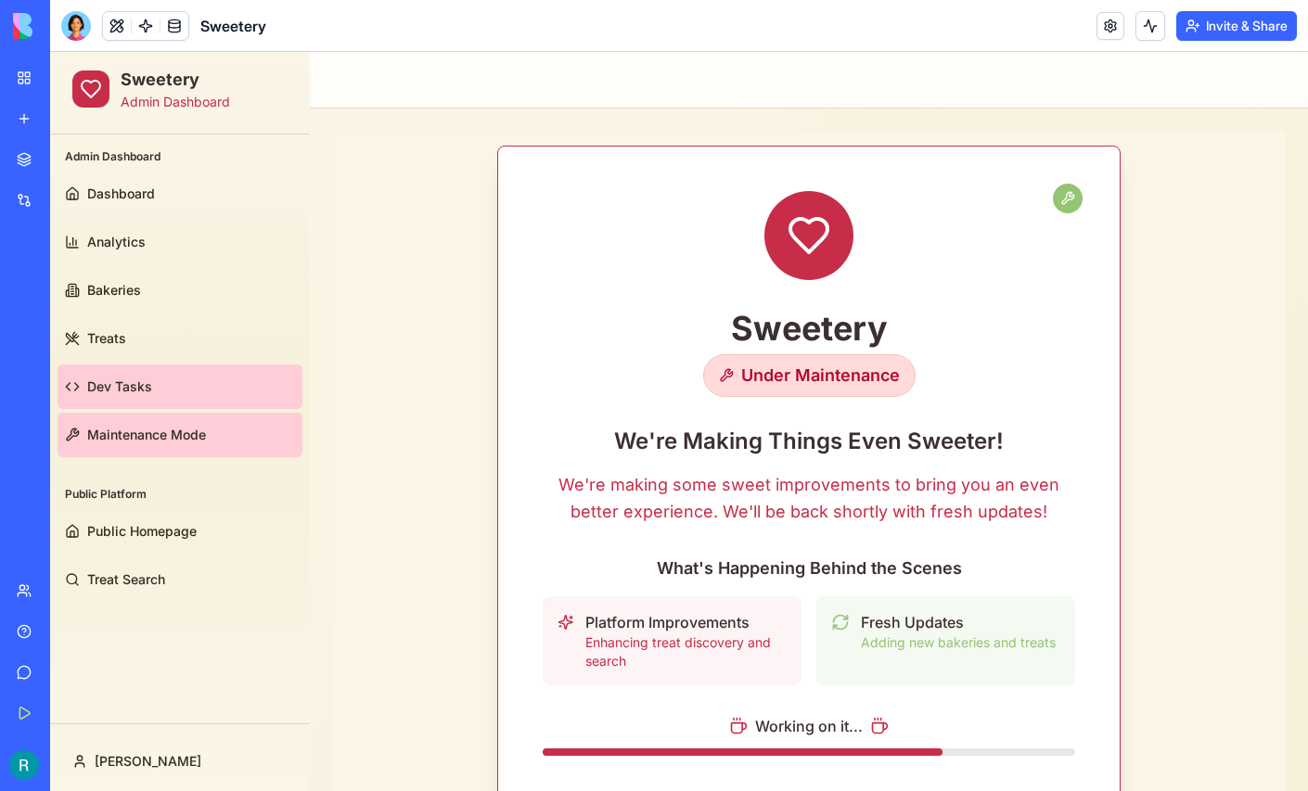
click at [106, 365] on link "Dev Tasks" at bounding box center [179, 386] width 245 height 45
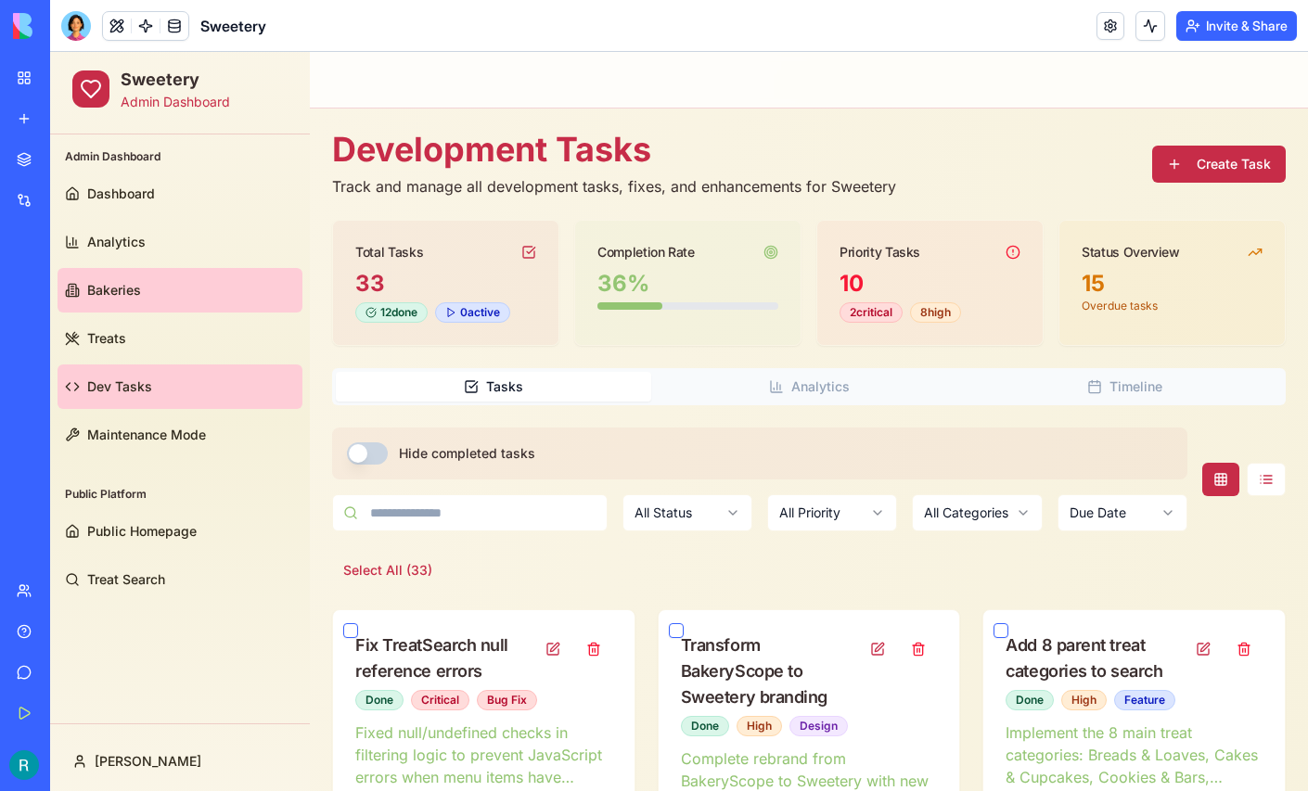
click at [117, 295] on span "Bakeries" at bounding box center [114, 290] width 54 height 19
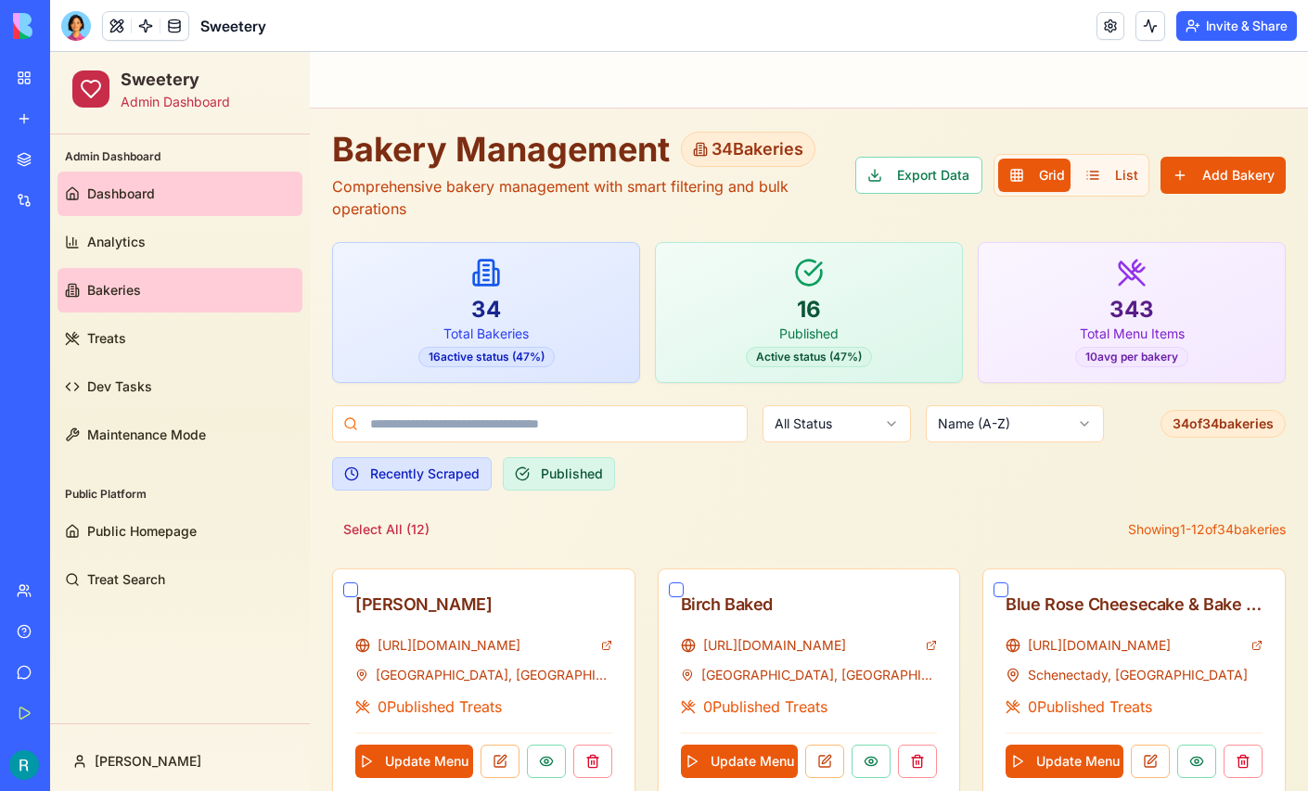
click at [120, 195] on span "Dashboard" at bounding box center [121, 194] width 68 height 19
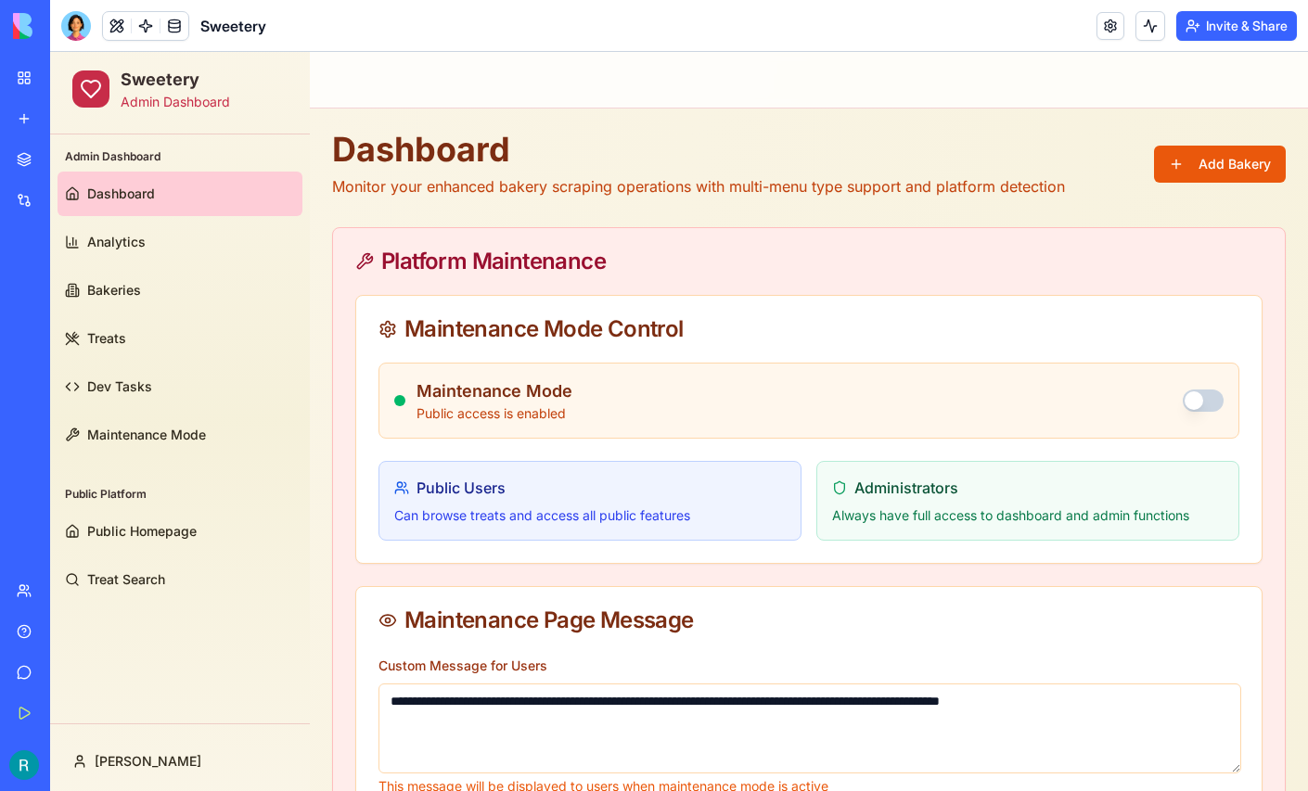
click at [80, 669] on link "Give feedback" at bounding box center [43, 672] width 74 height 37
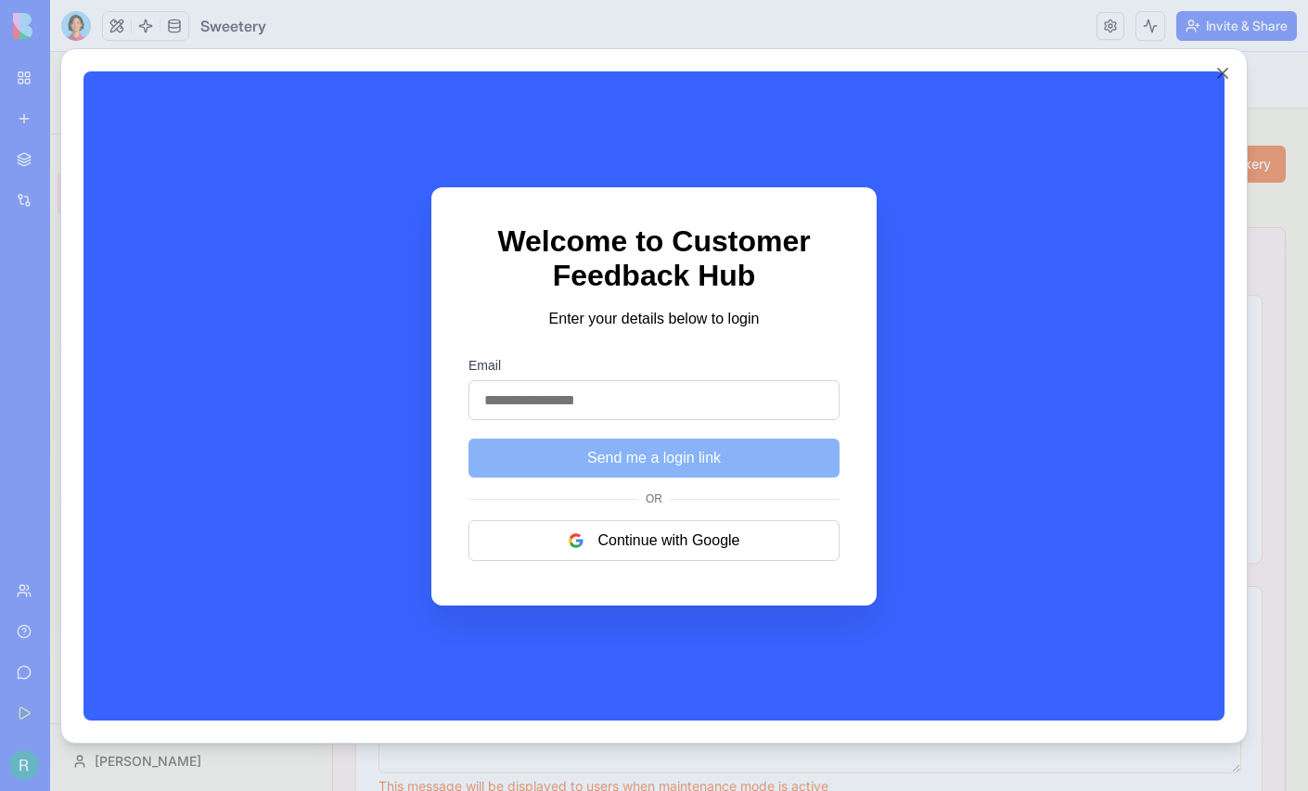
click at [1232, 68] on button "Close" at bounding box center [1222, 73] width 19 height 19
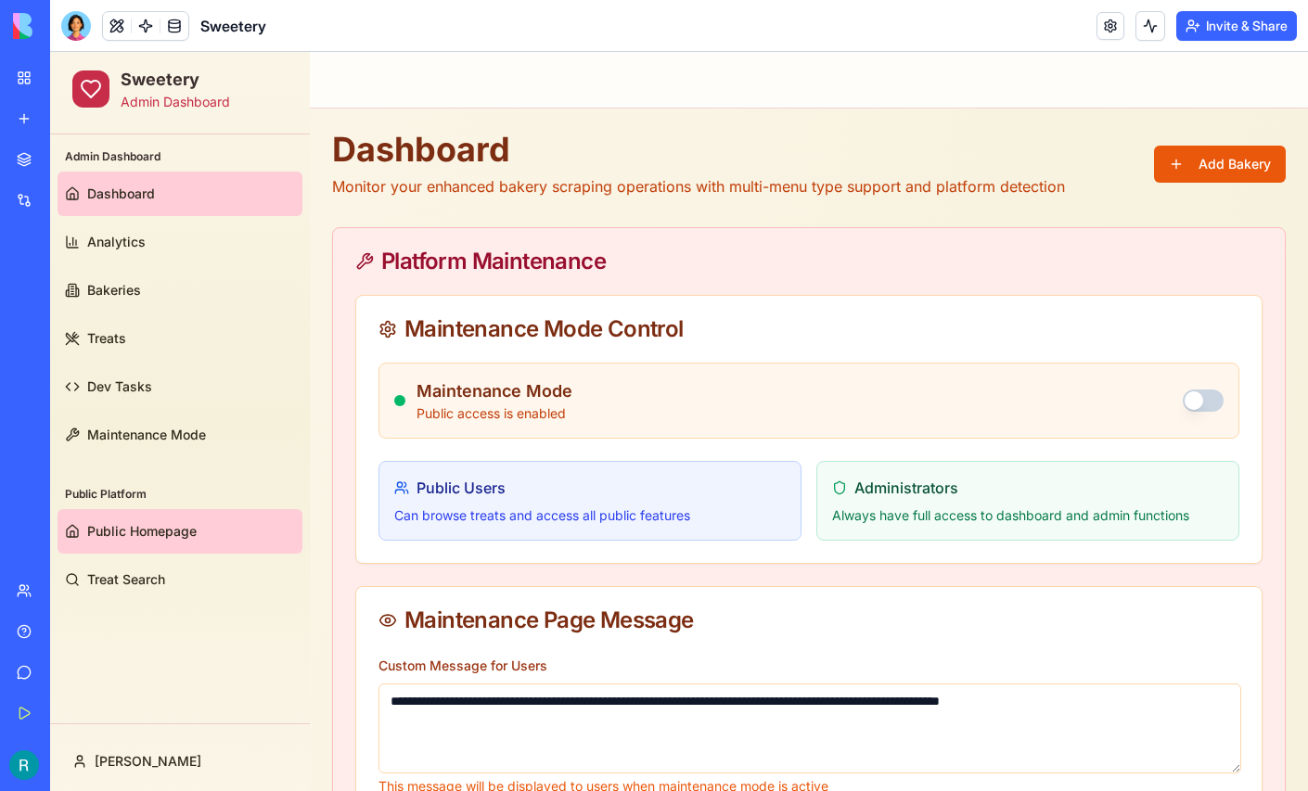
click at [113, 525] on span "Public Homepage" at bounding box center [141, 531] width 109 height 19
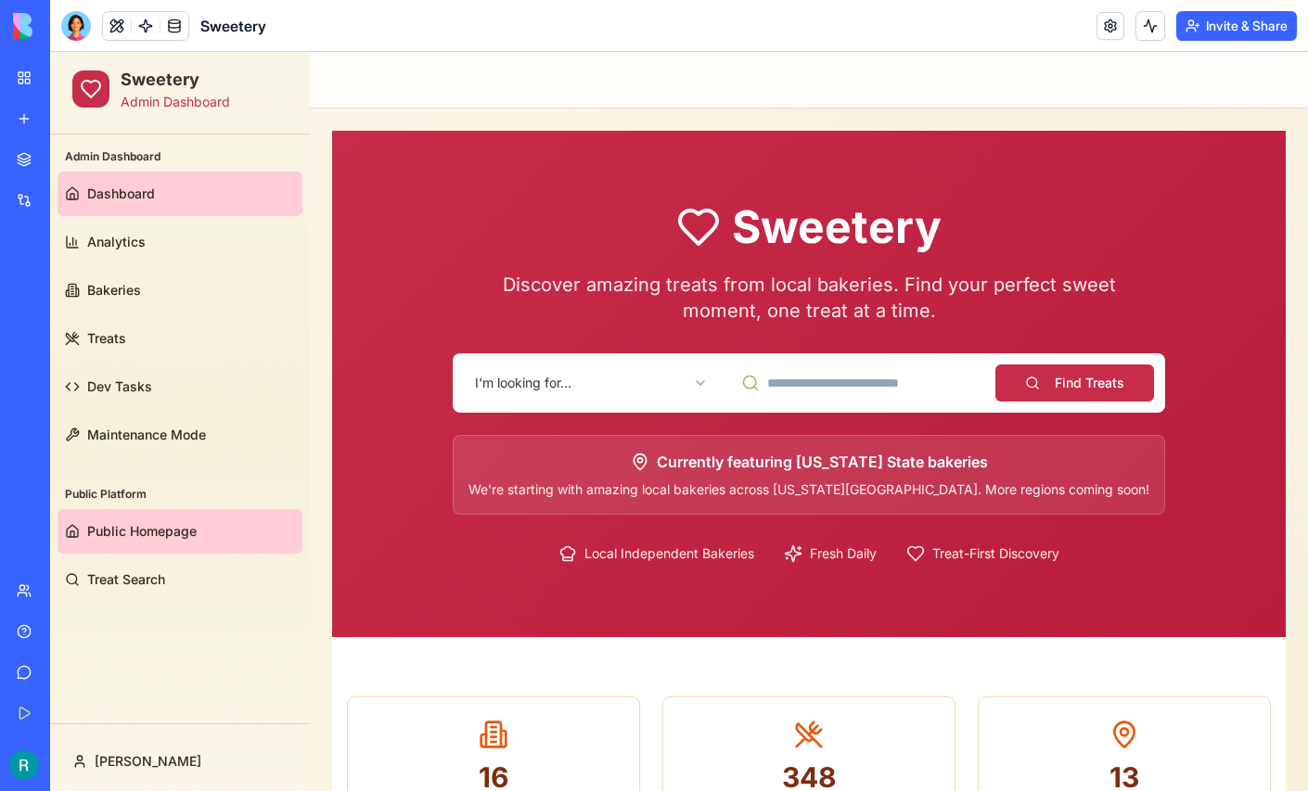
click at [132, 205] on link "Dashboard" at bounding box center [179, 194] width 245 height 45
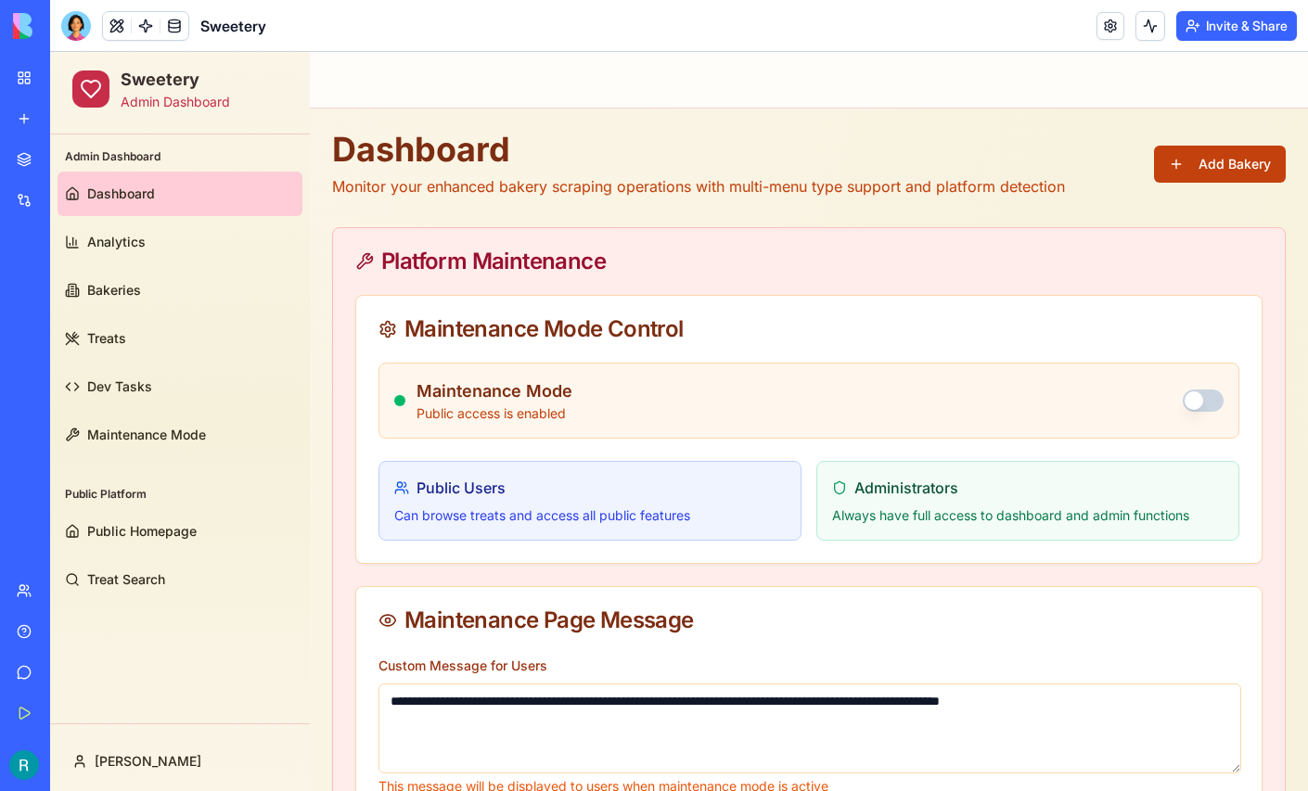
click at [1215, 163] on button "Add Bakery" at bounding box center [1220, 164] width 132 height 37
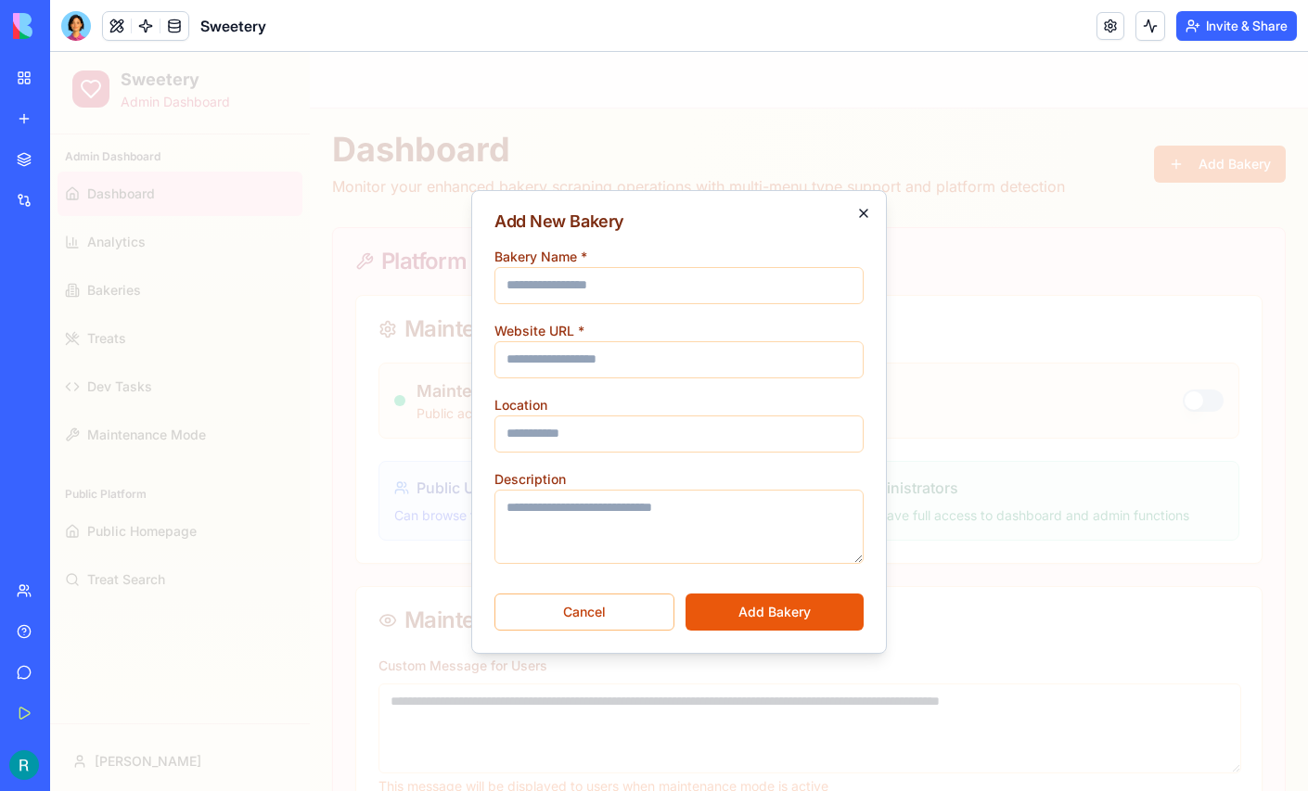
click at [863, 211] on icon "button" at bounding box center [863, 213] width 15 height 15
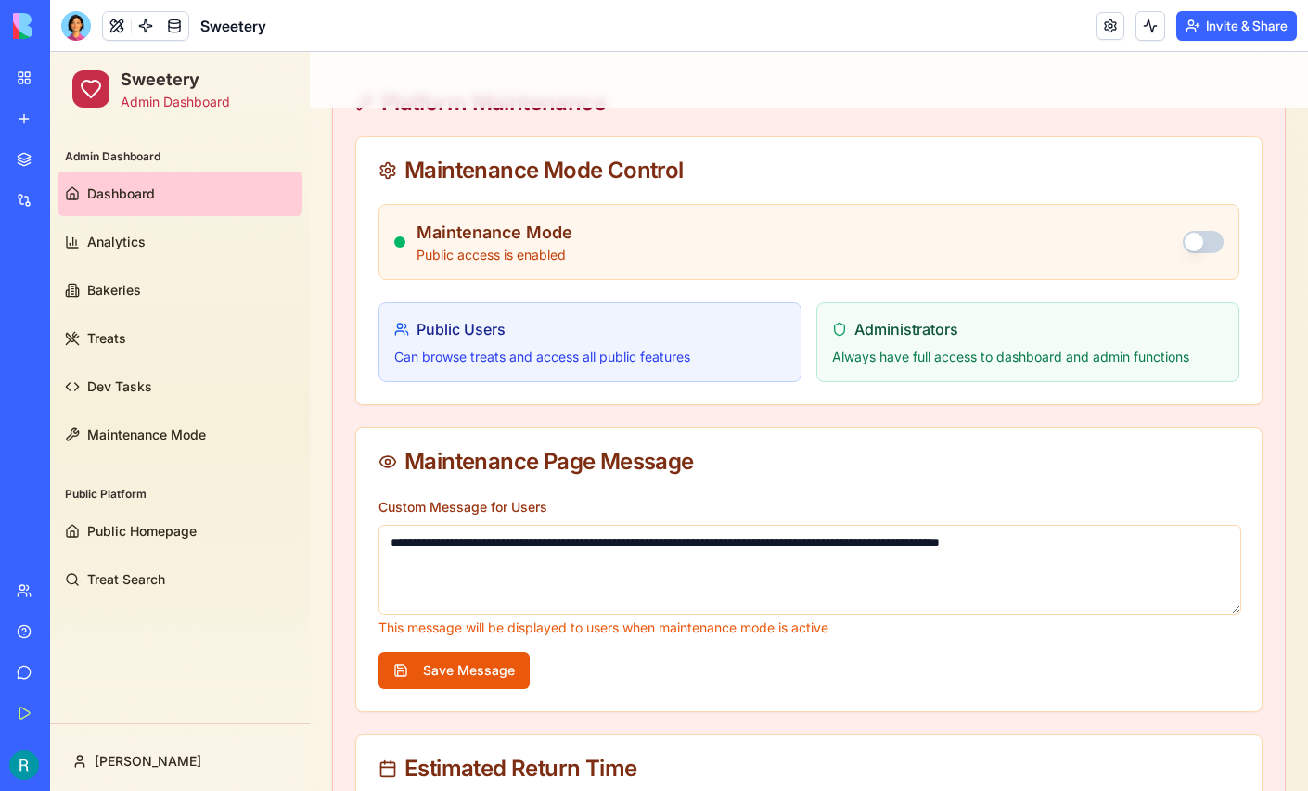
scroll to position [165, 0]
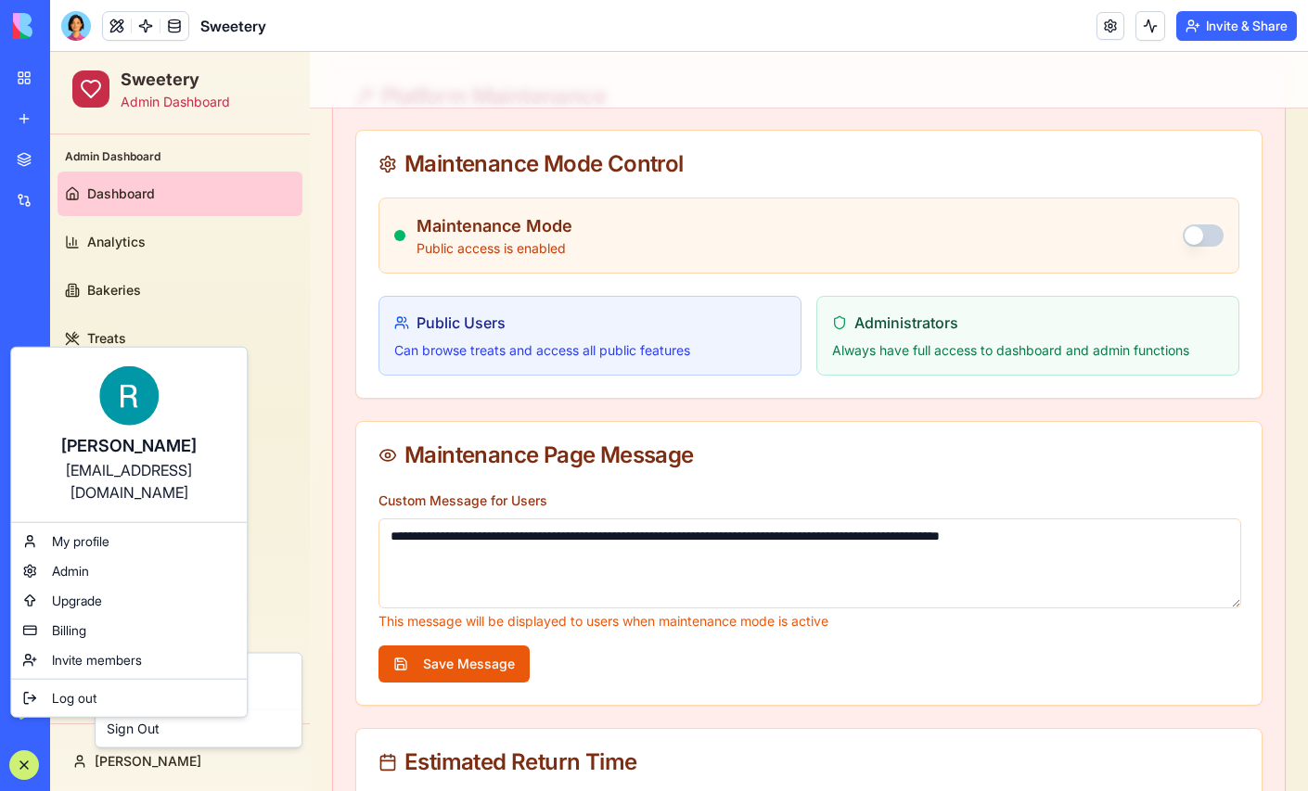
click at [224, 757] on html "BETA My Workspace New app Marketplace Integrations Recent Sweetery Pakeries AI …" at bounding box center [654, 395] width 1308 height 791
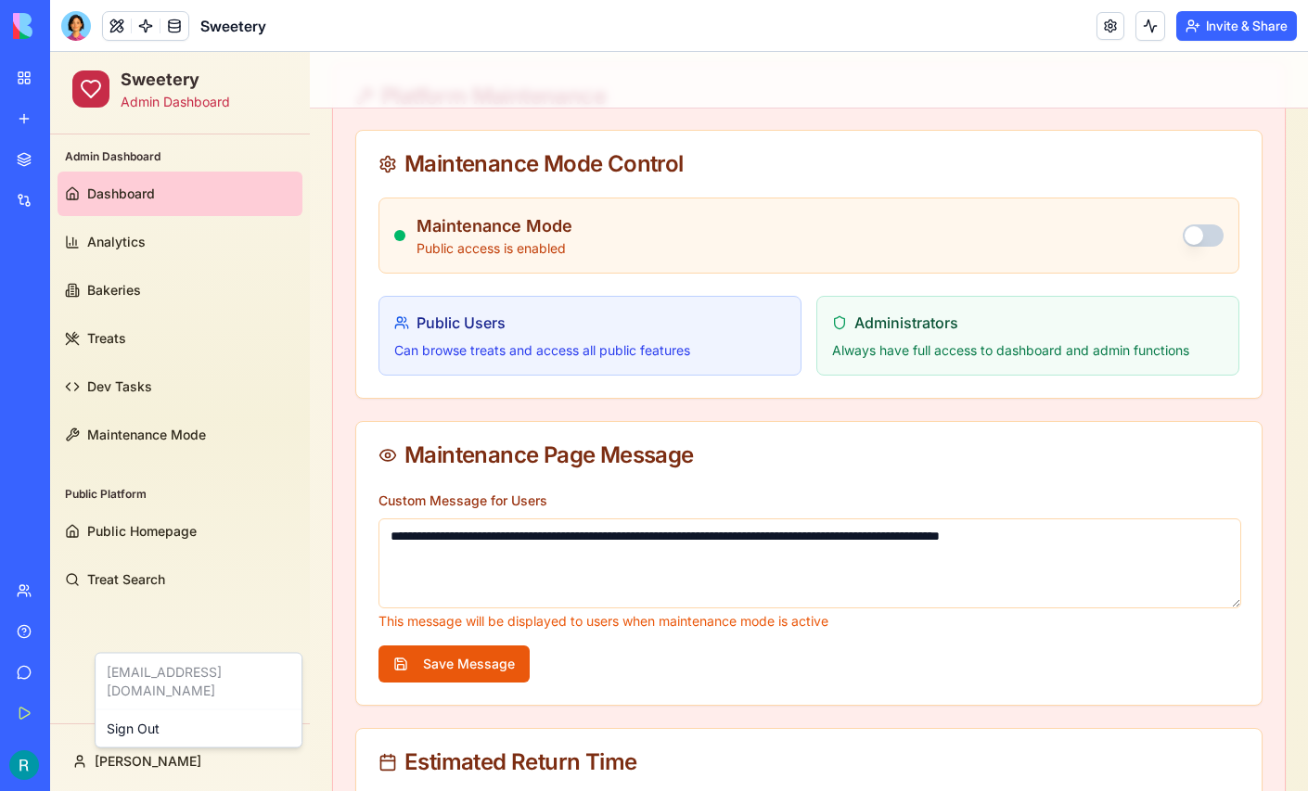
click at [69, 663] on div "Give feedback" at bounding box center [57, 672] width 24 height 19
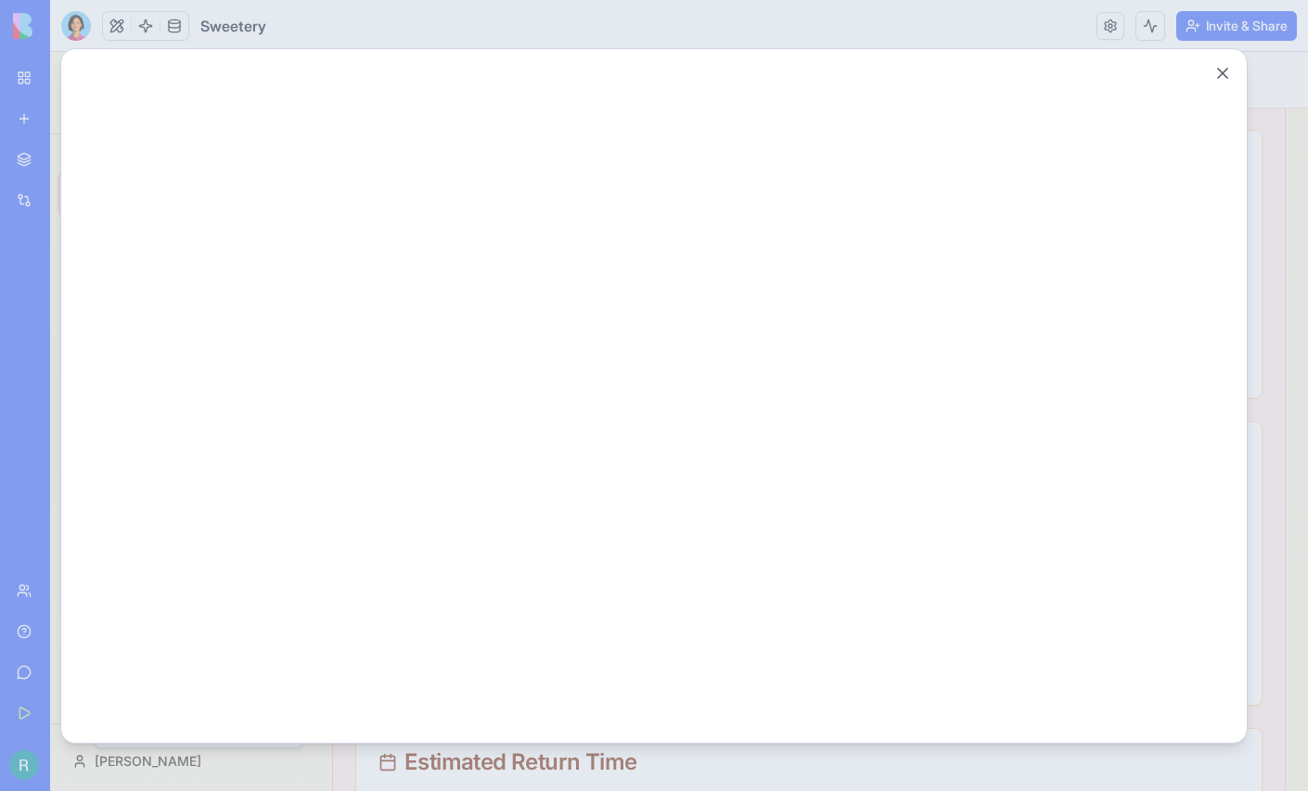
scroll to position [0, 0]
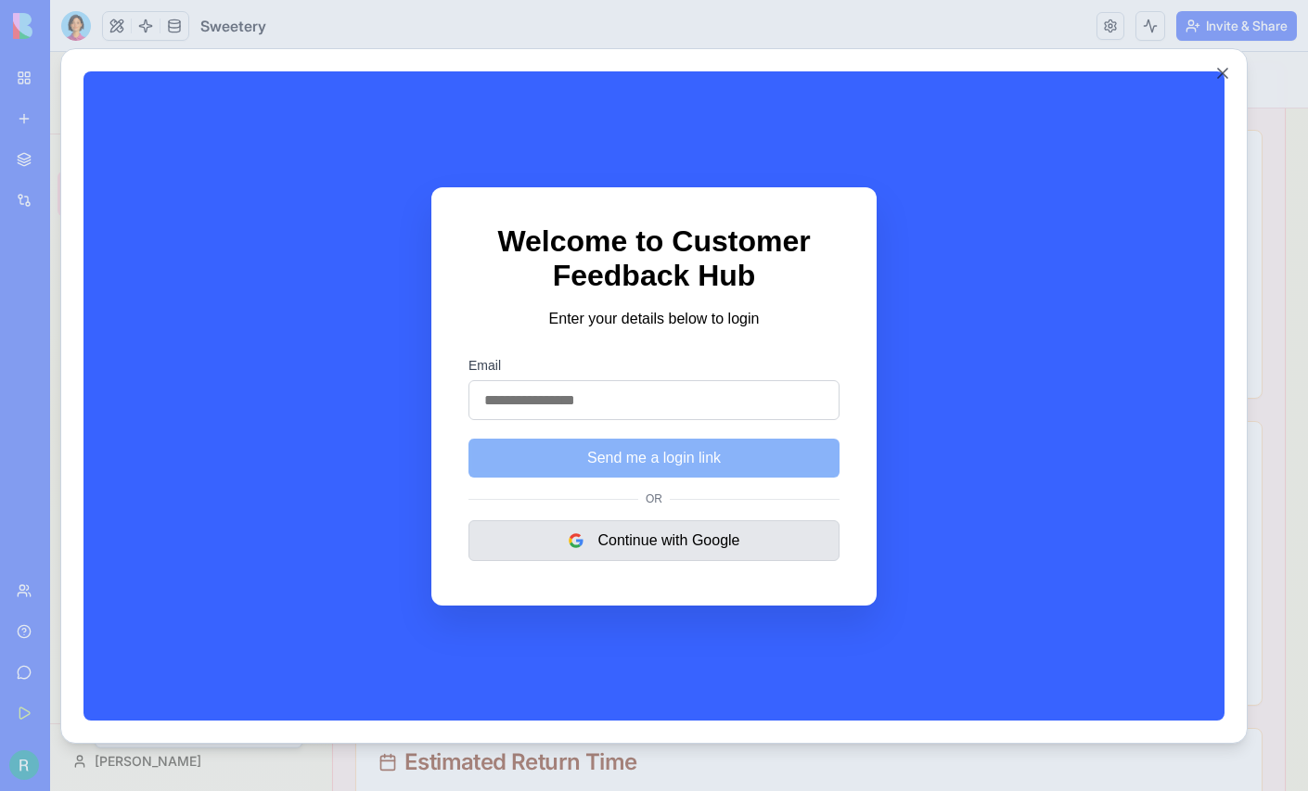
click at [708, 543] on button "Continue with Google" at bounding box center [653, 539] width 371 height 41
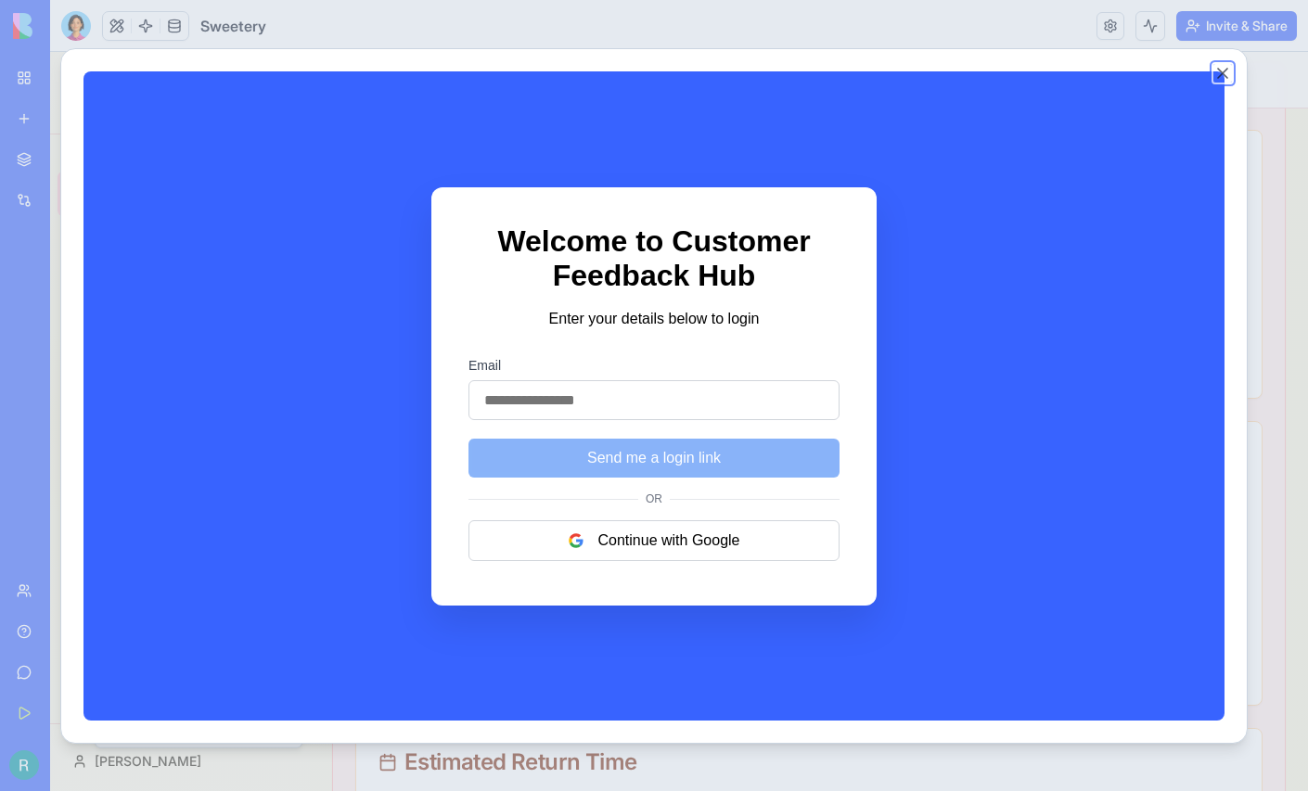
click at [1232, 73] on button "Close" at bounding box center [1222, 73] width 19 height 19
